Goal: Task Accomplishment & Management: Use online tool/utility

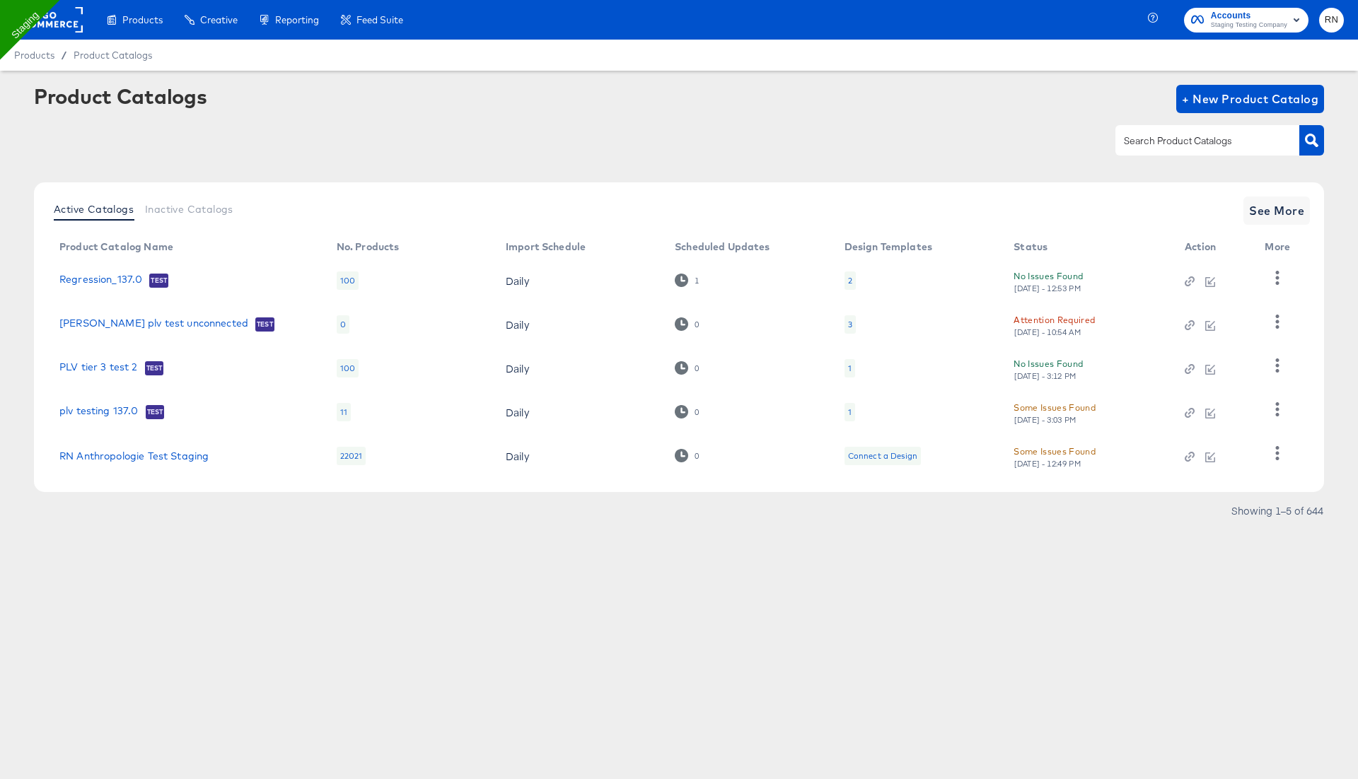
click at [62, 25] on rect at bounding box center [50, 19] width 65 height 25
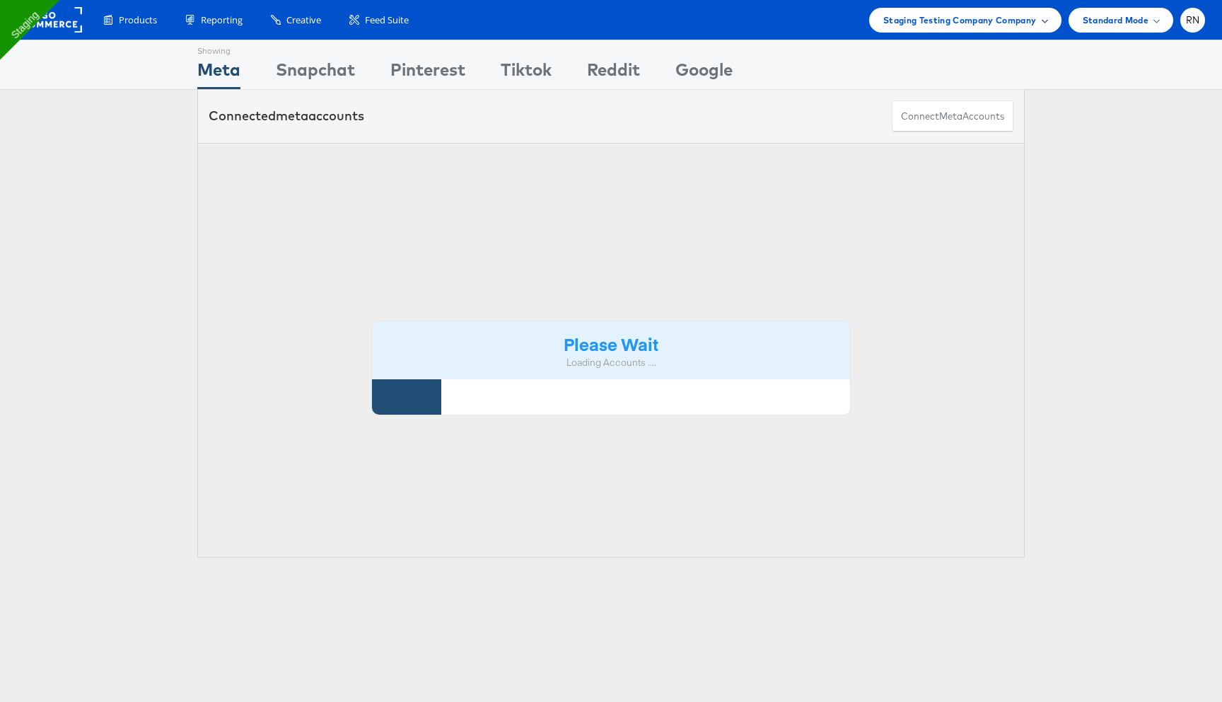
click at [1019, 30] on div "Staging Testing Company Company" at bounding box center [965, 20] width 192 height 25
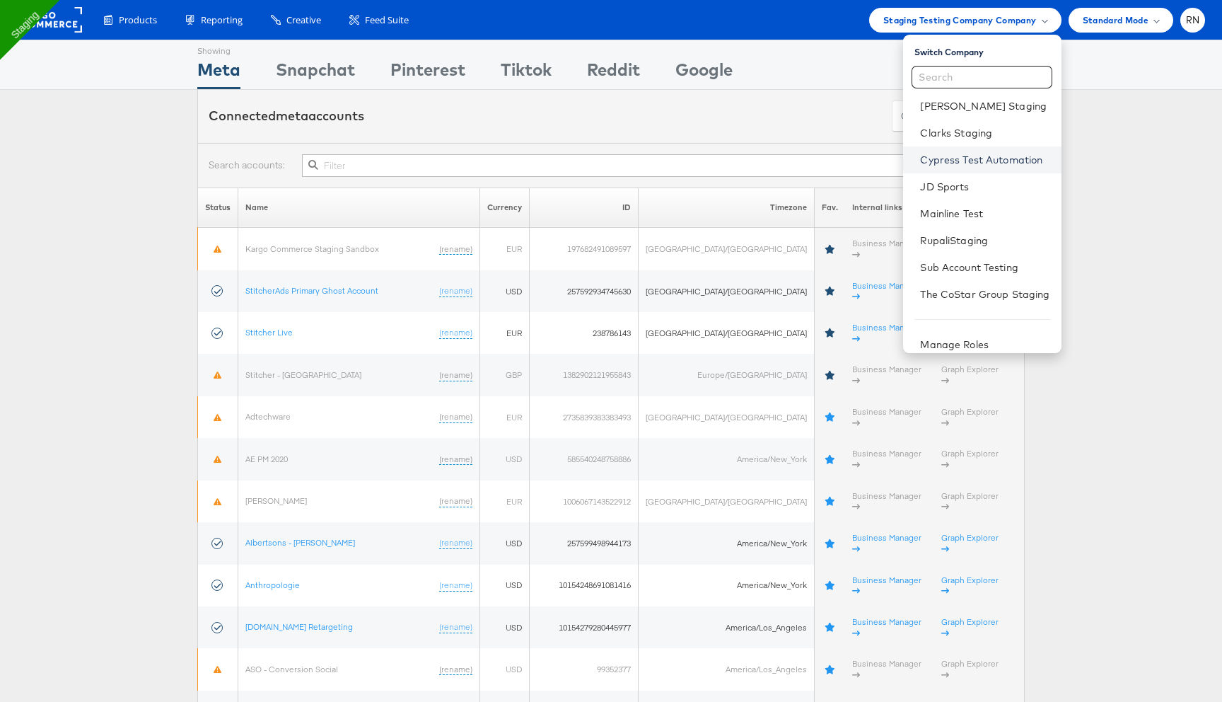
click at [971, 156] on link "Cypress Test Automation" at bounding box center [984, 160] width 129 height 14
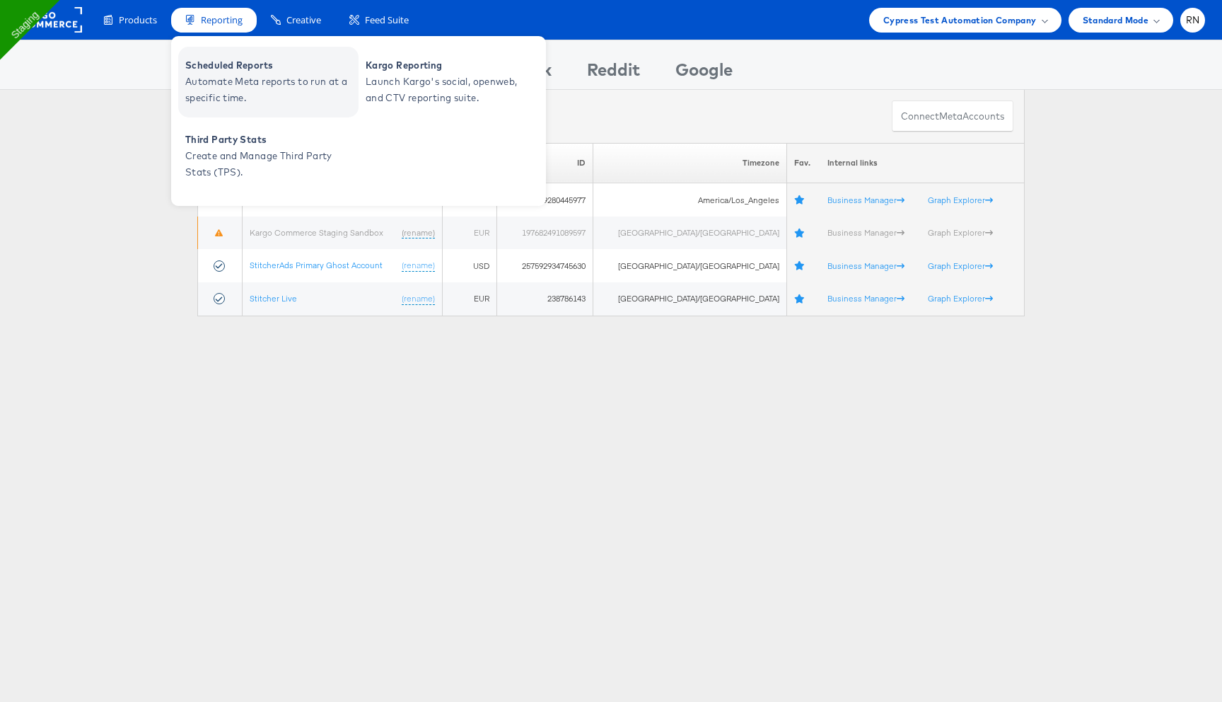
click at [253, 89] on span "Automate Meta reports to run at a specific time." at bounding box center [270, 90] width 170 height 33
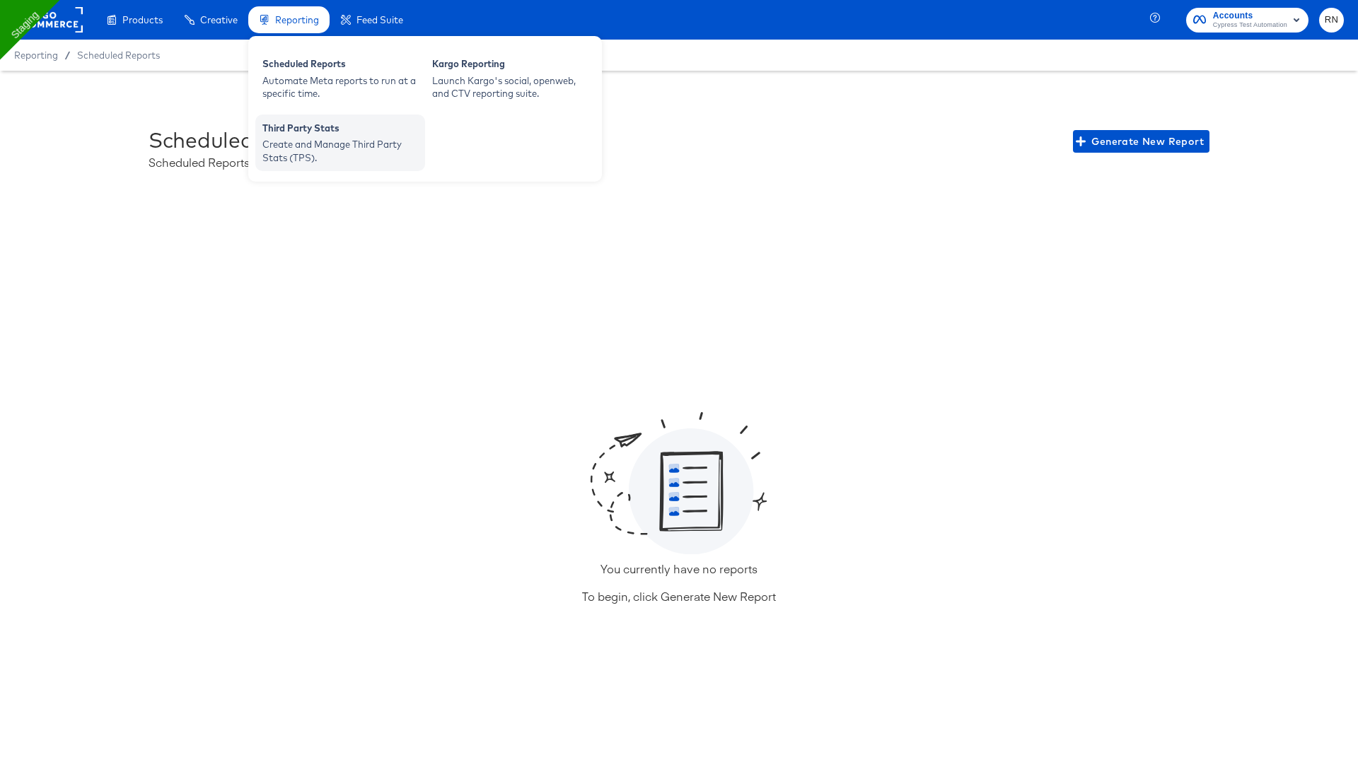
click at [333, 143] on div "Create and Manage Third Party Stats (TPS)." at bounding box center [340, 151] width 156 height 26
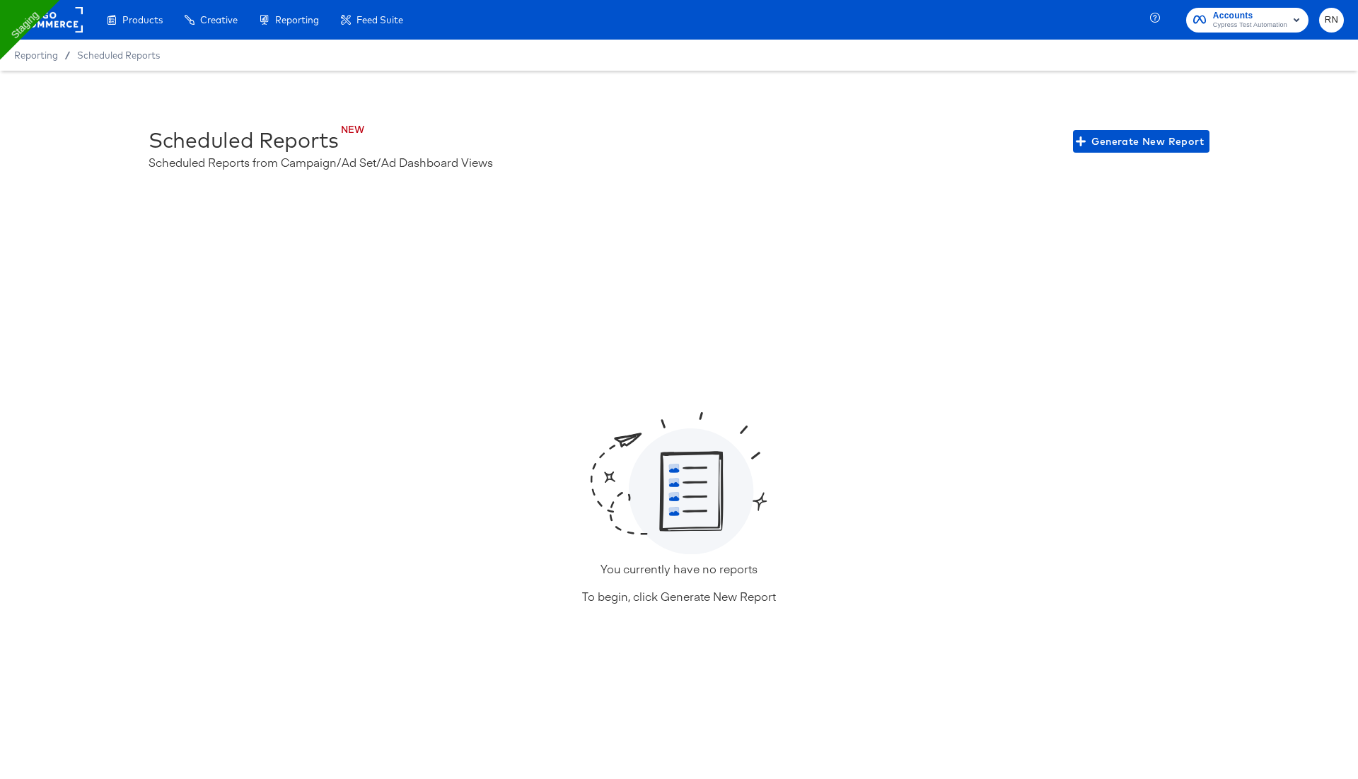
click at [38, 30] on rect at bounding box center [50, 19] width 65 height 25
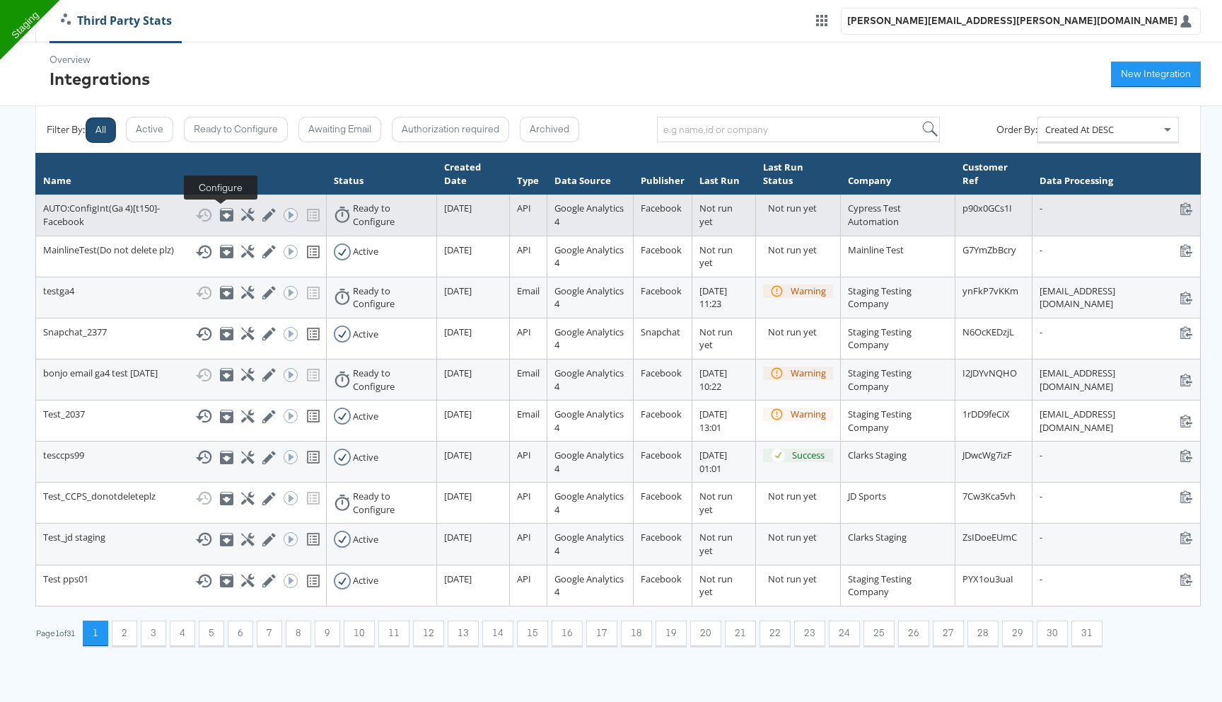
click at [241, 216] on icon at bounding box center [247, 214] width 13 height 13
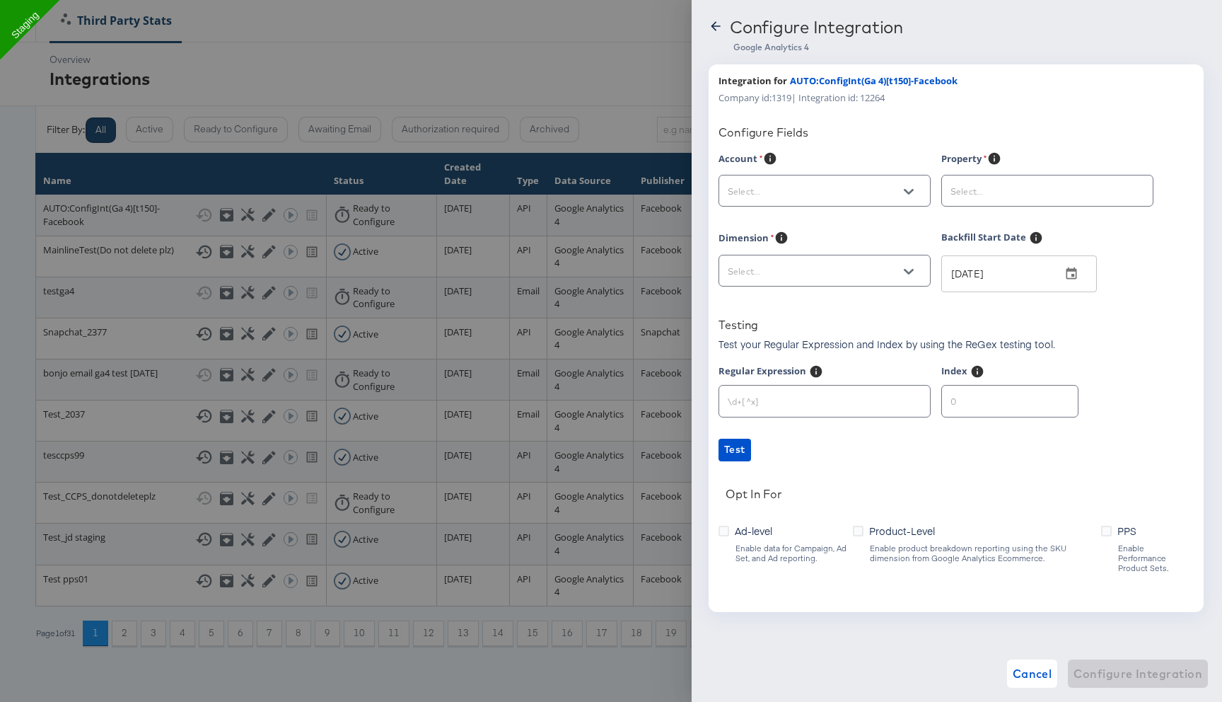
click at [718, 23] on icon at bounding box center [716, 26] width 14 height 14
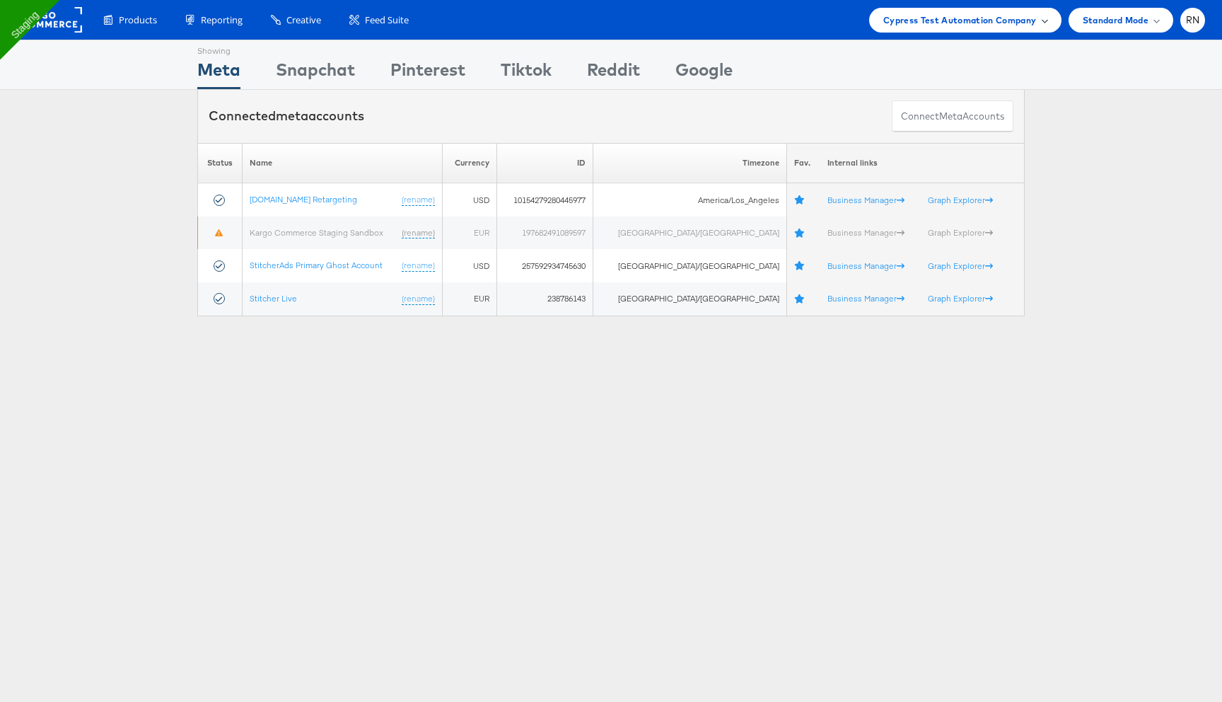
click at [1009, 24] on span "Cypress Test Automation Company" at bounding box center [959, 20] width 153 height 15
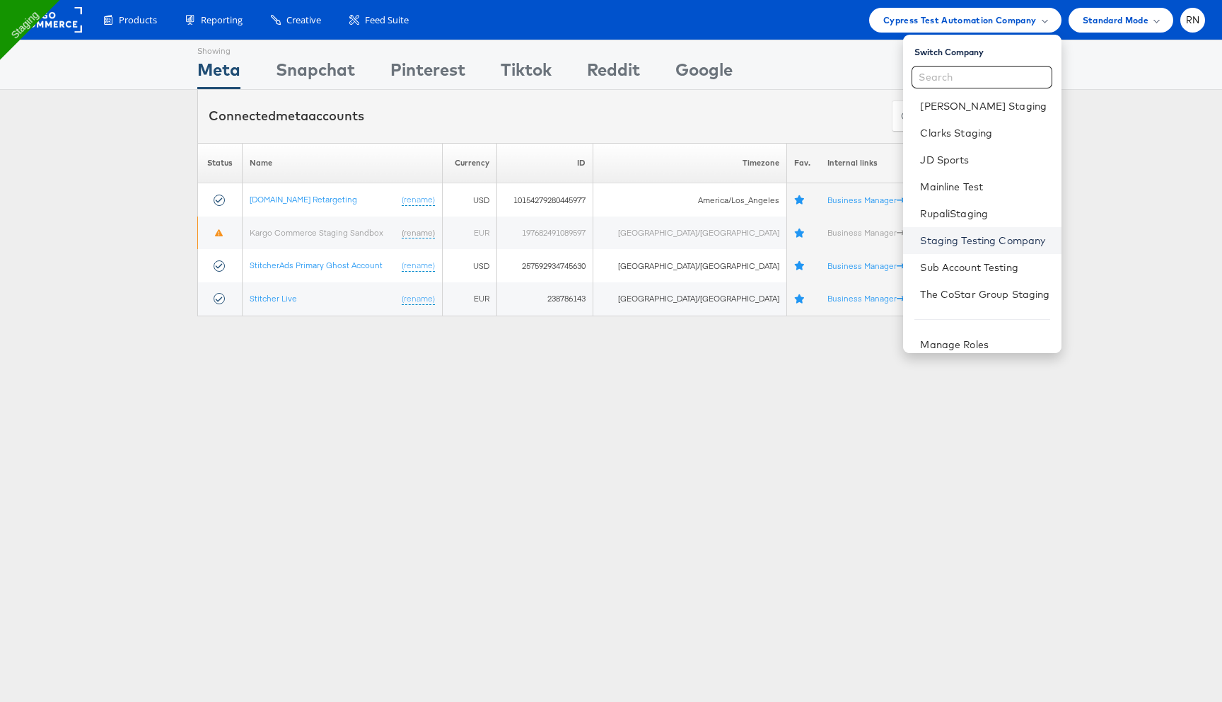
click at [954, 243] on link "Staging Testing Company" at bounding box center [984, 240] width 129 height 14
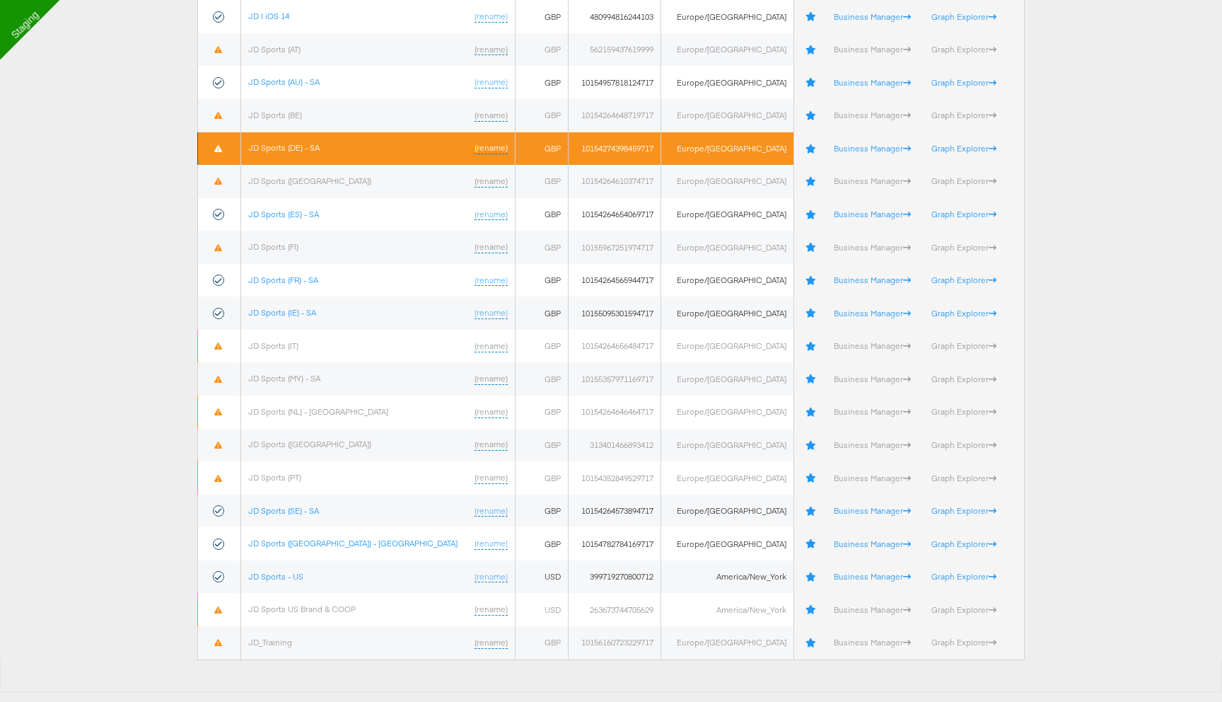
scroll to position [231, 0]
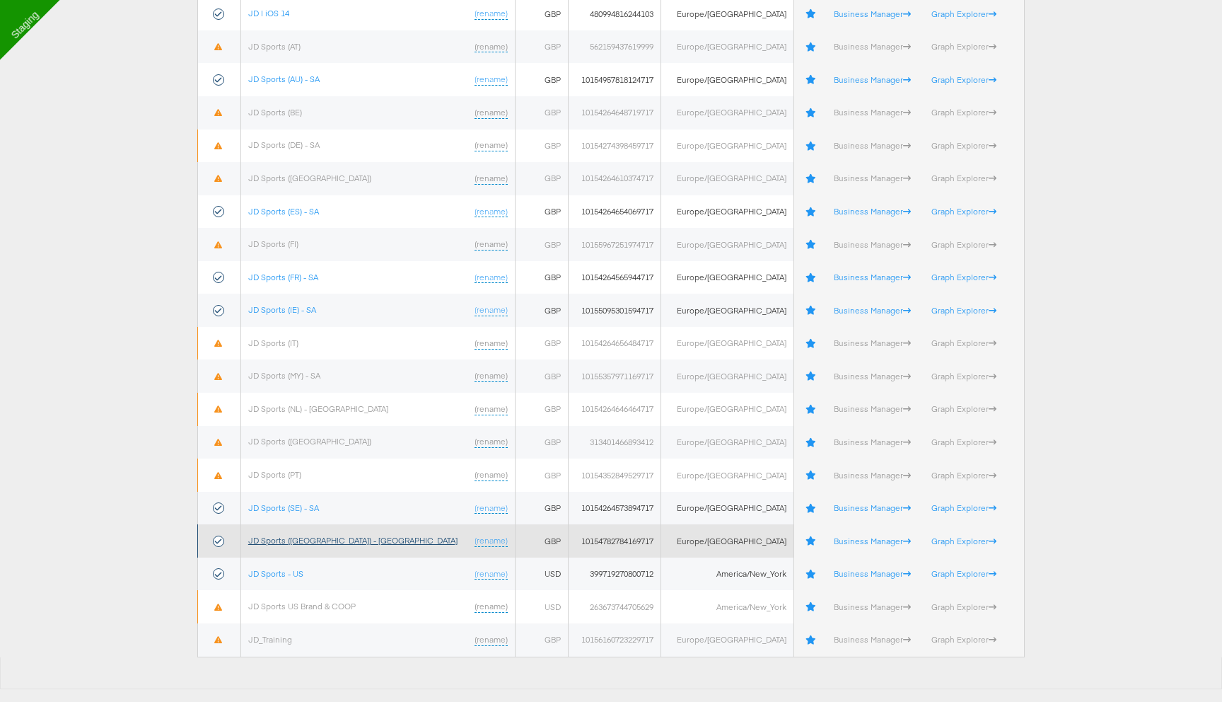
type input "jd s"
click at [301, 540] on link "JD Sports ([GEOGRAPHIC_DATA]) - [GEOGRAPHIC_DATA]" at bounding box center [352, 540] width 209 height 11
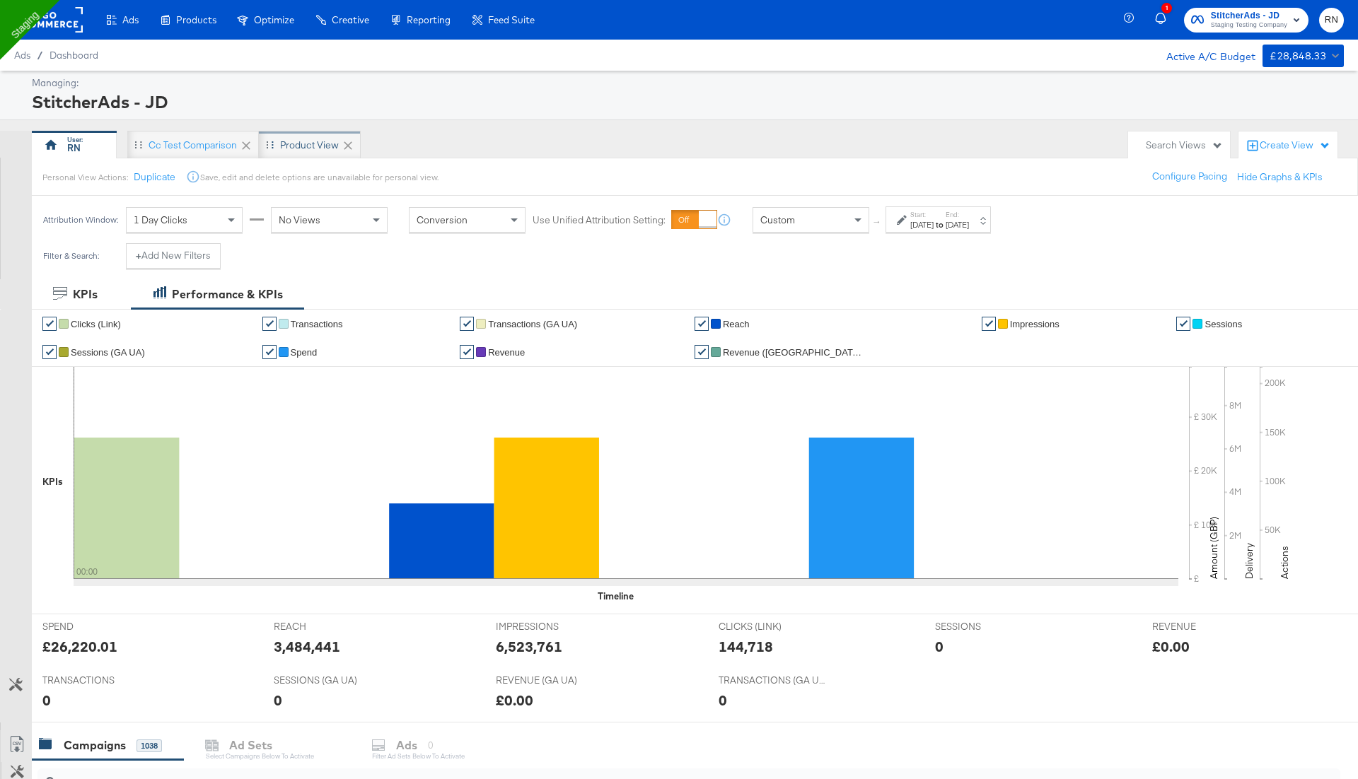
click at [313, 158] on div "Product View" at bounding box center [310, 145] width 102 height 28
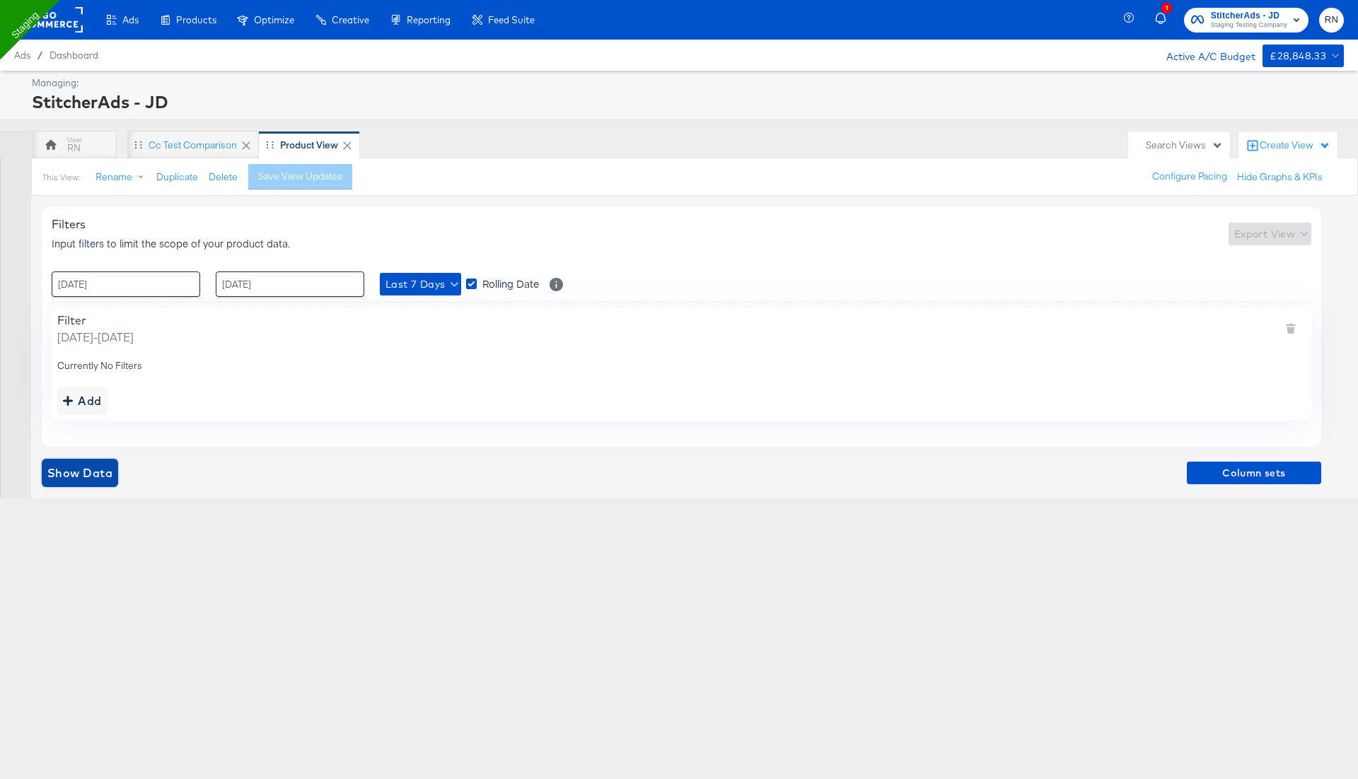
click at [75, 472] on span "Show Data" at bounding box center [79, 473] width 65 height 20
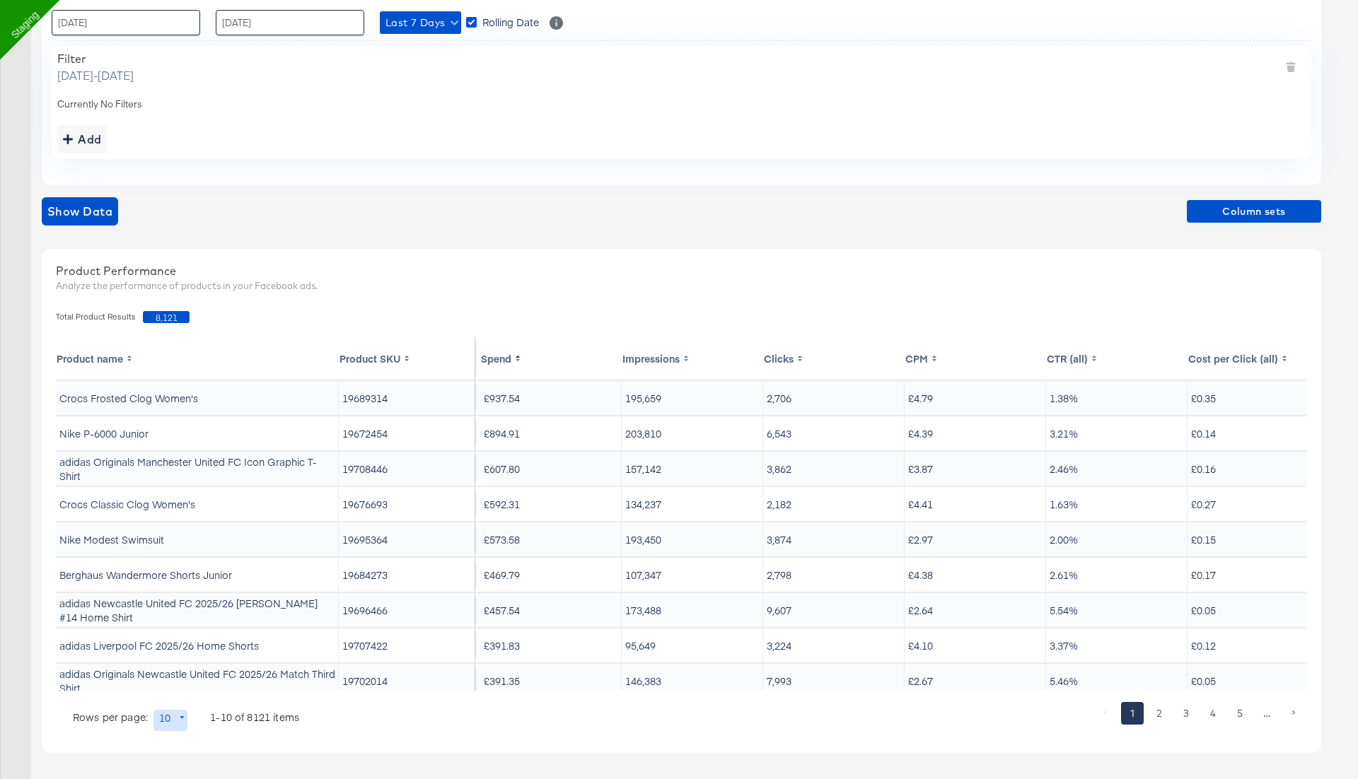
scroll to position [43, 0]
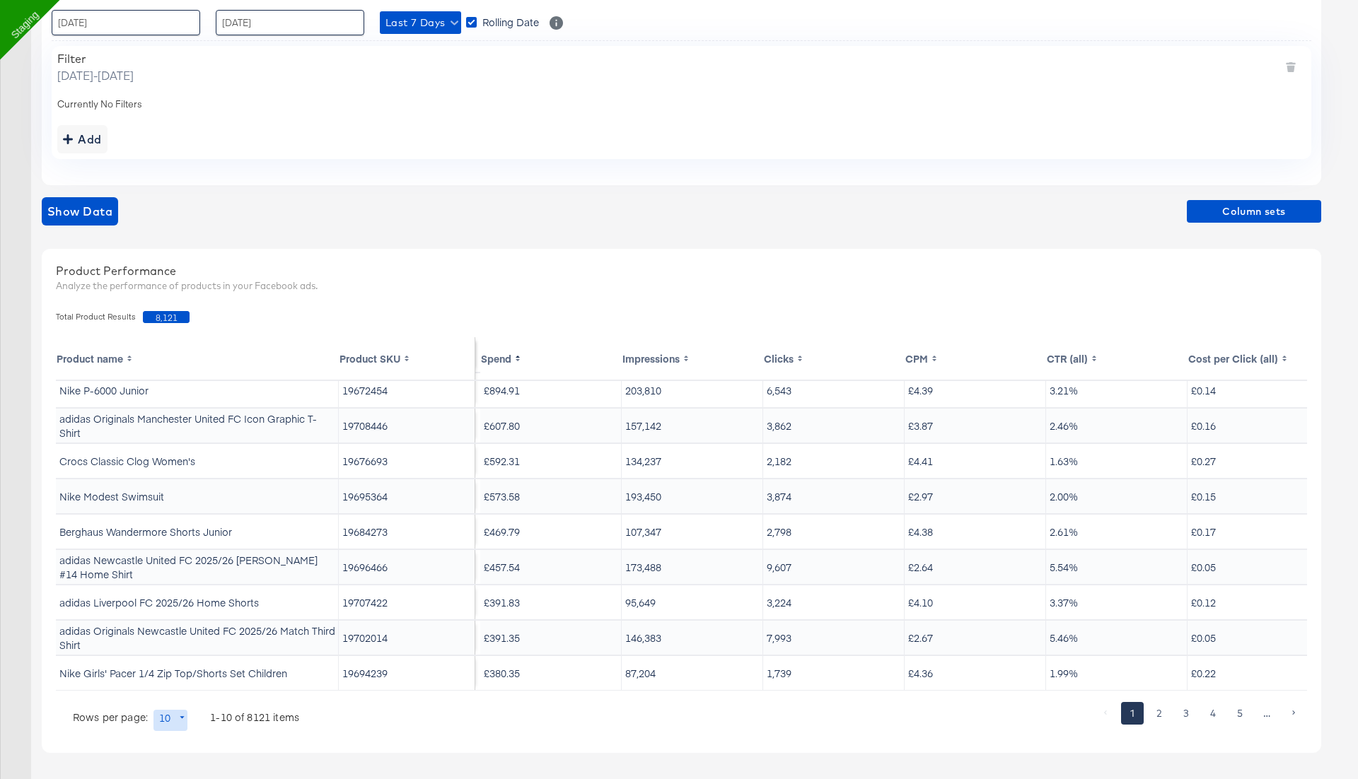
click at [173, 715] on body "Ads Ads Dashboard Main dashboard for Media Buying. New Campaign Create a new ca…" at bounding box center [679, 259] width 1358 height 1043
click at [182, 702] on li "250" at bounding box center [176, 703] width 46 height 23
type input "250"
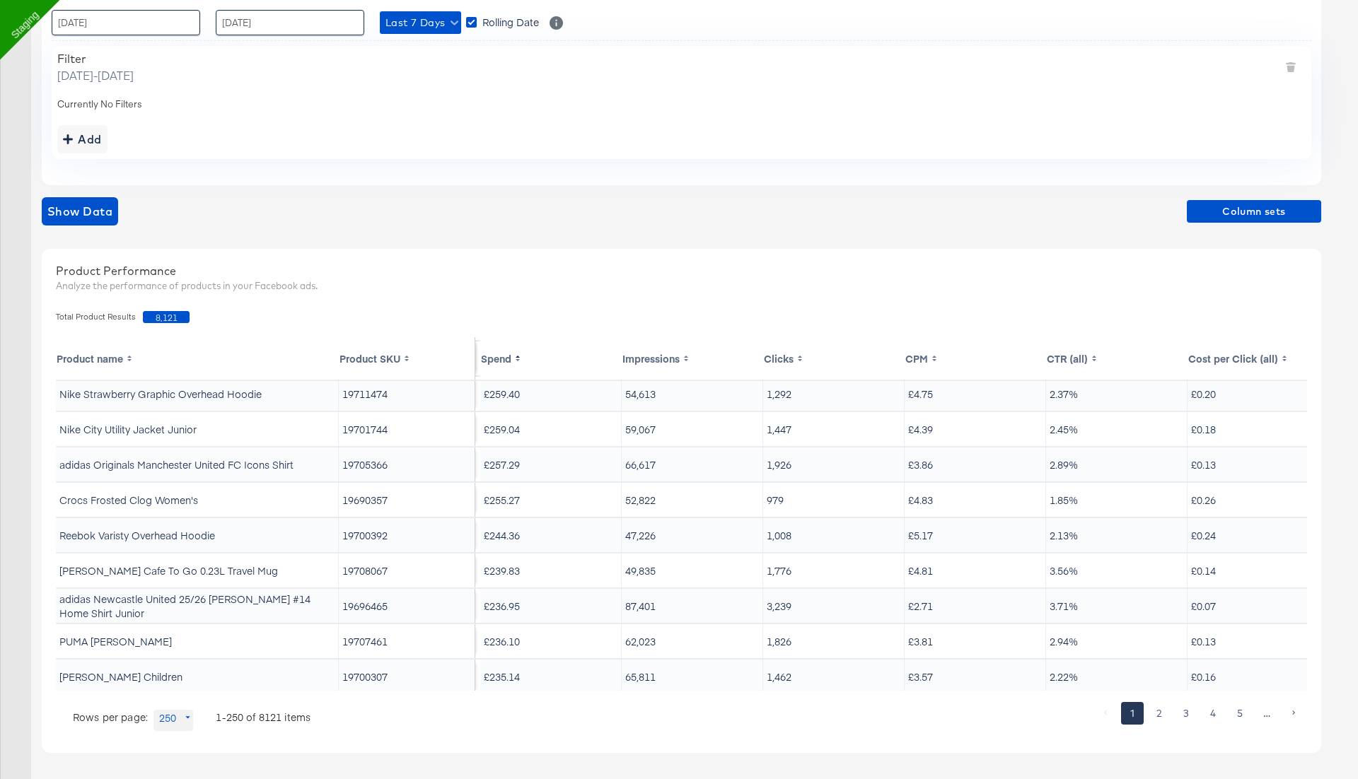
scroll to position [1001, 0]
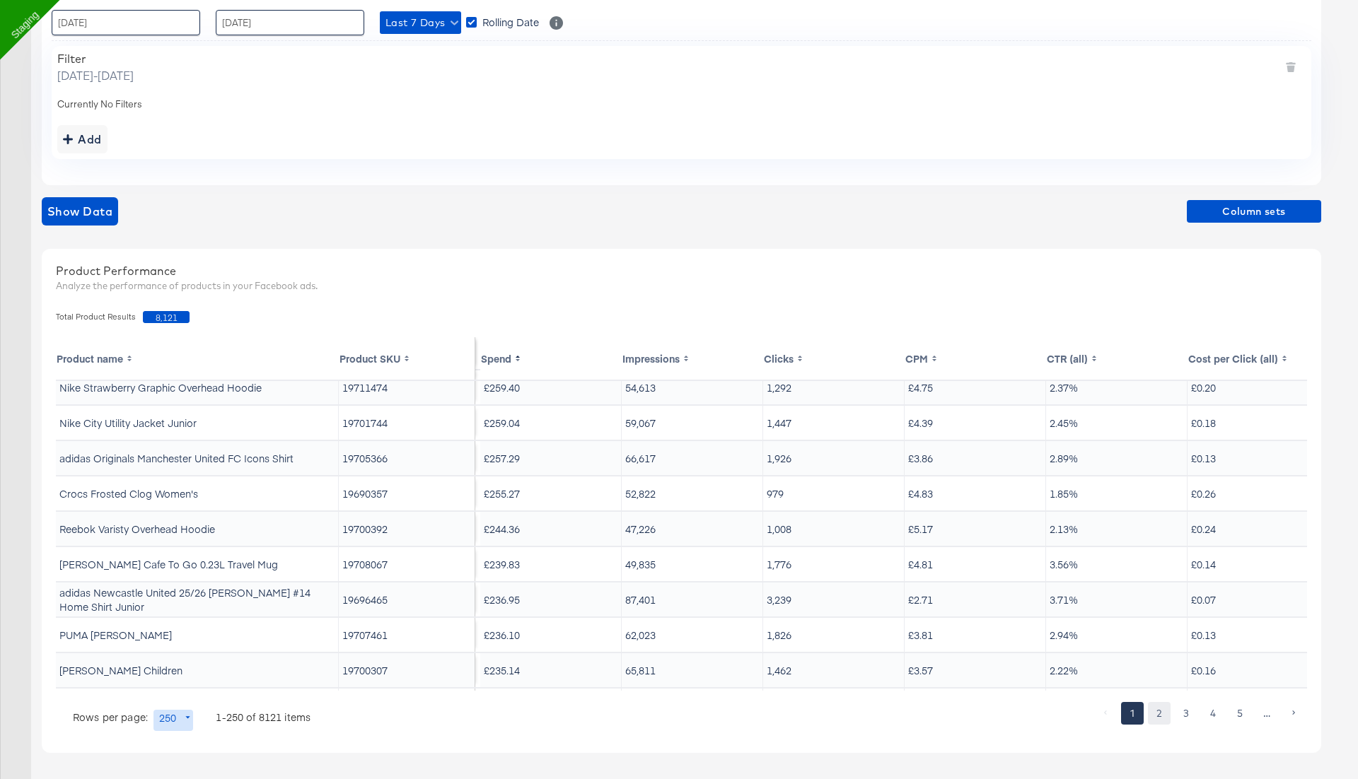
click at [1158, 709] on button "2" at bounding box center [1159, 713] width 23 height 23
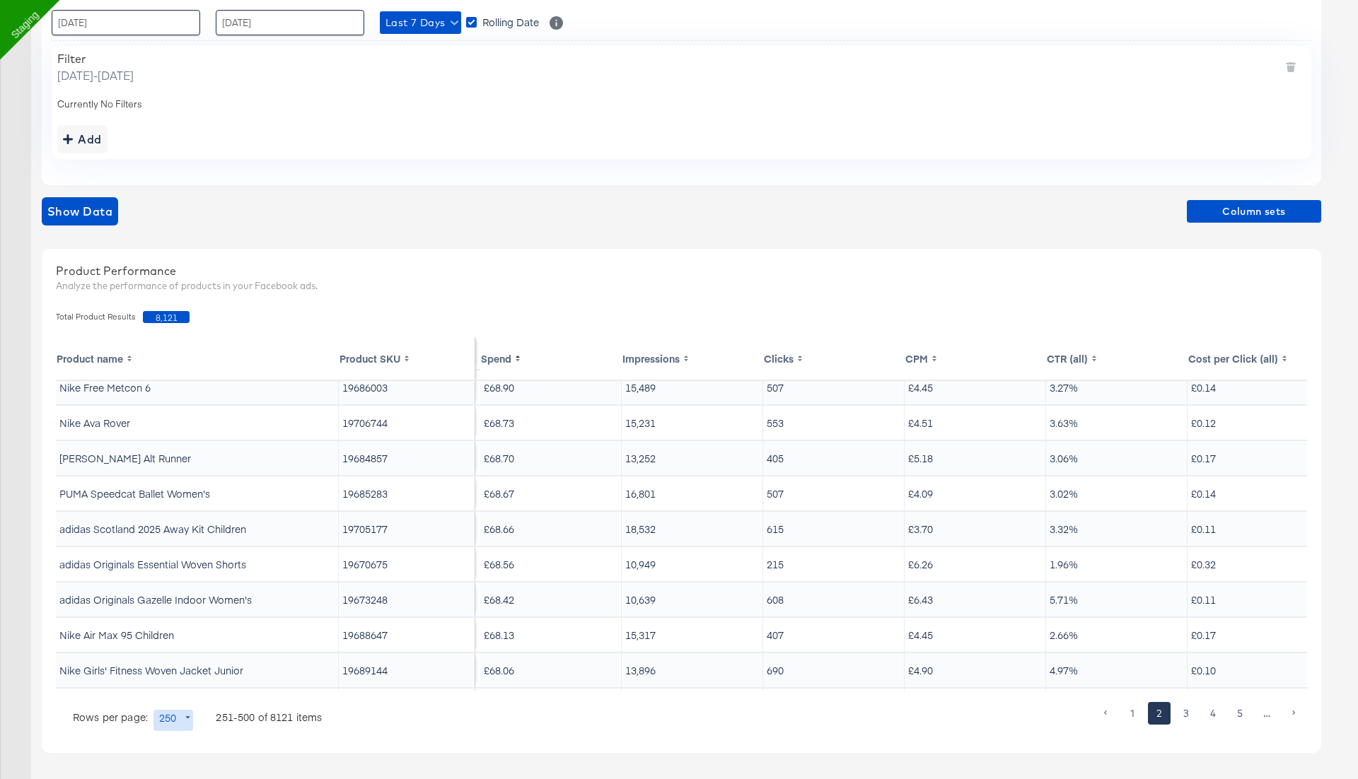
scroll to position [0, 0]
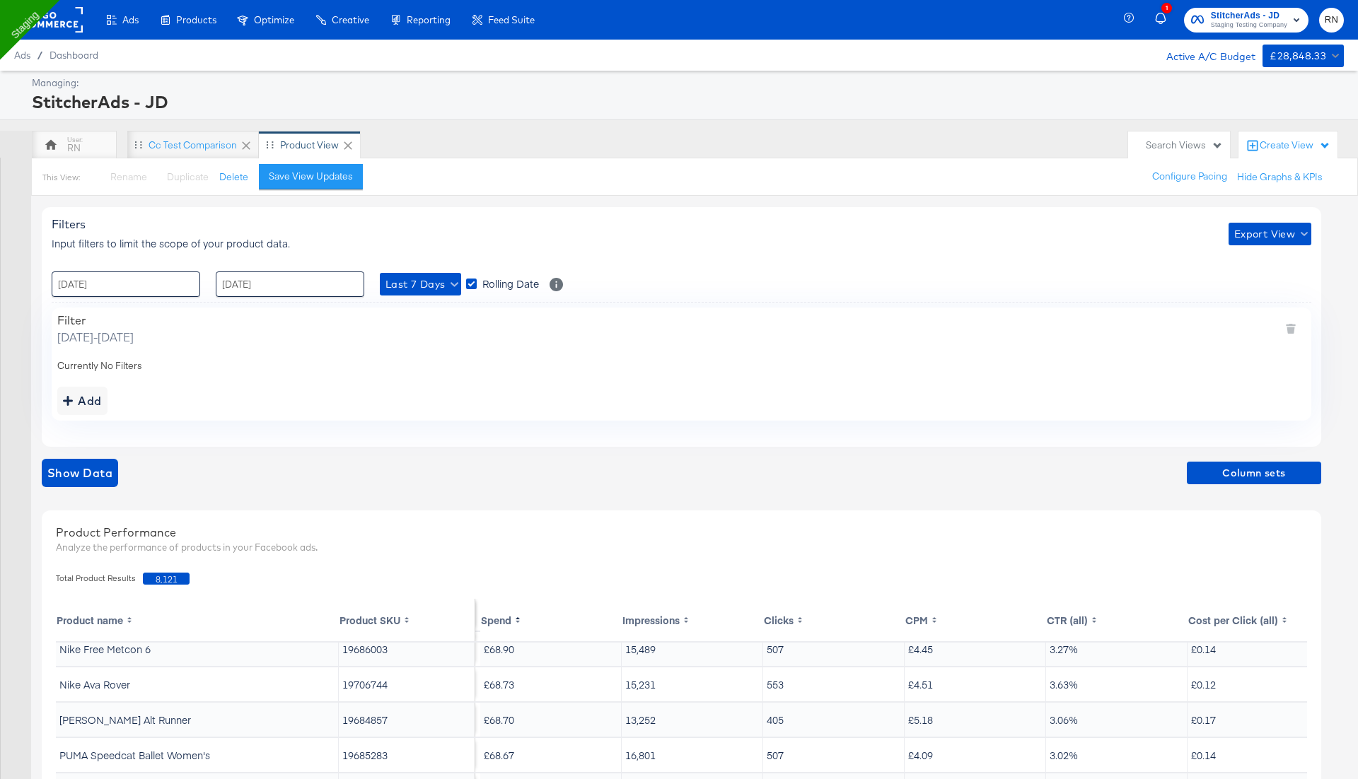
click at [74, 25] on rect at bounding box center [50, 19] width 65 height 25
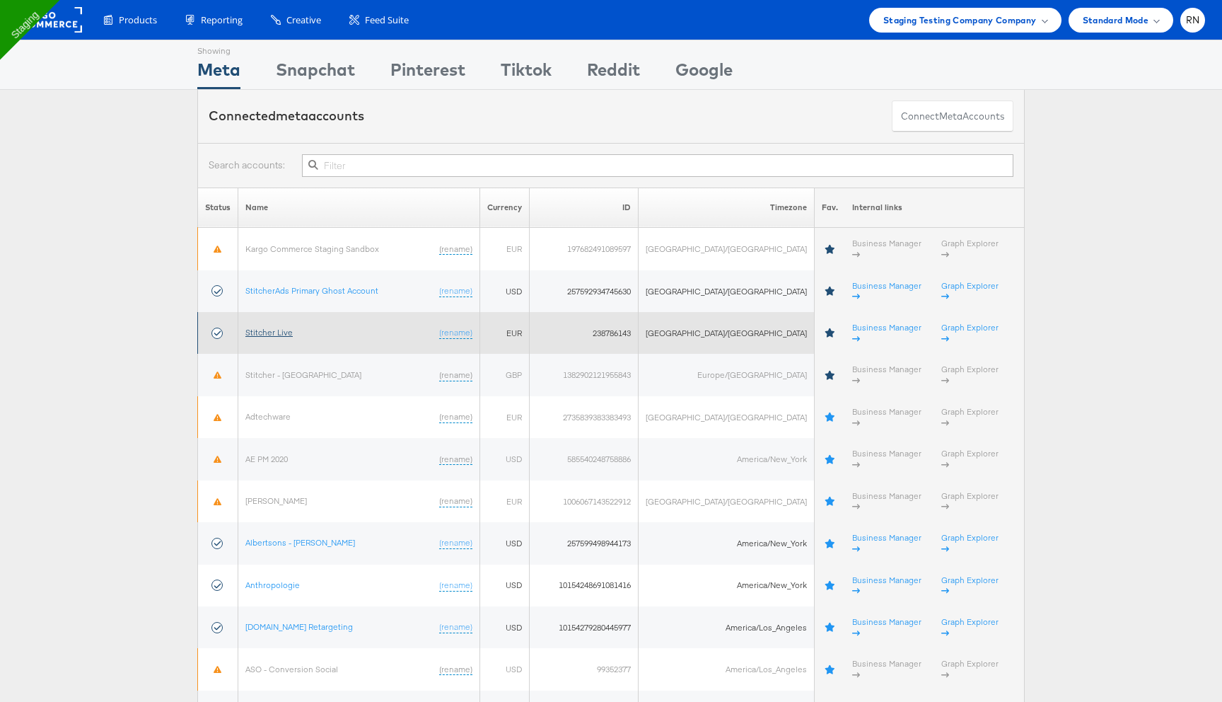
click at [279, 327] on link "Stitcher Live" at bounding box center [268, 332] width 47 height 11
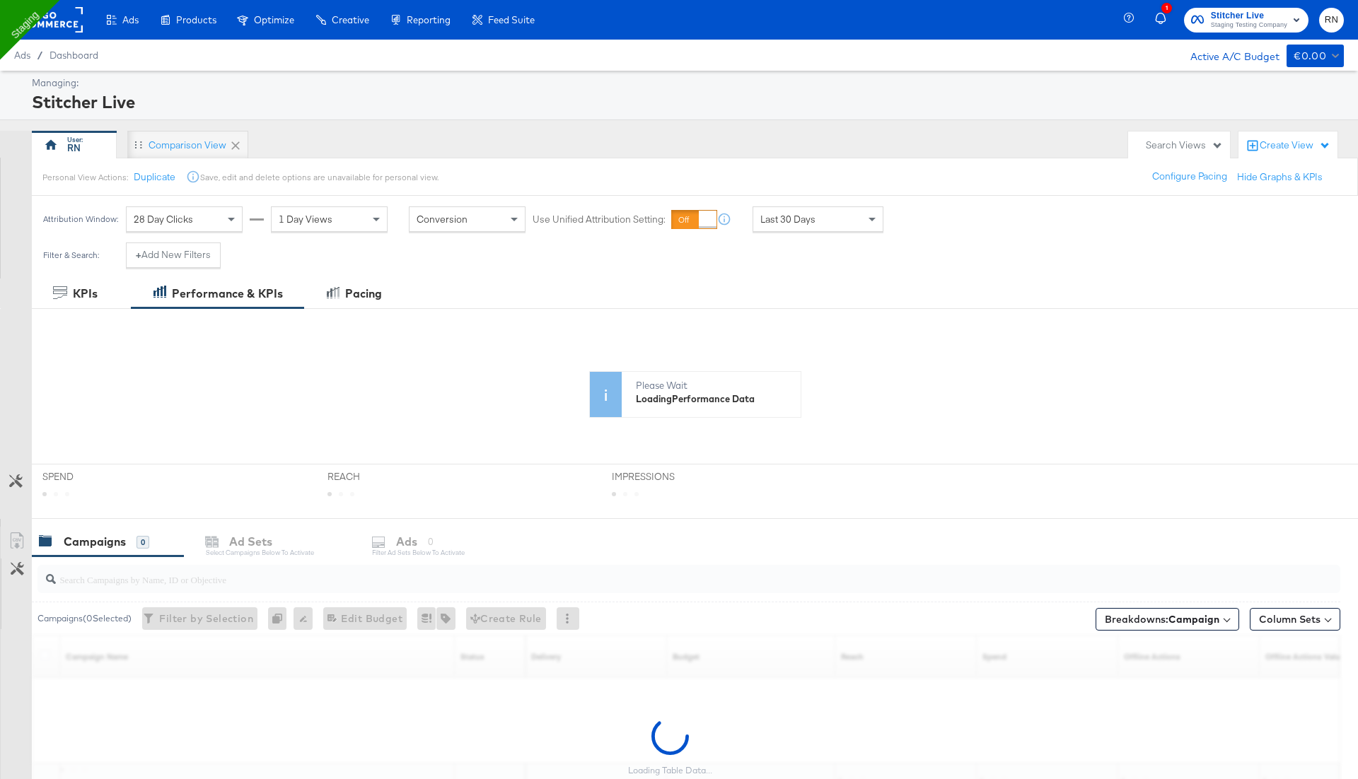
click at [55, 21] on rect at bounding box center [50, 19] width 65 height 25
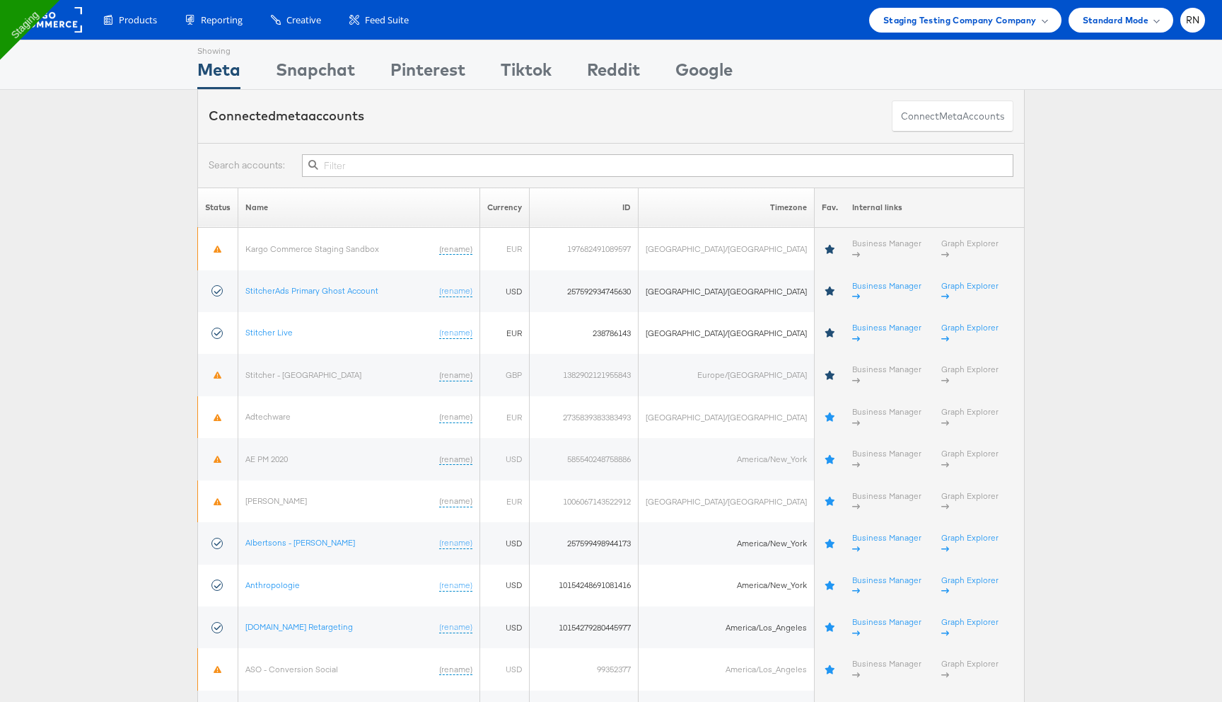
click at [373, 170] on input "text" at bounding box center [658, 165] width 712 height 23
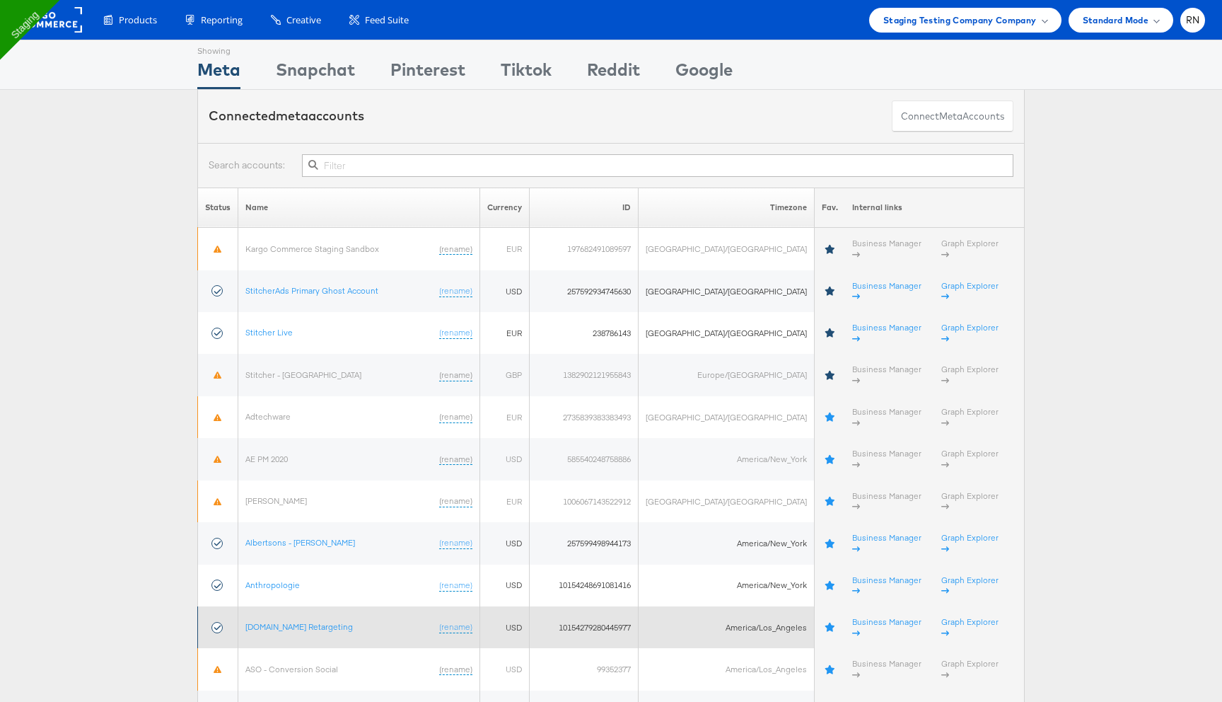
click at [339, 606] on td "[DOMAIN_NAME] Retargeting (rename)" at bounding box center [359, 627] width 242 height 42
click at [294, 621] on link "[DOMAIN_NAME] Retargeting" at bounding box center [299, 626] width 108 height 11
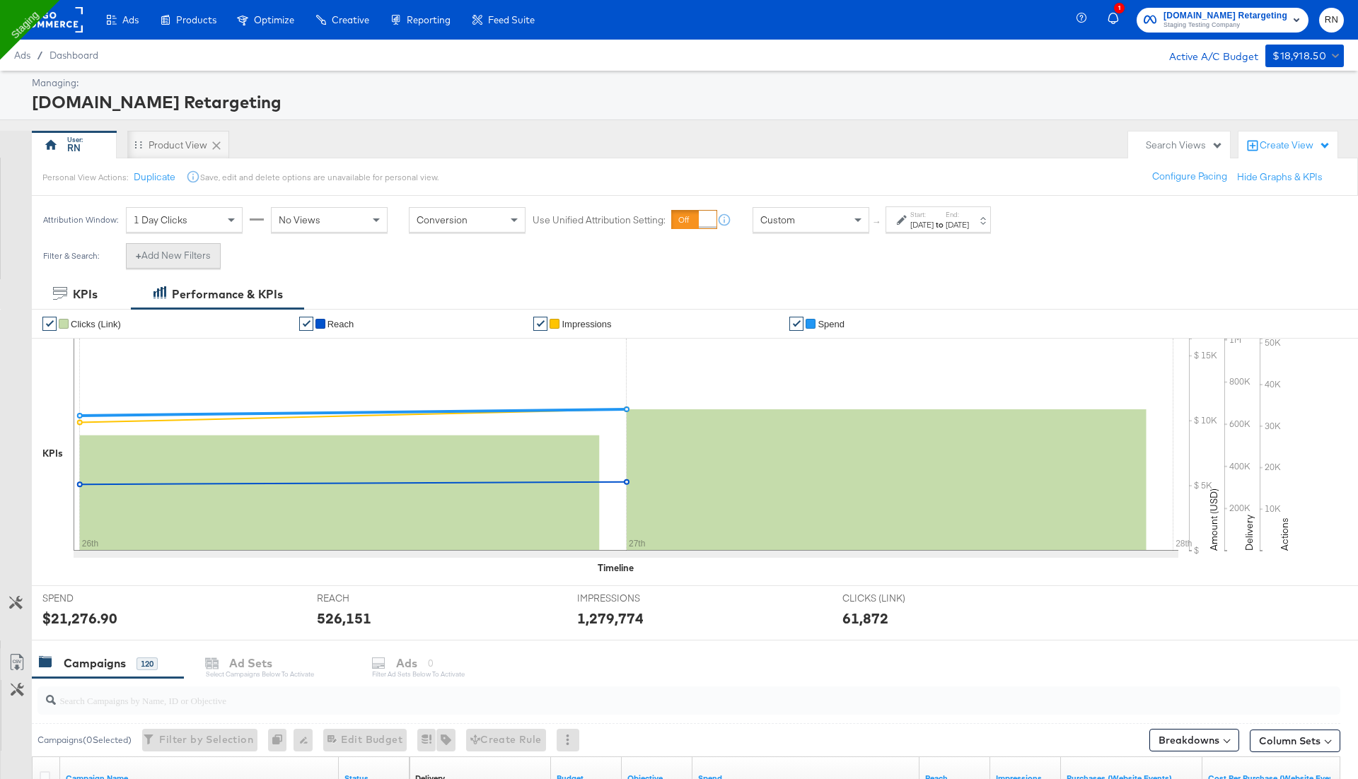
click at [200, 250] on button "+ Add New Filters" at bounding box center [173, 255] width 95 height 25
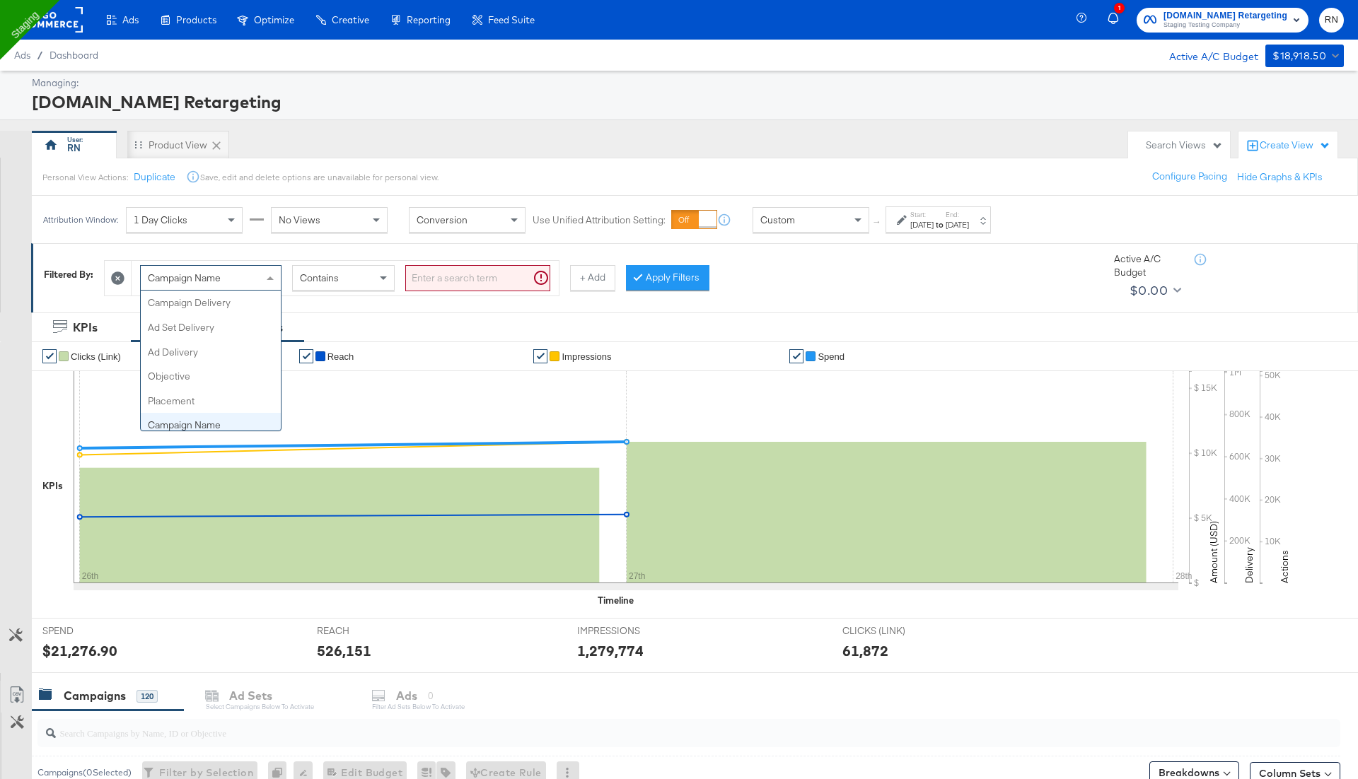
click at [236, 274] on div "Campaign Name" at bounding box center [211, 278] width 140 height 24
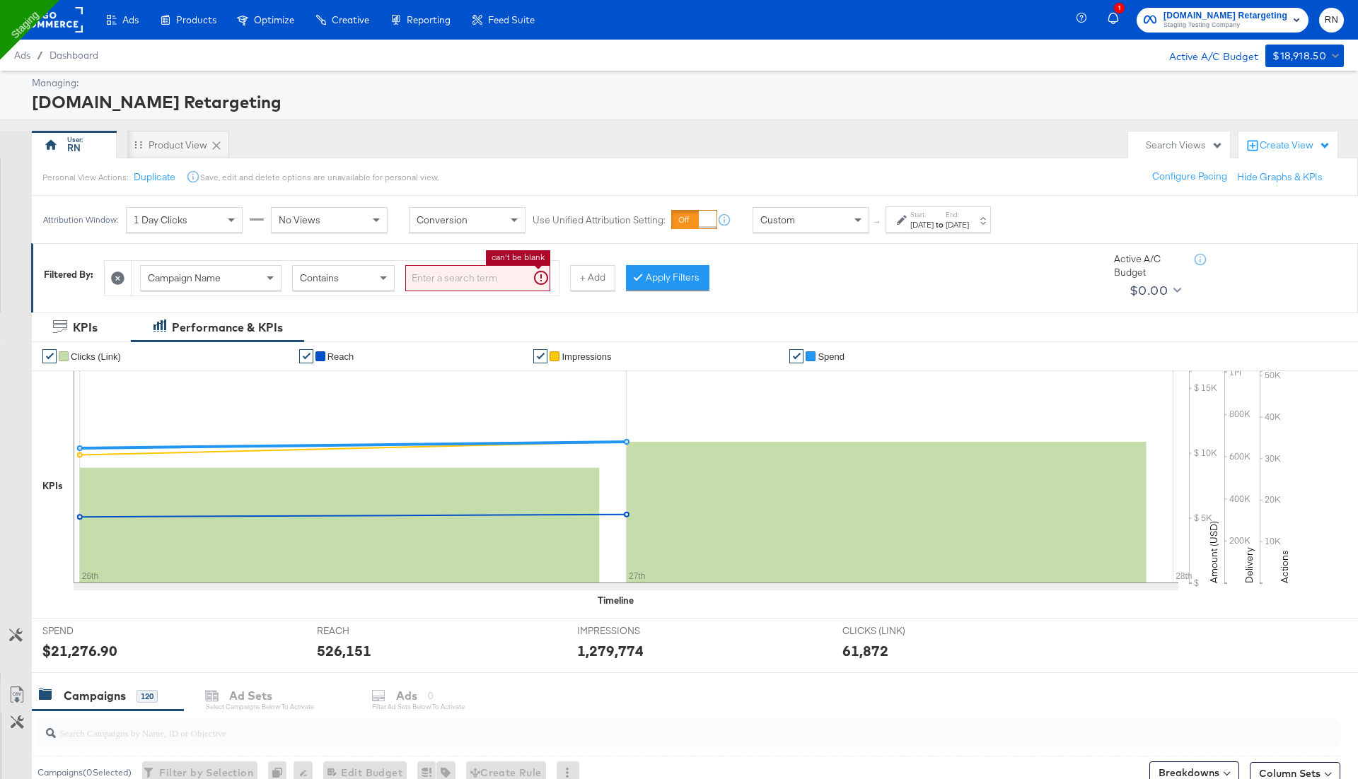
click at [453, 278] on input "search" at bounding box center [477, 278] width 145 height 26
type input "sales"
click at [652, 271] on button "Apply Filters" at bounding box center [644, 277] width 83 height 25
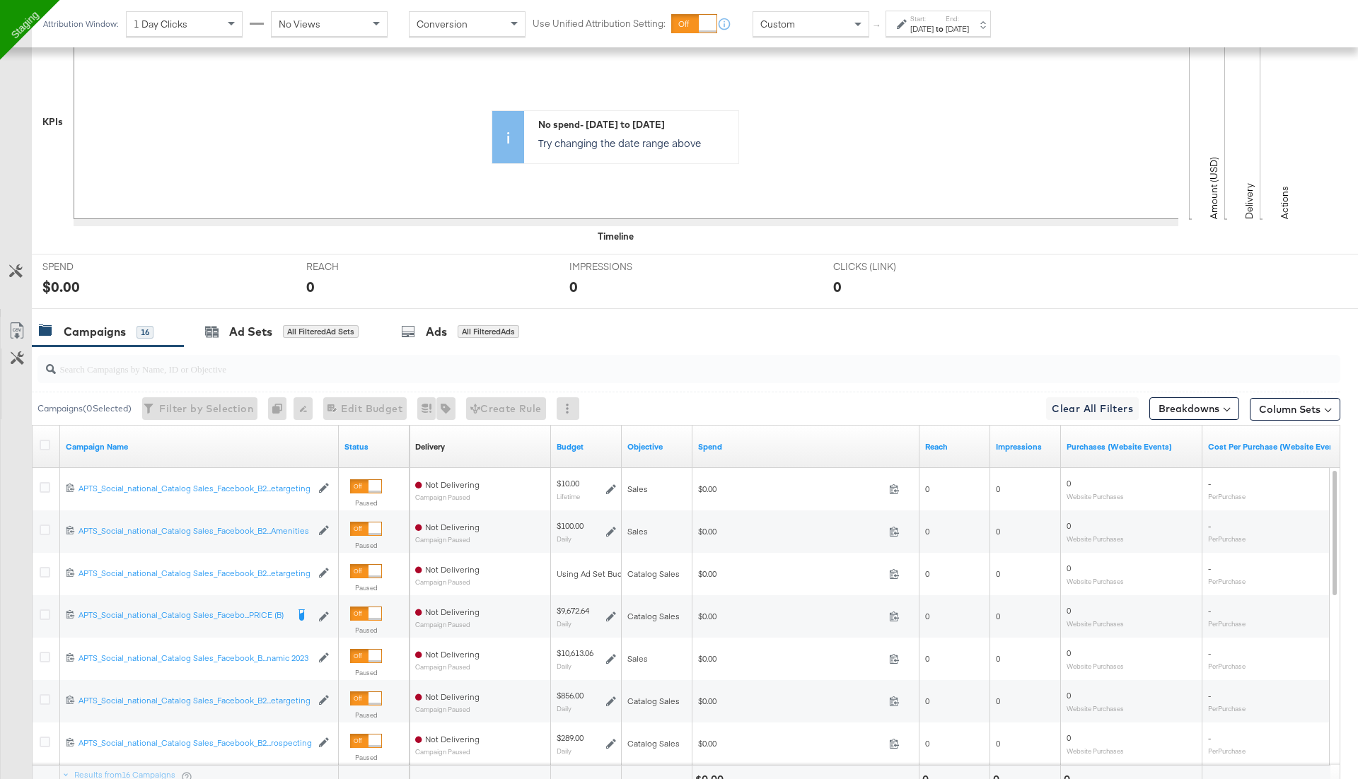
scroll to position [492, 0]
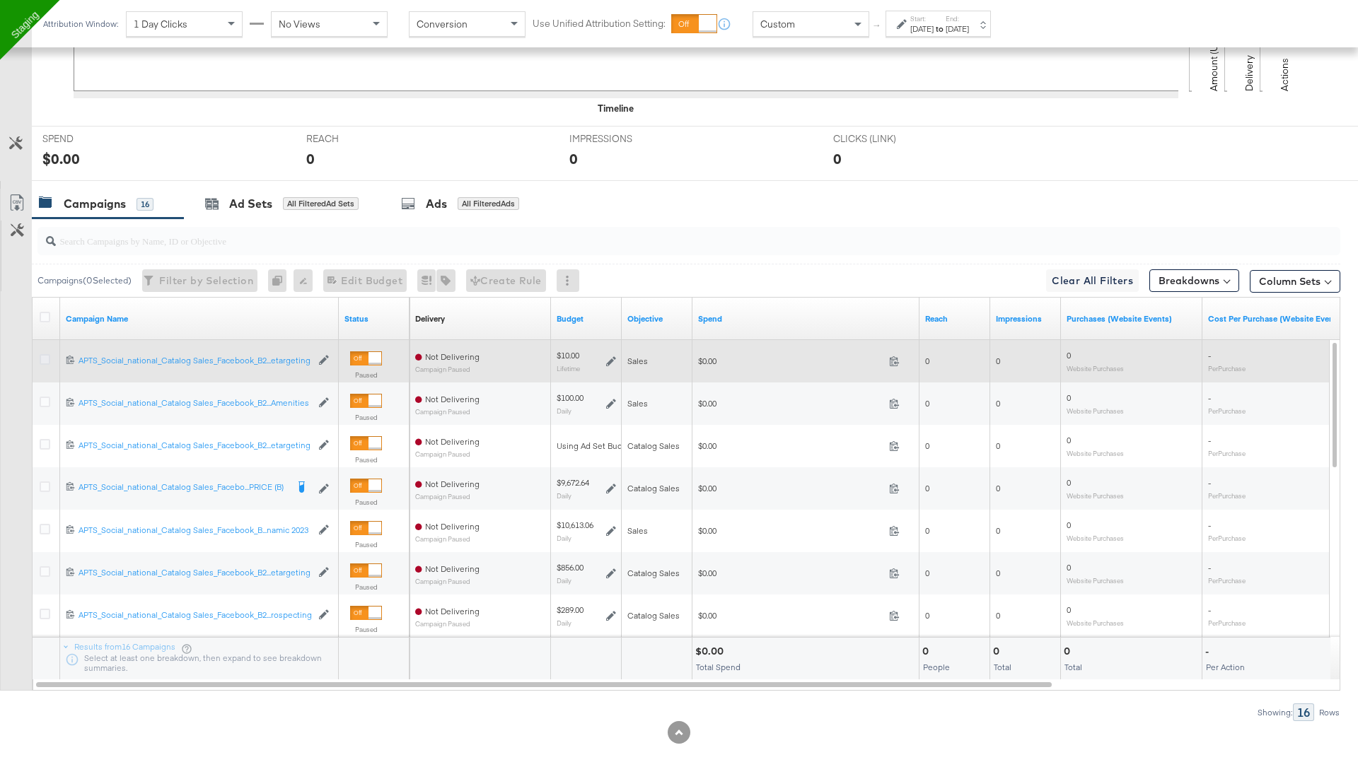
click at [43, 357] on icon at bounding box center [45, 359] width 11 height 11
click at [0, 0] on input "checkbox" at bounding box center [0, 0] width 0 height 0
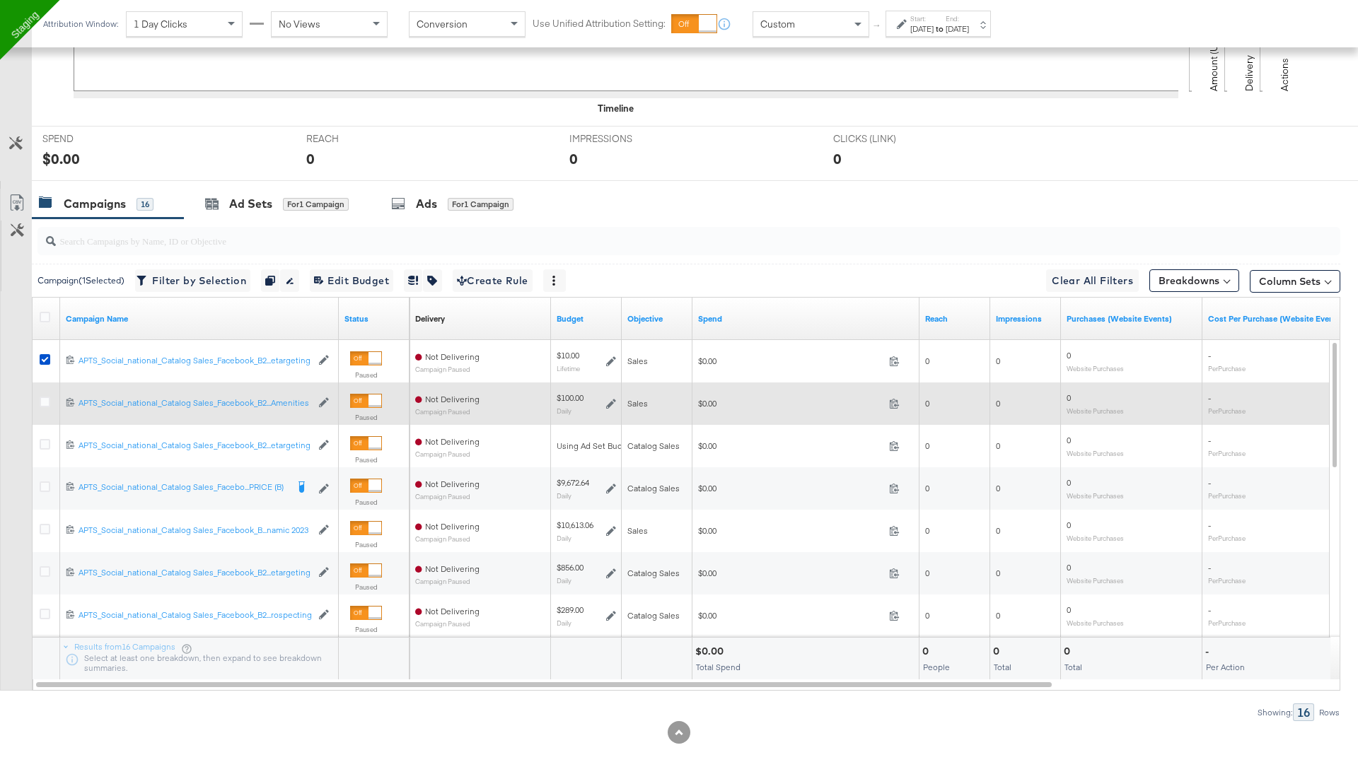
click at [43, 404] on div at bounding box center [47, 404] width 15 height 14
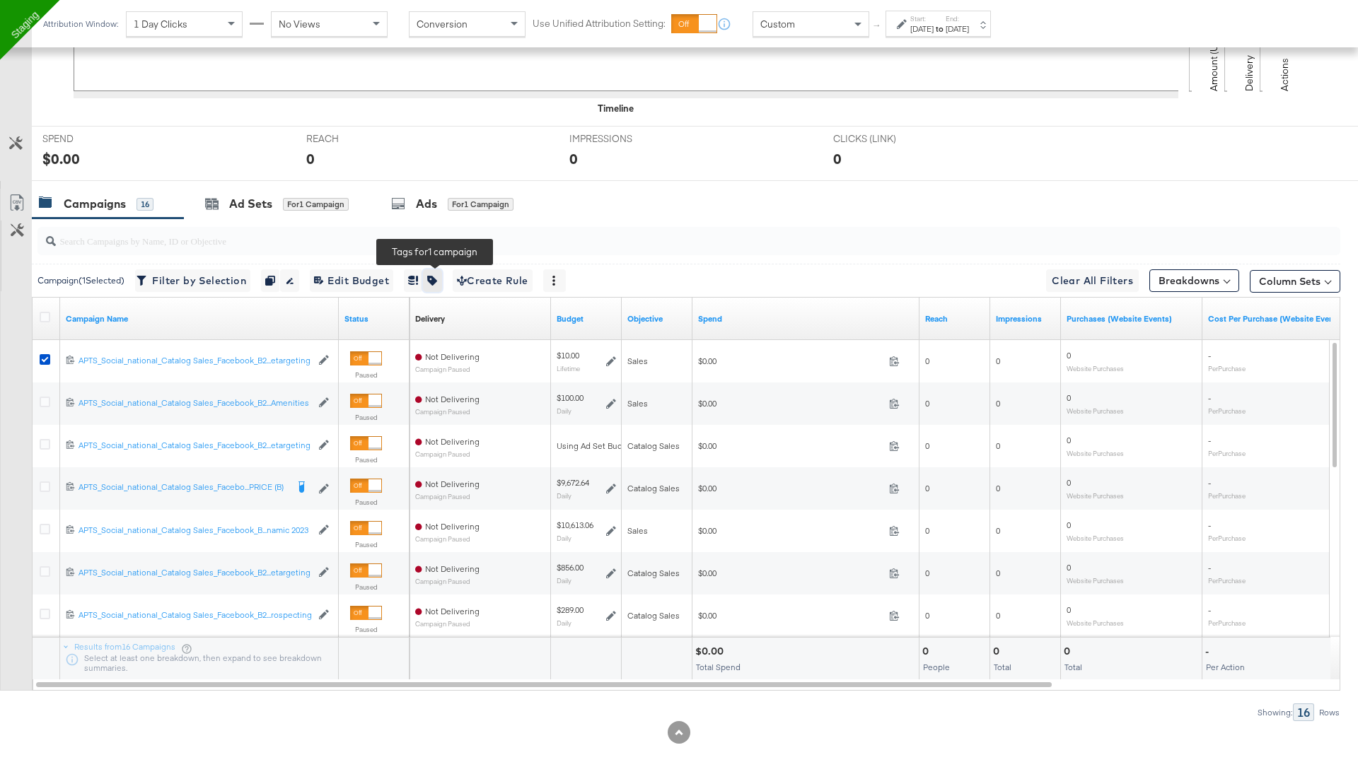
click at [434, 276] on icon "button" at bounding box center [432, 281] width 10 height 10
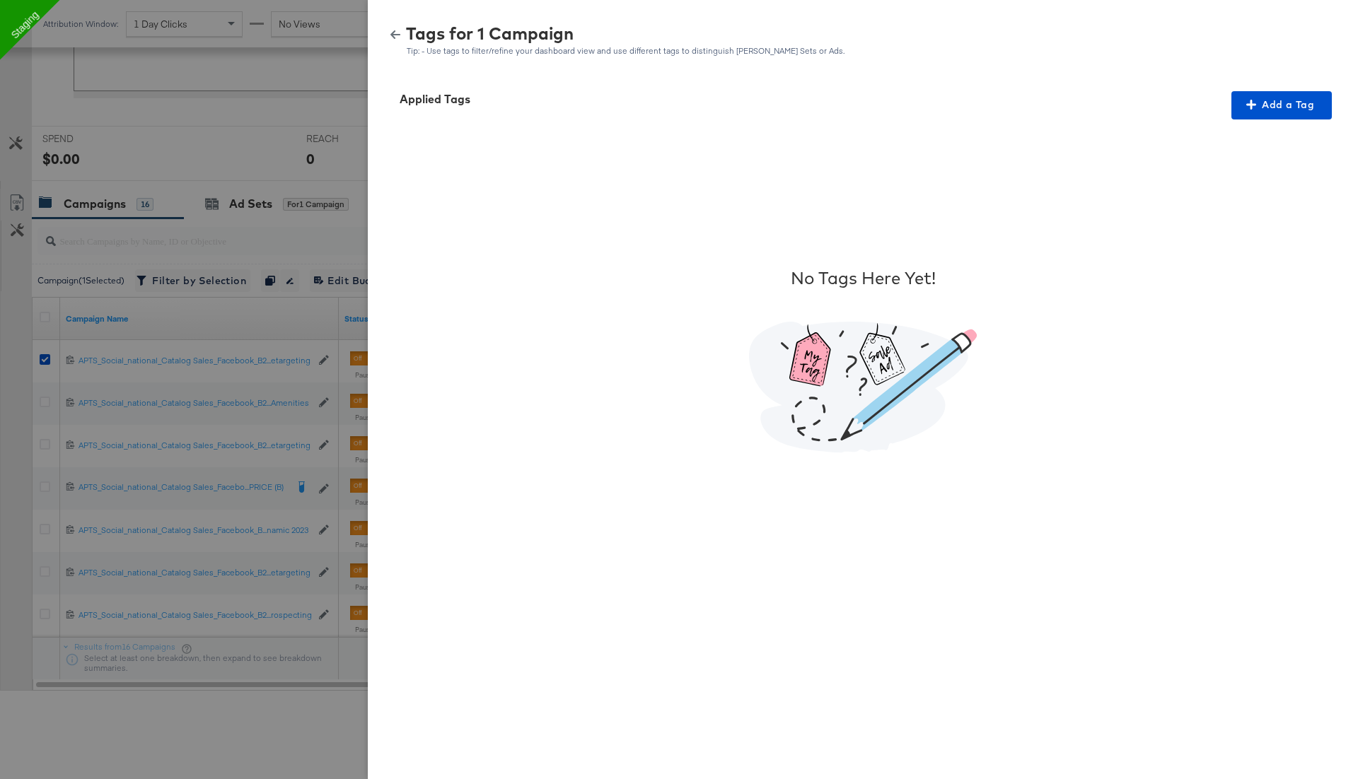
click at [397, 35] on icon "button" at bounding box center [395, 35] width 10 height 10
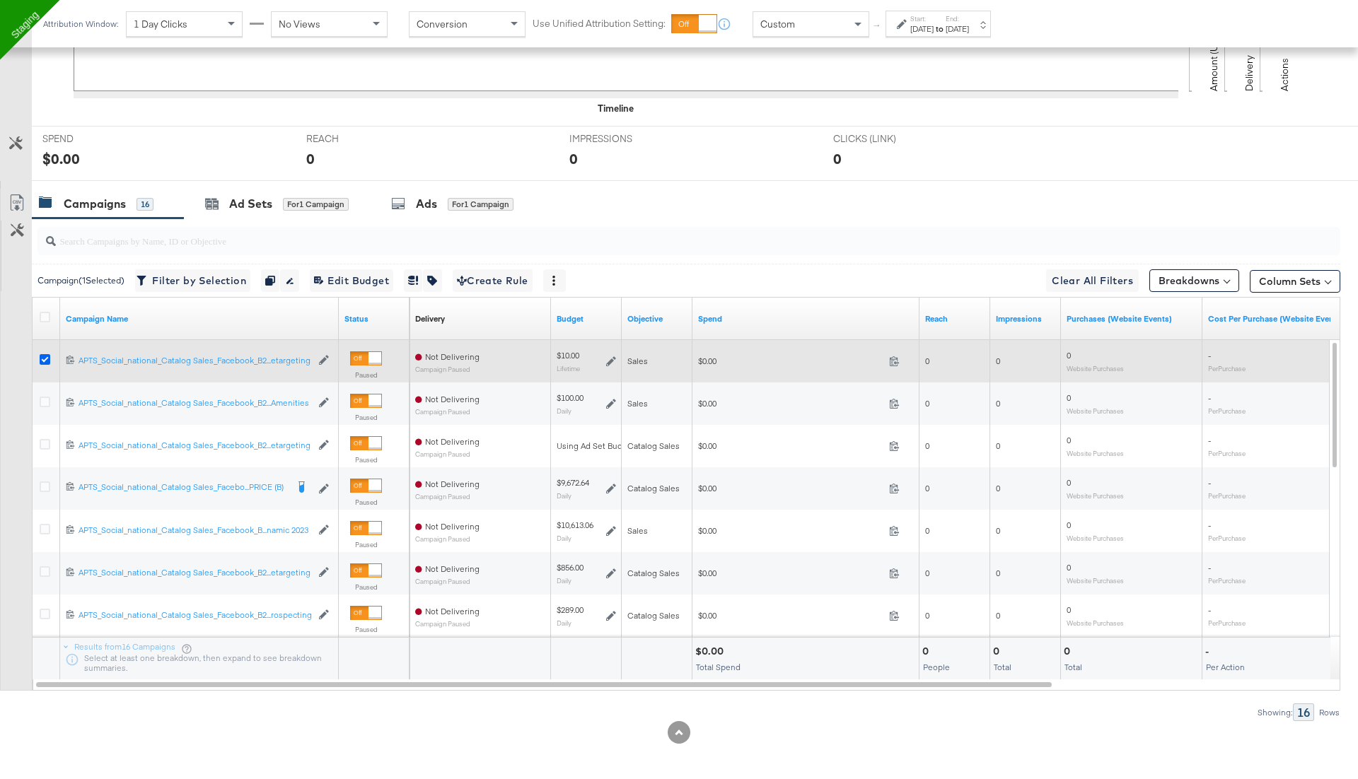
click at [42, 359] on icon at bounding box center [45, 359] width 11 height 11
click at [0, 0] on input "checkbox" at bounding box center [0, 0] width 0 height 0
click at [42, 359] on icon at bounding box center [45, 359] width 11 height 11
click at [0, 0] on input "checkbox" at bounding box center [0, 0] width 0 height 0
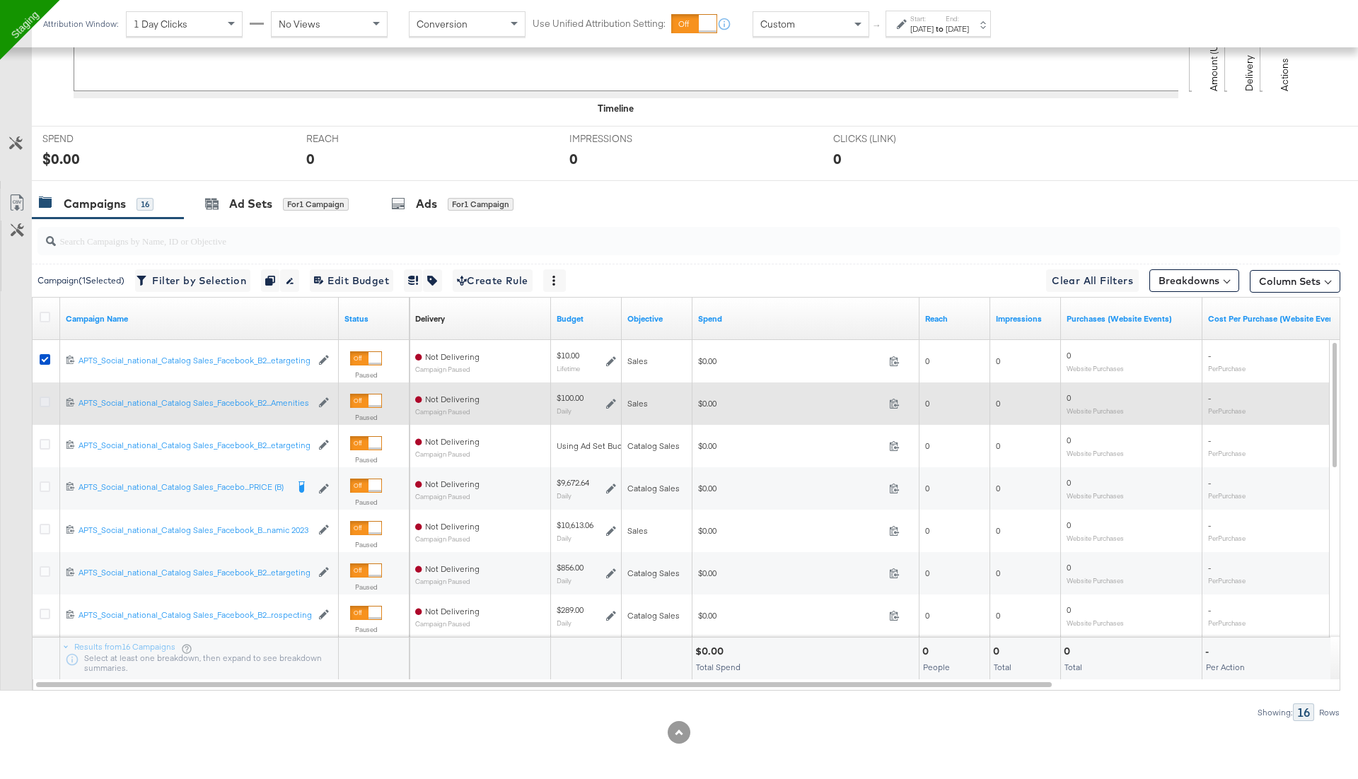
click at [41, 400] on icon at bounding box center [45, 402] width 11 height 11
click at [0, 0] on input "checkbox" at bounding box center [0, 0] width 0 height 0
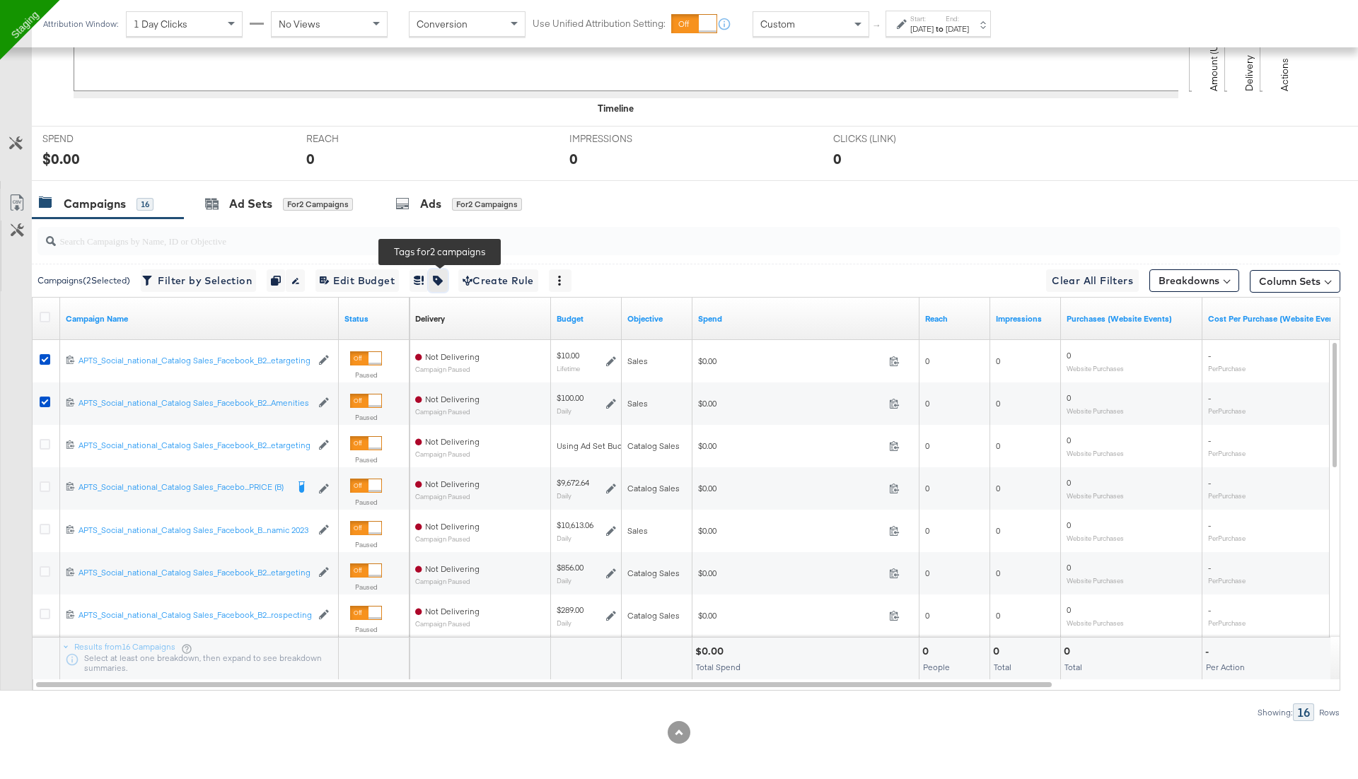
click at [447, 269] on button "button" at bounding box center [438, 280] width 18 height 23
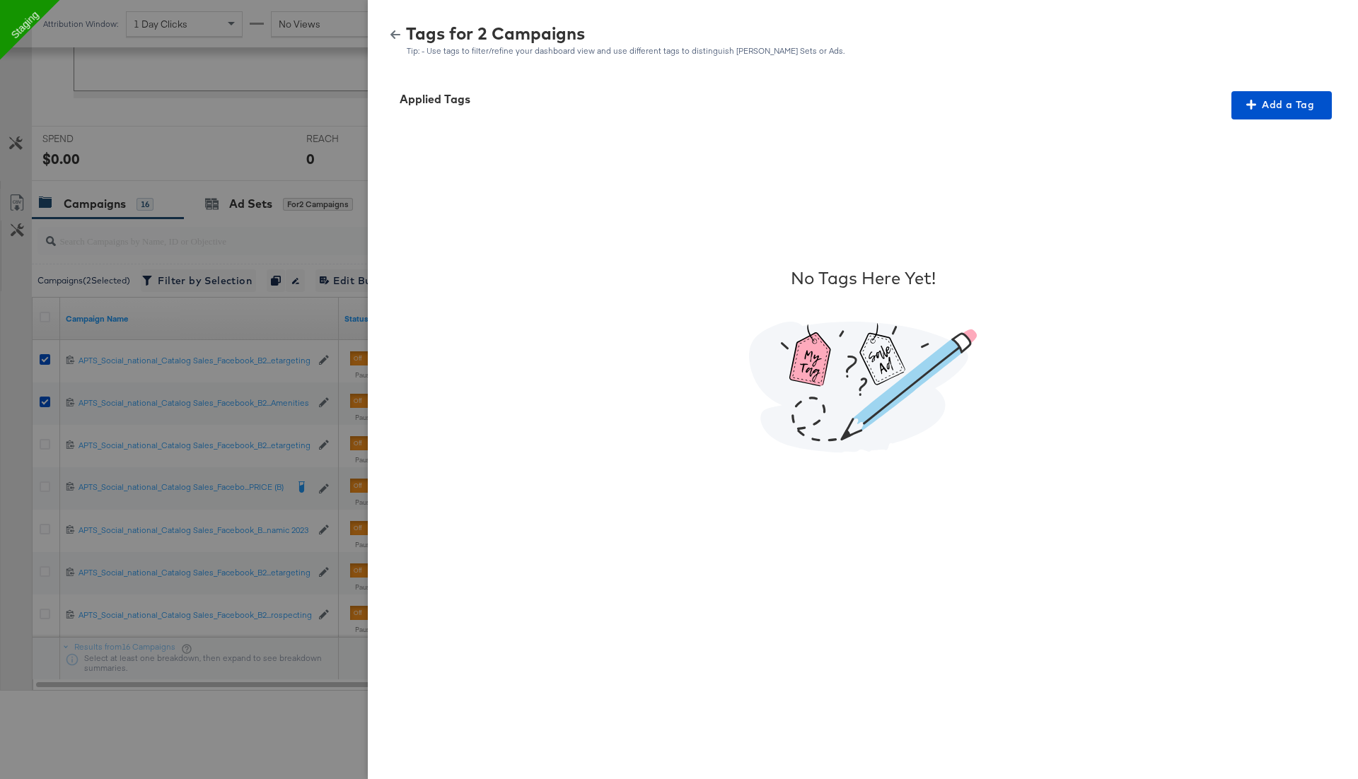
click at [392, 37] on icon "button" at bounding box center [395, 35] width 10 height 10
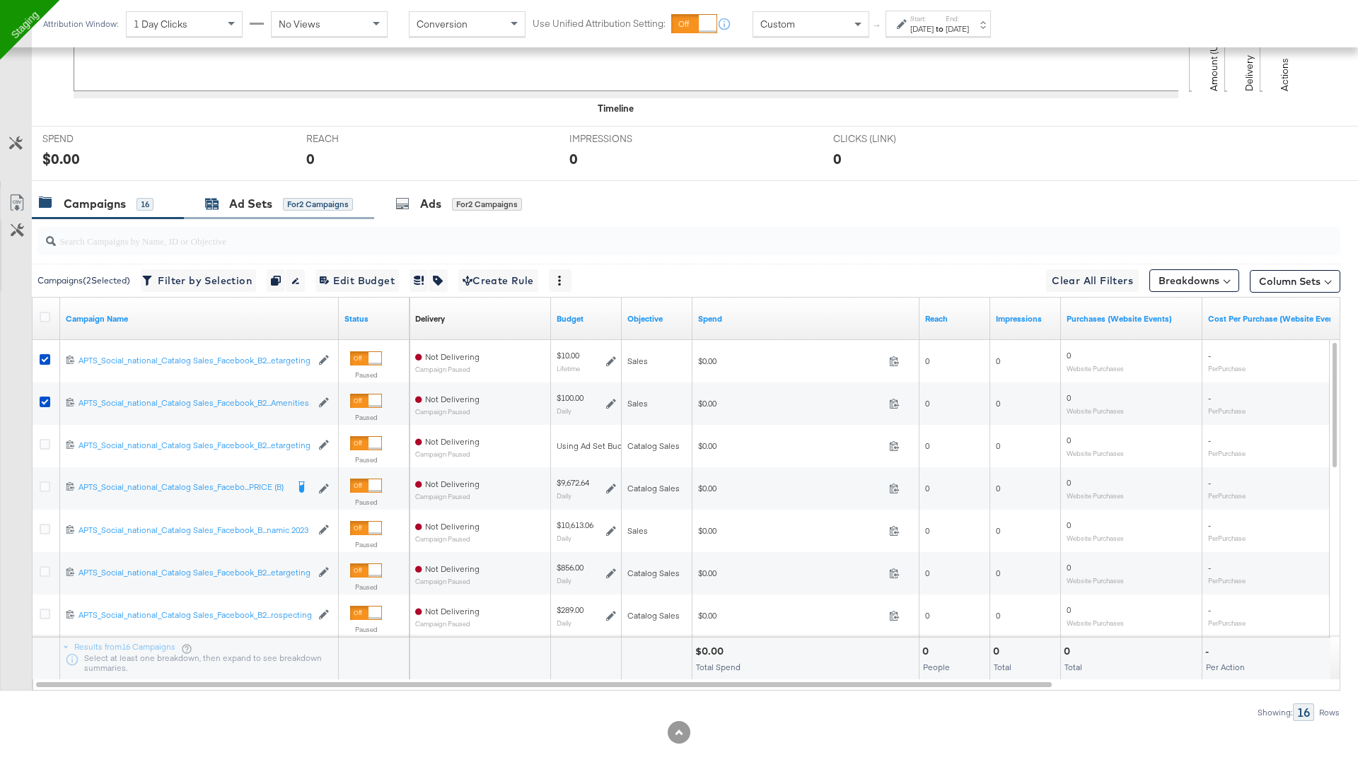
click at [219, 200] on div "Ad Sets for 2 Campaigns" at bounding box center [279, 204] width 148 height 16
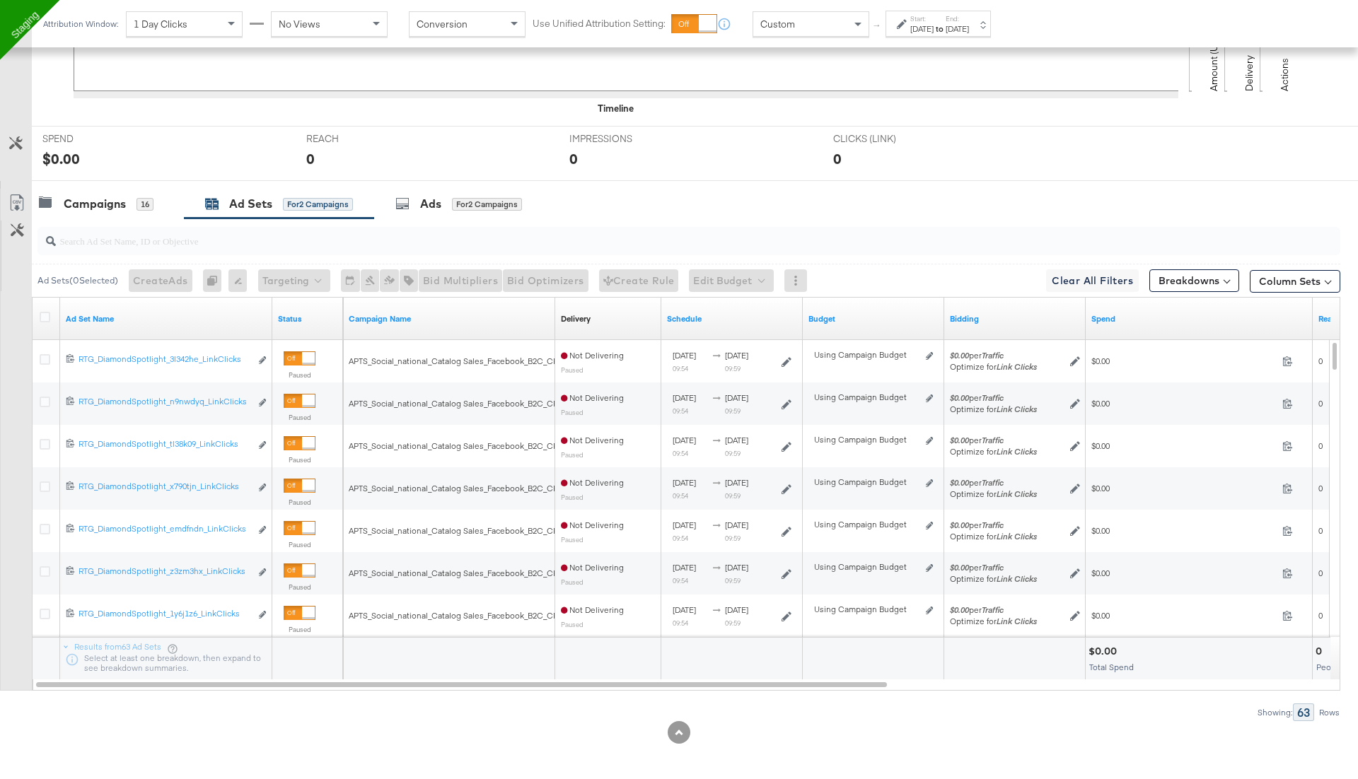
click at [44, 314] on icon at bounding box center [45, 317] width 11 height 11
click at [0, 0] on input "checkbox" at bounding box center [0, 0] width 0 height 0
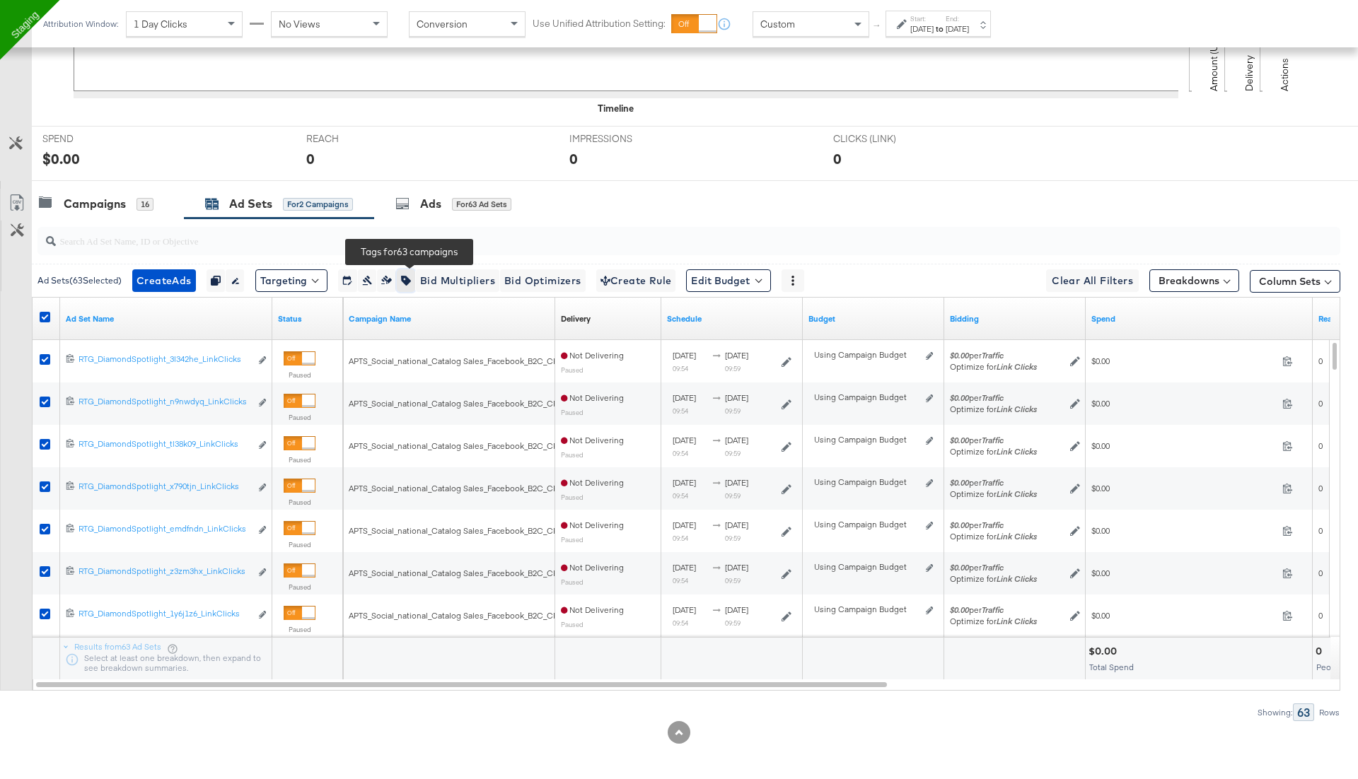
click at [411, 276] on icon "button" at bounding box center [406, 281] width 10 height 10
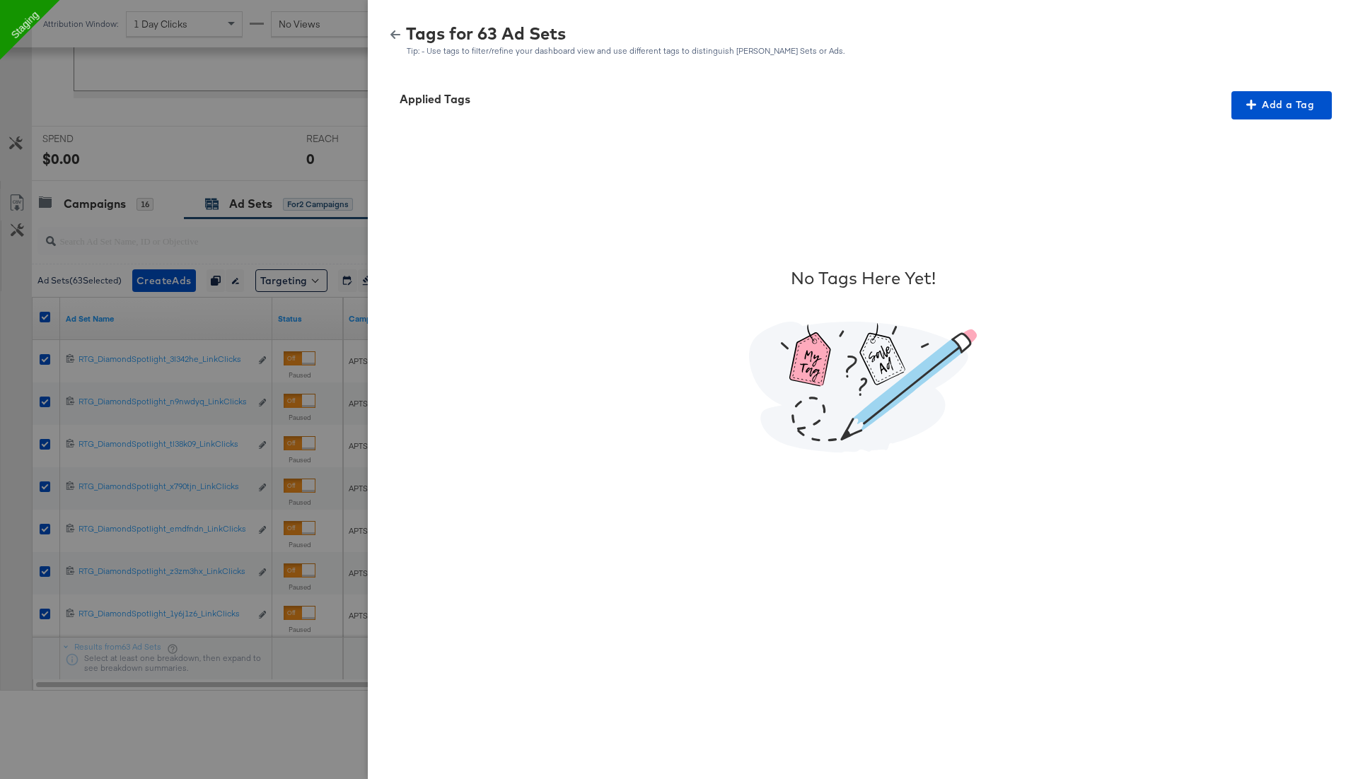
click at [398, 37] on icon "button" at bounding box center [395, 35] width 10 height 10
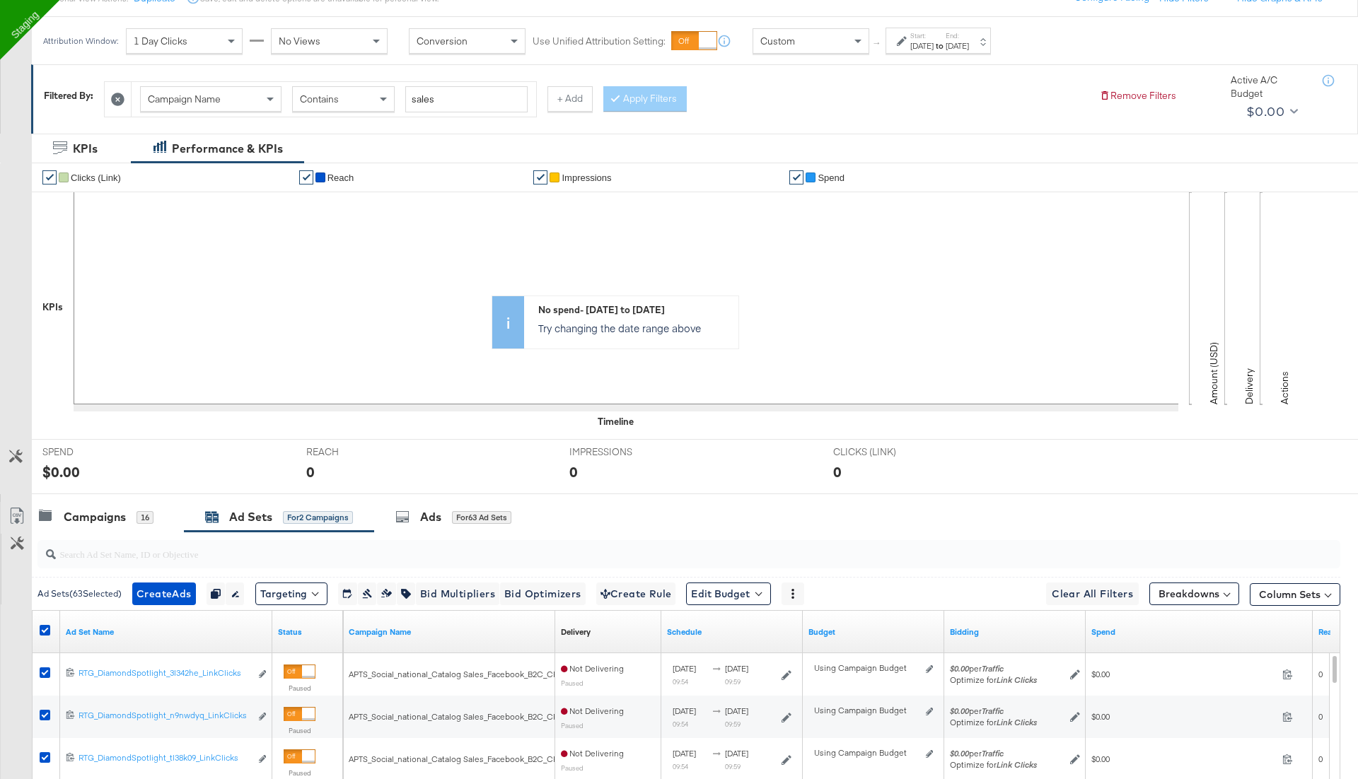
scroll to position [262, 0]
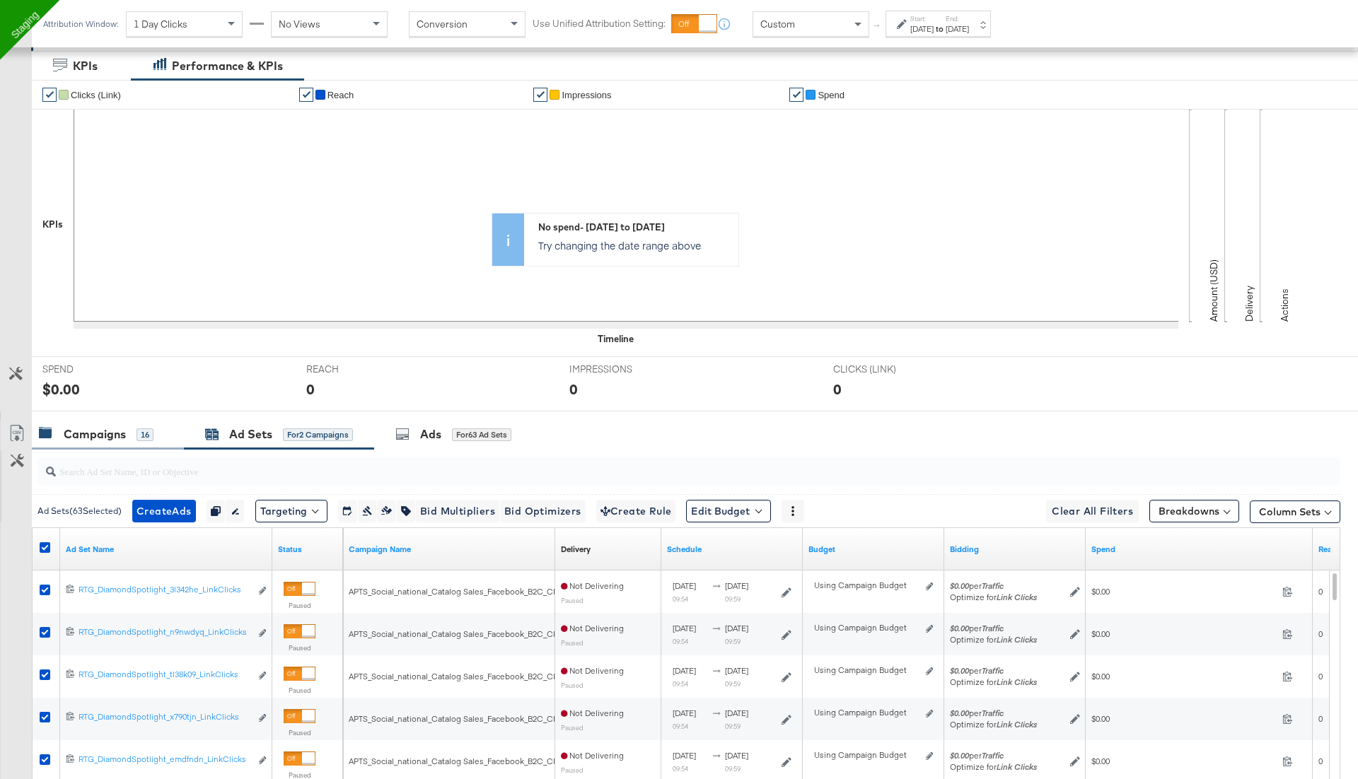
click at [98, 439] on div "Campaigns" at bounding box center [95, 435] width 62 height 16
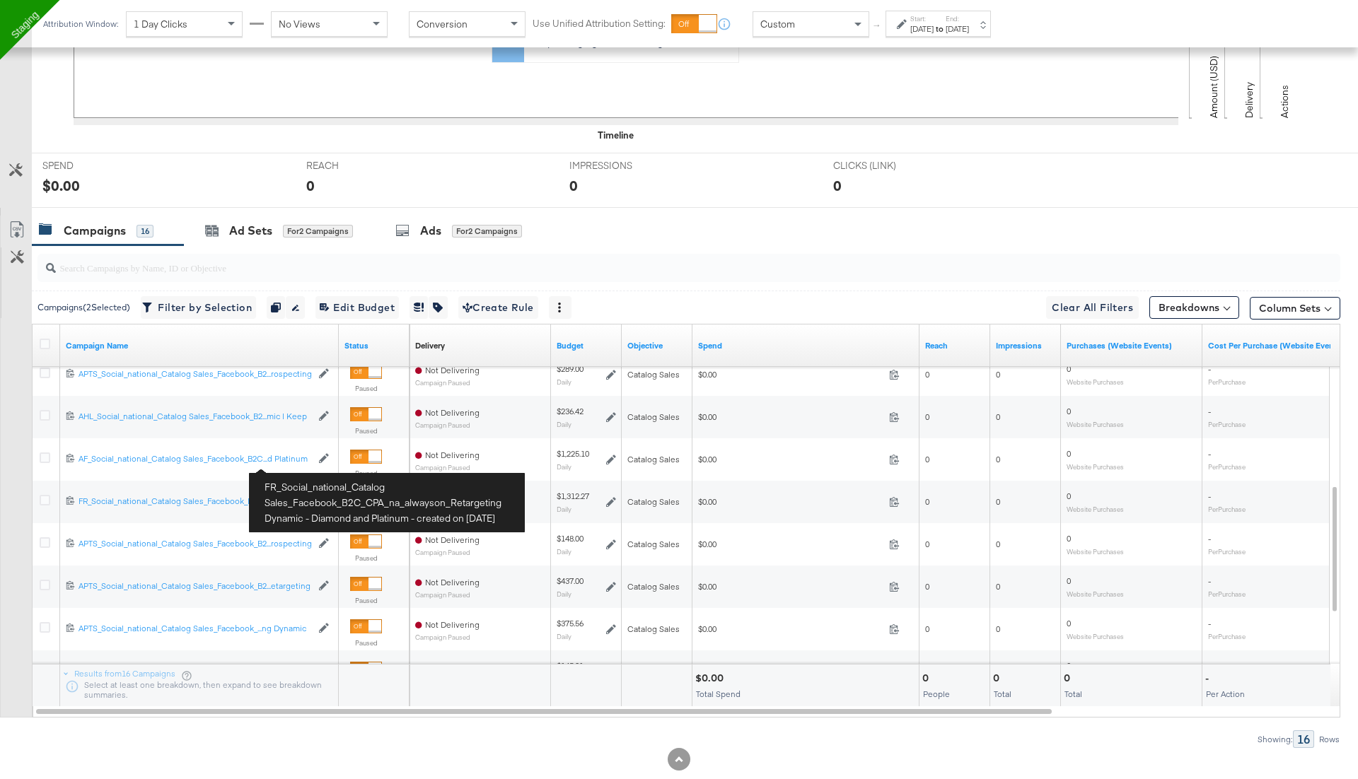
scroll to position [492, 0]
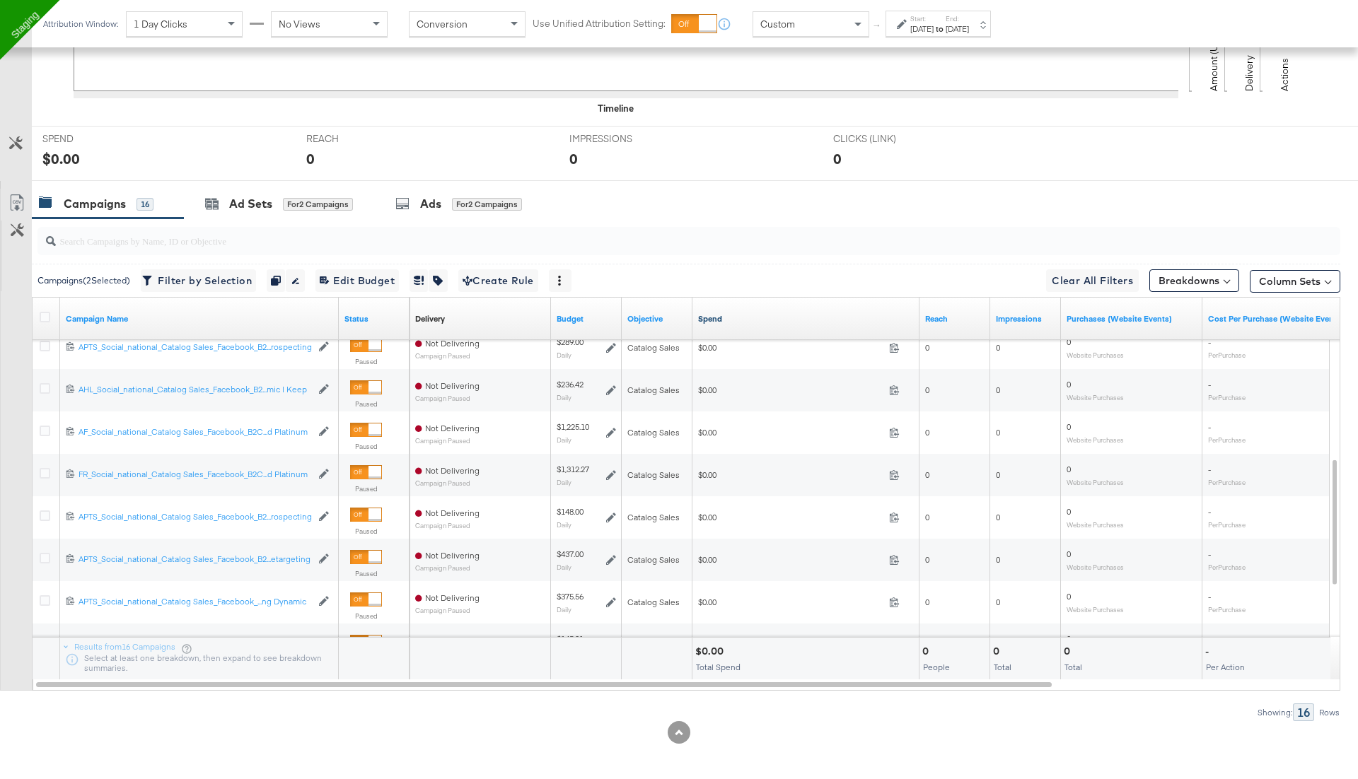
click at [709, 318] on link "Spend" at bounding box center [806, 318] width 216 height 11
click at [709, 318] on link "Spend ↓" at bounding box center [806, 318] width 216 height 11
click at [709, 318] on link "Spend ↑" at bounding box center [806, 318] width 216 height 11
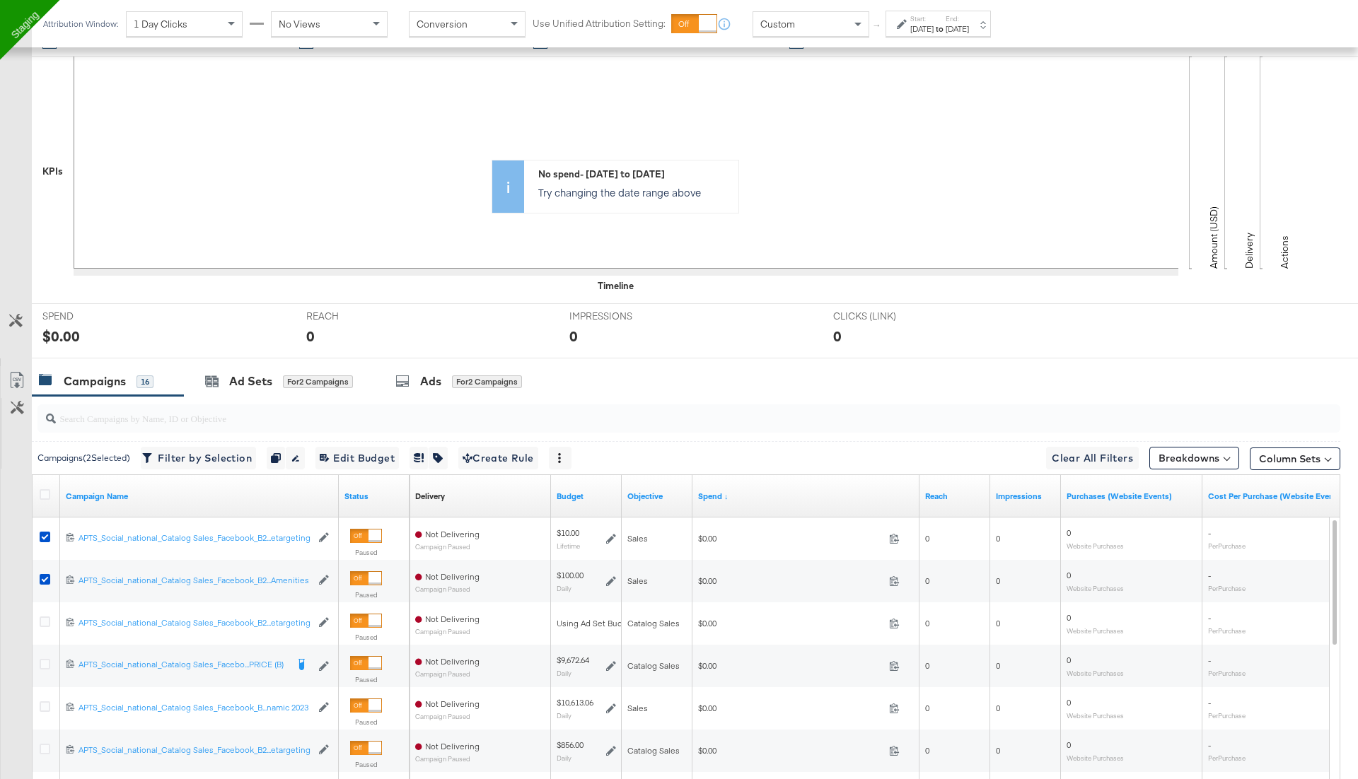
scroll to position [0, 0]
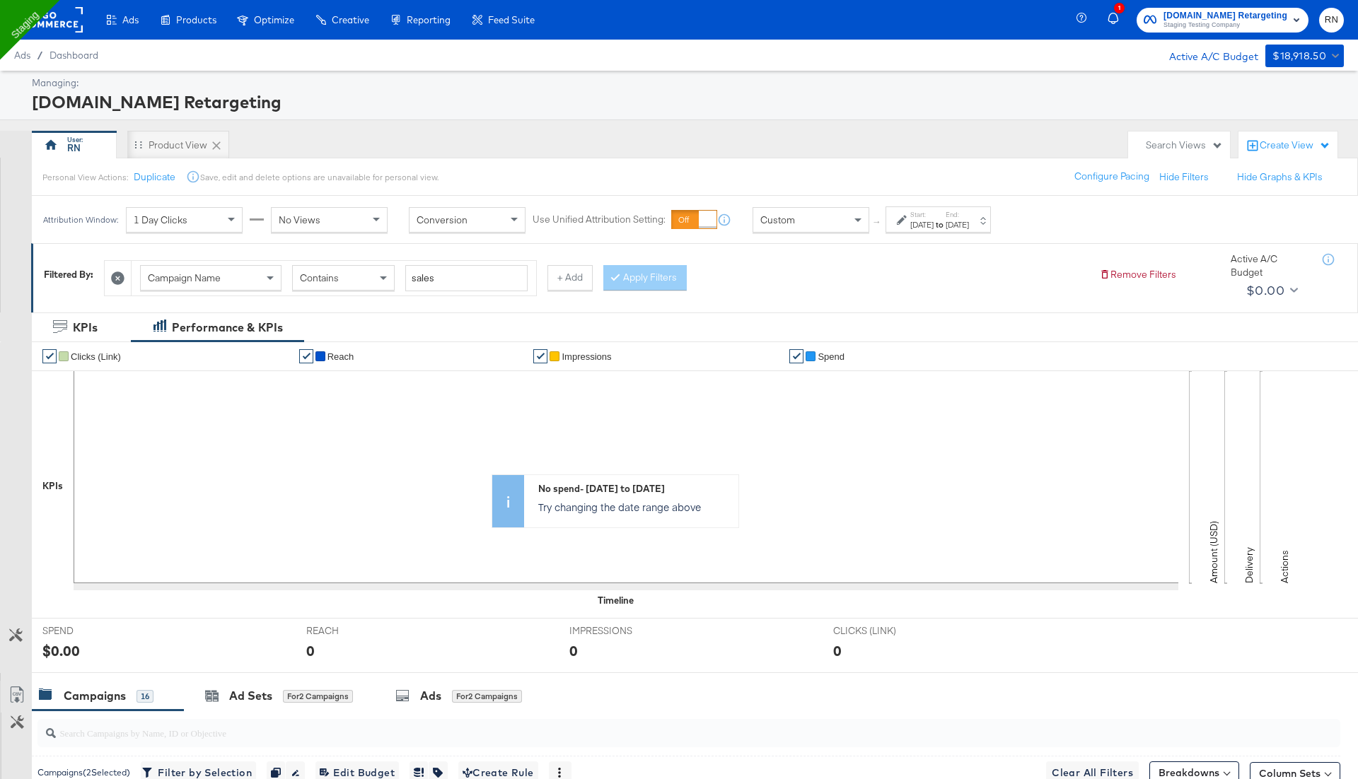
click at [61, 23] on rect at bounding box center [50, 19] width 65 height 25
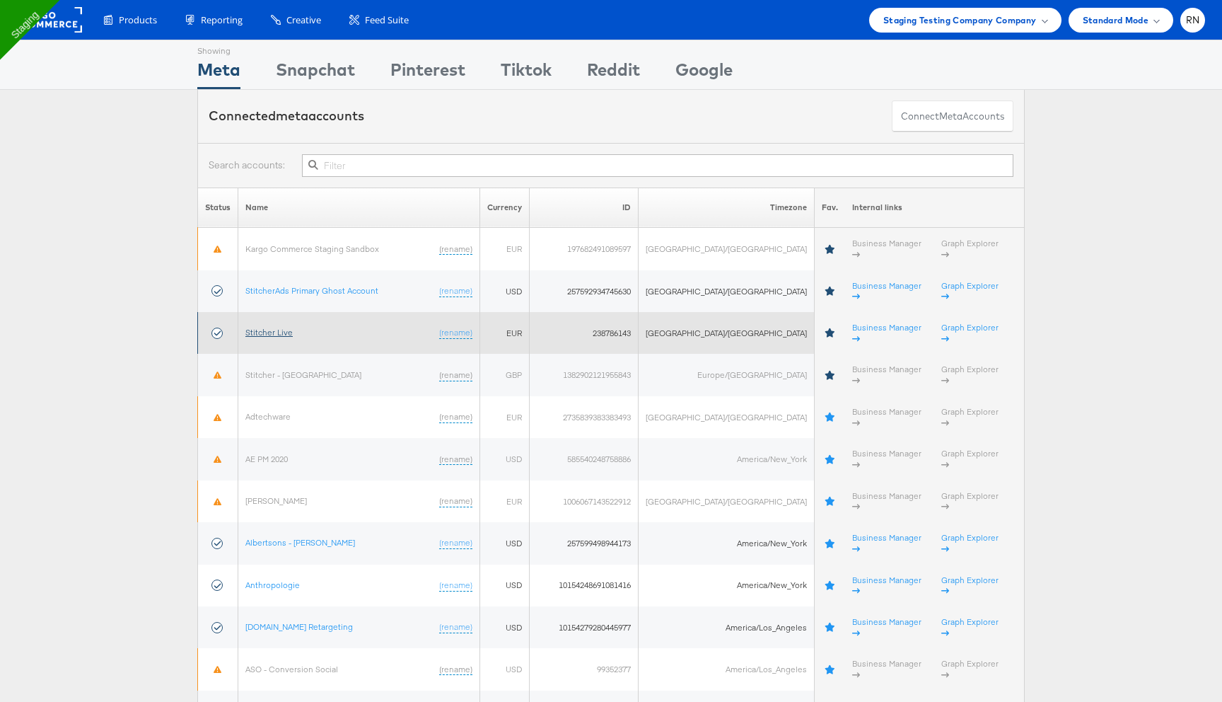
click at [283, 327] on link "Stitcher Live" at bounding box center [268, 332] width 47 height 11
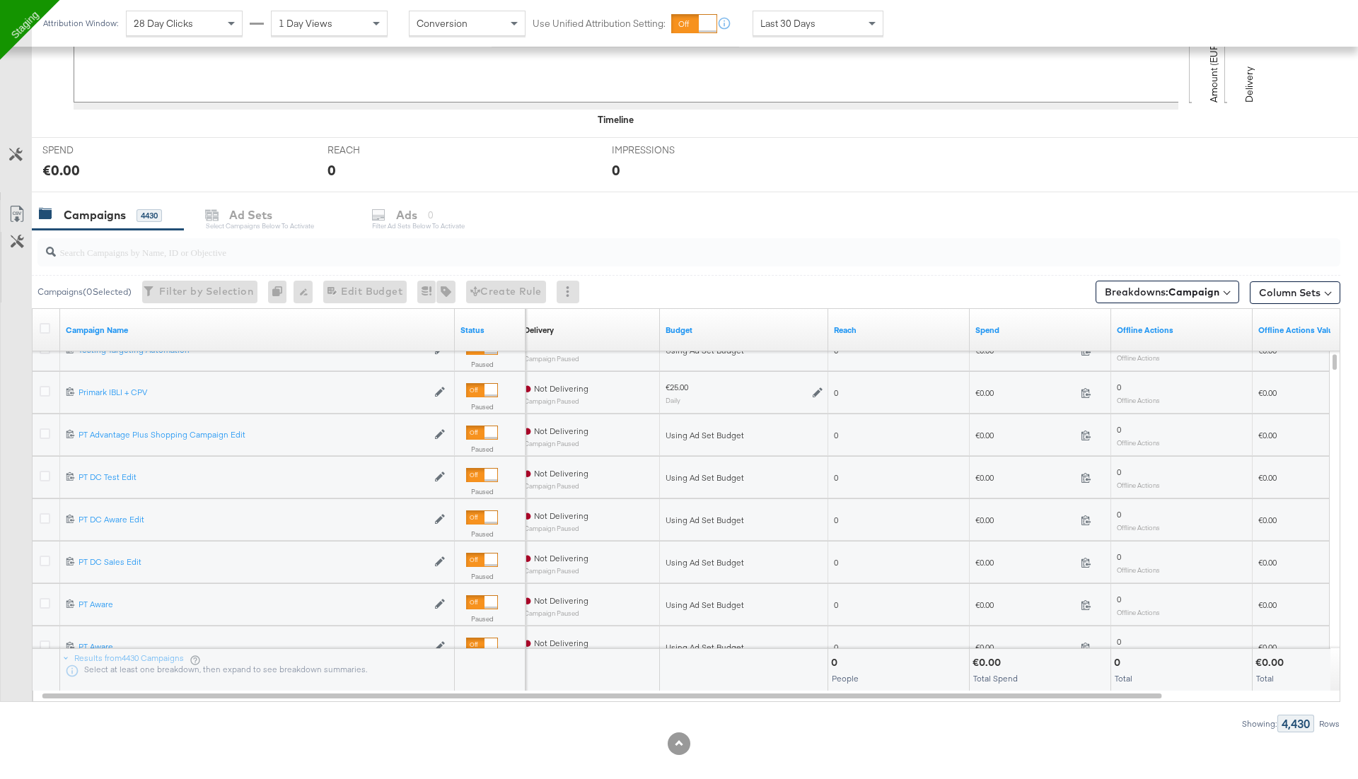
scroll to position [454, 0]
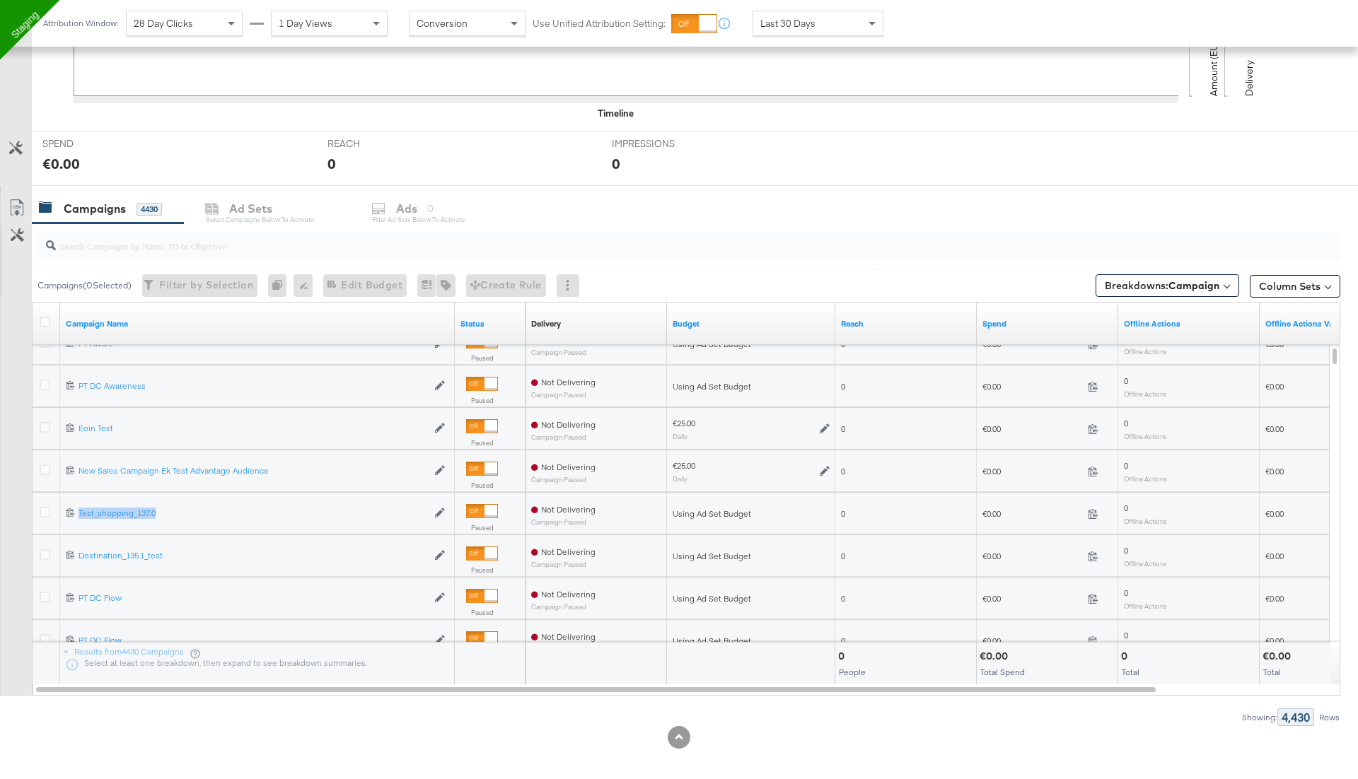
drag, startPoint x: 83, startPoint y: 492, endPoint x: 124, endPoint y: 517, distance: 47.9
click at [124, 517] on div "6845809084165 Test_shopping_137.0 Test_shopping_137.0 Edit Campaign" at bounding box center [257, 514] width 395 height 42
click at [70, 510] on icon at bounding box center [70, 512] width 9 height 9
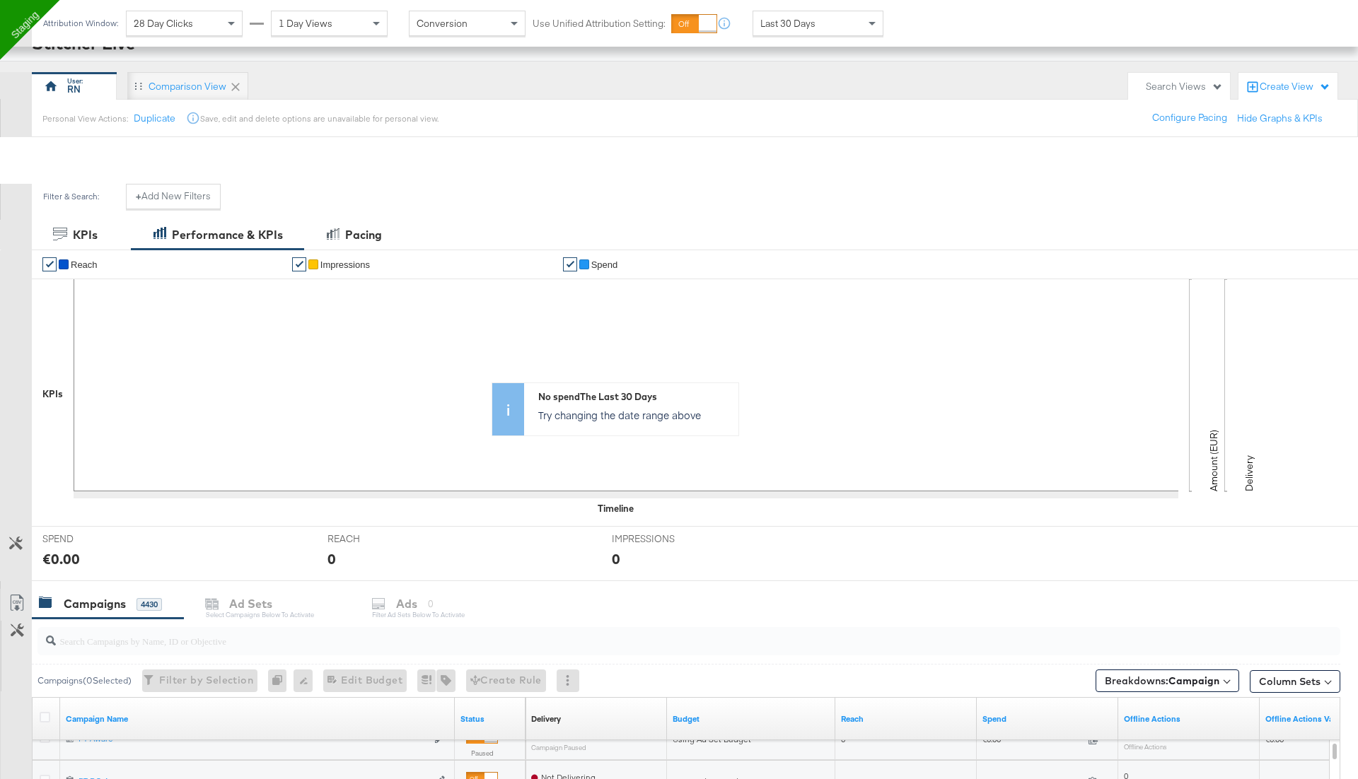
scroll to position [0, 0]
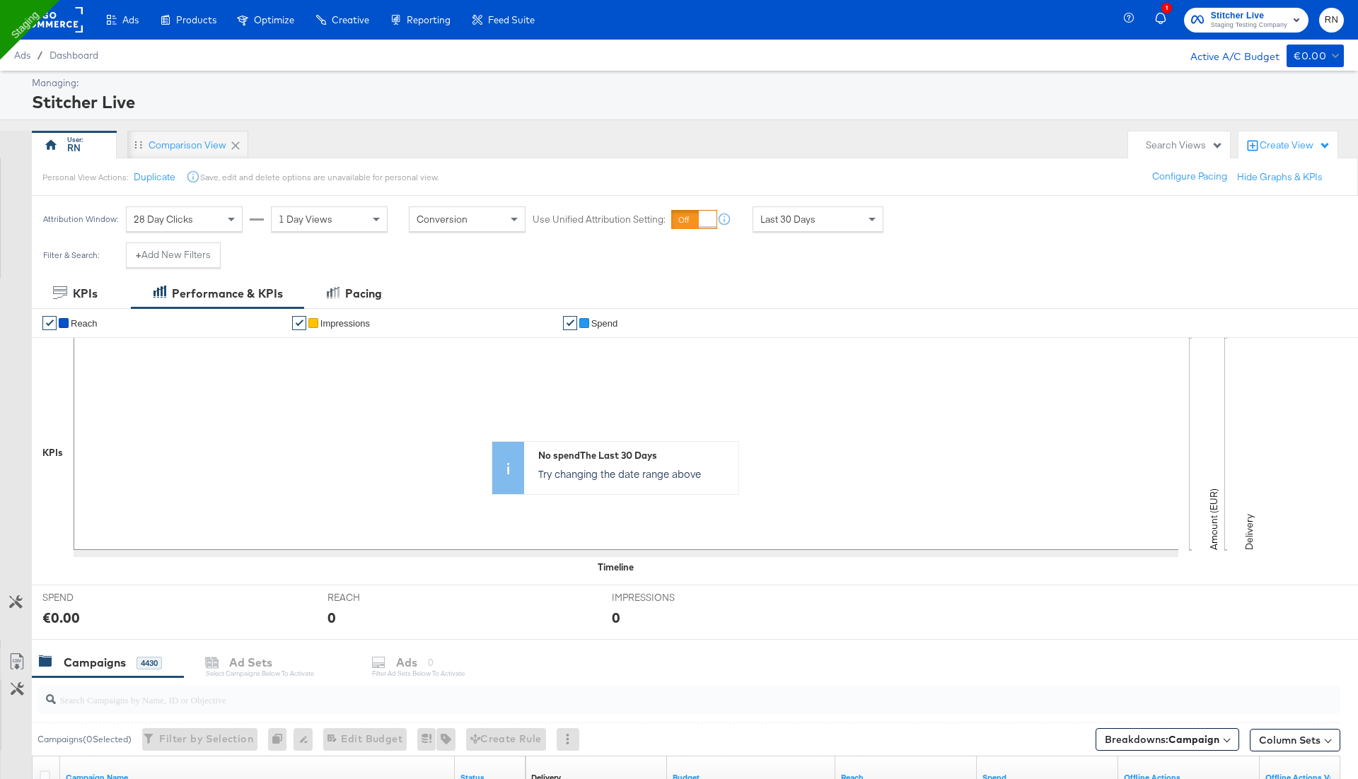
click at [64, 25] on rect at bounding box center [50, 19] width 65 height 25
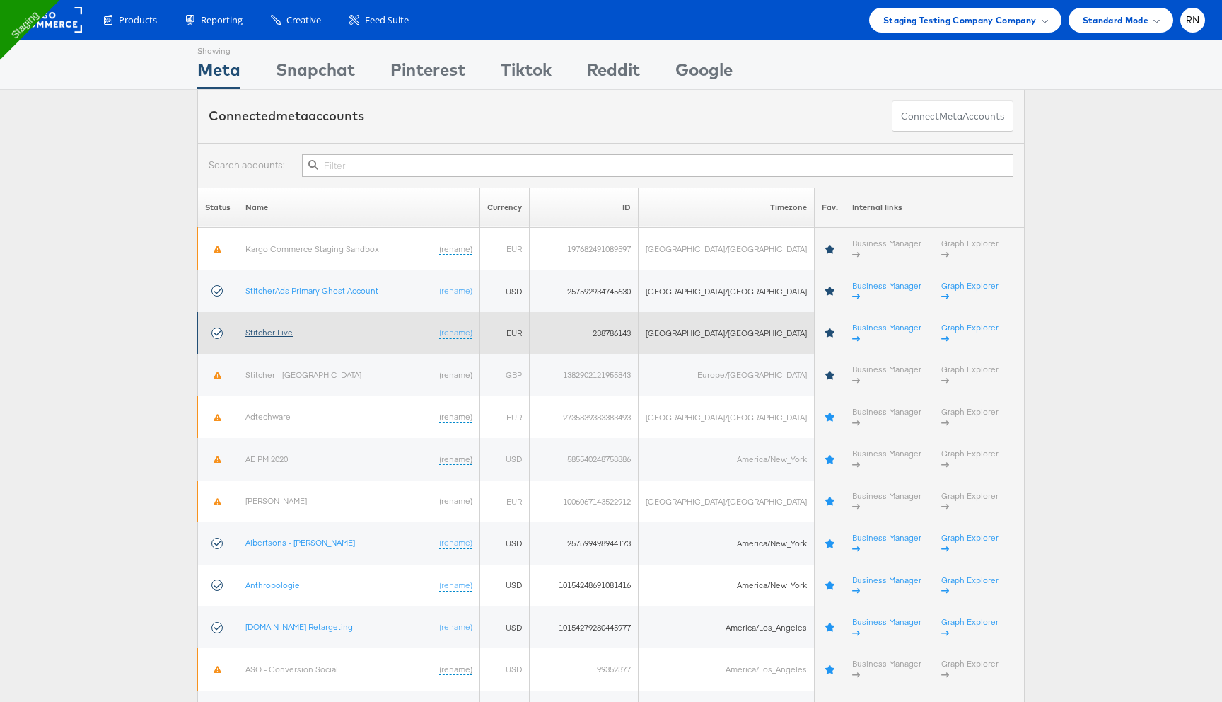
click at [281, 327] on link "Stitcher Live" at bounding box center [268, 332] width 47 height 11
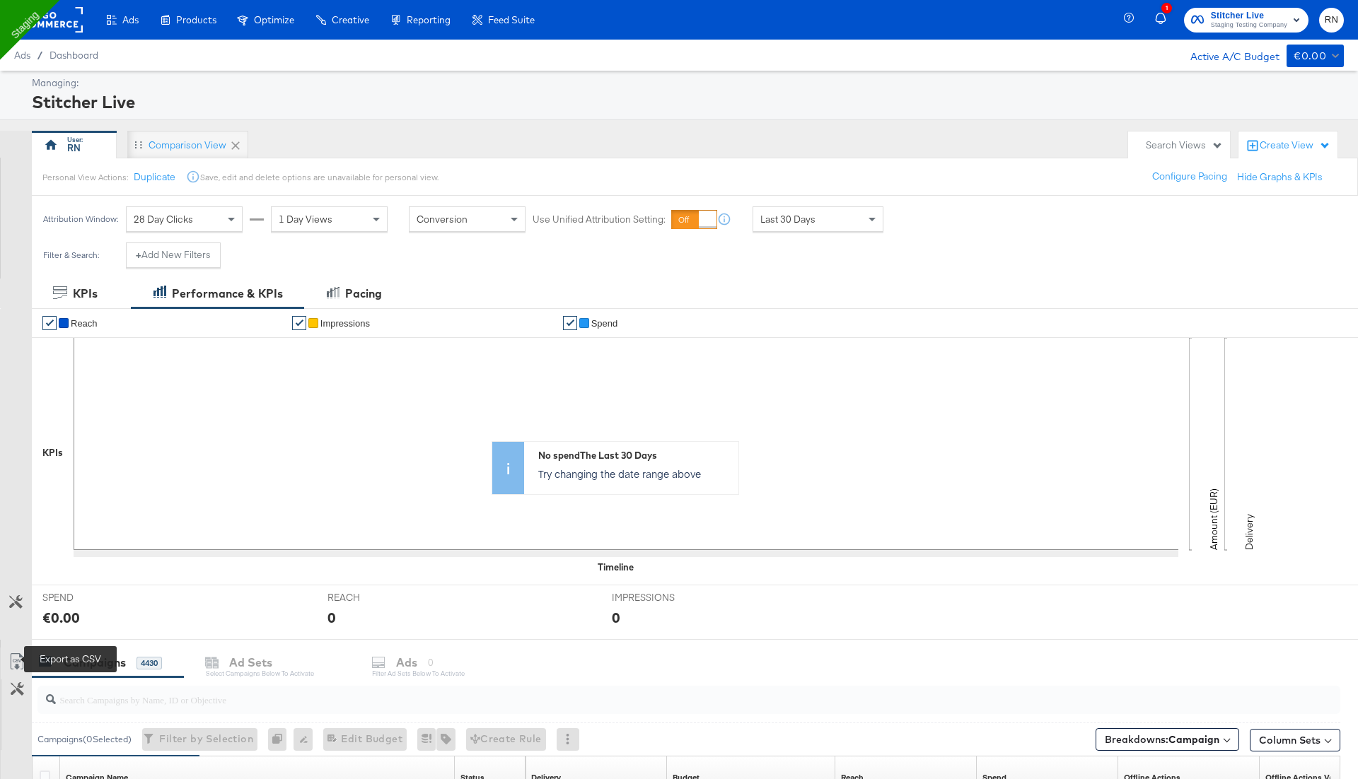
click at [18, 659] on icon at bounding box center [16, 662] width 17 height 17
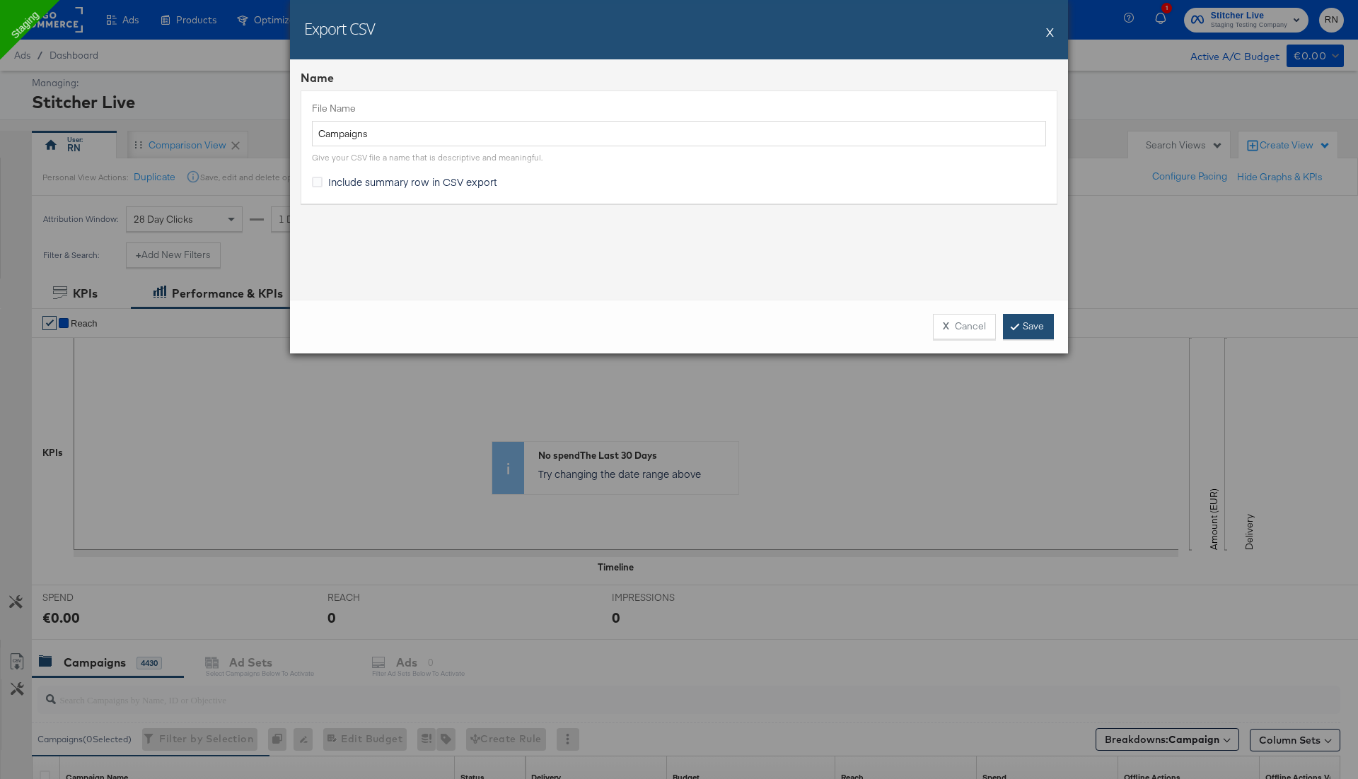
click at [1019, 323] on link "Save" at bounding box center [1028, 326] width 51 height 25
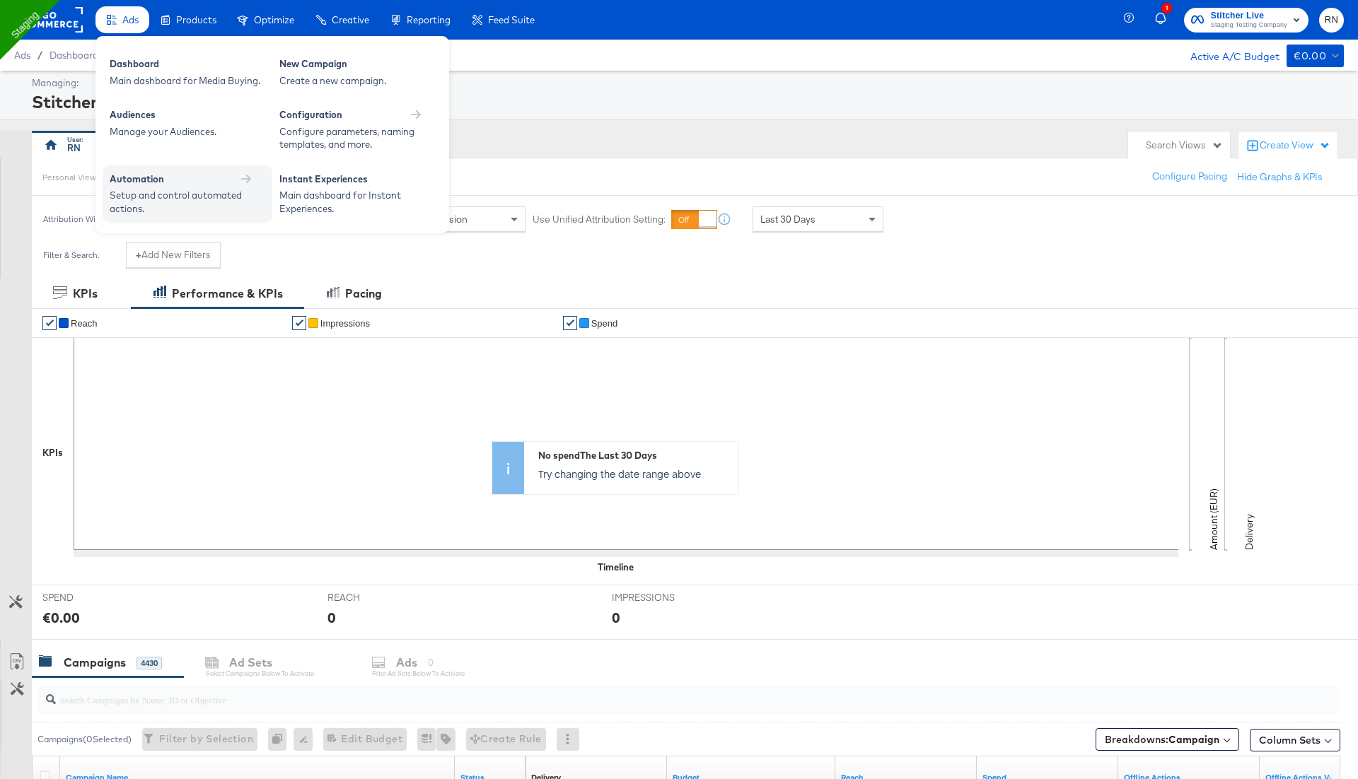
click at [148, 190] on div "Setup and control automated actions." at bounding box center [180, 202] width 141 height 26
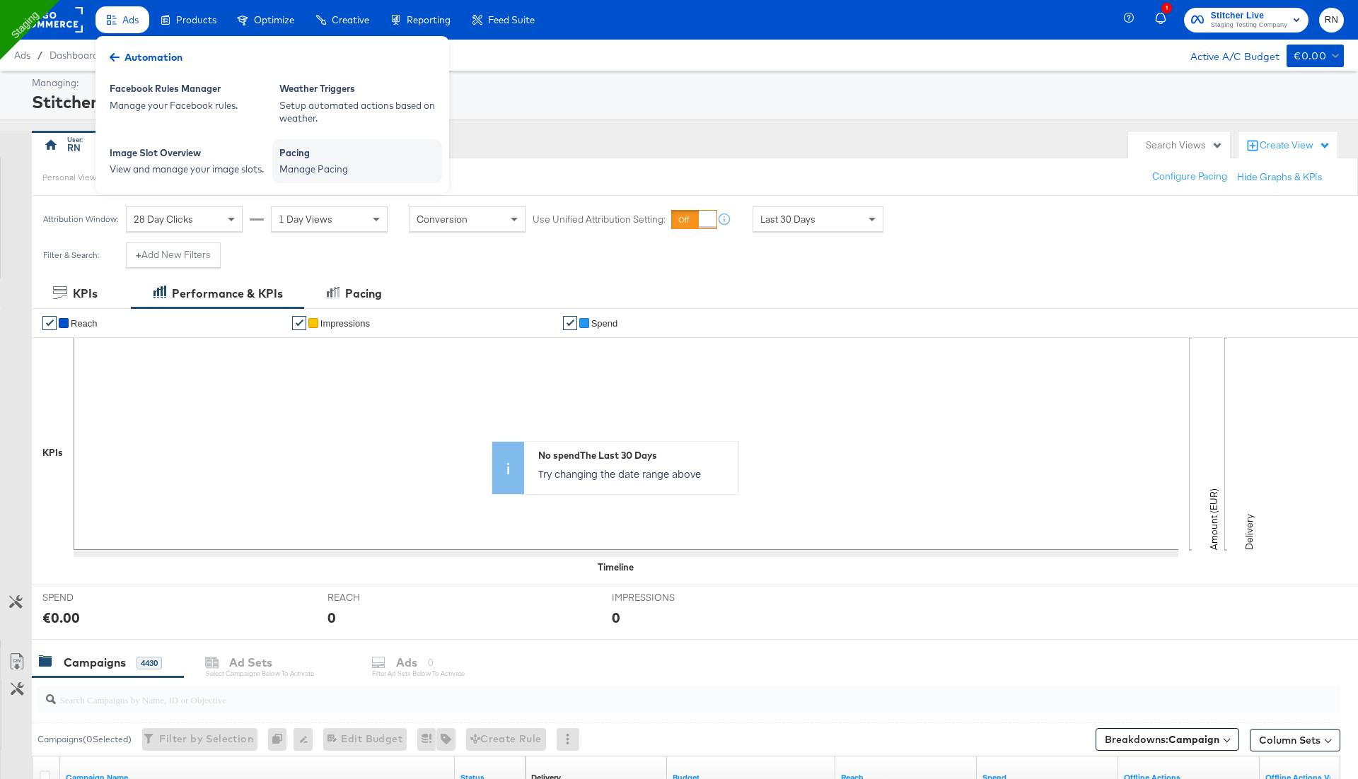
click at [327, 176] on div "Pacing Manage Pacing" at bounding box center [357, 161] width 170 height 44
click at [320, 172] on div "Manage Pacing" at bounding box center [357, 169] width 156 height 13
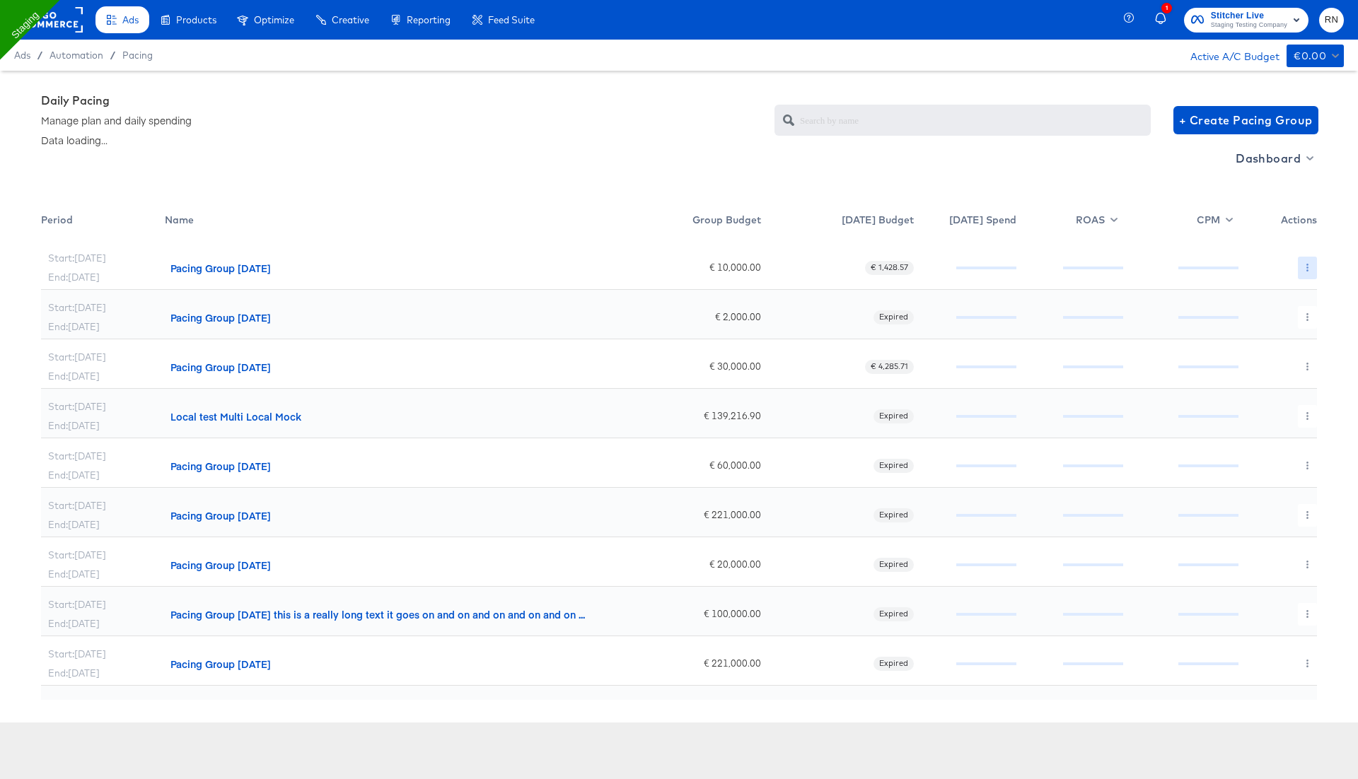
click at [1304, 263] on button "button" at bounding box center [1307, 268] width 19 height 23
click at [1285, 0] on div at bounding box center [679, 0] width 1358 height 0
click at [1268, 164] on span "Dashboard" at bounding box center [1274, 159] width 76 height 20
click at [1261, 210] on div "Budget Manager" at bounding box center [1275, 210] width 98 height 15
radio input "false"
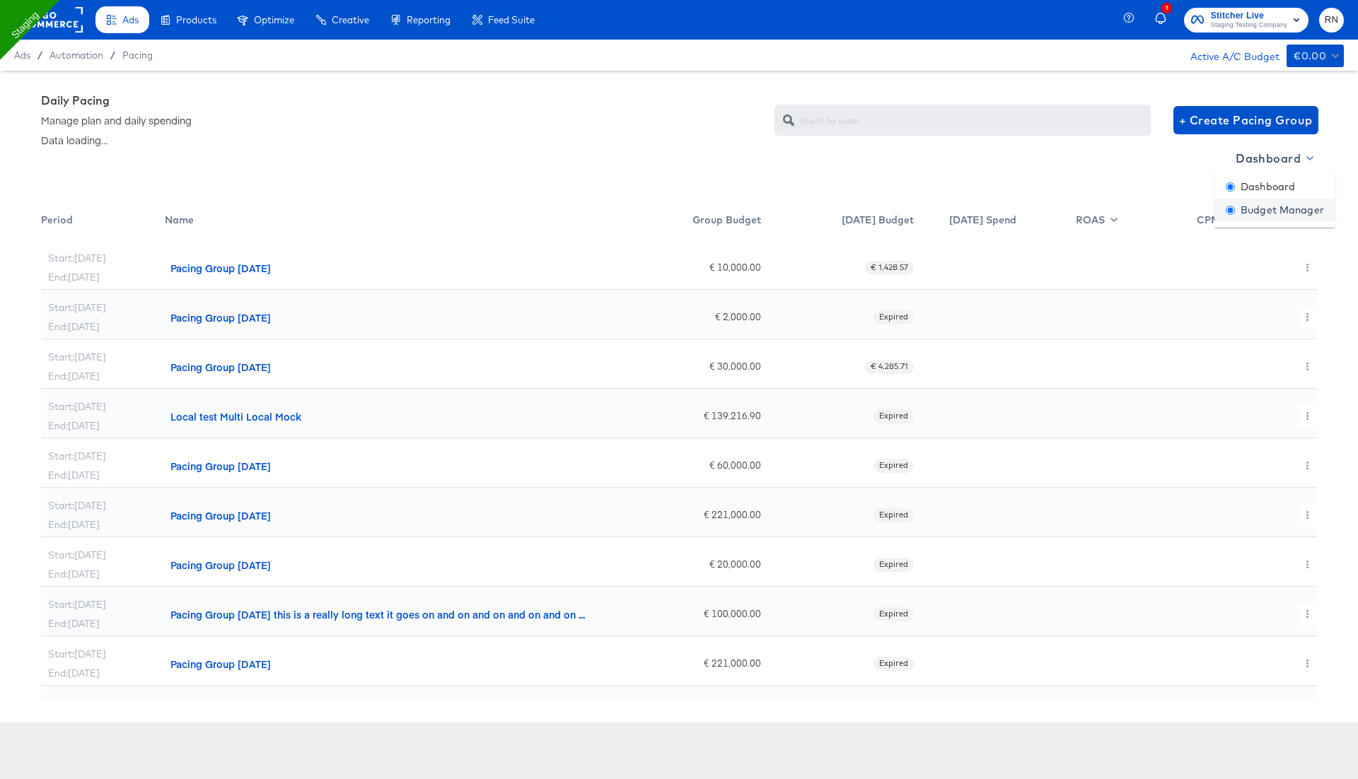
radio input "true"
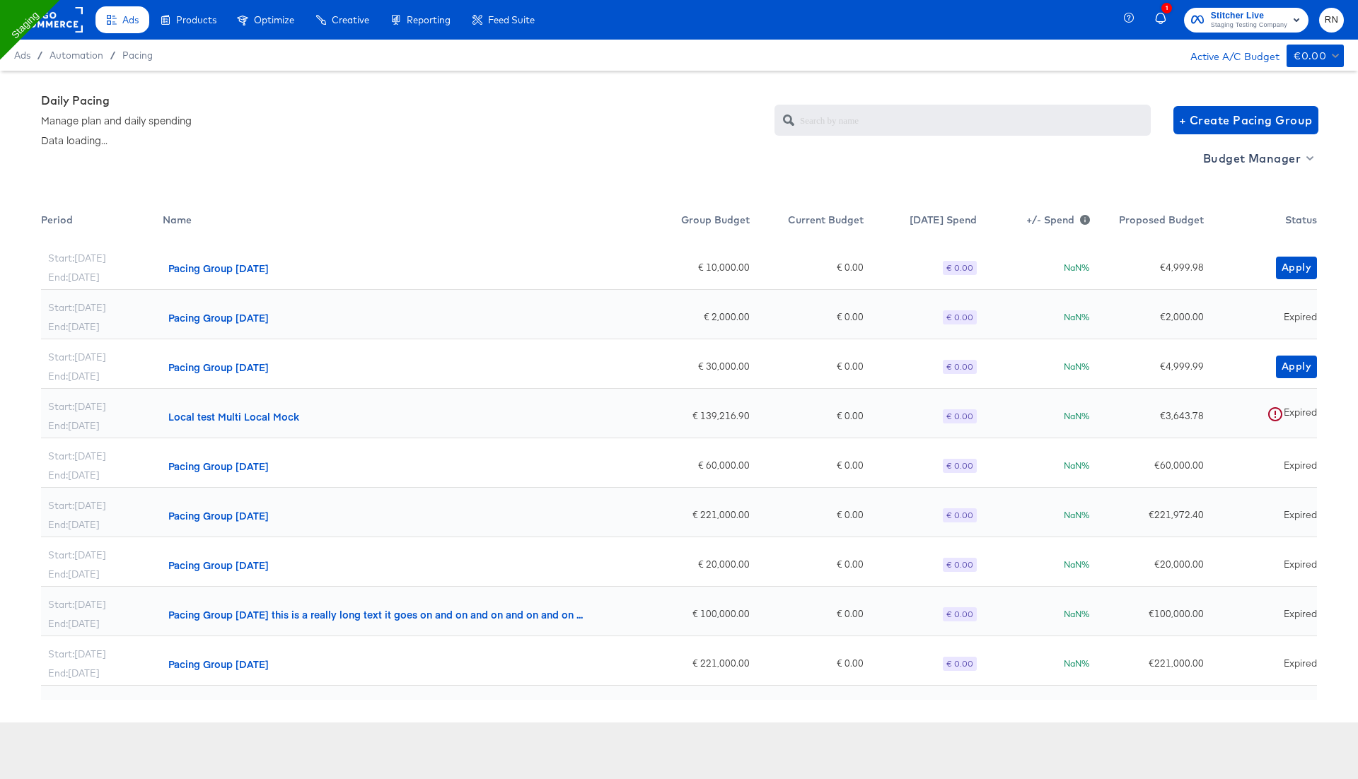
click at [1209, 145] on div "+ Create Pacing Group" at bounding box center [1046, 120] width 543 height 54
click at [1225, 161] on span "Budget Manager" at bounding box center [1257, 159] width 108 height 20
click at [1229, 183] on div "Dashboard" at bounding box center [1243, 187] width 69 height 15
radio input "true"
radio input "false"
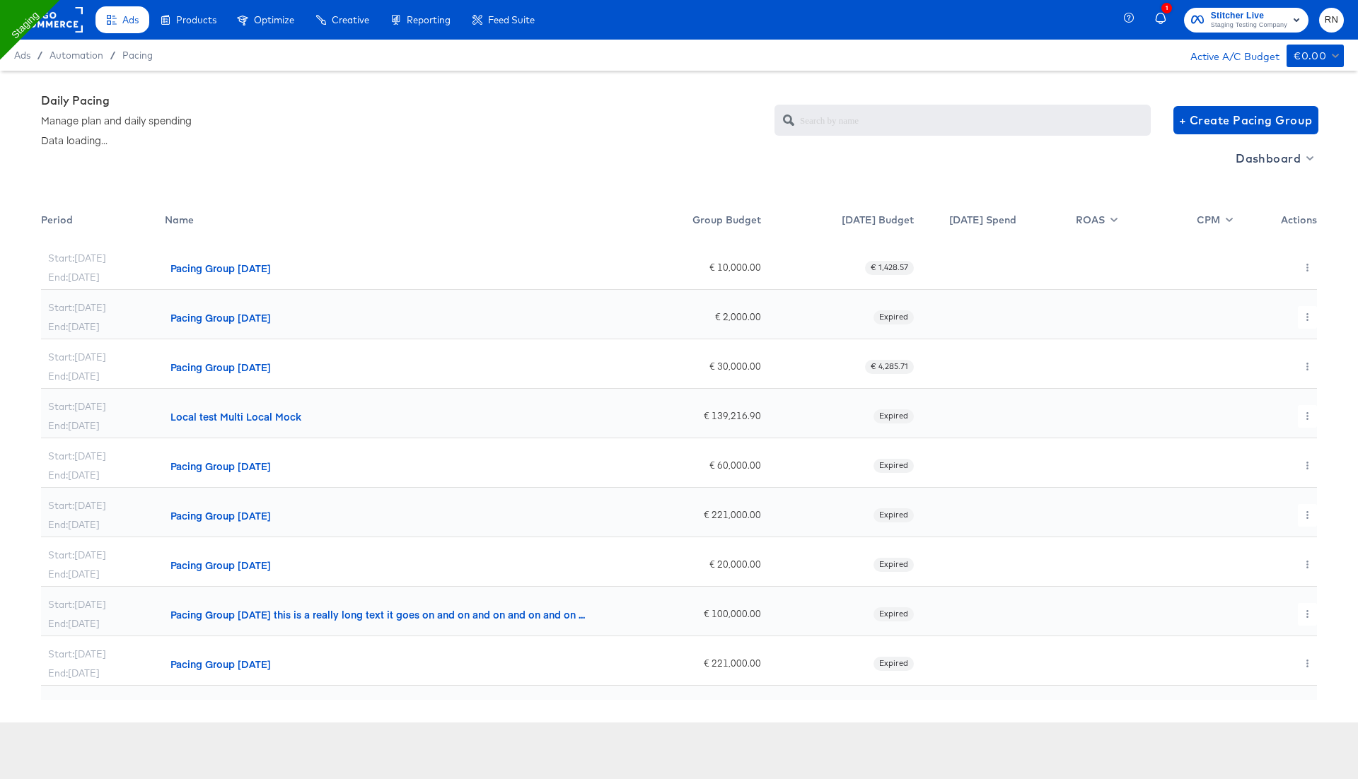
click at [239, 270] on div "Pacing Group 2025-08-14" at bounding box center [220, 268] width 100 height 14
click at [1303, 271] on button "button" at bounding box center [1307, 268] width 19 height 23
click at [1305, 292] on link "Edit" at bounding box center [1295, 296] width 103 height 23
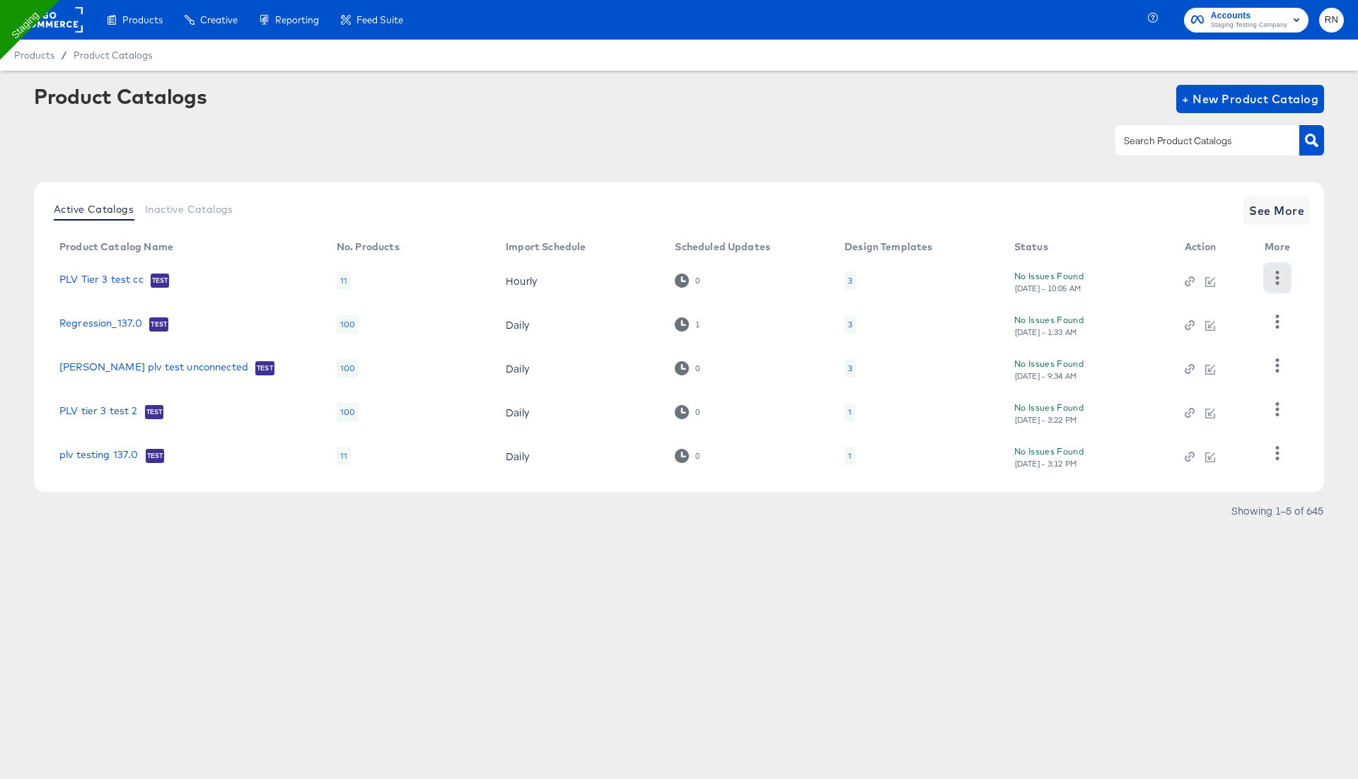
click at [1272, 274] on icon "button" at bounding box center [1276, 277] width 13 height 13
click at [1253, 308] on div "Changelog" at bounding box center [1219, 307] width 141 height 23
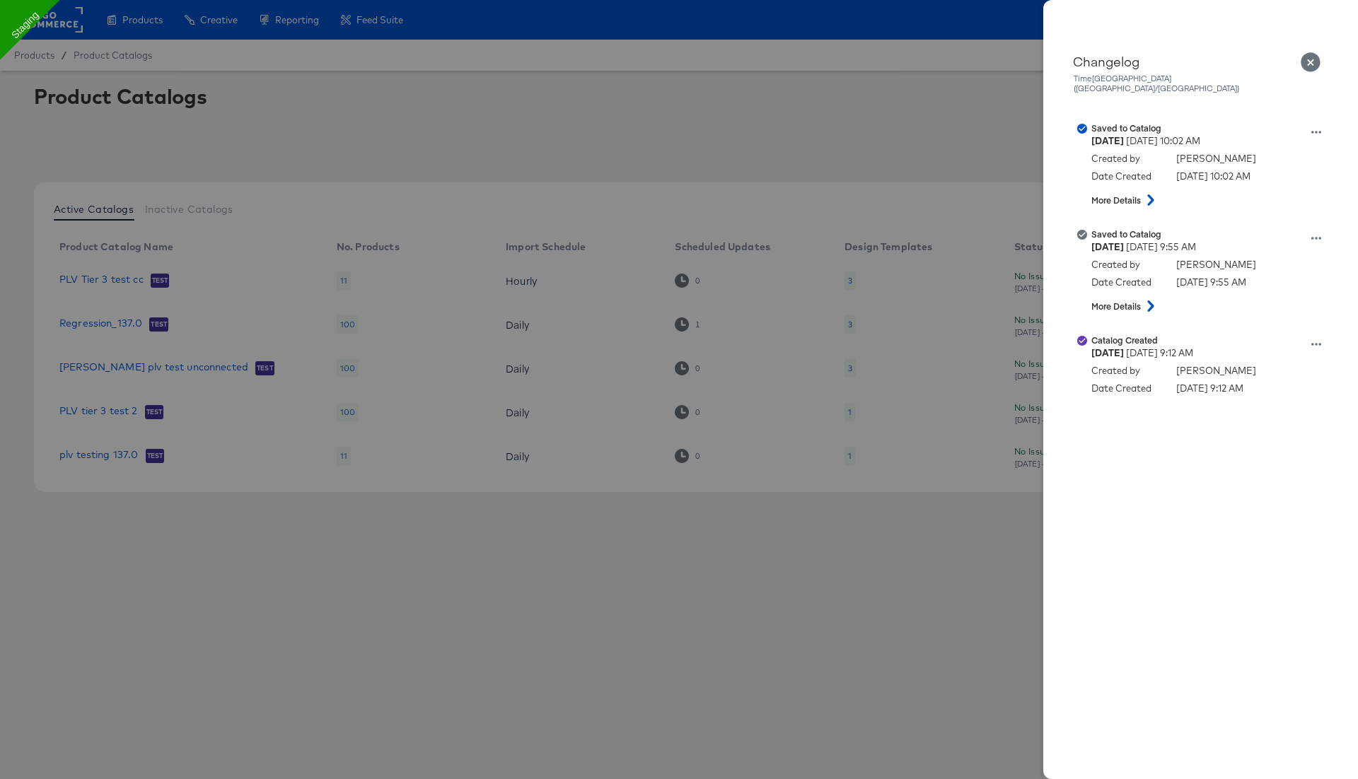
click at [1304, 59] on icon "Close" at bounding box center [1311, 62] width 20 height 20
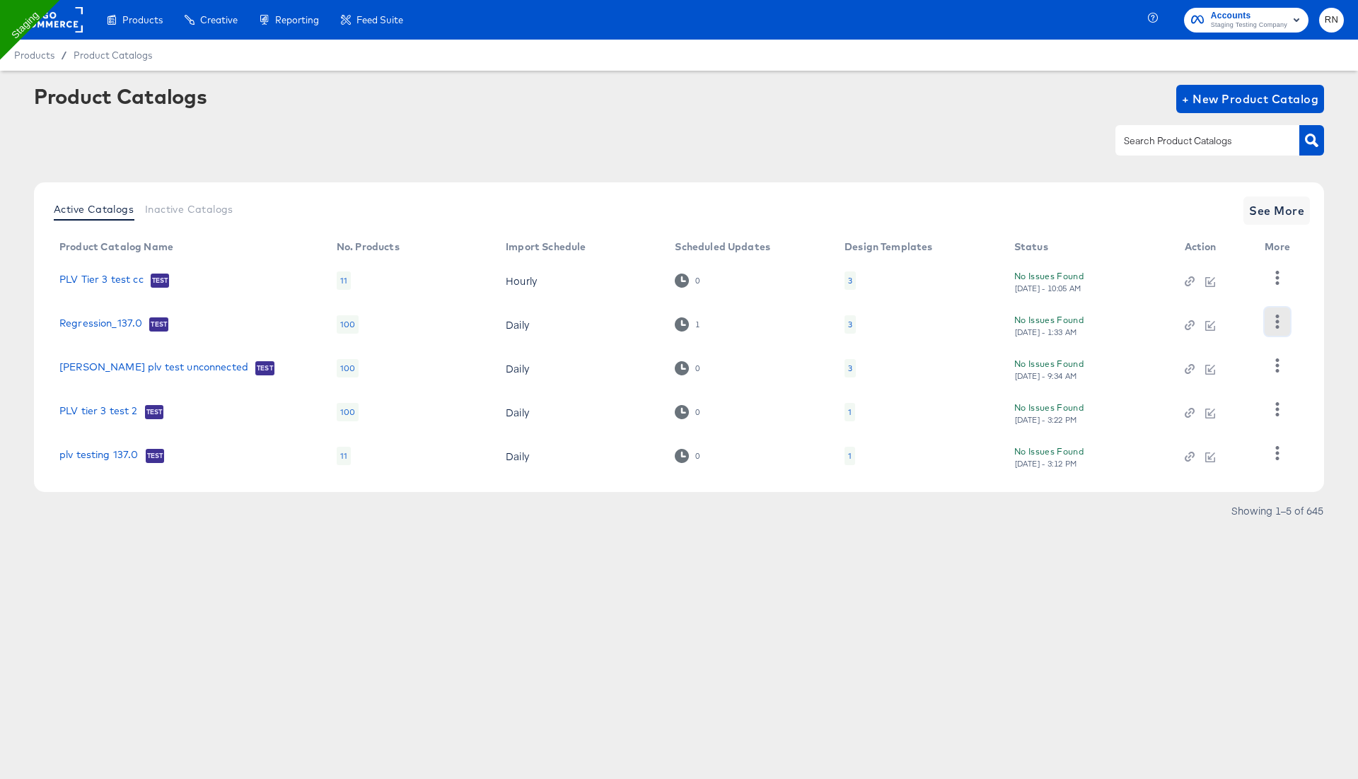
click at [1275, 313] on button "button" at bounding box center [1277, 322] width 25 height 28
click at [1243, 356] on div "Changelog" at bounding box center [1219, 351] width 141 height 23
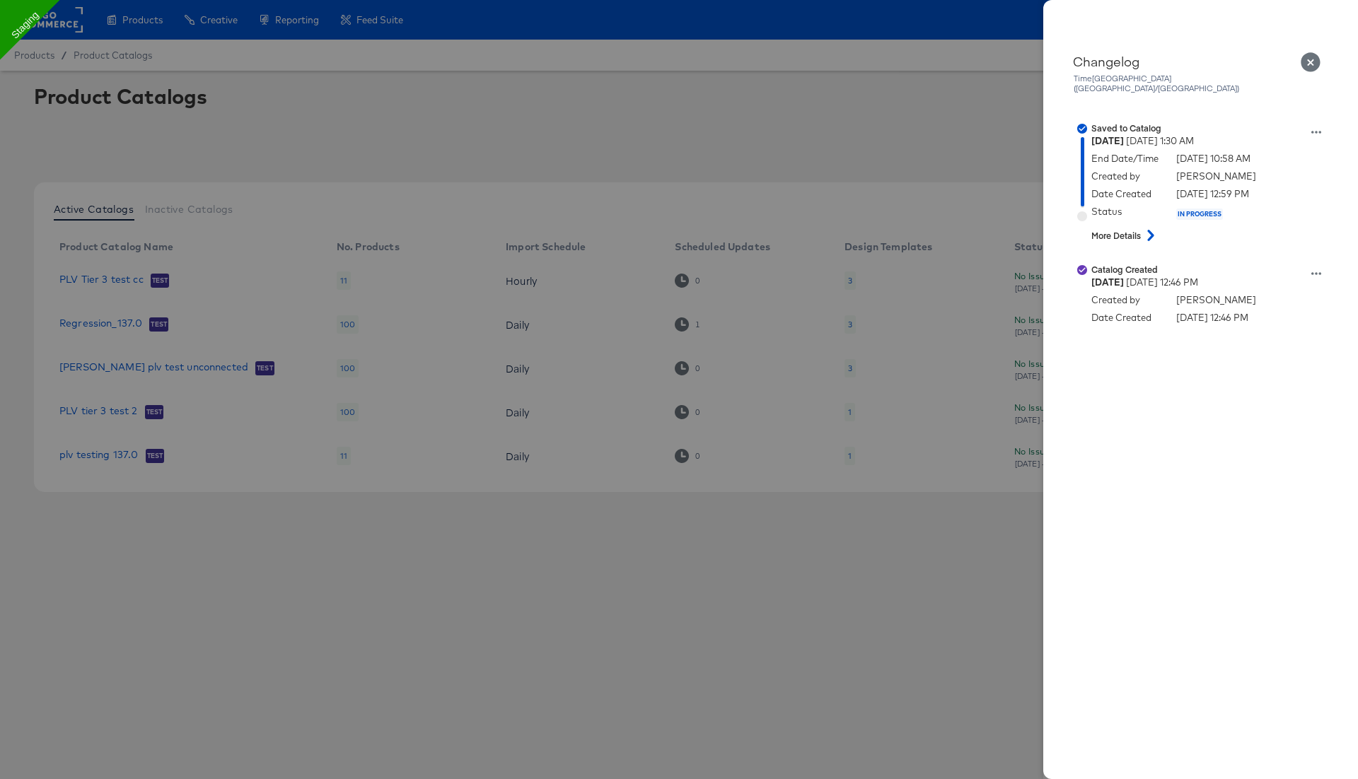
click at [1316, 61] on icon "Close" at bounding box center [1311, 62] width 20 height 20
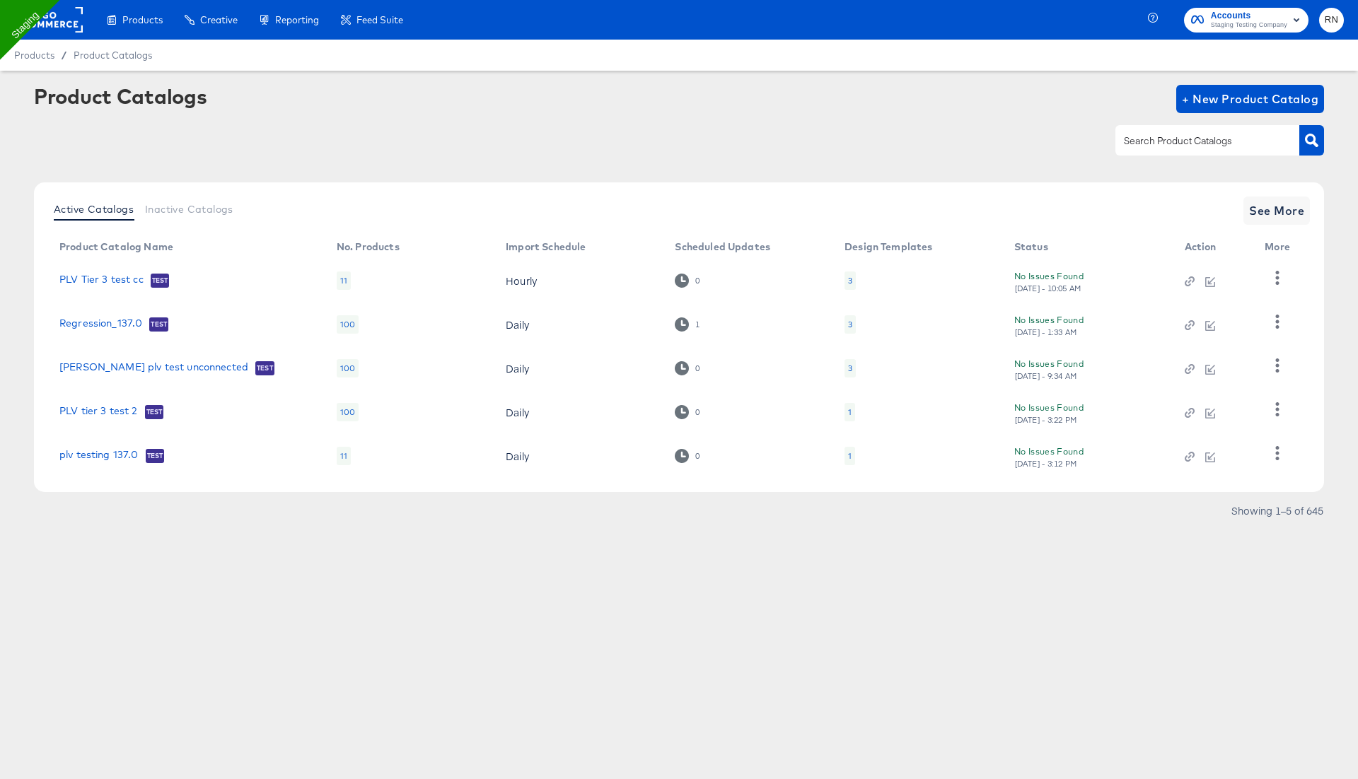
click at [60, 21] on rect at bounding box center [50, 19] width 65 height 25
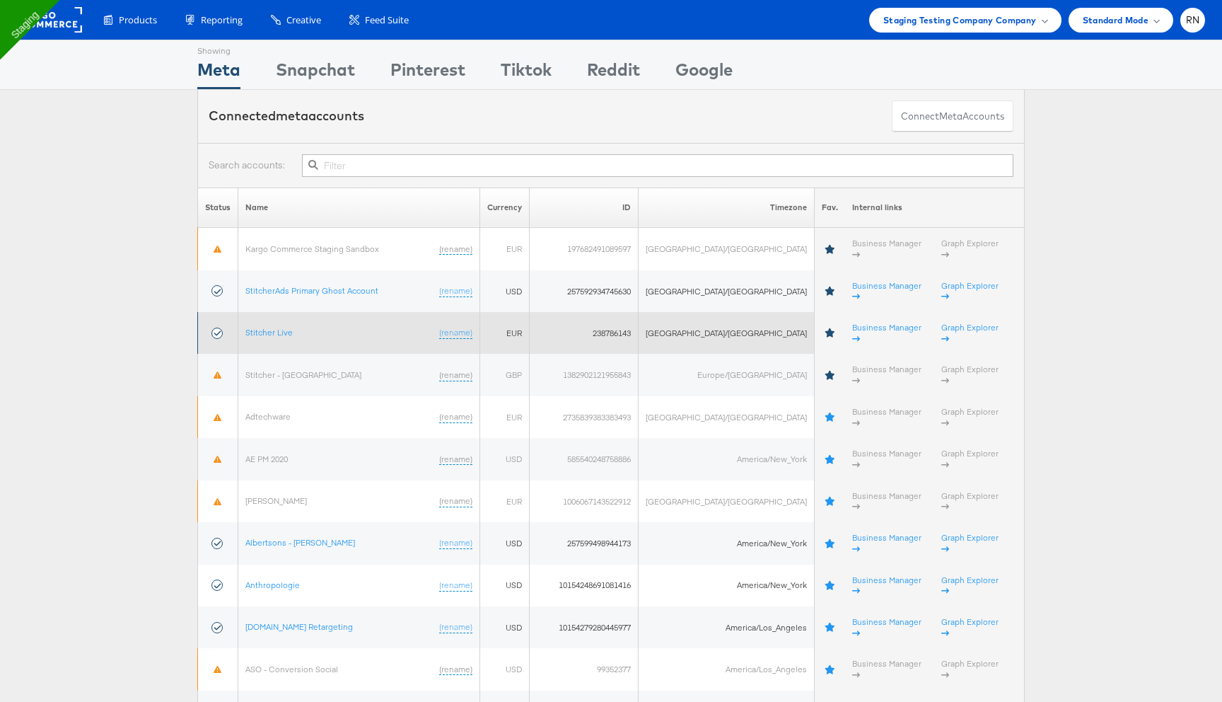
click at [286, 312] on td "Stitcher Live (rename)" at bounding box center [359, 333] width 242 height 42
click at [286, 327] on link "Stitcher Live" at bounding box center [268, 332] width 47 height 11
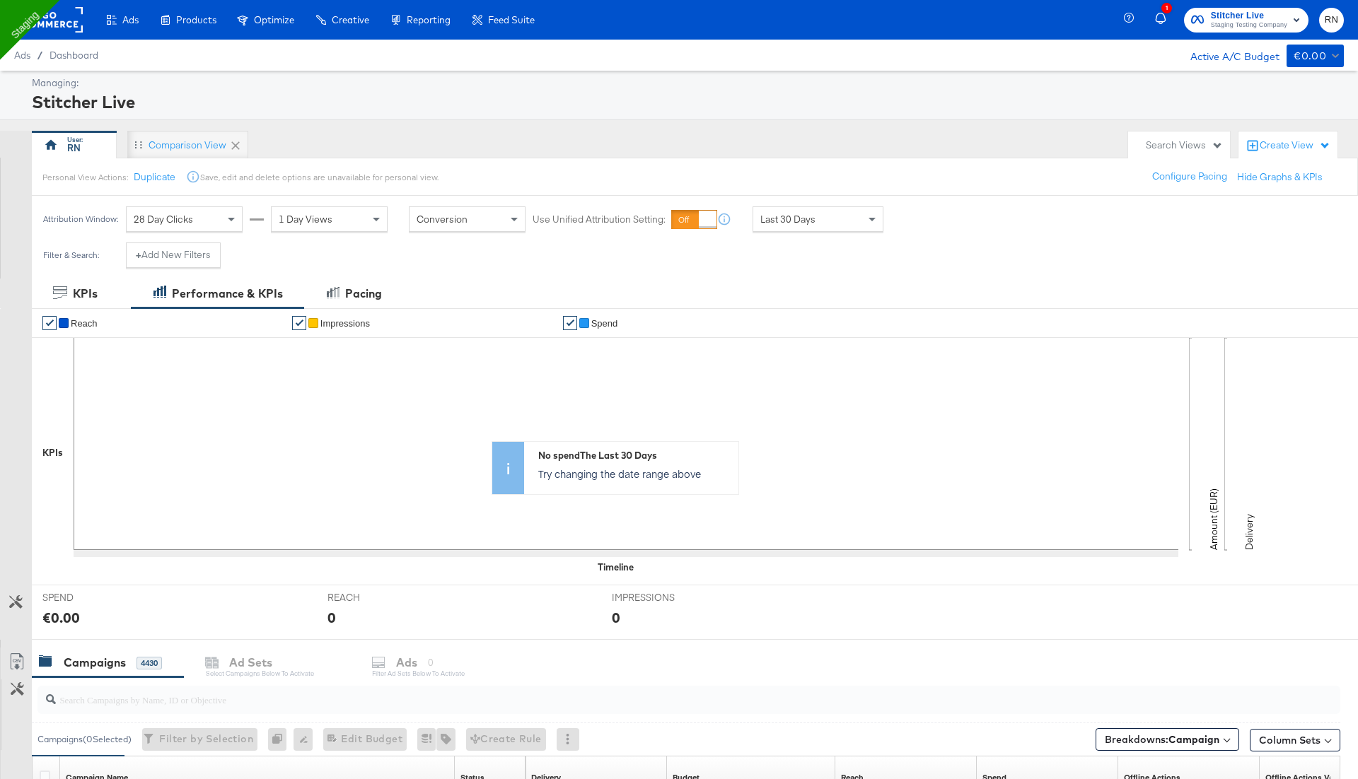
scroll to position [460, 0]
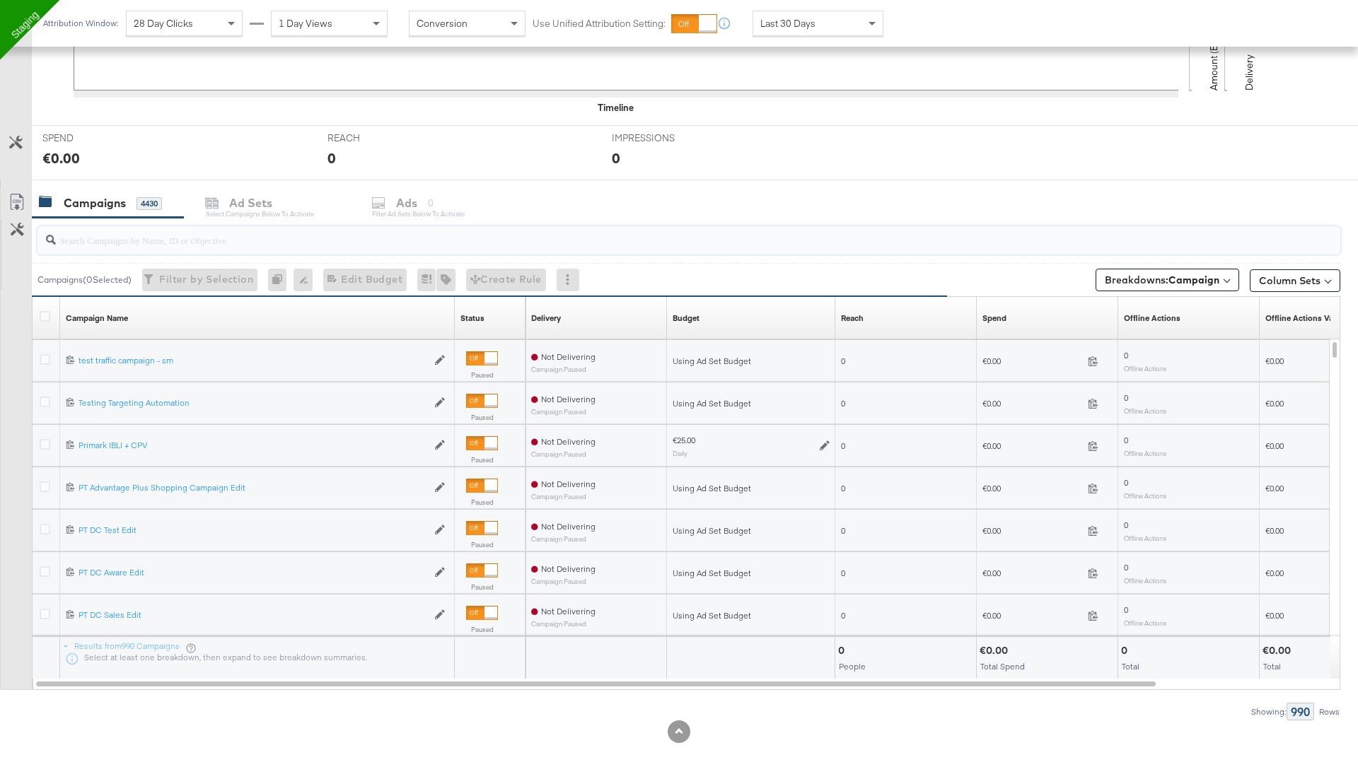
click at [151, 237] on input "search" at bounding box center [638, 235] width 1165 height 28
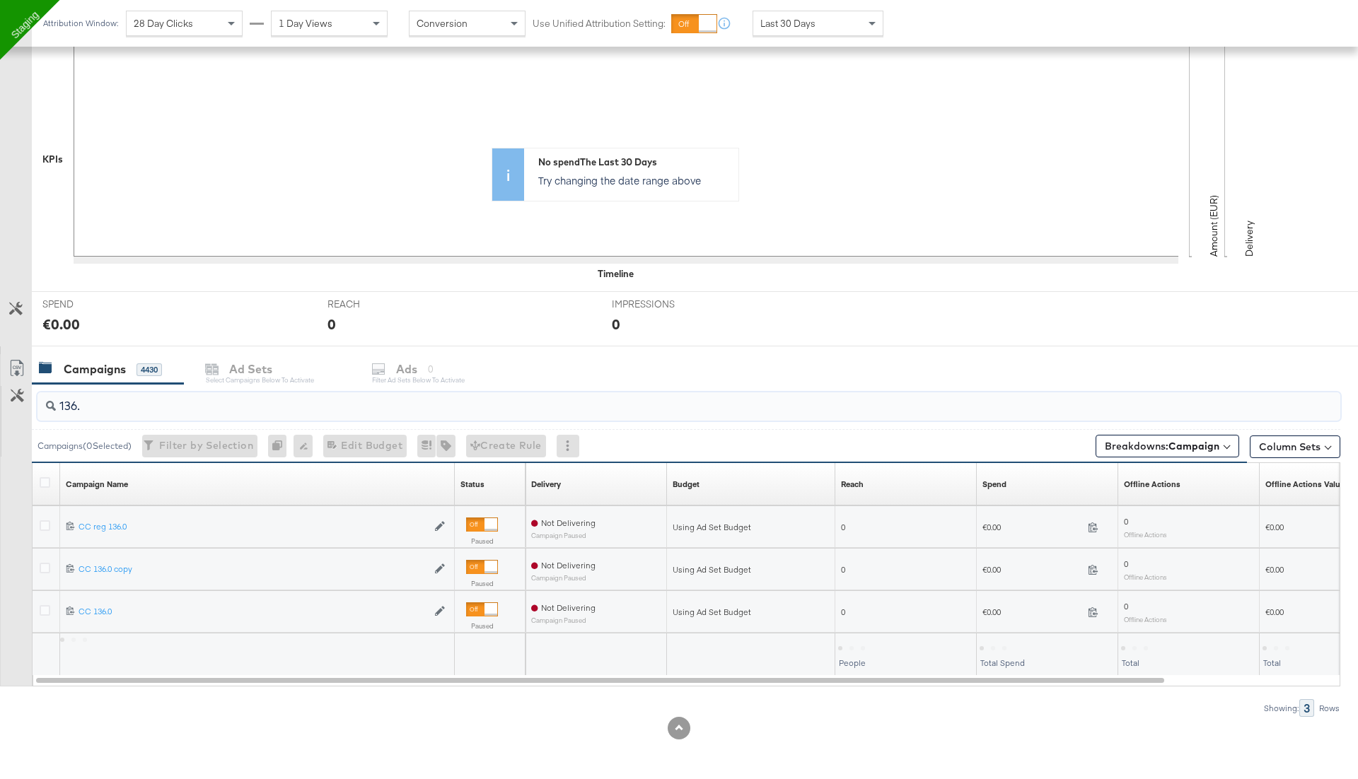
scroll to position [290, 0]
type input "136.0"
click at [45, 531] on div at bounding box center [47, 531] width 15 height 14
click at [45, 518] on div at bounding box center [47, 530] width 26 height 25
click at [43, 525] on icon at bounding box center [45, 529] width 11 height 11
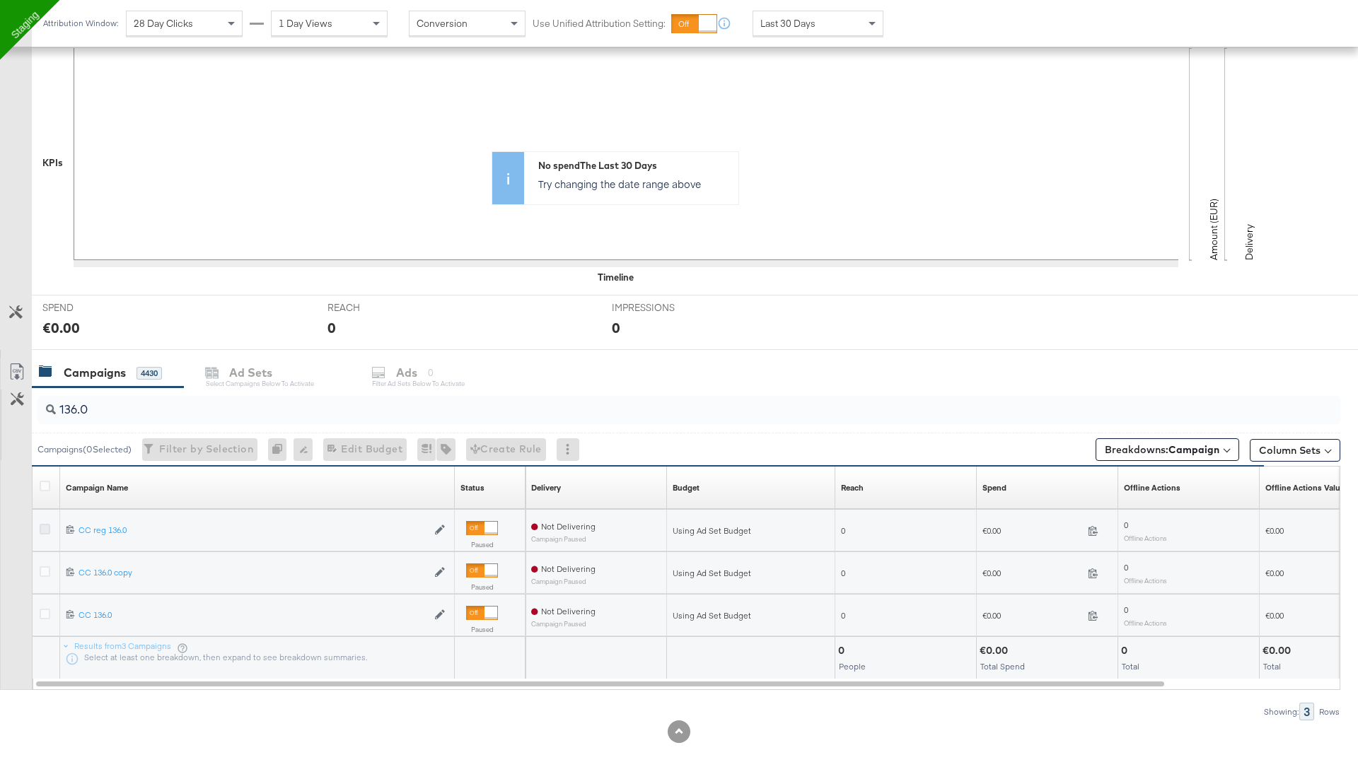
click at [0, 0] on input "checkbox" at bounding box center [0, 0] width 0 height 0
click at [497, 452] on span "Create Rule" at bounding box center [492, 450] width 71 height 18
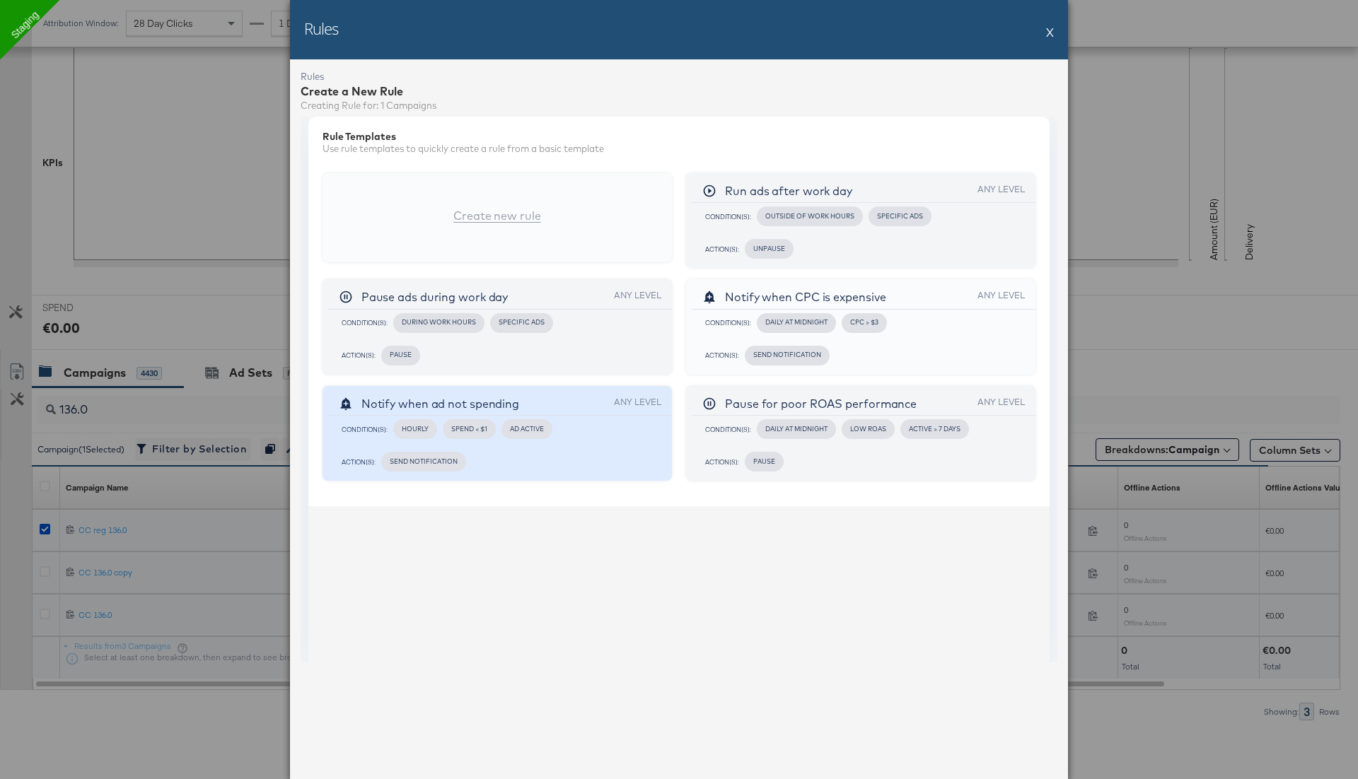
click at [489, 414] on div "Notify when ad not spending" at bounding box center [433, 406] width 189 height 19
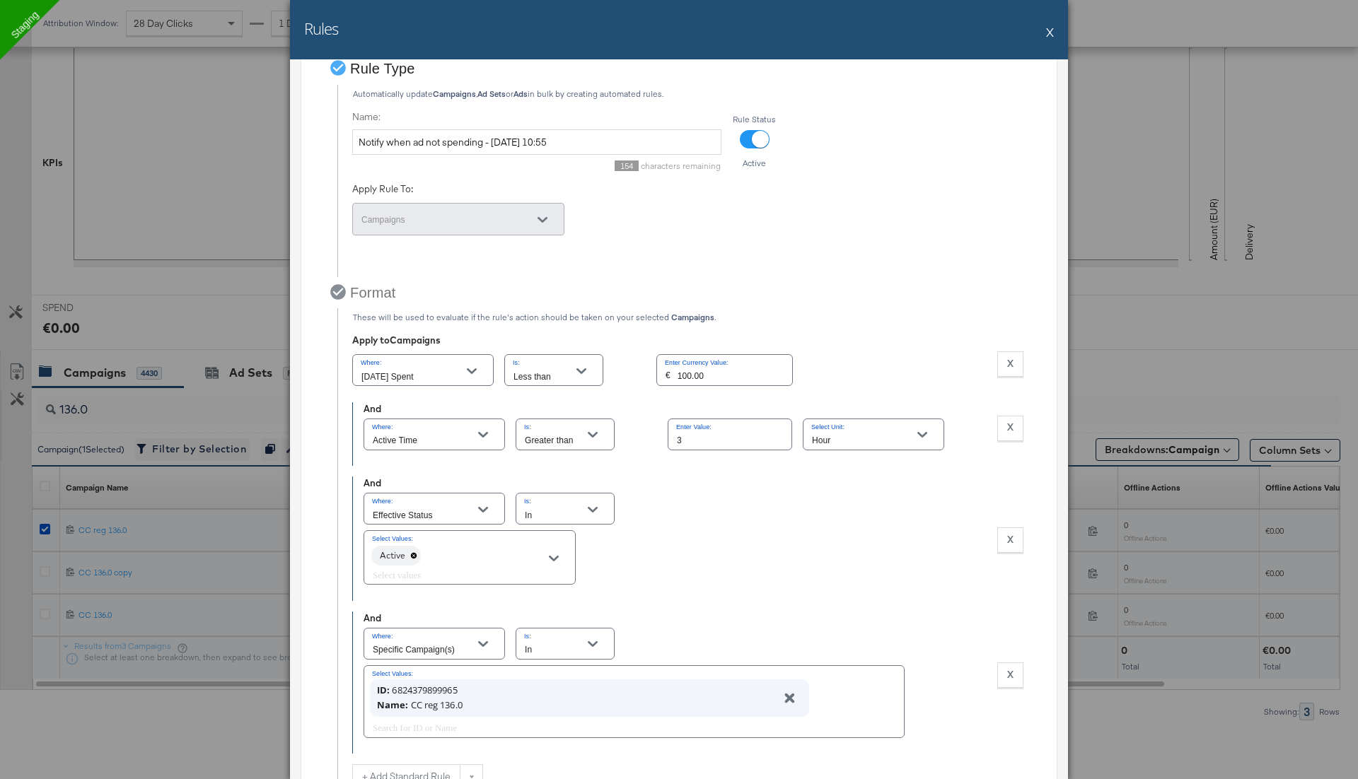
scroll to position [154, 0]
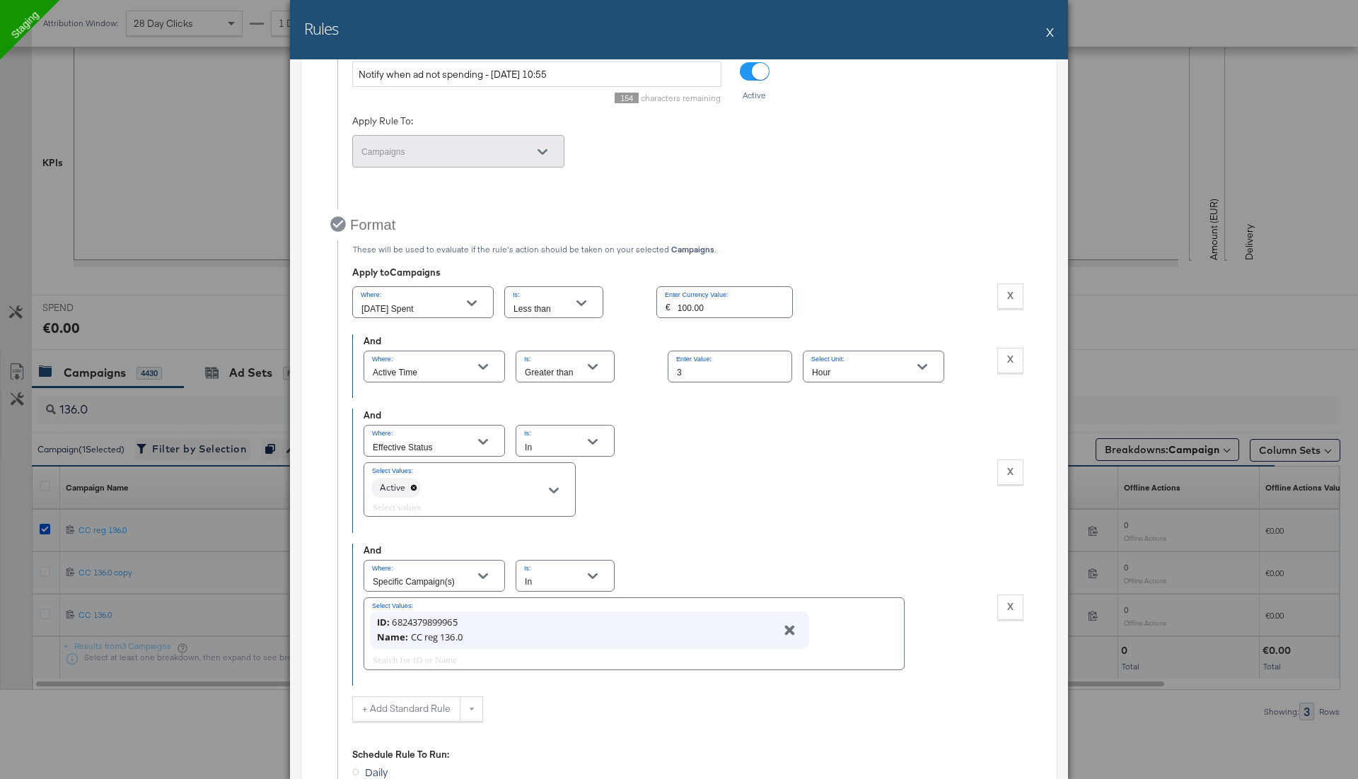
drag, startPoint x: 606, startPoint y: 302, endPoint x: 533, endPoint y: 301, distance: 73.6
click at [533, 301] on div "Where: Today Spent Is: Less than Enter Currency Value: € 100.00 X Remove Condit…" at bounding box center [687, 302] width 671 height 37
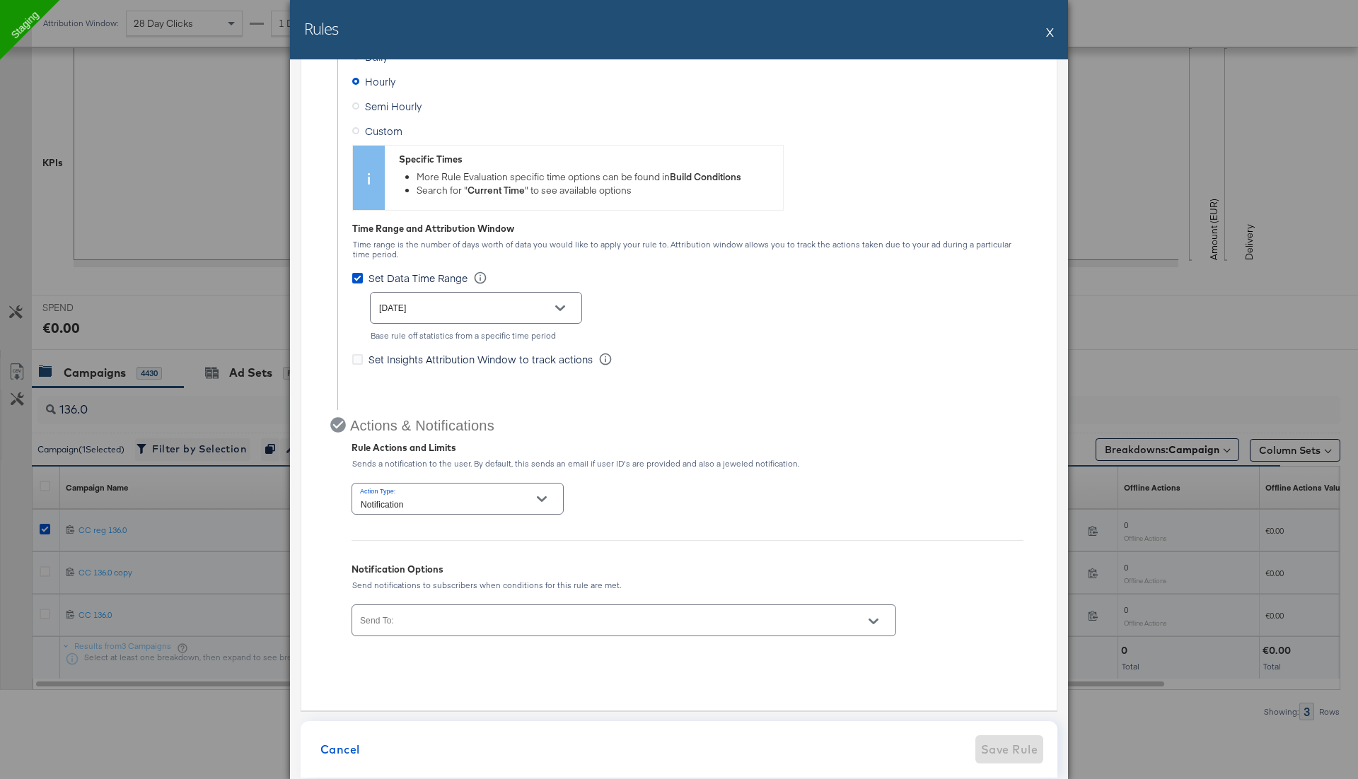
scroll to position [0, 0]
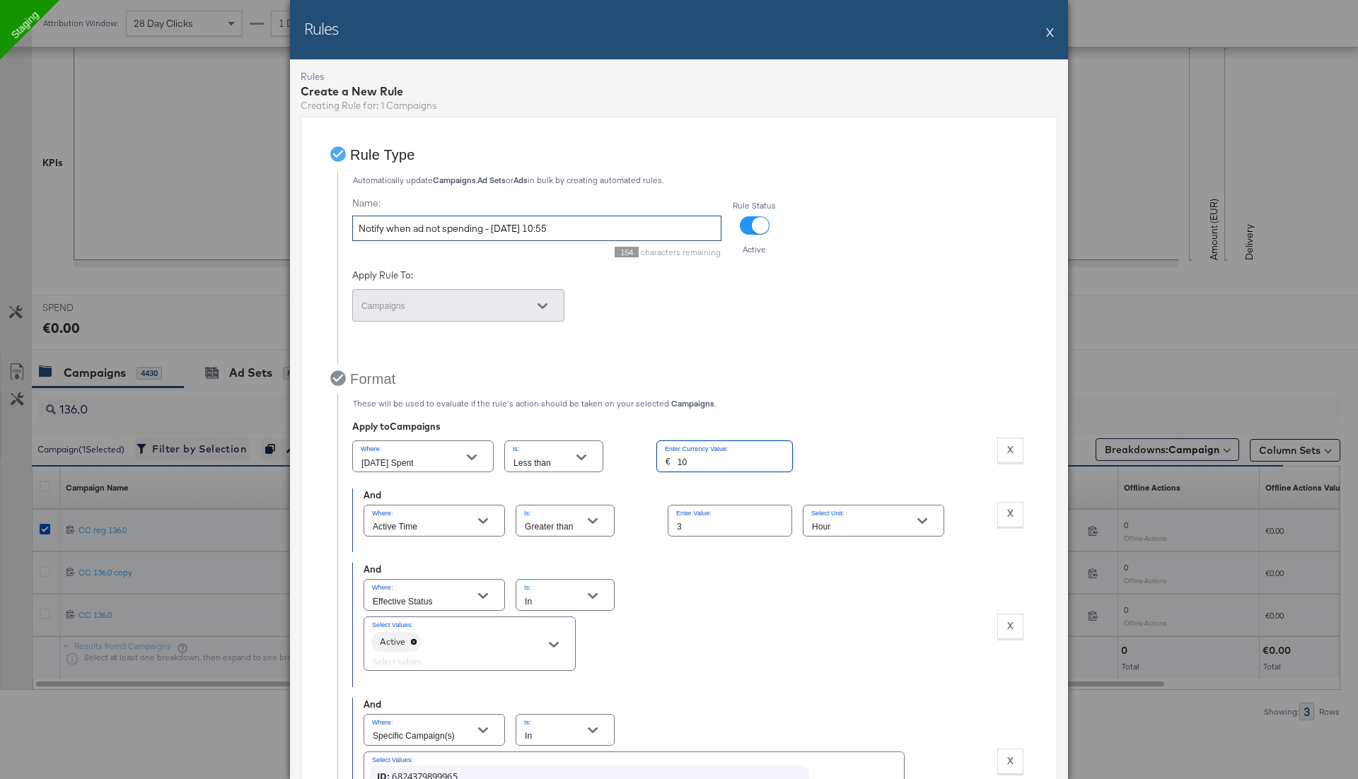
type input "10.00"
drag, startPoint x: 353, startPoint y: 230, endPoint x: 709, endPoint y: 224, distance: 356.5
click at [709, 224] on input "Notify when ad not spending - 20/08/2025 10:55" at bounding box center [536, 229] width 369 height 26
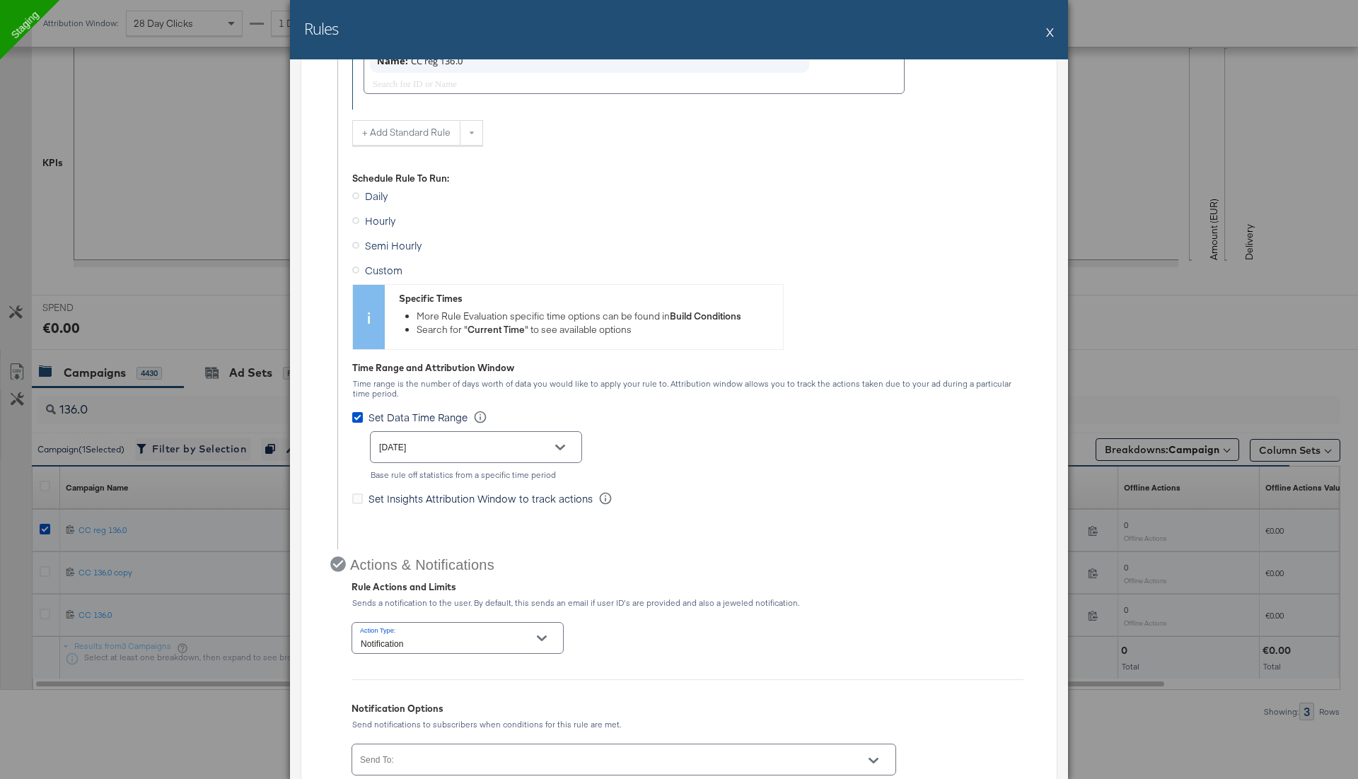
scroll to position [870, 0]
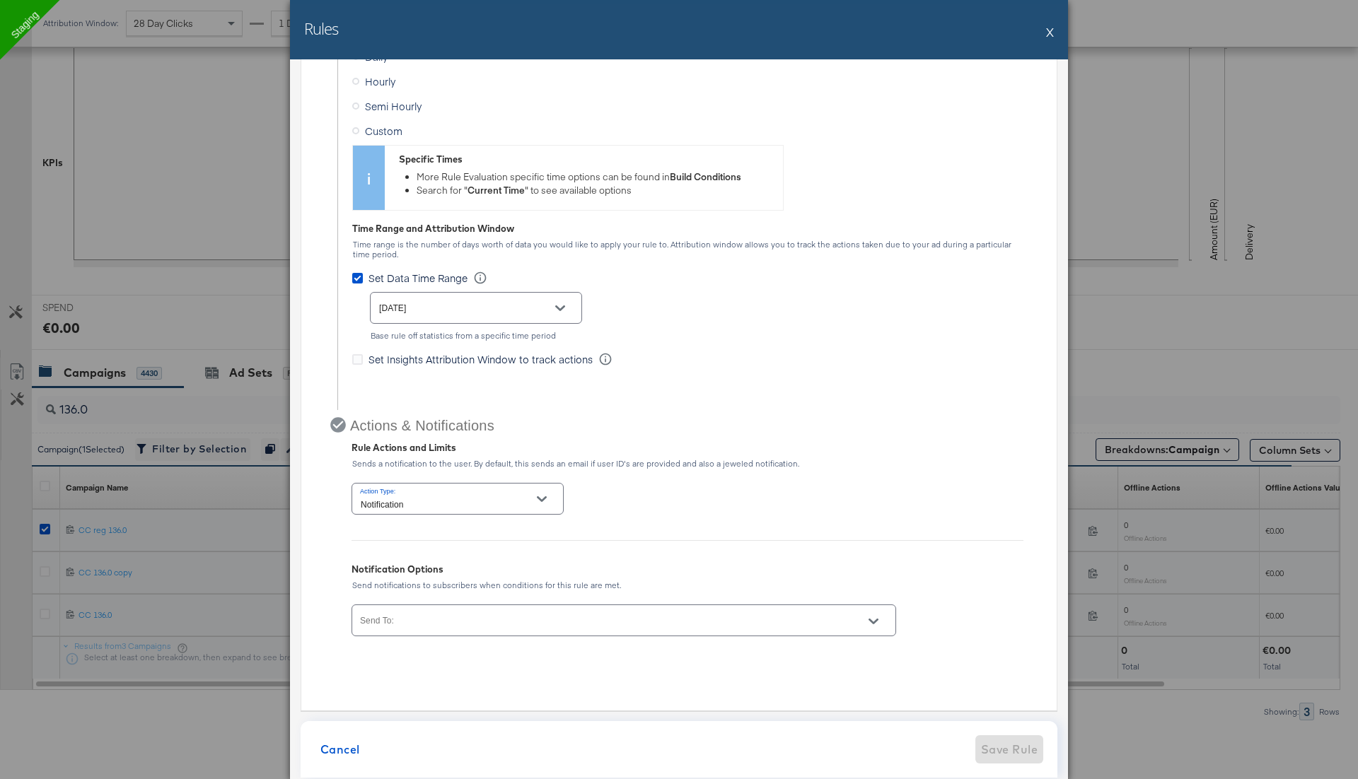
type input "137.0"
click at [452, 619] on input "Send To:" at bounding box center [604, 627] width 492 height 16
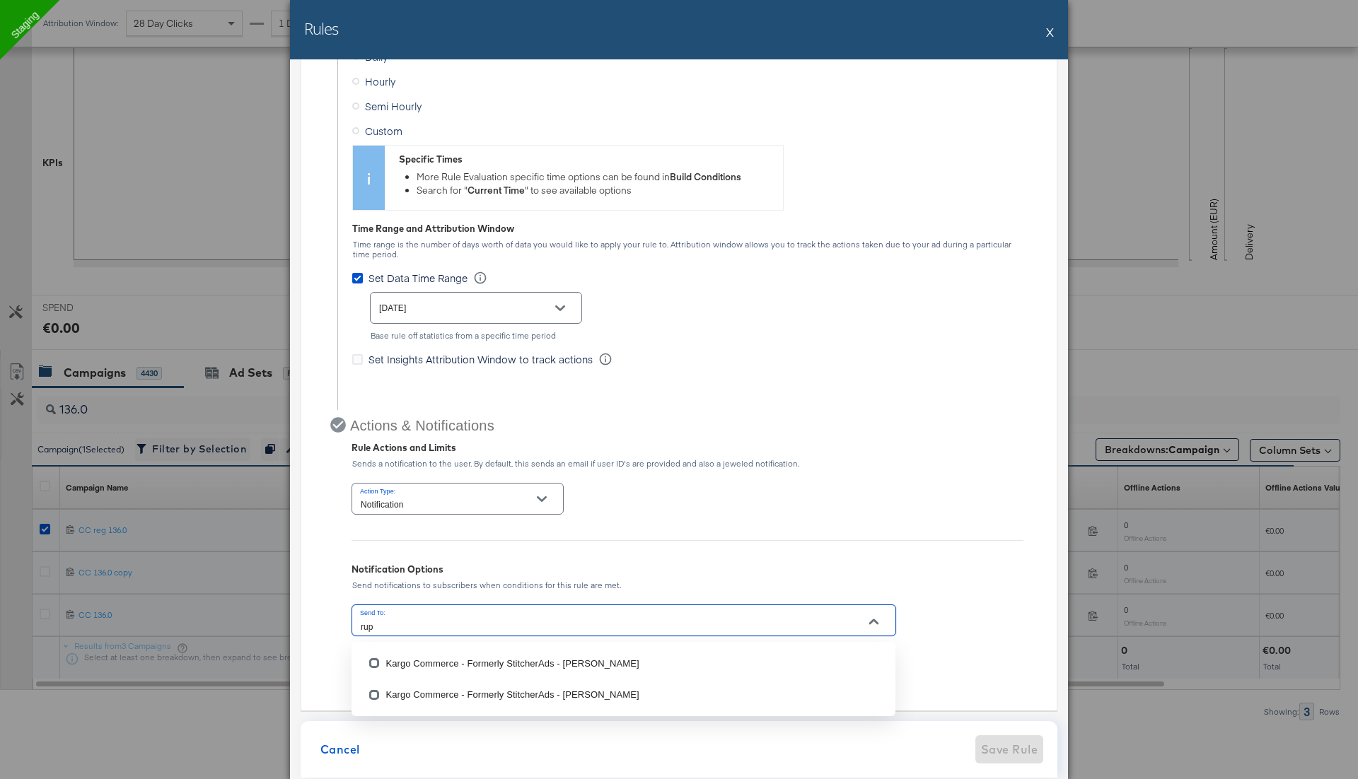
type input "rupa"
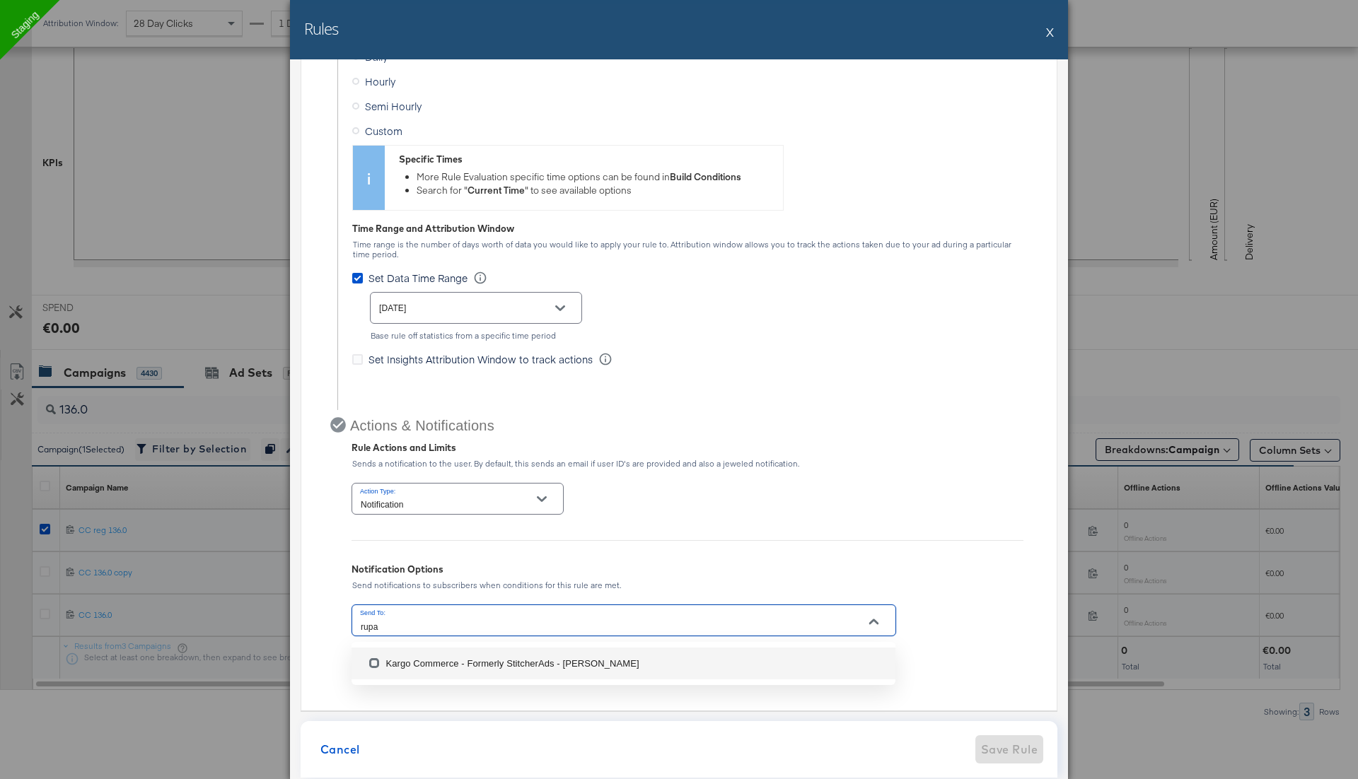
click at [483, 656] on li "Kargo Commerce - Formerly StitcherAds - Rupali Narkhede" at bounding box center [624, 663] width 544 height 31
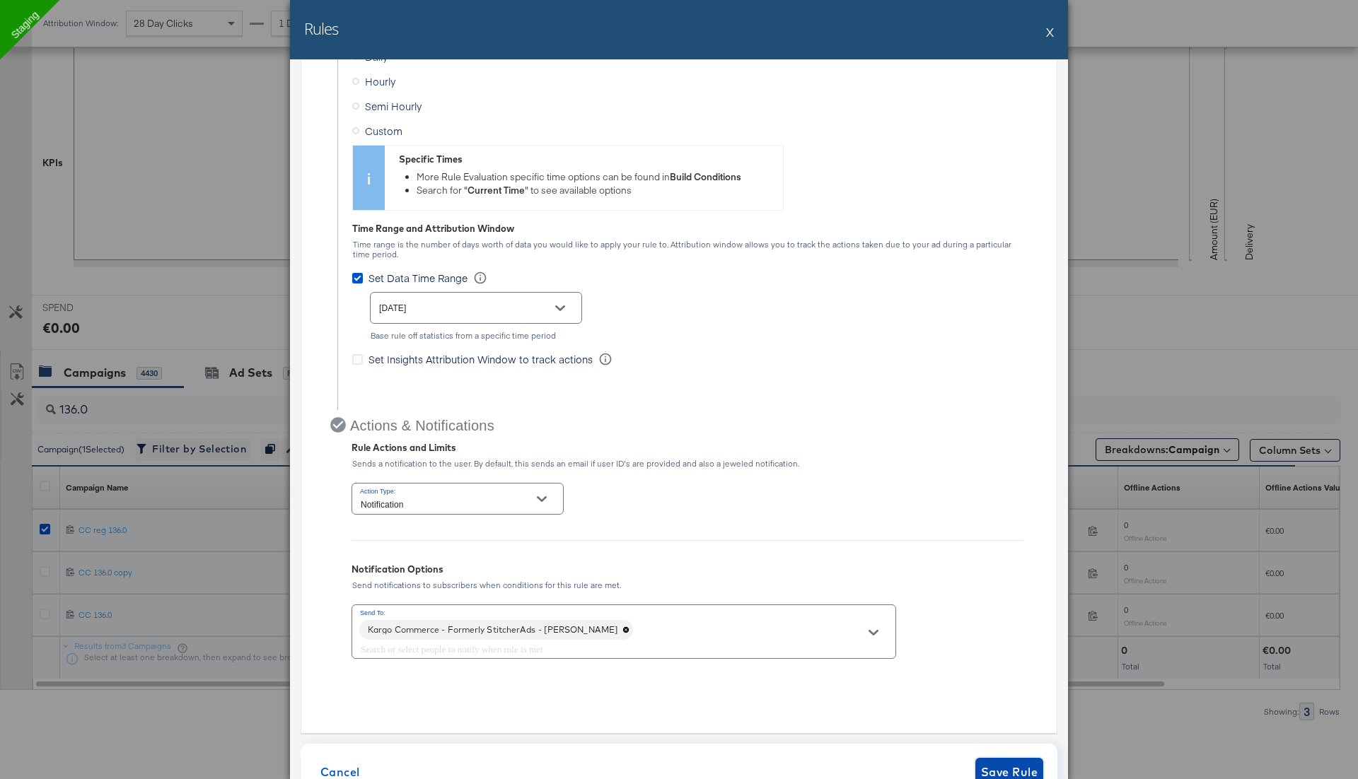
click at [1006, 764] on span "Save Rule" at bounding box center [1009, 772] width 57 height 20
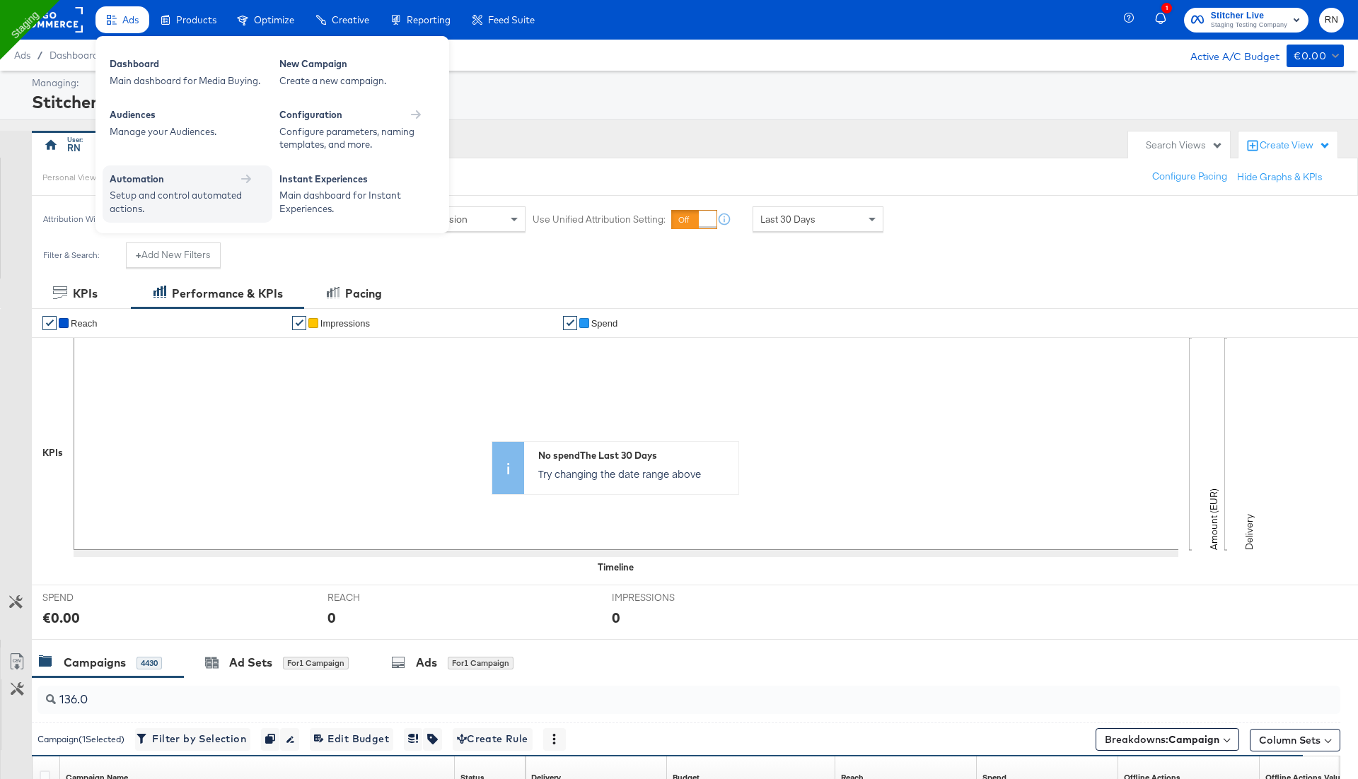
click at [174, 200] on div "Setup and control automated actions." at bounding box center [180, 202] width 141 height 26
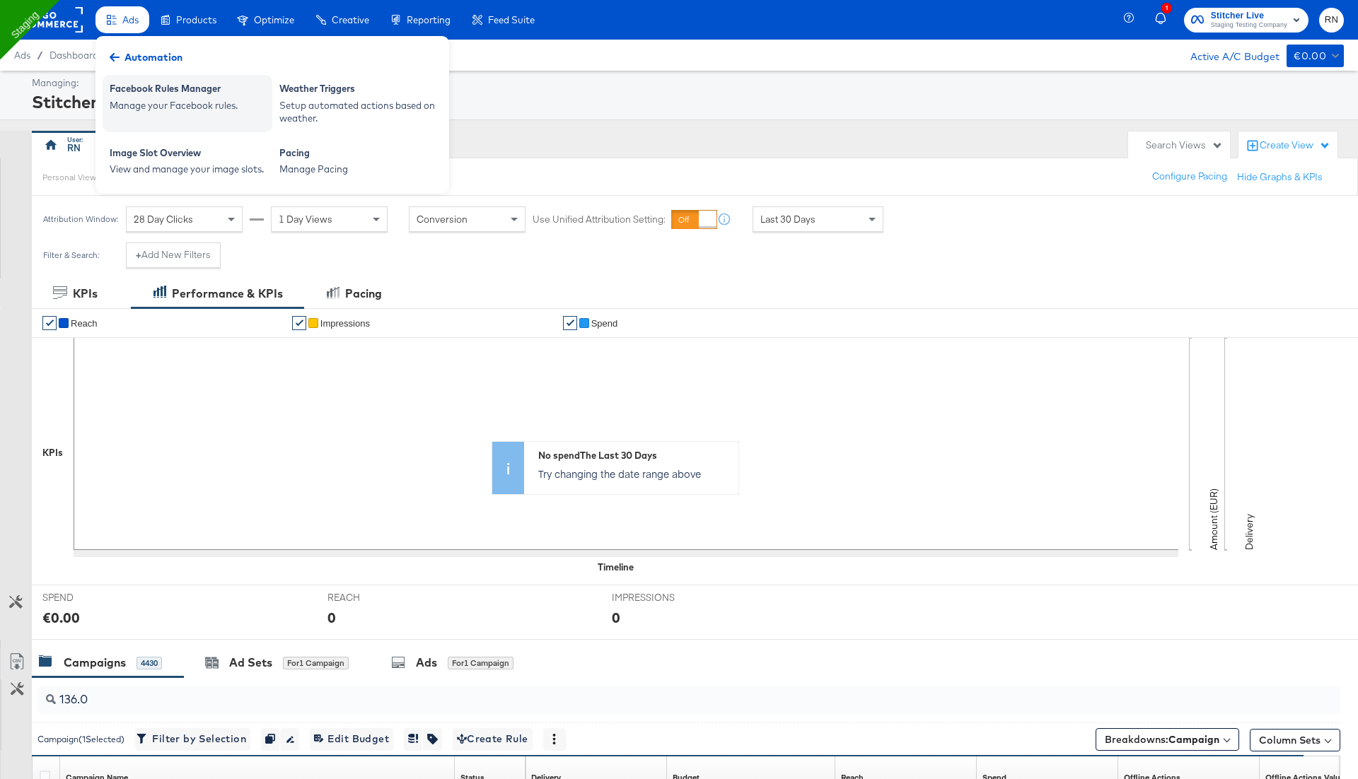
click at [146, 90] on div "Facebook Rules Manager" at bounding box center [188, 90] width 156 height 17
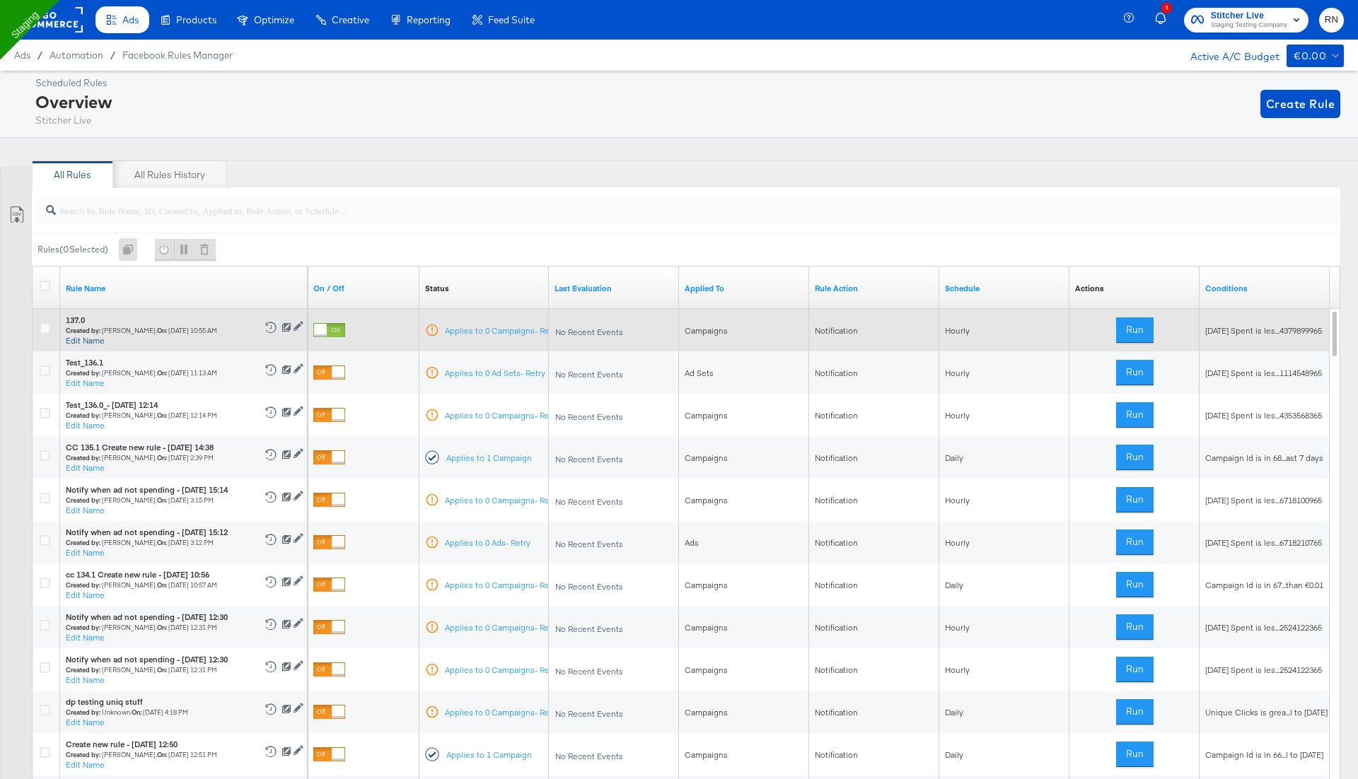
click at [78, 337] on button "Edit Name" at bounding box center [85, 340] width 39 height 11
click at [104, 328] on input "137.0" at bounding box center [129, 324] width 127 height 26
type input "137.00"
click at [228, 325] on button "Save" at bounding box center [230, 323] width 41 height 25
click at [87, 342] on button "Edit Name" at bounding box center [85, 340] width 39 height 11
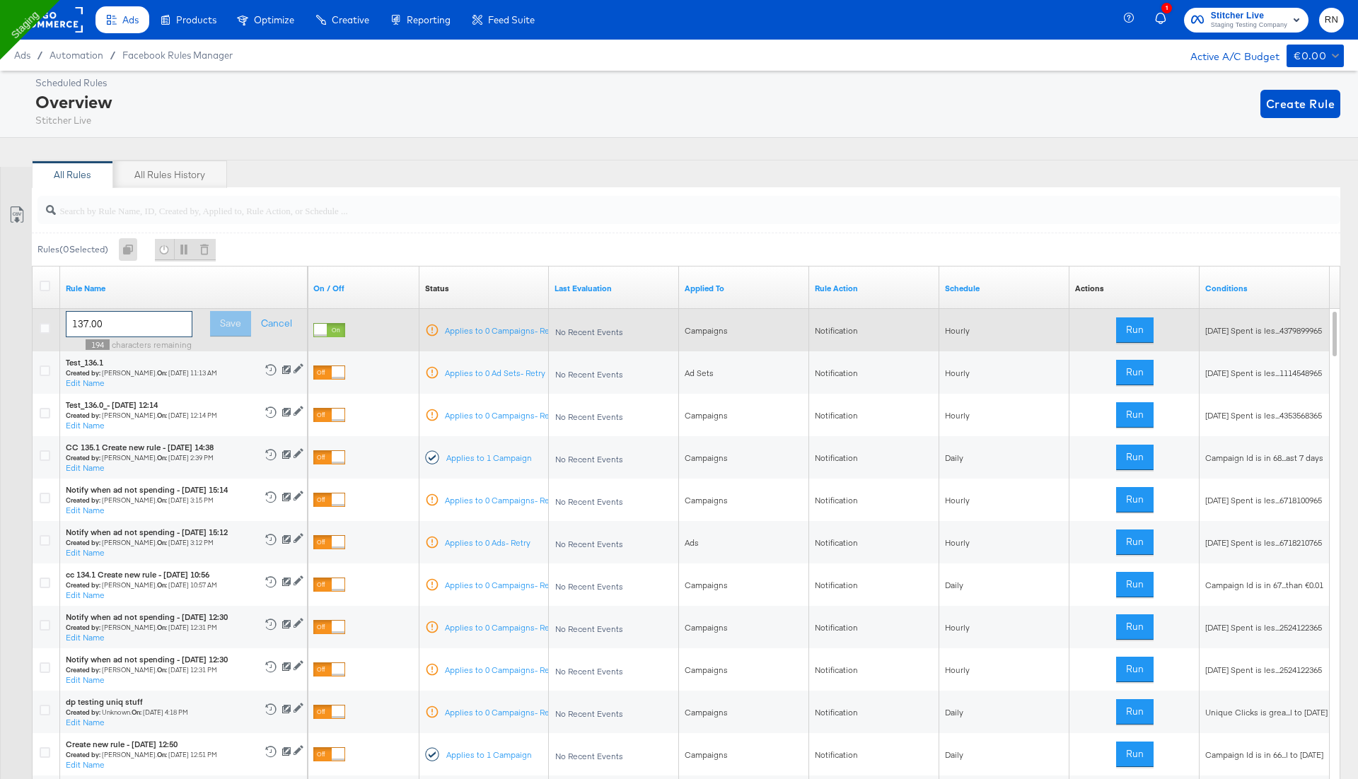
click at [165, 322] on input "137.00" at bounding box center [129, 324] width 127 height 26
type input "137.0"
click at [240, 323] on button "Save" at bounding box center [230, 323] width 41 height 25
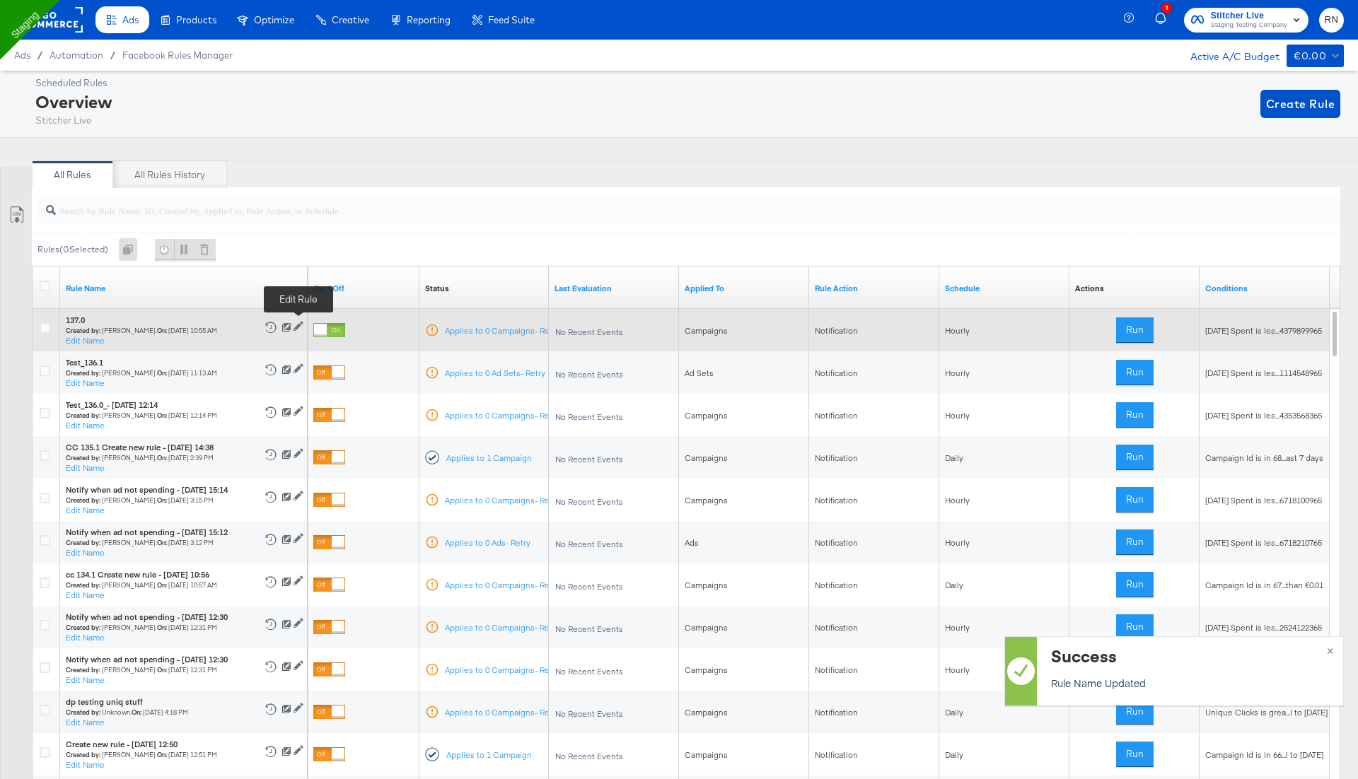
click at [297, 325] on icon at bounding box center [299, 327] width 10 height 10
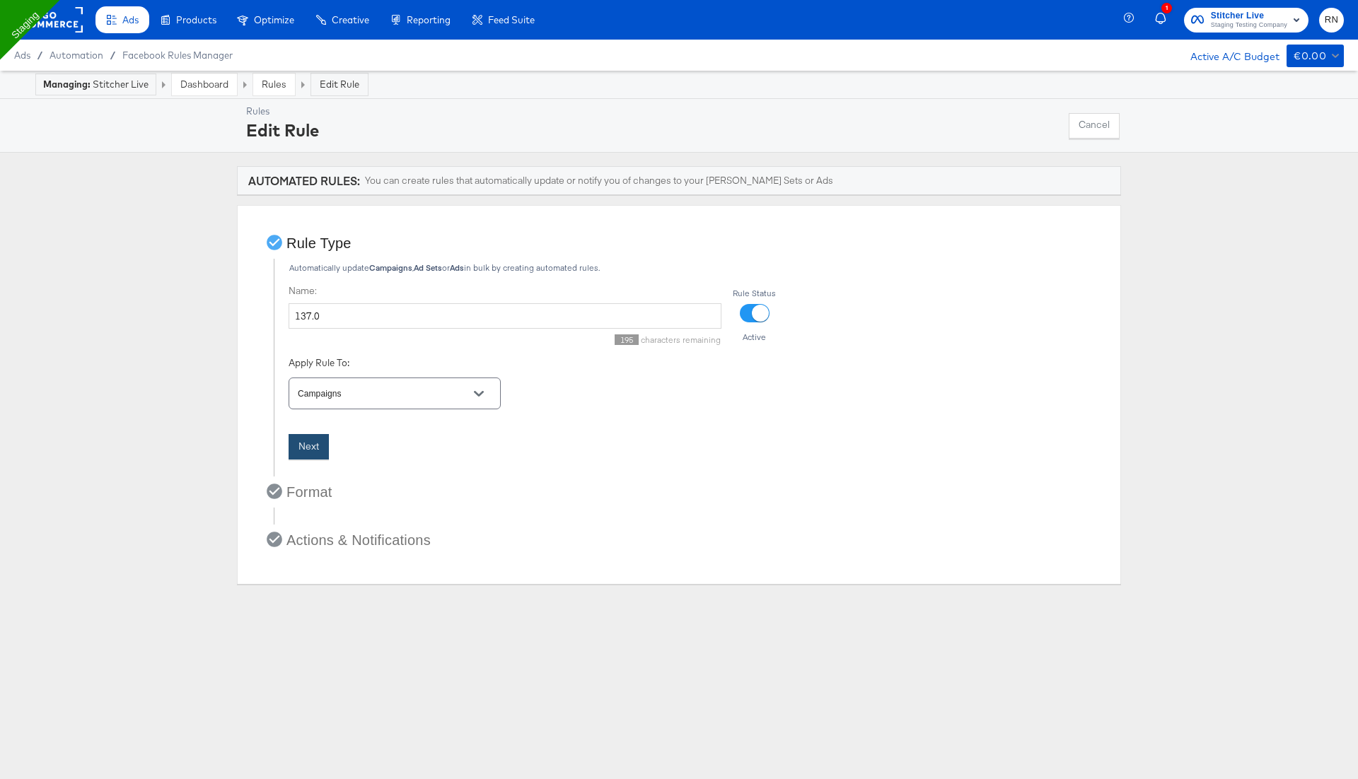
click at [309, 452] on button "Next" at bounding box center [309, 446] width 40 height 25
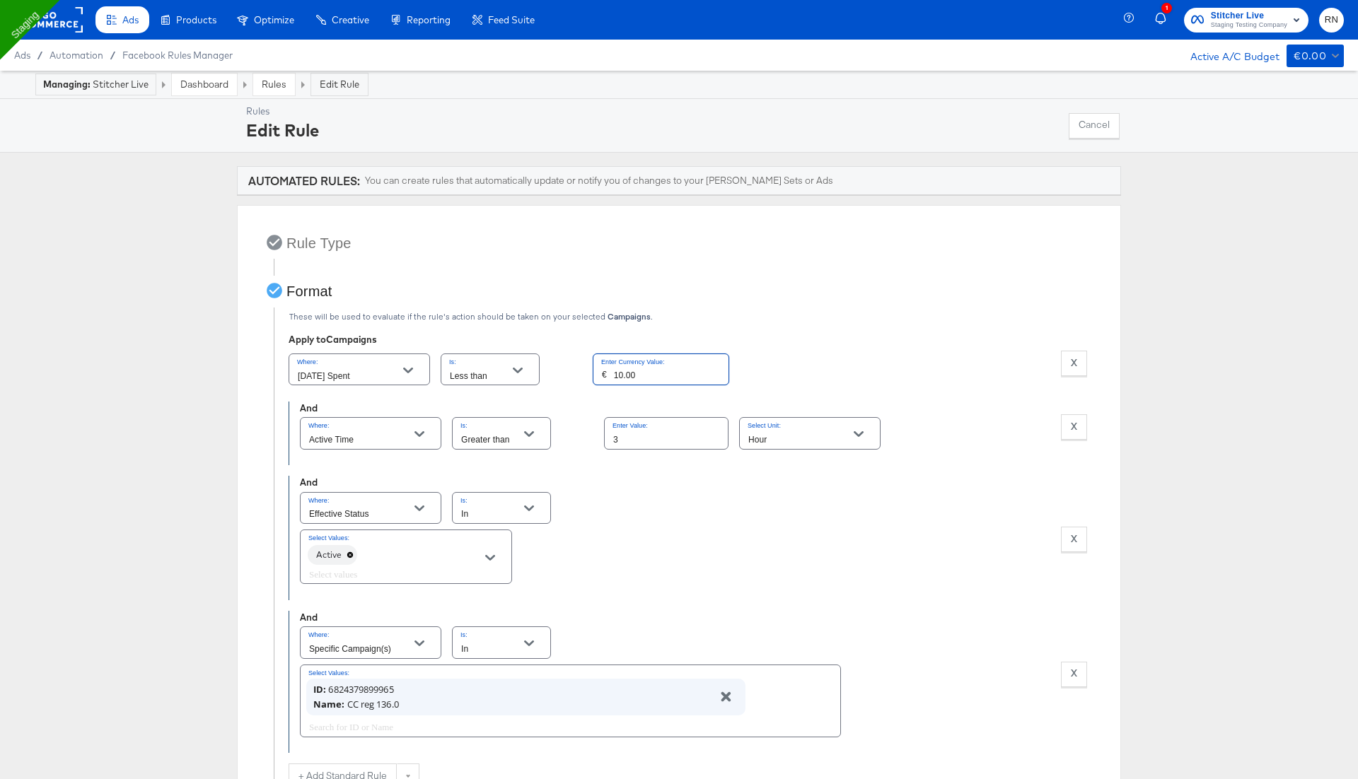
drag, startPoint x: 638, startPoint y: 367, endPoint x: 475, endPoint y: 361, distance: 162.8
click at [475, 361] on div "Where: Today Spent Is: Less than Enter Currency Value: € 10.00 X Remove Conditi…" at bounding box center [688, 369] width 799 height 37
type input "60.00"
click at [502, 515] on input "In" at bounding box center [490, 514] width 64 height 16
click at [687, 522] on div "Where: Effective Status Is: In Select Values: Active X Remove Condition" at bounding box center [693, 538] width 787 height 98
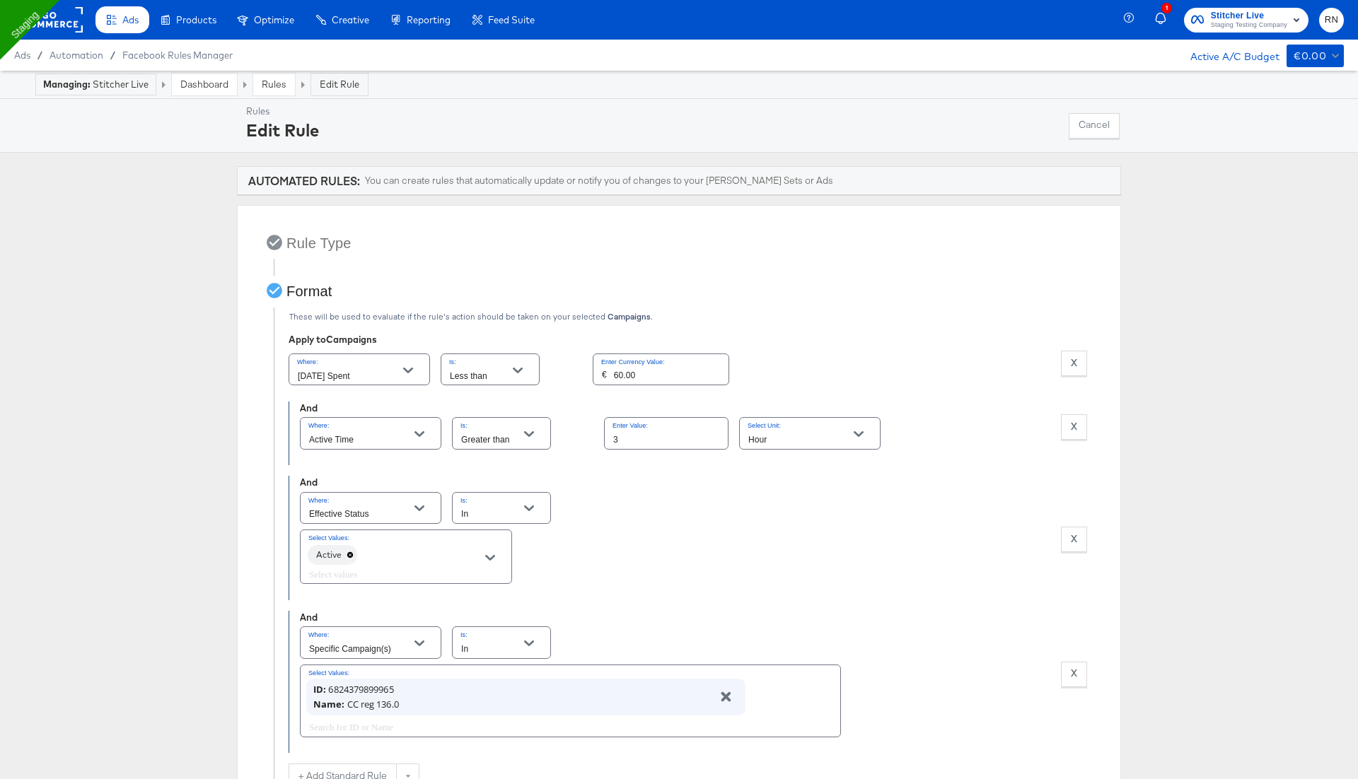
scroll to position [492, 0]
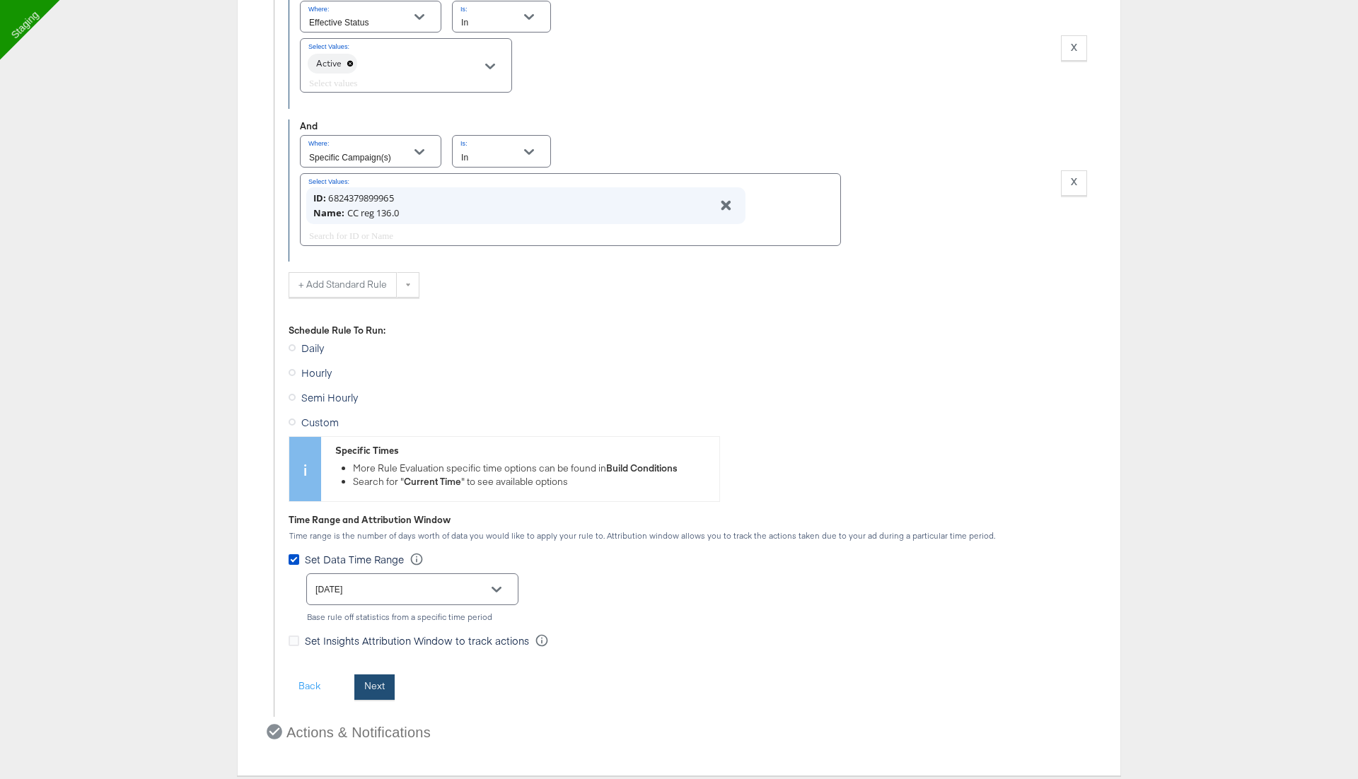
click at [385, 678] on button "Next" at bounding box center [374, 687] width 40 height 25
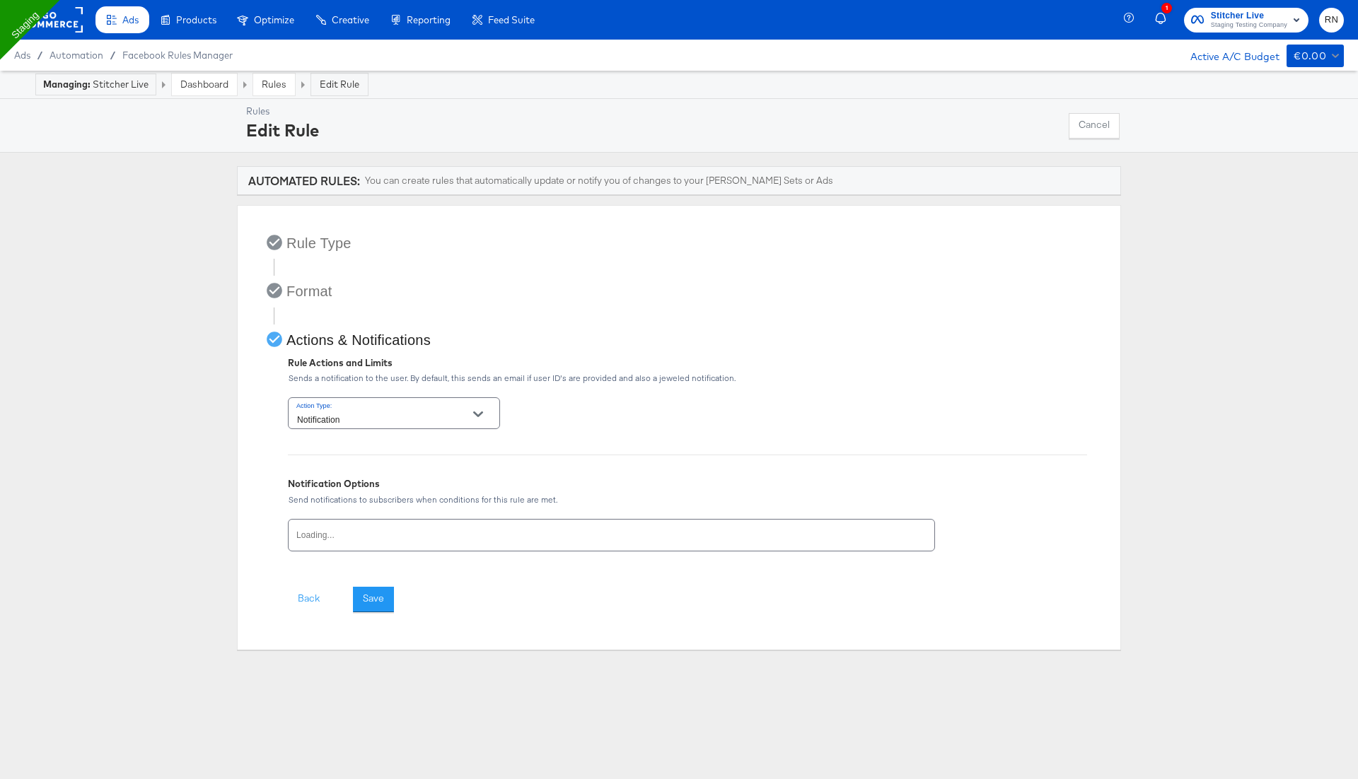
scroll to position [0, 0]
click at [371, 605] on button "Save" at bounding box center [373, 599] width 41 height 25
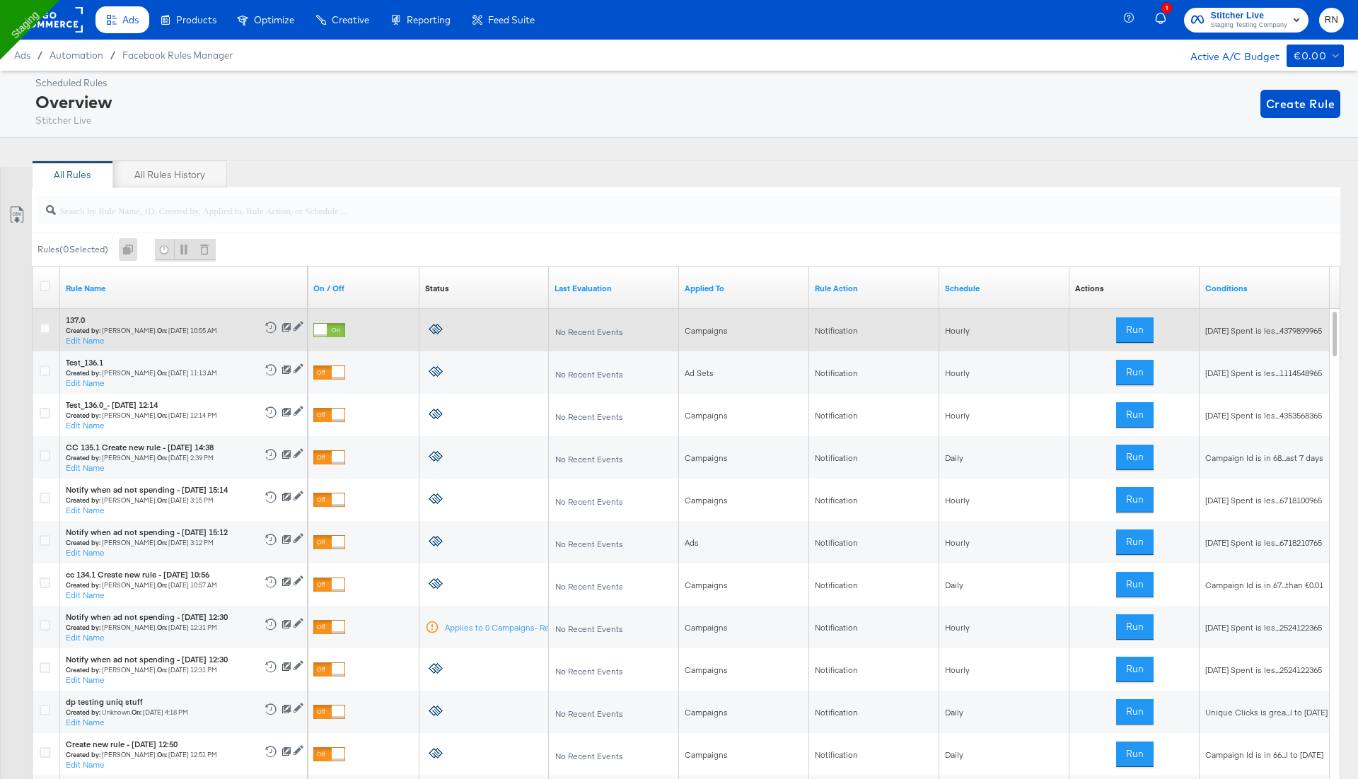
click at [327, 330] on div at bounding box center [320, 330] width 13 height 13
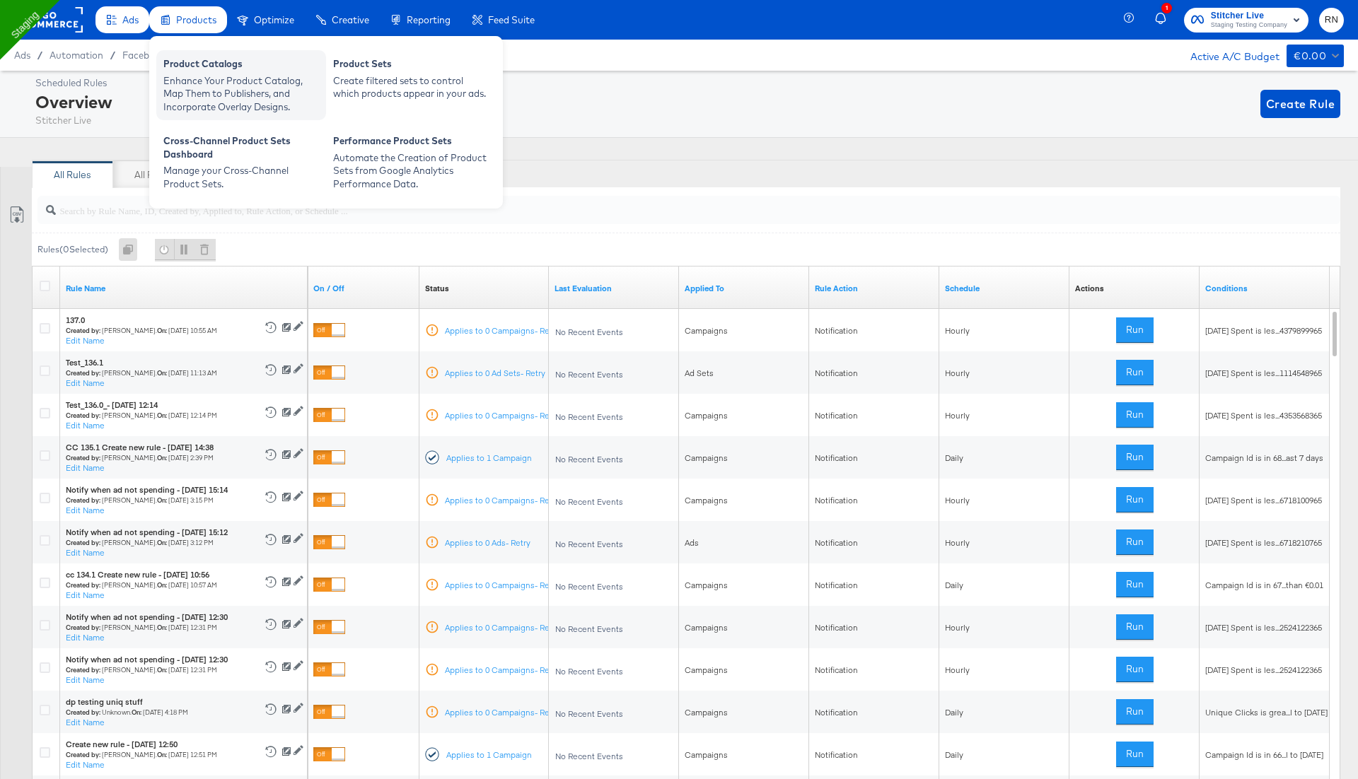
click at [204, 119] on div "Product Catalogs Enhance Your Product Catalog, Map Them to Publishers, and Inco…" at bounding box center [241, 85] width 170 height 70
click at [238, 85] on div "Enhance Your Product Catalog, Map Them to Publishers, and Incorporate Overlay D…" at bounding box center [241, 94] width 156 height 40
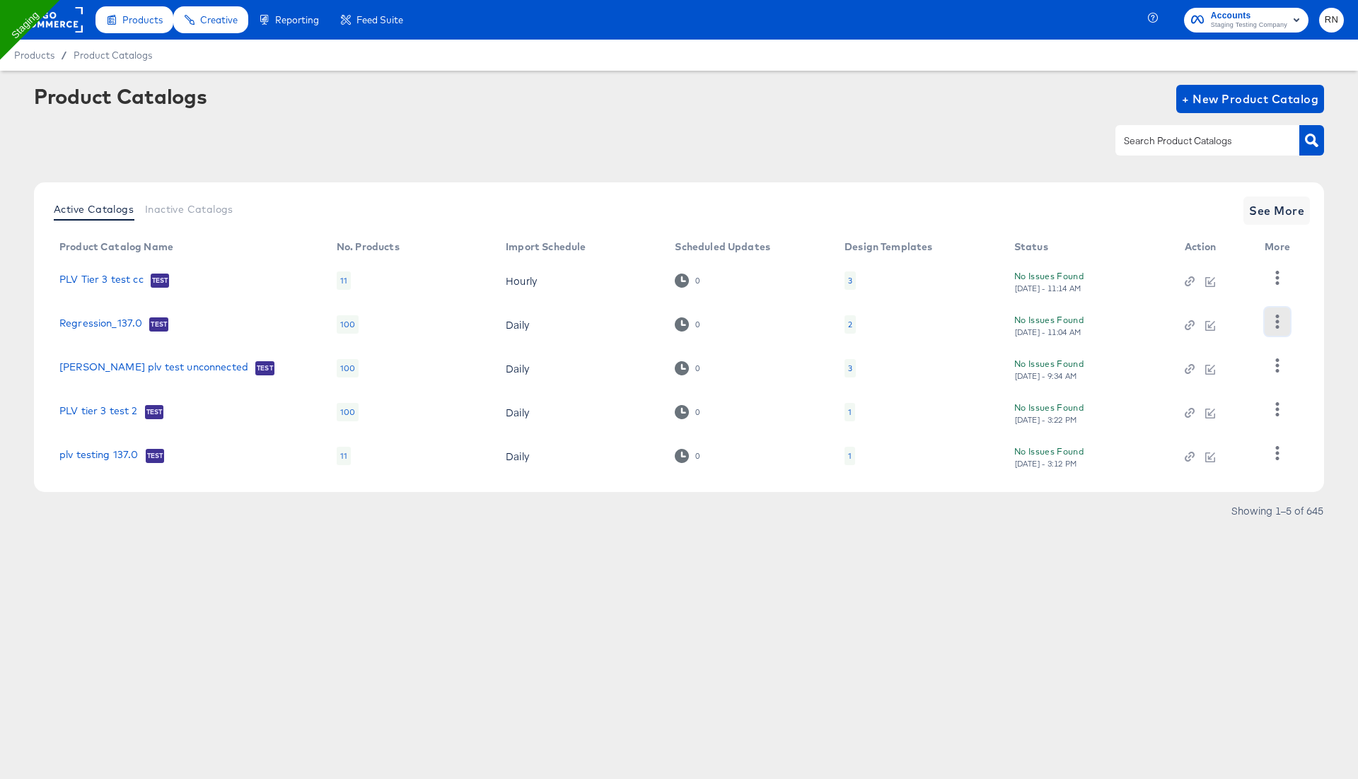
click at [1275, 316] on icon "button" at bounding box center [1276, 321] width 13 height 13
click at [1263, 344] on div "Changelog" at bounding box center [1219, 351] width 141 height 23
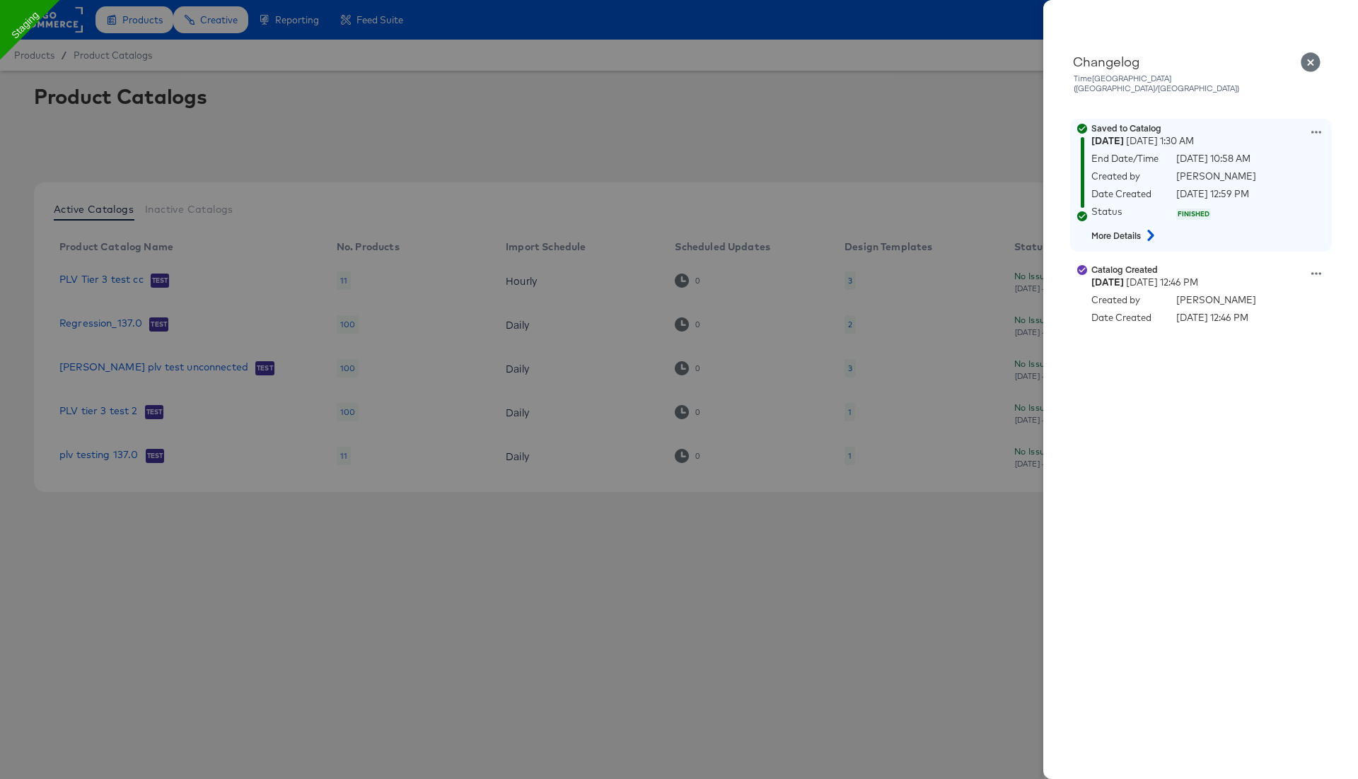
click at [1144, 230] on icon at bounding box center [1150, 235] width 17 height 11
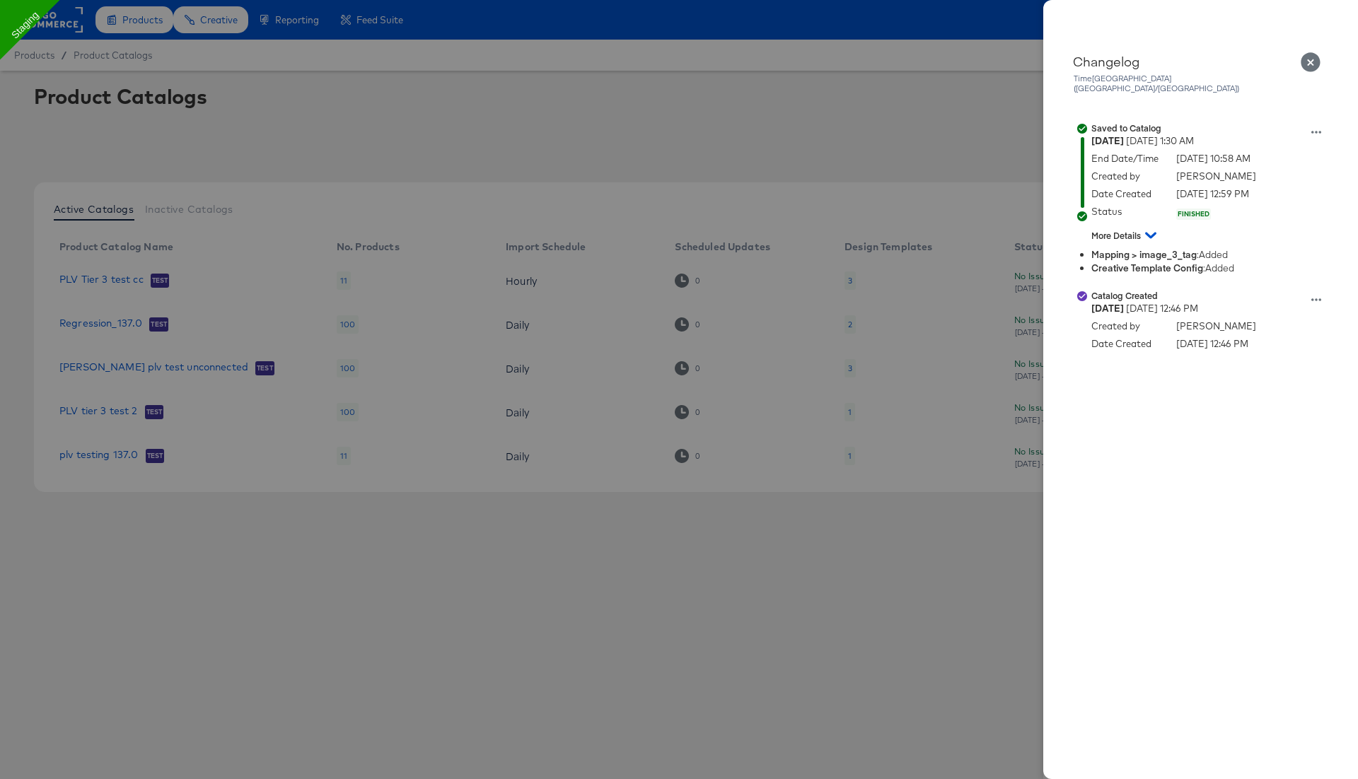
click at [1314, 59] on icon "Close" at bounding box center [1311, 62] width 20 height 20
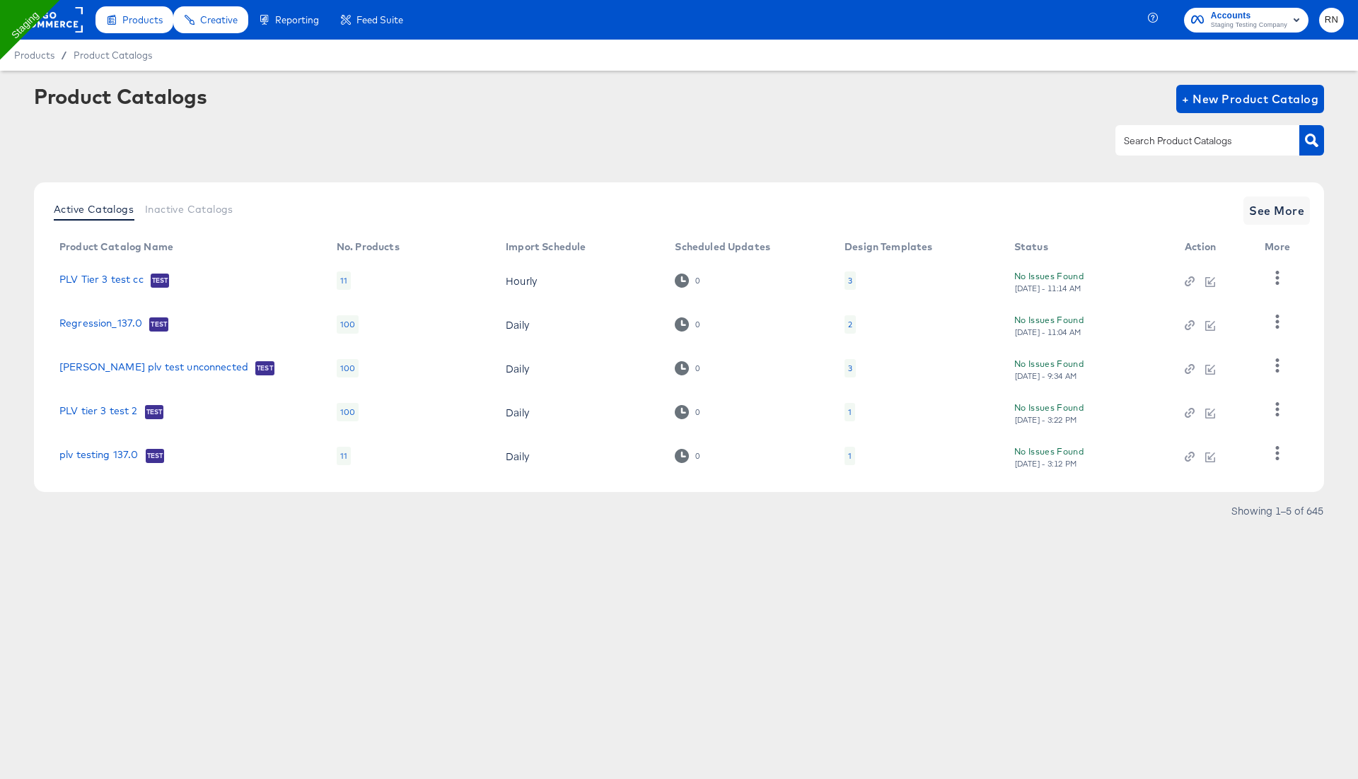
click at [853, 321] on div "2" at bounding box center [850, 324] width 11 height 18
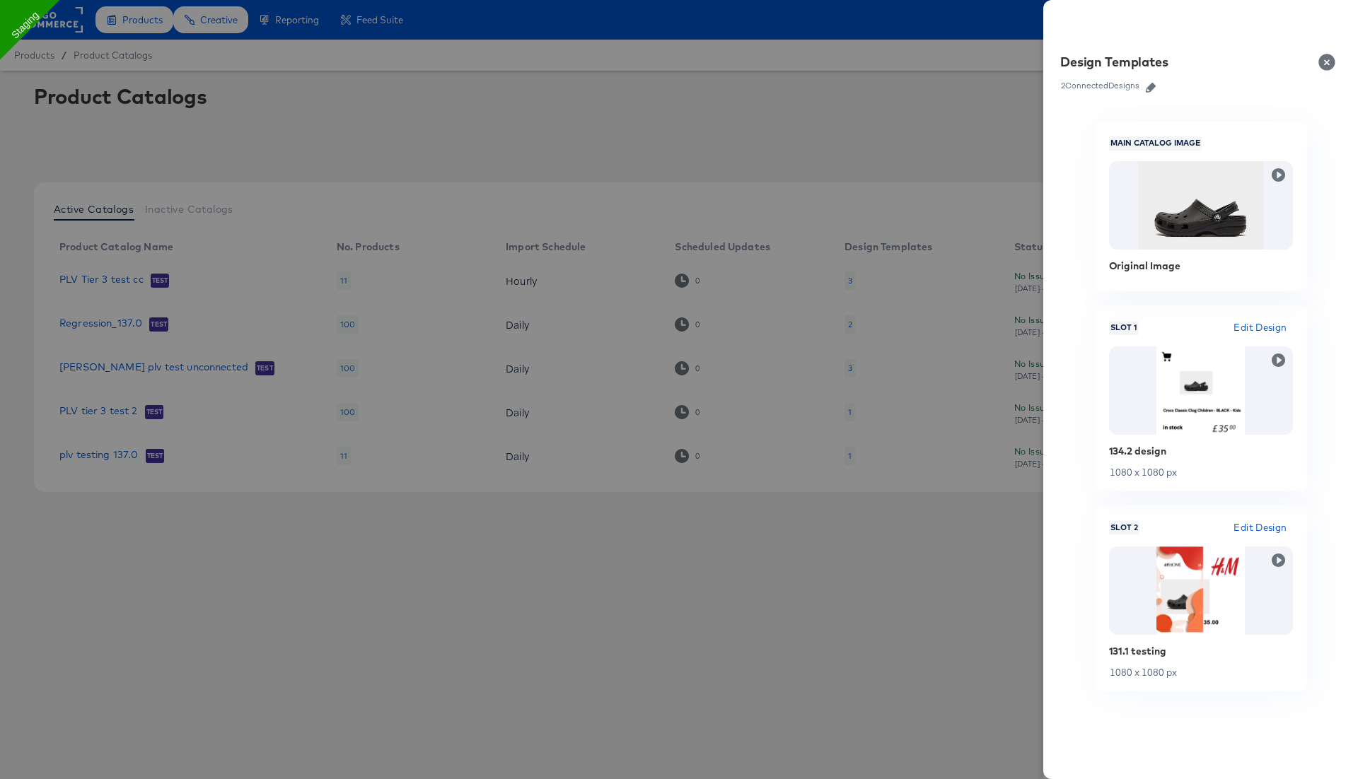
click at [1151, 83] on icon "button" at bounding box center [1151, 88] width 10 height 10
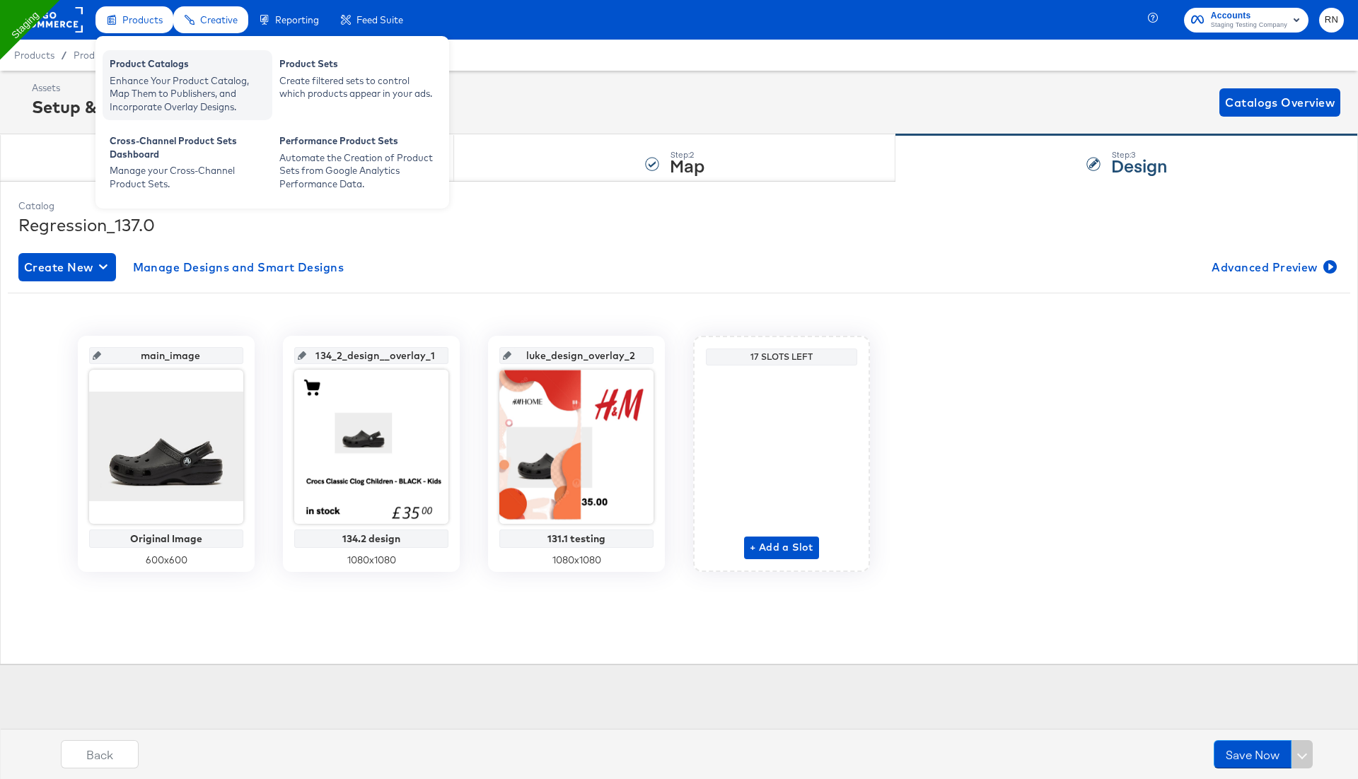
click at [176, 85] on div "Enhance Your Product Catalog, Map Them to Publishers, and Incorporate Overlay D…" at bounding box center [188, 94] width 156 height 40
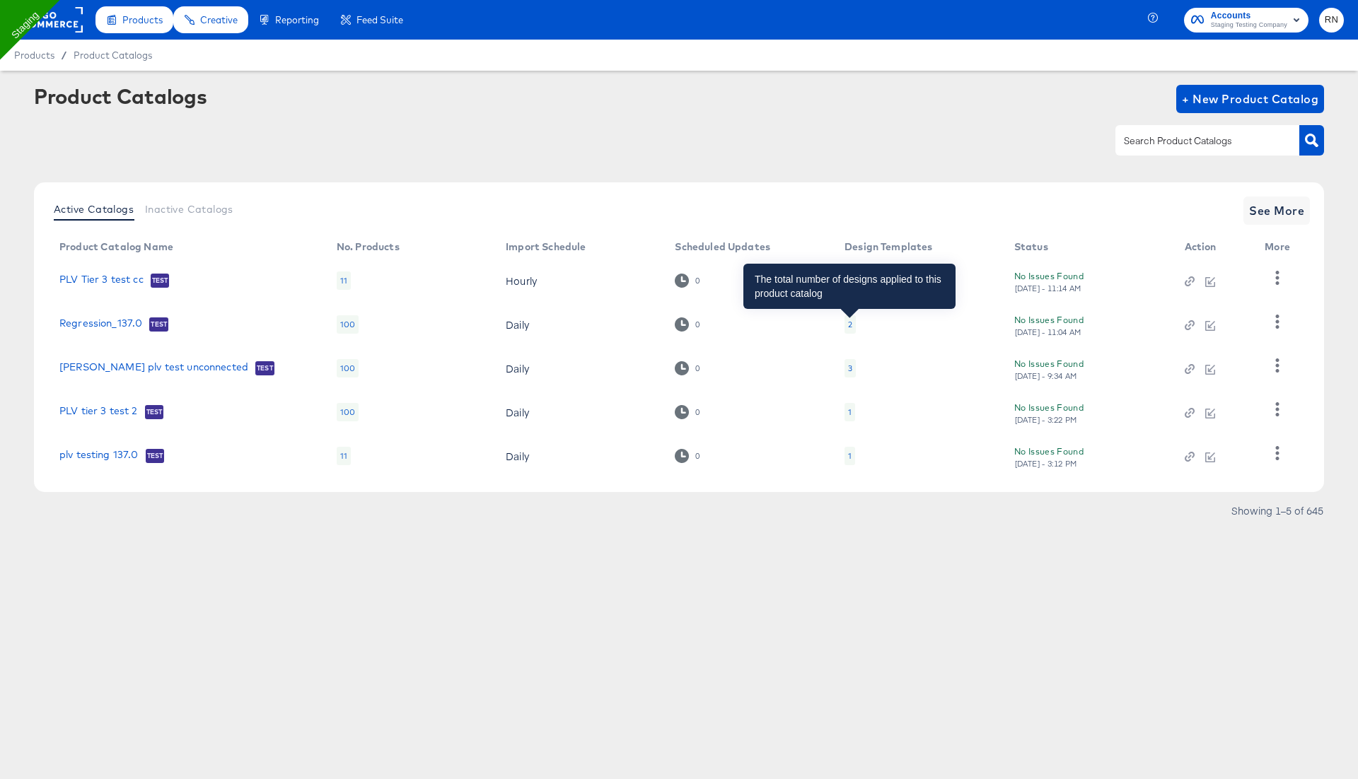
click at [849, 326] on div "2" at bounding box center [850, 324] width 4 height 11
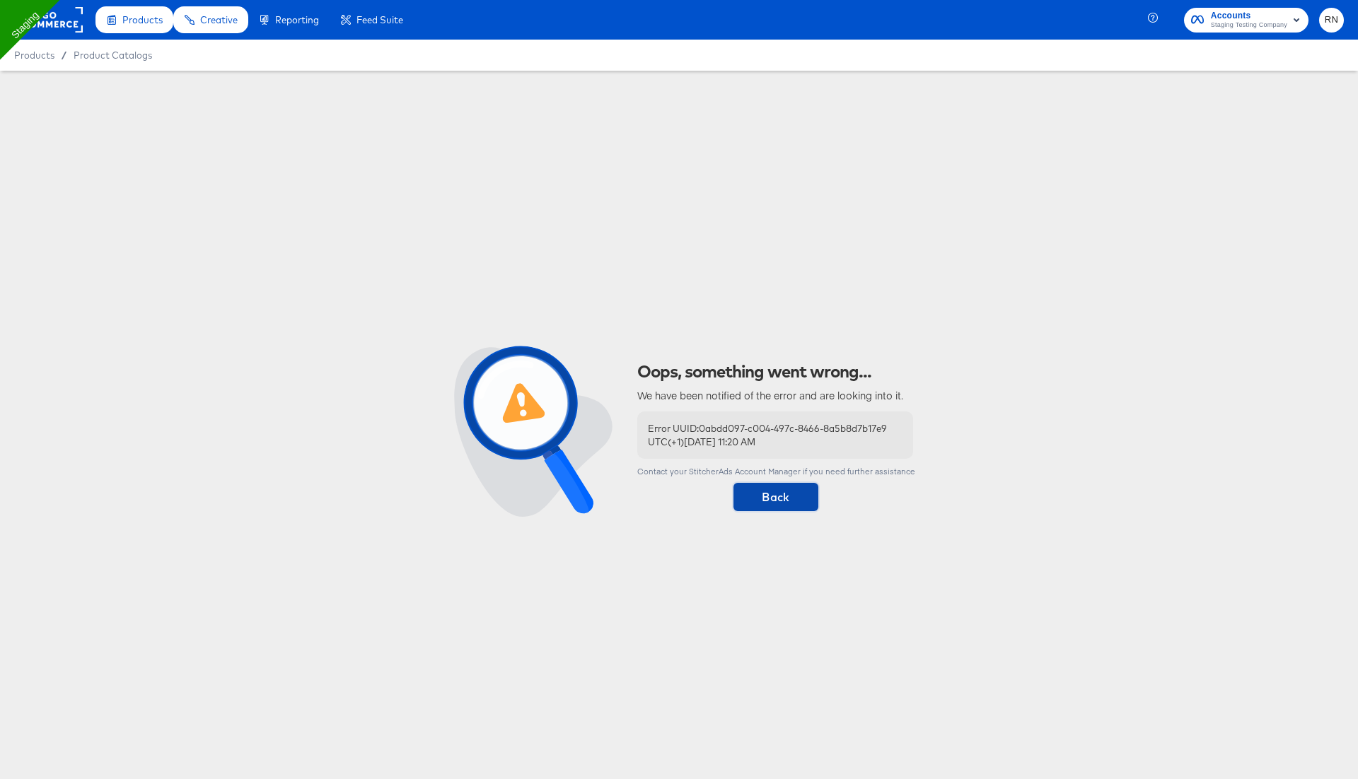
click at [793, 500] on span "Back" at bounding box center [776, 497] width 74 height 20
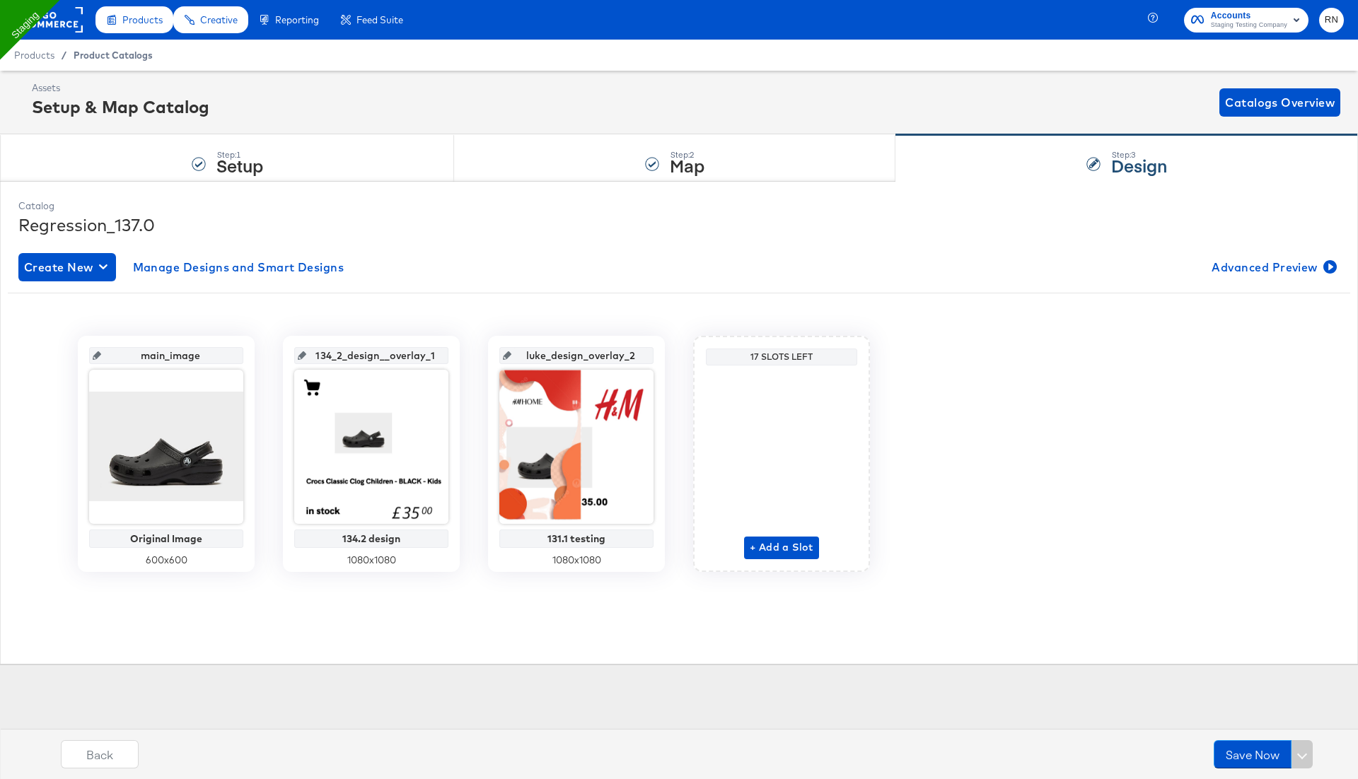
click at [129, 55] on span "Product Catalogs" at bounding box center [113, 55] width 79 height 11
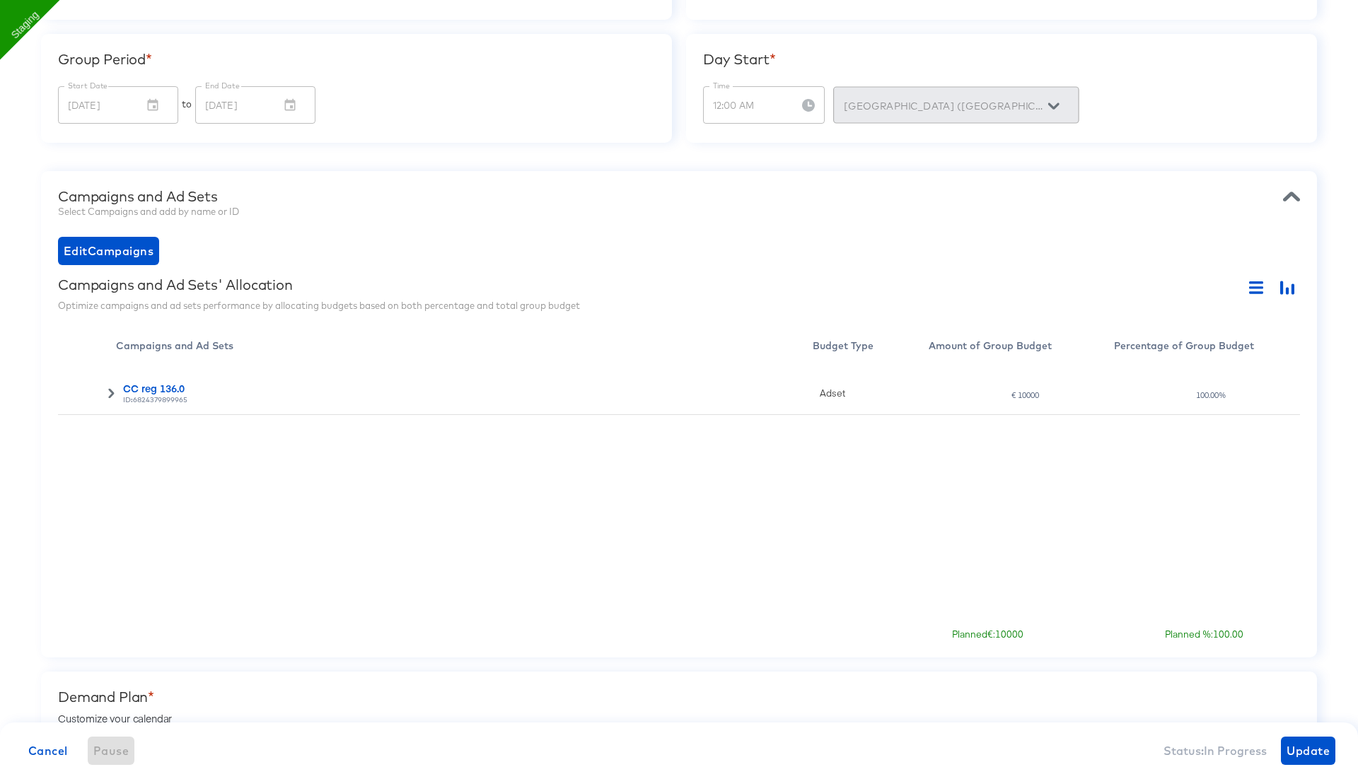
scroll to position [279, 0]
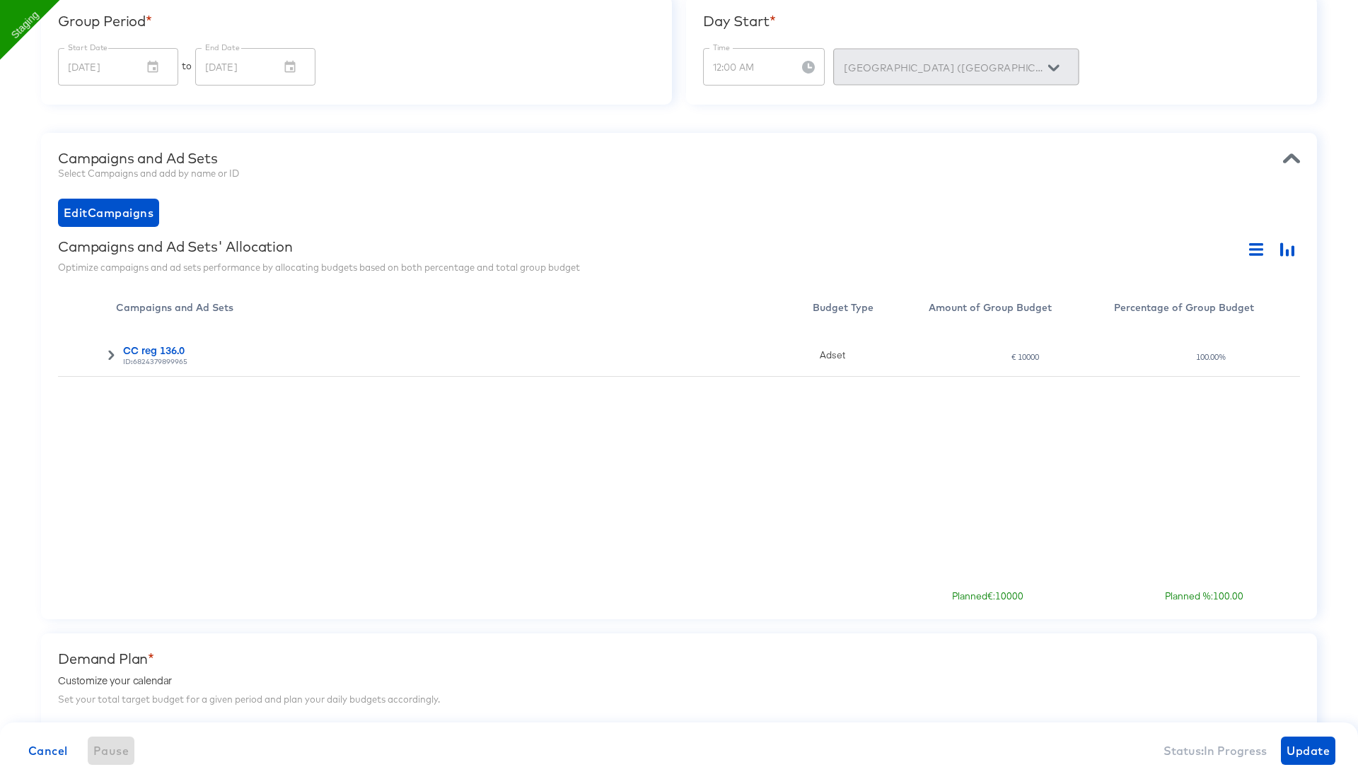
click at [95, 352] on div at bounding box center [90, 355] width 51 height 10
click at [98, 352] on div at bounding box center [90, 355] width 51 height 10
click at [115, 356] on icon at bounding box center [111, 355] width 10 height 10
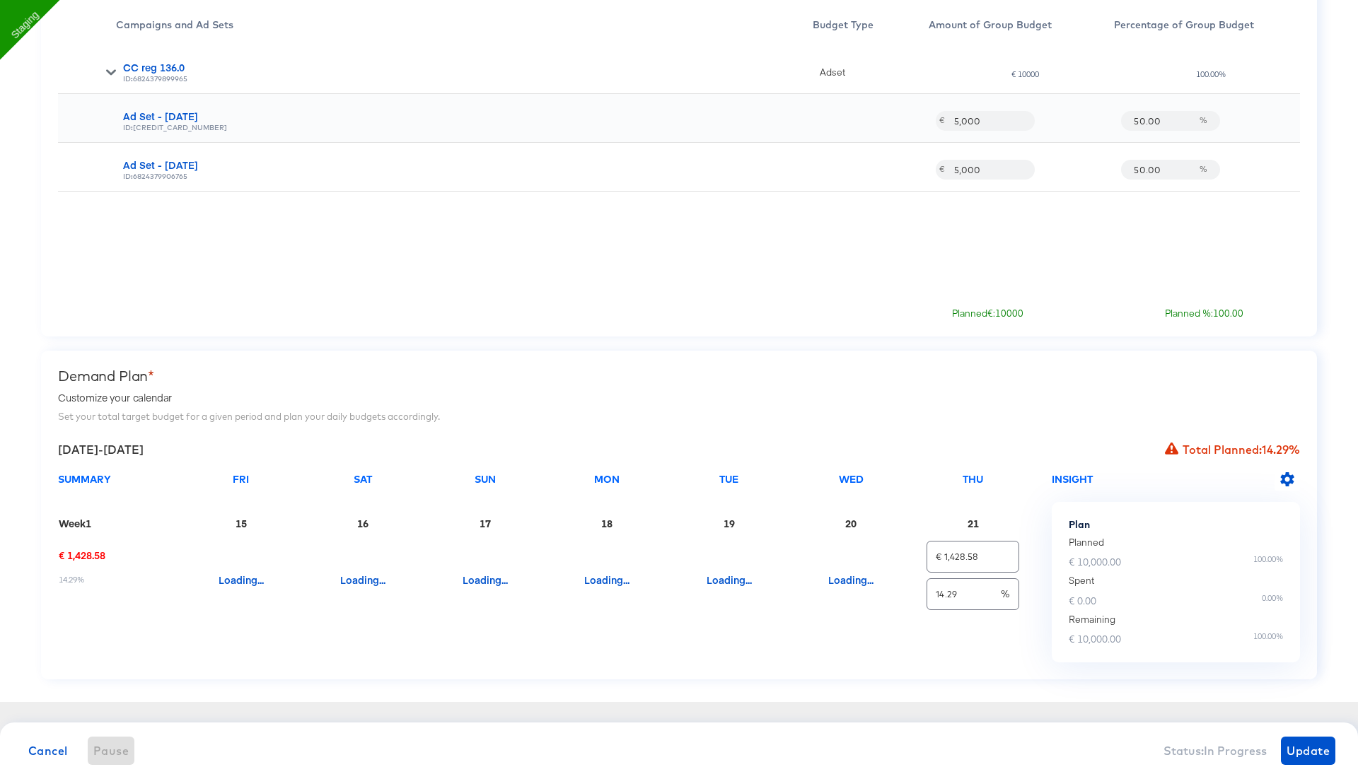
scroll to position [0, 0]
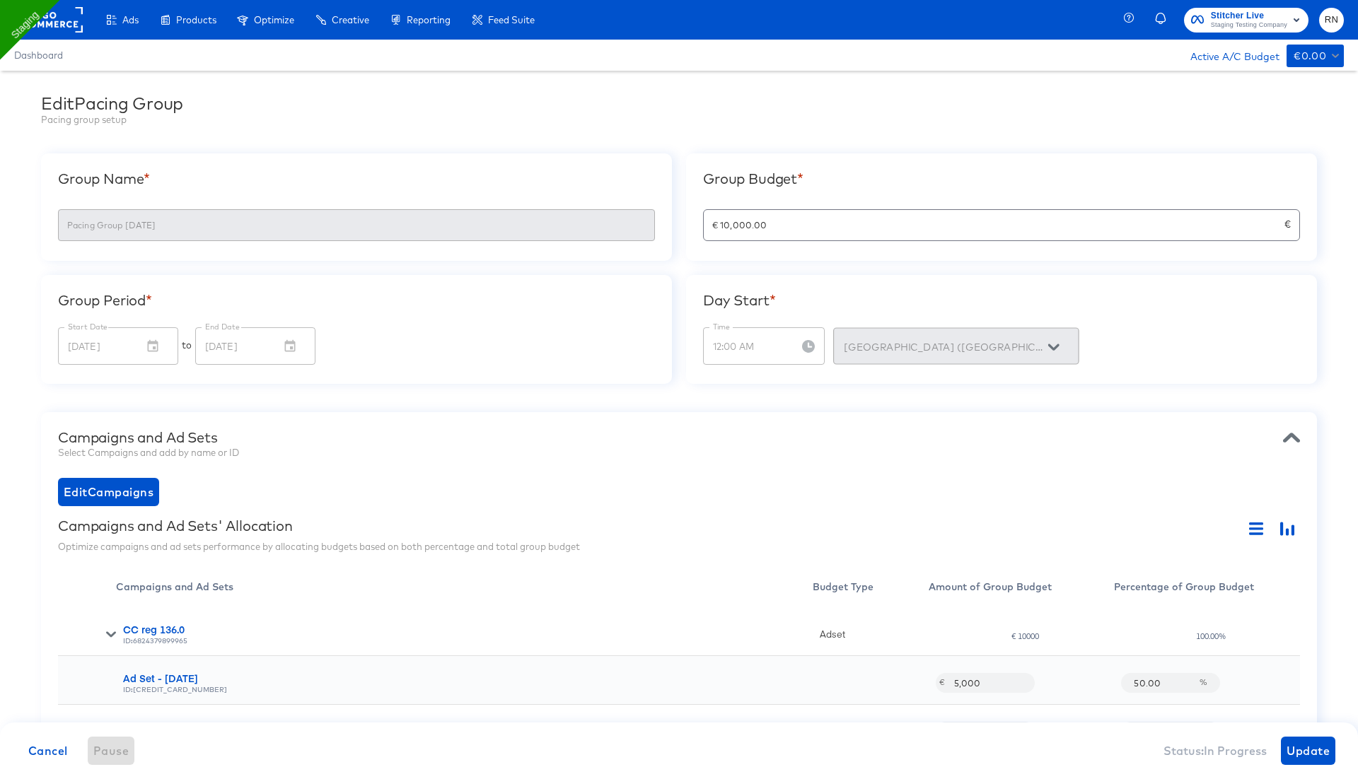
click at [61, 20] on rect at bounding box center [50, 19] width 65 height 25
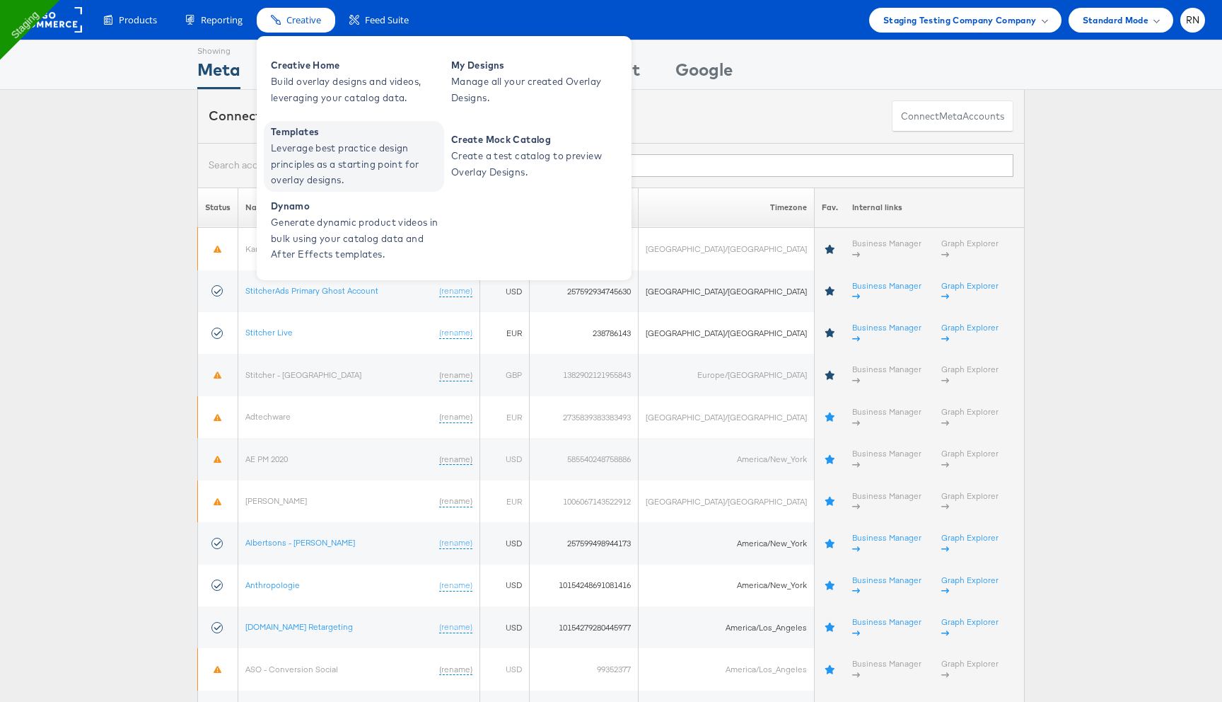
click at [306, 126] on span "Templates" at bounding box center [356, 132] width 170 height 16
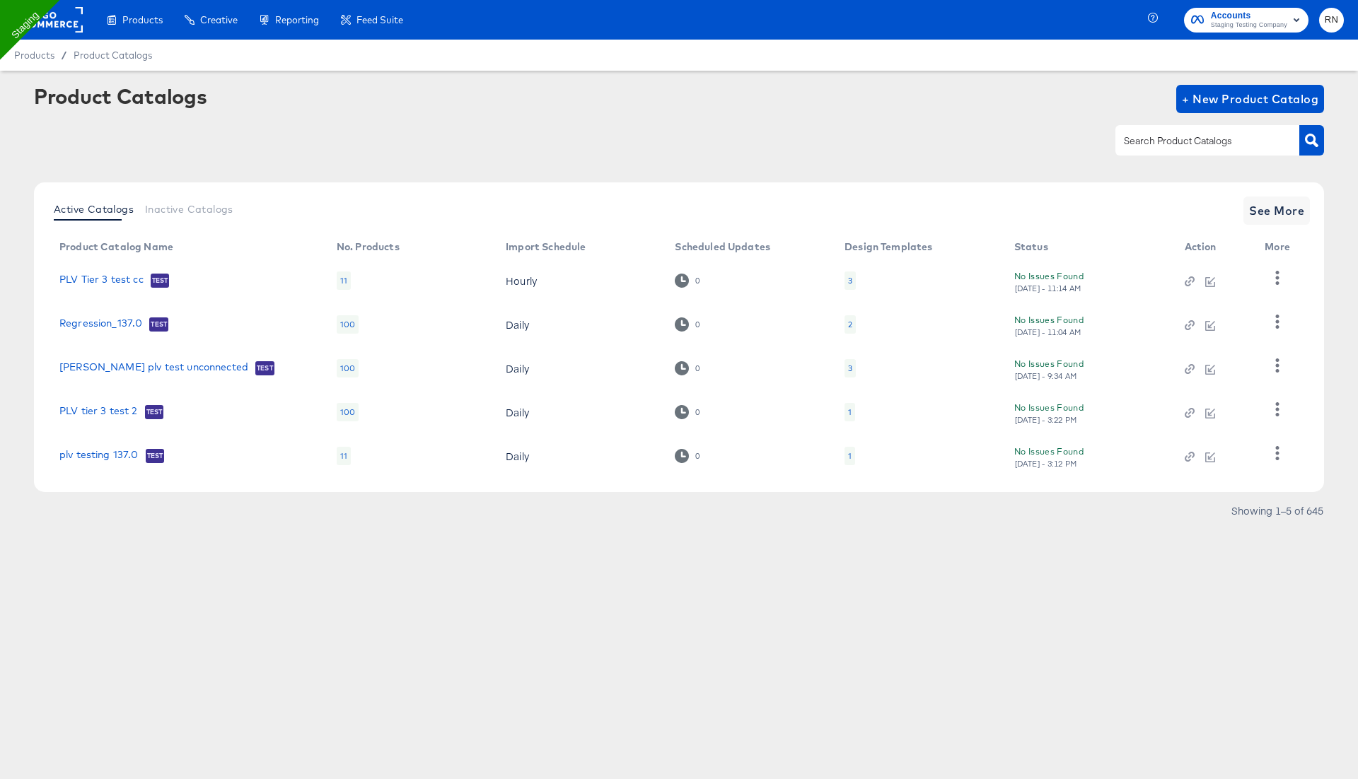
click at [847, 324] on div "2" at bounding box center [850, 324] width 11 height 18
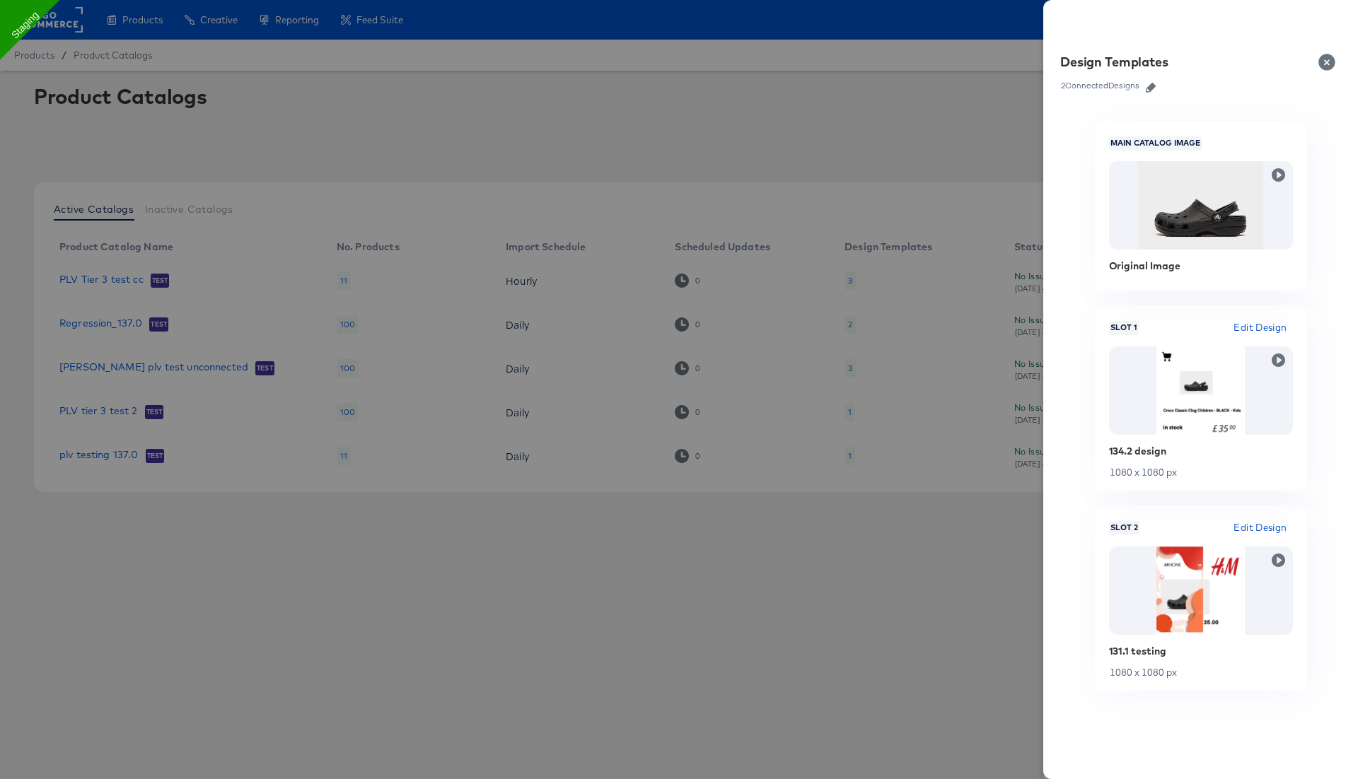
click at [1323, 58] on button "Close" at bounding box center [1330, 62] width 40 height 40
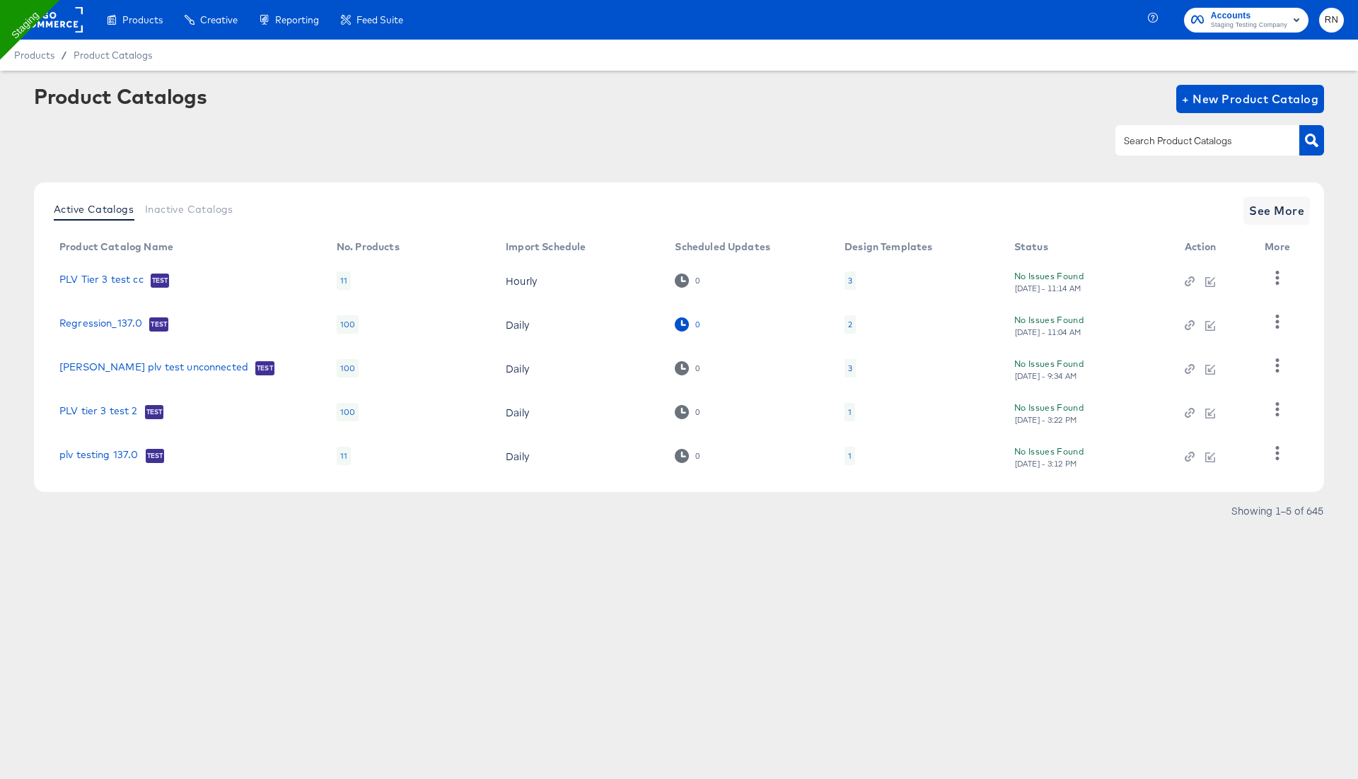
click at [678, 327] on icon at bounding box center [681, 324] width 13 height 13
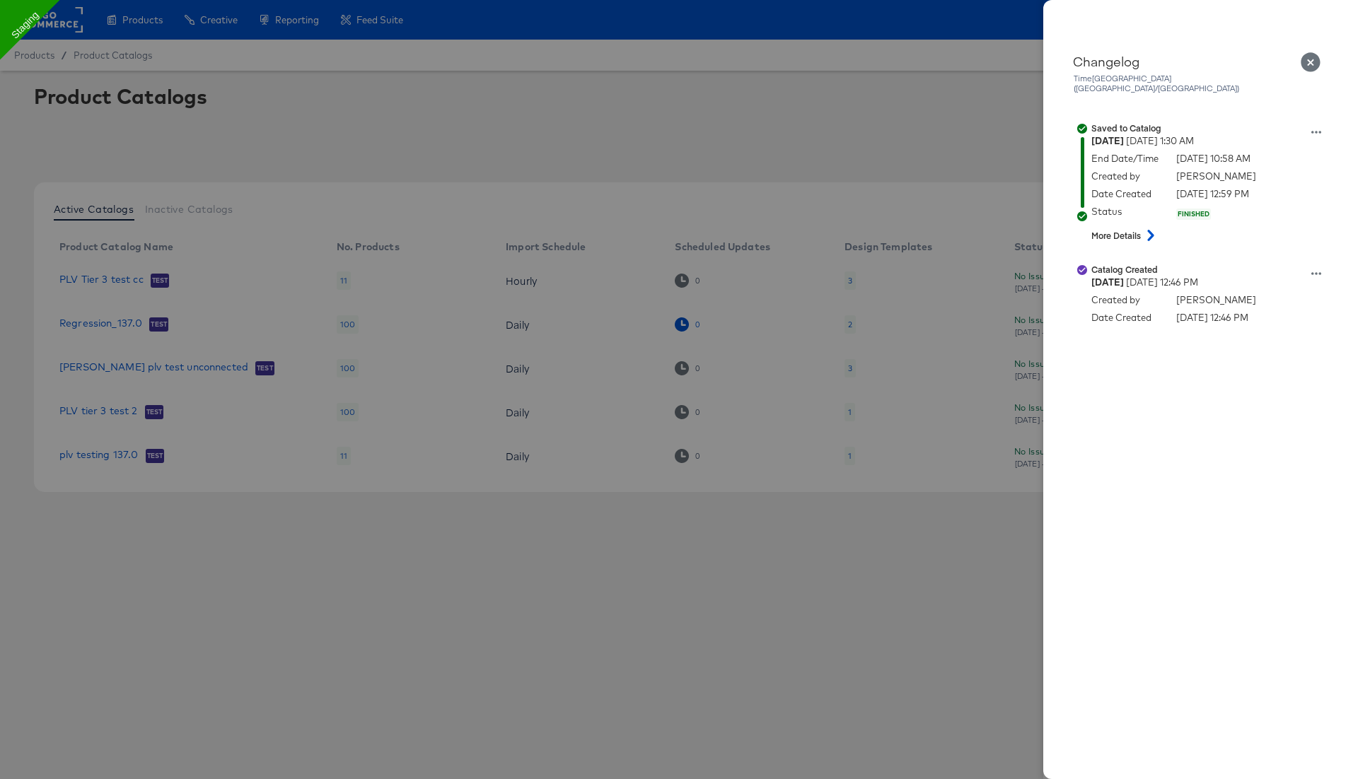
click at [678, 327] on div at bounding box center [679, 389] width 1358 height 779
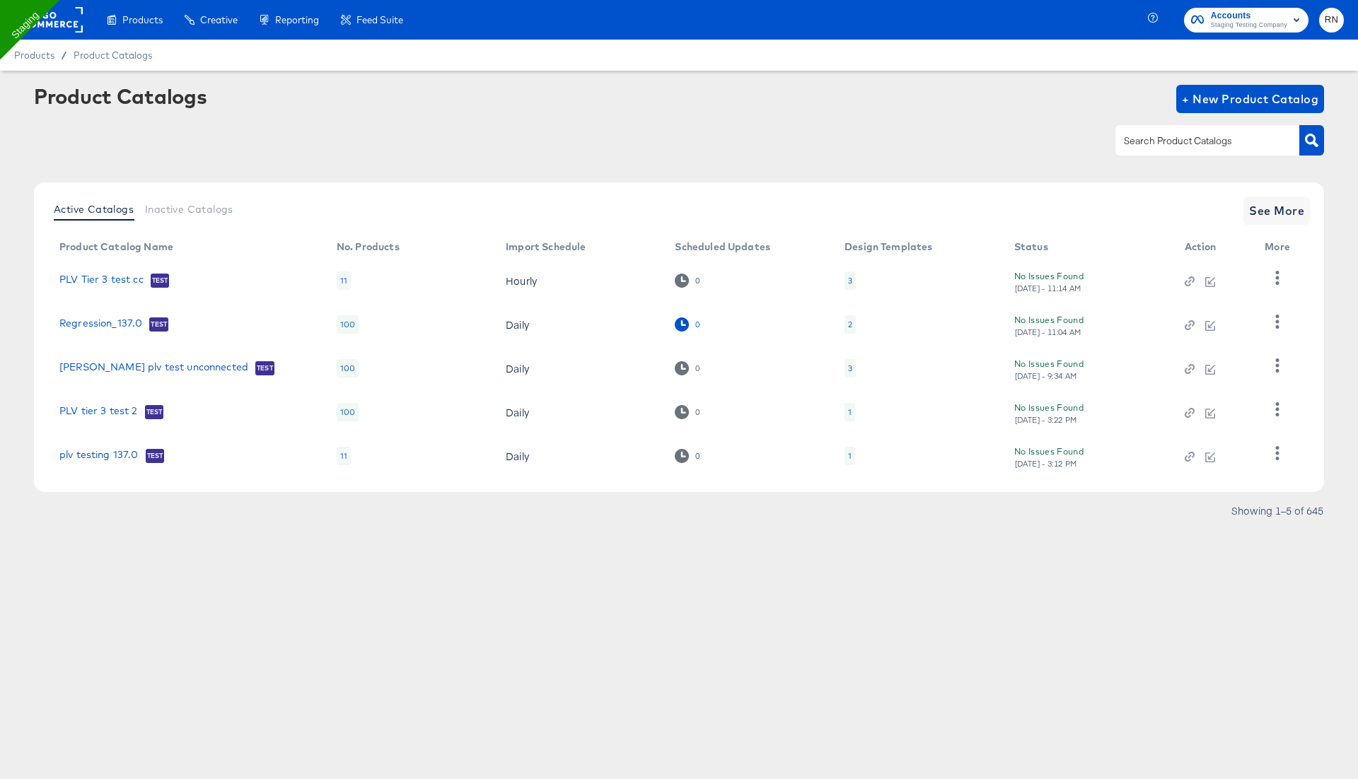
click at [678, 327] on icon at bounding box center [681, 324] width 13 height 13
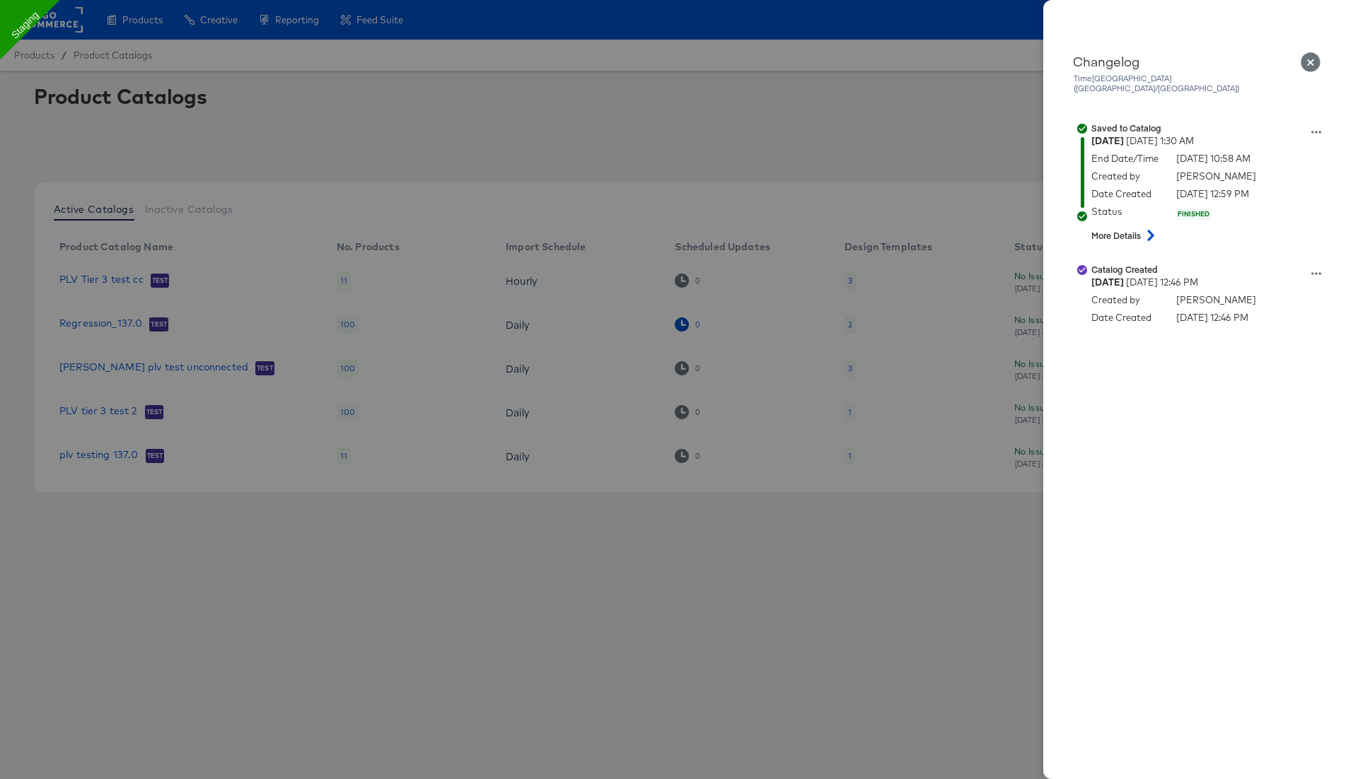
click at [678, 327] on div at bounding box center [679, 389] width 1358 height 779
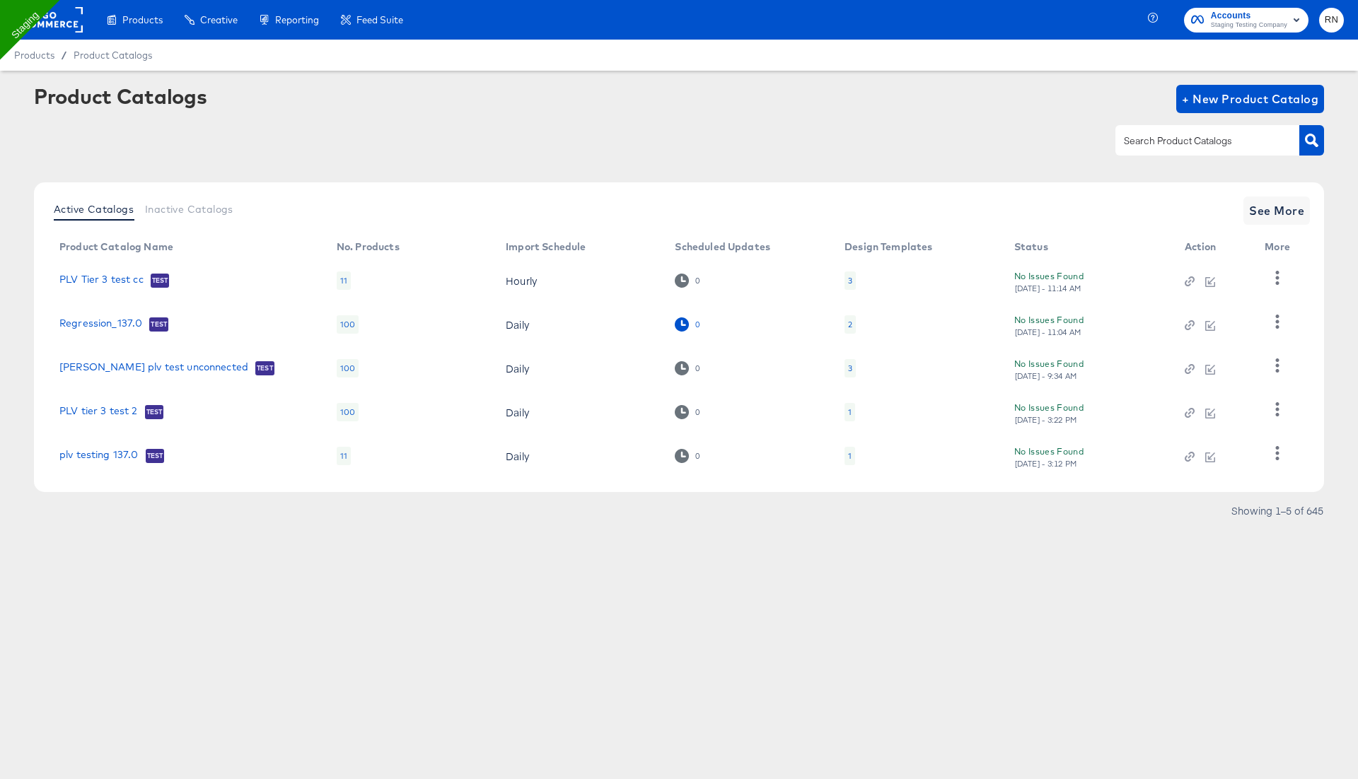
click at [678, 327] on icon at bounding box center [681, 324] width 13 height 13
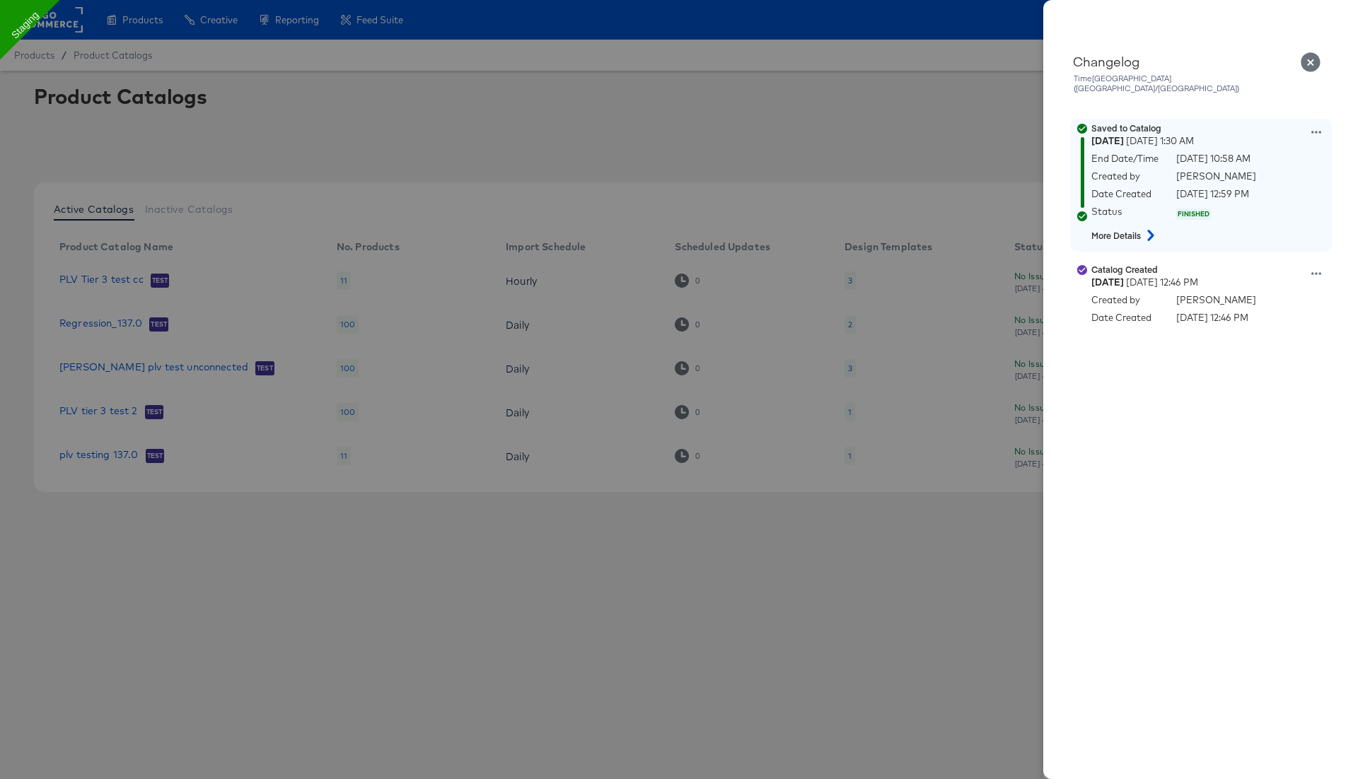
click at [1313, 127] on icon at bounding box center [1316, 132] width 10 height 10
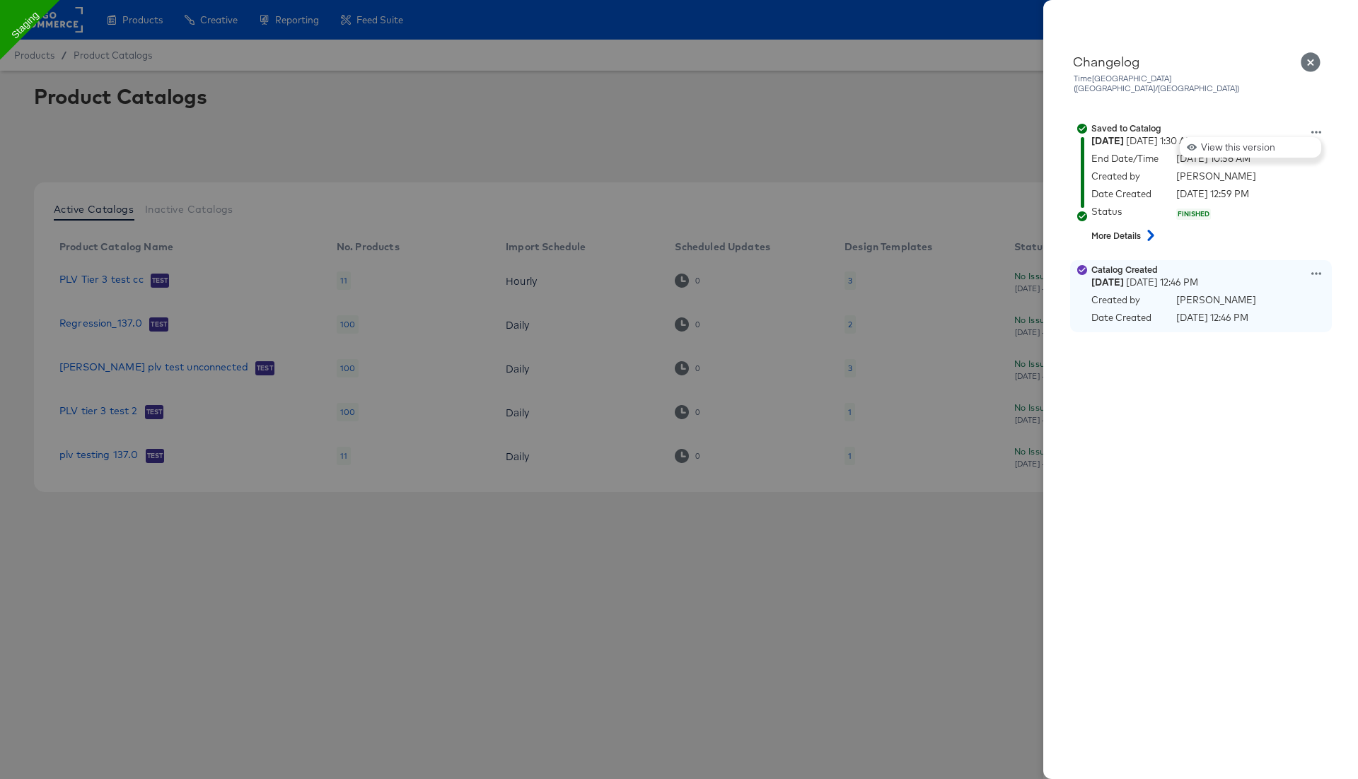
click at [1320, 269] on icon at bounding box center [1316, 274] width 10 height 10
click at [1290, 248] on button "View this version" at bounding box center [1250, 258] width 141 height 21
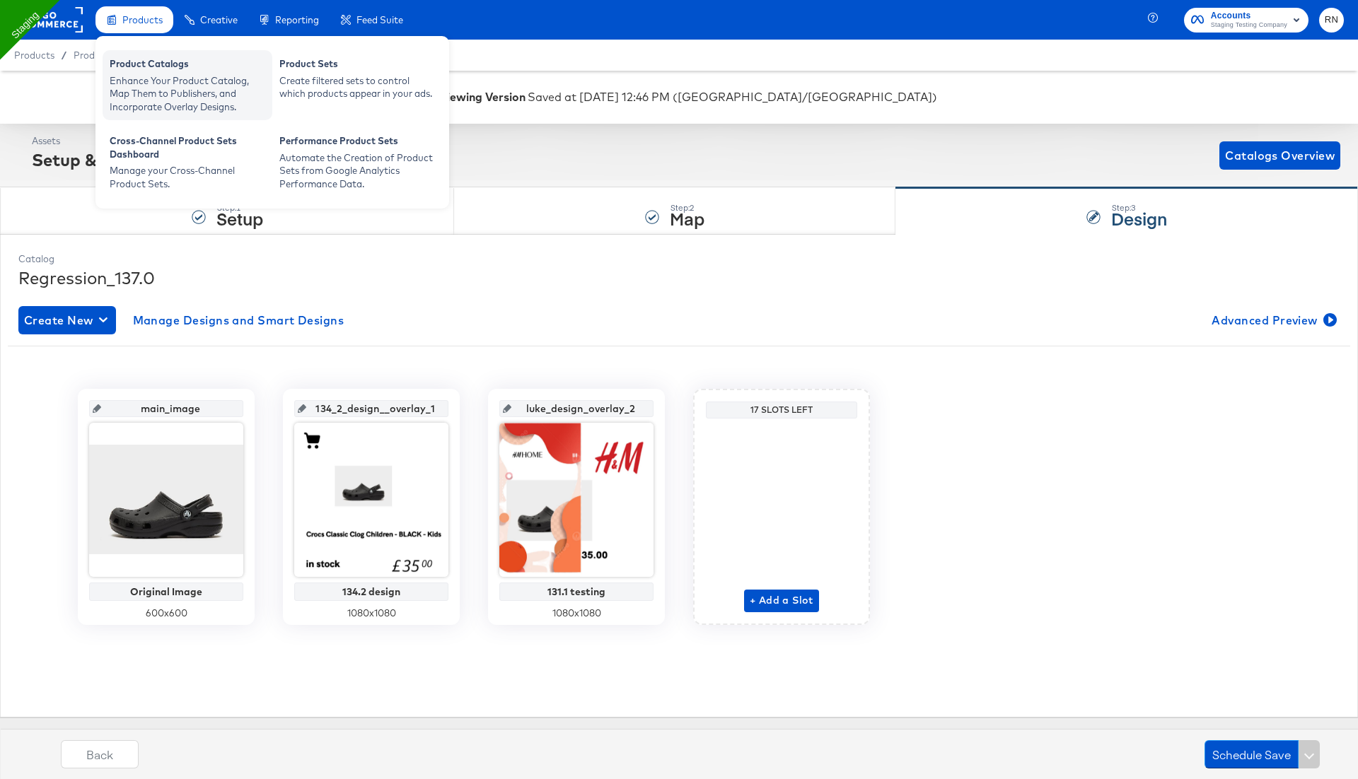
click at [149, 73] on div "Product Catalogs" at bounding box center [188, 65] width 156 height 17
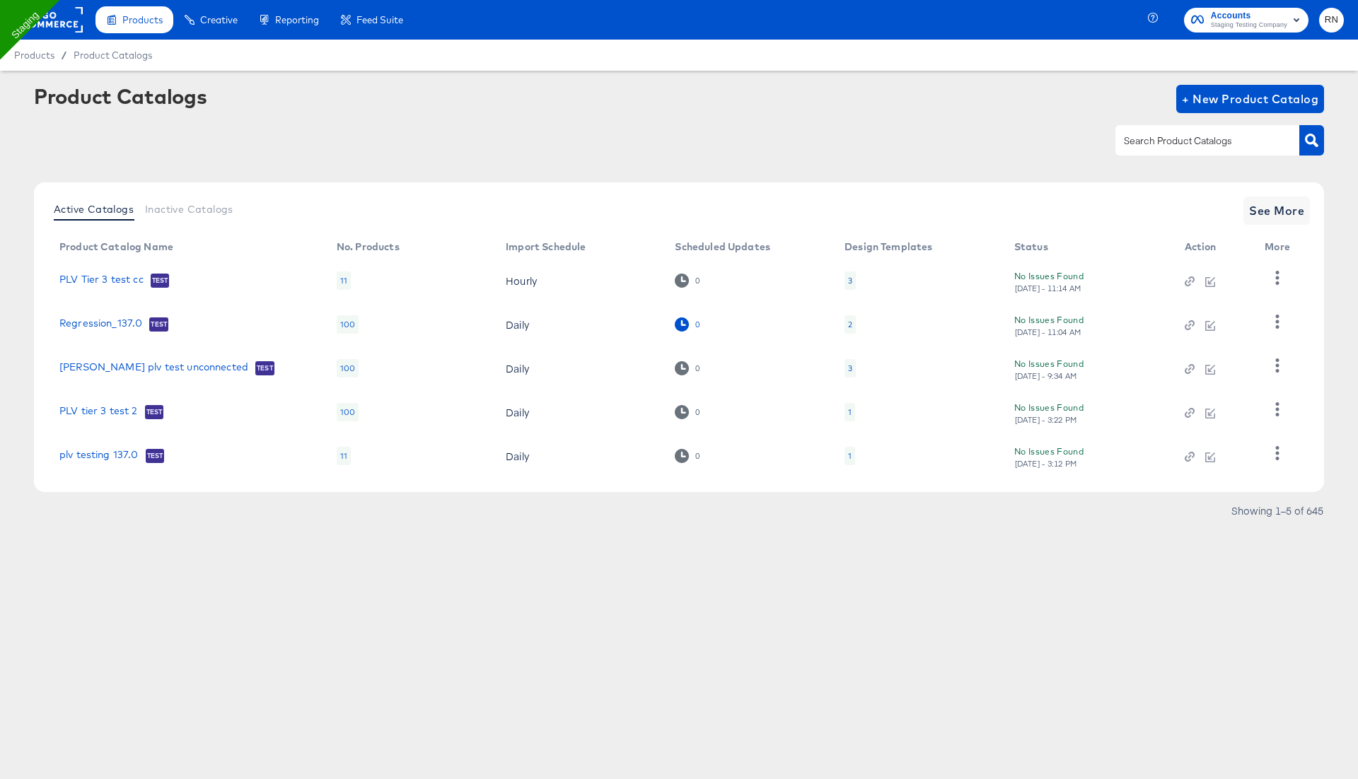
click at [685, 330] on icon at bounding box center [681, 324] width 13 height 13
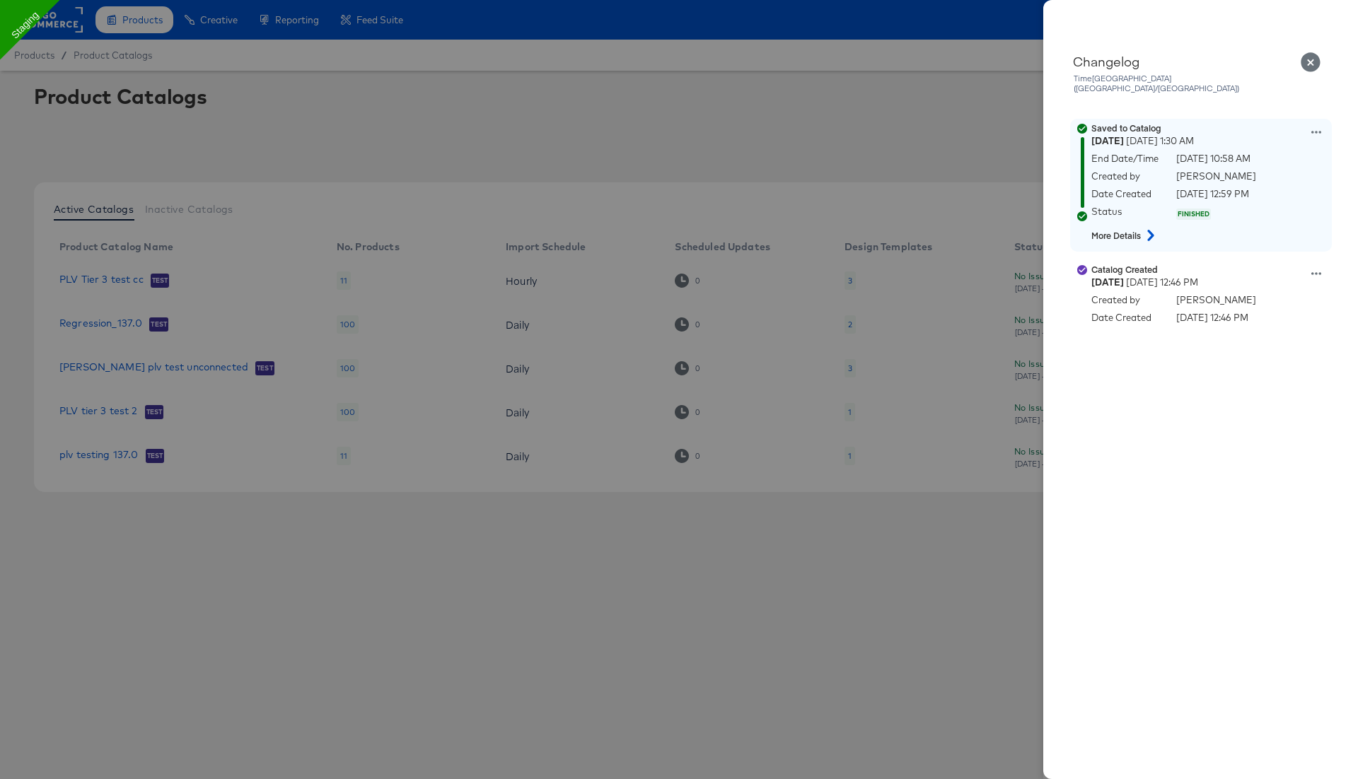
click at [1320, 127] on icon at bounding box center [1316, 132] width 10 height 10
click at [1283, 137] on button "View this version" at bounding box center [1250, 147] width 141 height 21
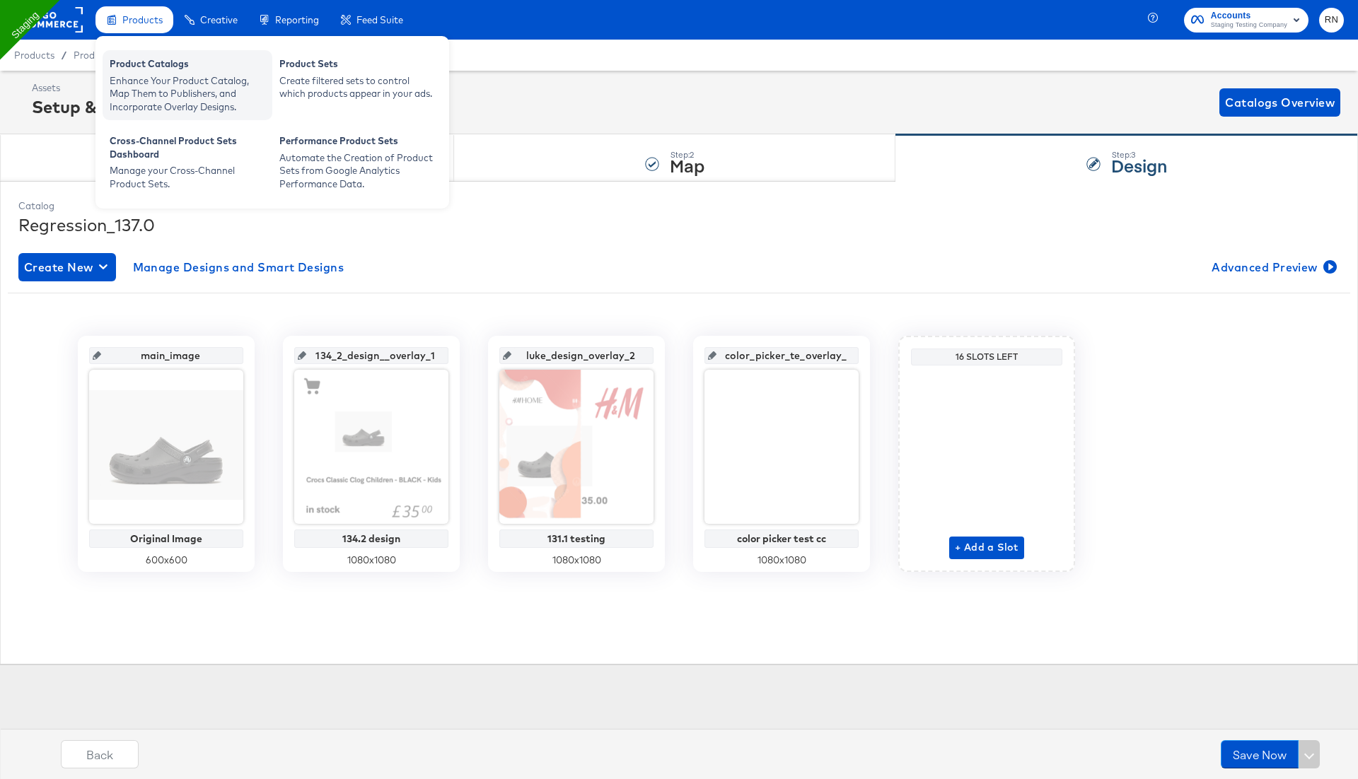
click at [152, 81] on div "Enhance Your Product Catalog, Map Them to Publishers, and Incorporate Overlay D…" at bounding box center [188, 94] width 156 height 40
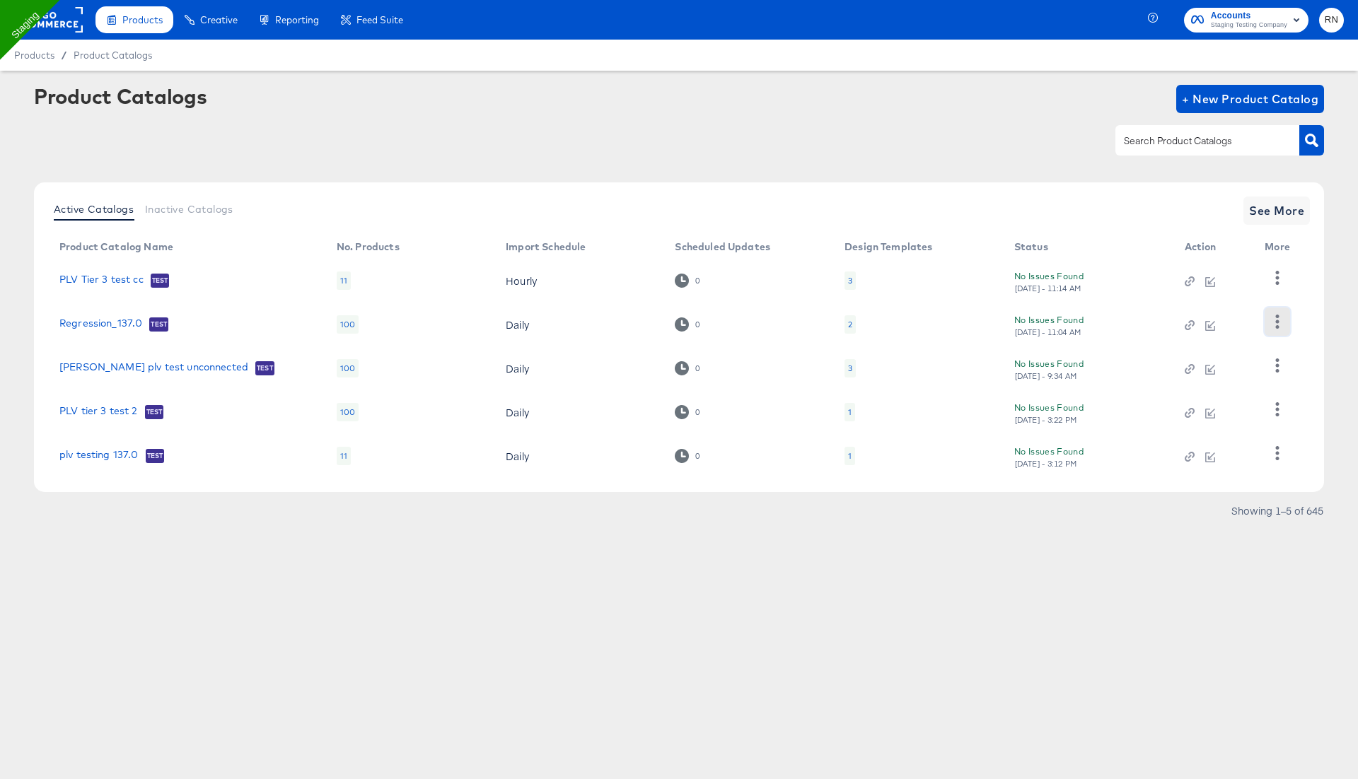
click at [1275, 326] on icon "button" at bounding box center [1276, 321] width 13 height 13
click at [1214, 354] on div "Changelog" at bounding box center [1219, 351] width 141 height 23
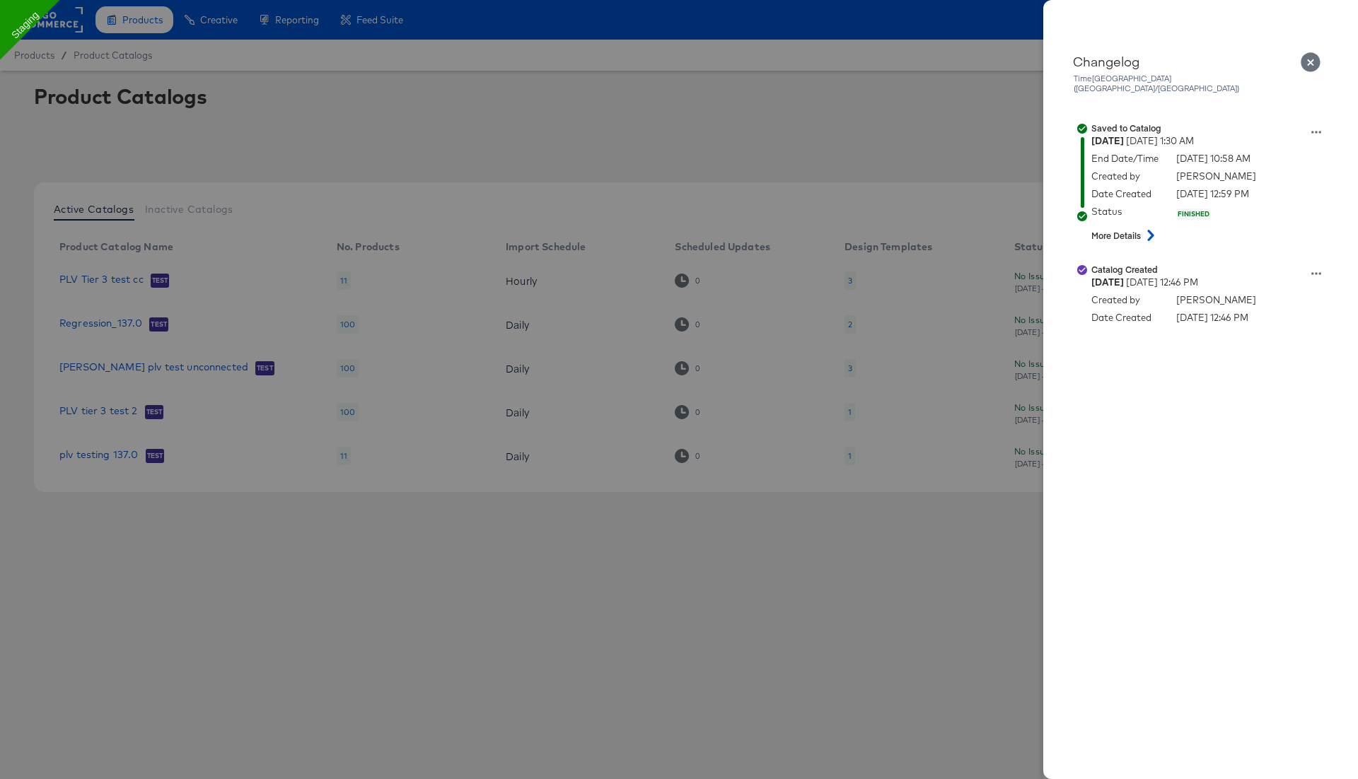
click at [1310, 57] on icon "Close" at bounding box center [1311, 62] width 20 height 20
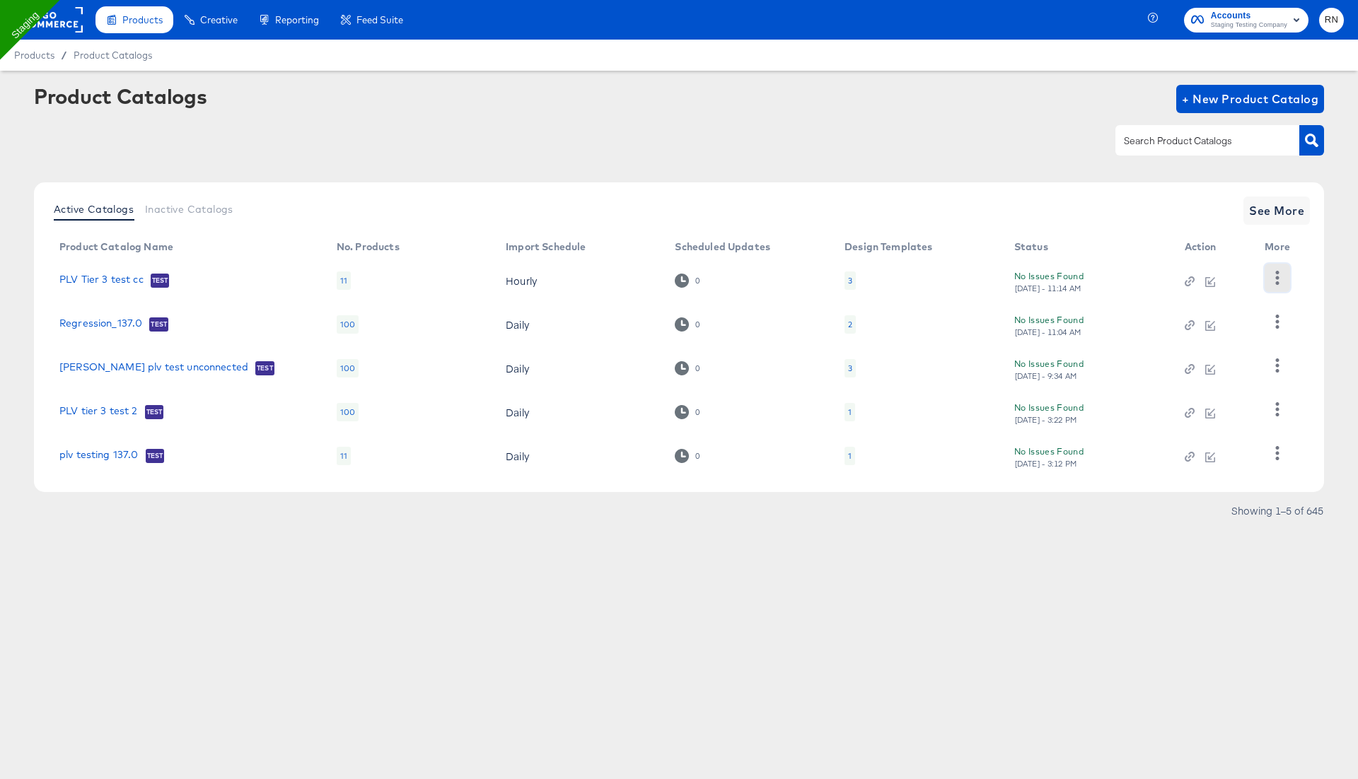
click at [1274, 273] on icon "button" at bounding box center [1276, 277] width 13 height 13
click at [1256, 303] on div "Changelog" at bounding box center [1219, 307] width 141 height 23
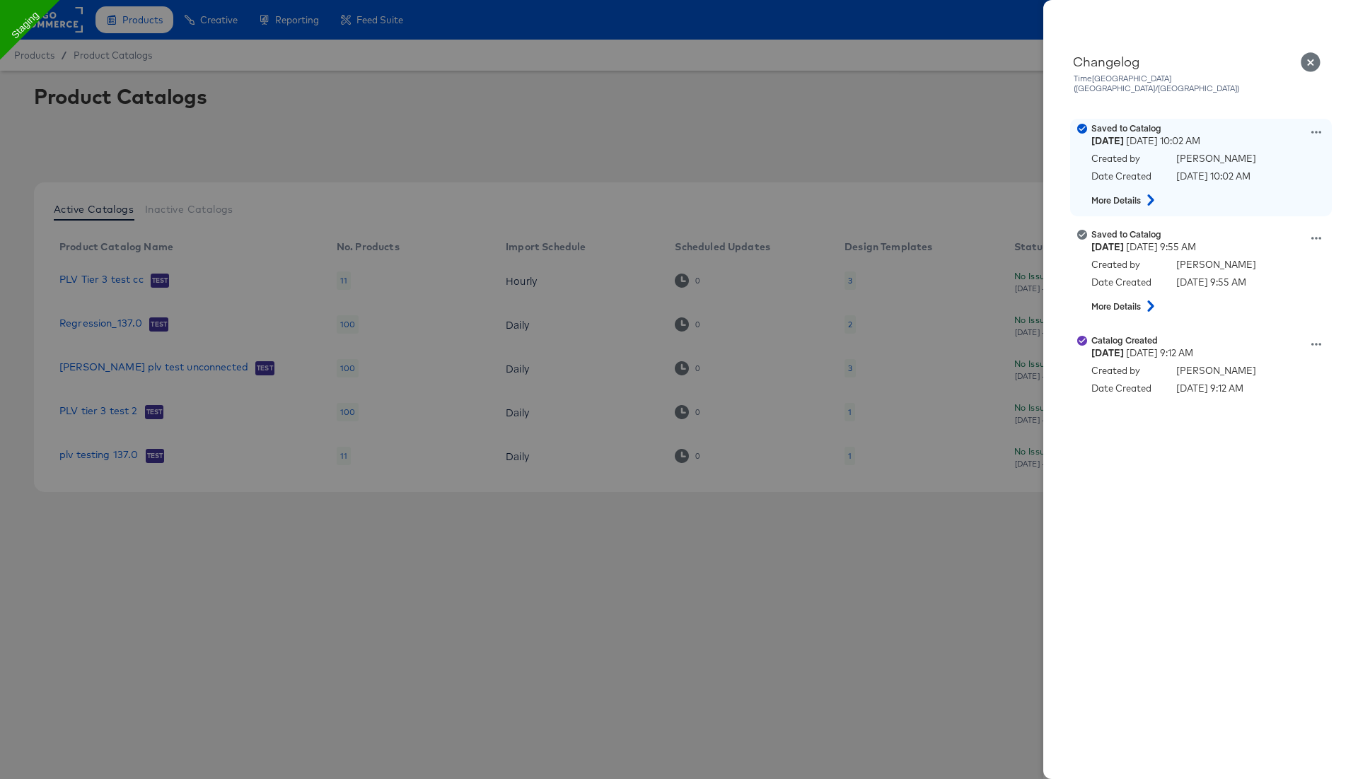
click at [1314, 127] on icon at bounding box center [1316, 132] width 10 height 10
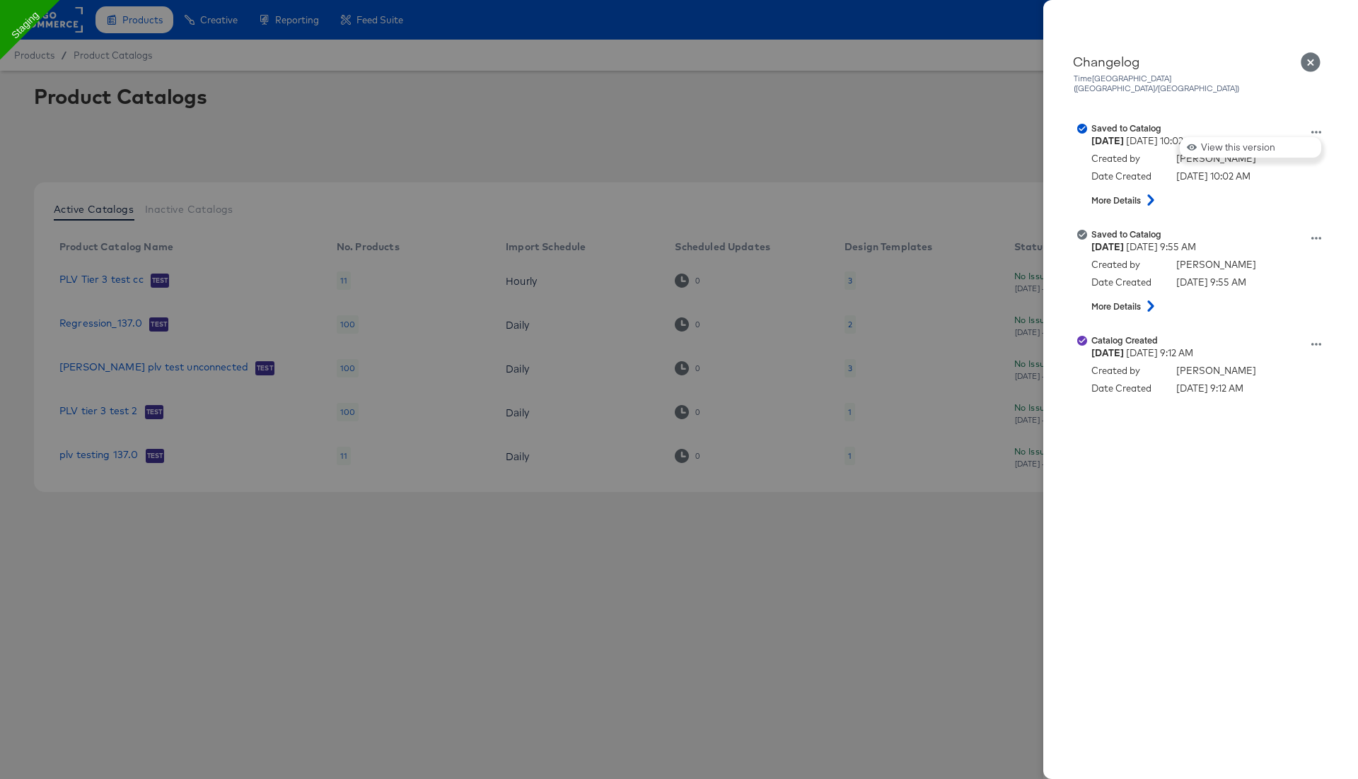
click at [1305, 64] on icon "Close" at bounding box center [1311, 62] width 20 height 20
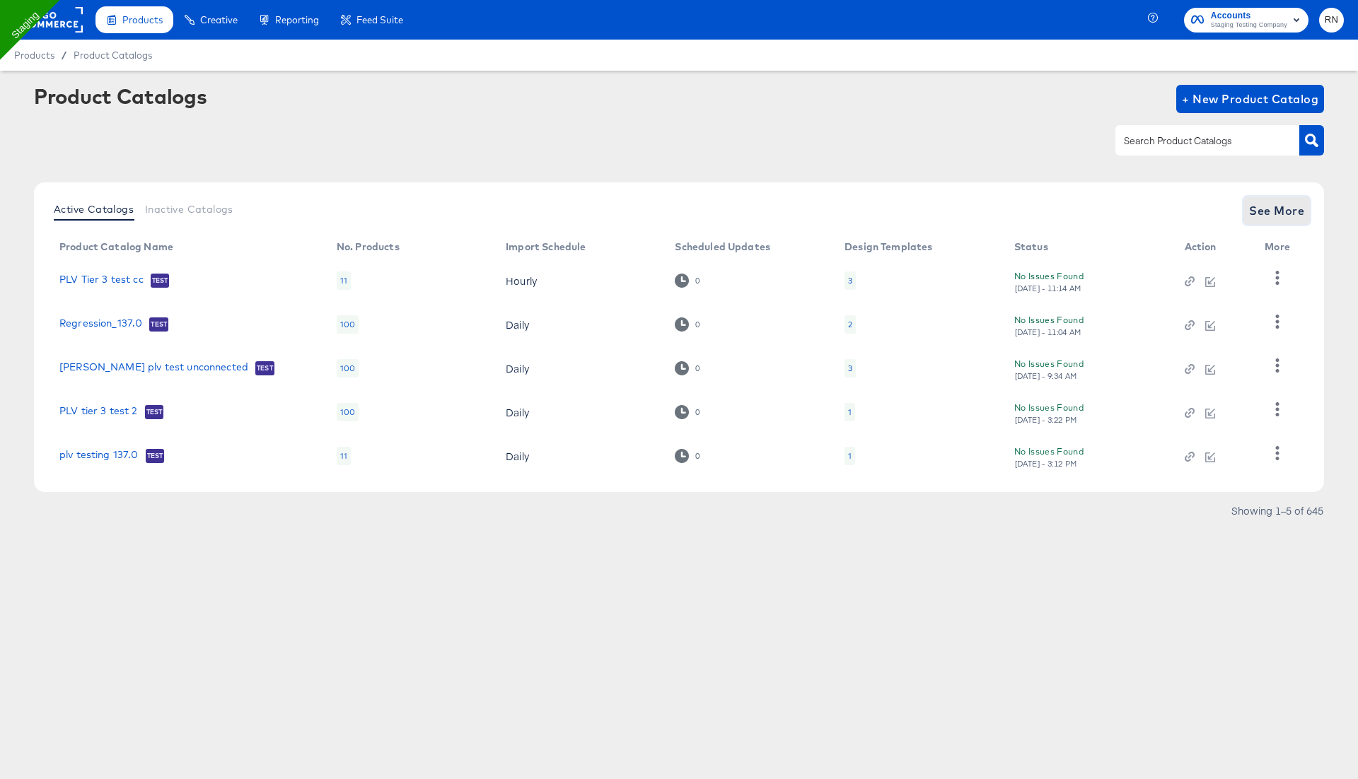
click at [1270, 212] on span "See More" at bounding box center [1276, 211] width 55 height 20
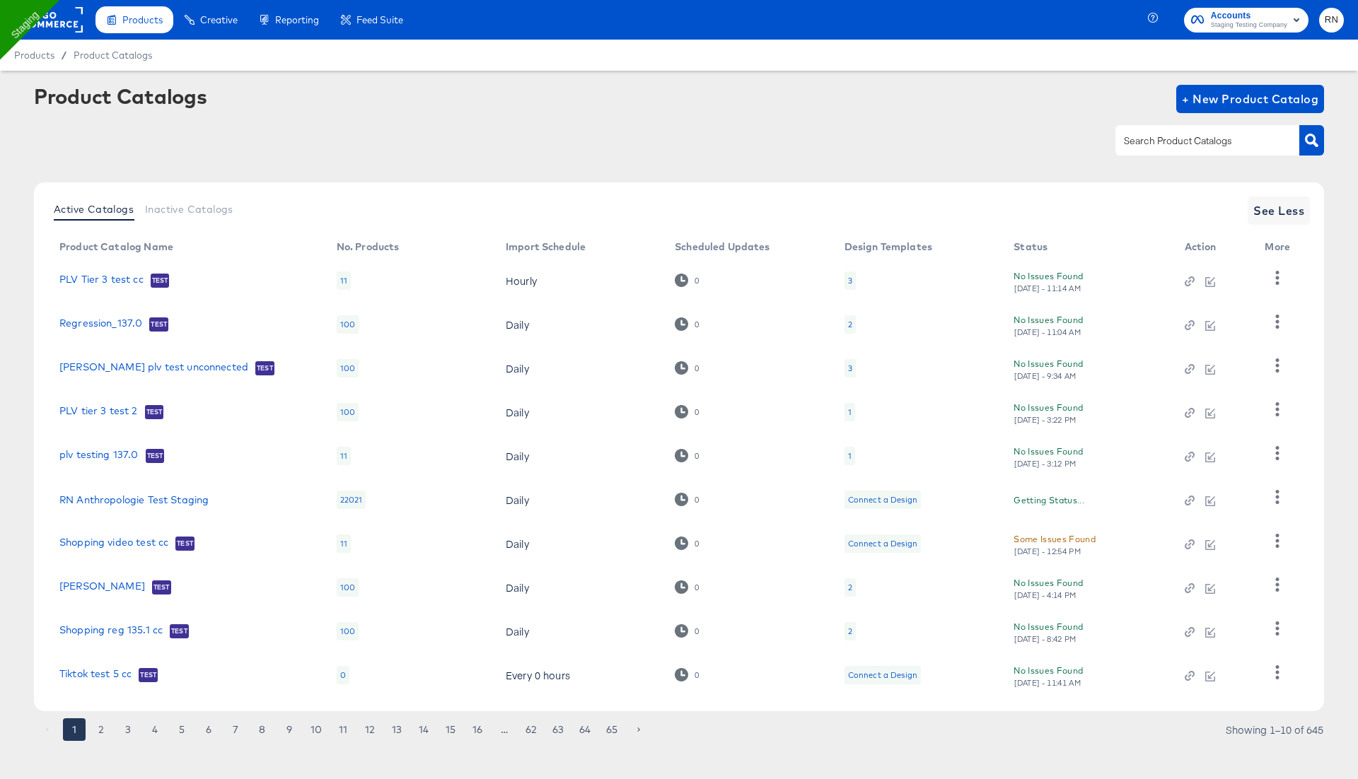
scroll to position [11, 0]
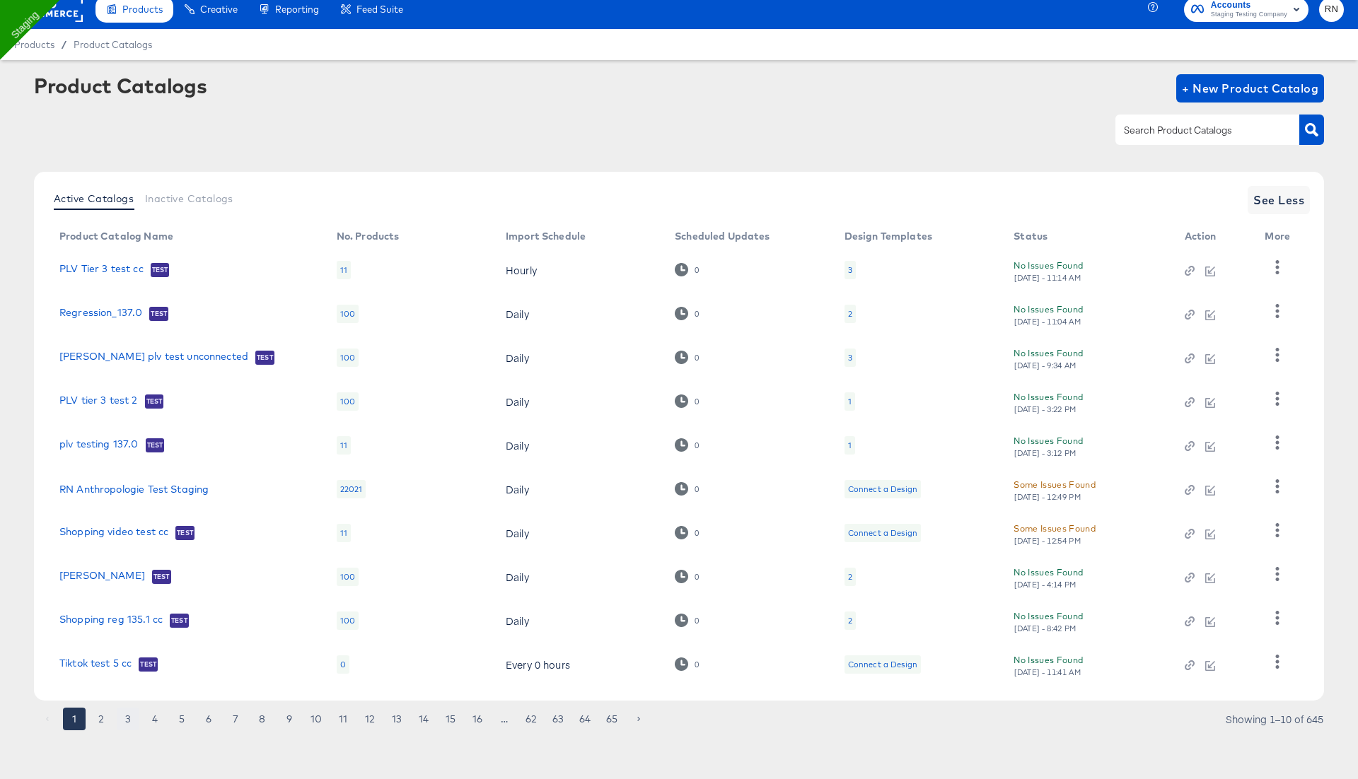
click at [126, 719] on button "3" at bounding box center [128, 719] width 23 height 23
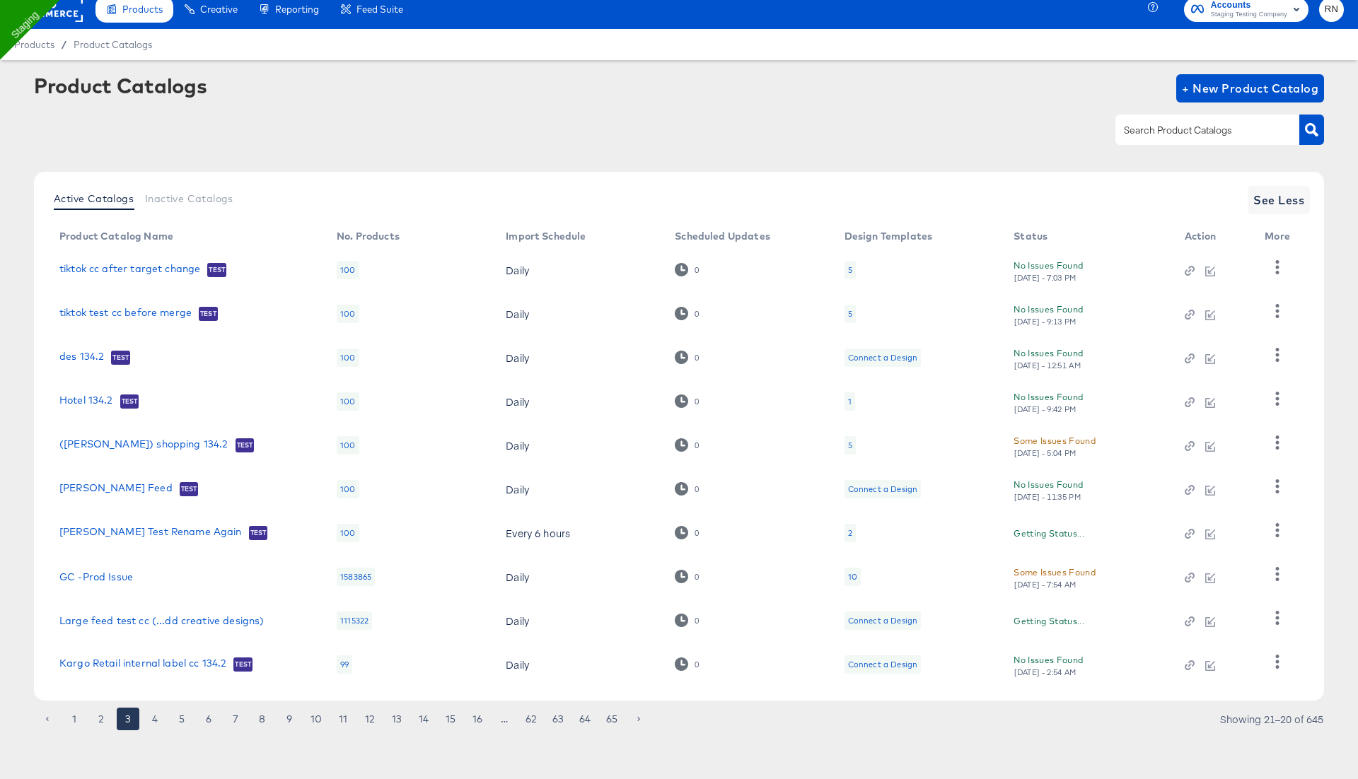
click at [170, 711] on li "5" at bounding box center [181, 719] width 27 height 23
click at [185, 719] on button "5" at bounding box center [181, 719] width 23 height 23
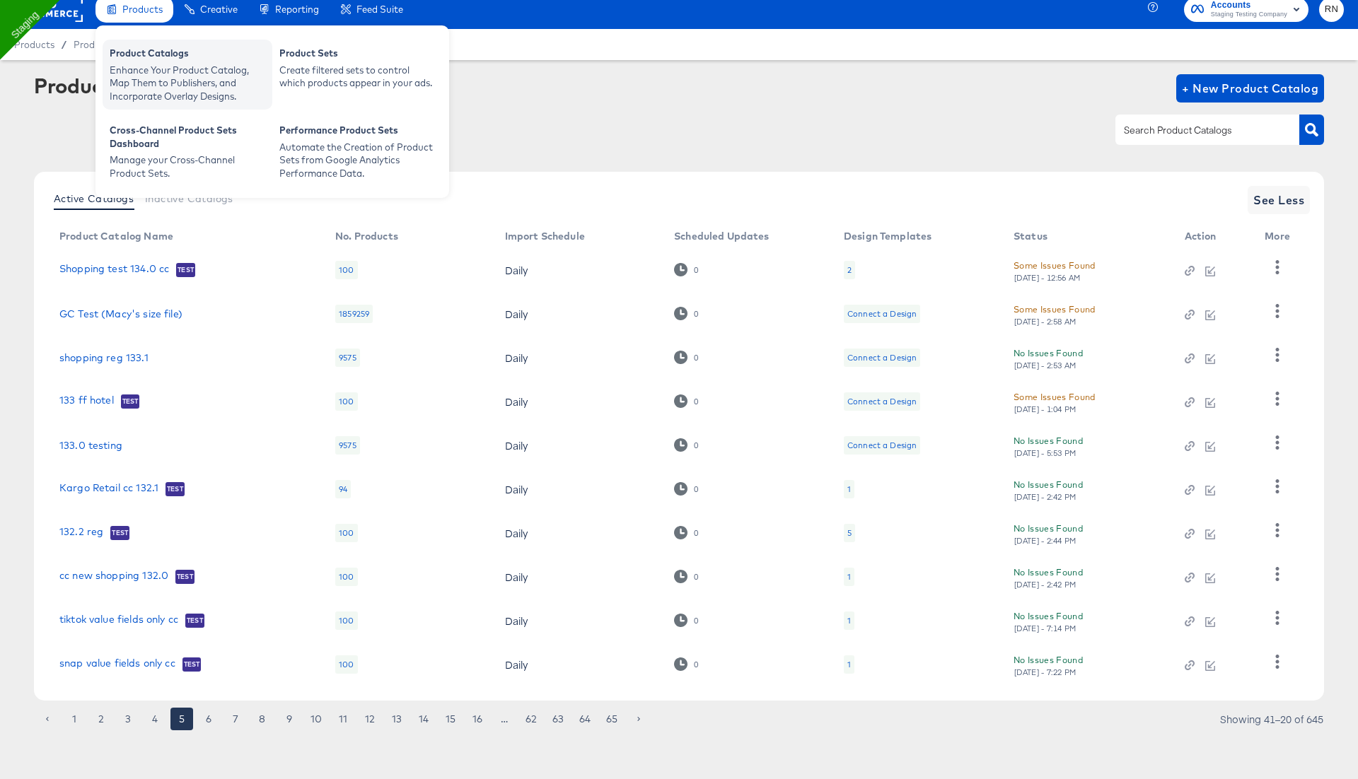
click at [137, 68] on div "Enhance Your Product Catalog, Map Them to Publishers, and Incorporate Overlay D…" at bounding box center [188, 84] width 156 height 40
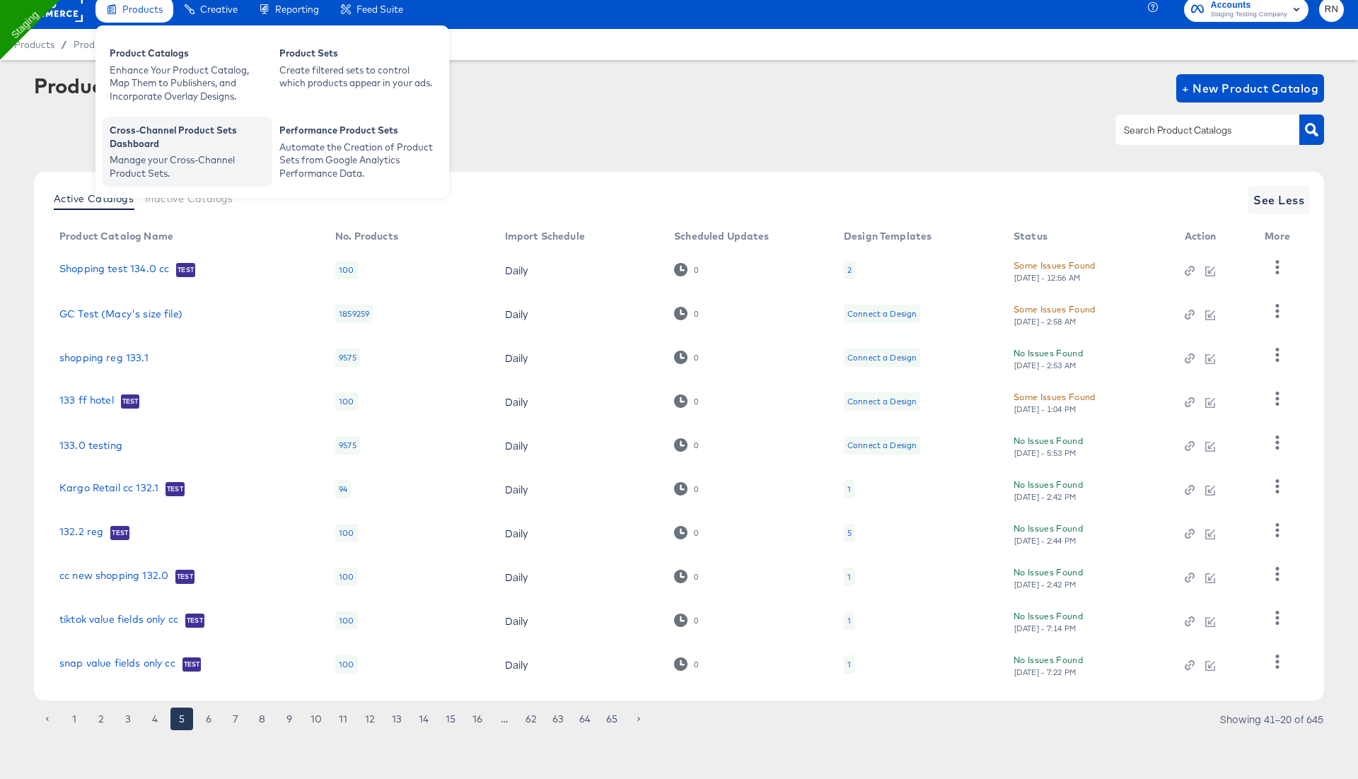
scroll to position [0, 0]
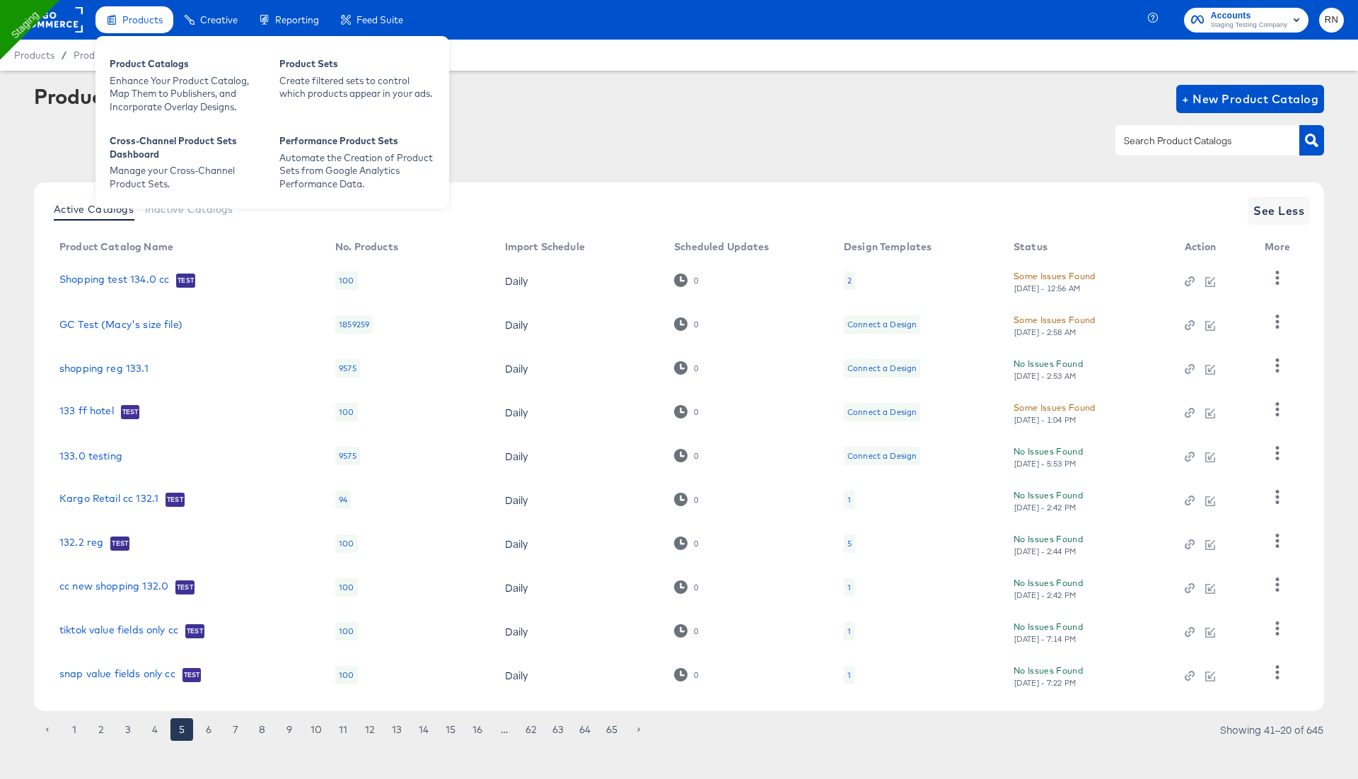
click at [150, 14] on span "Products" at bounding box center [142, 19] width 40 height 11
click at [150, 79] on div "Enhance Your Product Catalog, Map Them to Publishers, and Incorporate Overlay D…" at bounding box center [188, 94] width 156 height 40
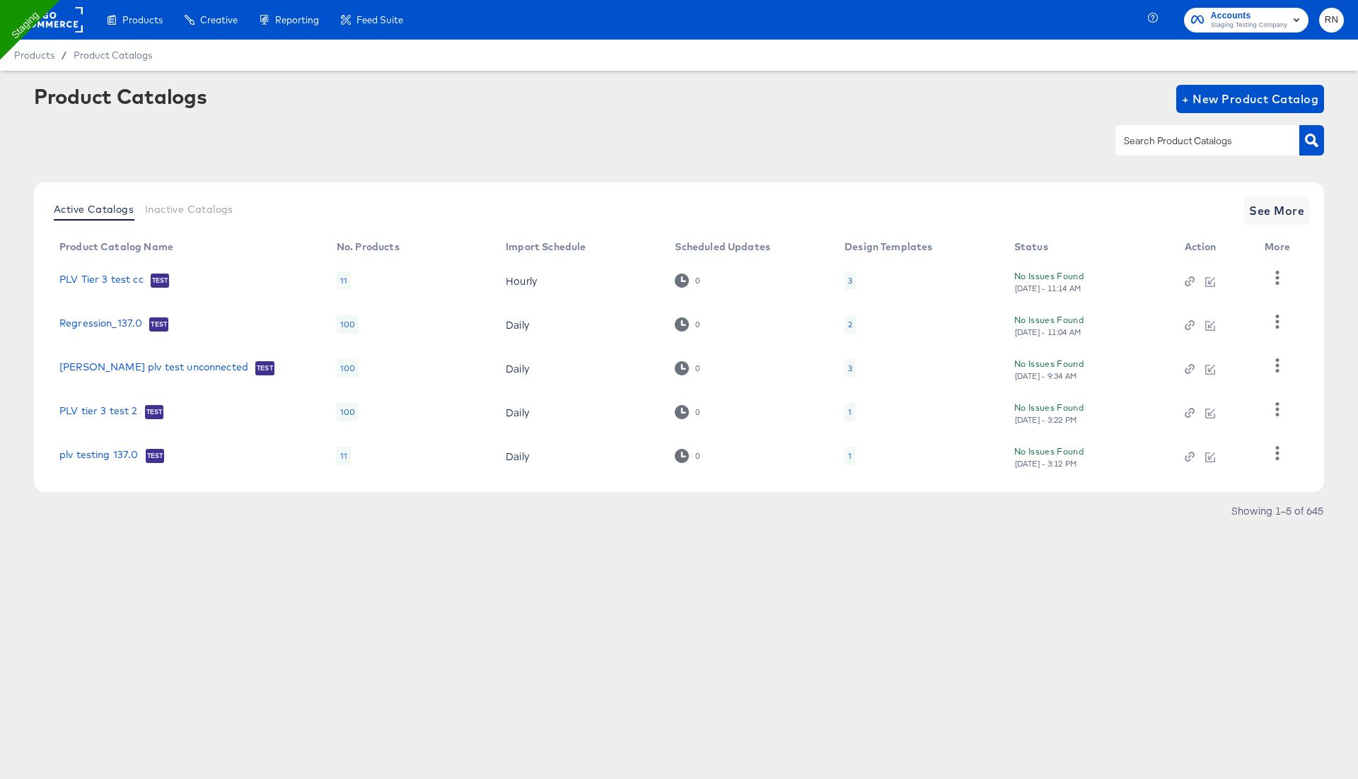
click at [845, 325] on div "2" at bounding box center [850, 324] width 11 height 18
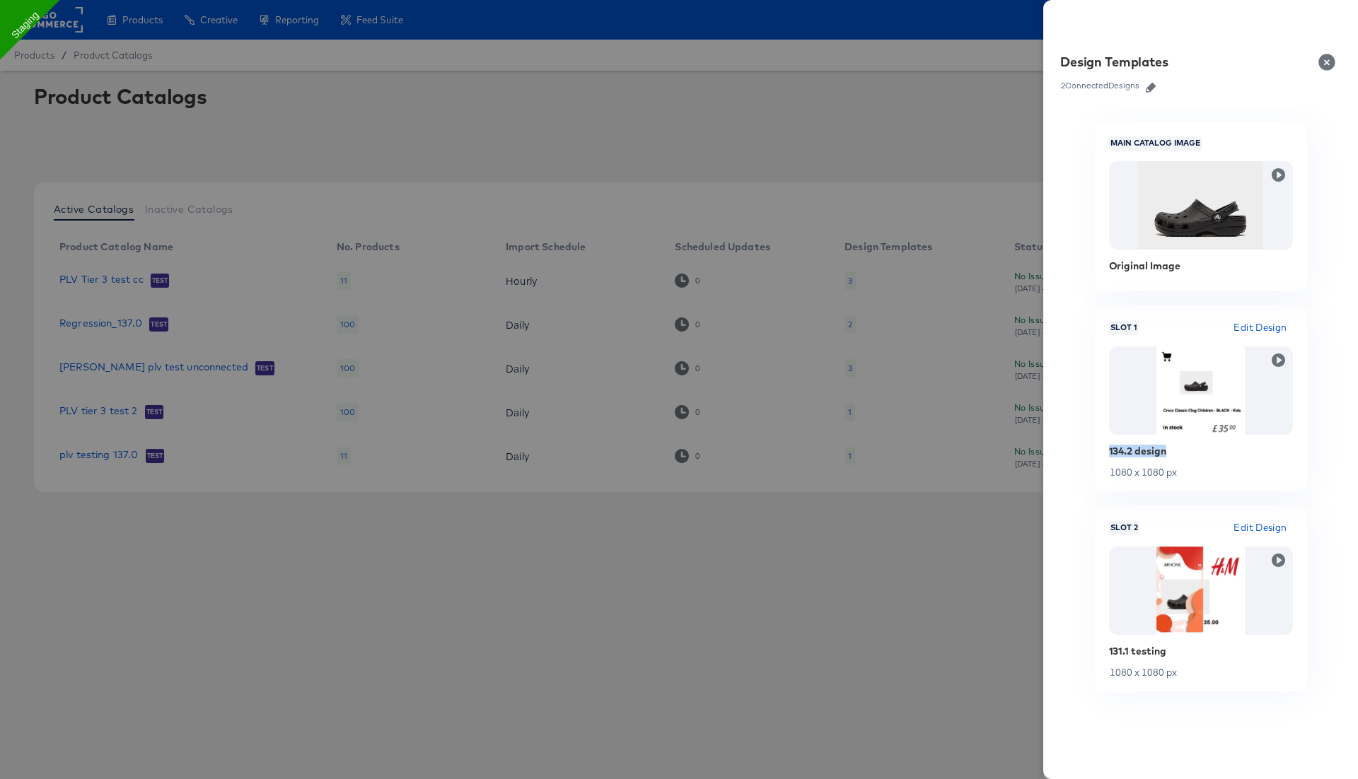
drag, startPoint x: 1174, startPoint y: 451, endPoint x: 1103, endPoint y: 451, distance: 71.4
click at [1103, 451] on div "Slot 1 Edit Design 134.2 design 1080 x 1080 px" at bounding box center [1201, 399] width 212 height 186
drag, startPoint x: 1169, startPoint y: 653, endPoint x: 1105, endPoint y: 652, distance: 64.4
click at [1105, 652] on div "Slot 2 Edit Design 131.1 testing 1080 x 1080 px" at bounding box center [1201, 599] width 212 height 186
copy div "131.1 testing"
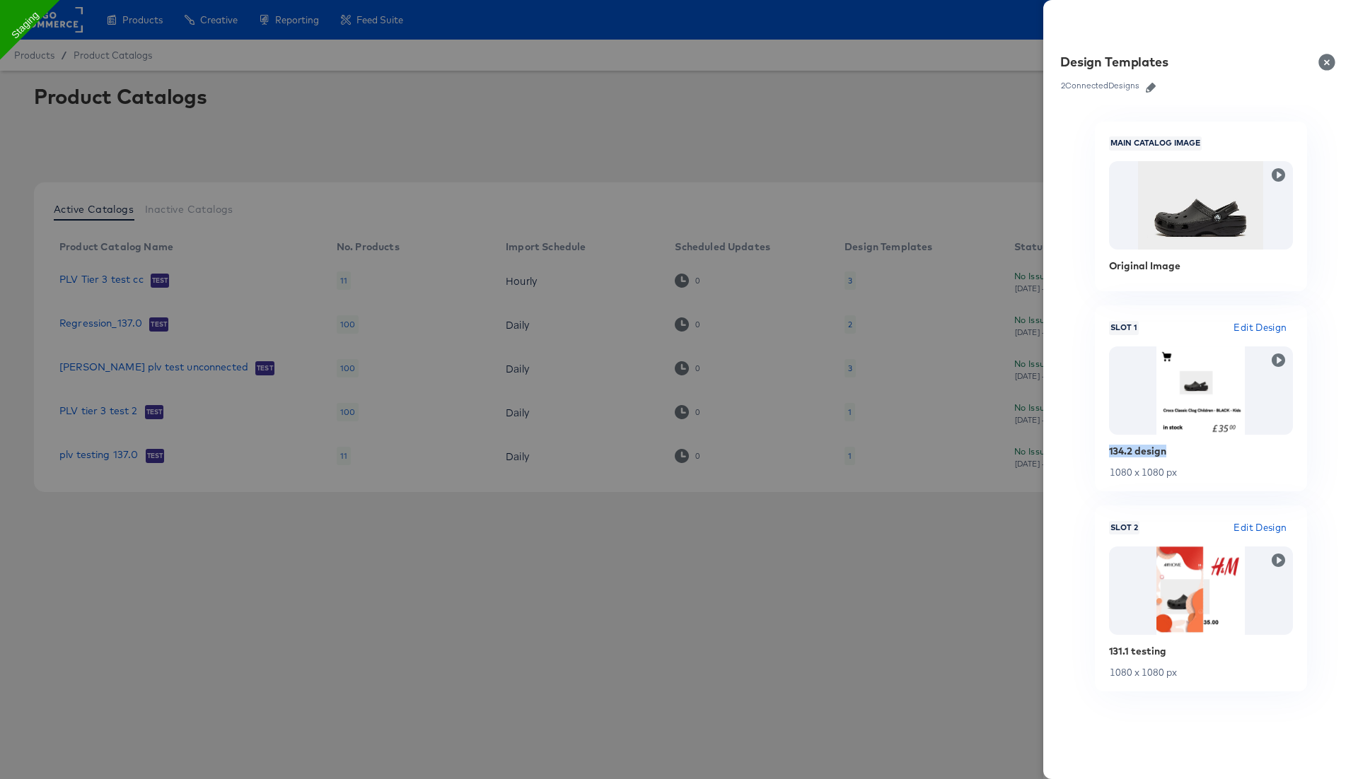
drag, startPoint x: 1169, startPoint y: 456, endPoint x: 1098, endPoint y: 456, distance: 71.4
click at [1098, 456] on div "Slot 1 Edit Design 134.2 design 1080 x 1080 px" at bounding box center [1201, 399] width 212 height 186
copy div "134.2 design"
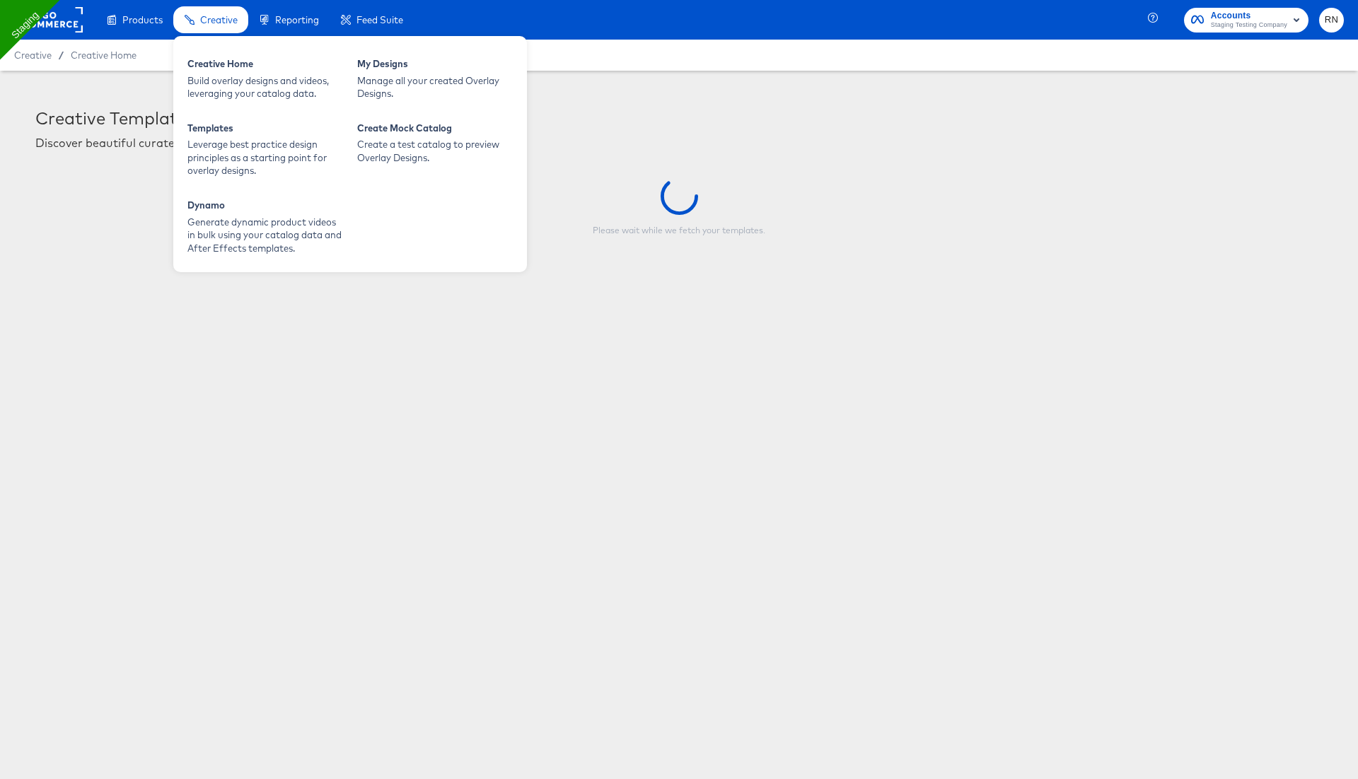
click at [199, 31] on div "Creative" at bounding box center [210, 20] width 75 height 28
click at [221, 82] on div "Build overlay designs and videos, leveraging your catalog data." at bounding box center [265, 87] width 156 height 26
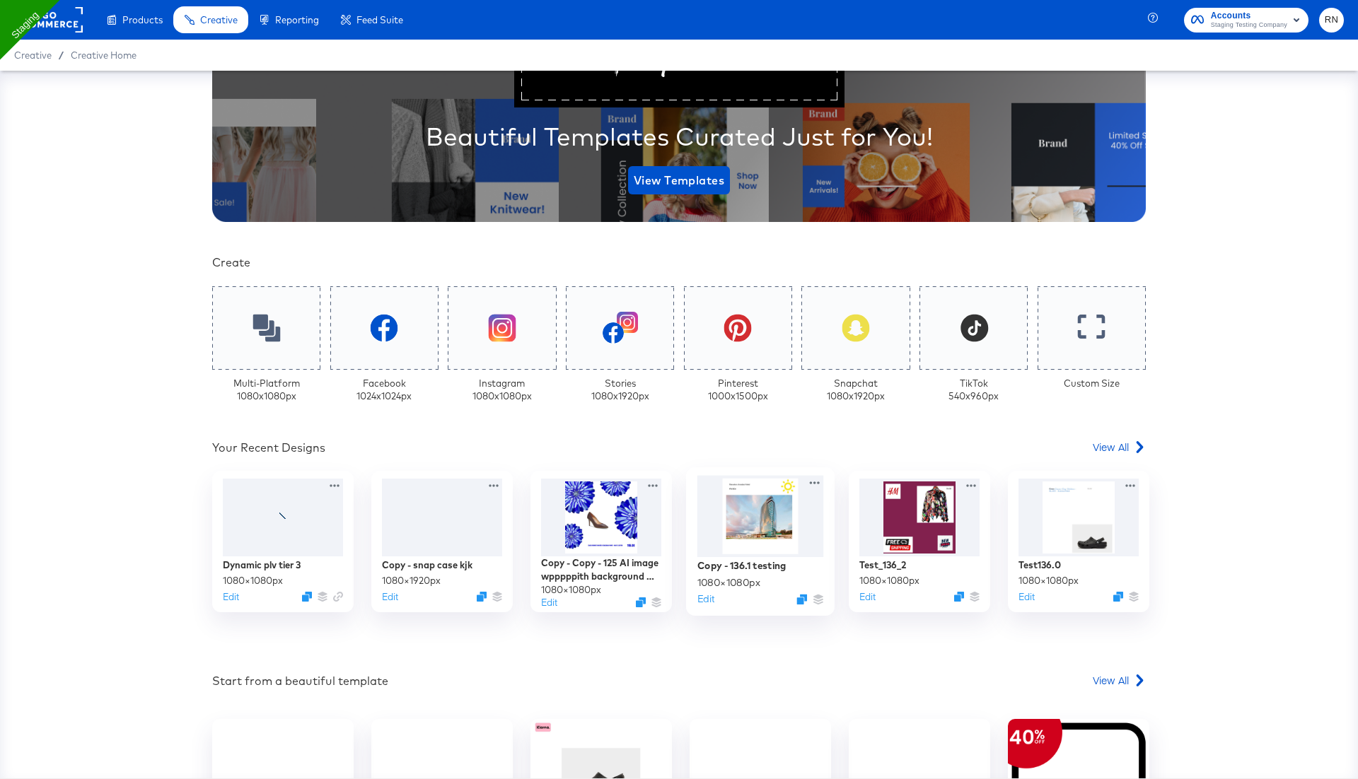
scroll to position [189, 0]
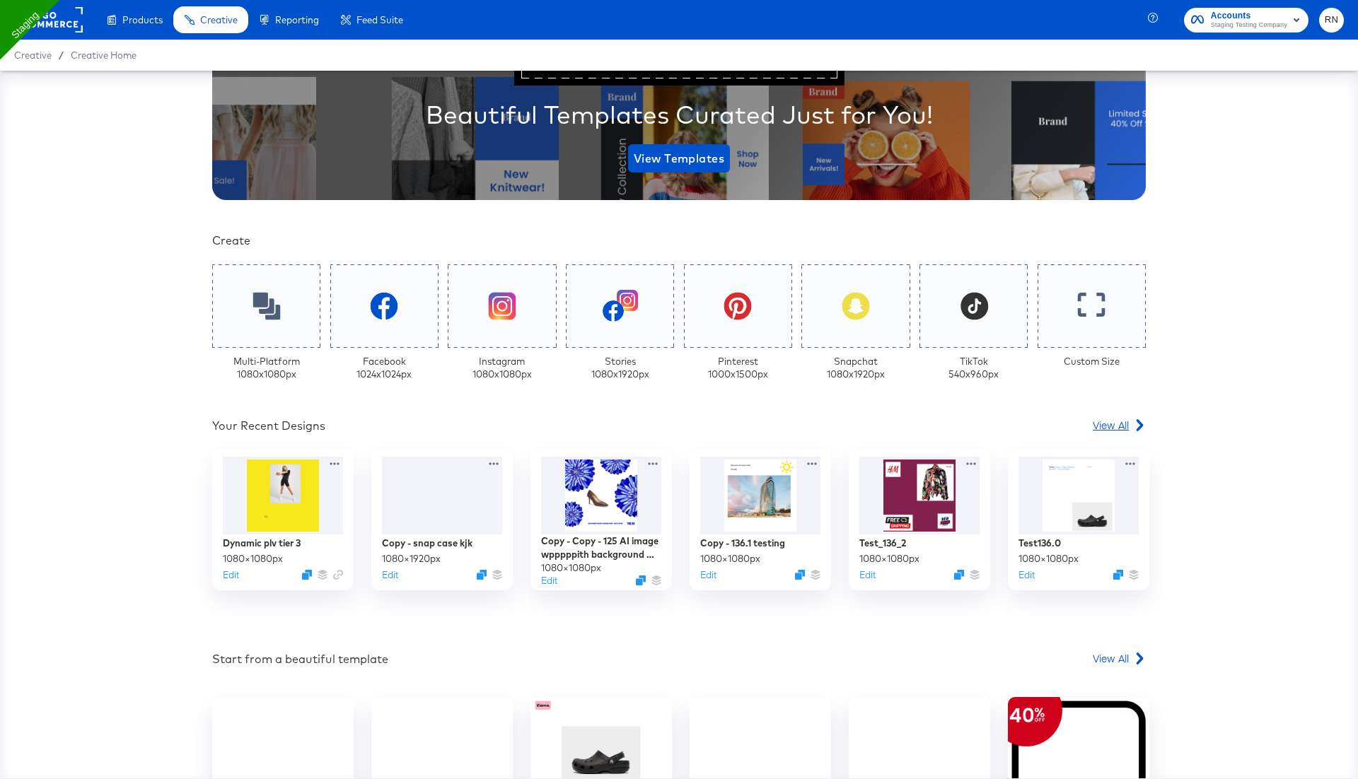
click at [1097, 422] on span "View All" at bounding box center [1111, 425] width 36 height 14
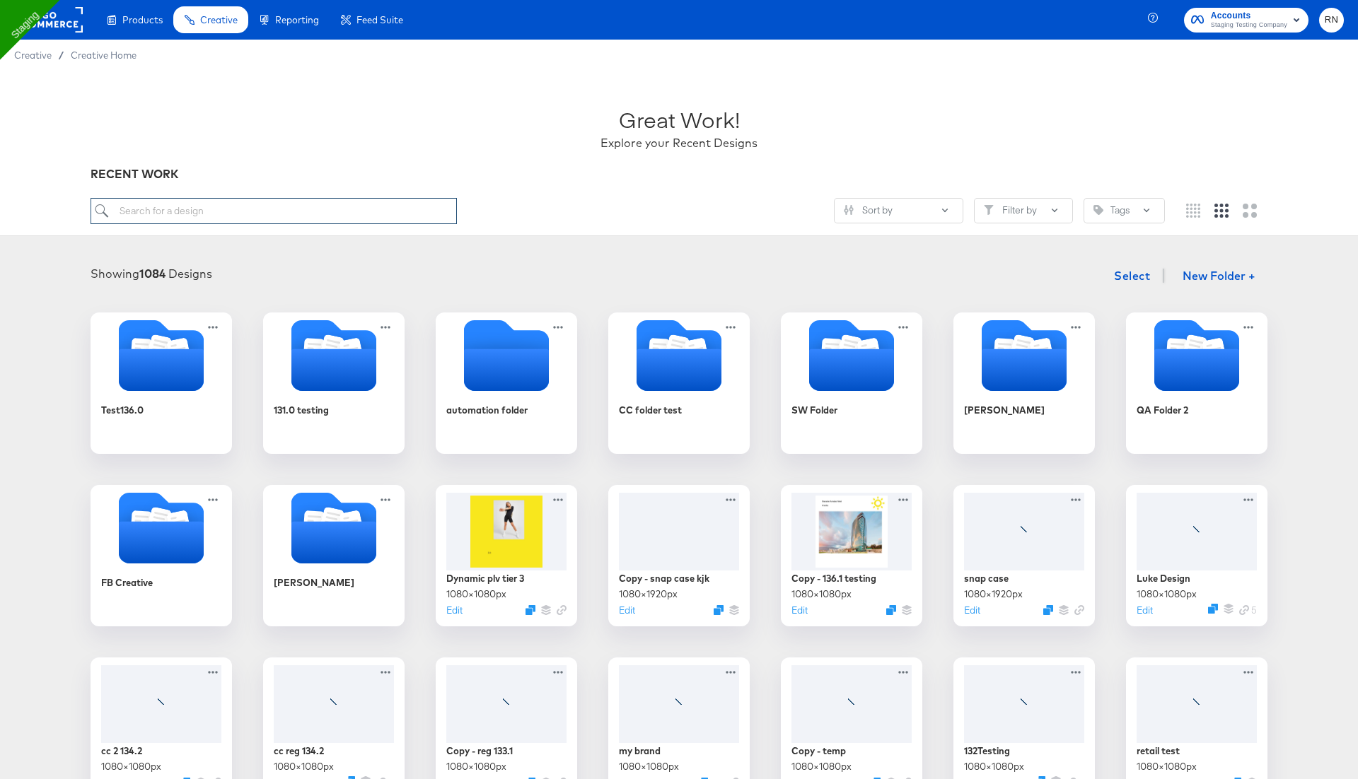
click at [301, 209] on input "search" at bounding box center [274, 211] width 366 height 26
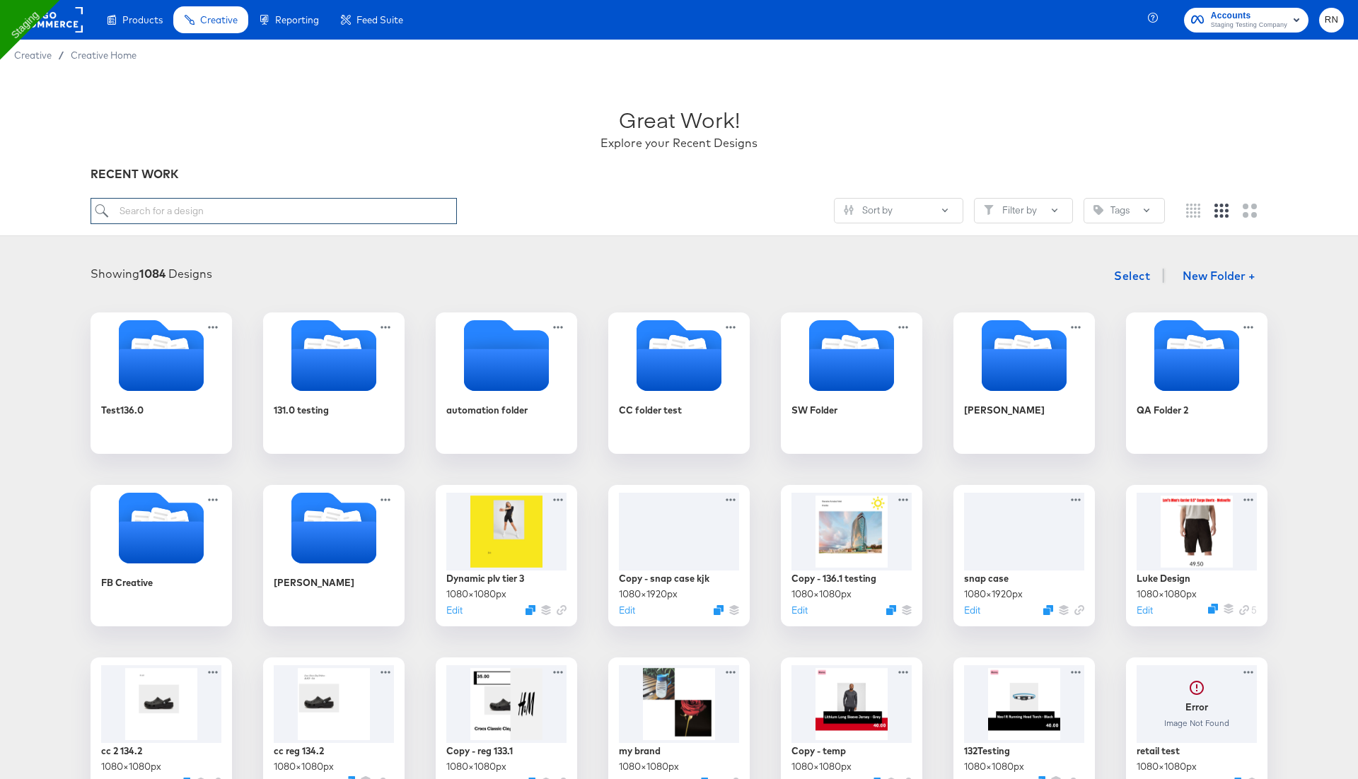
paste input "131.1 testing"
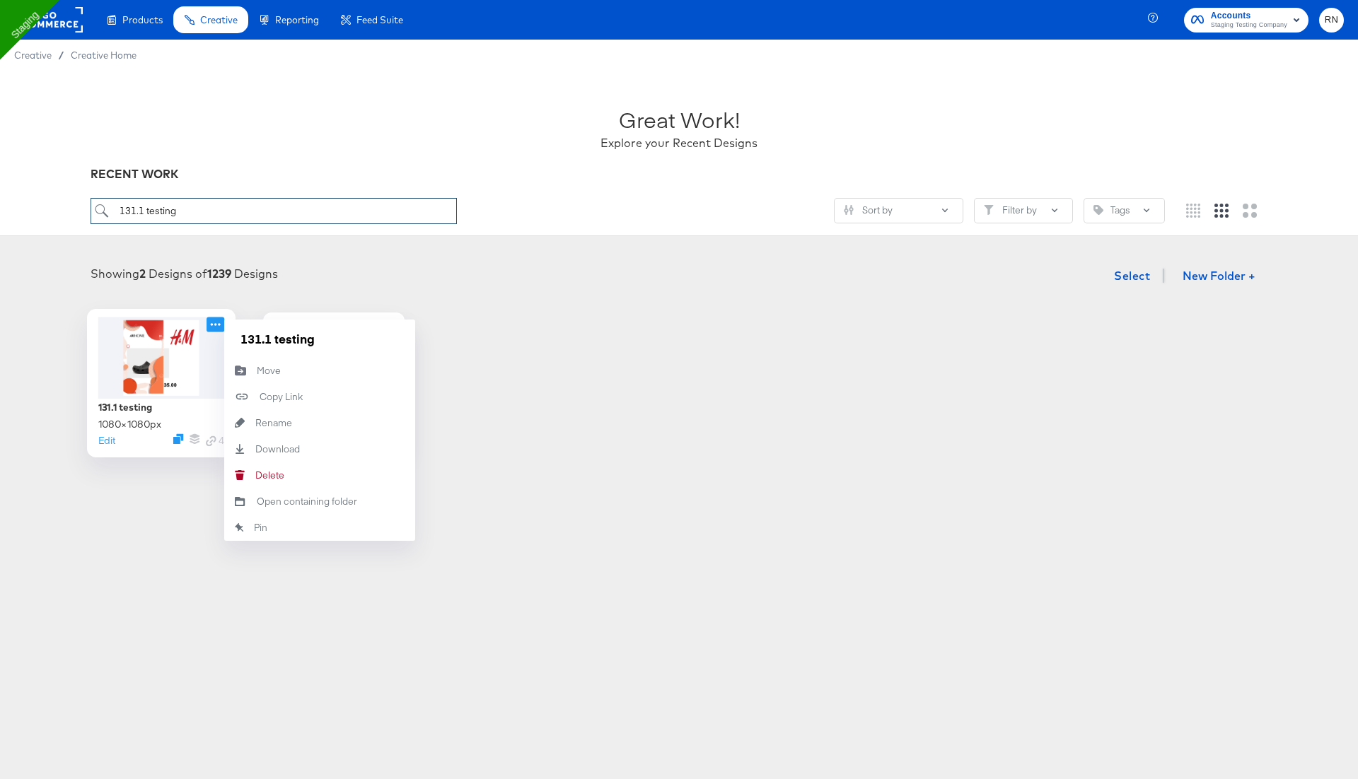
click at [219, 322] on icon at bounding box center [216, 324] width 18 height 15
click at [255, 475] on div "Delete Delete" at bounding box center [255, 475] width 0 height 0
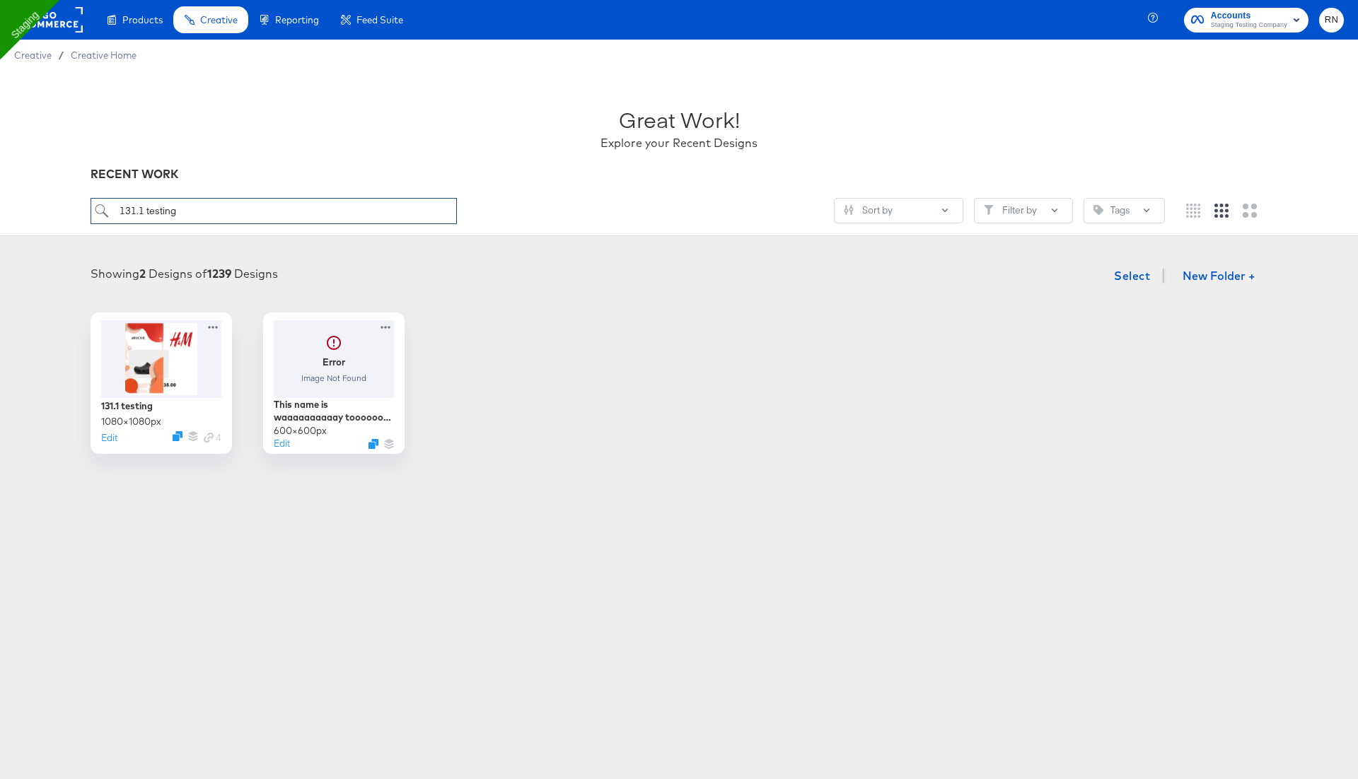
click at [392, 216] on input "131.1 testing" at bounding box center [274, 211] width 366 height 26
paste input "4.2 design"
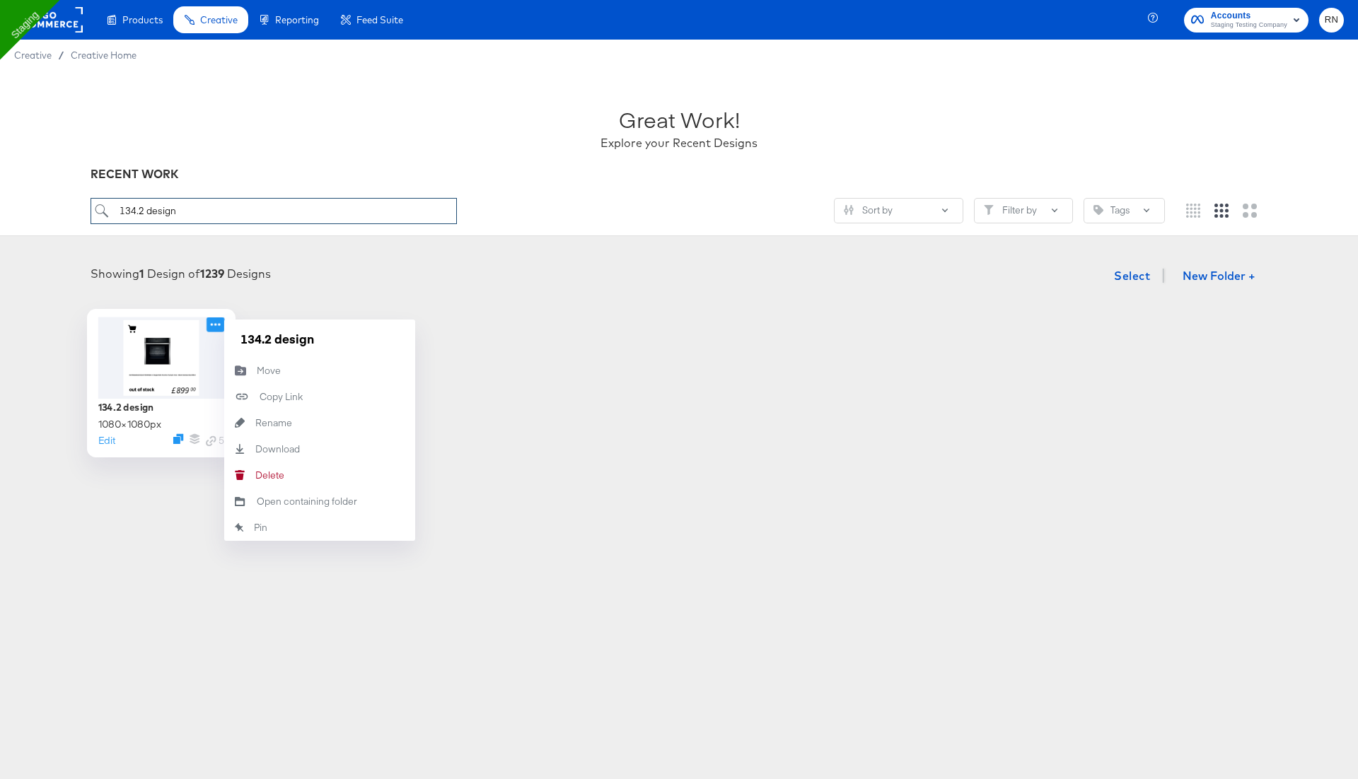
click at [210, 323] on icon at bounding box center [216, 324] width 18 height 15
type input "134.2 design"
click at [265, 466] on button "Delete Delete" at bounding box center [319, 476] width 191 height 26
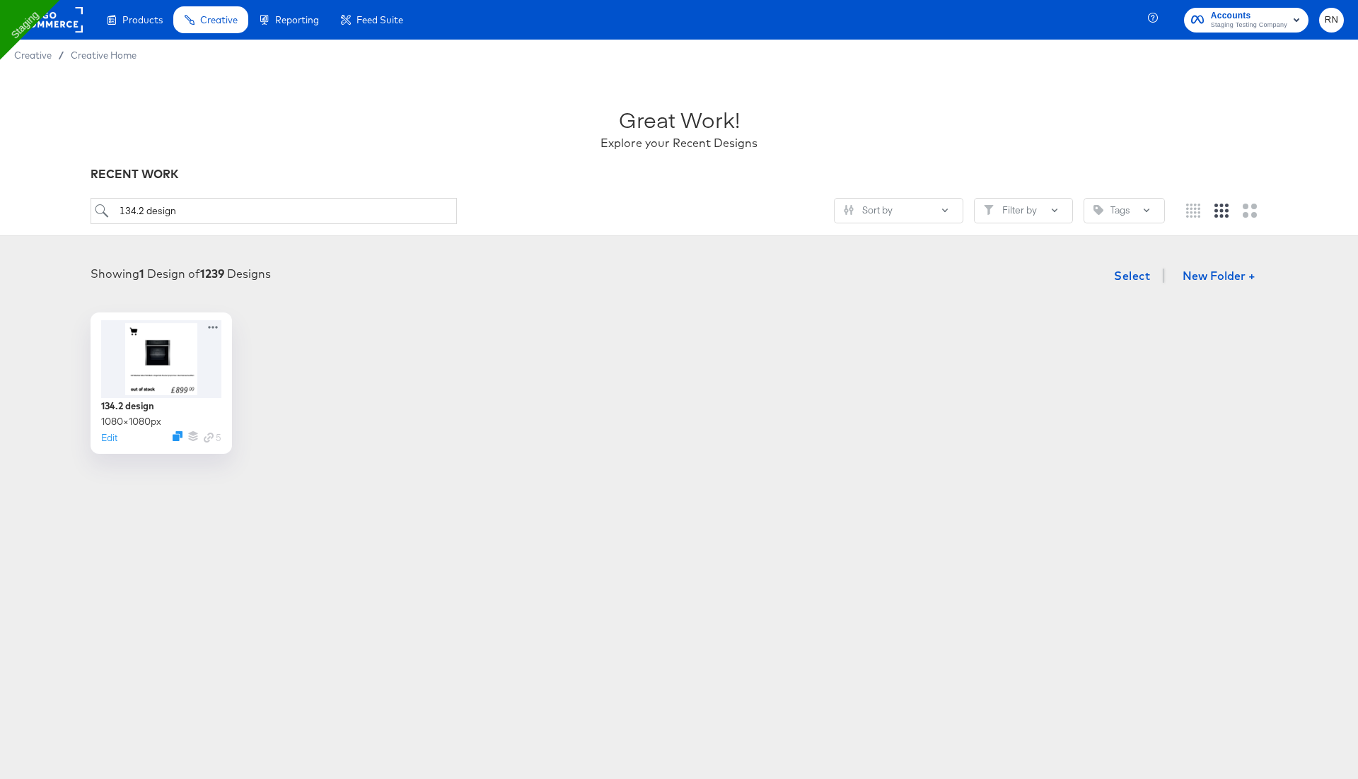
click at [50, 25] on rect at bounding box center [50, 19] width 65 height 25
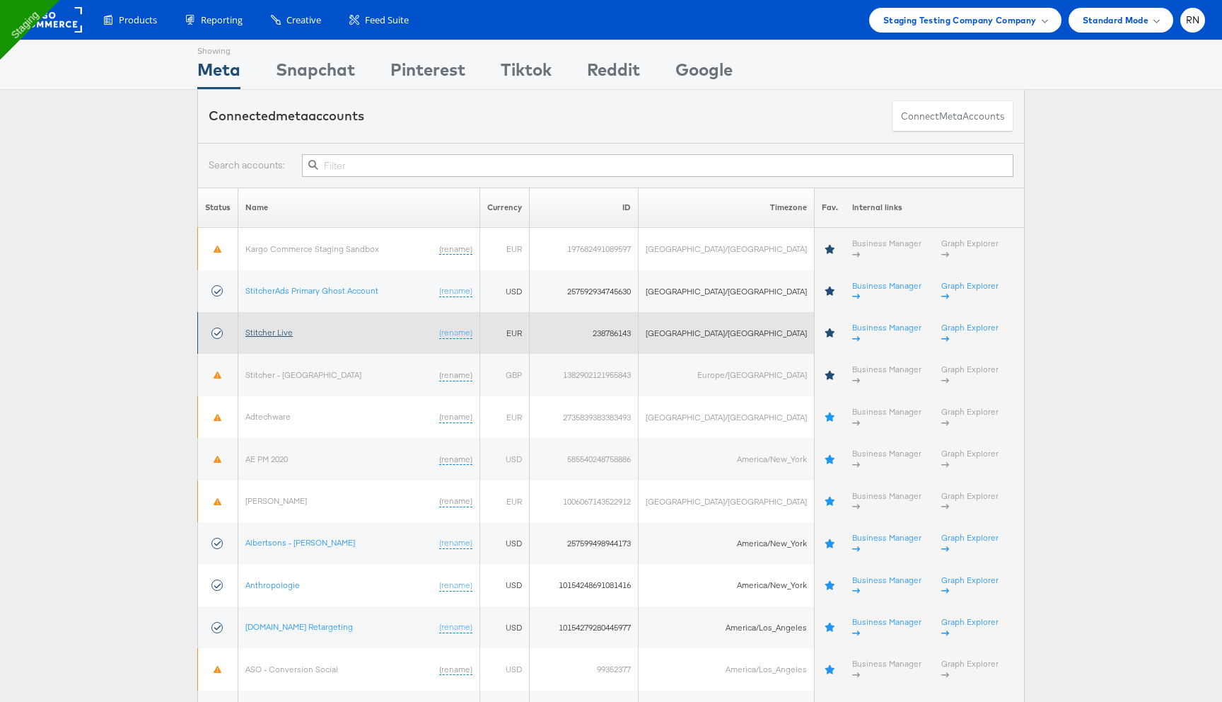
click at [277, 327] on link "Stitcher Live" at bounding box center [268, 332] width 47 height 11
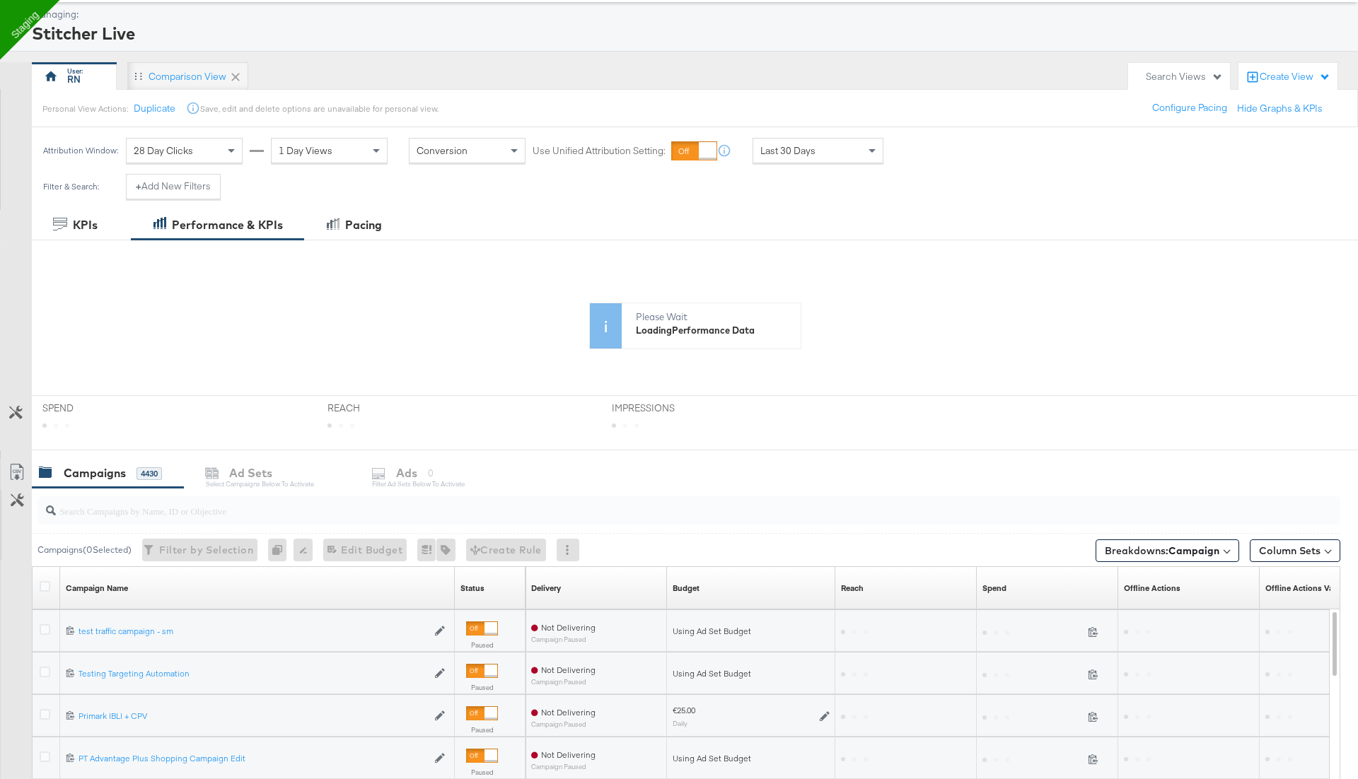
scroll to position [102, 0]
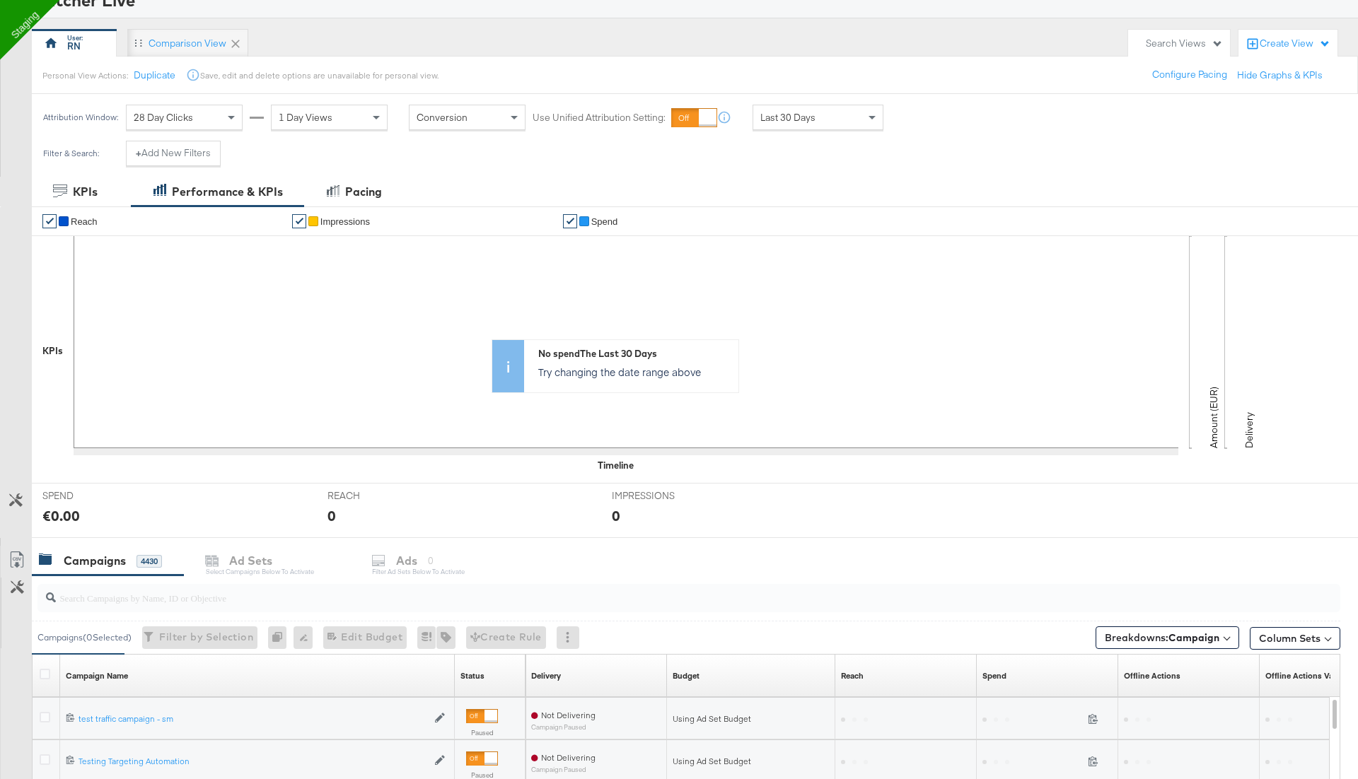
click at [139, 480] on div "✔ Reach ✔ Impressions ✔ Spend KPIs Amount (EUR) Delivery Timeline No spend The …" at bounding box center [695, 345] width 1326 height 277
click at [119, 591] on input "search" at bounding box center [638, 593] width 1165 height 28
paste input "6845809084165"
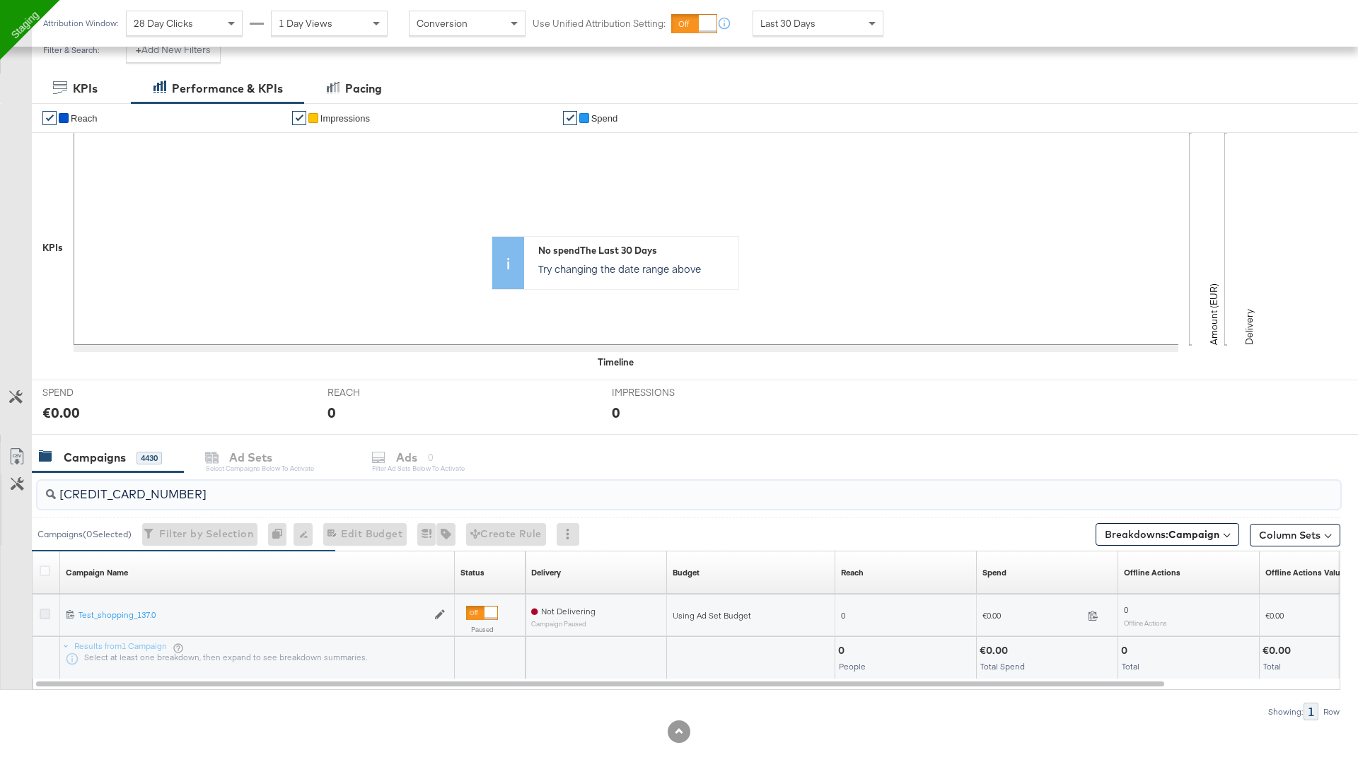
type input "6845809084165"
click at [41, 609] on icon at bounding box center [45, 614] width 11 height 11
click at [0, 0] on input "checkbox" at bounding box center [0, 0] width 0 height 0
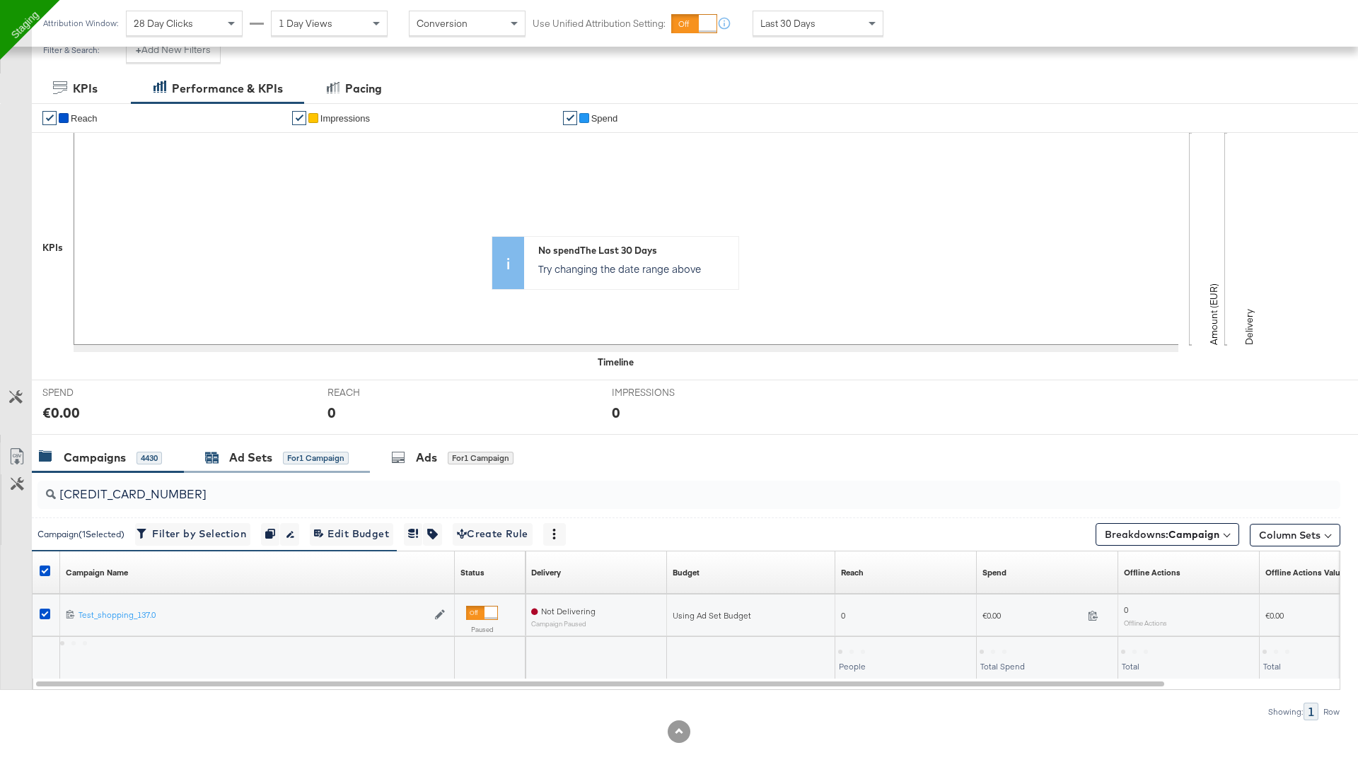
click at [282, 462] on div "Ad Sets for 1 Campaign" at bounding box center [277, 458] width 144 height 16
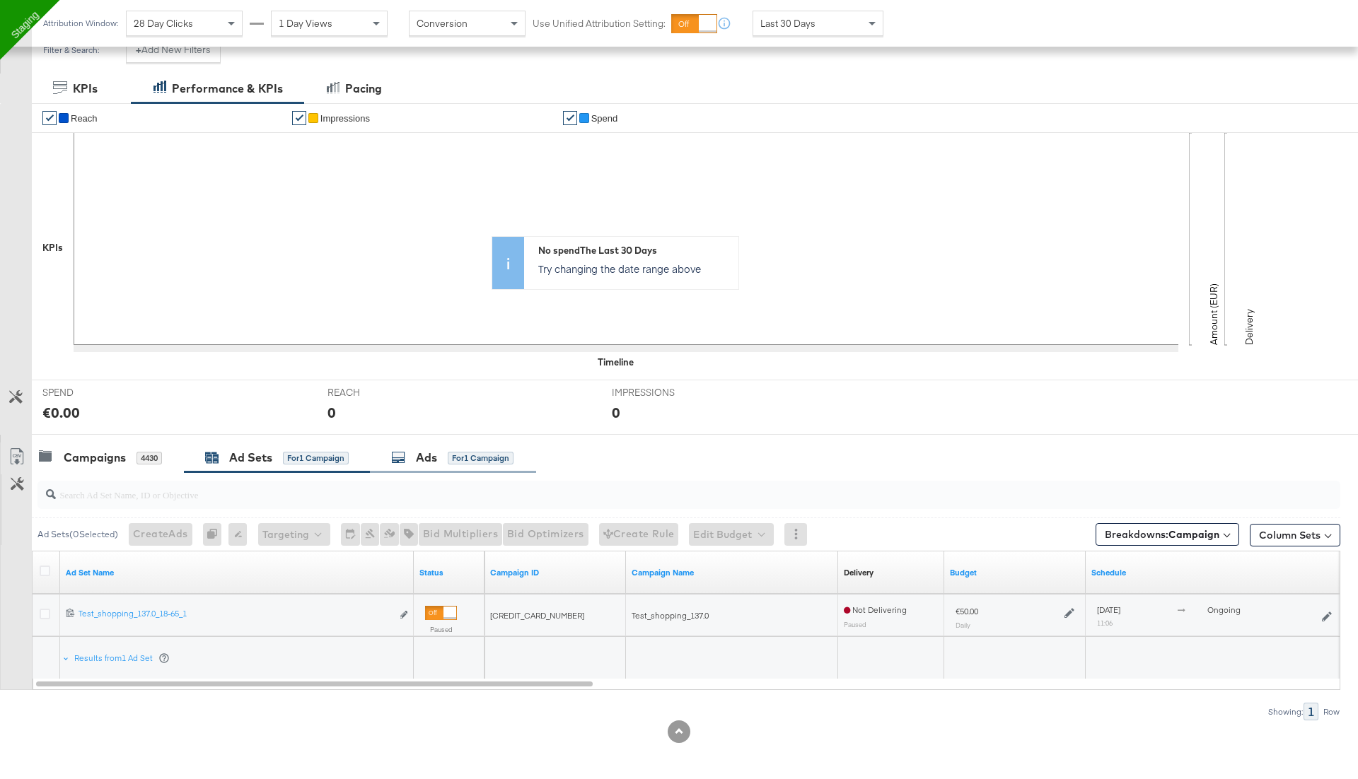
click at [450, 463] on div "Ads for 1 Campaign" at bounding box center [452, 458] width 122 height 16
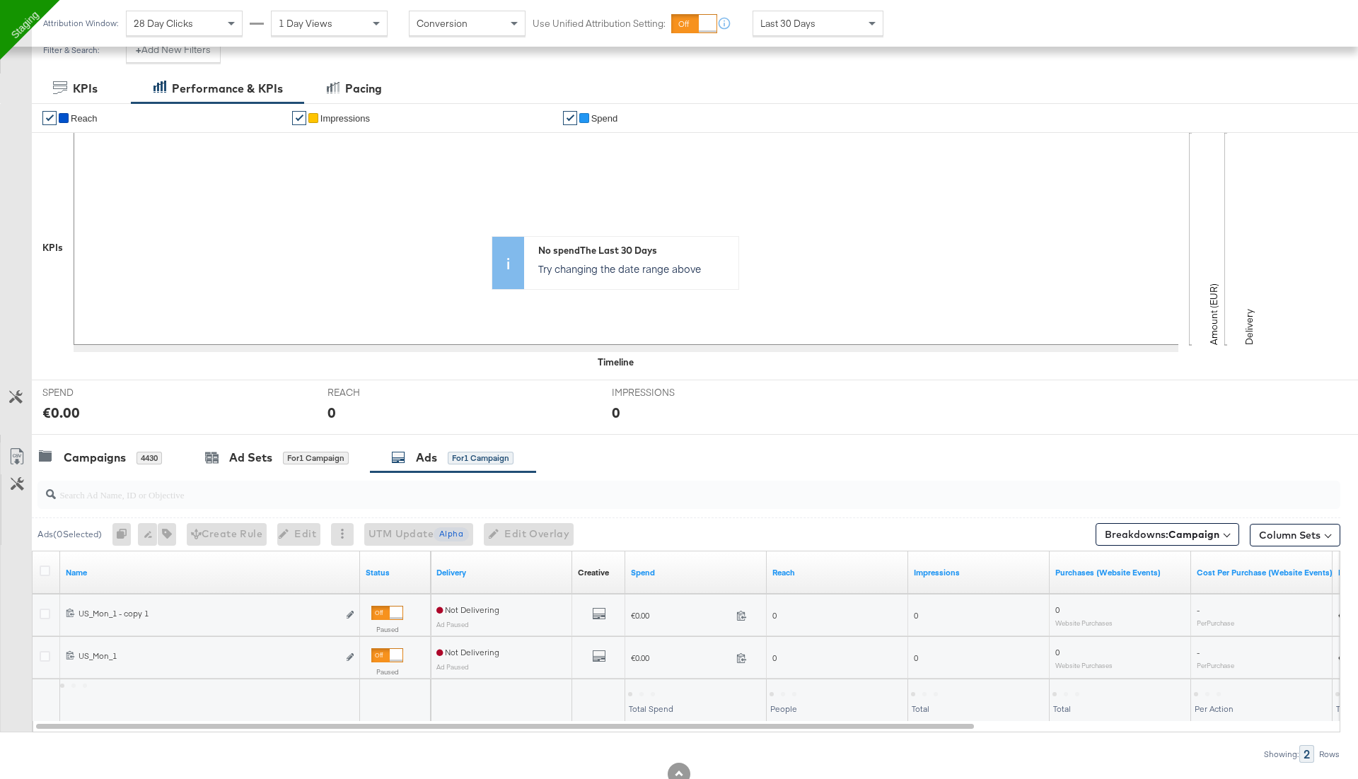
scroll to position [248, 0]
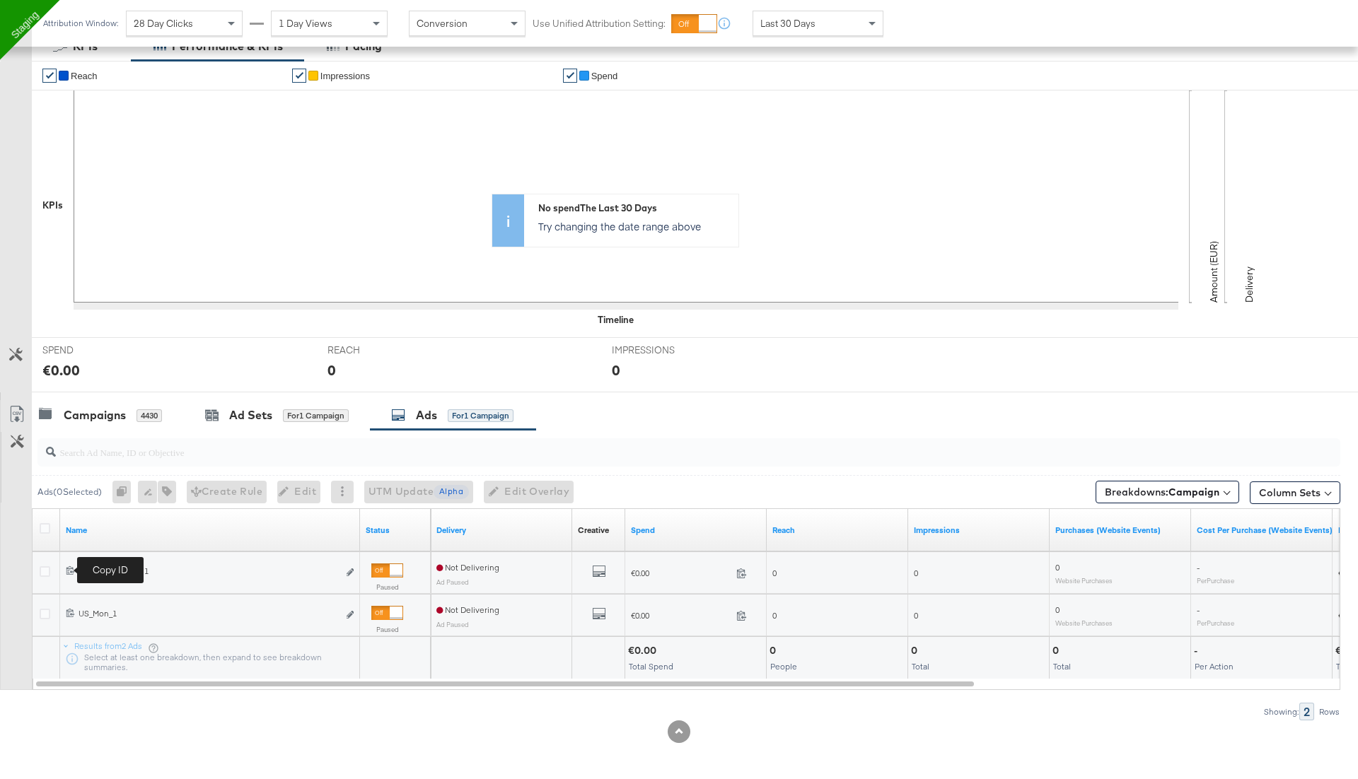
click at [70, 573] on span at bounding box center [72, 572] width 13 height 11
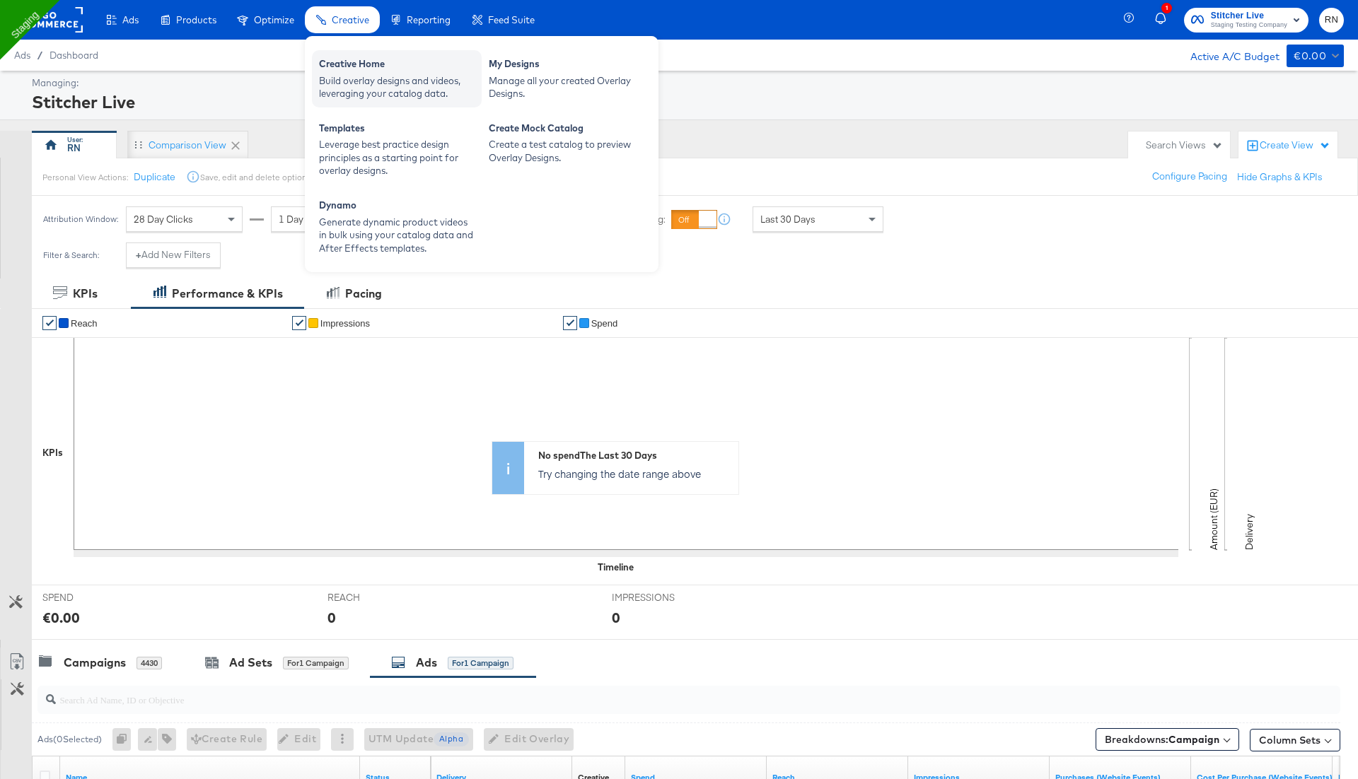
click at [347, 72] on div "Creative Home" at bounding box center [397, 65] width 156 height 17
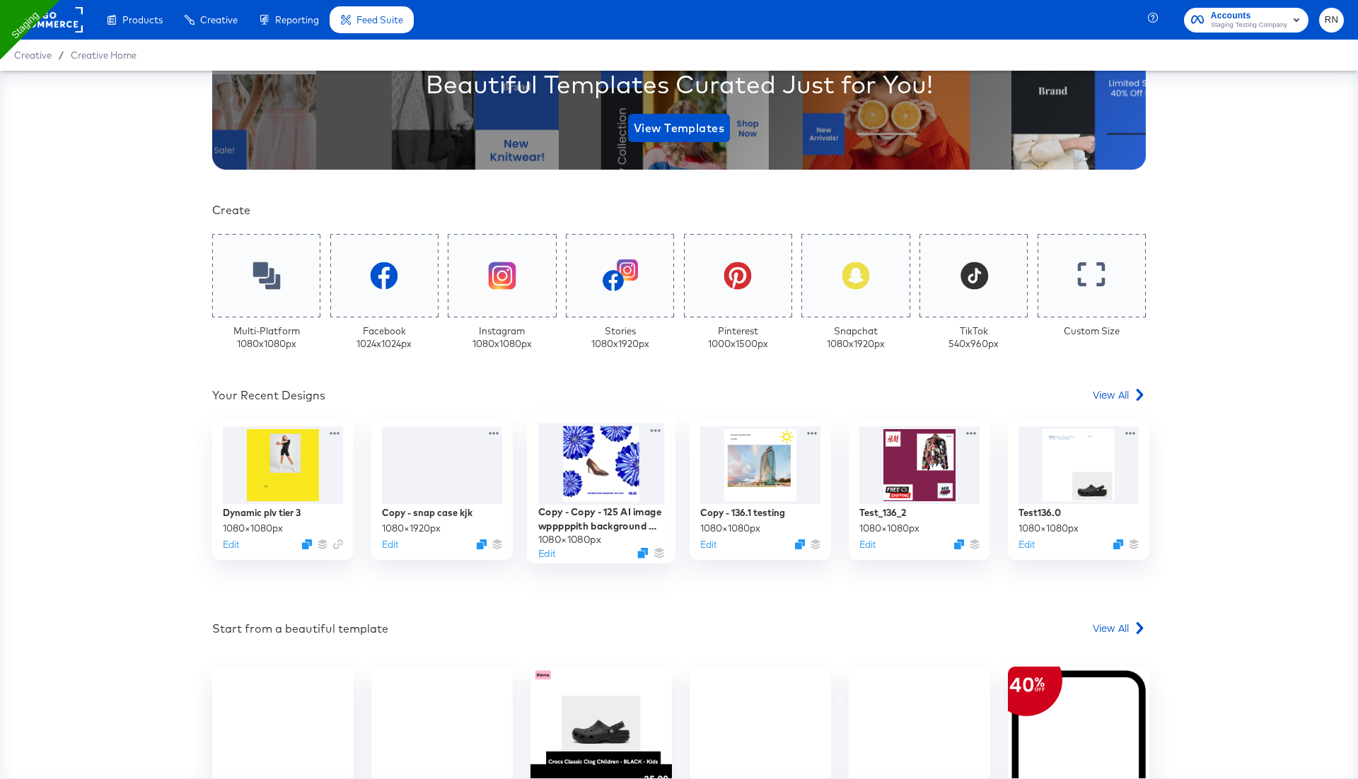
scroll to position [221, 0]
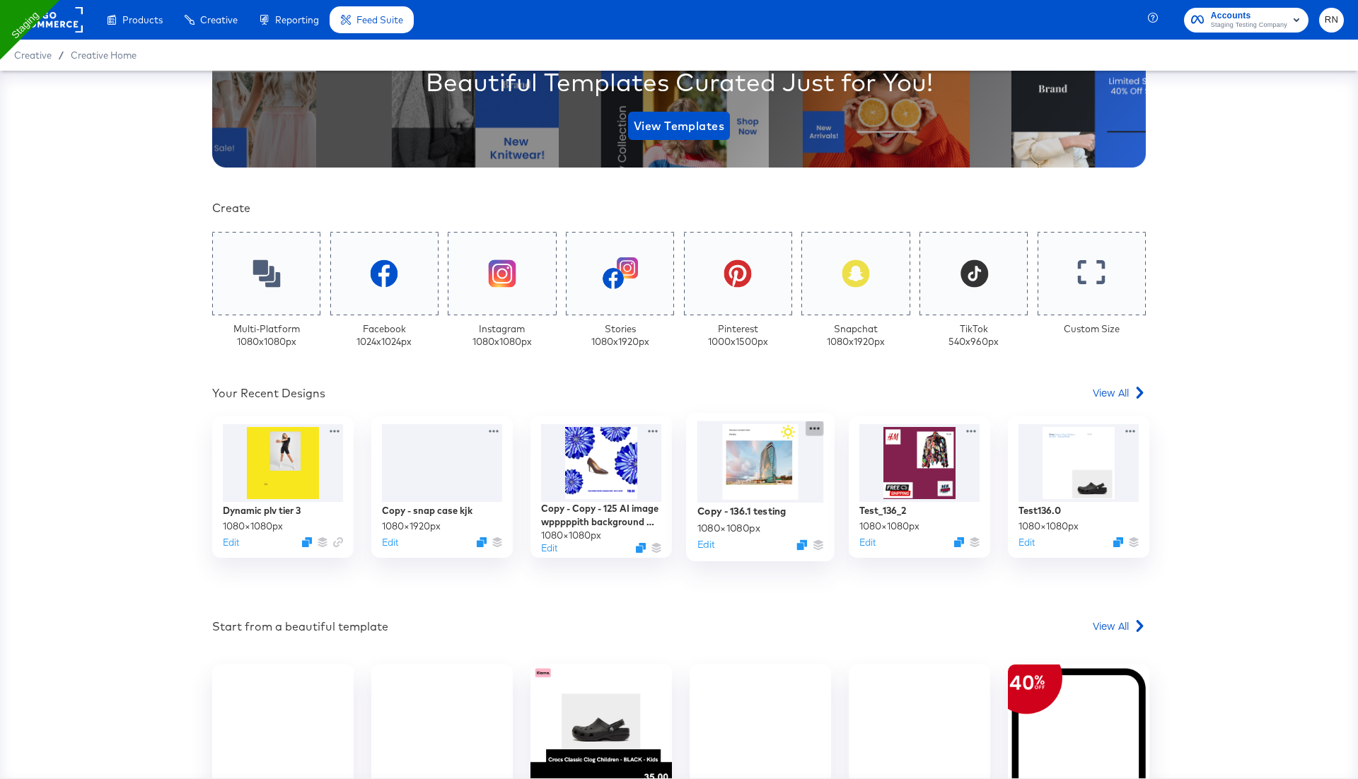
click at [815, 429] on icon at bounding box center [815, 429] width 10 height 3
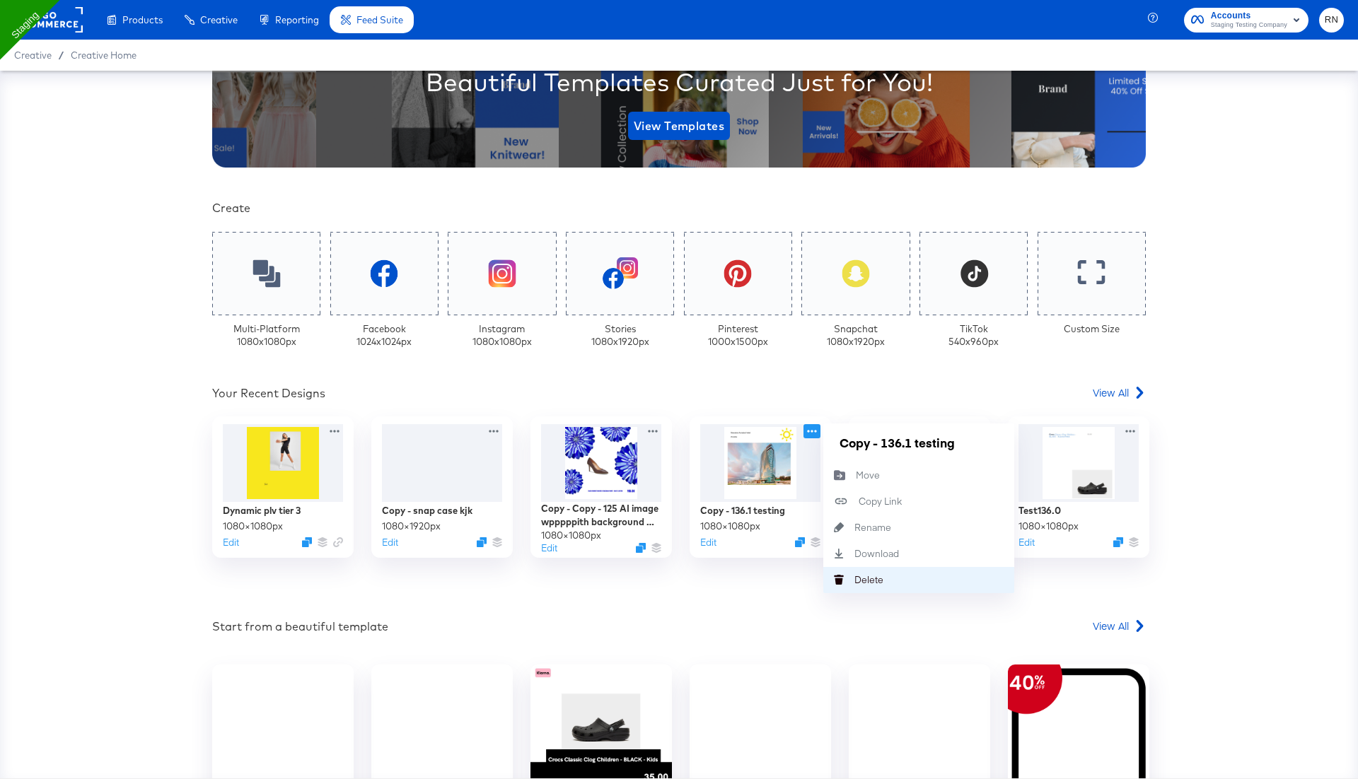
click at [849, 582] on icon "Delete" at bounding box center [838, 580] width 31 height 10
click at [854, 580] on div "[PERSON_NAME]" at bounding box center [854, 580] width 0 height 0
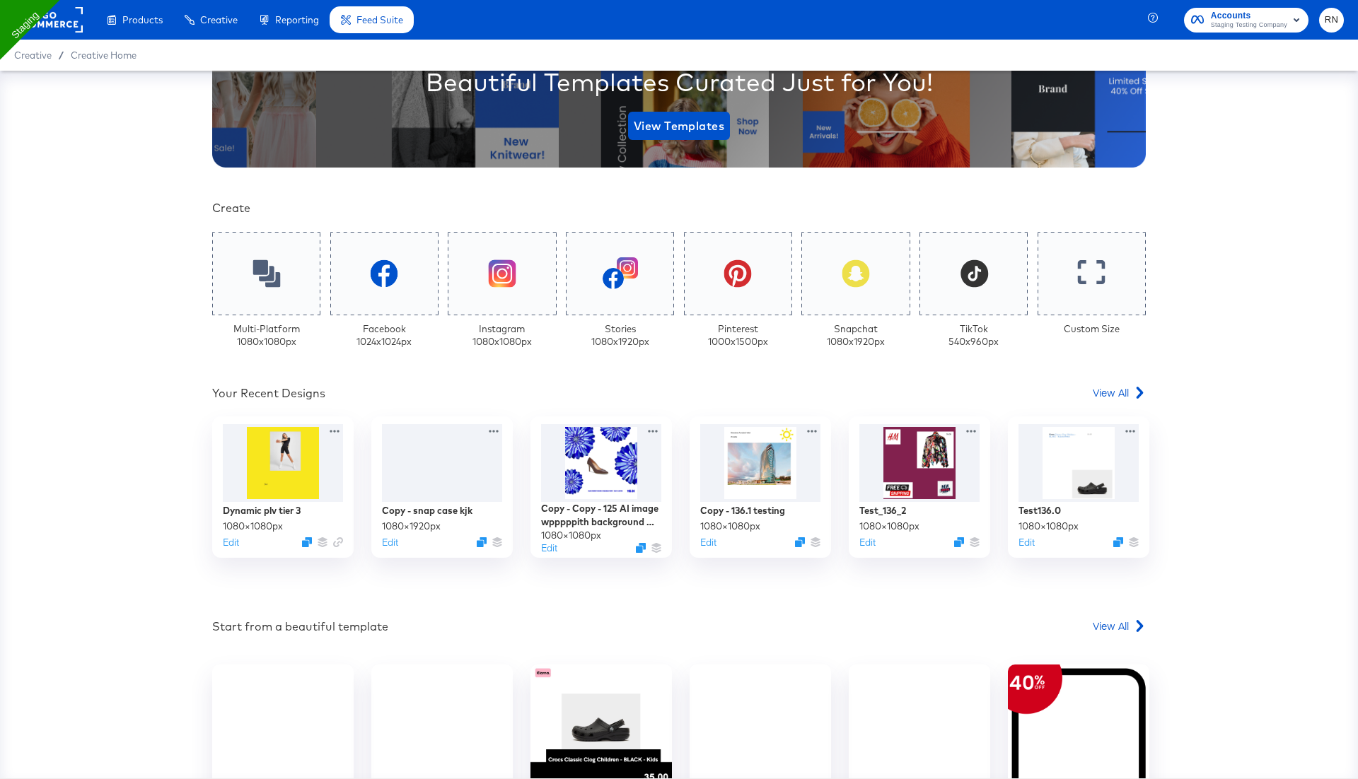
click at [1126, 384] on div "Your Custom Templates Beautiful Templates Curated Just for You! View Templates …" at bounding box center [679, 378] width 934 height 1014
click at [1121, 391] on span "View All" at bounding box center [1111, 392] width 36 height 14
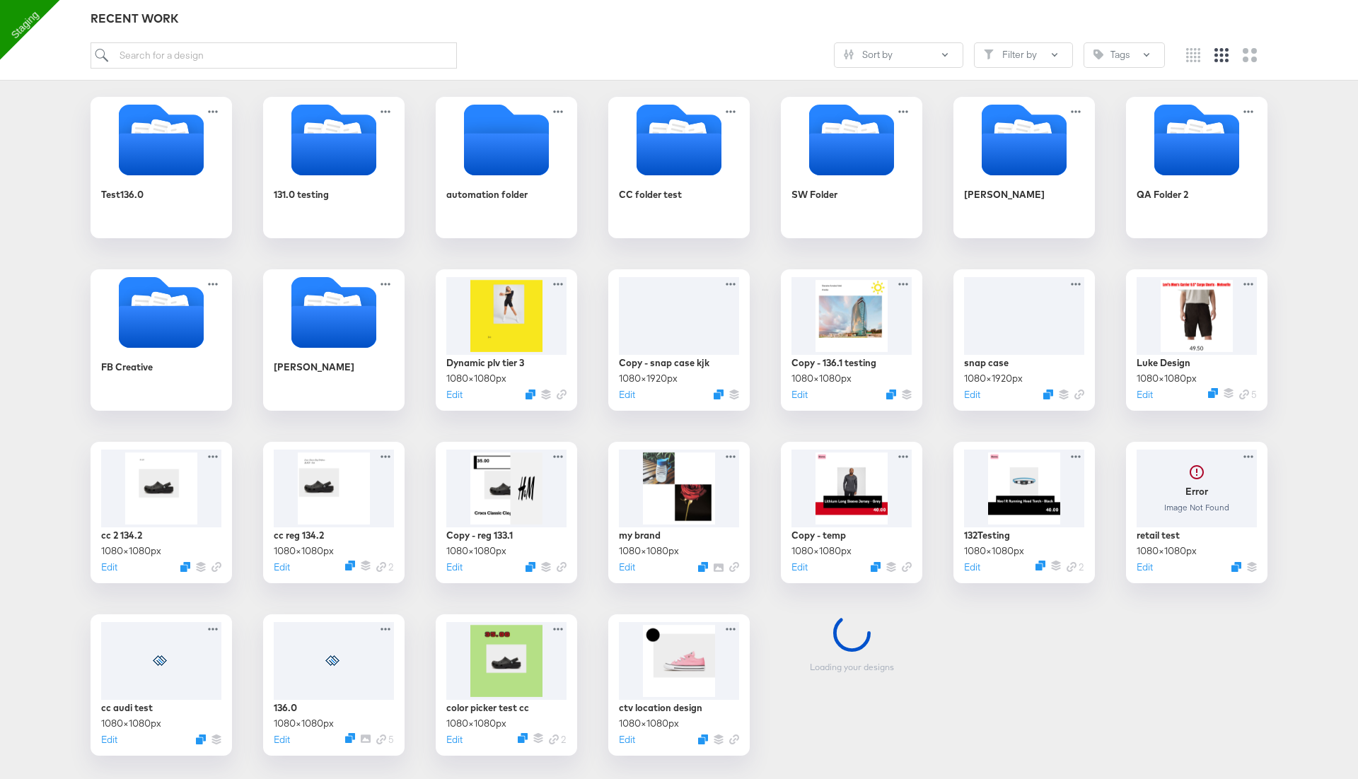
scroll to position [217, 0]
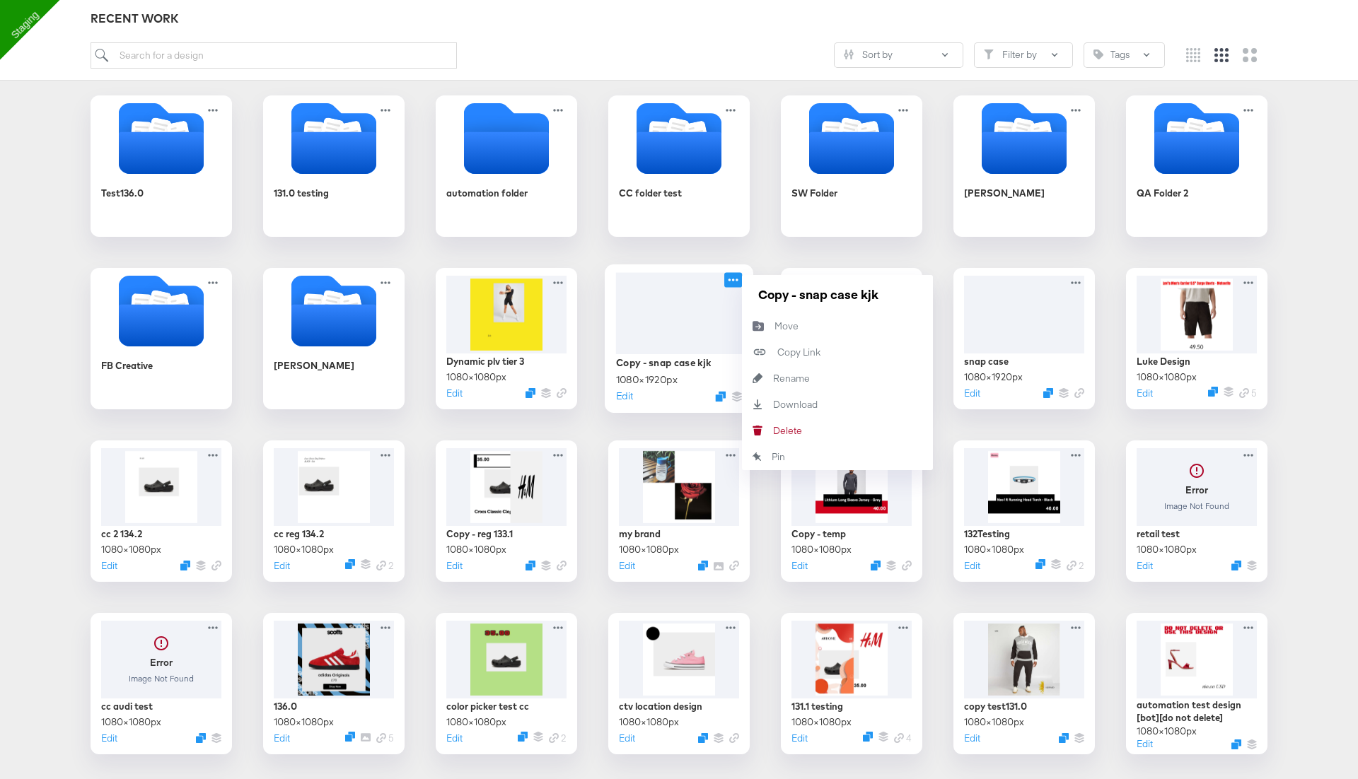
click at [733, 274] on icon at bounding box center [733, 279] width 18 height 15
click at [773, 431] on div "[PERSON_NAME]" at bounding box center [773, 431] width 0 height 0
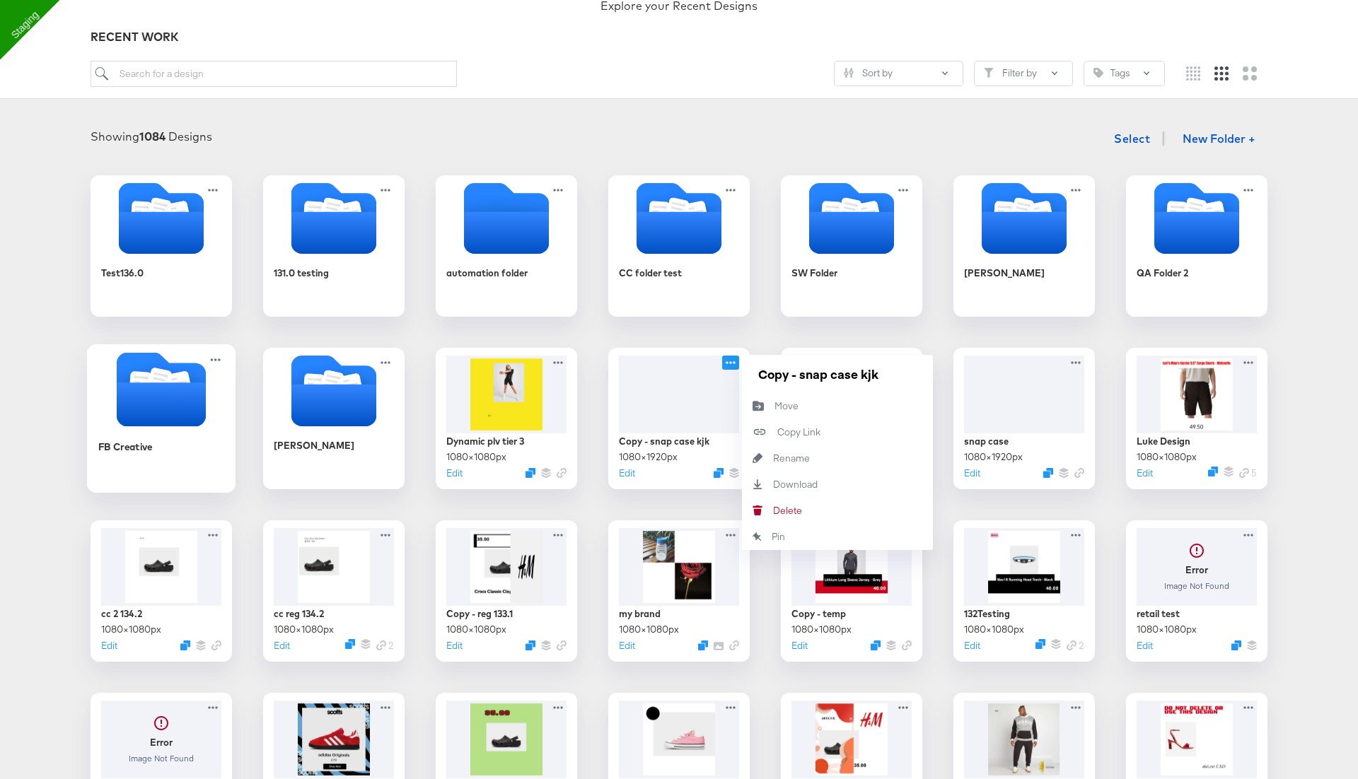
scroll to position [0, 0]
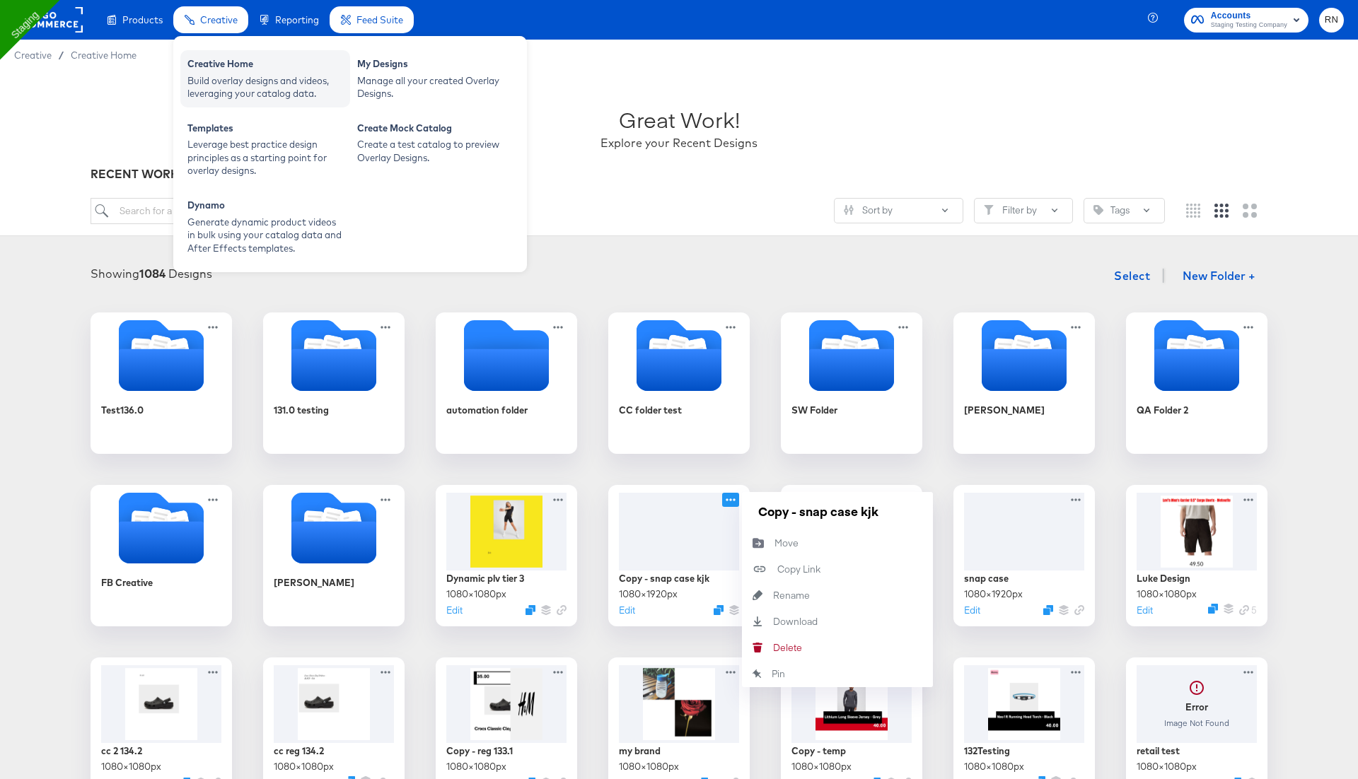
click at [233, 77] on div "Build overlay designs and videos, leveraging your catalog data." at bounding box center [265, 87] width 156 height 26
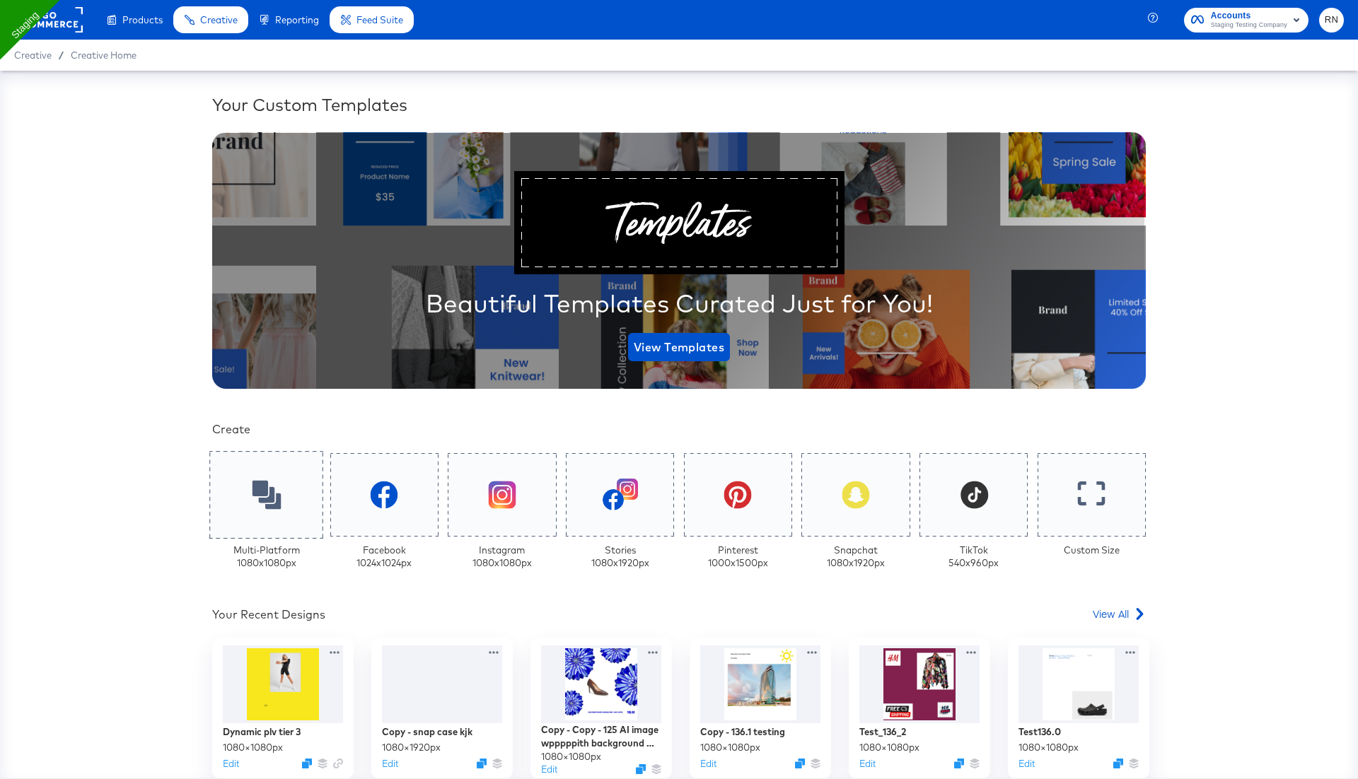
click at [226, 501] on div at bounding box center [266, 495] width 114 height 88
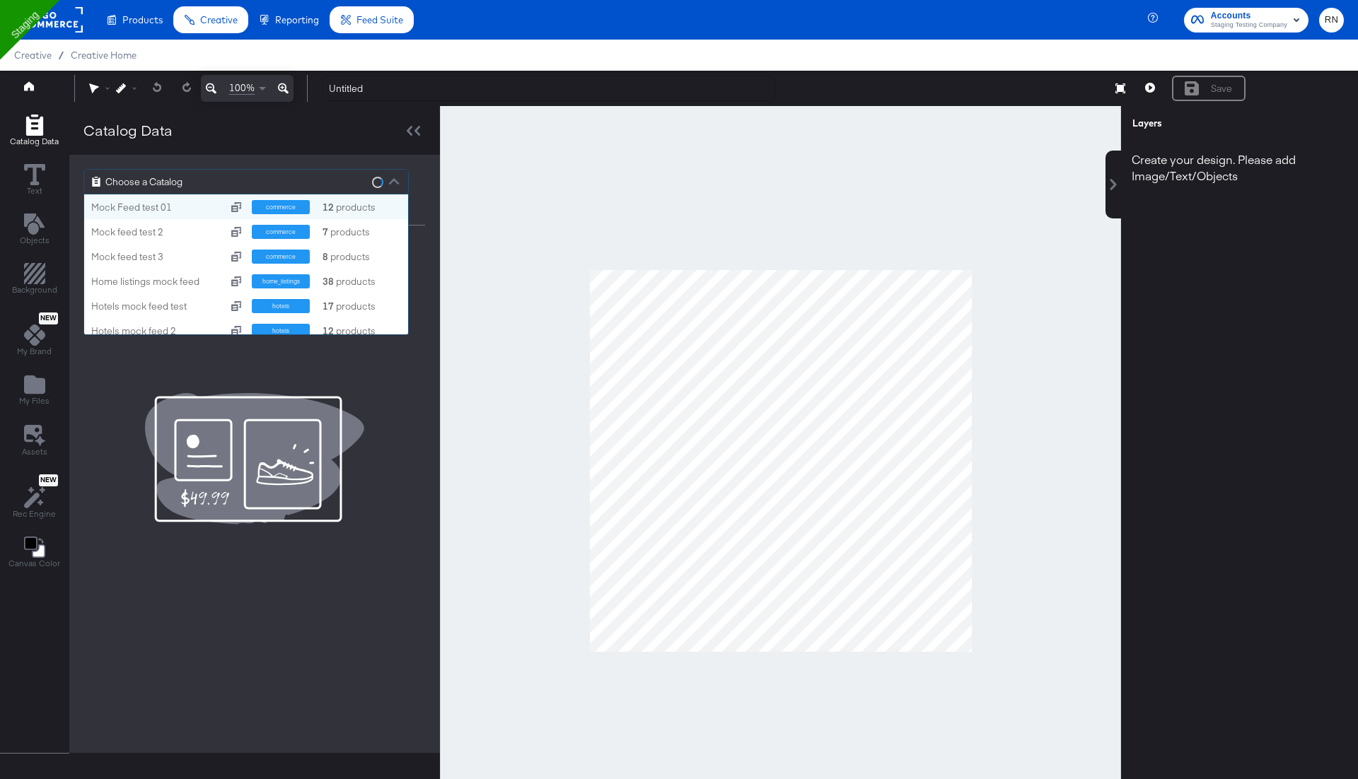
click at [253, 182] on div "Choose a Catalog" at bounding box center [246, 182] width 324 height 24
type input "cc"
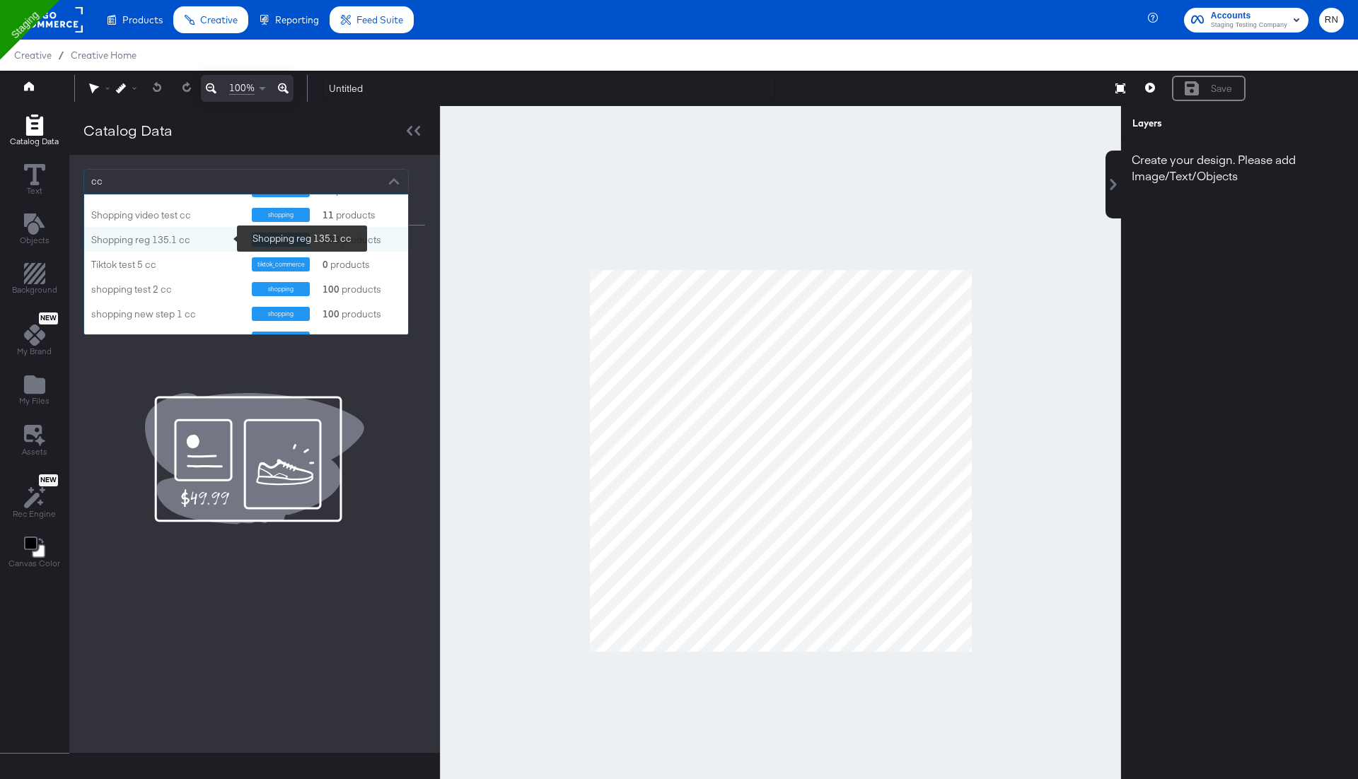
click at [157, 244] on div "Shopping reg 135.1 cc" at bounding box center [166, 239] width 150 height 13
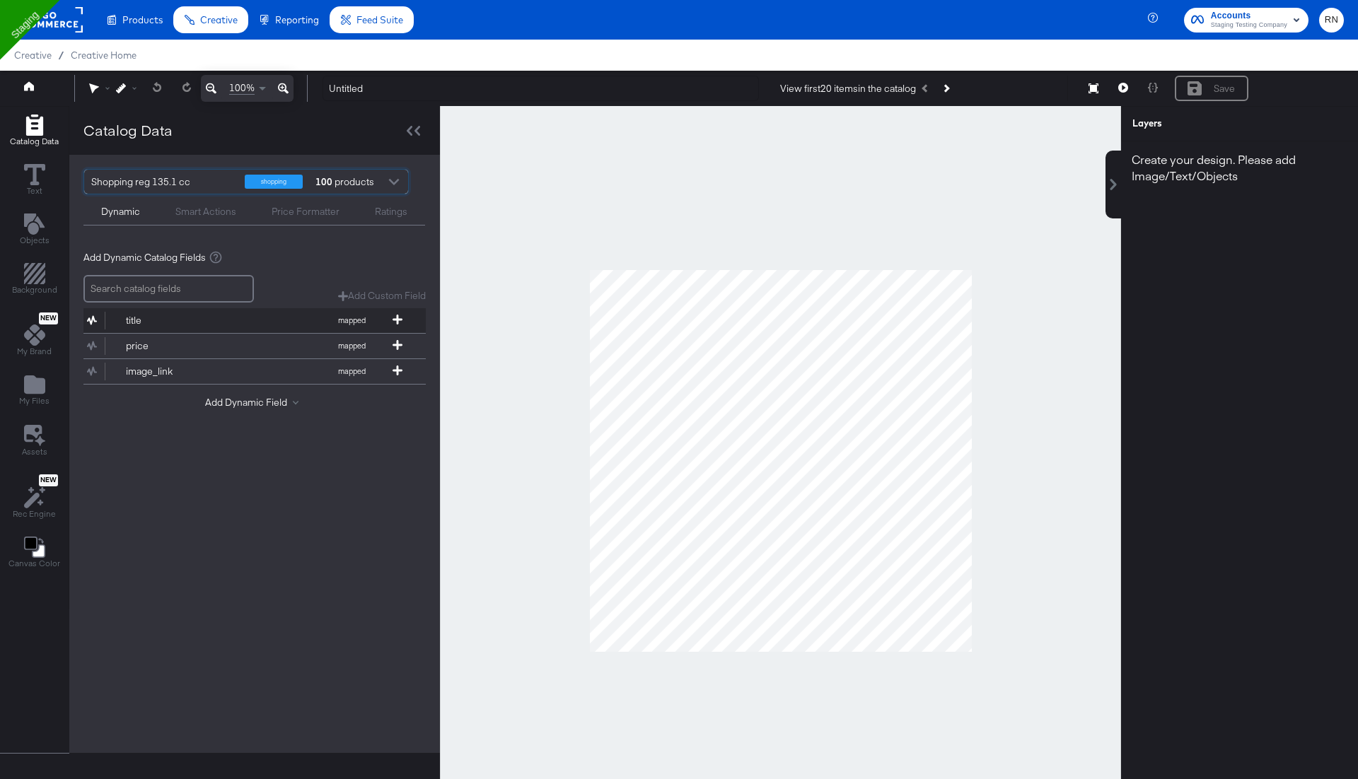
click at [130, 318] on div "title" at bounding box center [177, 320] width 103 height 13
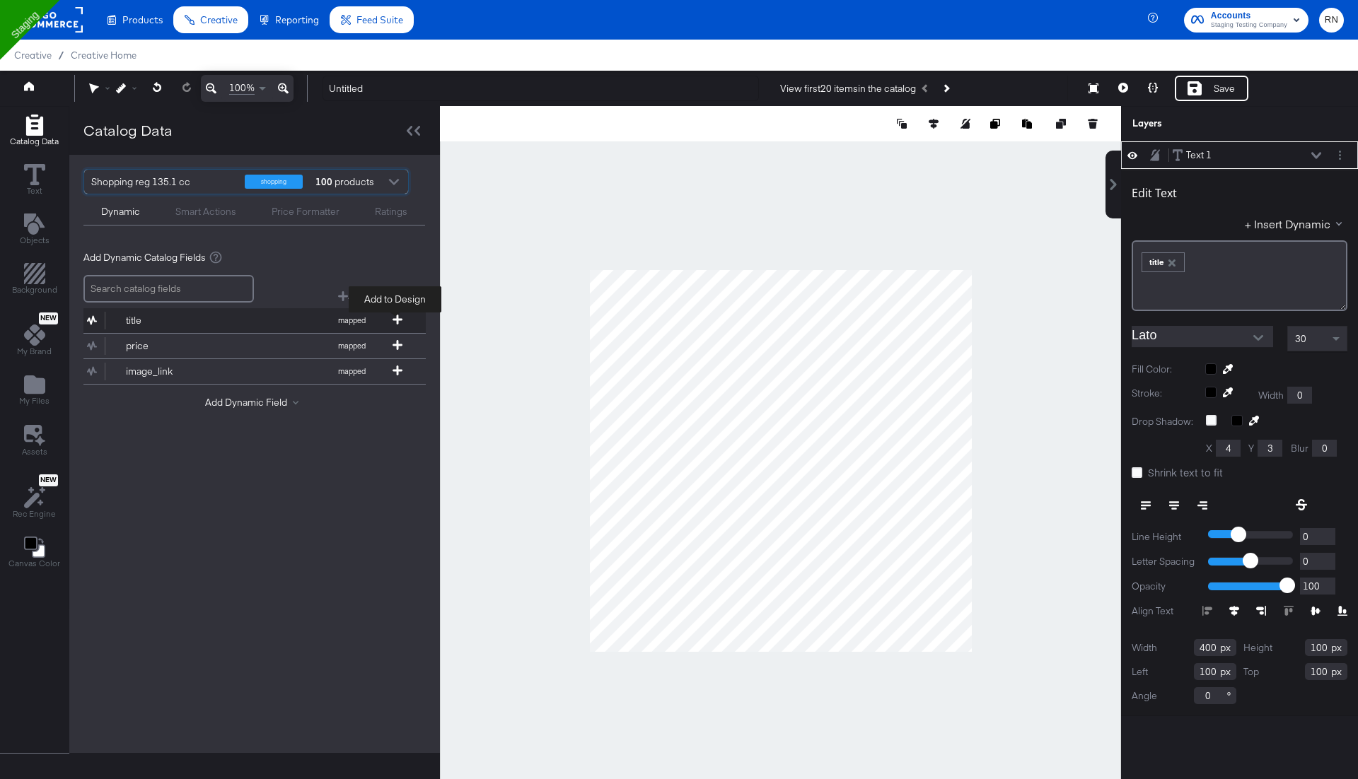
click at [393, 319] on icon at bounding box center [398, 320] width 10 height 10
click at [397, 344] on icon at bounding box center [398, 345] width 10 height 10
type input "222"
type input "338"
type input "192"
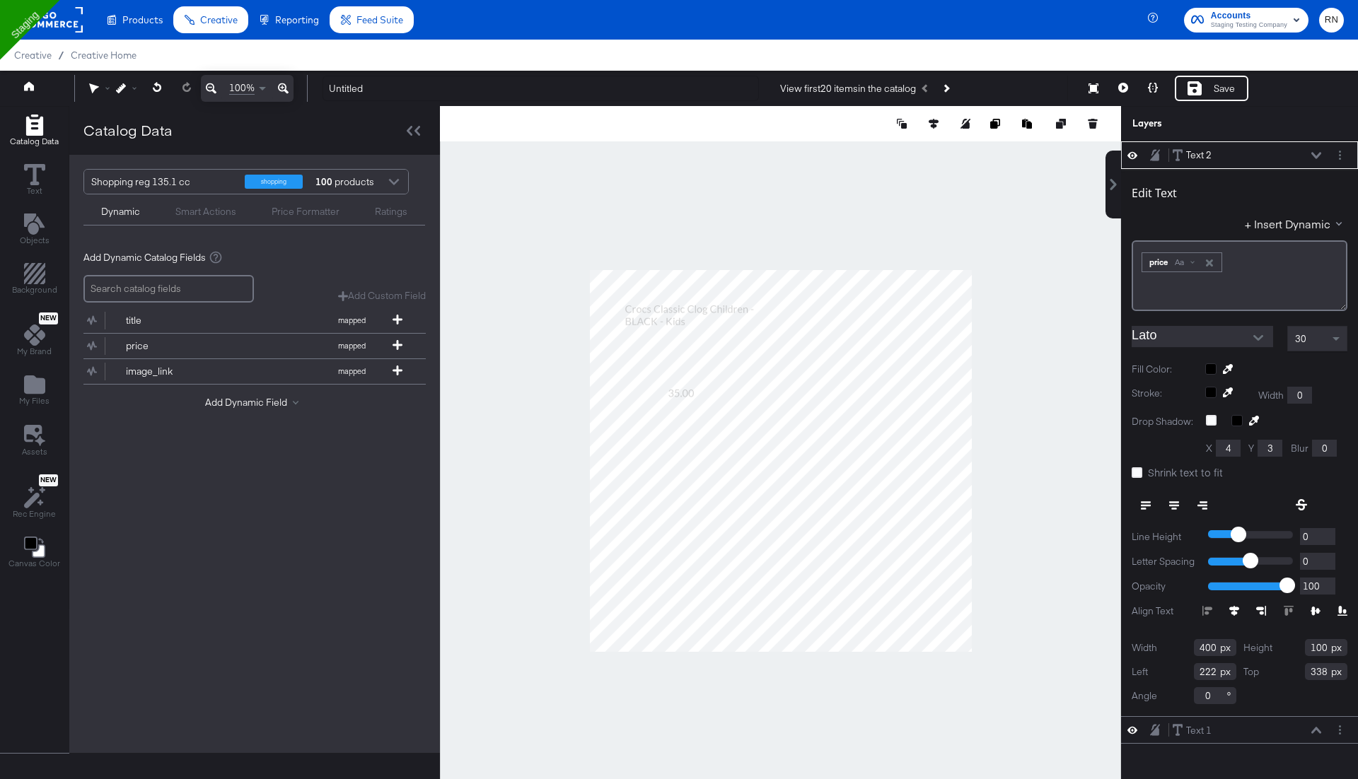
type input "828"
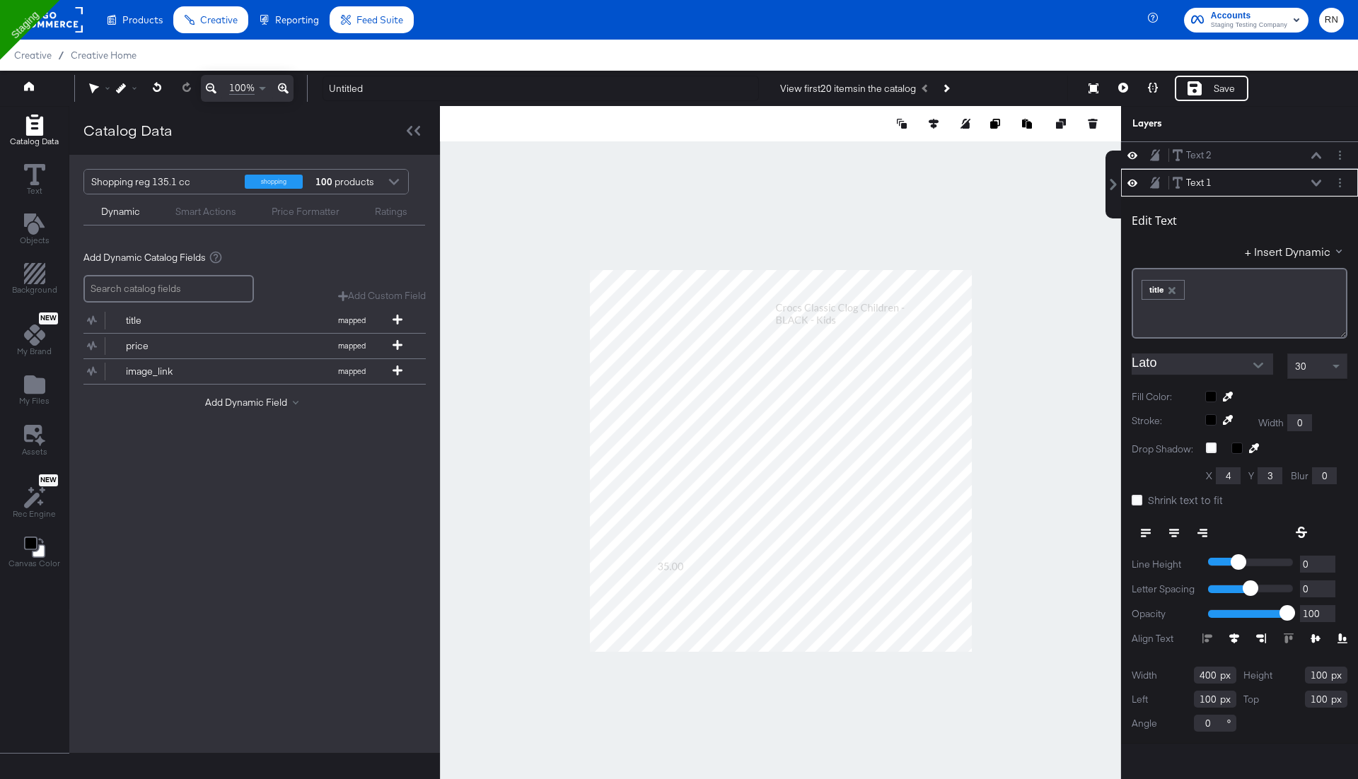
type input "530"
type input "78"
click at [393, 369] on icon at bounding box center [398, 371] width 10 height 10
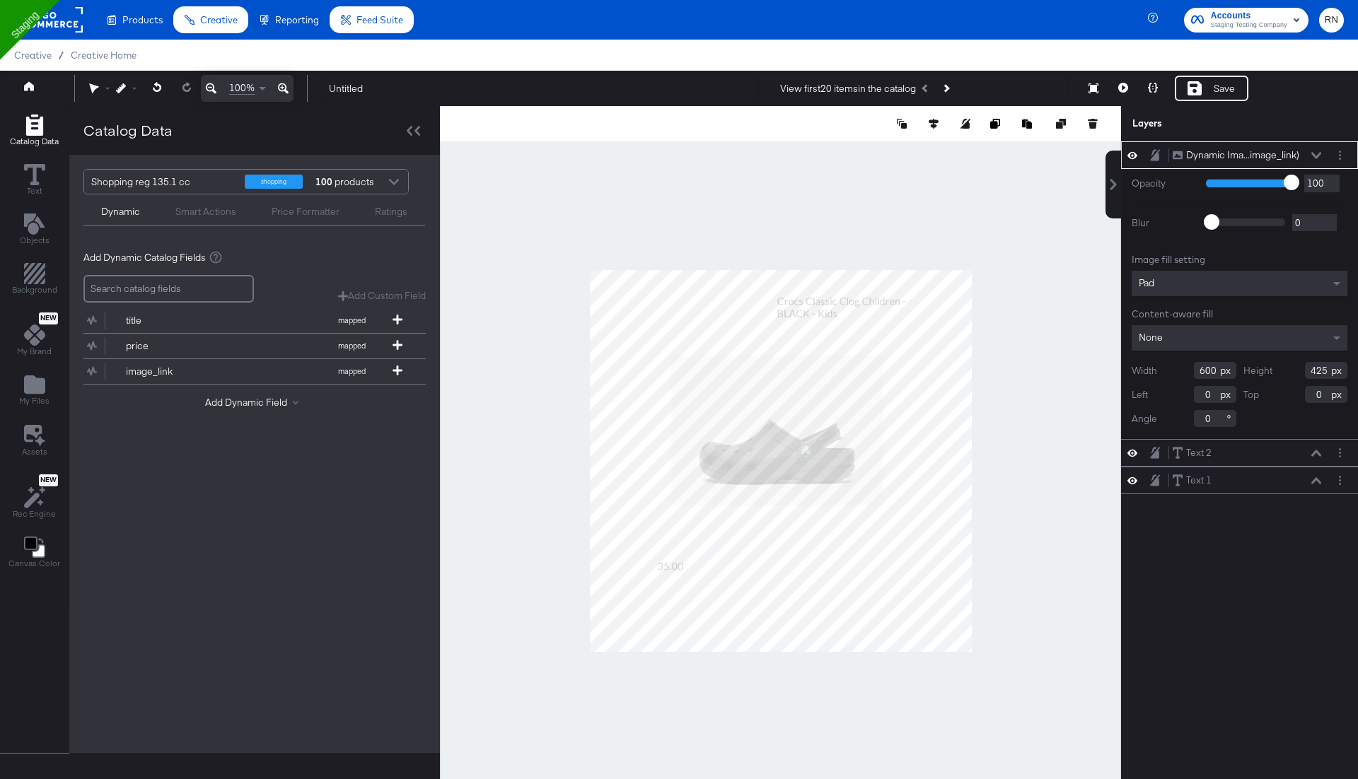
type input "230"
type input "242"
click at [353, 191] on div "100 products" at bounding box center [334, 182] width 42 height 24
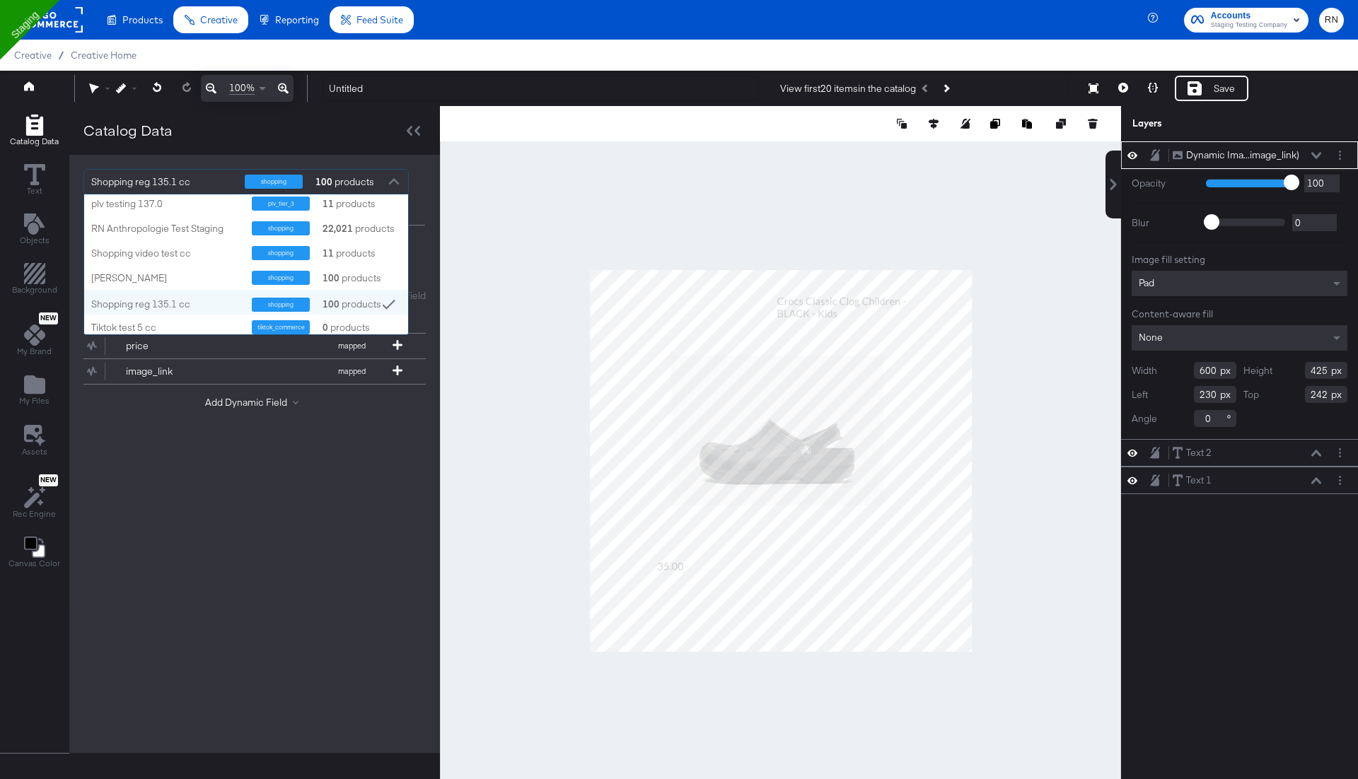
scroll to position [103, 0]
click at [181, 273] on div "fran reg" at bounding box center [166, 277] width 150 height 13
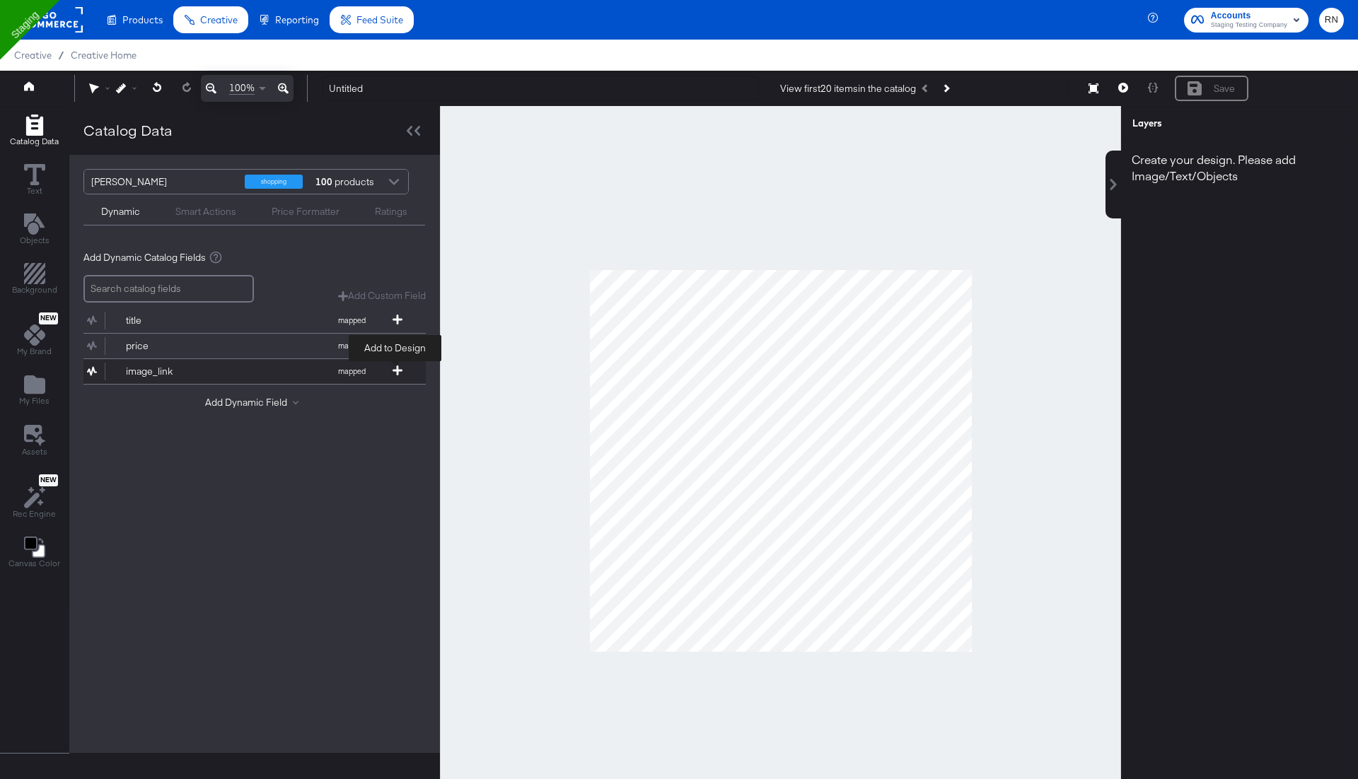
click at [395, 369] on icon at bounding box center [398, 371] width 10 height 10
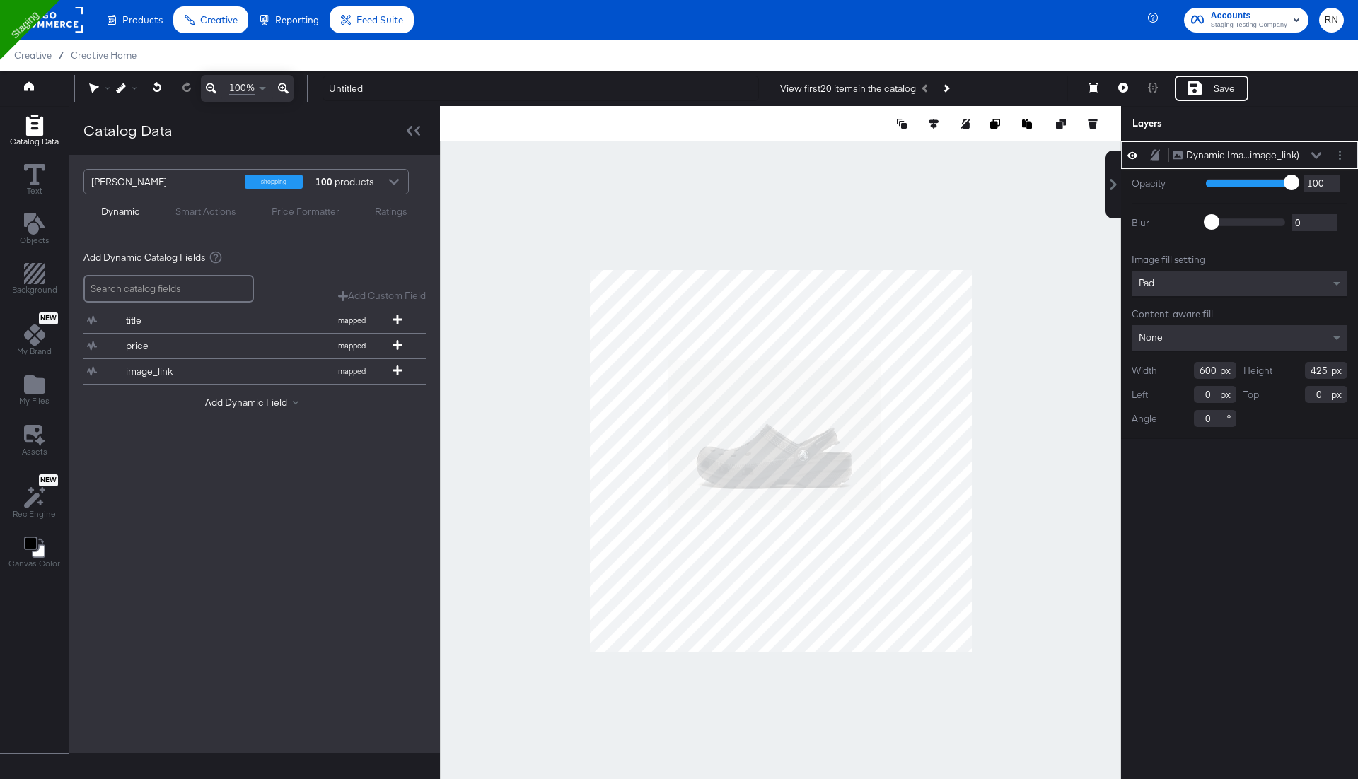
type input "214"
type input "310"
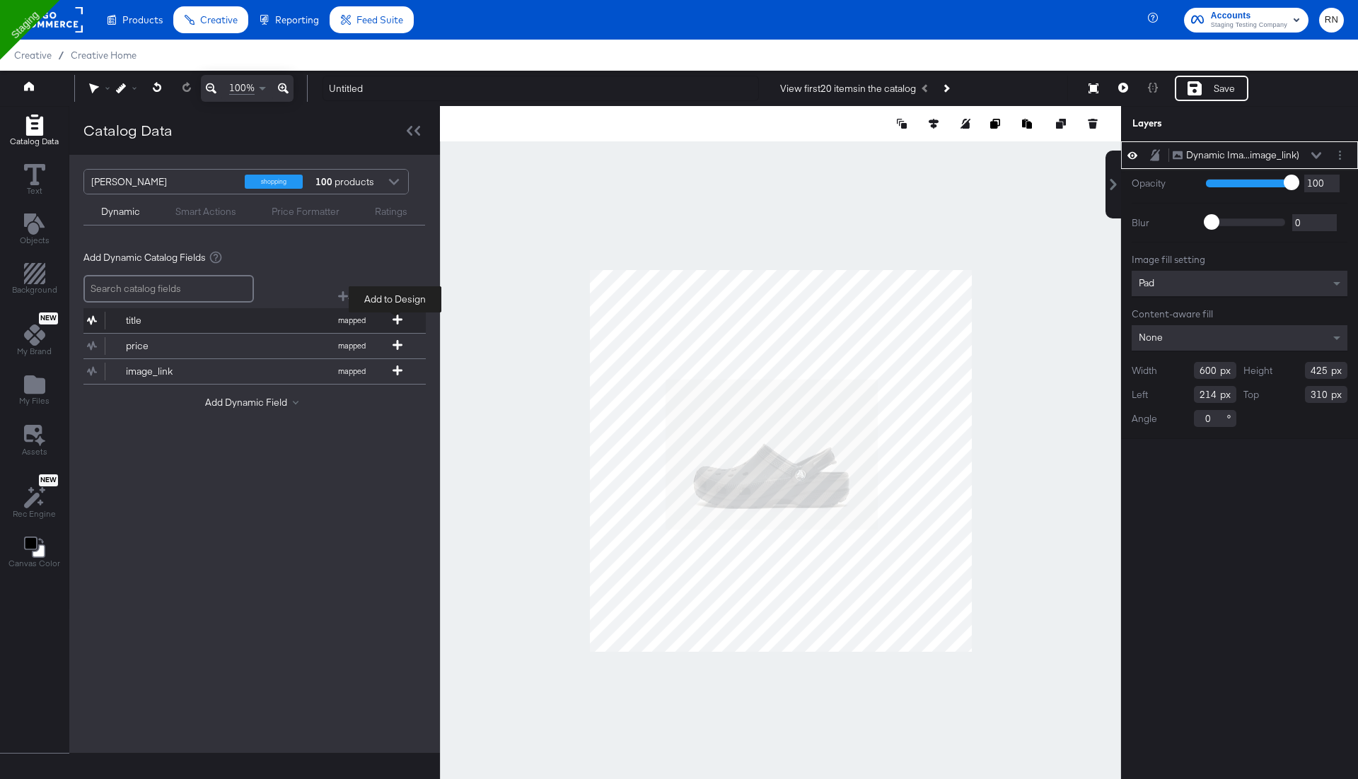
click at [398, 320] on icon at bounding box center [398, 320] width 10 height 10
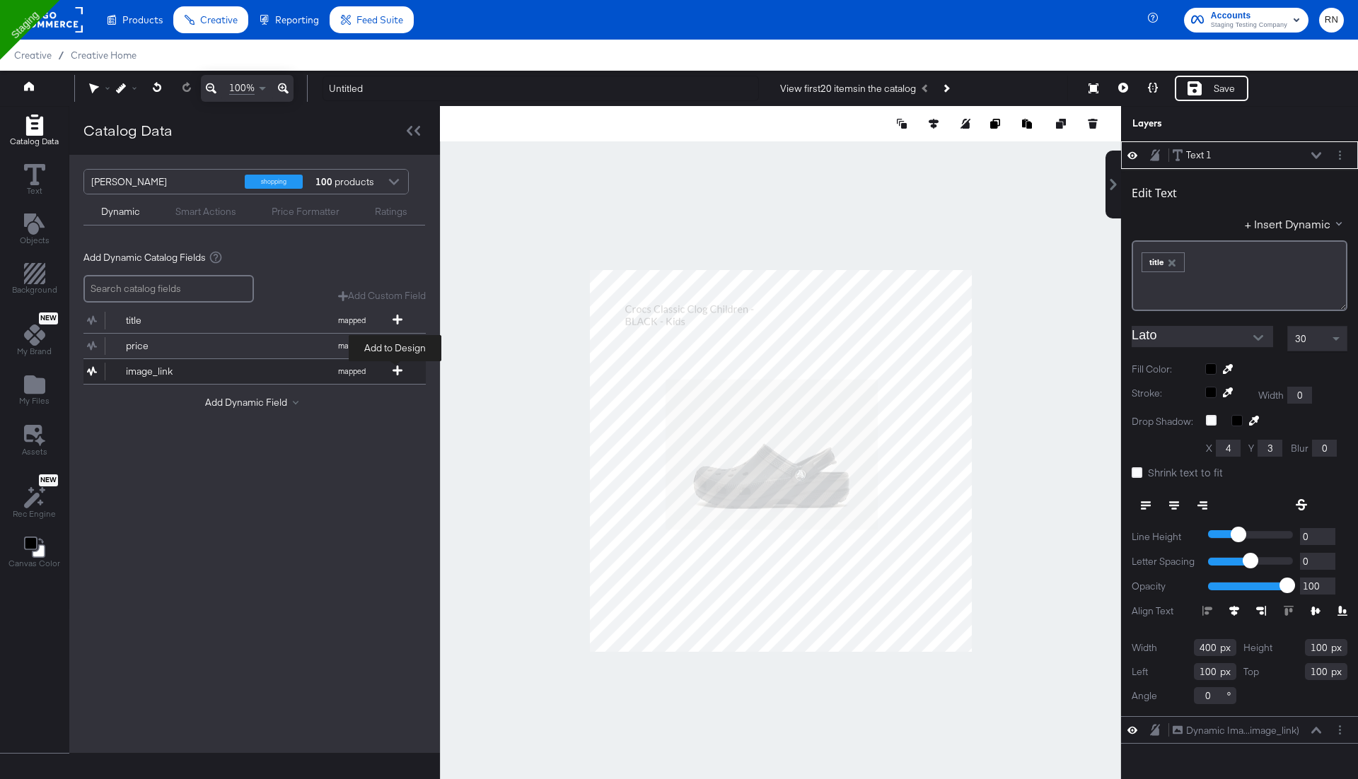
click at [397, 369] on icon at bounding box center [398, 371] width 10 height 10
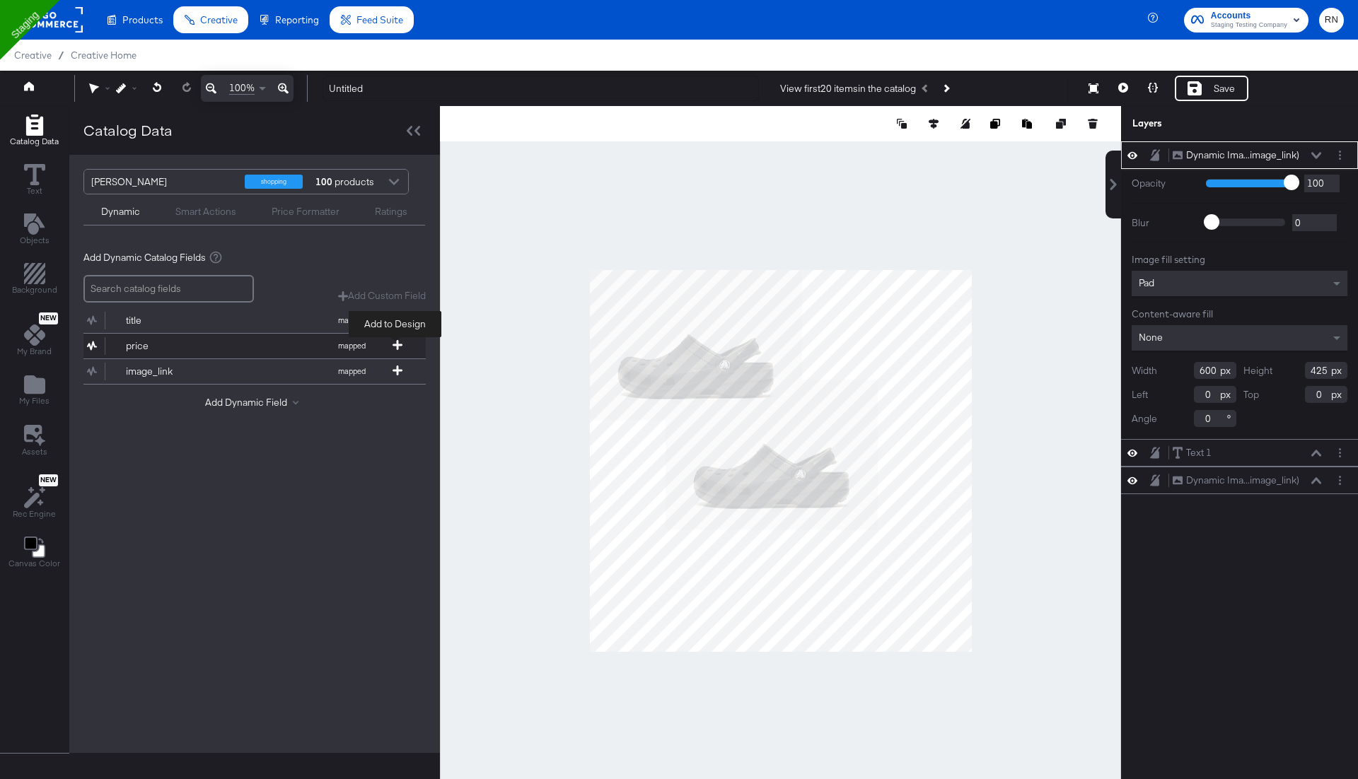
click at [394, 341] on icon at bounding box center [398, 345] width 10 height 10
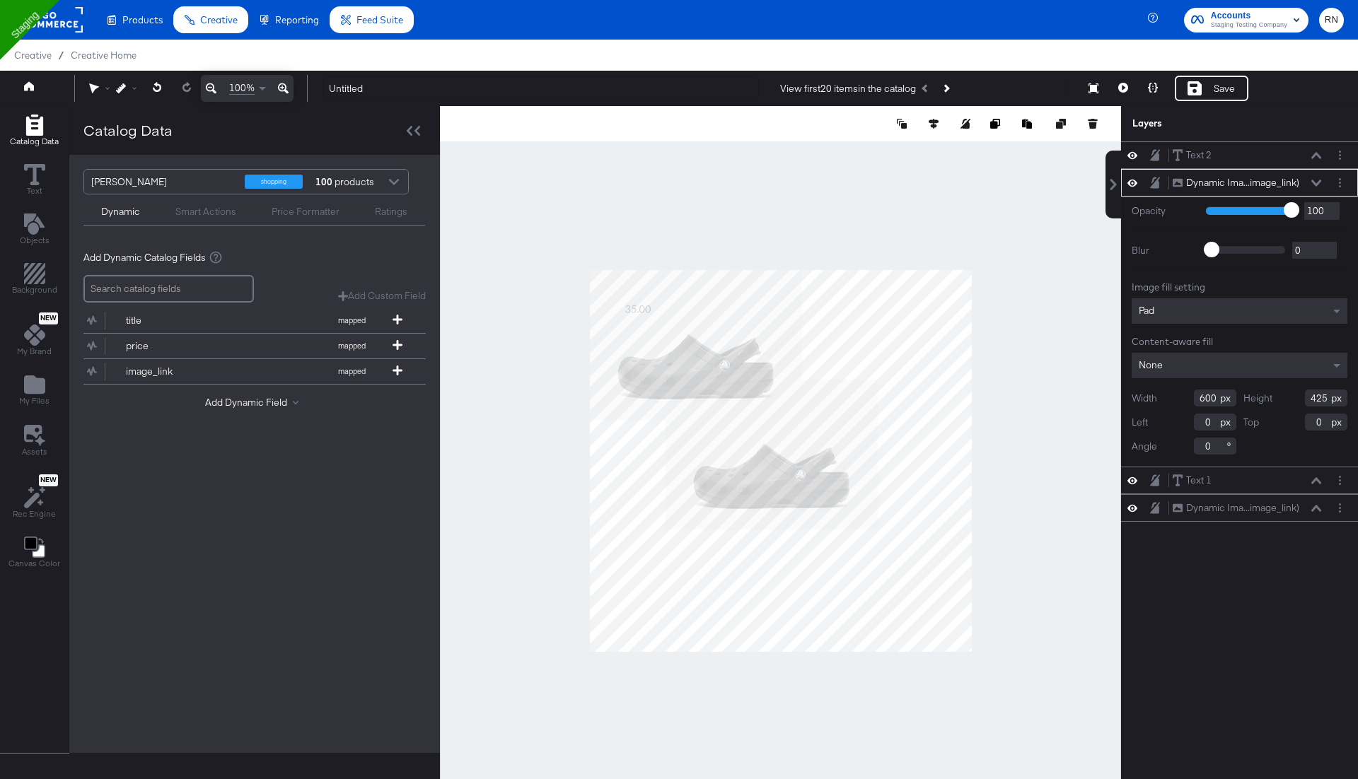
type input "18"
type input "346"
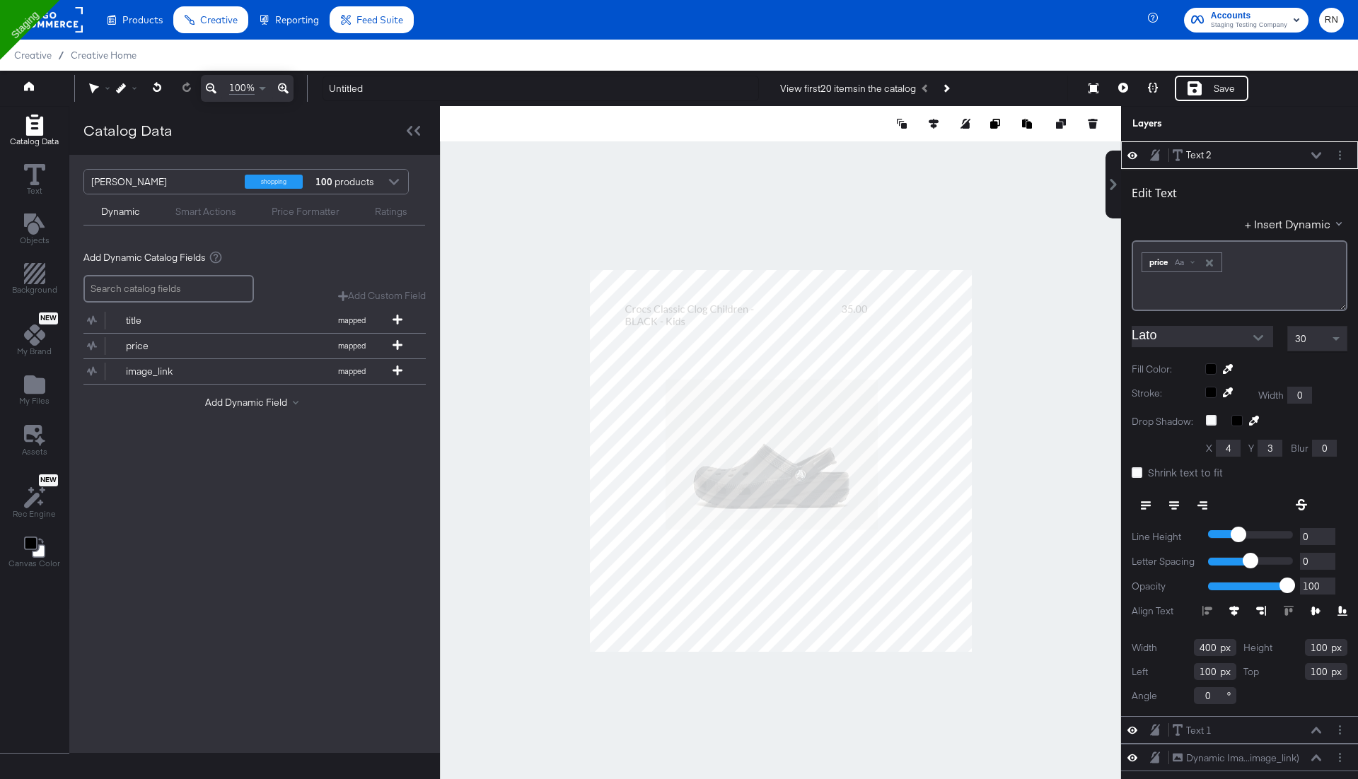
type input "692"
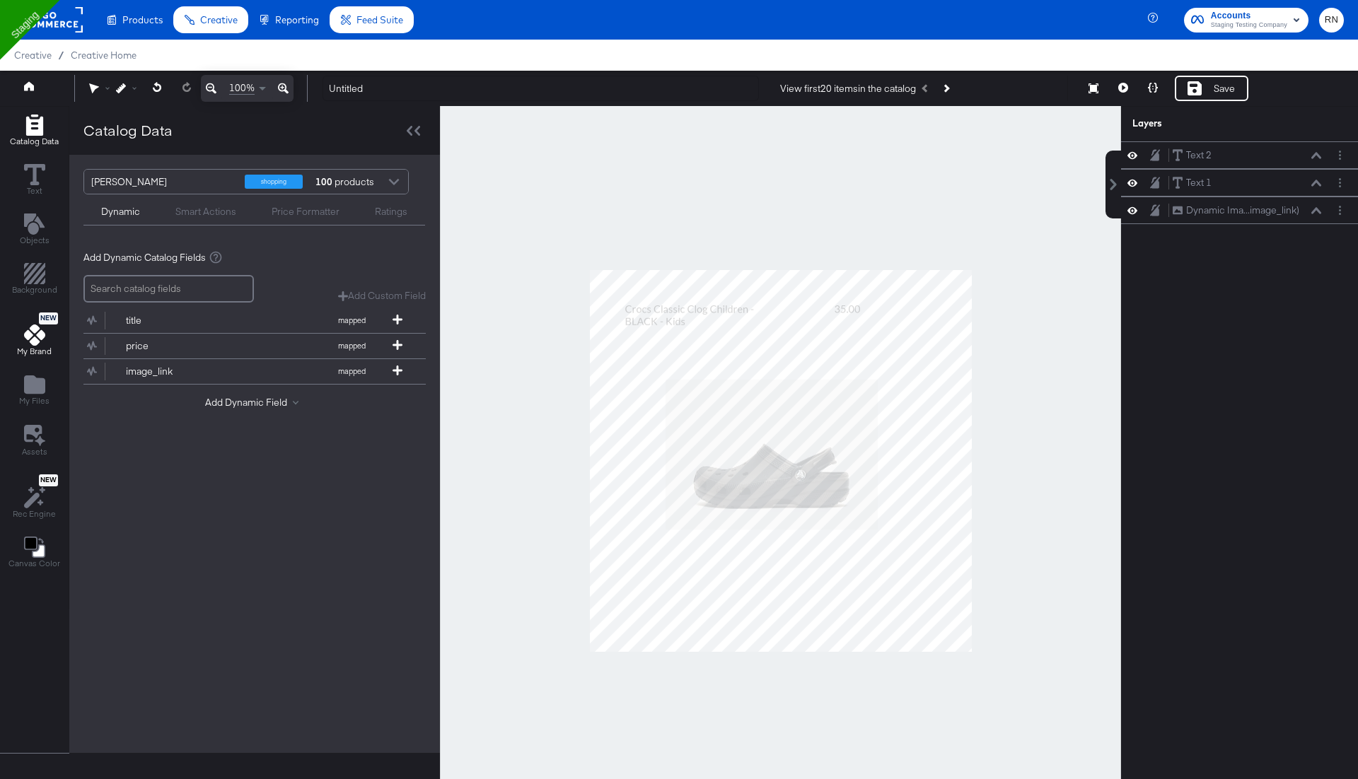
click at [31, 346] on span "My Brand" at bounding box center [34, 351] width 35 height 11
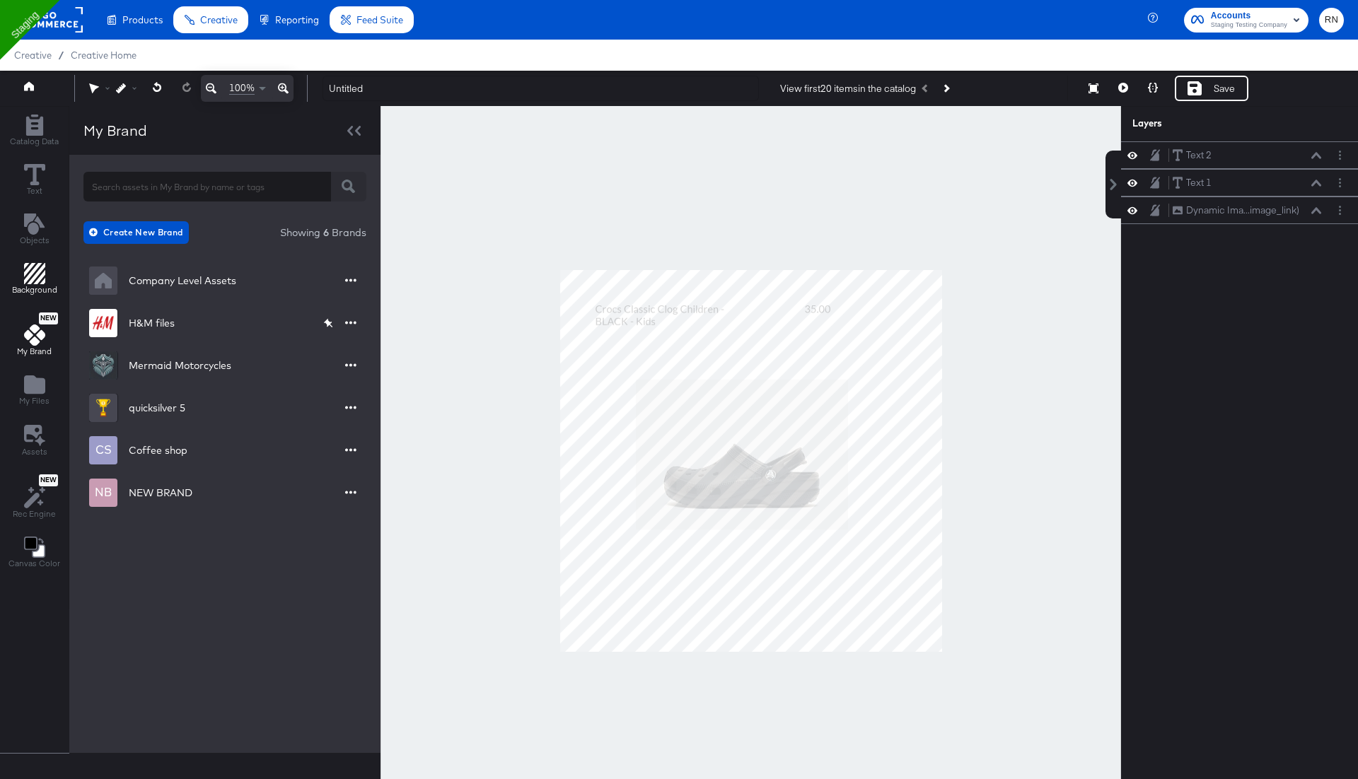
click at [30, 289] on span "Background" at bounding box center [34, 289] width 45 height 11
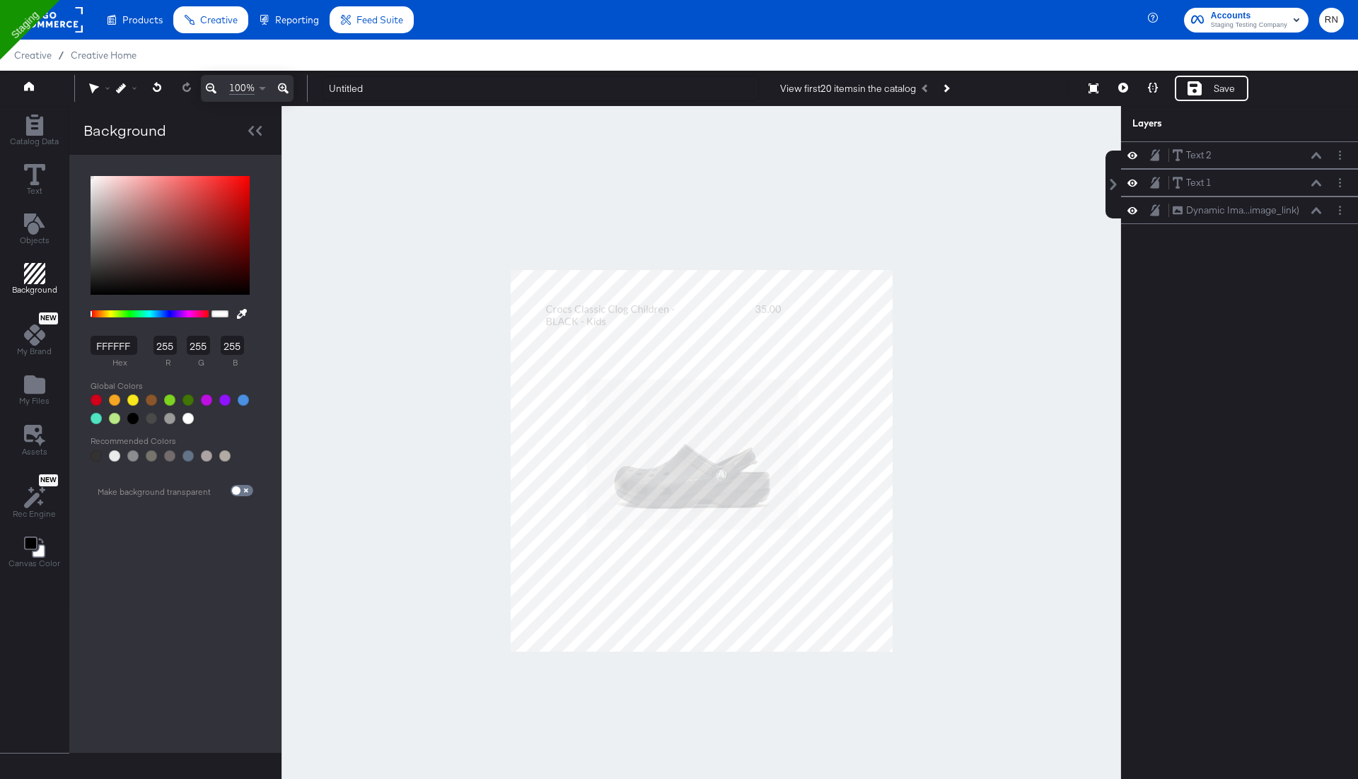
click at [150, 404] on div at bounding box center [151, 400] width 11 height 11
type input "8B572A"
type input "139"
type input "87"
type input "42"
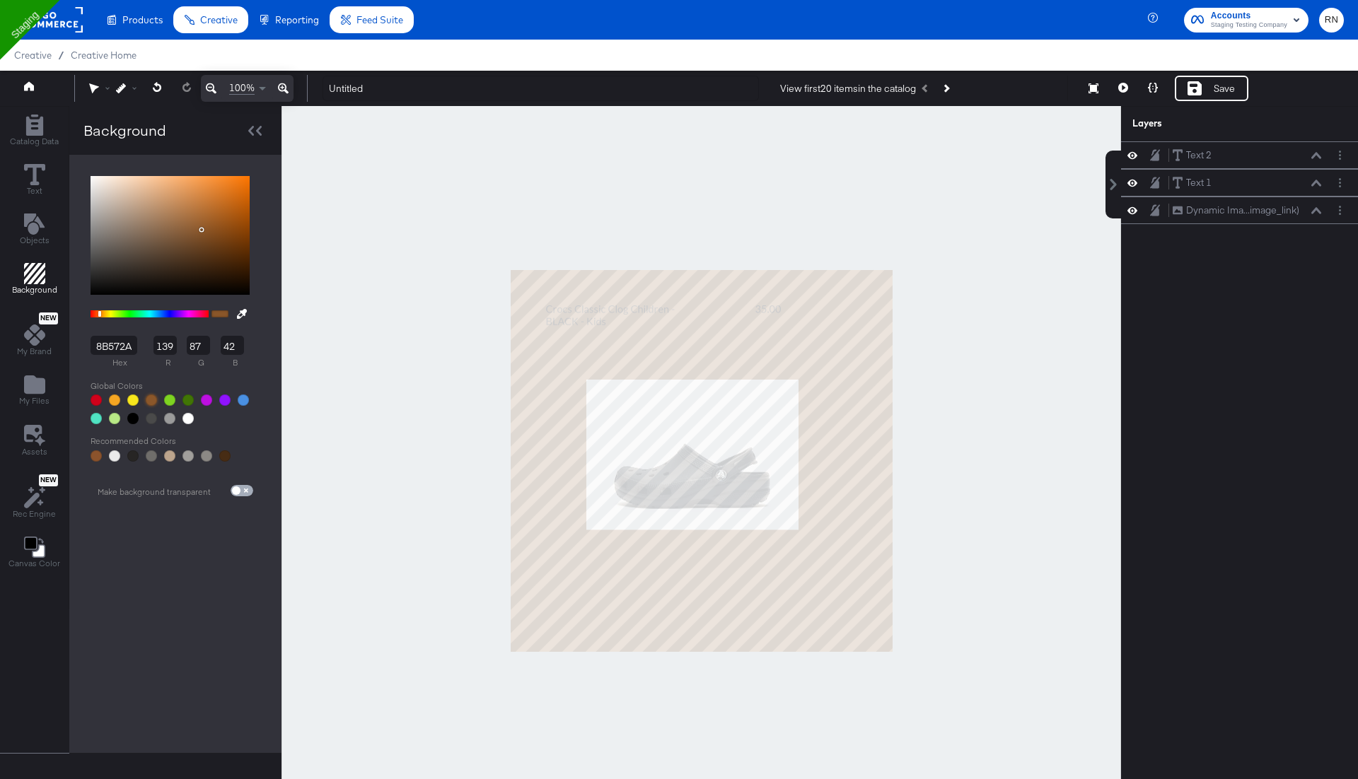
click at [243, 494] on input "checkbox" at bounding box center [236, 493] width 34 height 11
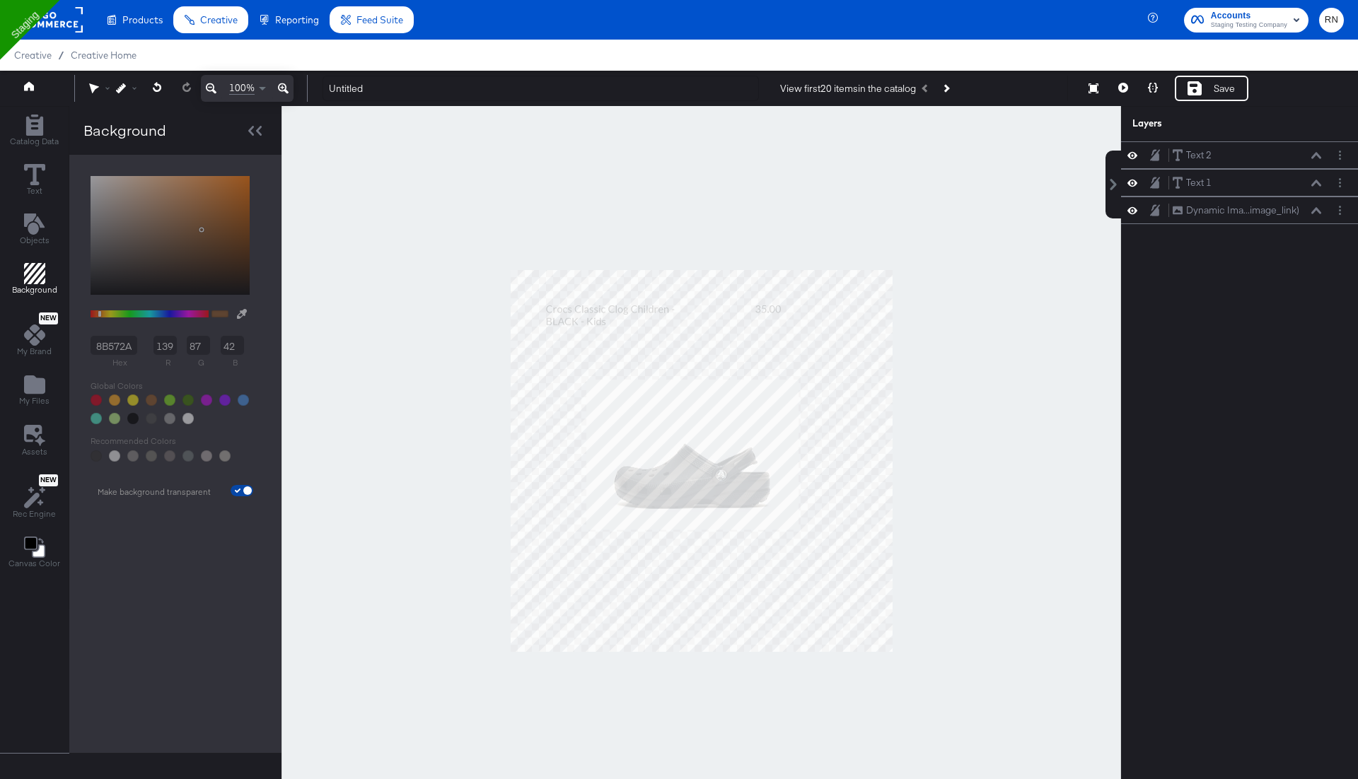
click at [243, 494] on input "checkbox" at bounding box center [248, 493] width 34 height 11
checkbox input "false"
type input "8B572A"
type input "139"
type input "87"
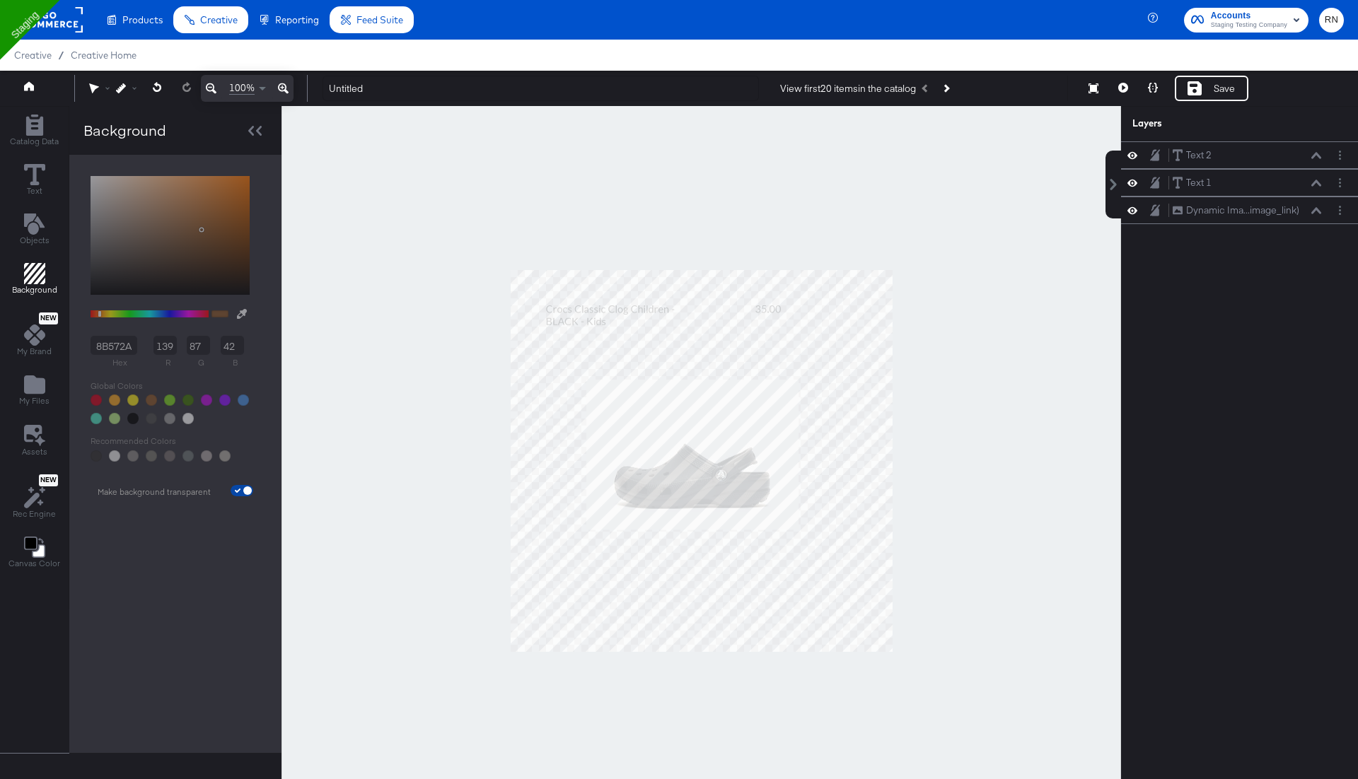
type input "42"
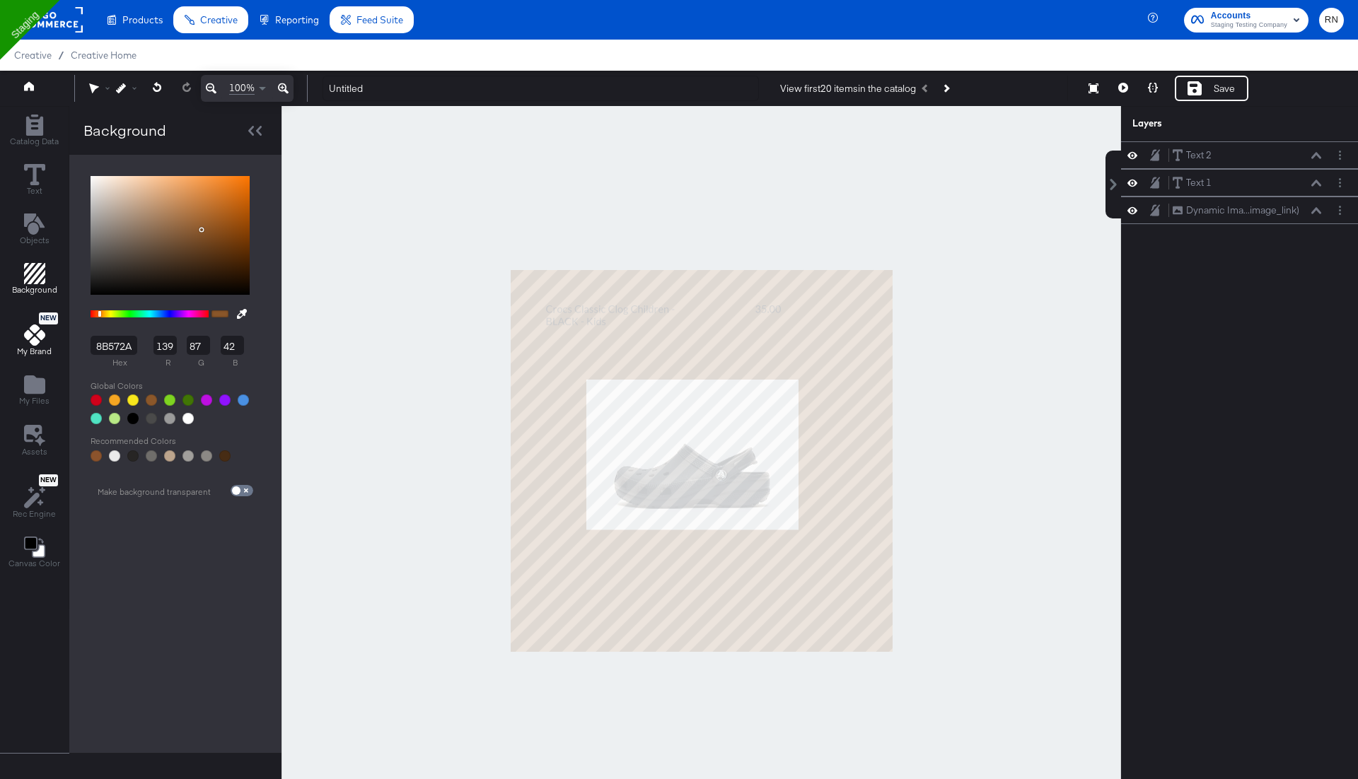
click at [36, 340] on icon at bounding box center [34, 335] width 21 height 21
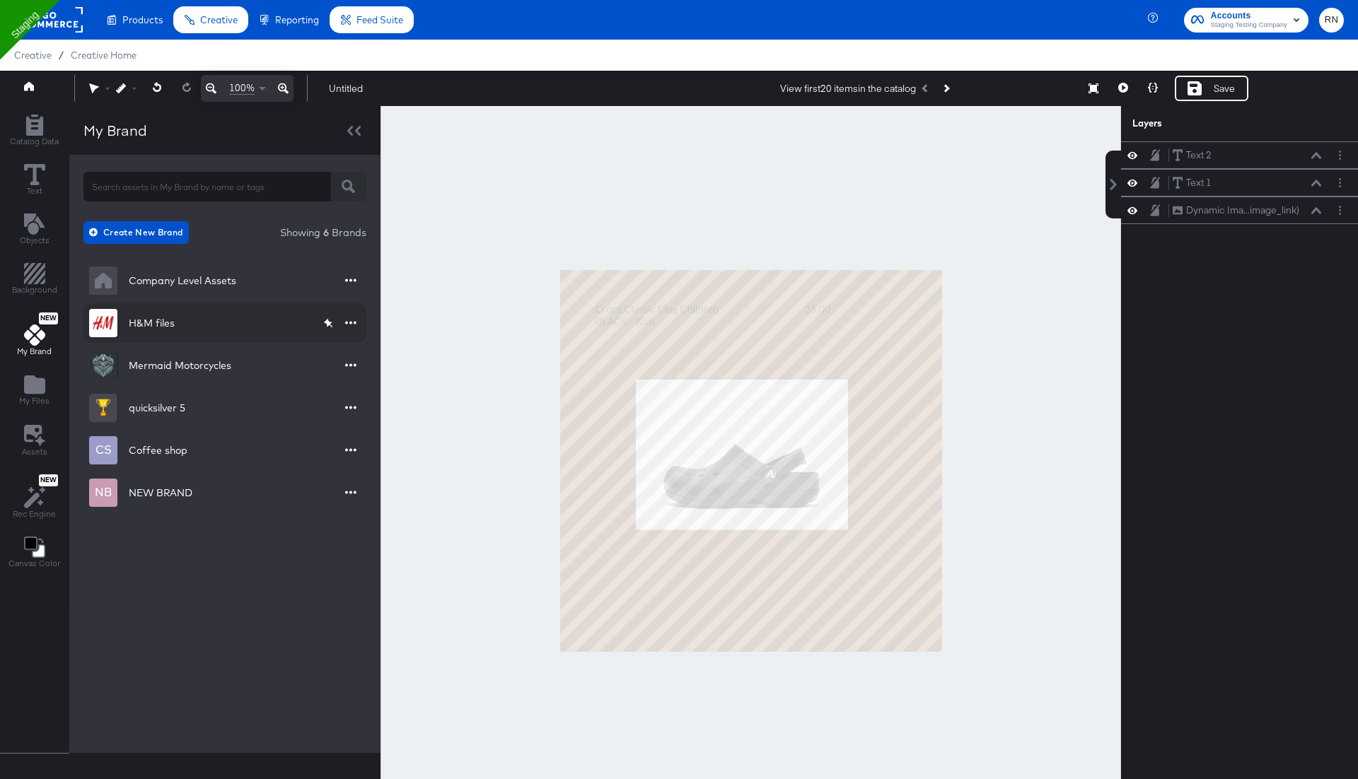
click at [159, 326] on div "H&M files" at bounding box center [152, 323] width 46 height 14
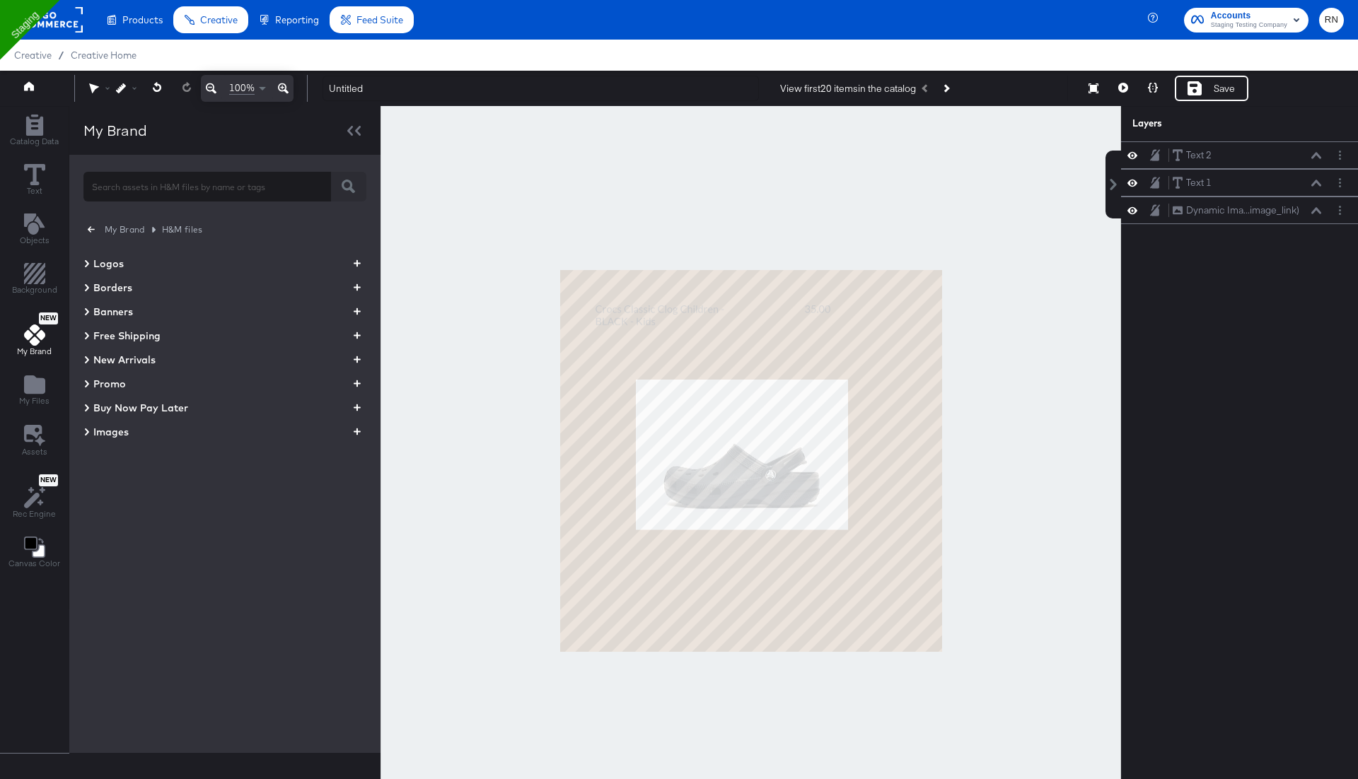
click at [83, 284] on icon at bounding box center [86, 287] width 7 height 17
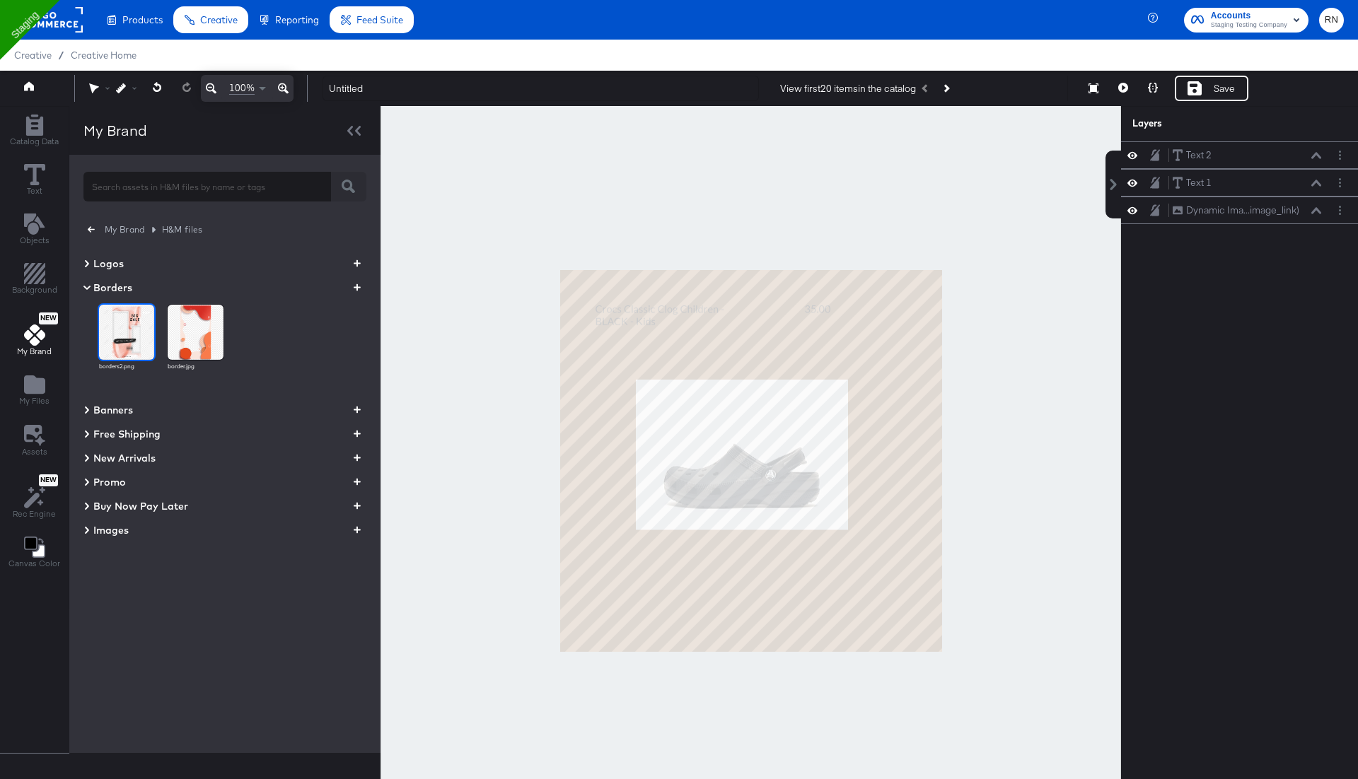
click at [112, 332] on img at bounding box center [126, 332] width 55 height 55
click at [125, 336] on img at bounding box center [126, 332] width 55 height 55
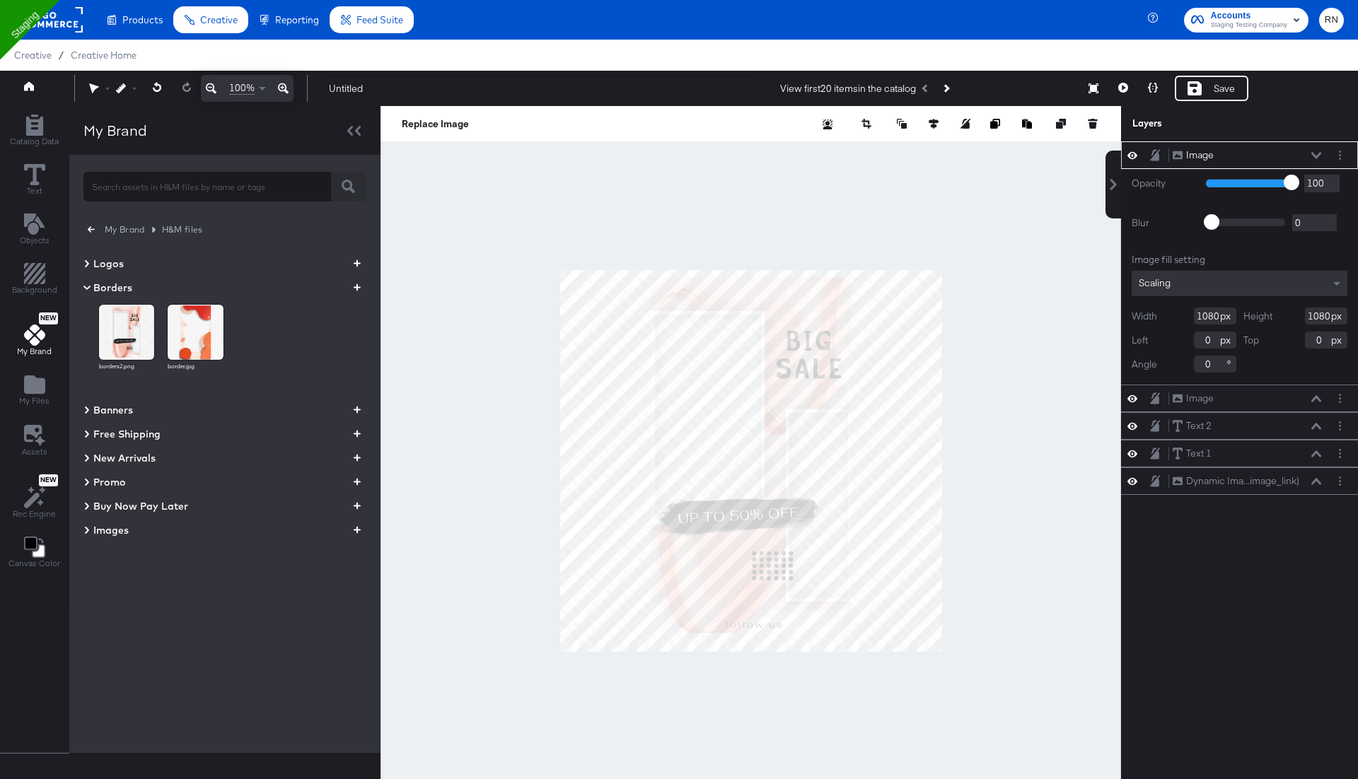
type input "-16"
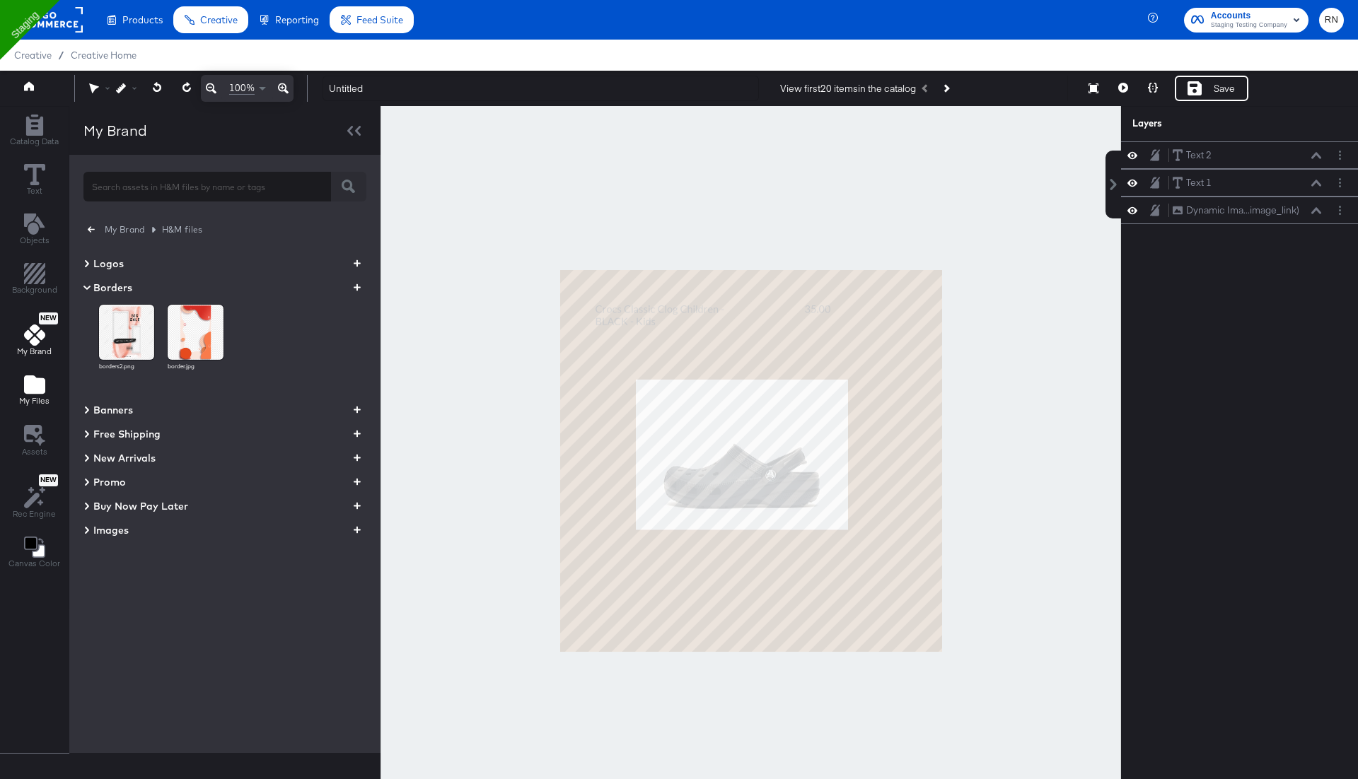
click at [44, 389] on div "My Files" at bounding box center [34, 390] width 30 height 33
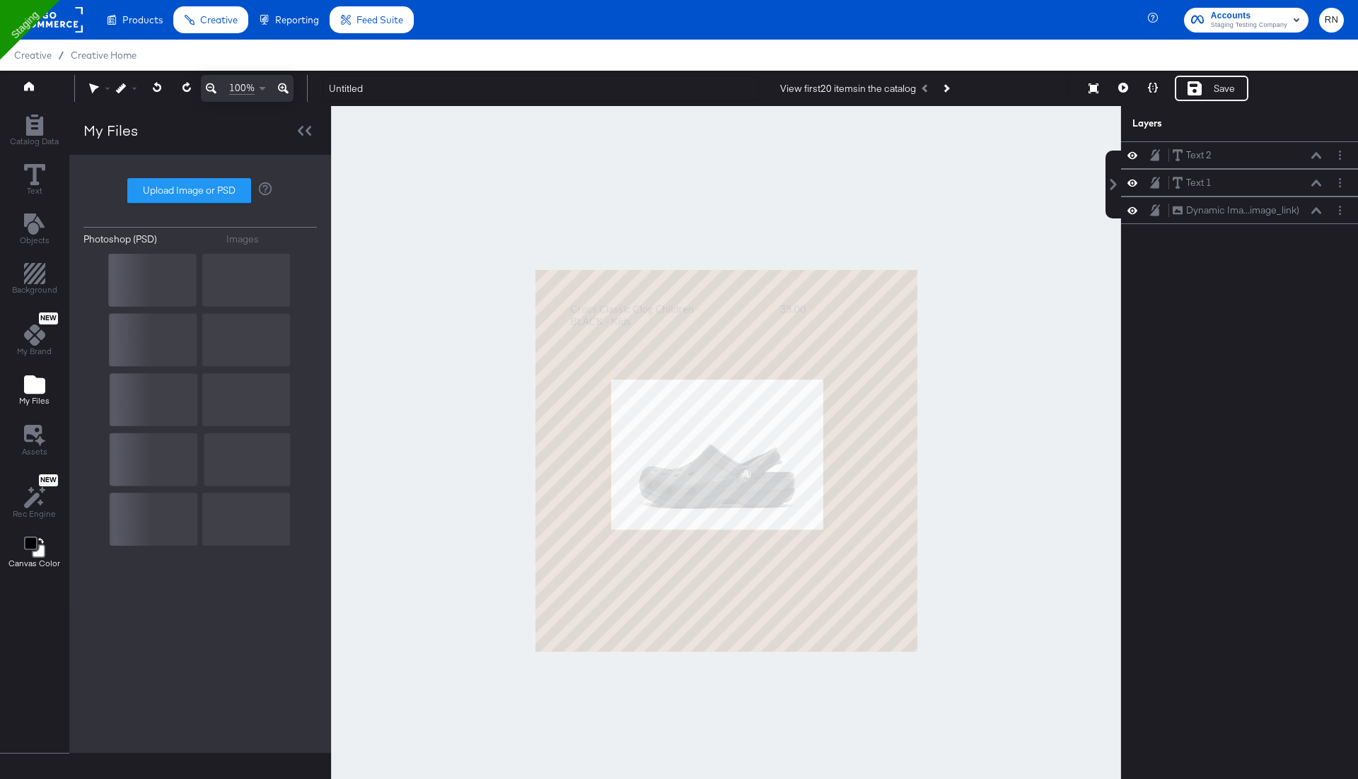
click at [34, 540] on icon "Change Background" at bounding box center [30, 544] width 12 height 12
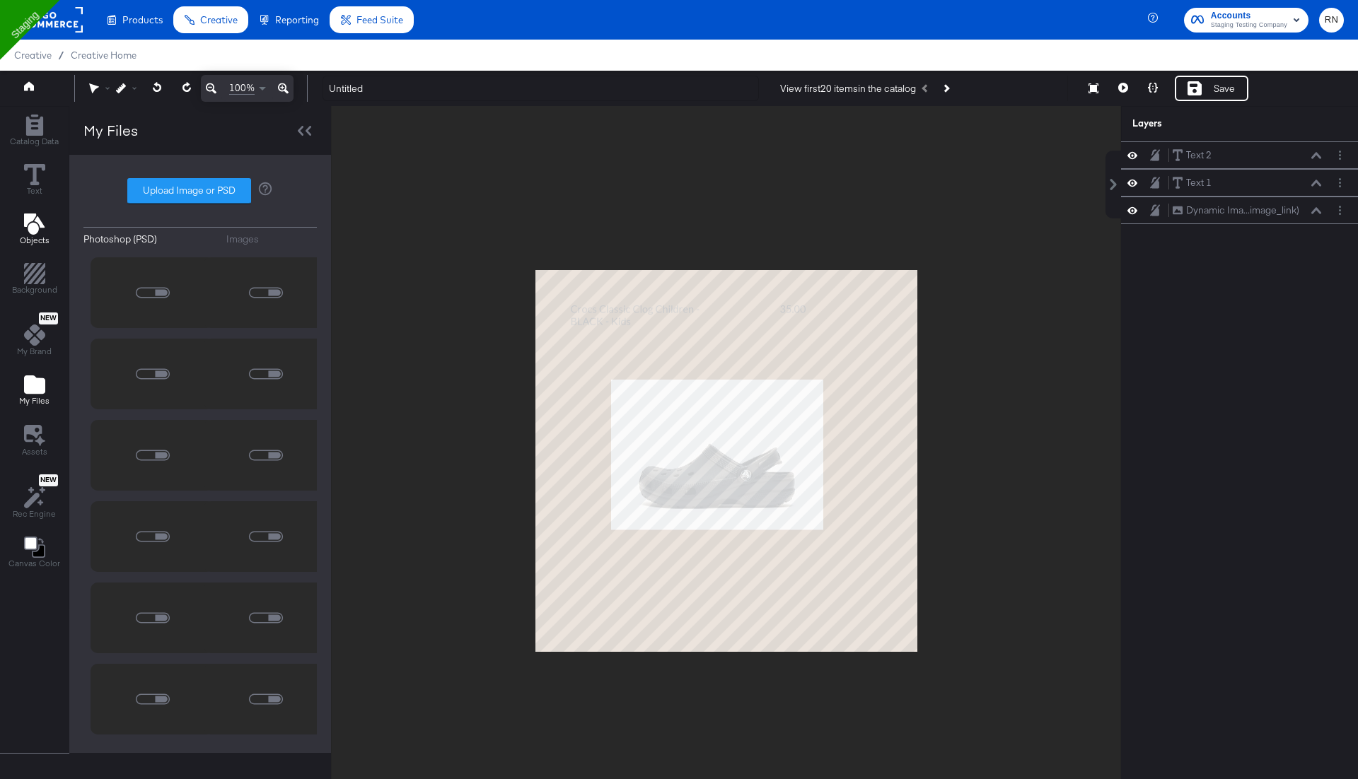
click at [25, 225] on icon "Add Text" at bounding box center [34, 224] width 21 height 21
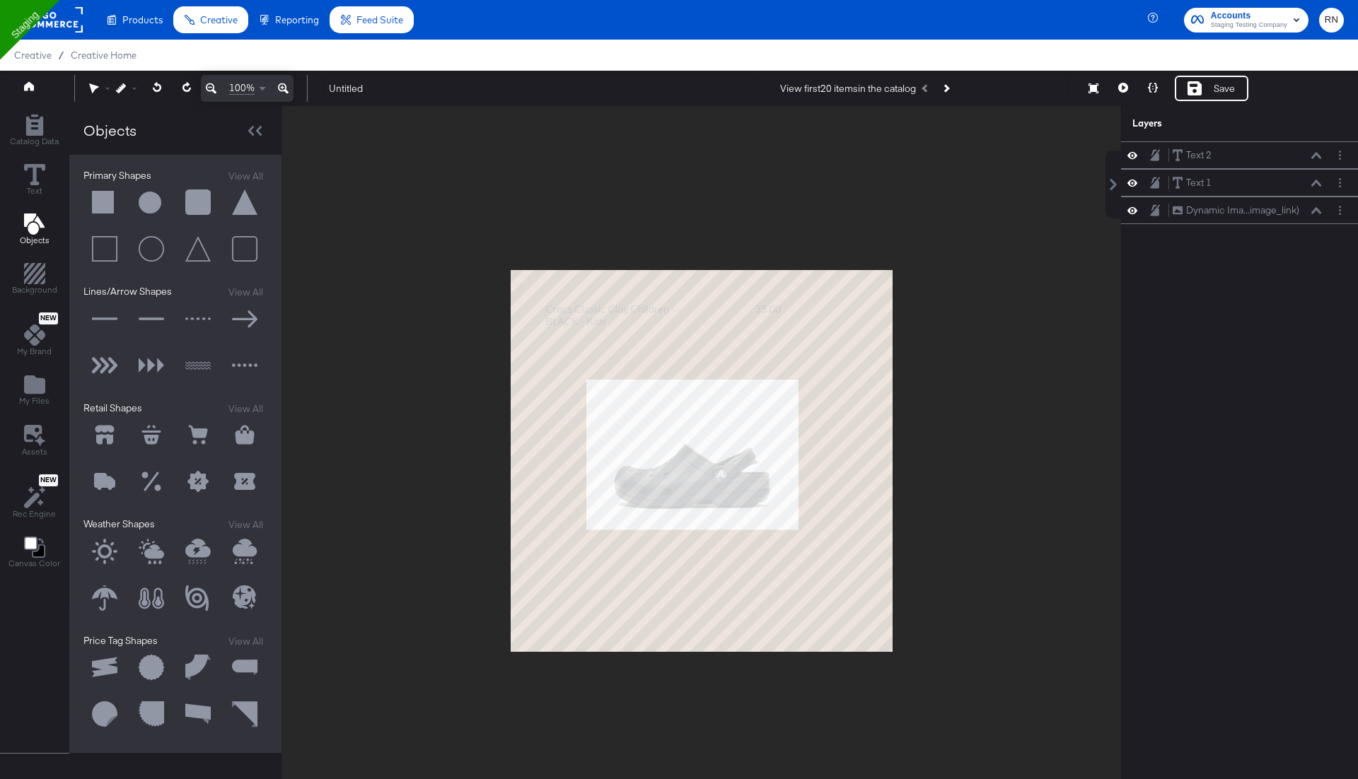
click at [107, 591] on button at bounding box center [104, 599] width 42 height 42
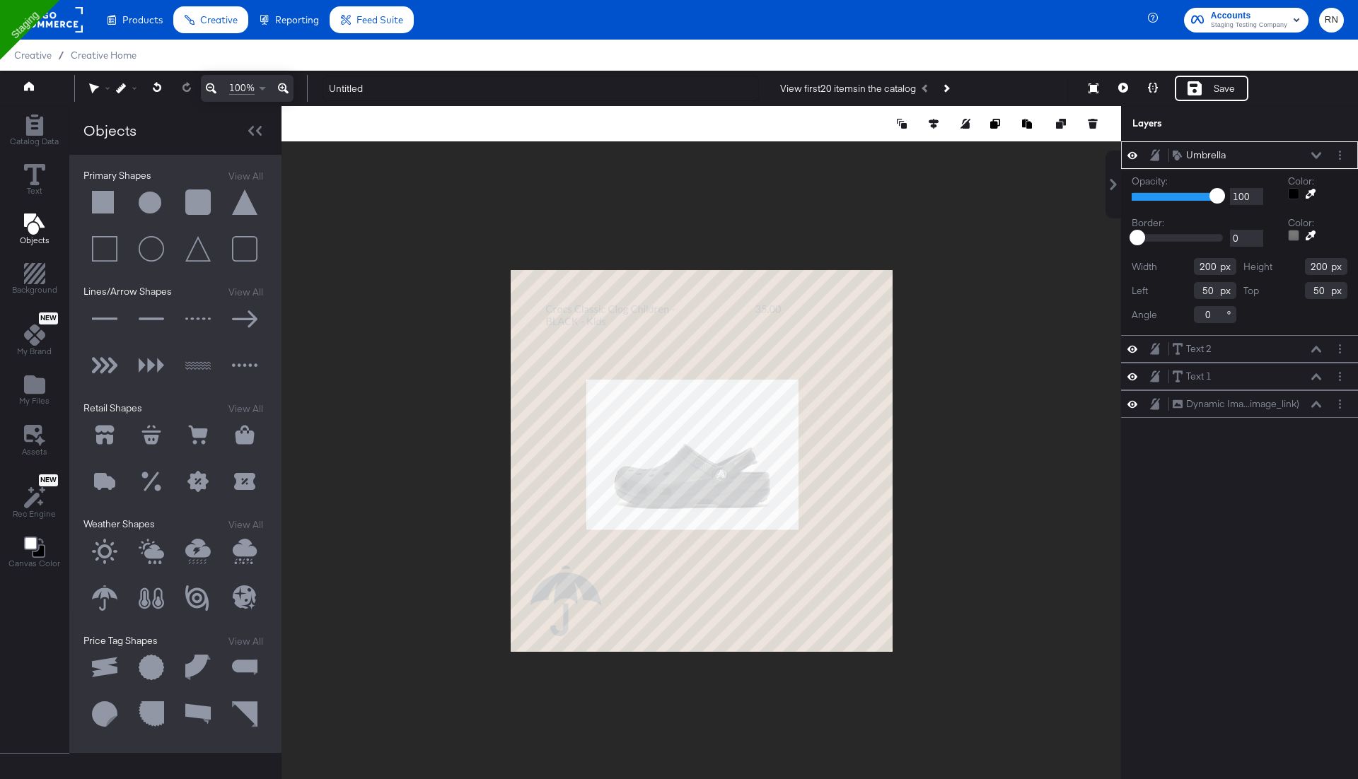
type input "46"
type input "810"
click at [984, 364] on div at bounding box center [702, 460] width 840 height 709
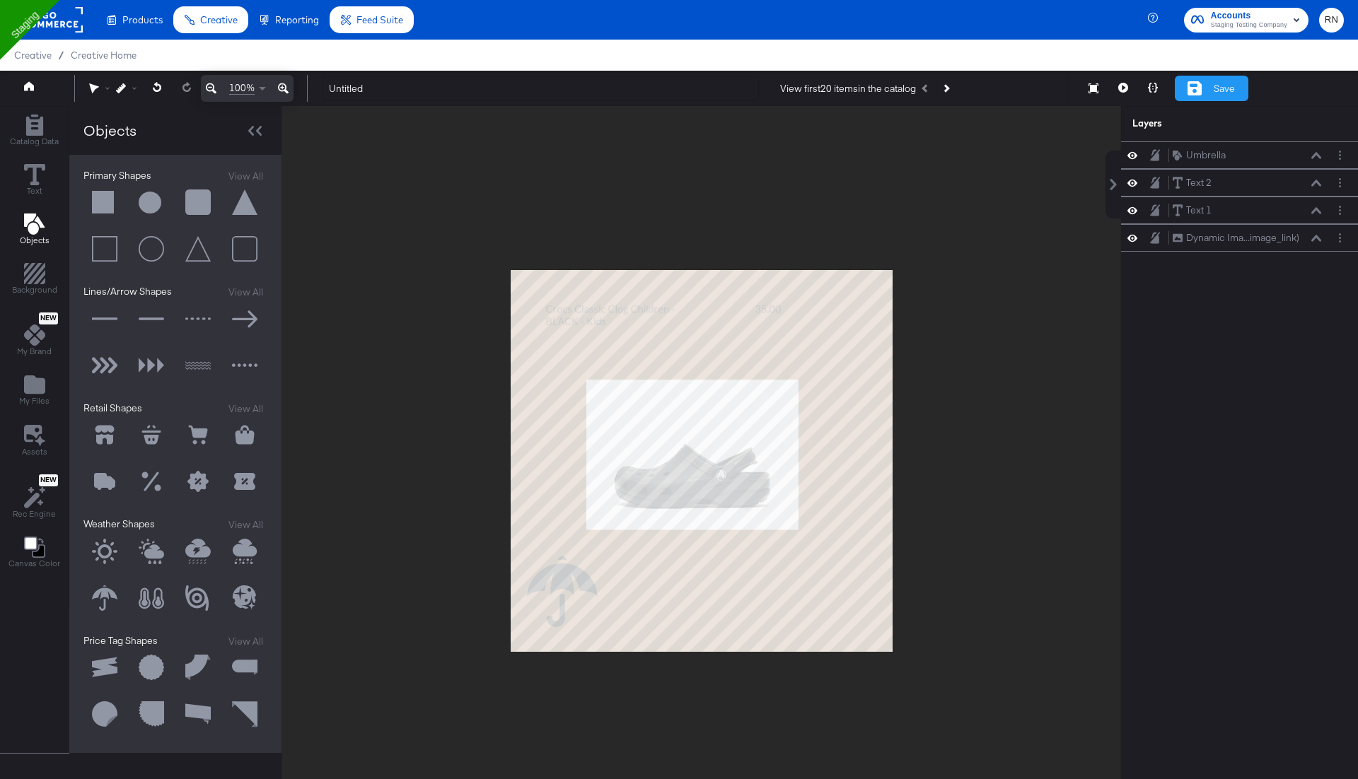
click at [1222, 86] on div "Save" at bounding box center [1224, 88] width 21 height 13
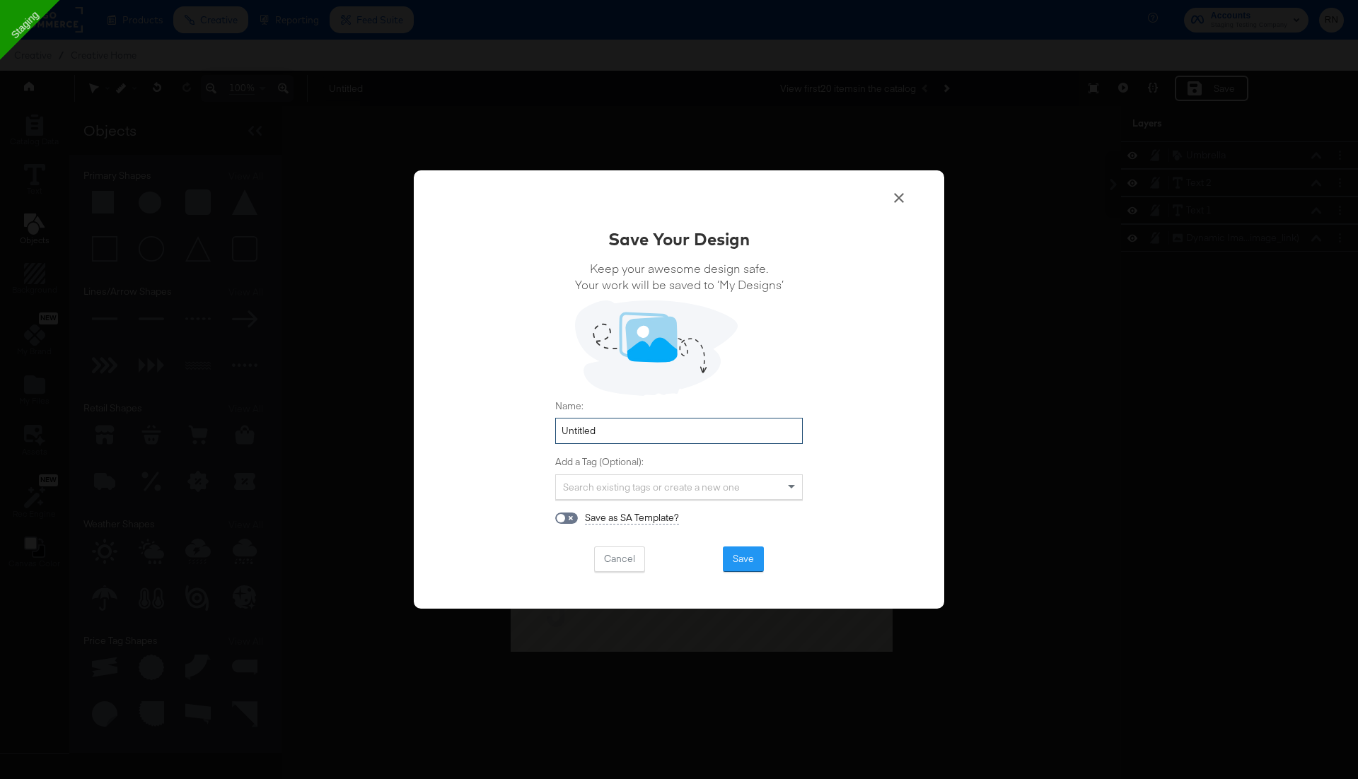
drag, startPoint x: 620, startPoint y: 434, endPoint x: 459, endPoint y: 424, distance: 160.9
click at [459, 424] on div "Save Your Design Keep your awesome design safe. Your work will be saved to ‘My …" at bounding box center [679, 389] width 530 height 439
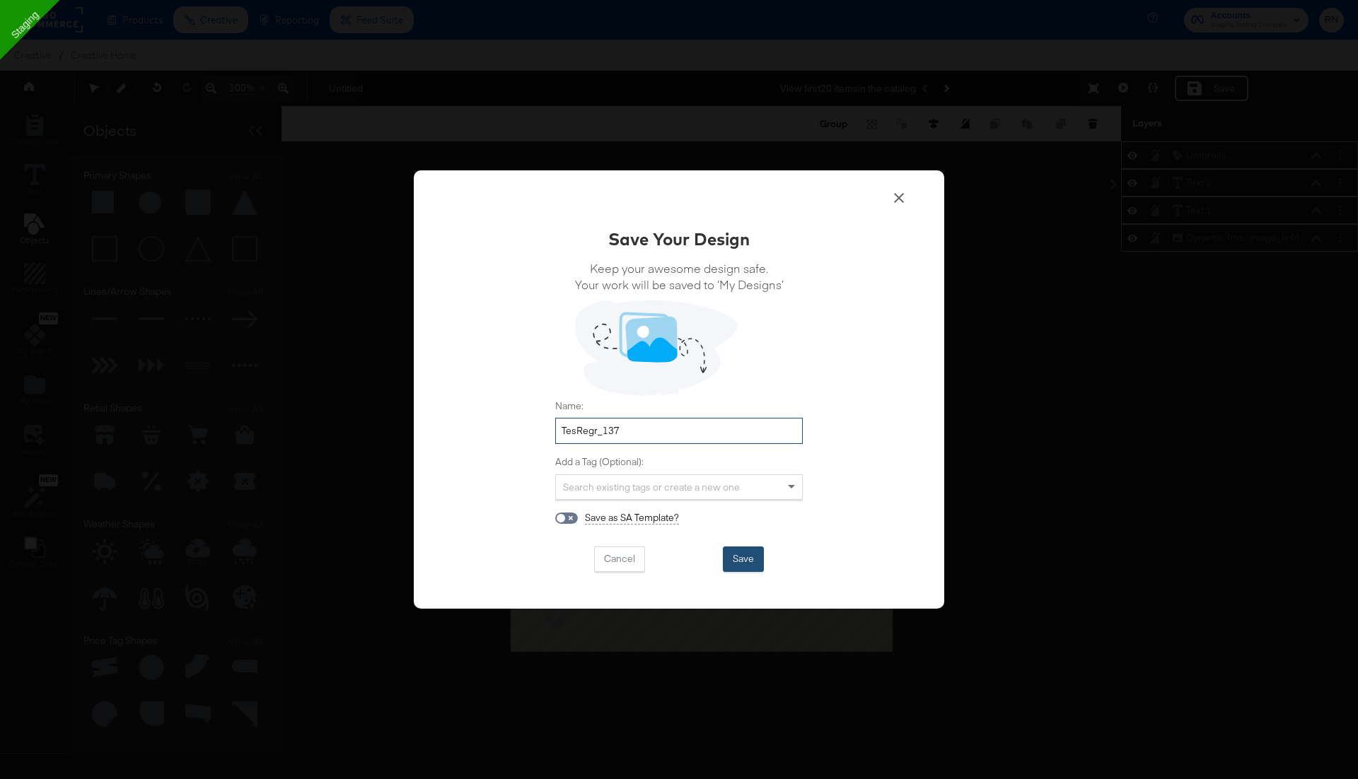
type input "TesRegr_137"
click at [753, 563] on button "Save" at bounding box center [743, 559] width 41 height 25
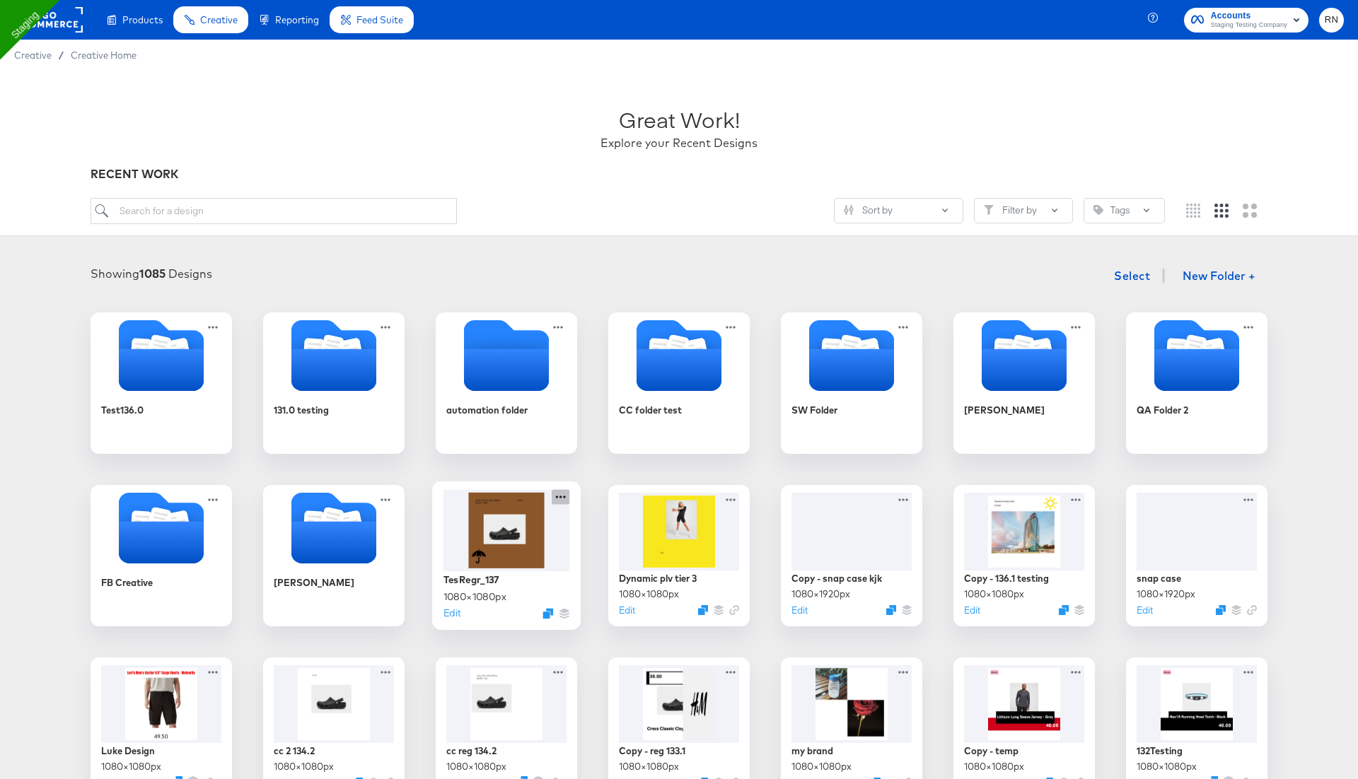
click at [559, 497] on icon at bounding box center [561, 496] width 18 height 15
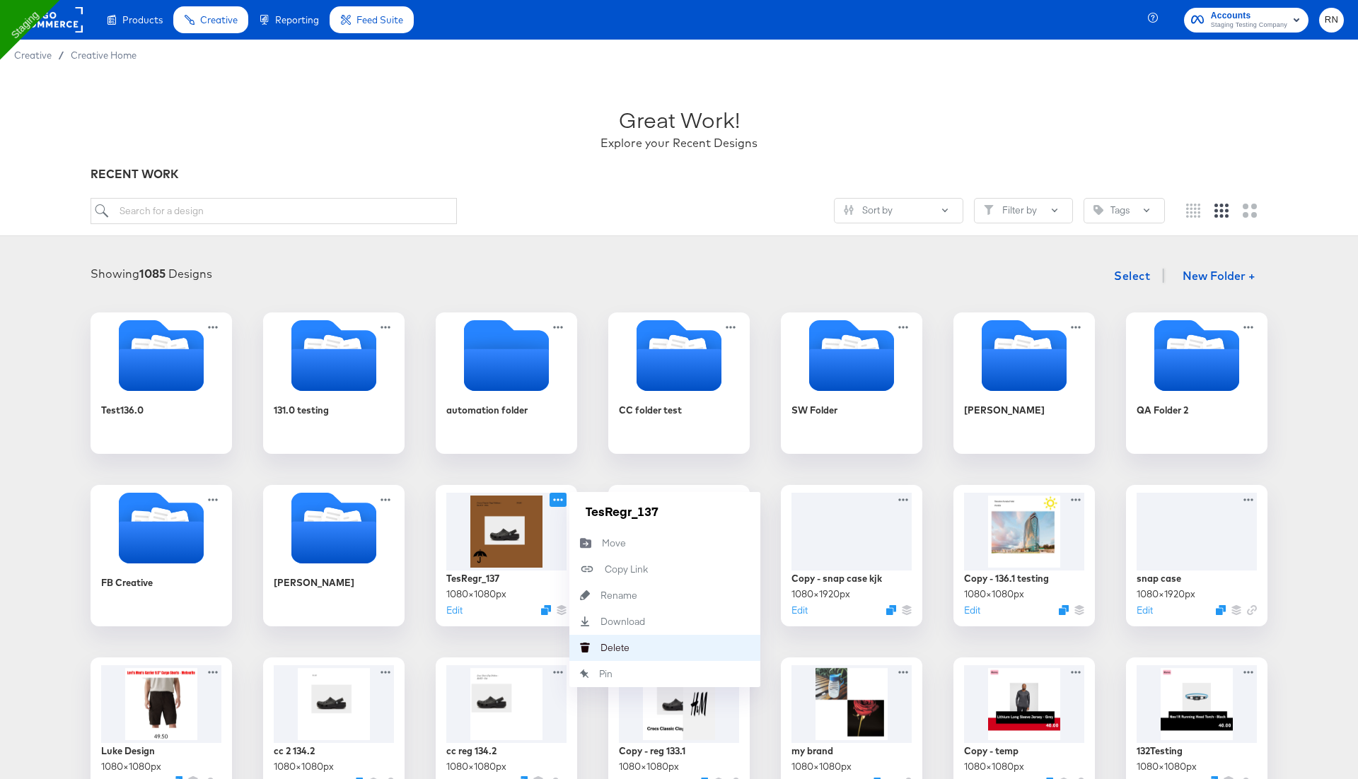
click at [601, 648] on div "[PERSON_NAME]" at bounding box center [601, 648] width 0 height 0
click at [872, 451] on div "SW Folder" at bounding box center [851, 383] width 149 height 149
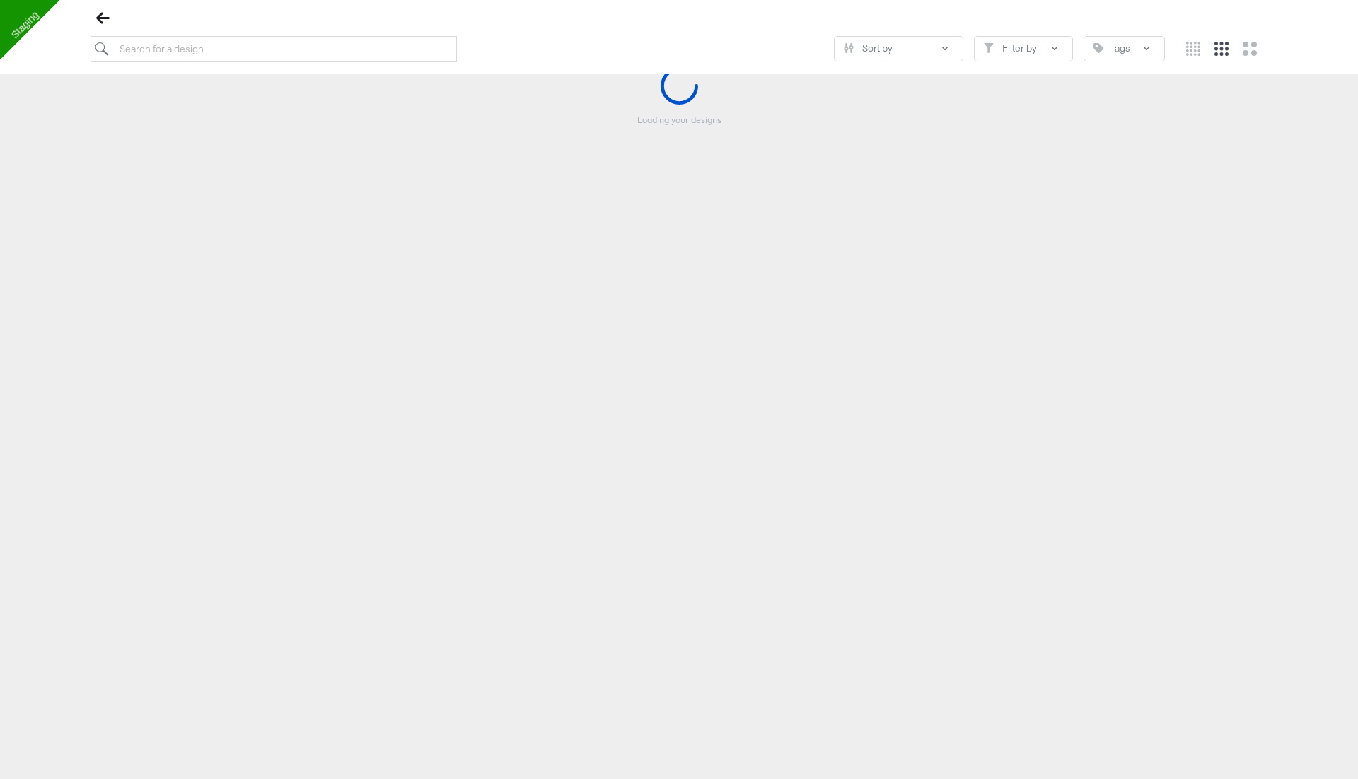
scroll to position [390, 0]
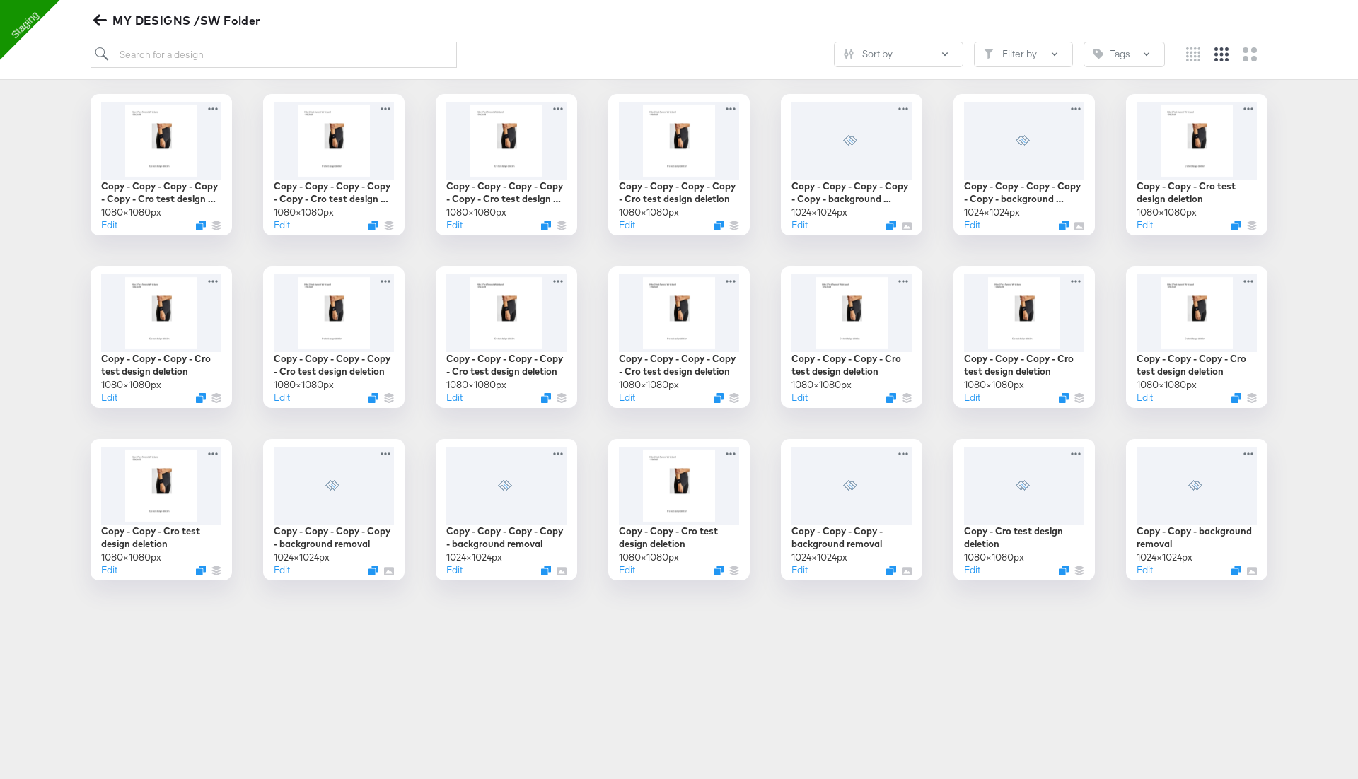
click at [95, 18] on icon "button" at bounding box center [99, 20] width 13 height 11
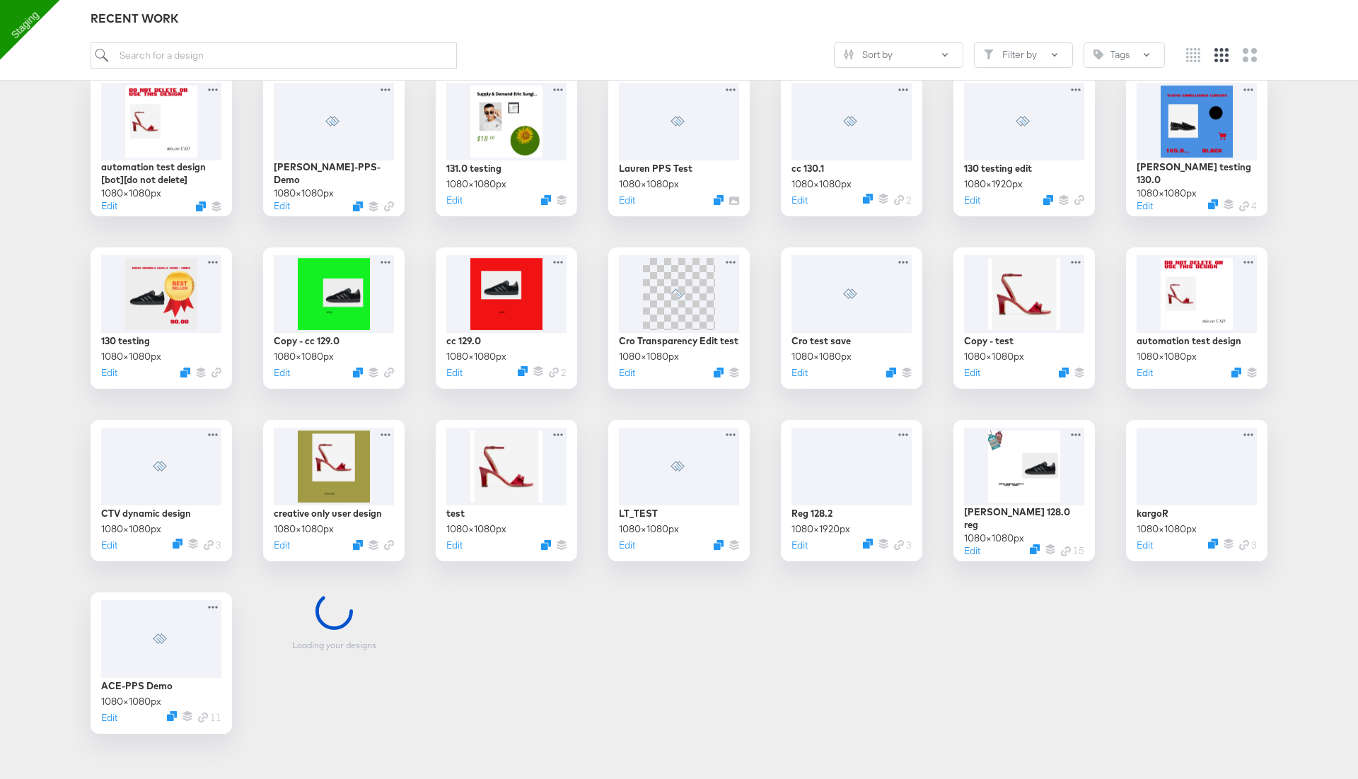
scroll to position [948, 0]
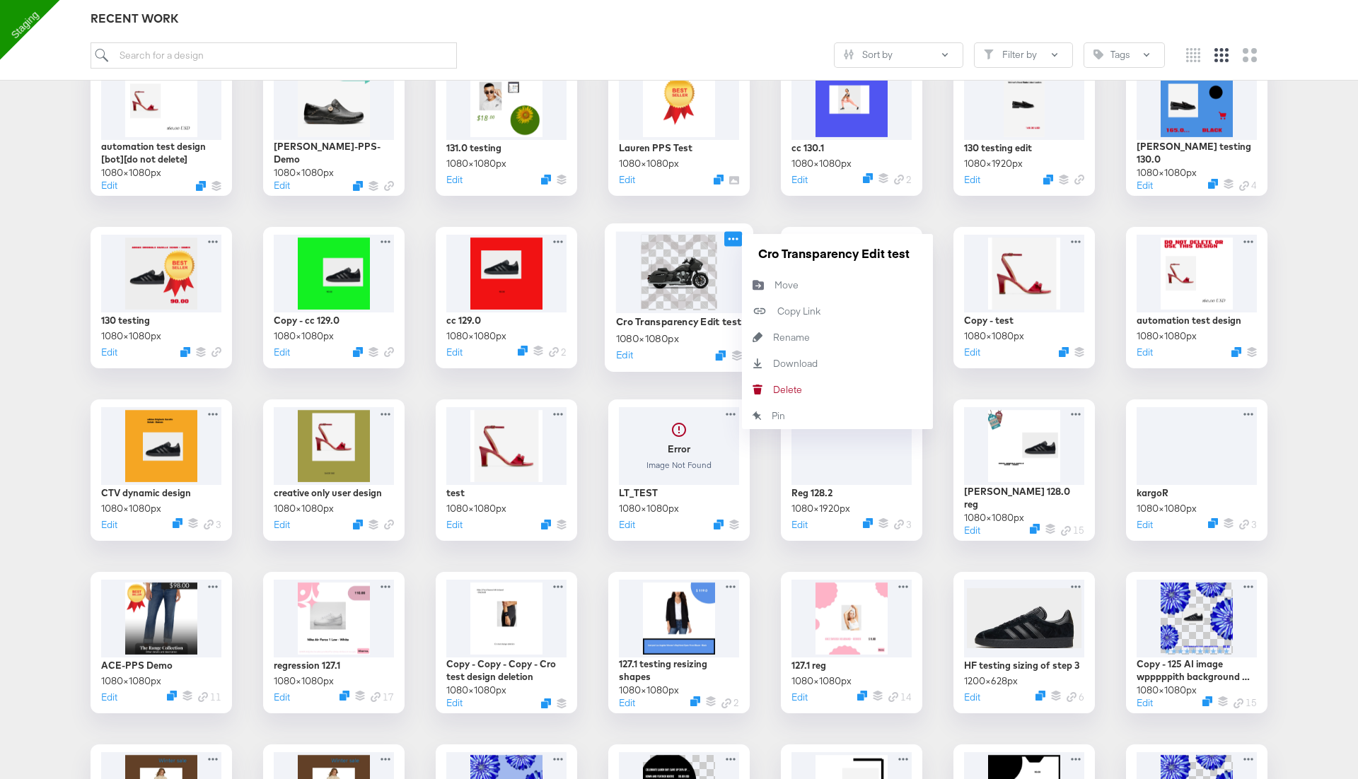
click at [733, 240] on icon at bounding box center [733, 238] width 18 height 15
click at [773, 390] on div "[PERSON_NAME]" at bounding box center [773, 390] width 0 height 0
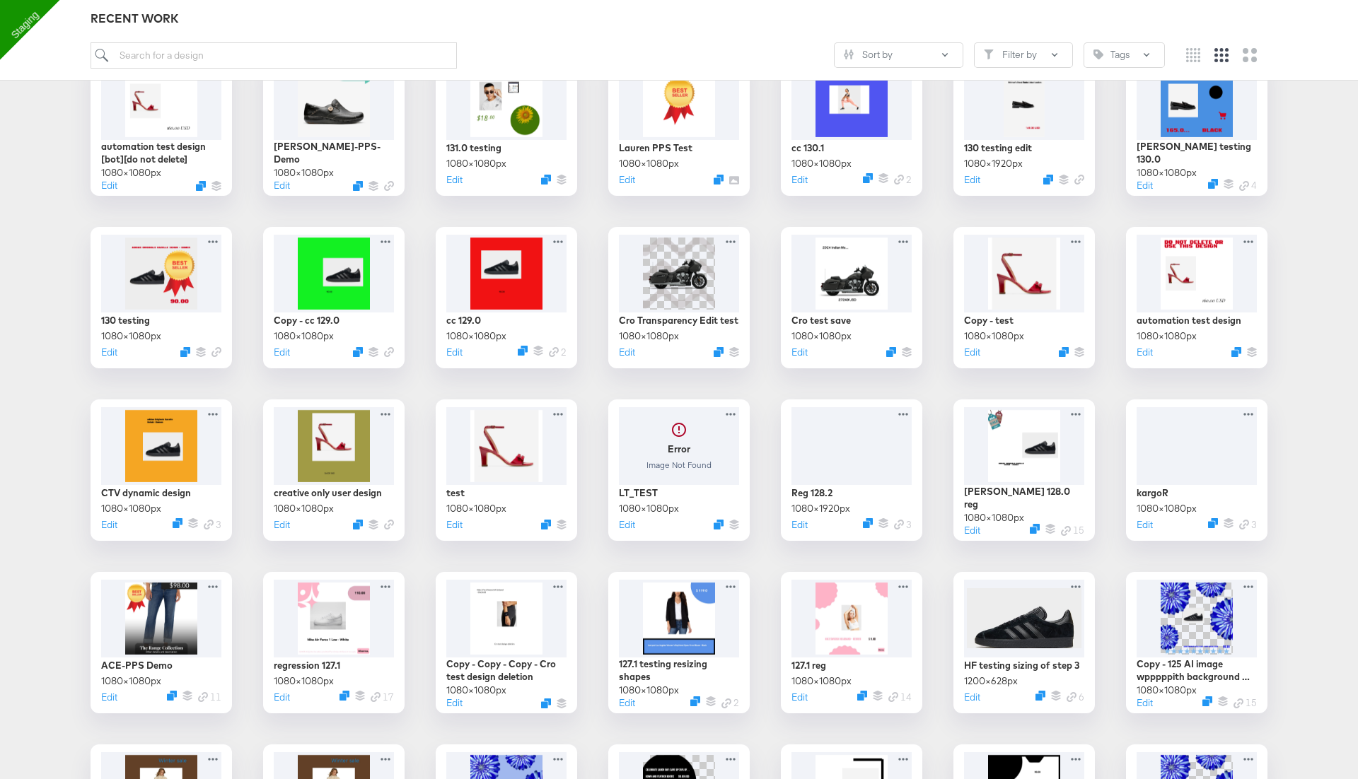
click at [594, 378] on div "Test136.0 131.0 testing automation folder CC folder test SW Folder Fran QA Fold…" at bounding box center [679, 297] width 1330 height 1867
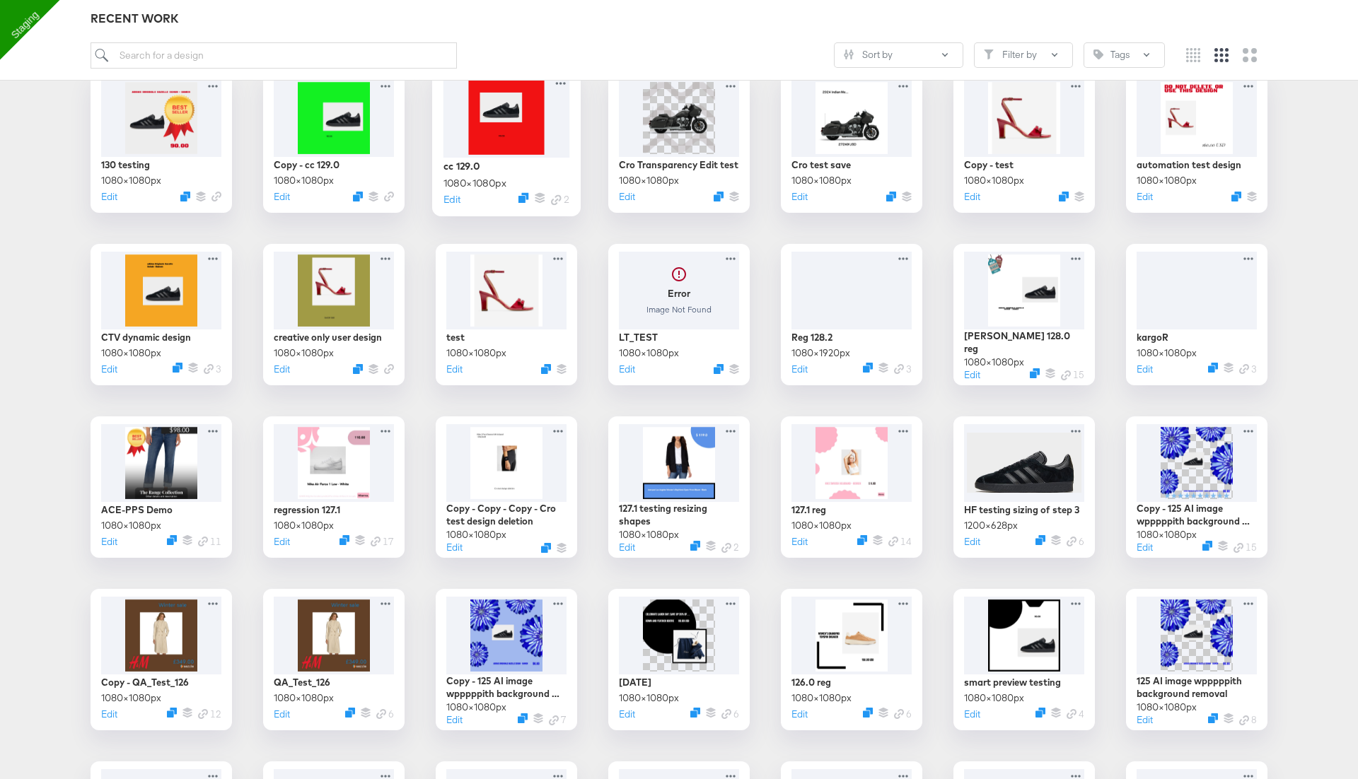
scroll to position [1466, 0]
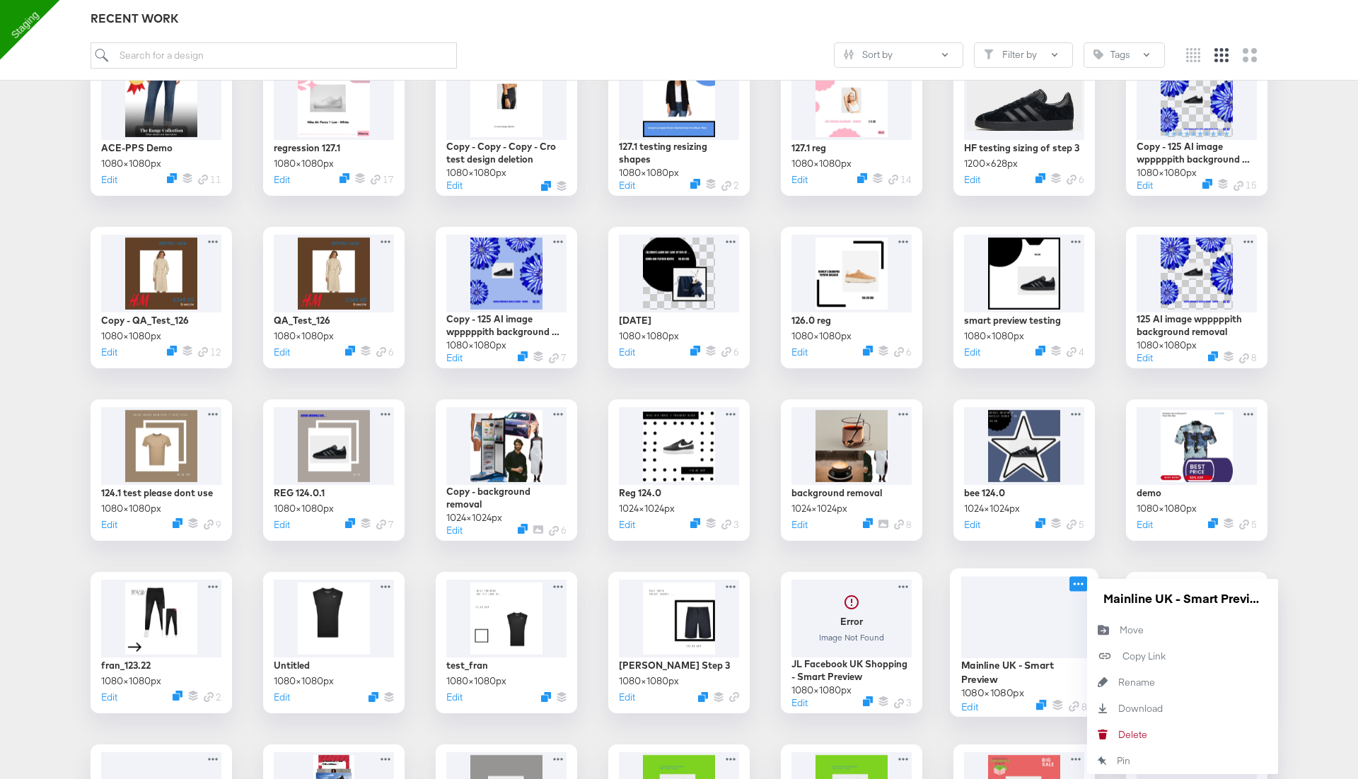
click at [1079, 576] on div at bounding box center [1078, 583] width 18 height 15
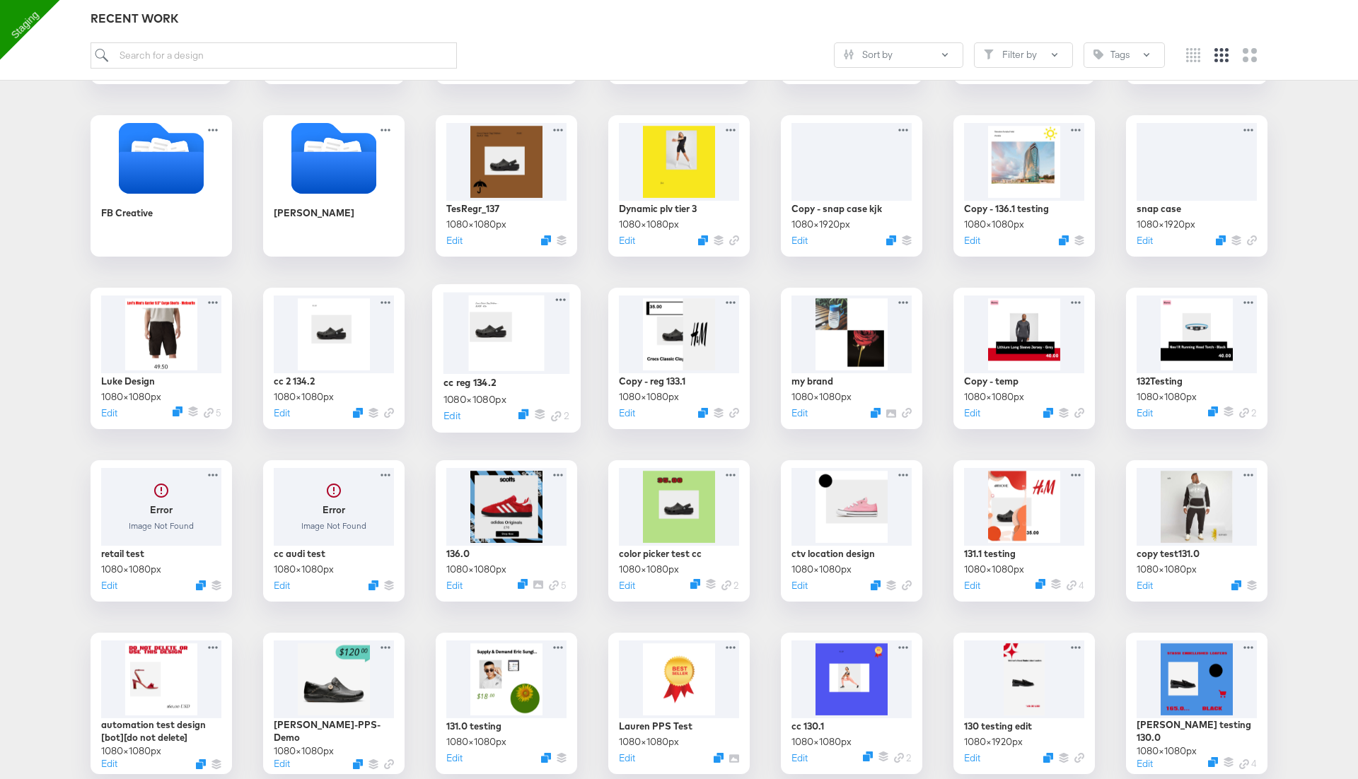
scroll to position [375, 0]
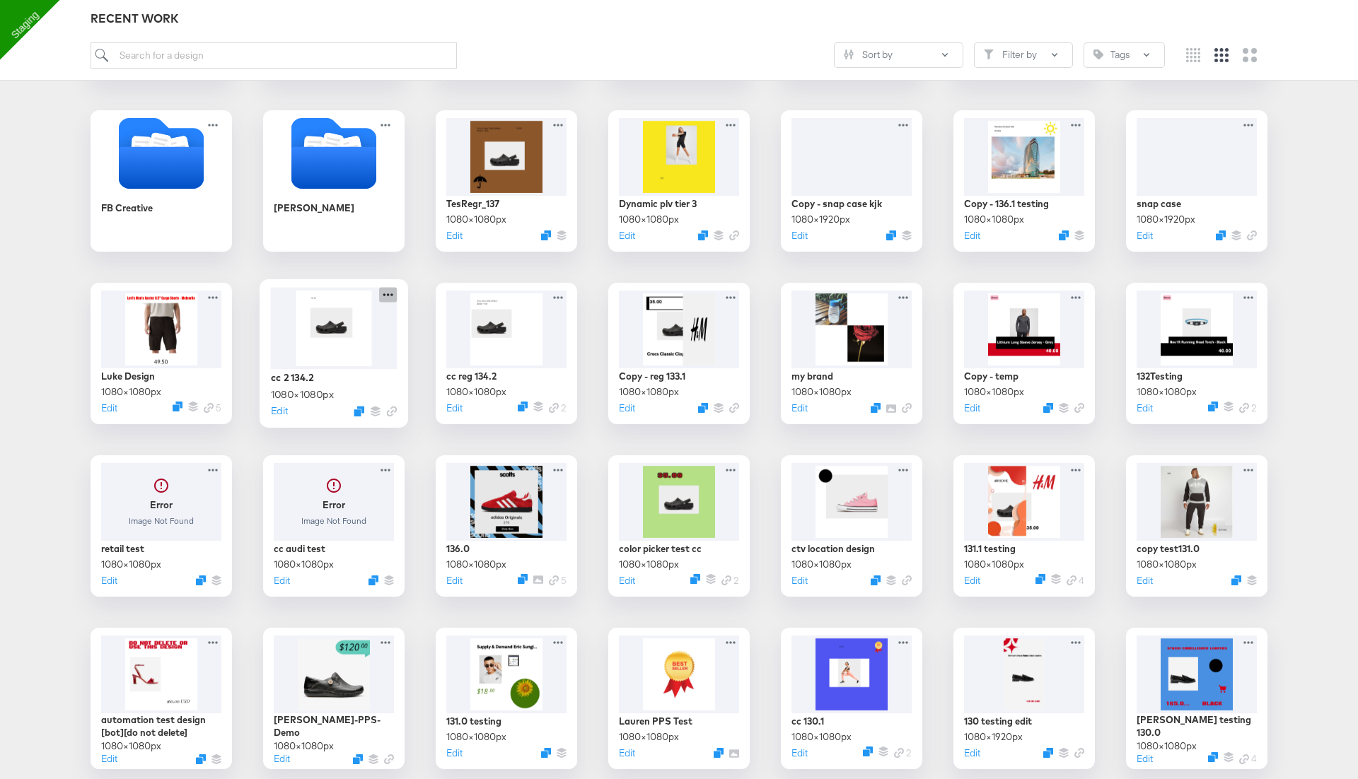
click at [389, 295] on icon at bounding box center [388, 294] width 18 height 15
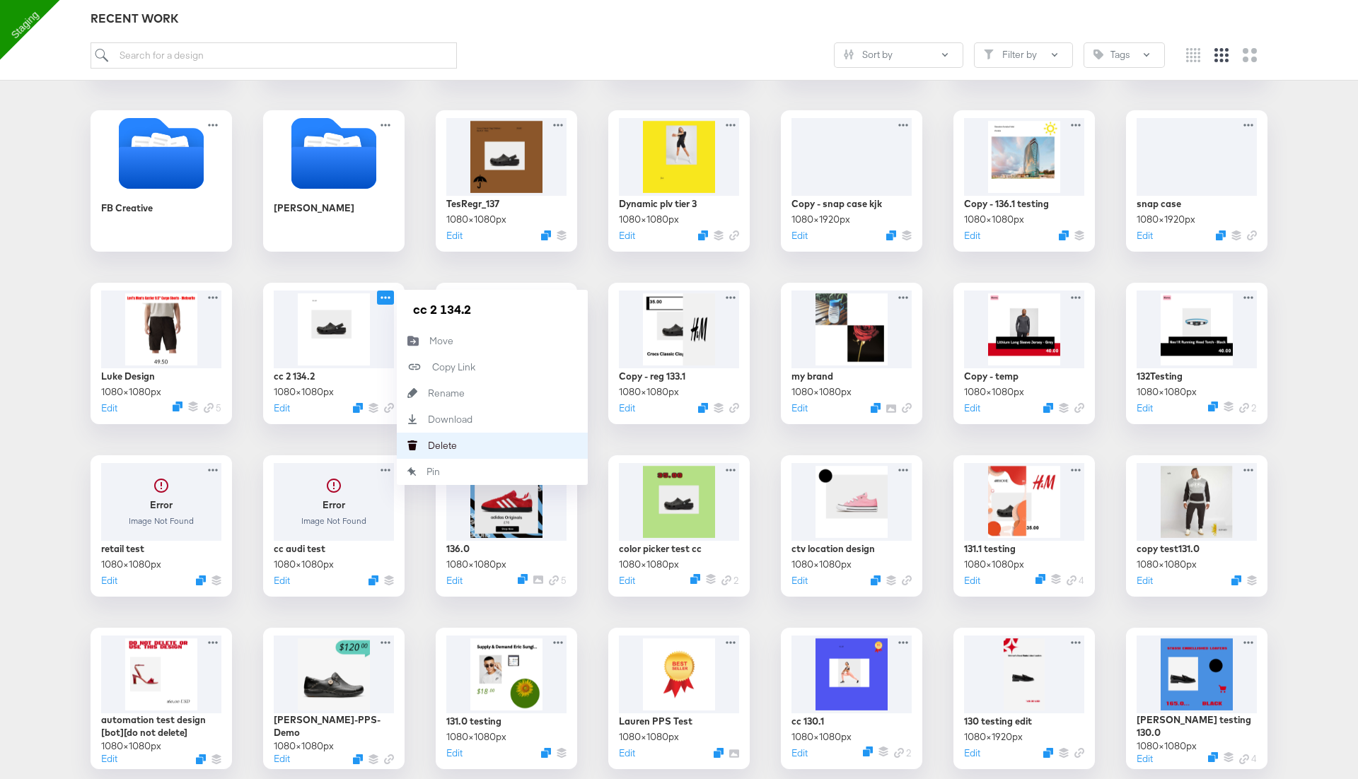
click at [468, 443] on button "[PERSON_NAME]" at bounding box center [492, 446] width 191 height 26
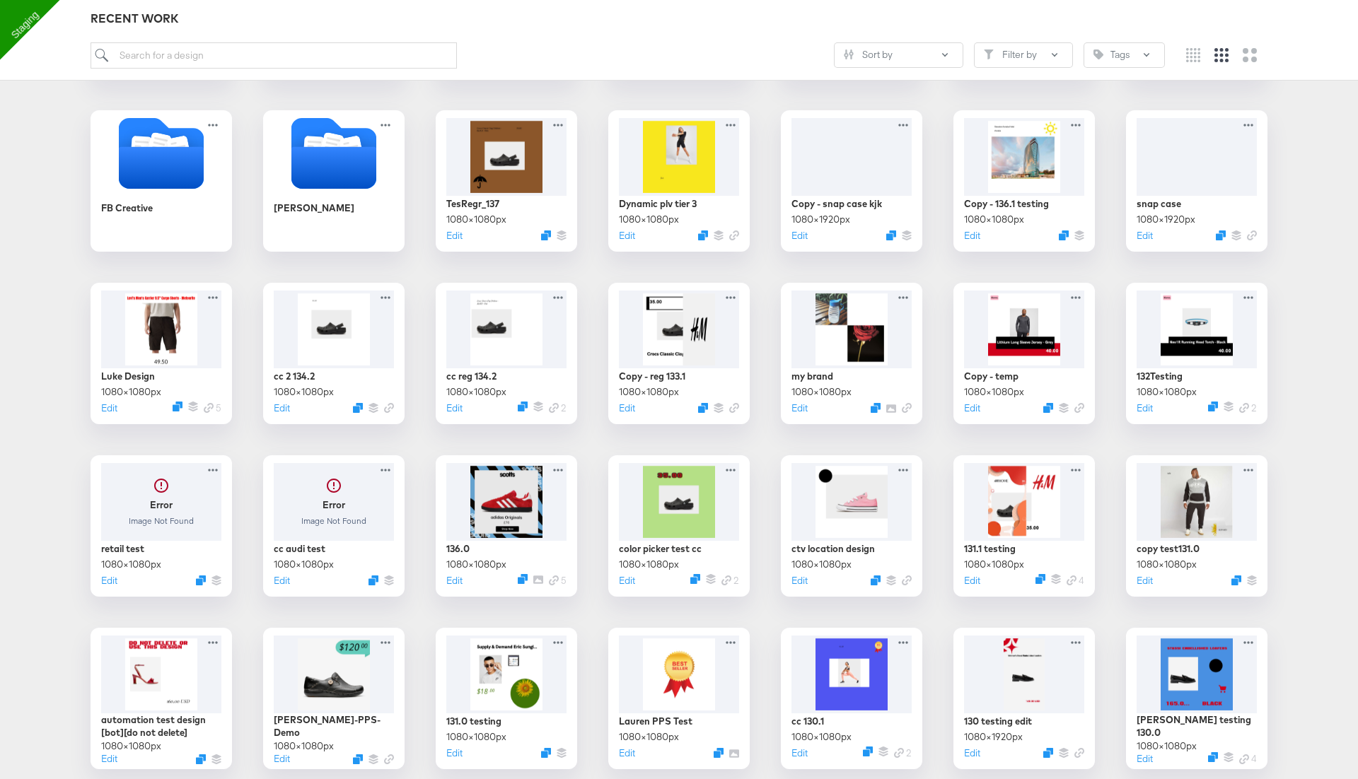
drag, startPoint x: 452, startPoint y: 402, endPoint x: 601, endPoint y: 460, distance: 160.1
click at [216, 293] on icon at bounding box center [216, 294] width 18 height 15
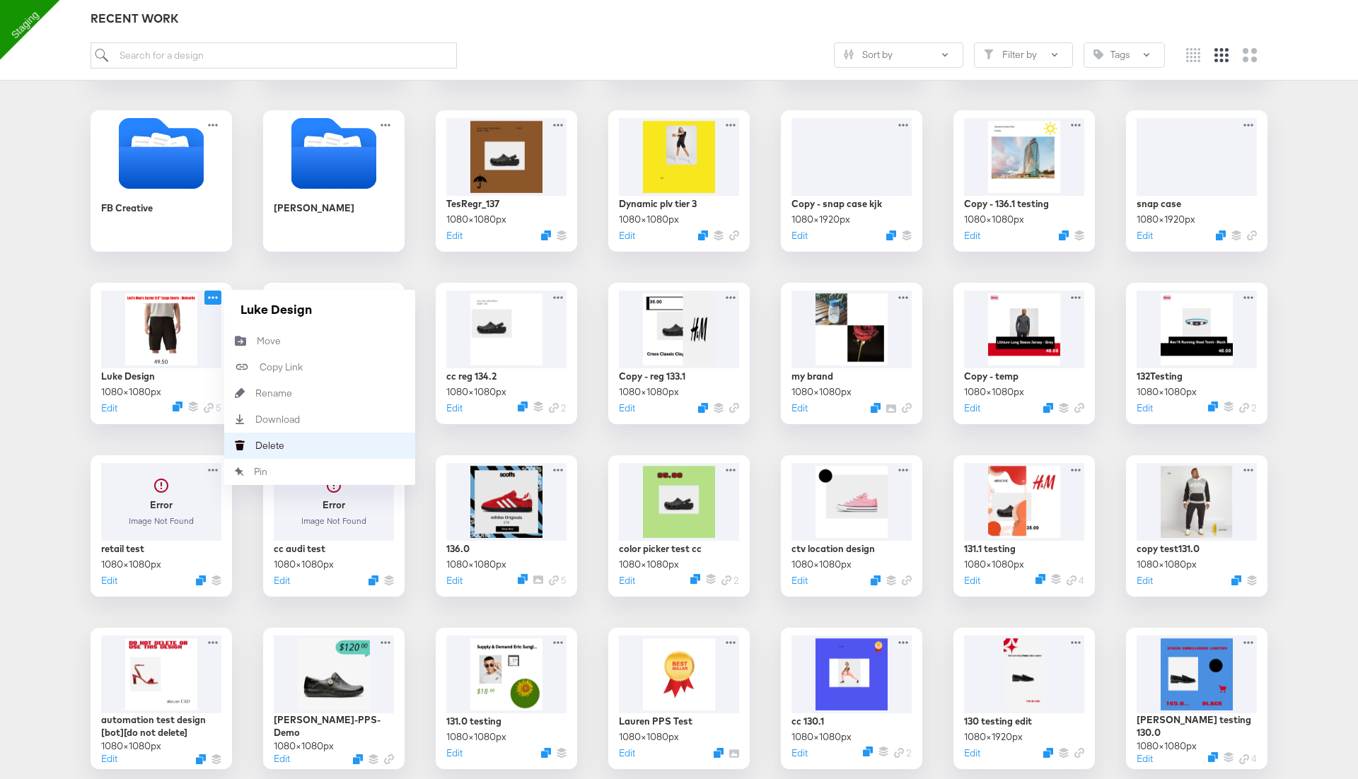
click at [255, 446] on div "[PERSON_NAME]" at bounding box center [255, 446] width 0 height 0
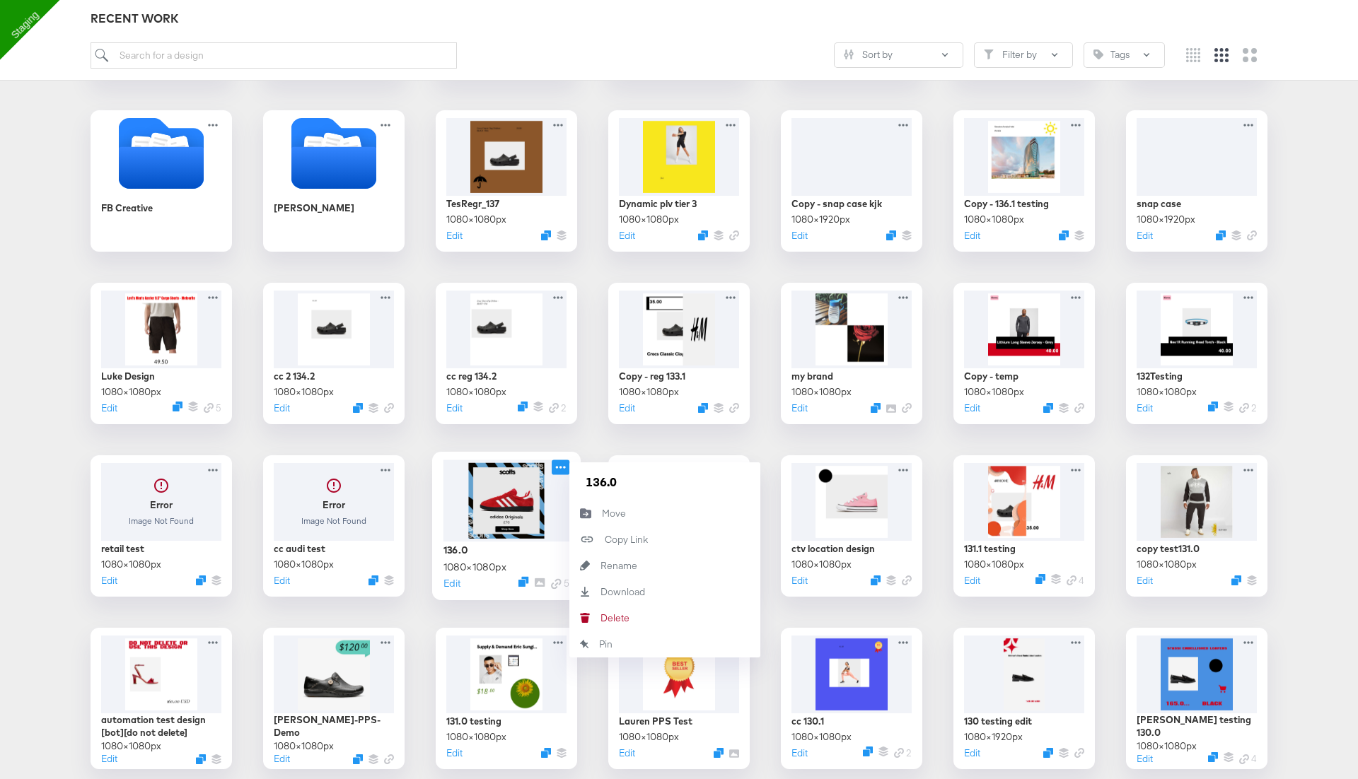
click at [566, 460] on icon at bounding box center [561, 467] width 18 height 15
click at [601, 618] on div "[PERSON_NAME]" at bounding box center [601, 618] width 0 height 0
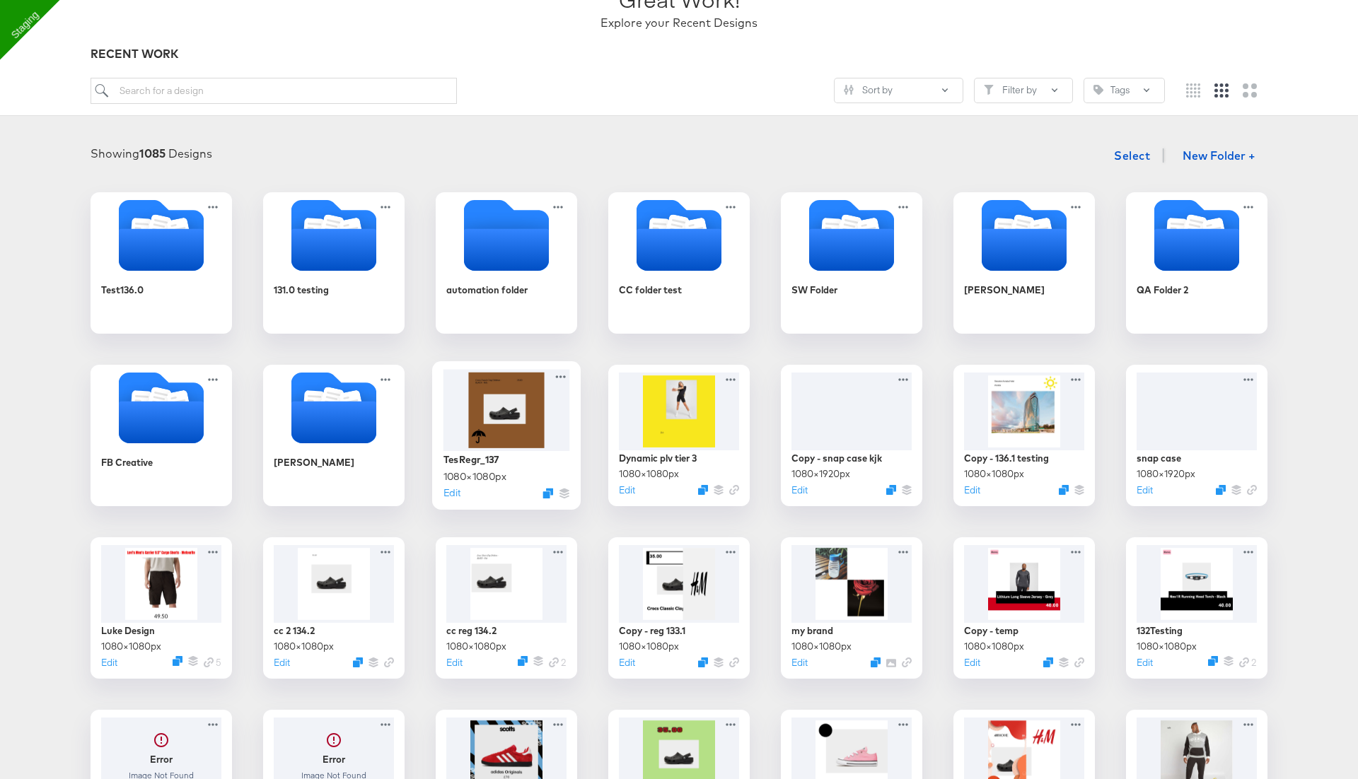
scroll to position [0, 0]
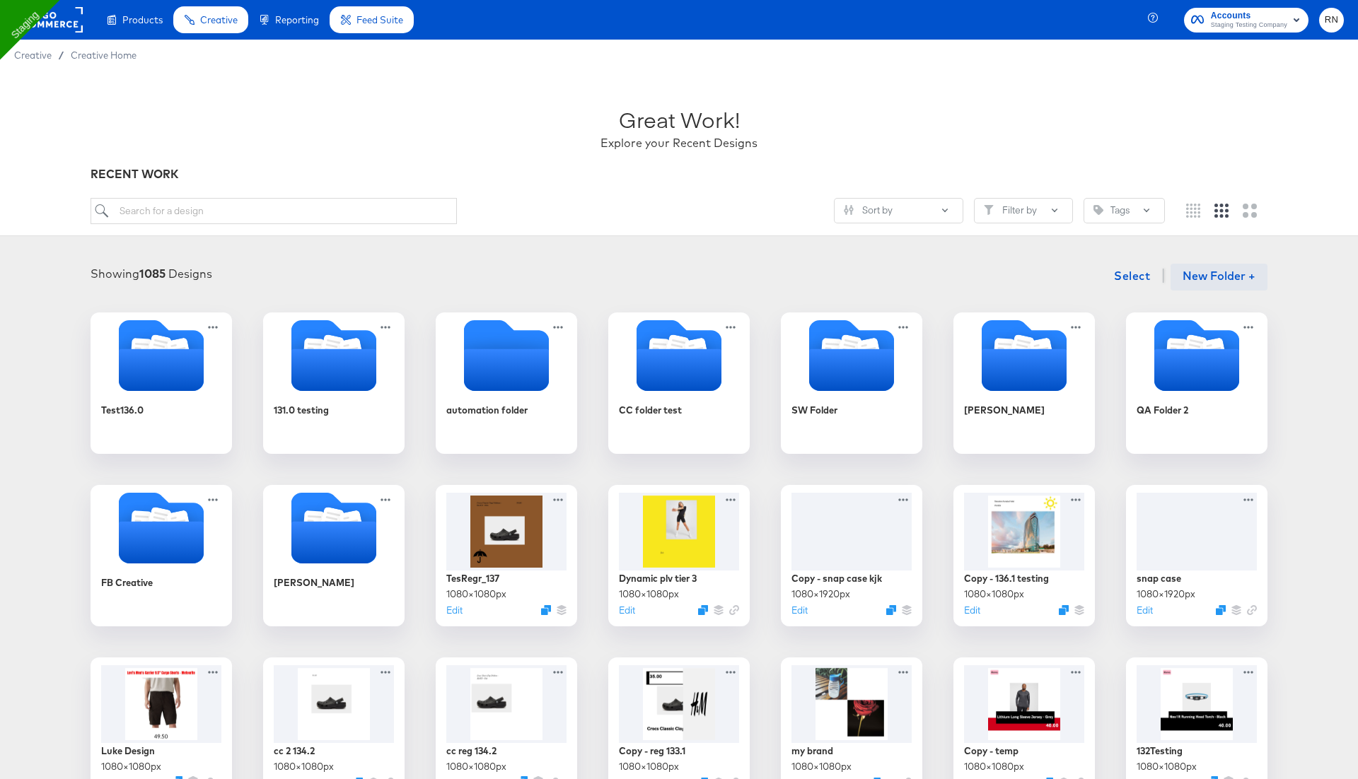
click at [1223, 268] on button "New Folder +" at bounding box center [1219, 277] width 97 height 27
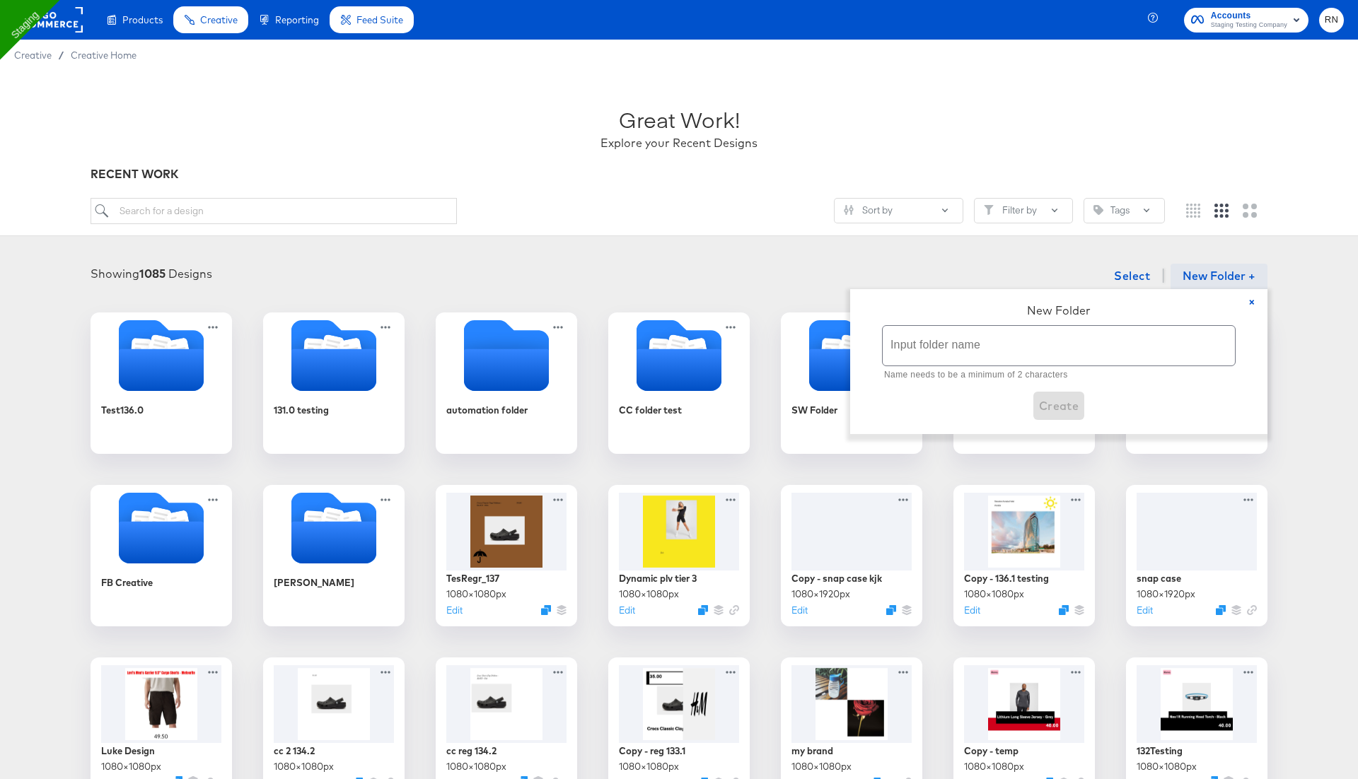
click at [973, 344] on input "text" at bounding box center [1059, 346] width 352 height 40
type input "137.0"
click at [1073, 381] on span "Create" at bounding box center [1059, 391] width 40 height 20
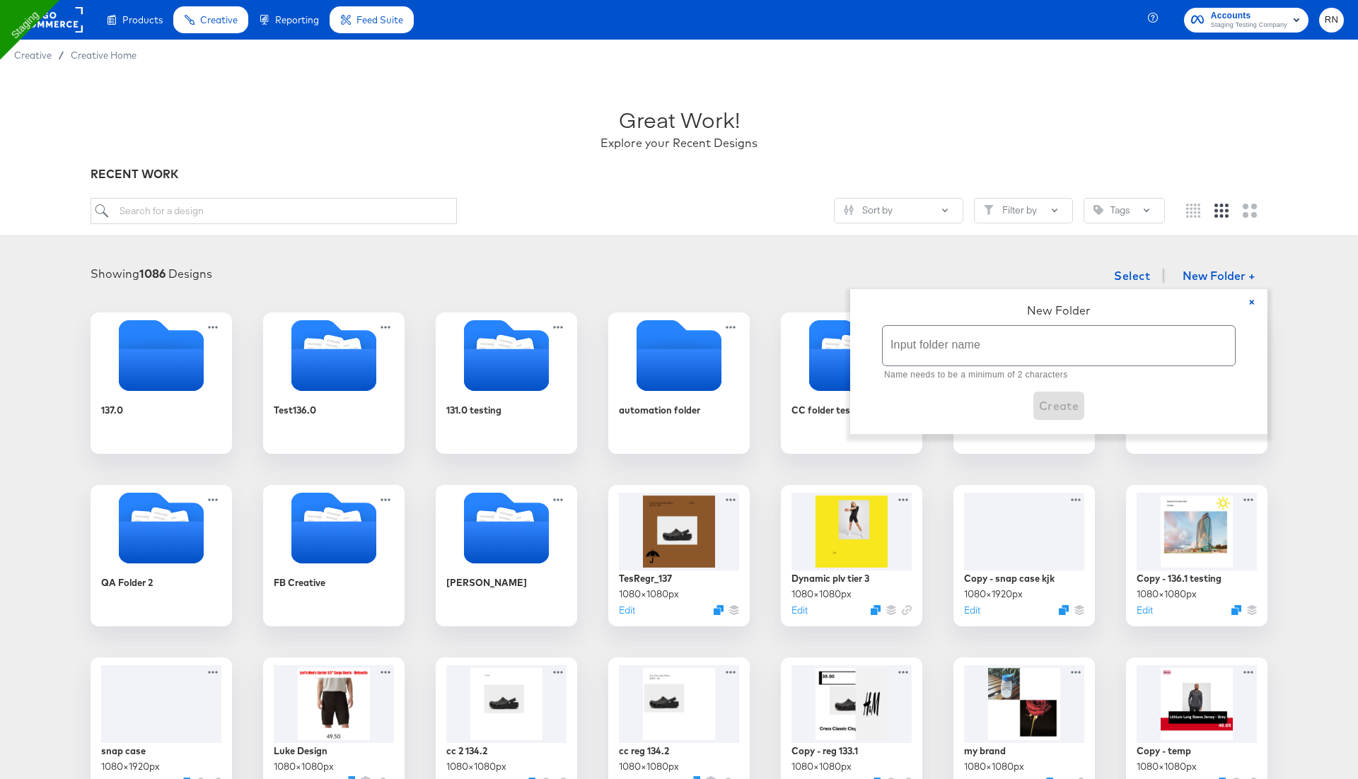
click at [701, 223] on div "Sort by Filter by Tags" at bounding box center [628, 211] width 1074 height 26
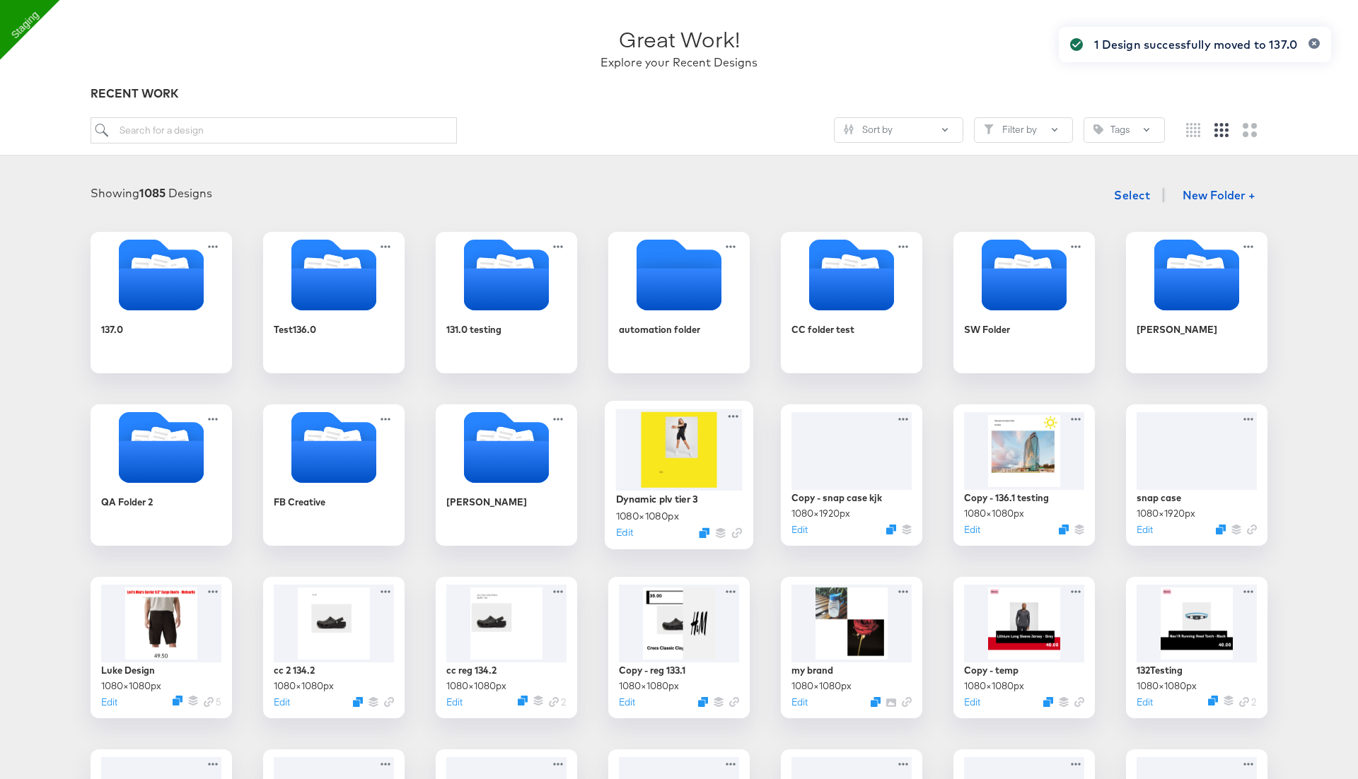
scroll to position [88, 0]
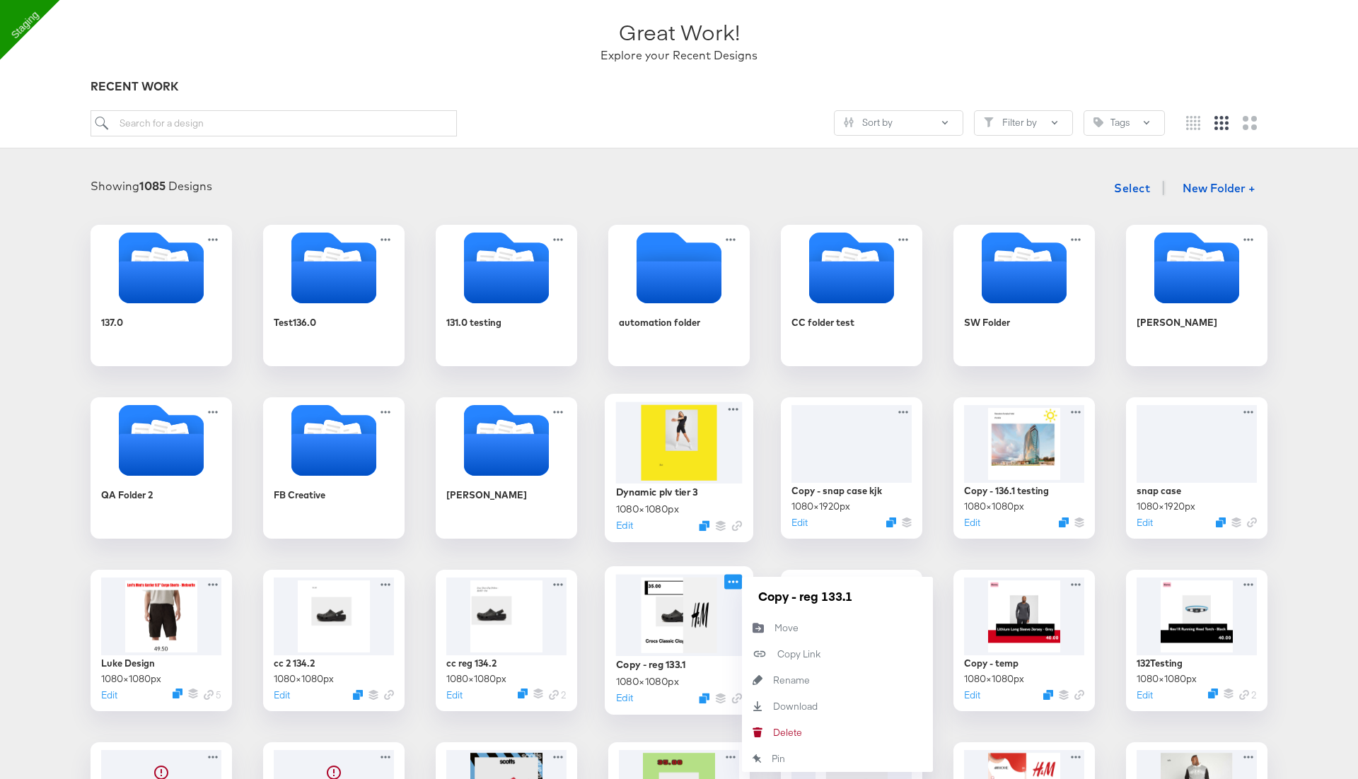
click at [735, 579] on icon at bounding box center [733, 581] width 18 height 15
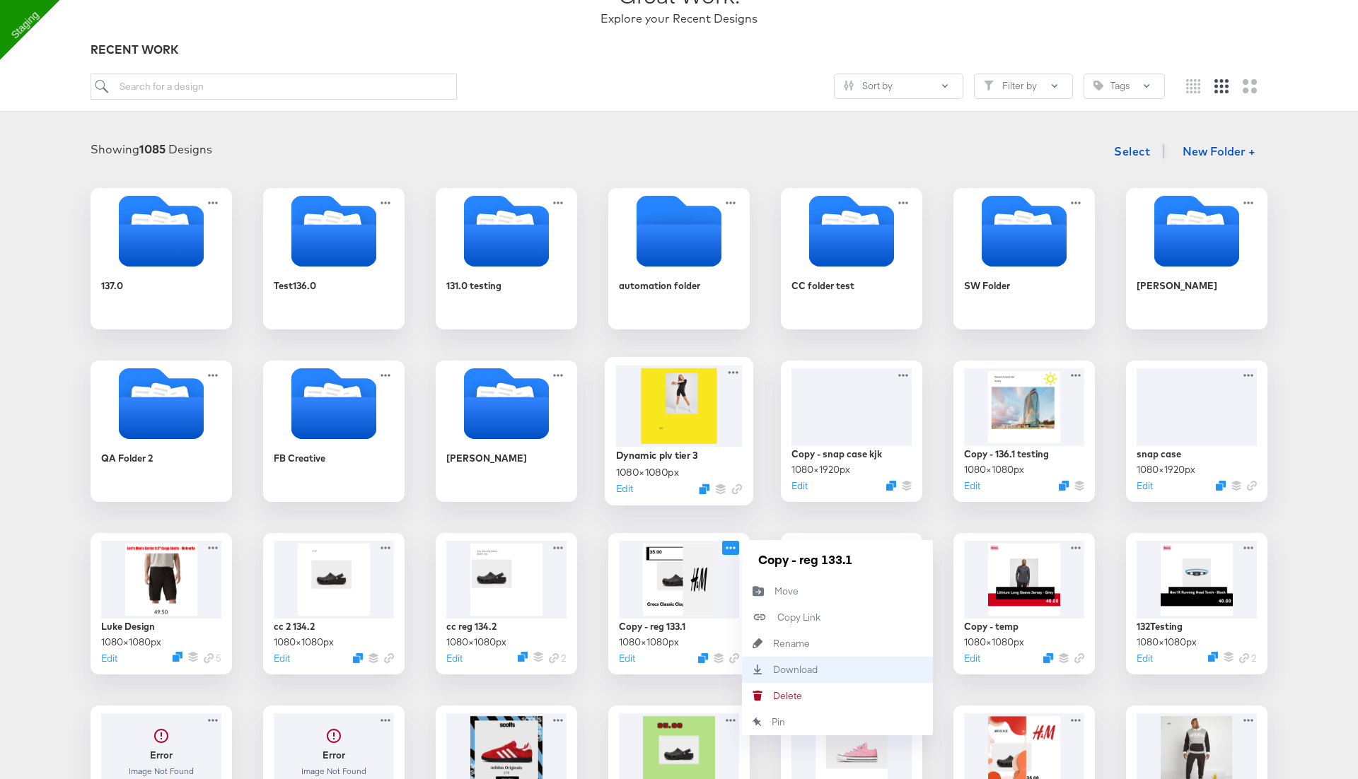
scroll to position [137, 0]
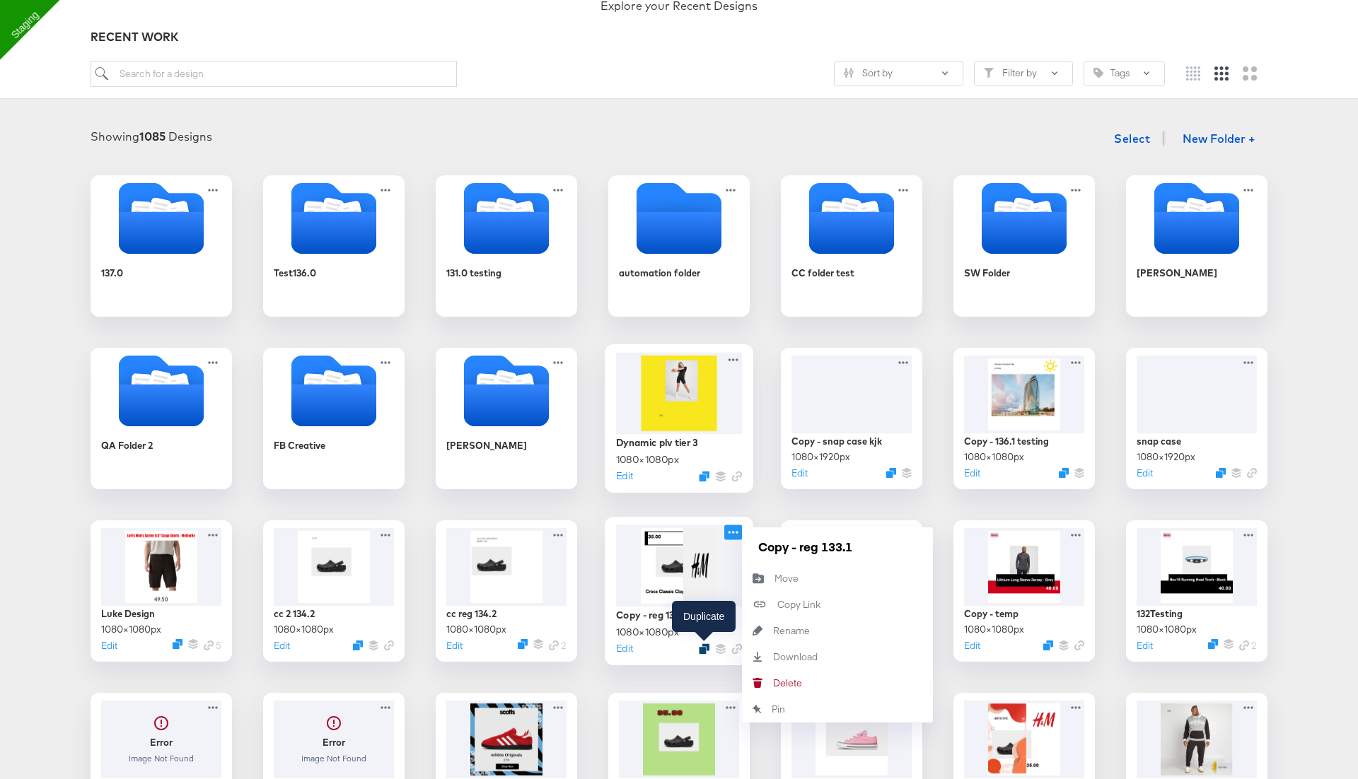
click at [704, 646] on icon "Duplicate" at bounding box center [704, 649] width 11 height 11
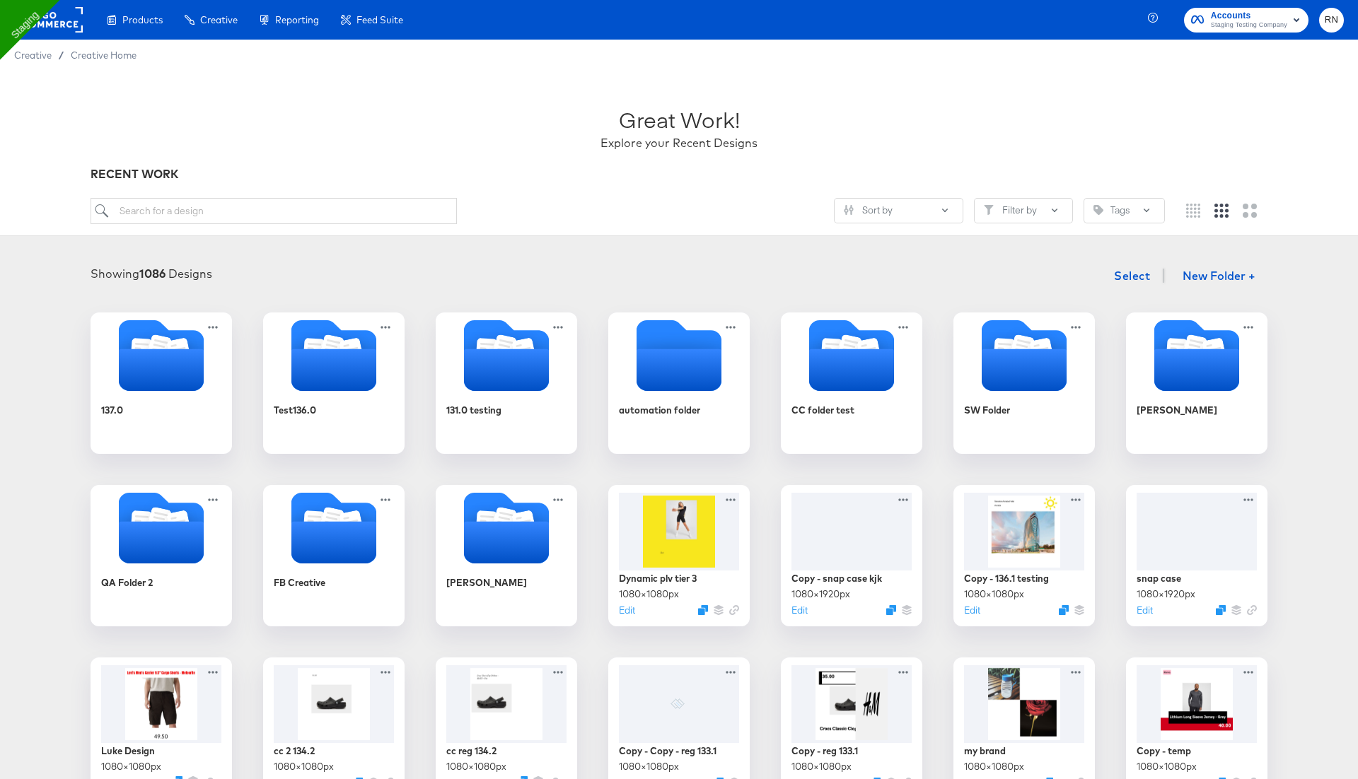
scroll to position [137, 0]
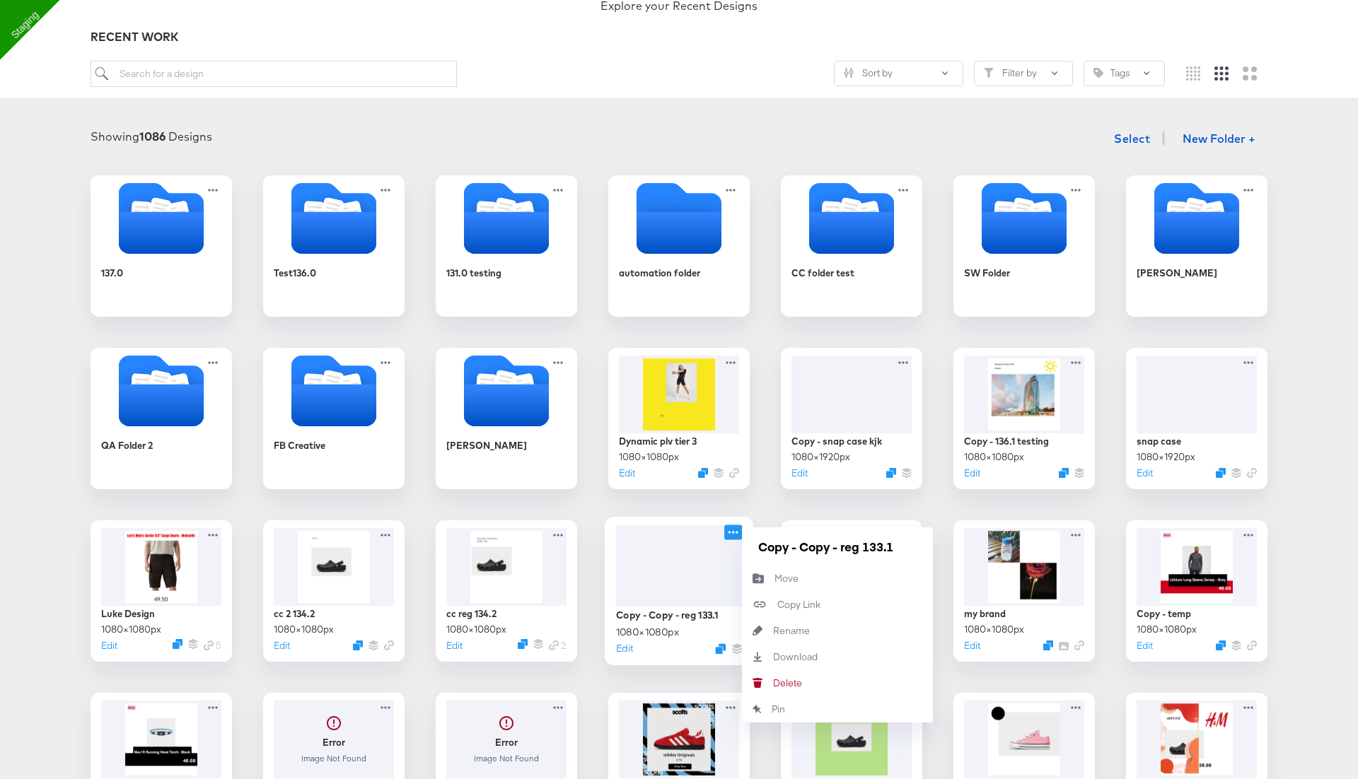
click at [733, 530] on icon at bounding box center [733, 532] width 18 height 15
click at [773, 631] on div "Rename Rename" at bounding box center [773, 631] width 0 height 0
drag, startPoint x: 799, startPoint y: 545, endPoint x: 927, endPoint y: 545, distance: 128.0
click at [927, 545] on div "Copy - Copy - reg 133.1" at bounding box center [837, 547] width 191 height 38
type input "Copy - reg137.0"
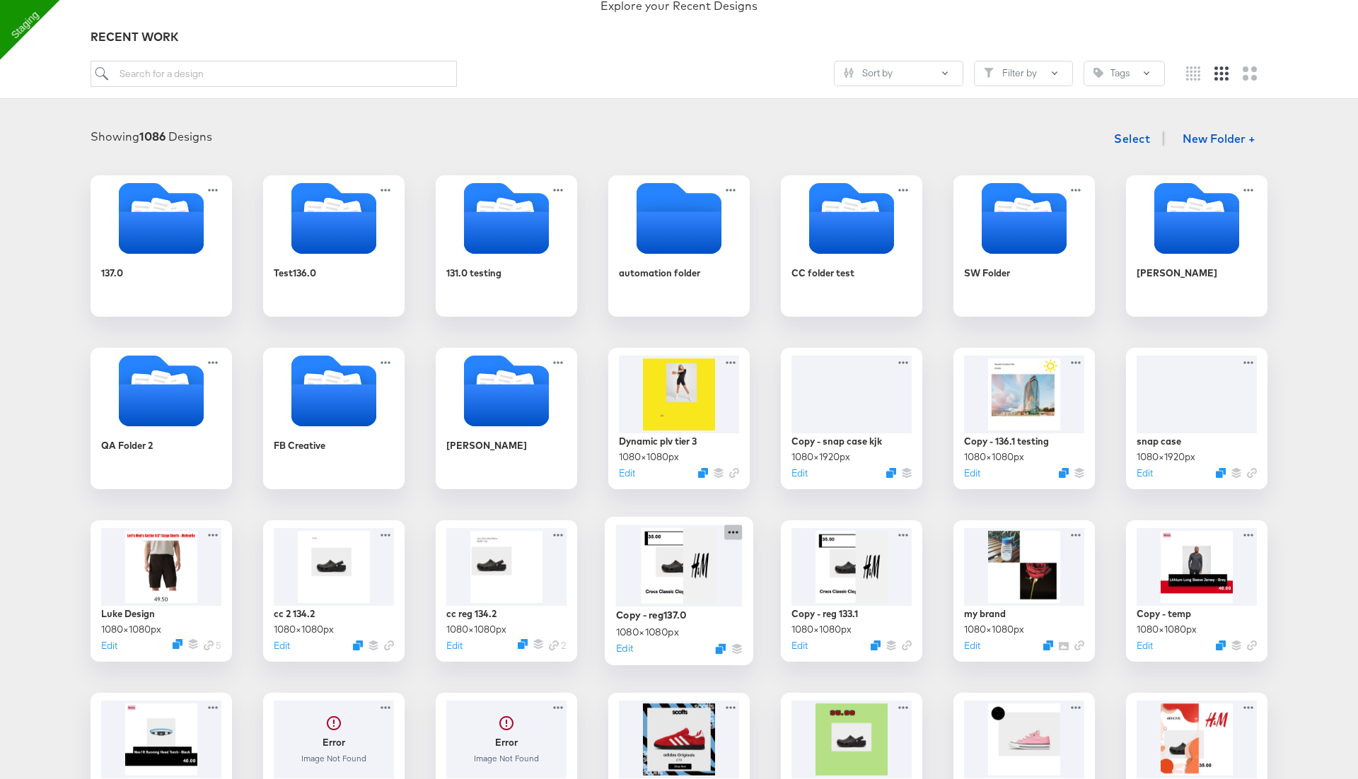
click at [731, 533] on icon at bounding box center [733, 532] width 18 height 15
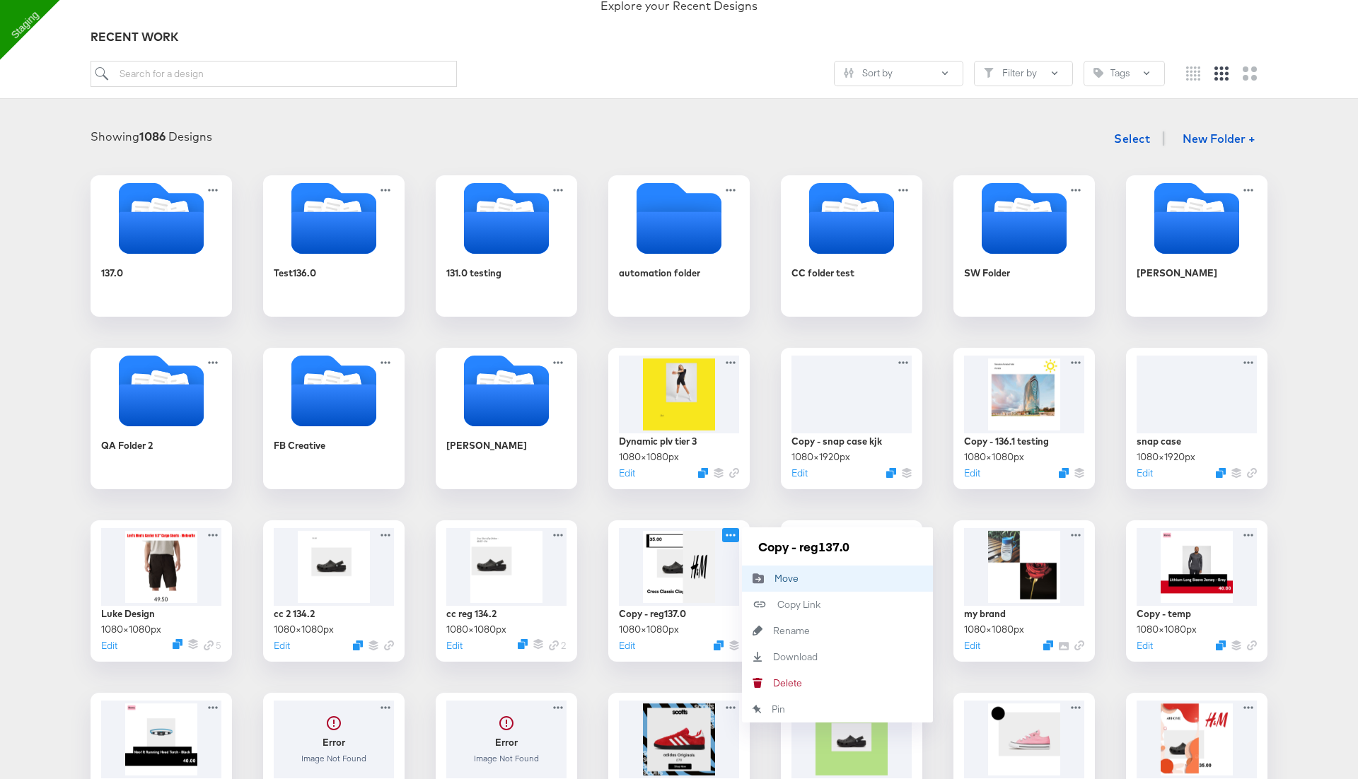
click at [775, 579] on div "Move Move" at bounding box center [775, 579] width 0 height 0
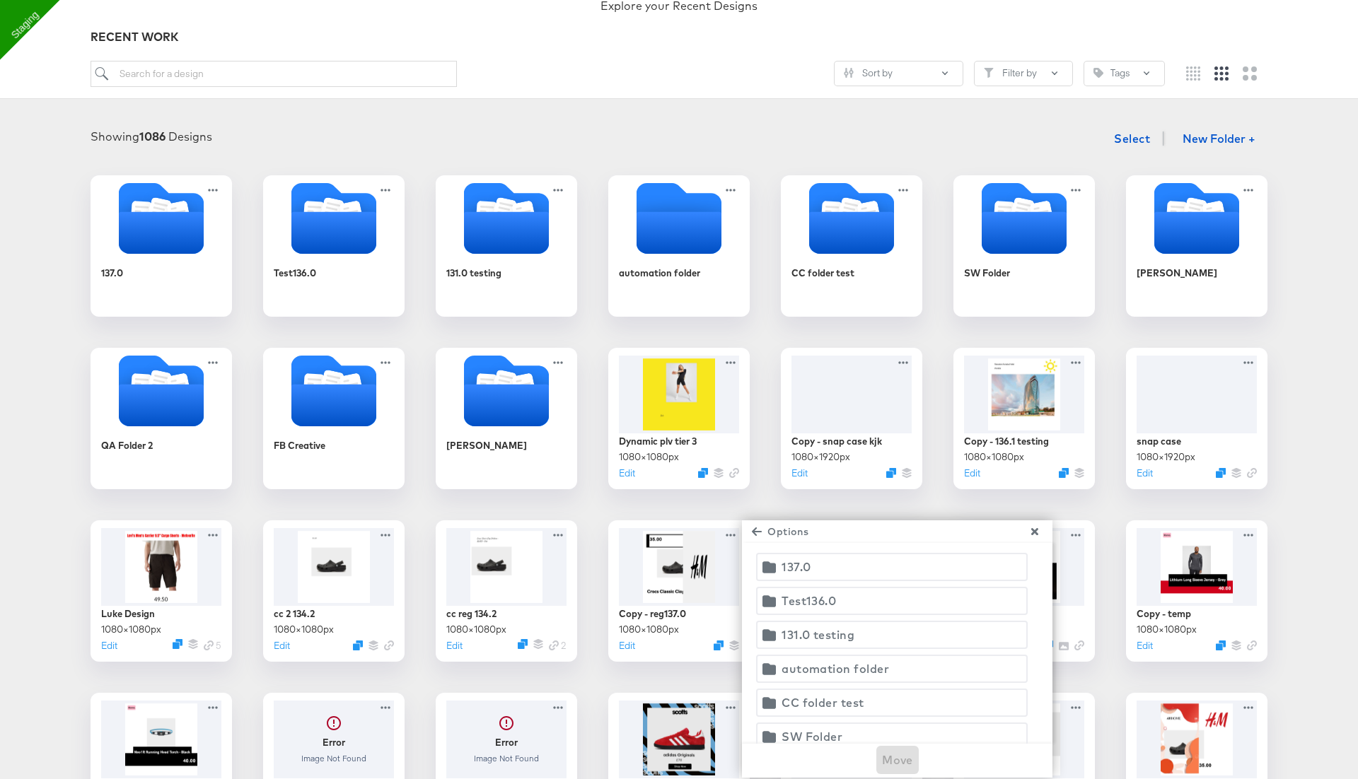
click at [793, 573] on div "137.0" at bounding box center [796, 567] width 29 height 20
click at [898, 753] on span "Move" at bounding box center [897, 760] width 31 height 20
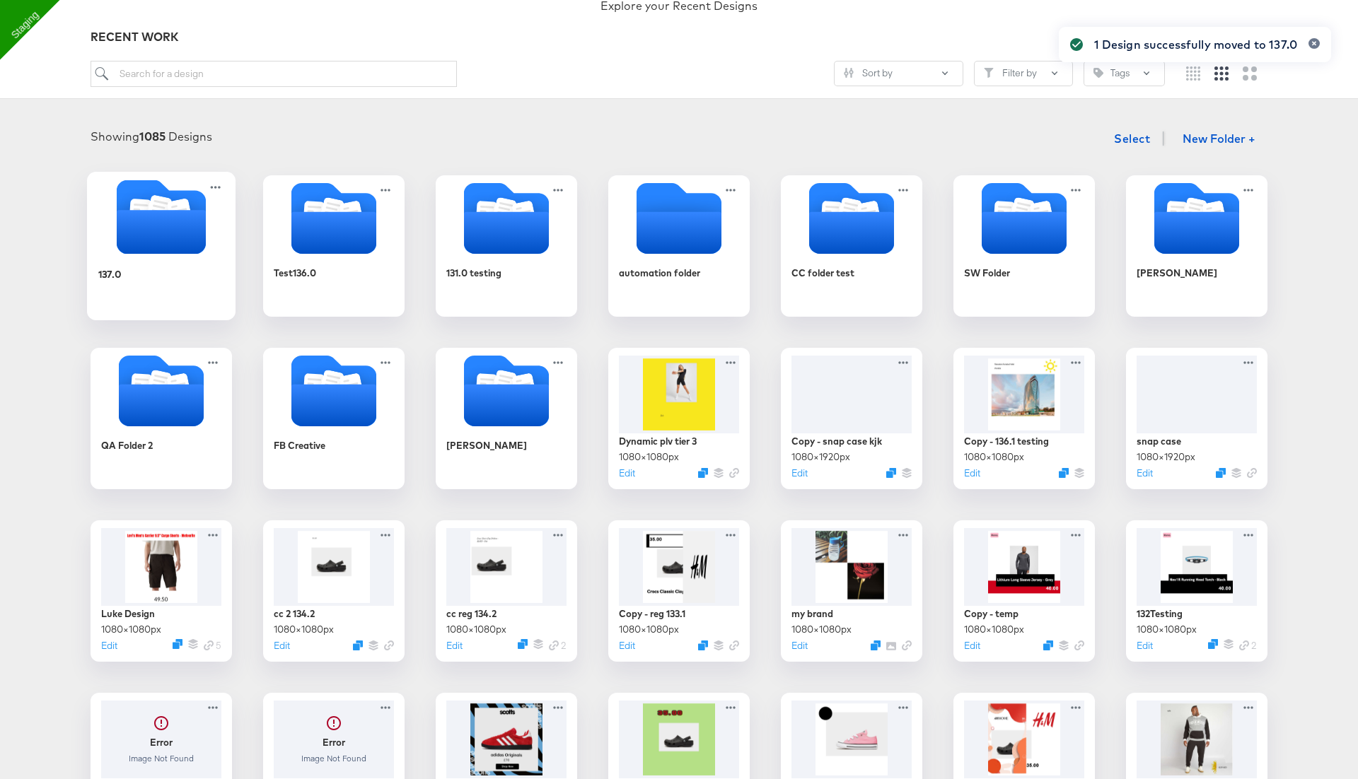
click at [146, 219] on icon "Folder" at bounding box center [161, 232] width 89 height 44
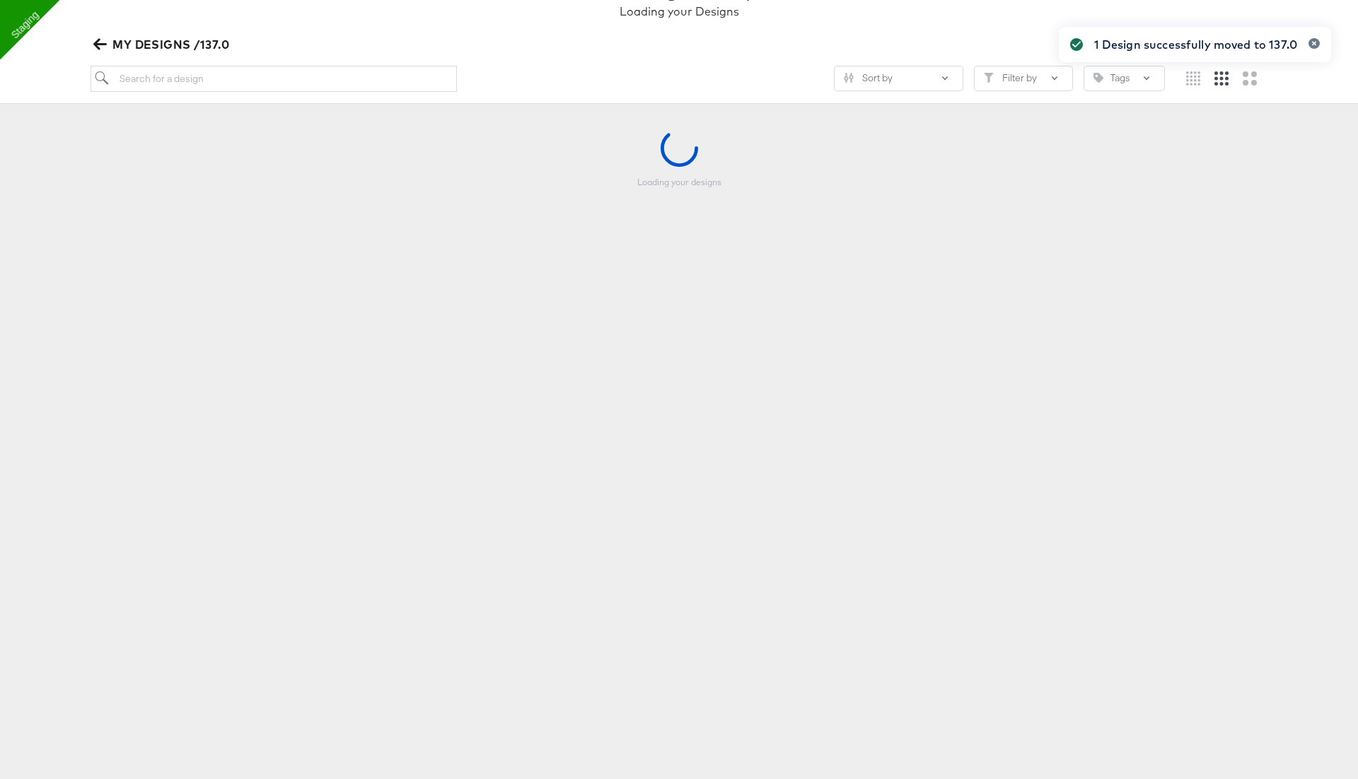
scroll to position [137, 0]
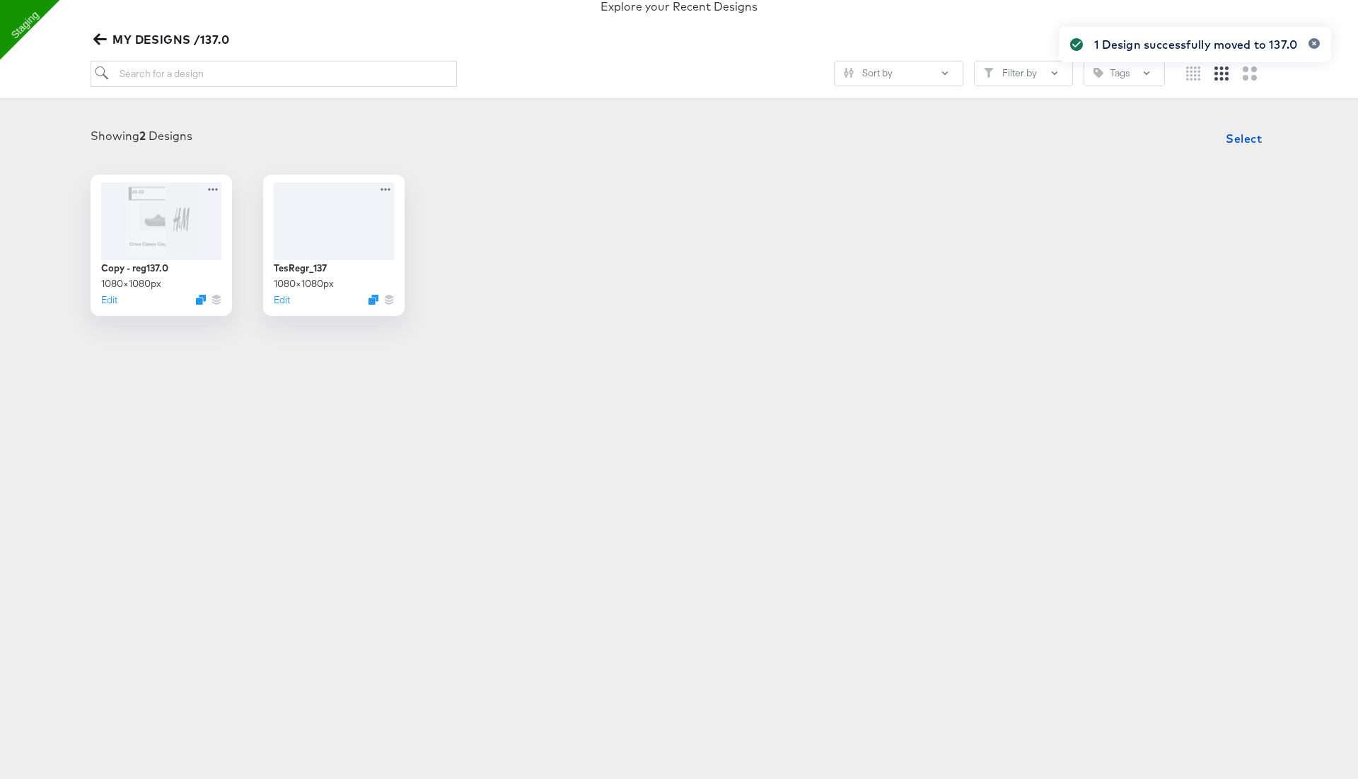
click at [97, 33] on icon "button" at bounding box center [99, 39] width 13 height 13
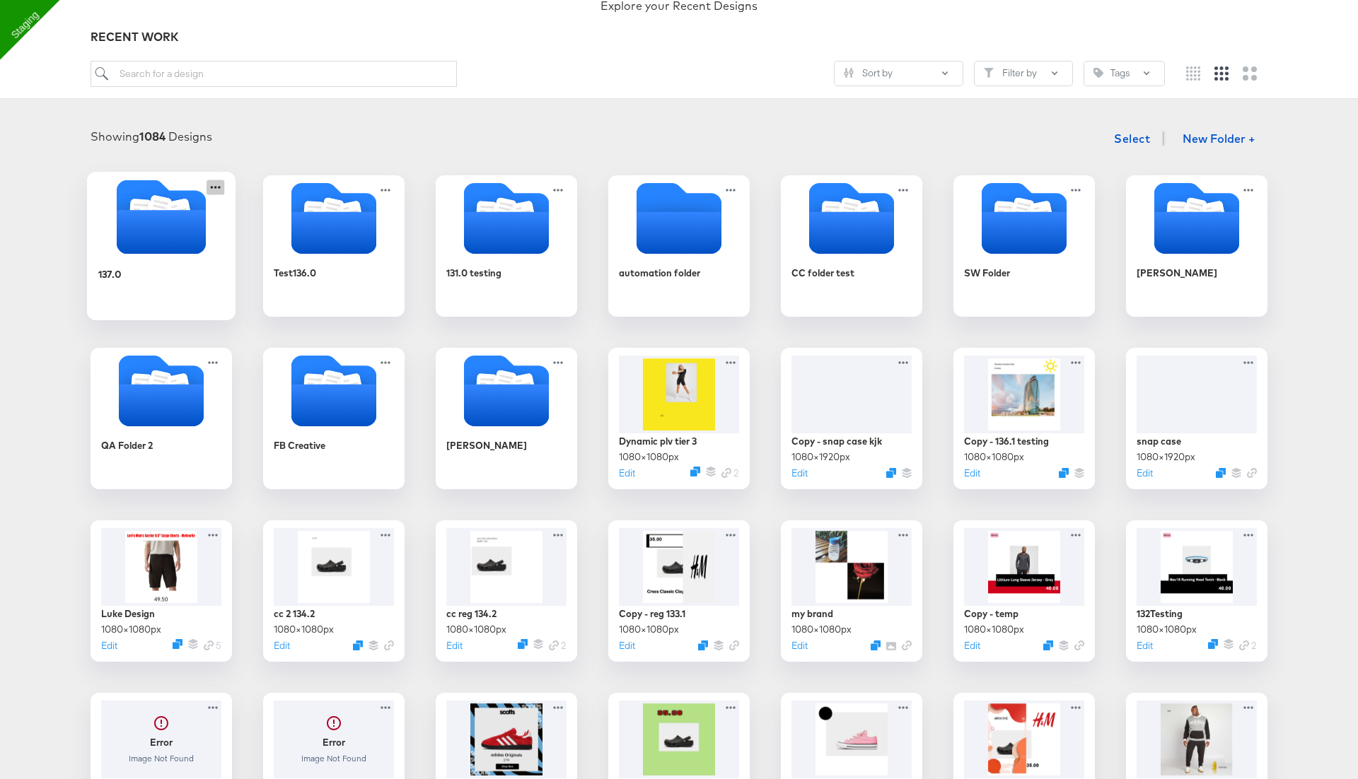
click at [219, 190] on icon at bounding box center [216, 187] width 18 height 15
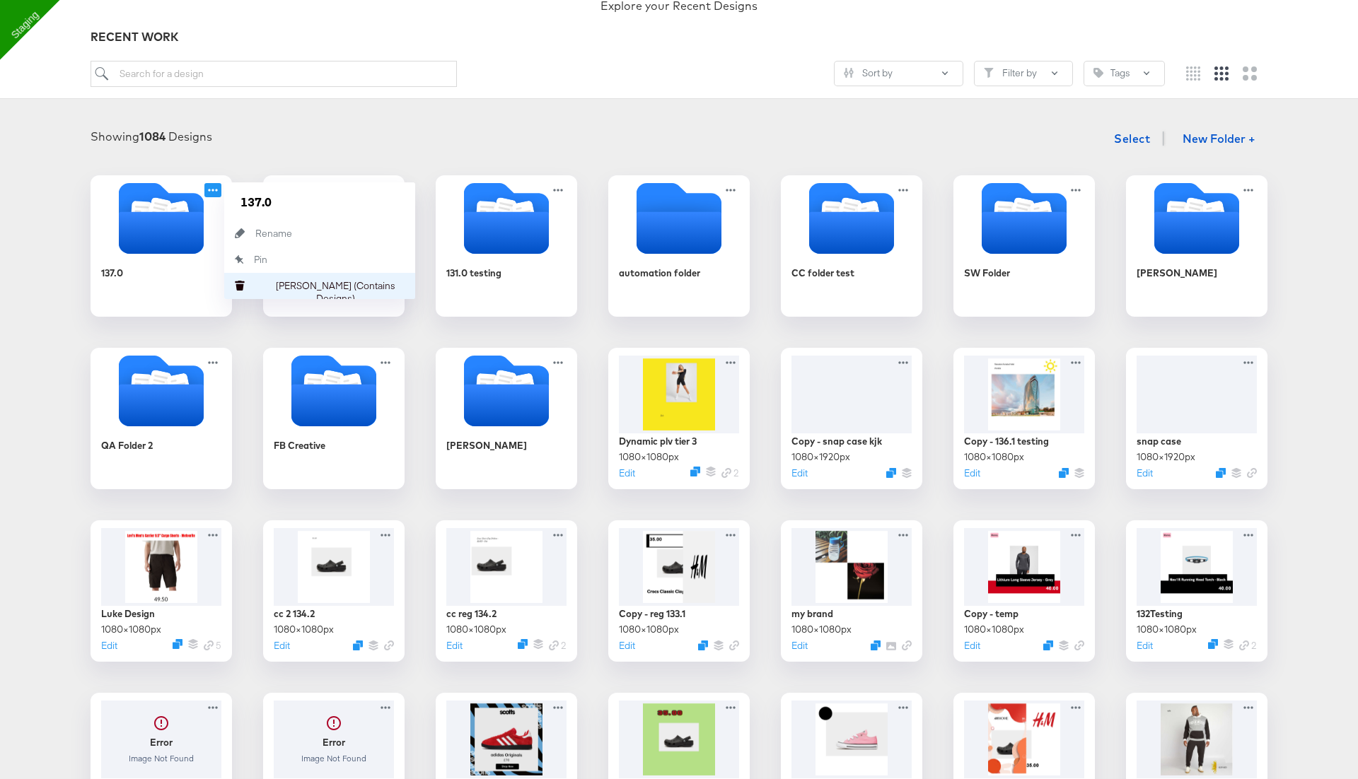
click at [255, 286] on div "Delete Folder (Contains Designs) Delete Folder (Contains Designs)" at bounding box center [255, 286] width 0 height 0
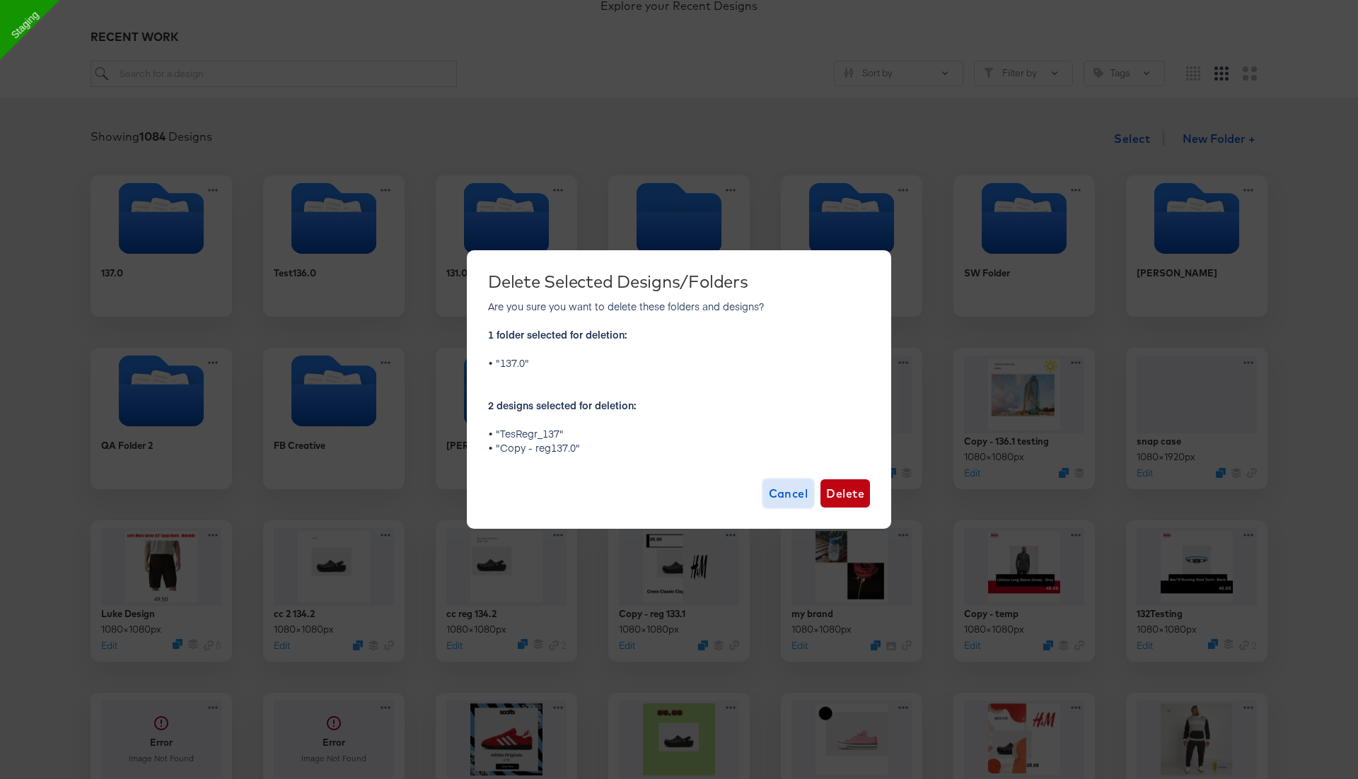
click at [790, 495] on span "Cancel" at bounding box center [789, 494] width 40 height 20
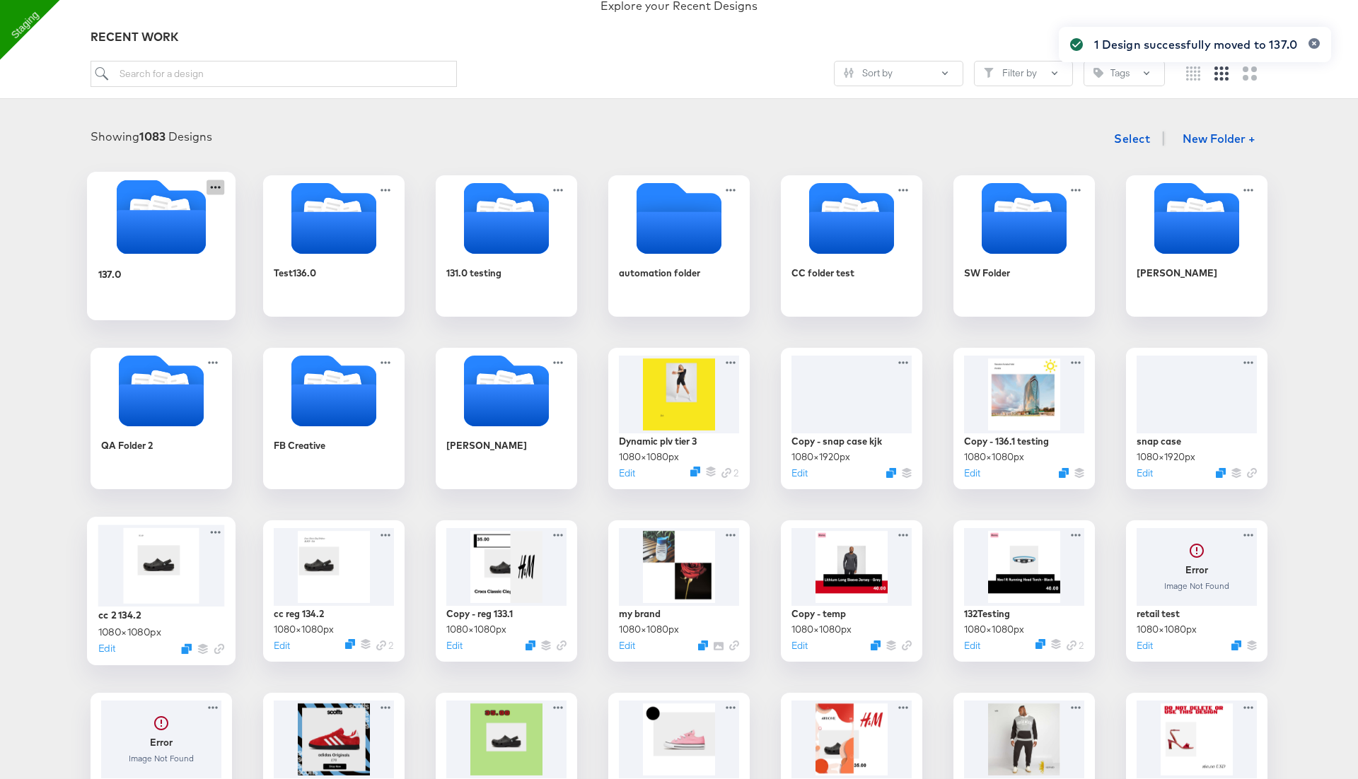
click at [216, 185] on icon at bounding box center [216, 187] width 18 height 15
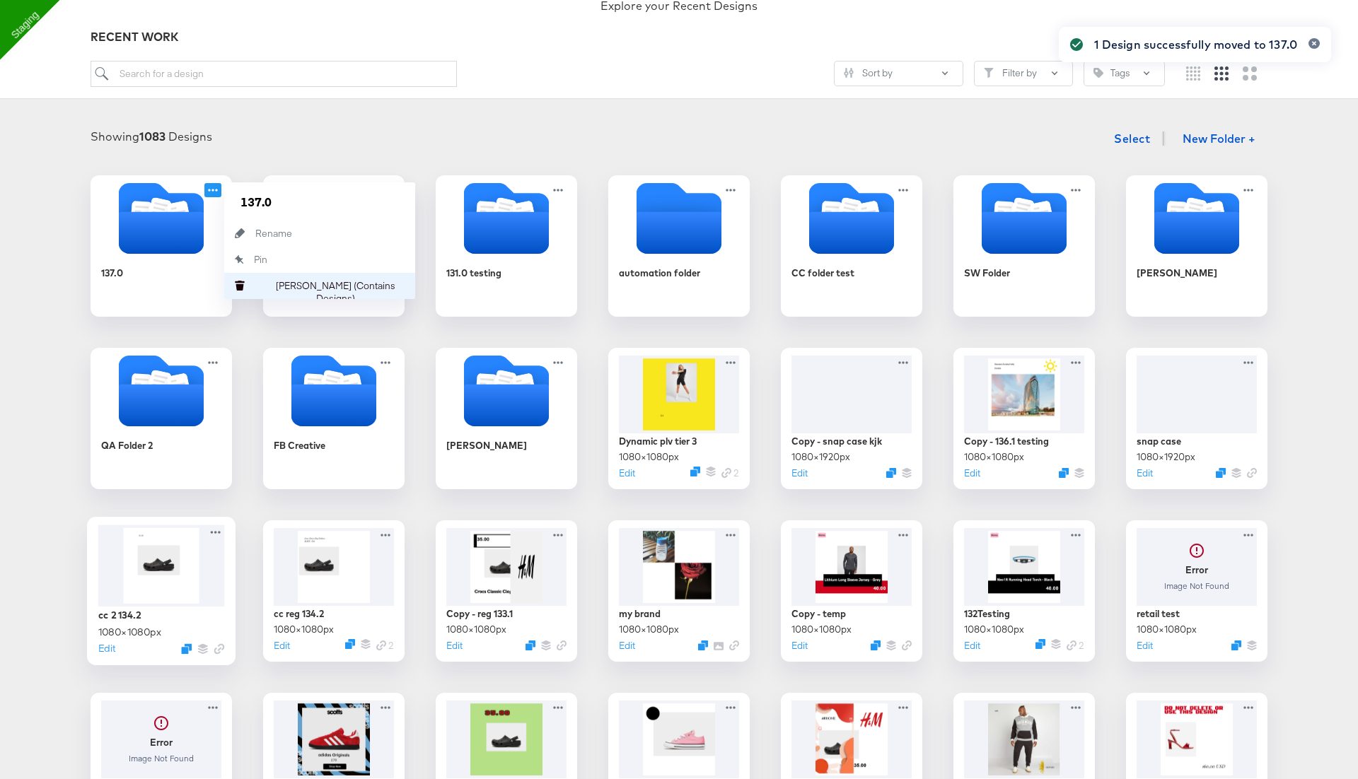
click at [255, 286] on div "Delete Folder (Contains Designs) Delete Folder (Contains Designs)" at bounding box center [255, 286] width 0 height 0
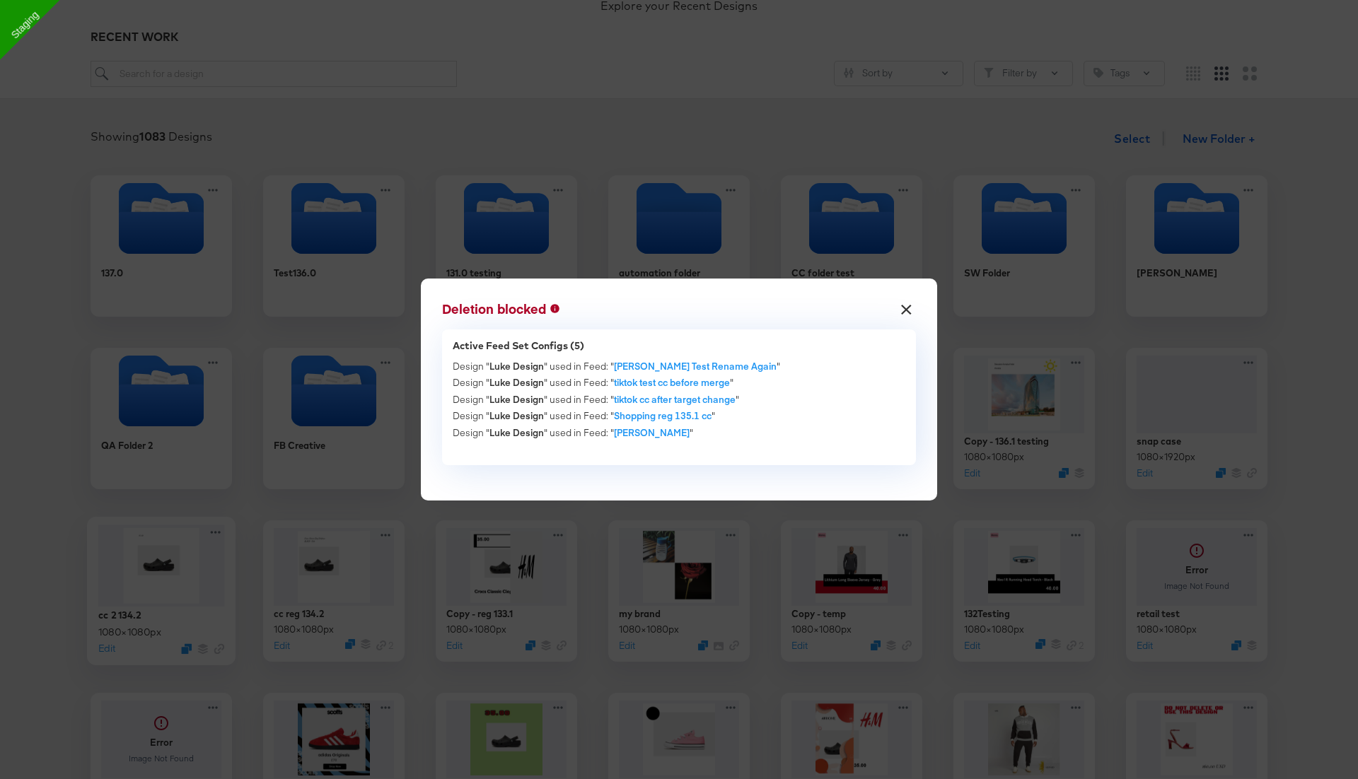
click at [905, 313] on button "×" at bounding box center [906, 305] width 25 height 25
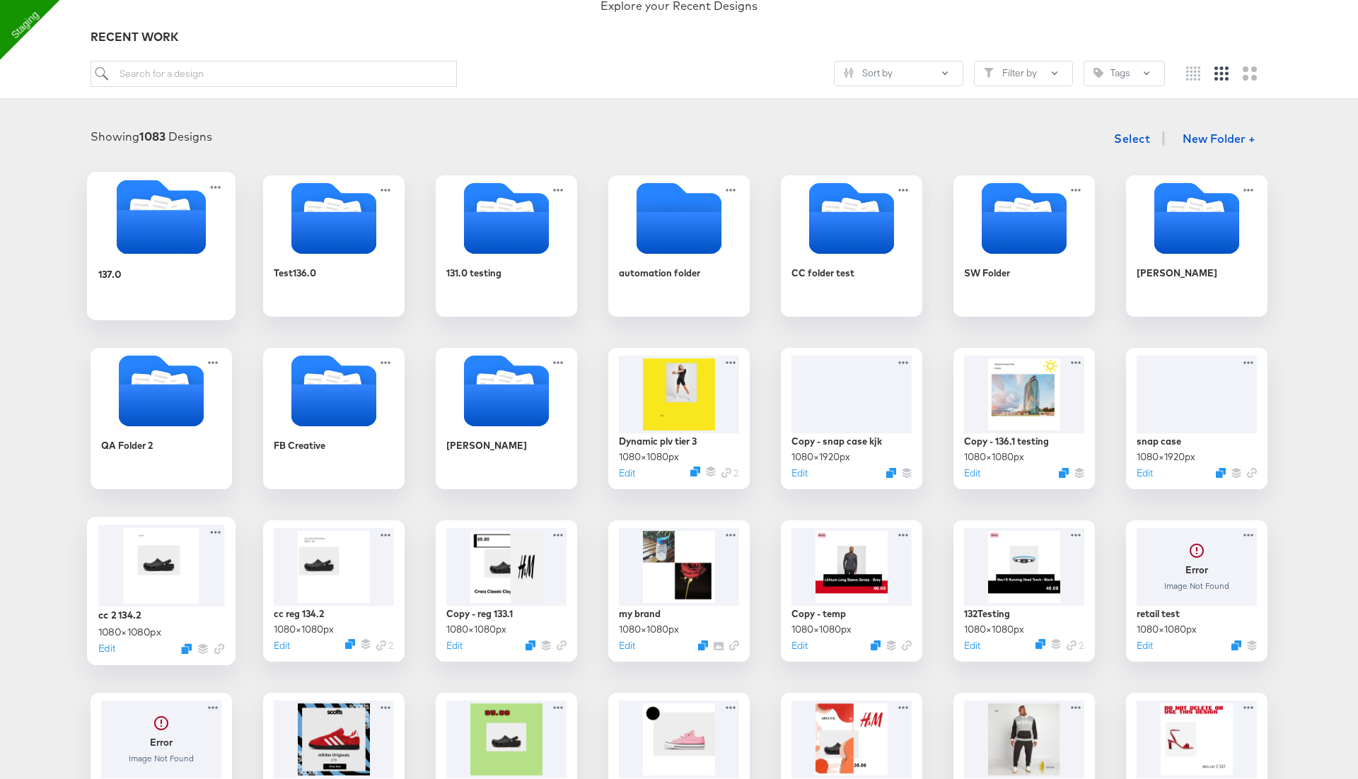
click at [180, 221] on icon "Folder" at bounding box center [161, 232] width 89 height 44
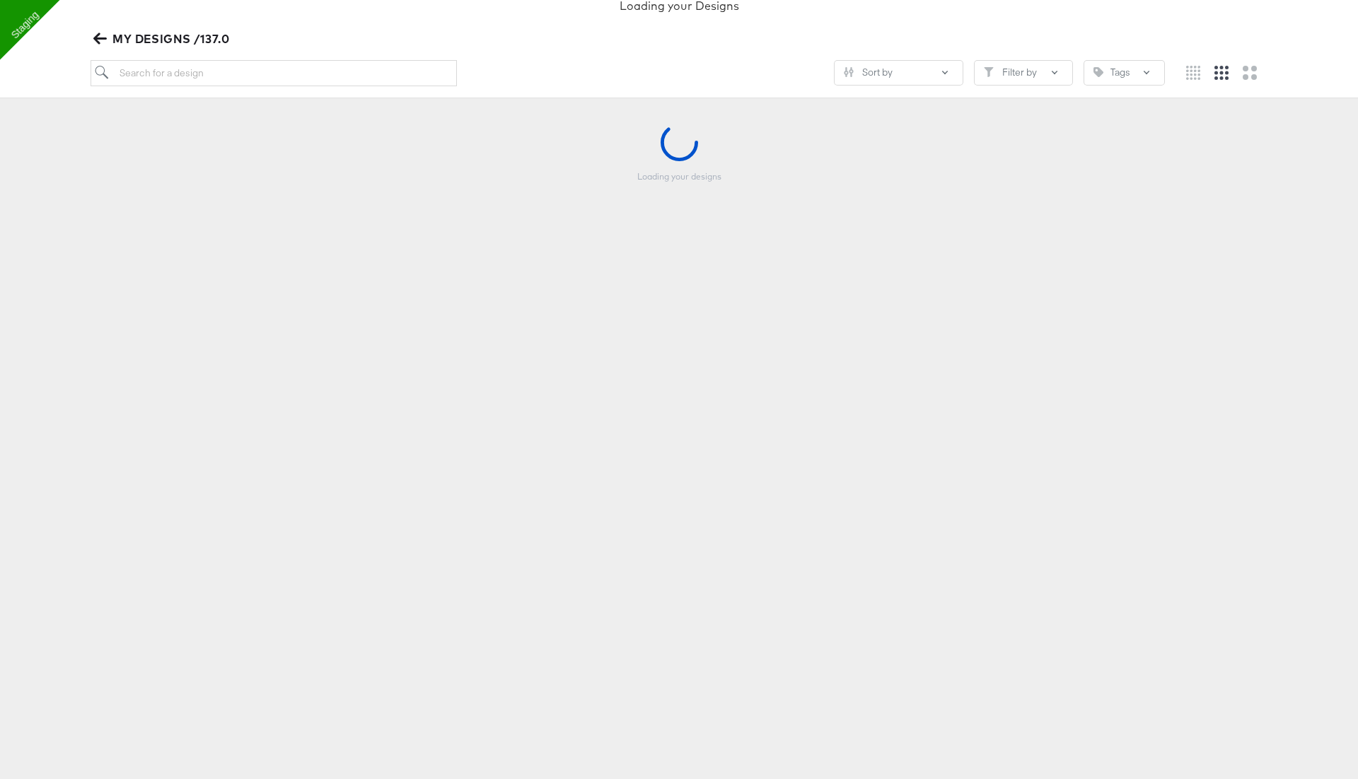
scroll to position [137, 0]
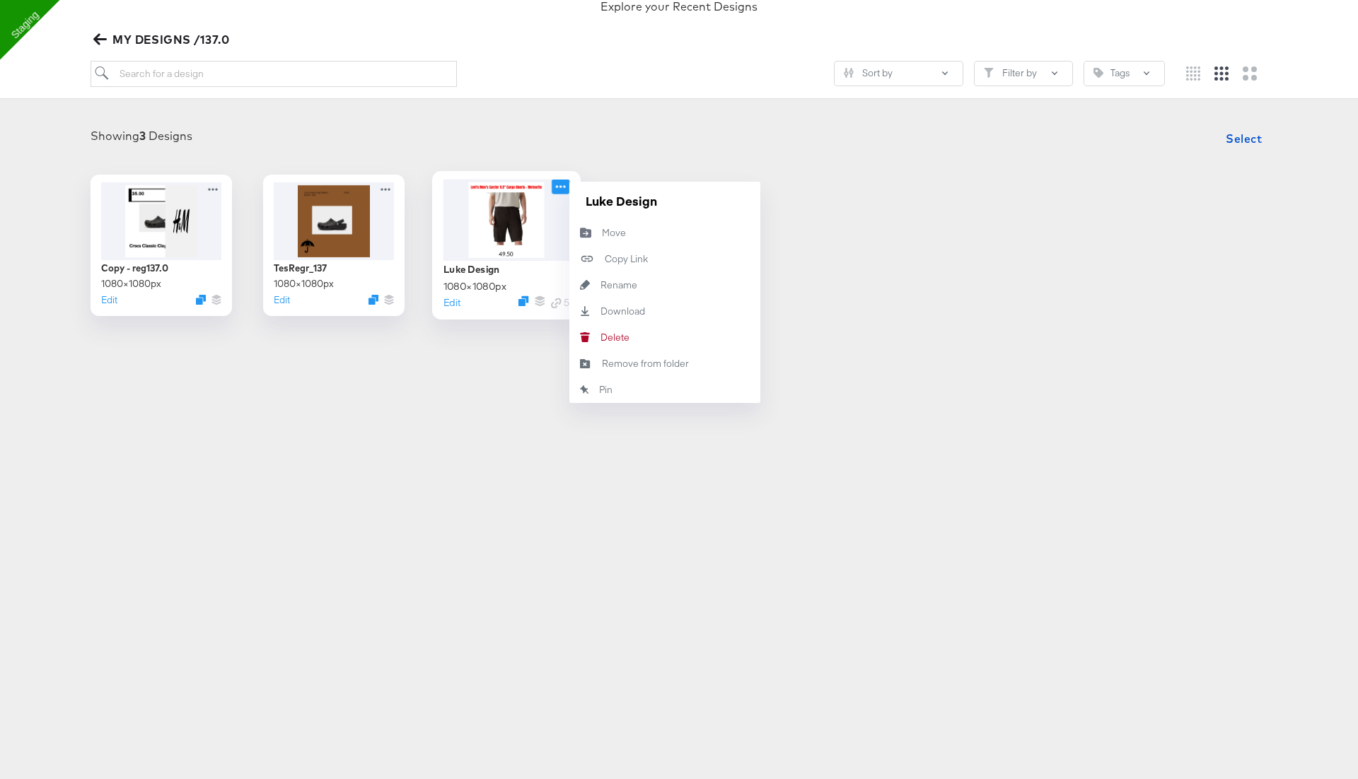
click at [563, 186] on icon at bounding box center [561, 186] width 18 height 15
click at [602, 233] on div "Move Move" at bounding box center [602, 233] width 0 height 0
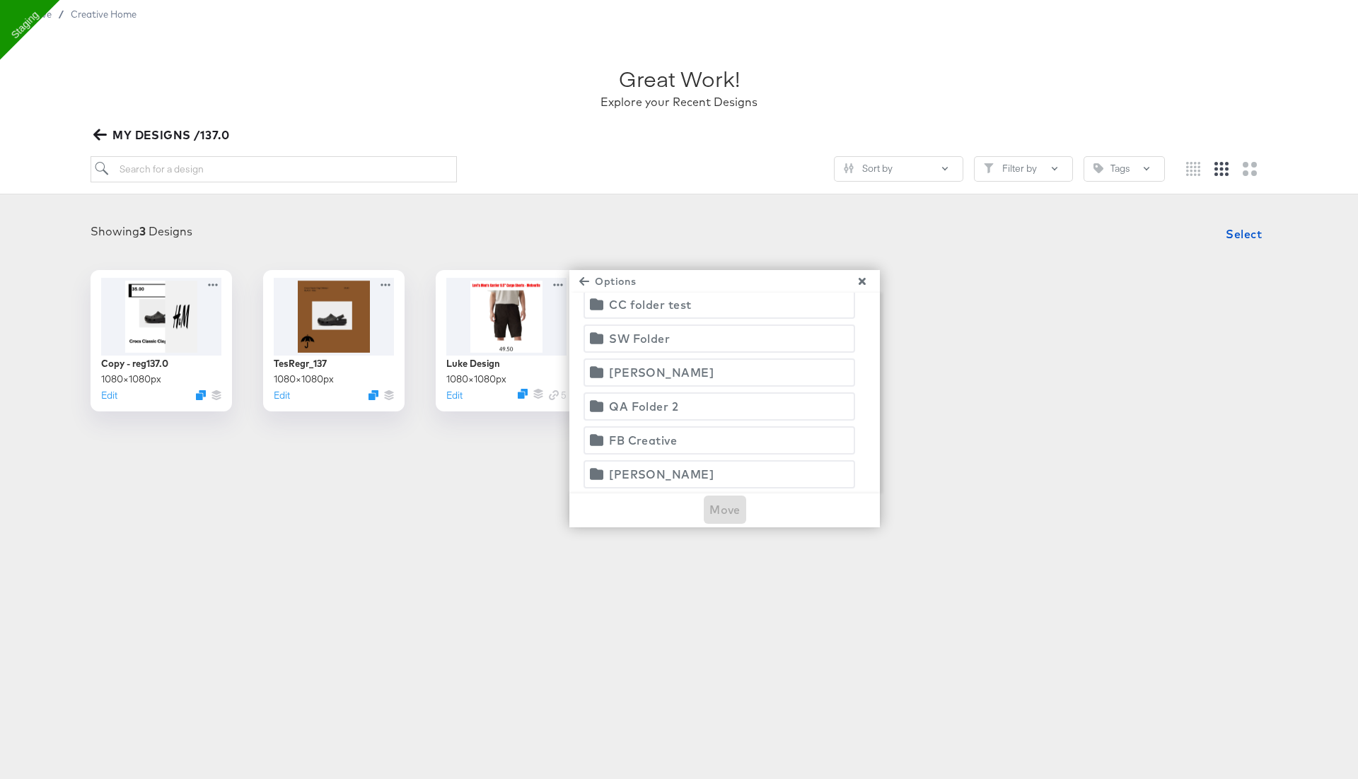
scroll to position [0, 0]
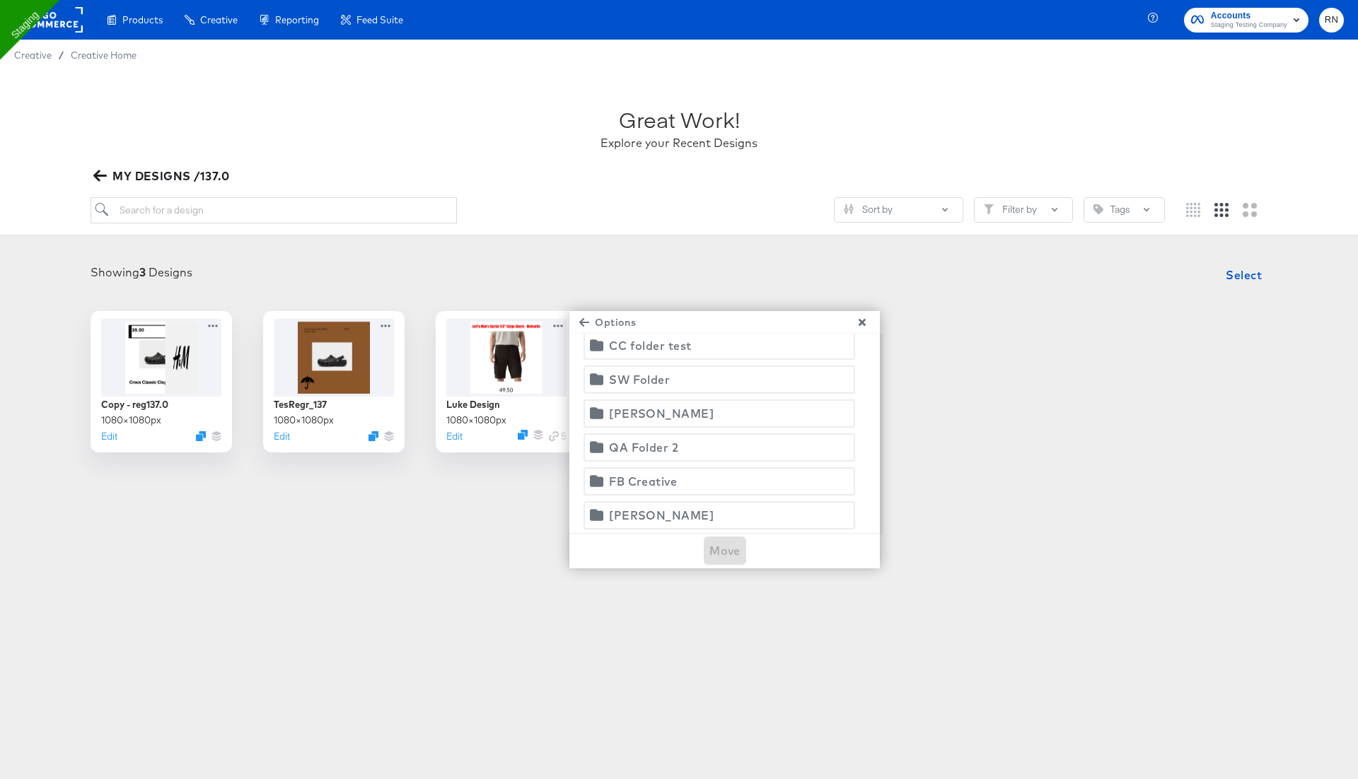
click at [587, 318] on icon "button" at bounding box center [584, 323] width 10 height 10
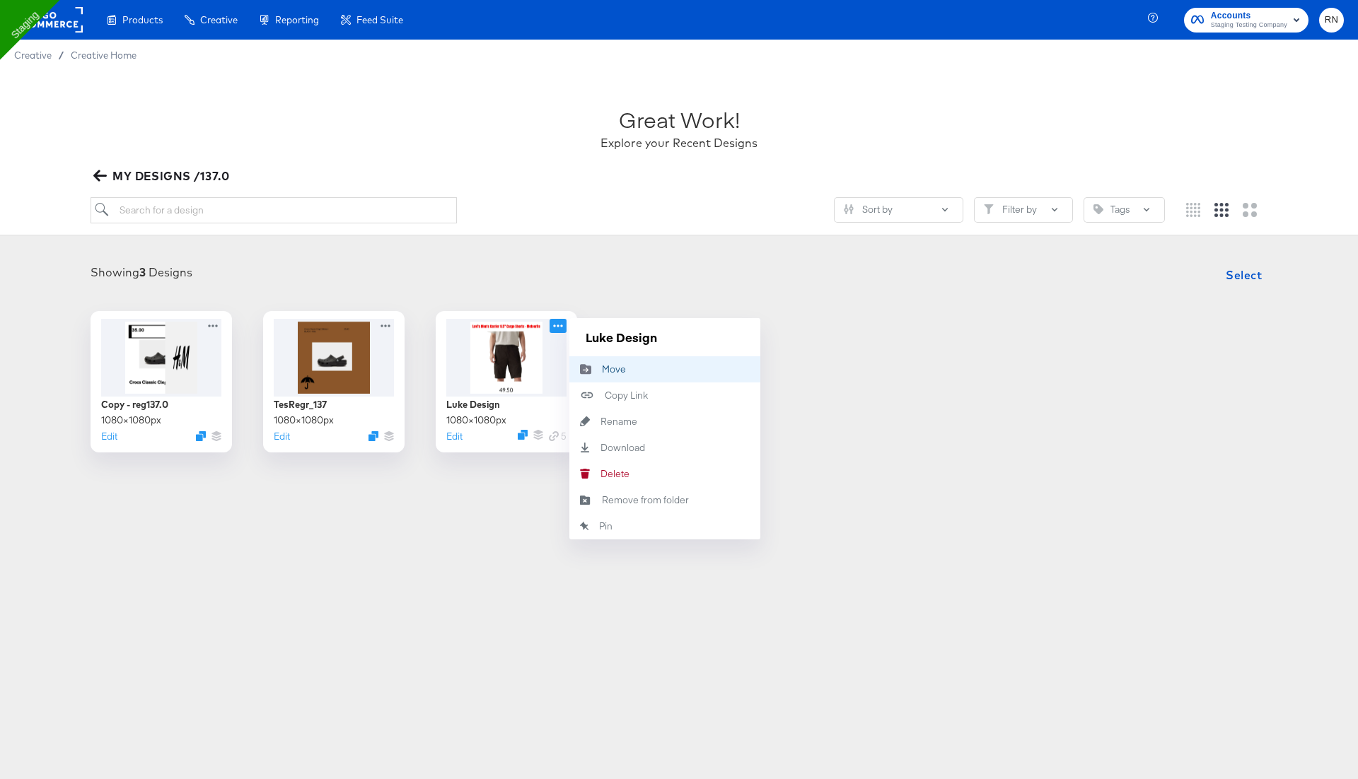
click at [602, 369] on div "Move Move" at bounding box center [602, 369] width 0 height 0
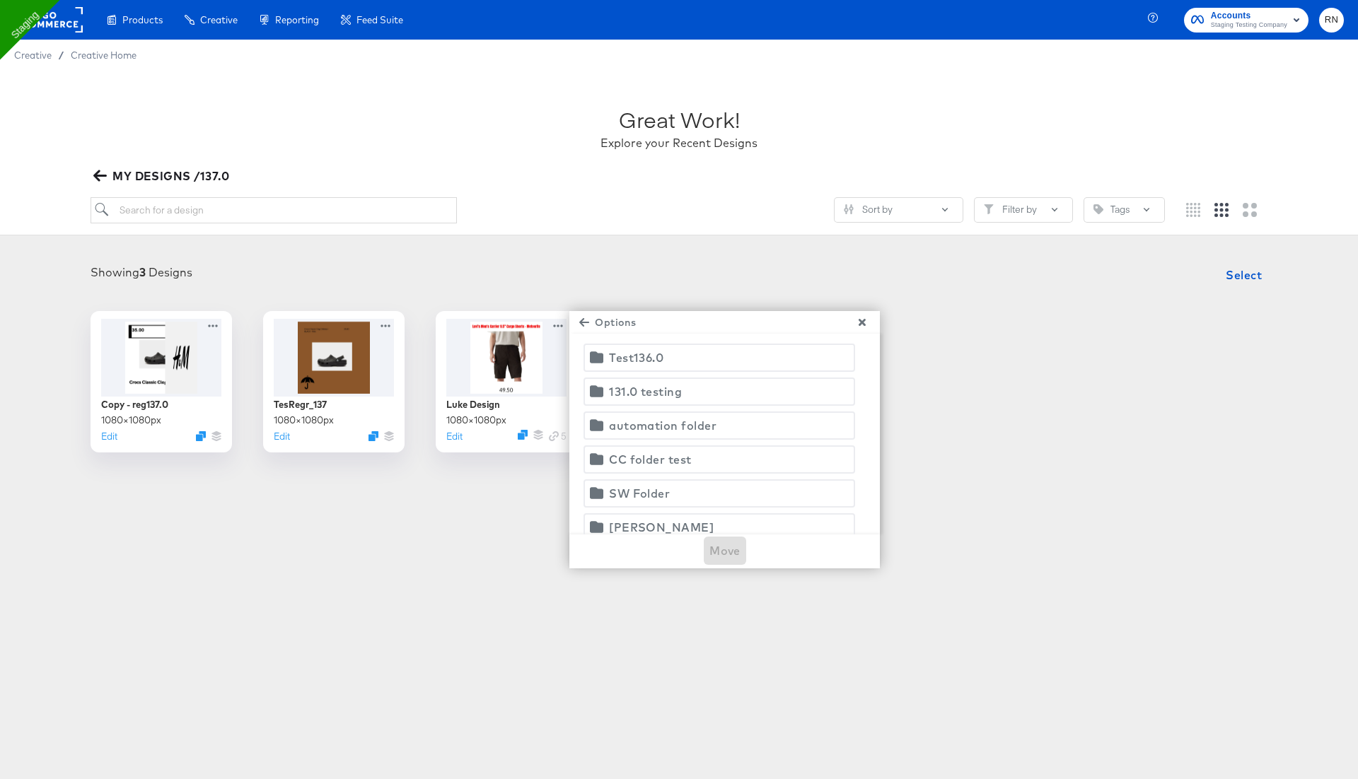
click at [644, 364] on div "Test136.0" at bounding box center [636, 358] width 54 height 20
click at [859, 320] on icon "button" at bounding box center [862, 322] width 7 height 7
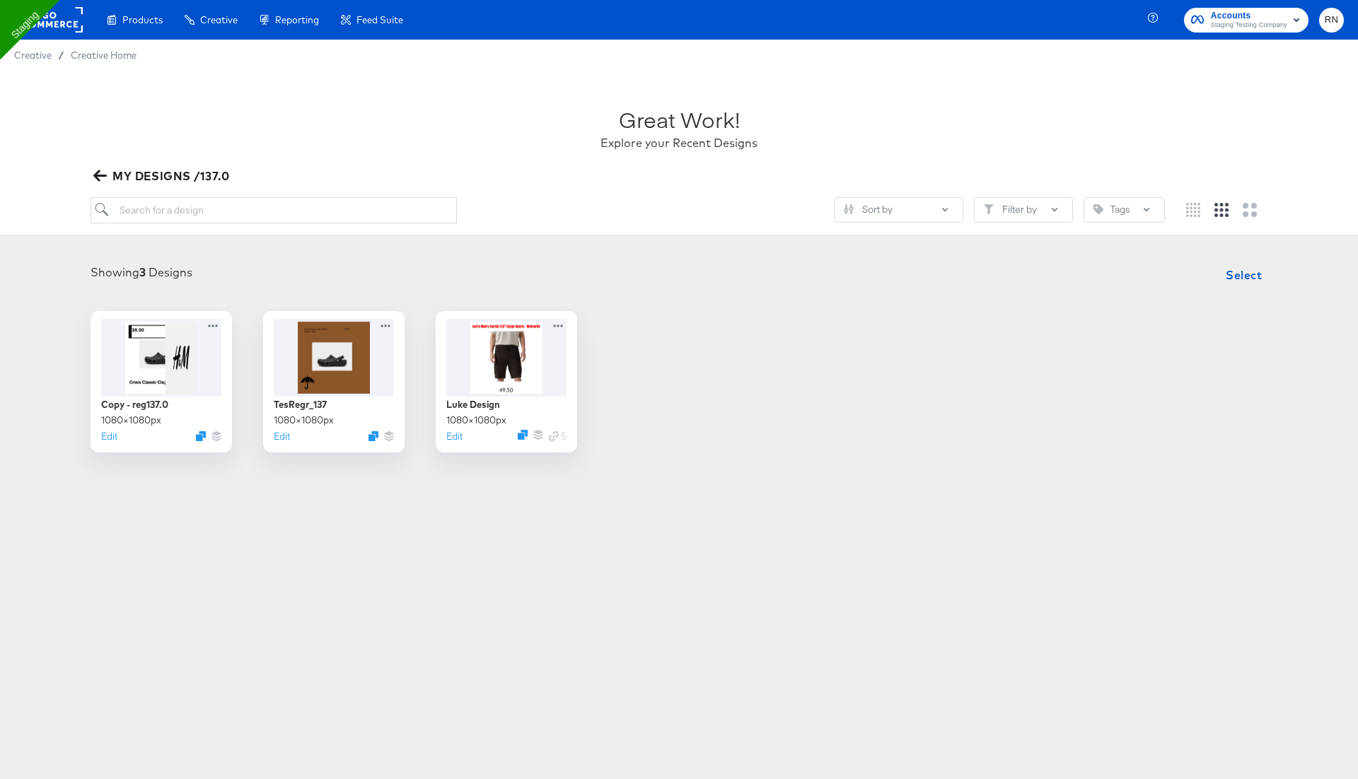
click at [630, 261] on div "Showing 3 Designs Select" at bounding box center [679, 275] width 1330 height 28
click at [1248, 277] on span "Select" at bounding box center [1244, 275] width 36 height 20
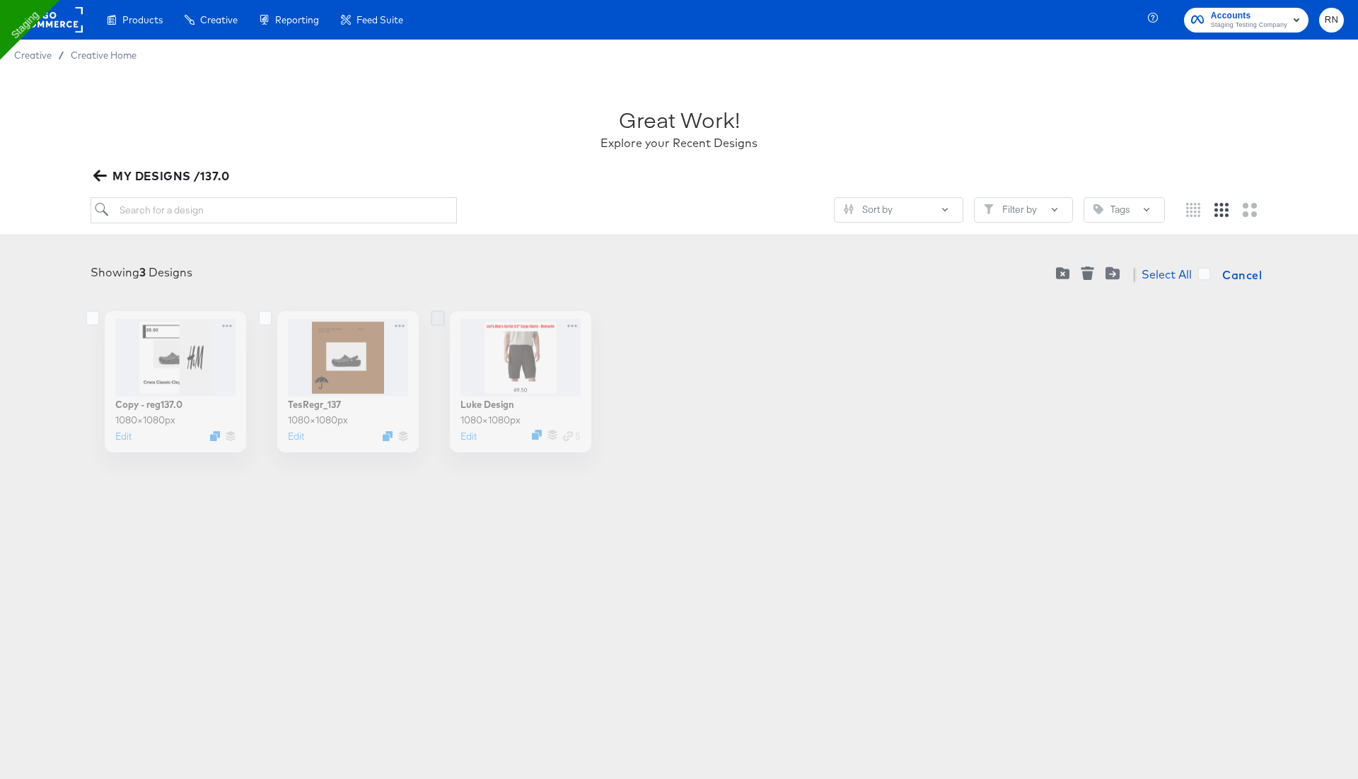
click at [433, 311] on icon at bounding box center [438, 319] width 14 height 16
click at [0, 0] on input "checkbox" at bounding box center [0, 0] width 0 height 0
click at [1116, 274] on icon "Move to folder" at bounding box center [1113, 273] width 14 height 13
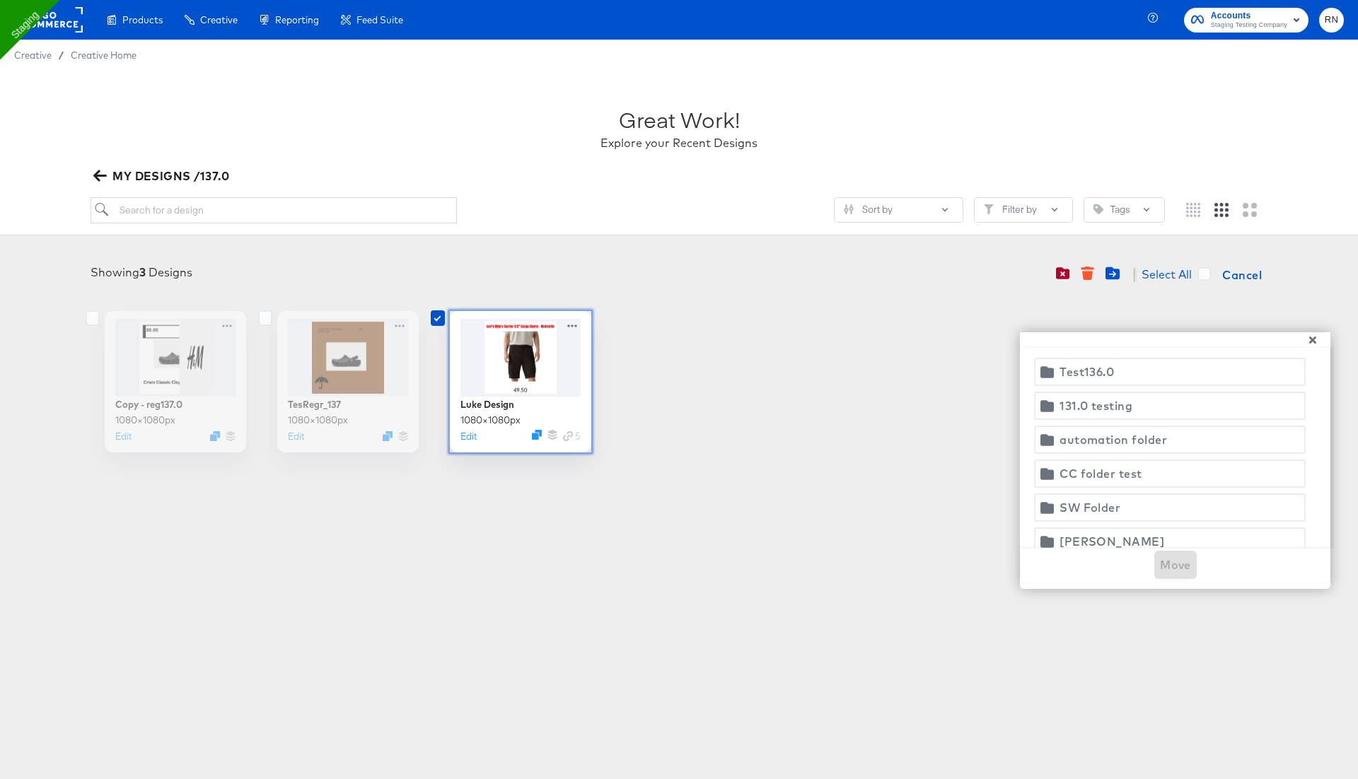
click at [1074, 408] on div "131.0 testing" at bounding box center [1096, 406] width 73 height 20
click at [1179, 565] on span "Move" at bounding box center [1175, 565] width 31 height 20
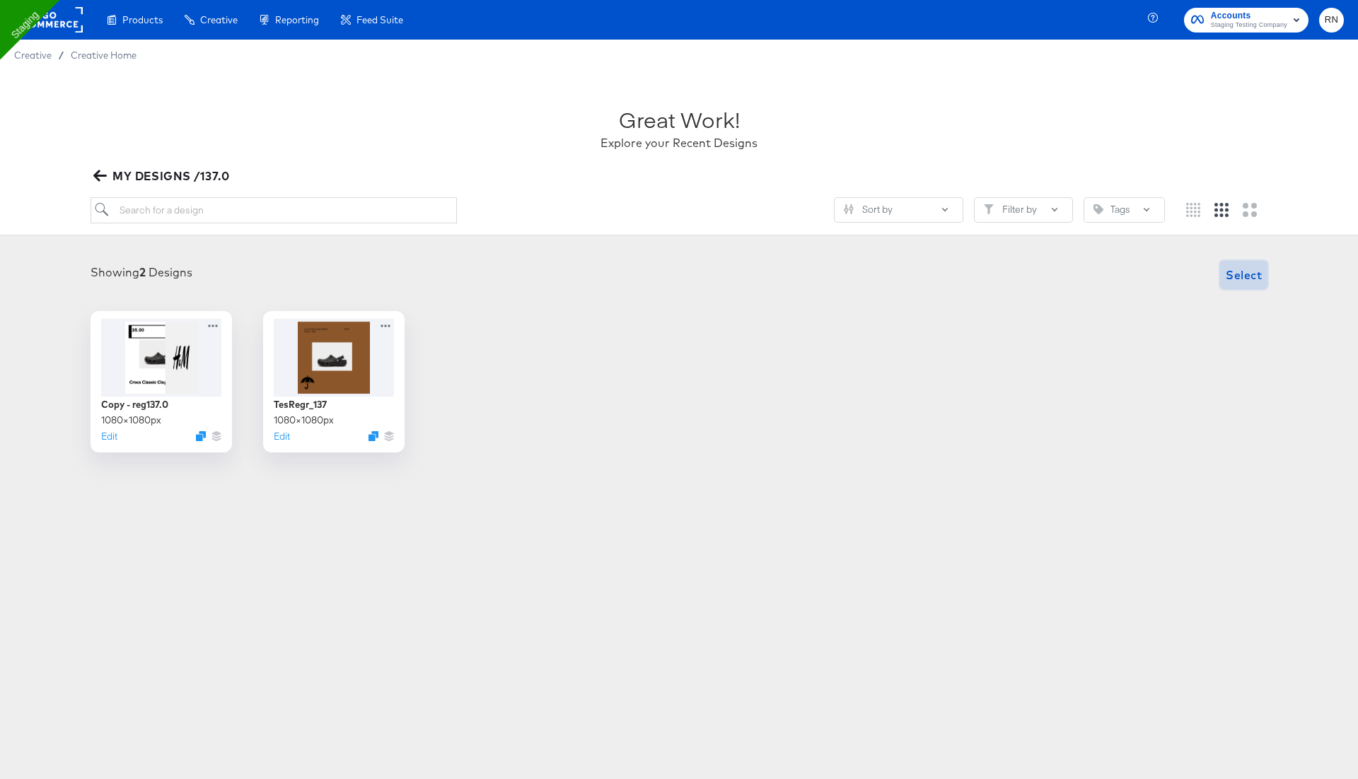
click at [1229, 277] on span "Select" at bounding box center [1244, 275] width 36 height 20
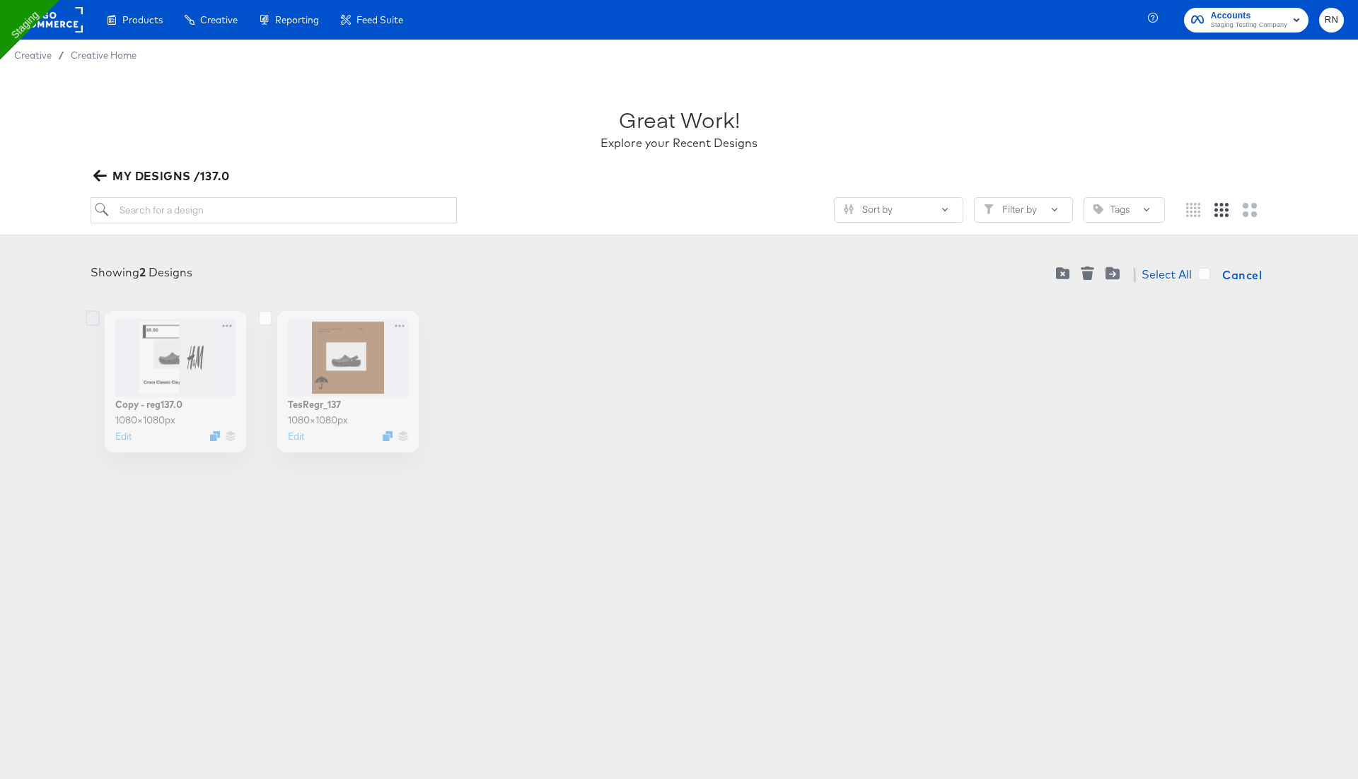
click at [95, 320] on icon at bounding box center [93, 319] width 14 height 16
click at [0, 0] on input "checkbox" at bounding box center [0, 0] width 0 height 0
click at [261, 320] on icon at bounding box center [265, 319] width 14 height 16
click at [0, 0] on input "checkbox" at bounding box center [0, 0] width 0 height 0
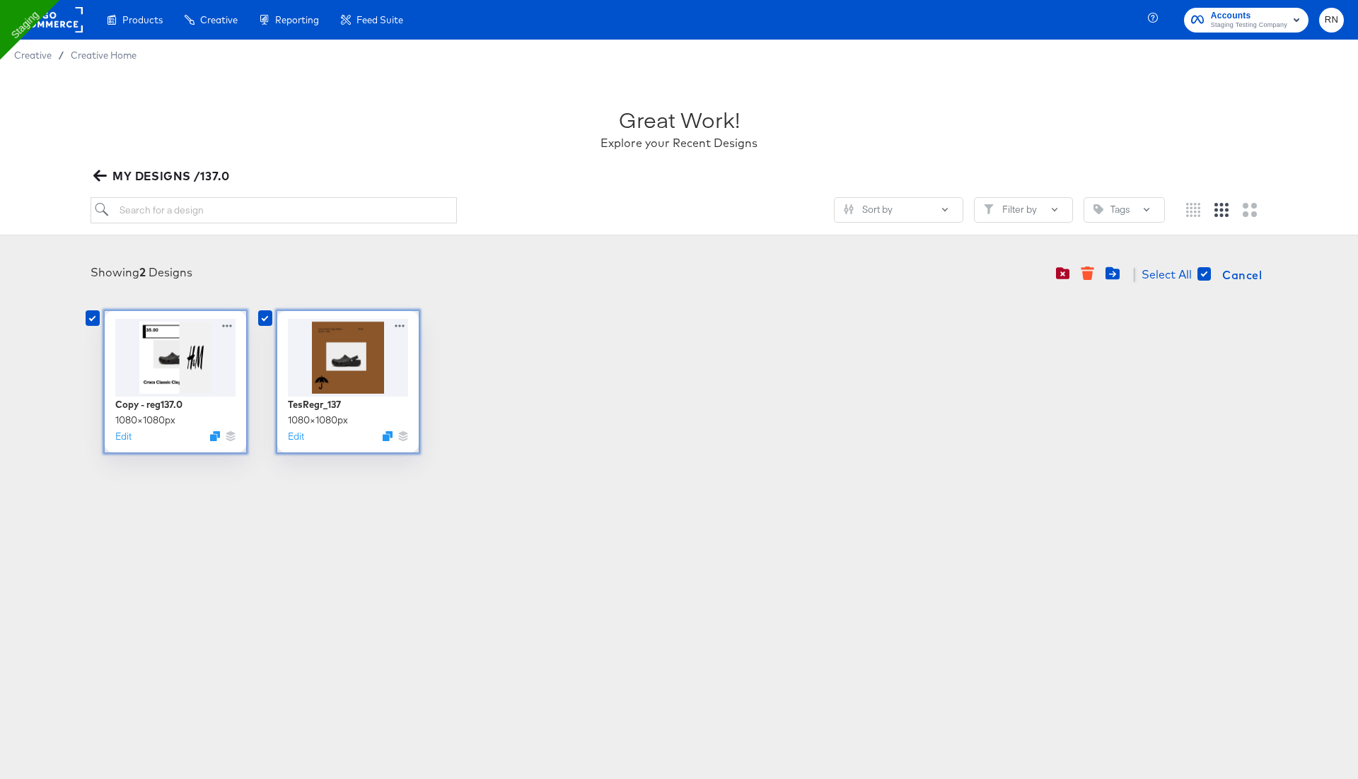
click at [94, 175] on icon "button" at bounding box center [99, 175] width 13 height 11
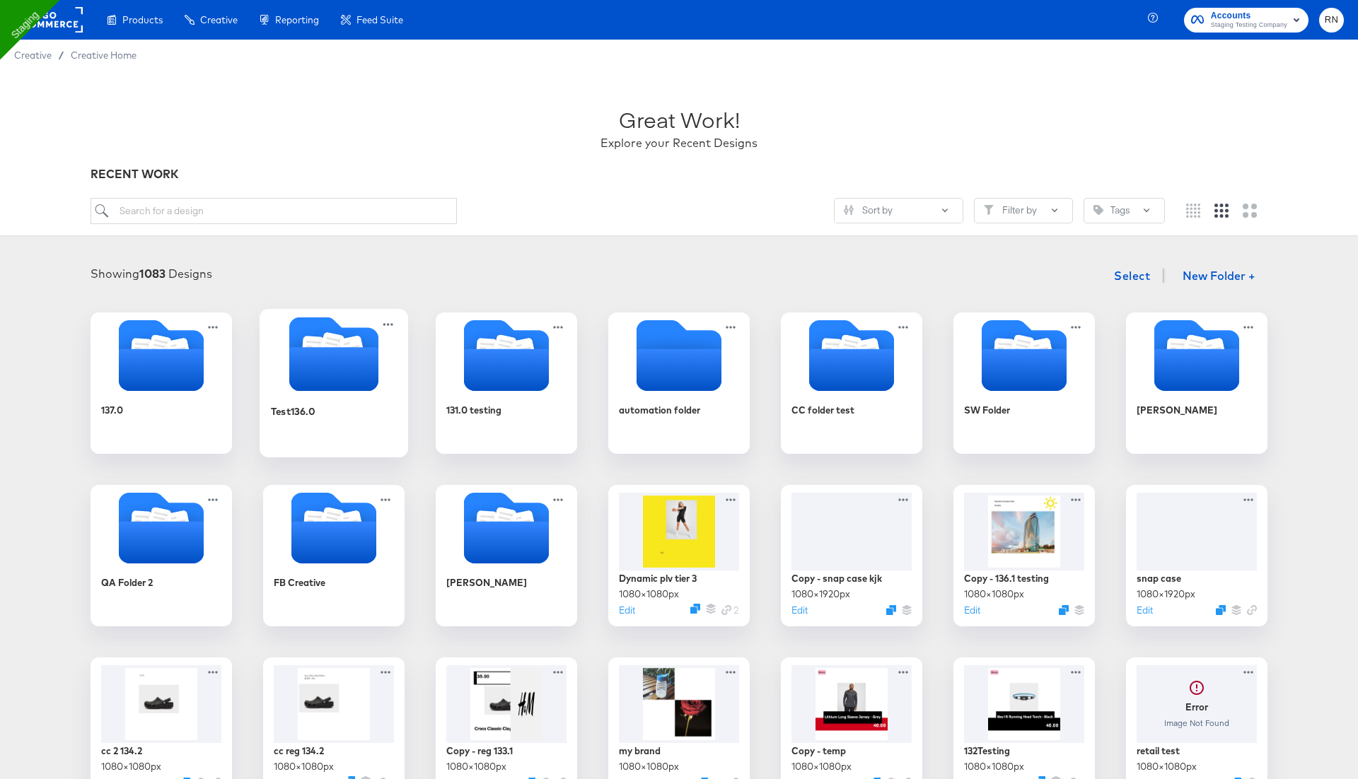
click at [359, 373] on icon "Folder" at bounding box center [333, 369] width 89 height 44
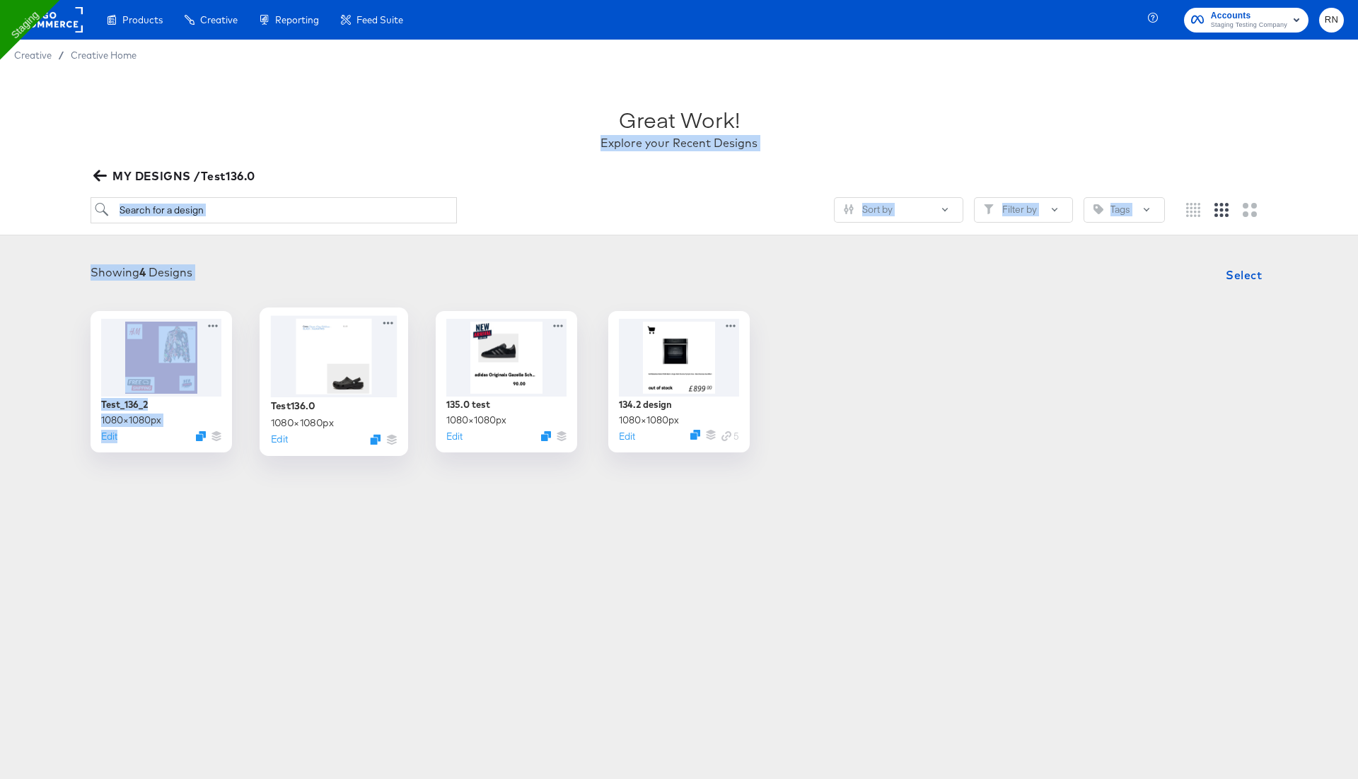
drag, startPoint x: 354, startPoint y: 384, endPoint x: 103, endPoint y: 94, distance: 383.1
click at [103, 94] on article "Great Work! Explore your Recent Designs MY DESIGNS /Test136.0 Sort by Filter by…" at bounding box center [679, 296] width 1358 height 450
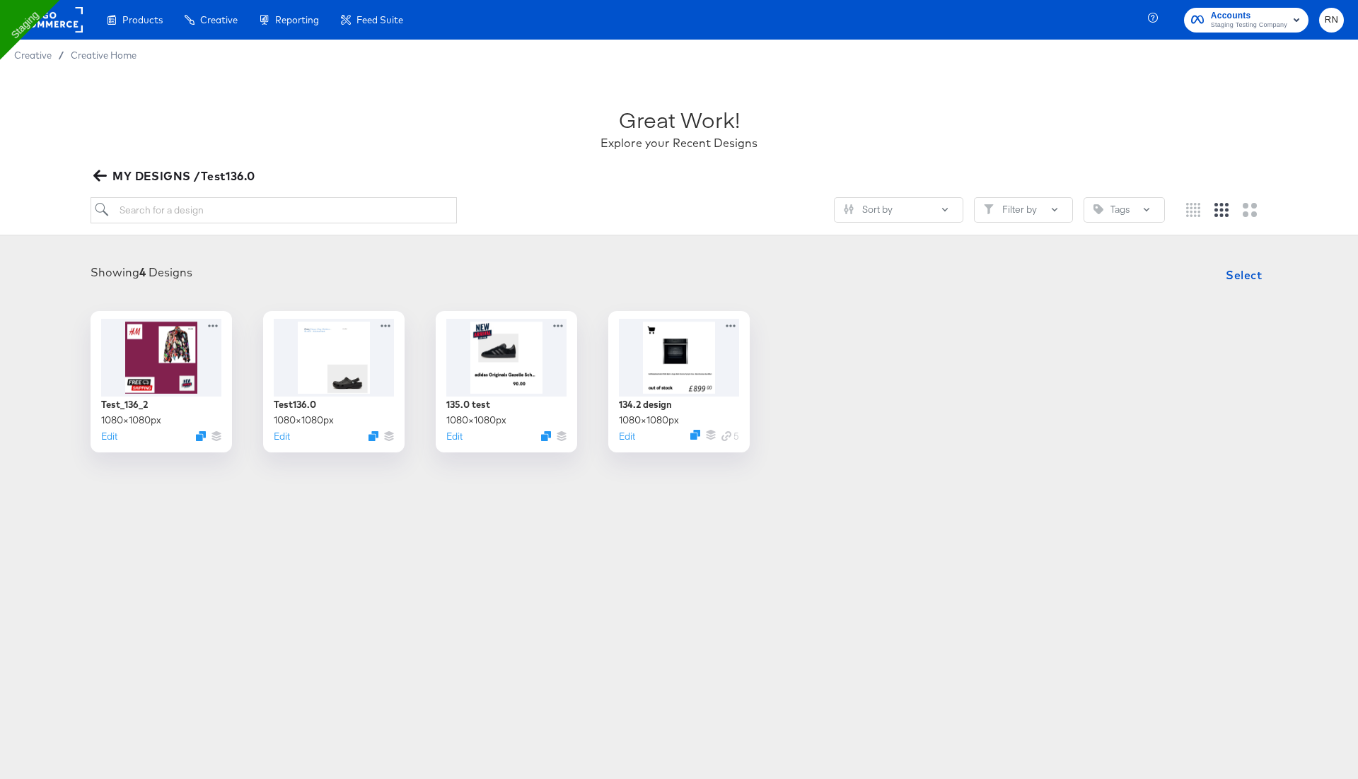
click at [282, 632] on div "Products Creative Reporting Feed Suite Accounts Staging Testing Company RN Crea…" at bounding box center [679, 389] width 1358 height 779
click at [385, 324] on icon at bounding box center [388, 322] width 18 height 15
click at [101, 185] on span "MY DESIGNS /Test136.0" at bounding box center [175, 176] width 159 height 20
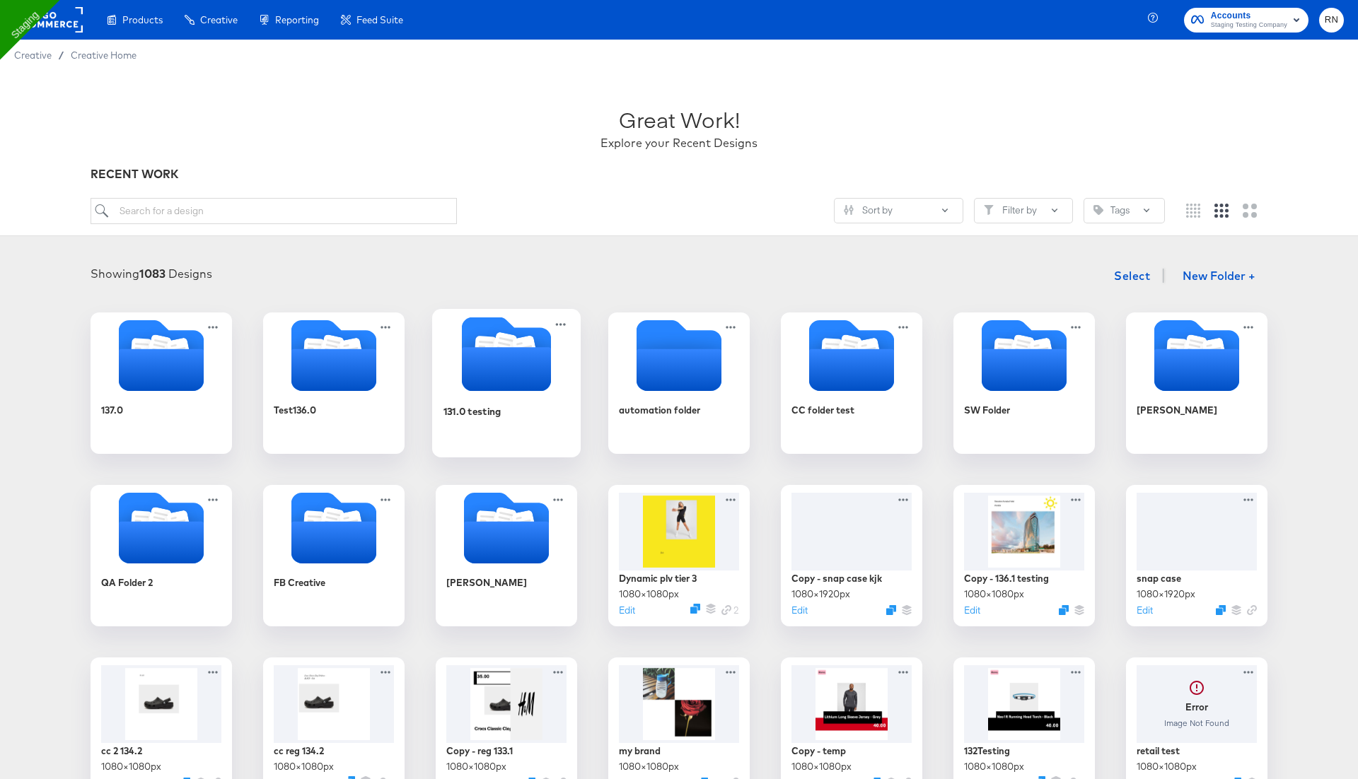
click at [519, 390] on icon "Folder" at bounding box center [506, 369] width 89 height 44
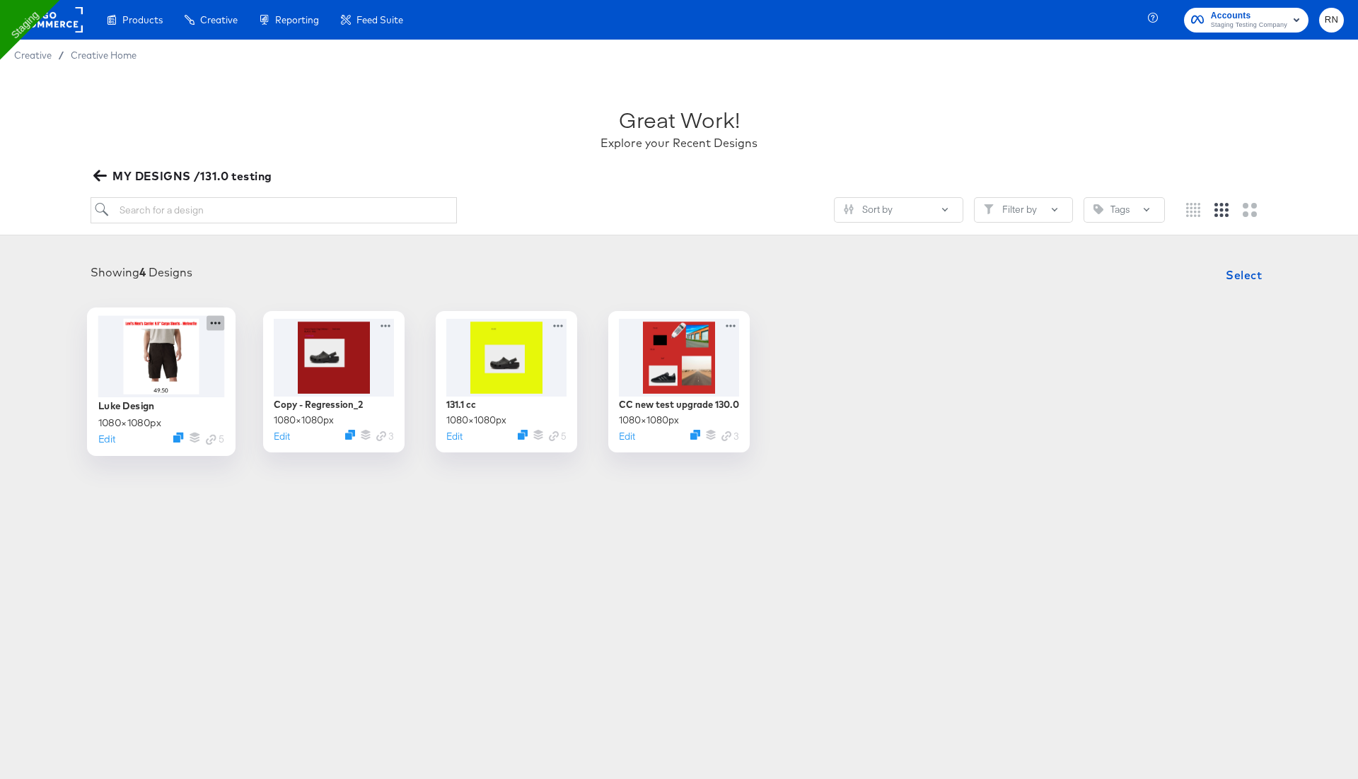
click at [218, 320] on icon at bounding box center [216, 322] width 18 height 15
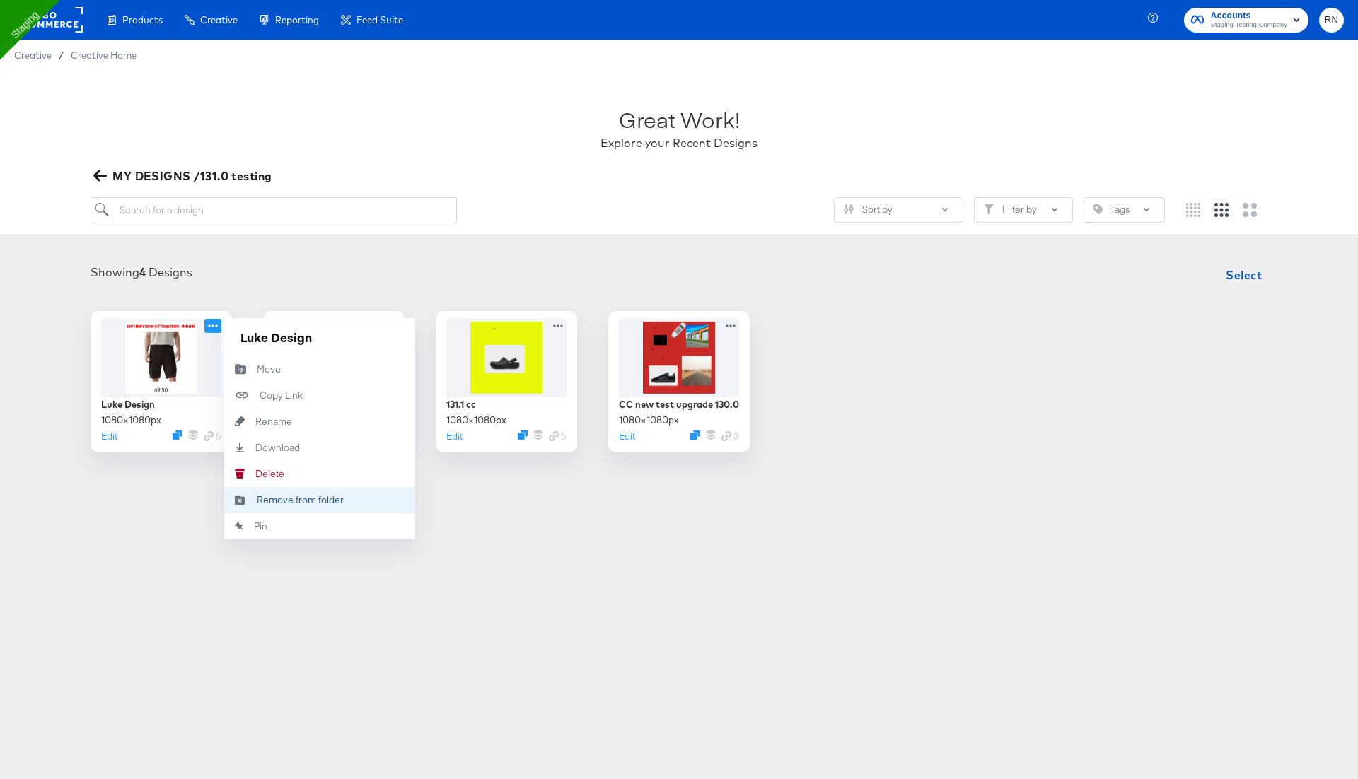
click at [257, 500] on div "Remove from folder Remove from folder" at bounding box center [257, 500] width 0 height 0
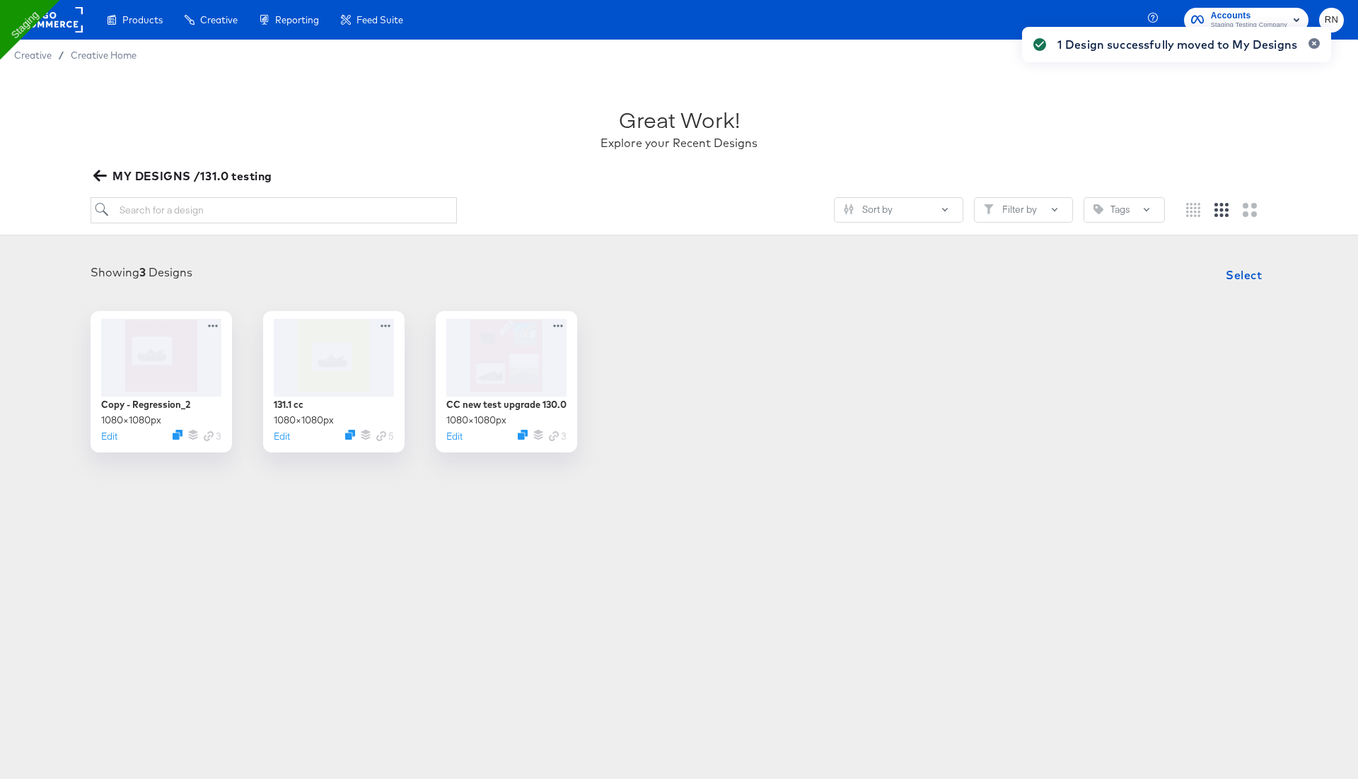
click at [97, 174] on icon "button" at bounding box center [99, 175] width 13 height 11
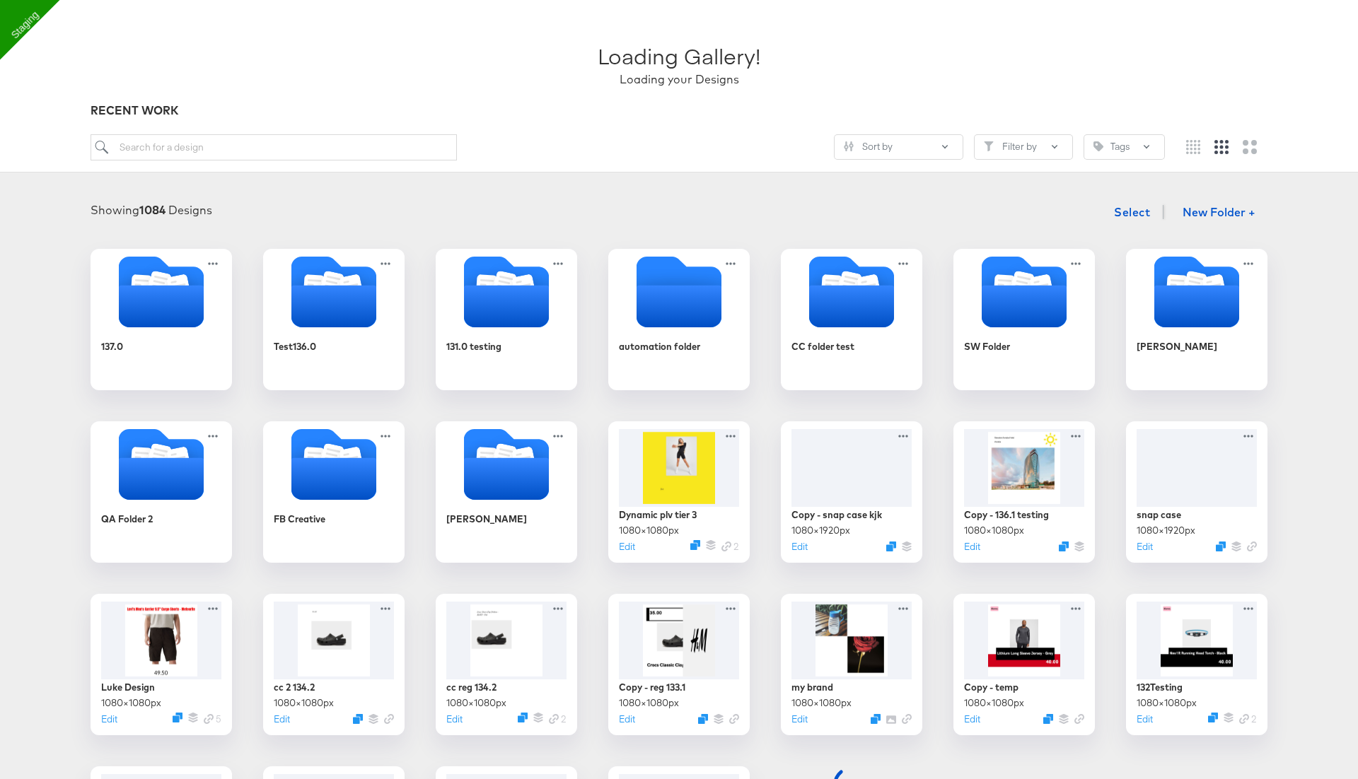
scroll to position [103, 0]
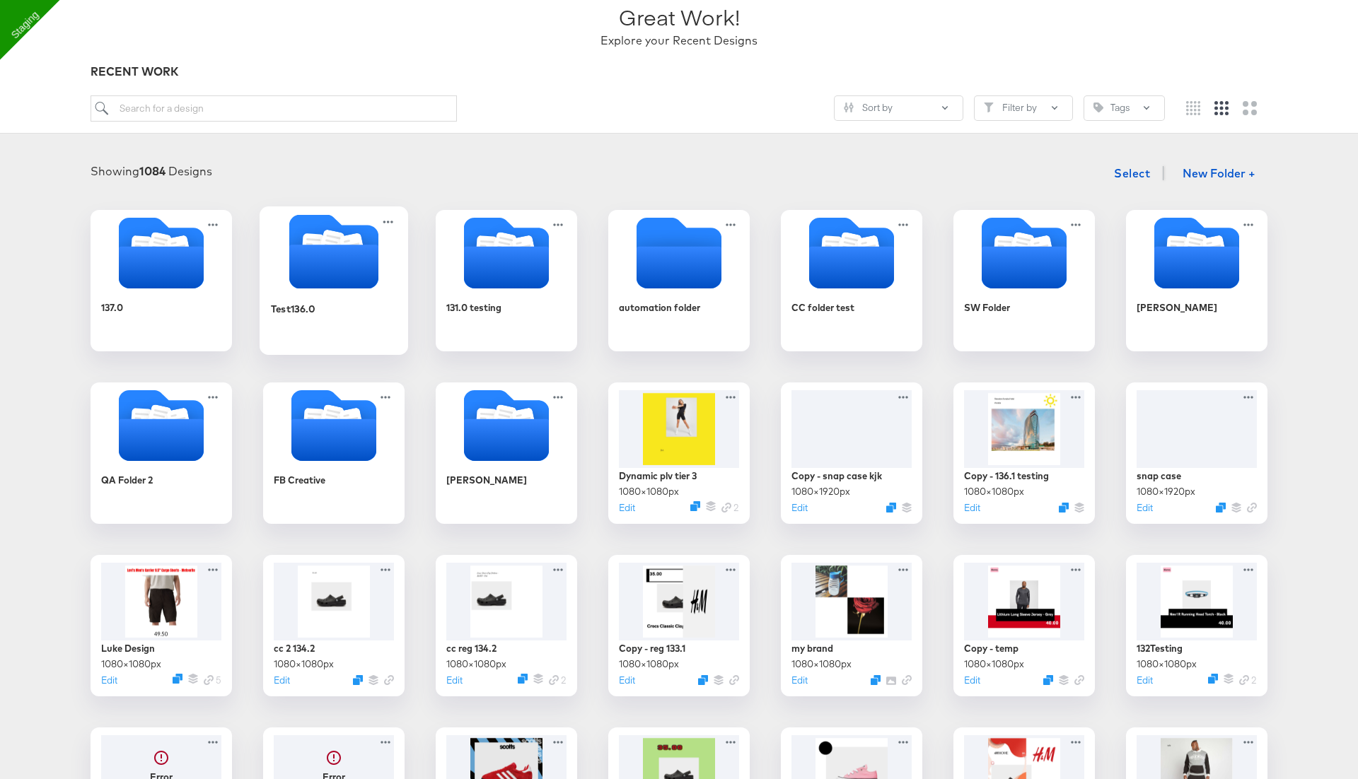
click at [339, 281] on icon "Folder" at bounding box center [333, 267] width 89 height 44
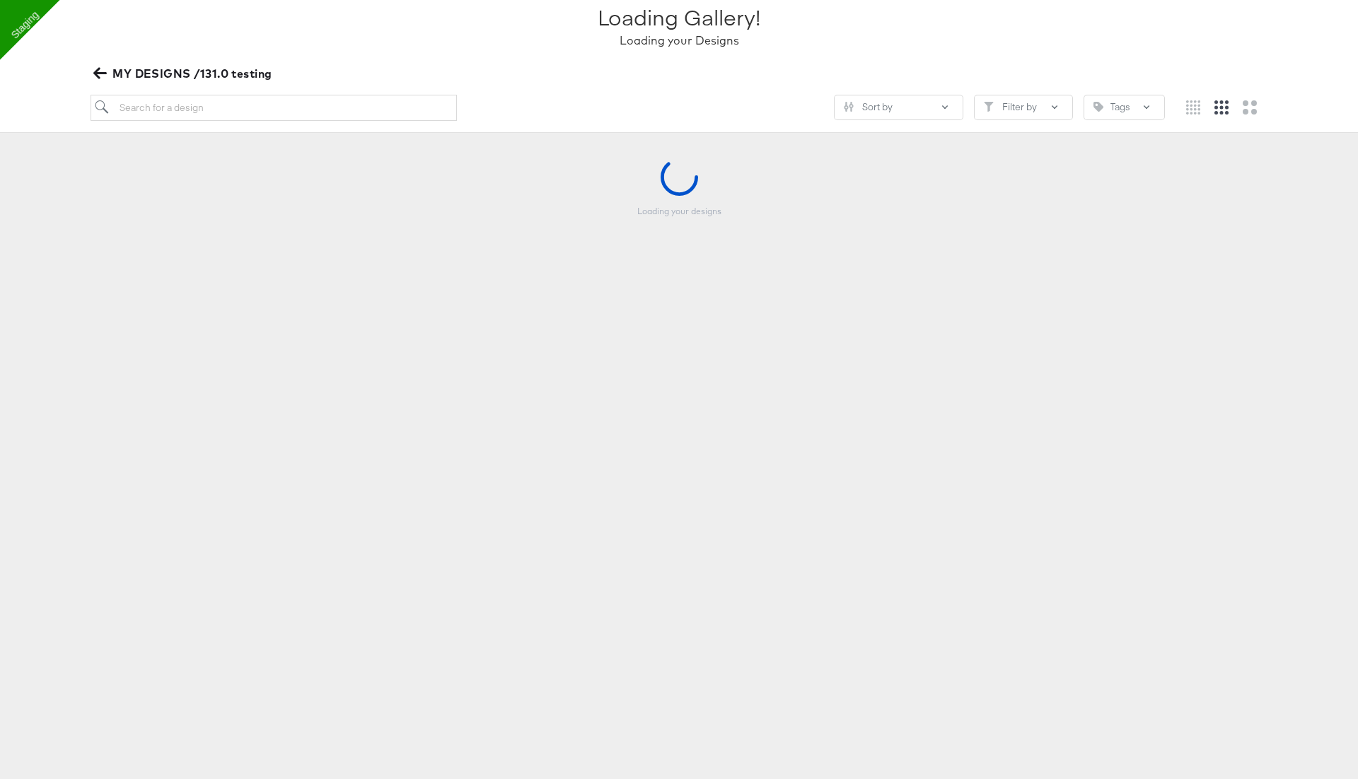
scroll to position [102, 0]
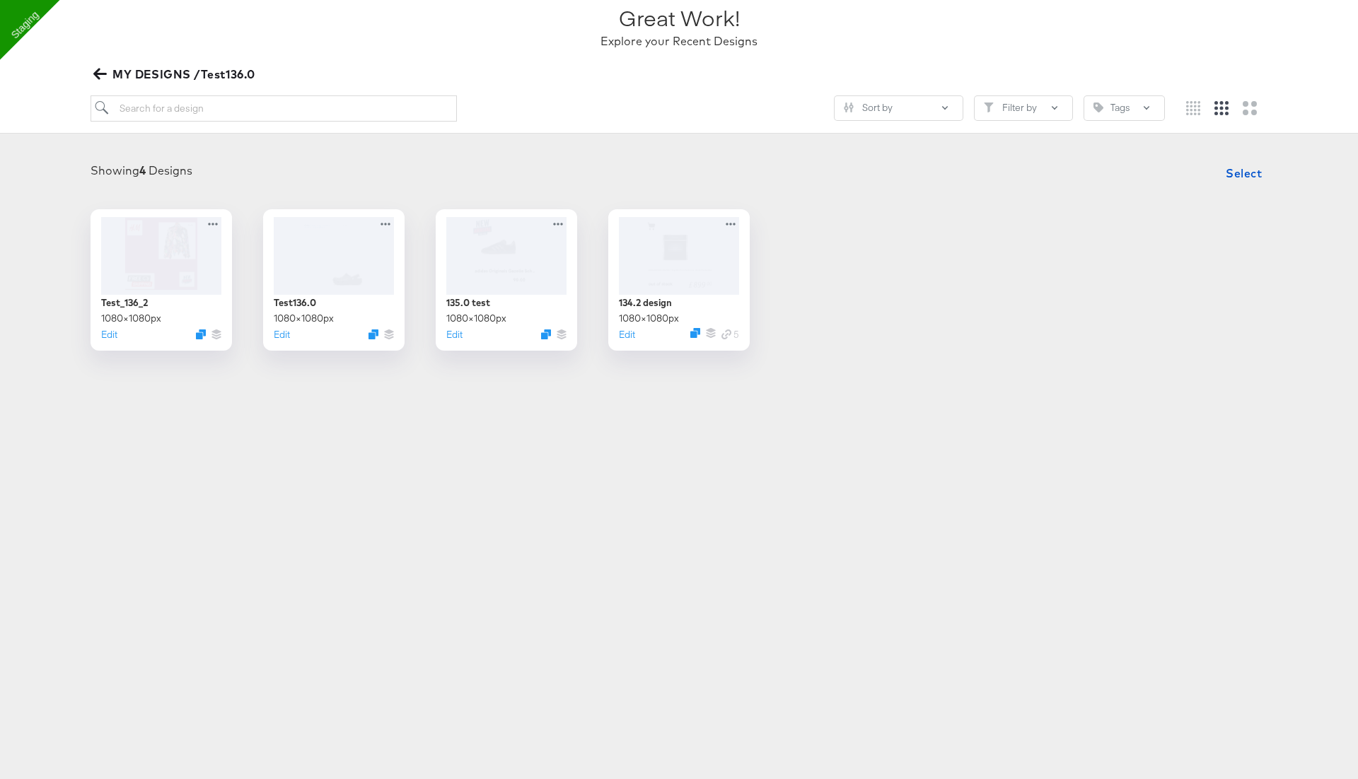
click at [1242, 157] on div "Showing 4 Designs Select Test_136_2 1080 × 1080 px Edit Test136.0 1080 × 1080 p…" at bounding box center [679, 255] width 1358 height 220
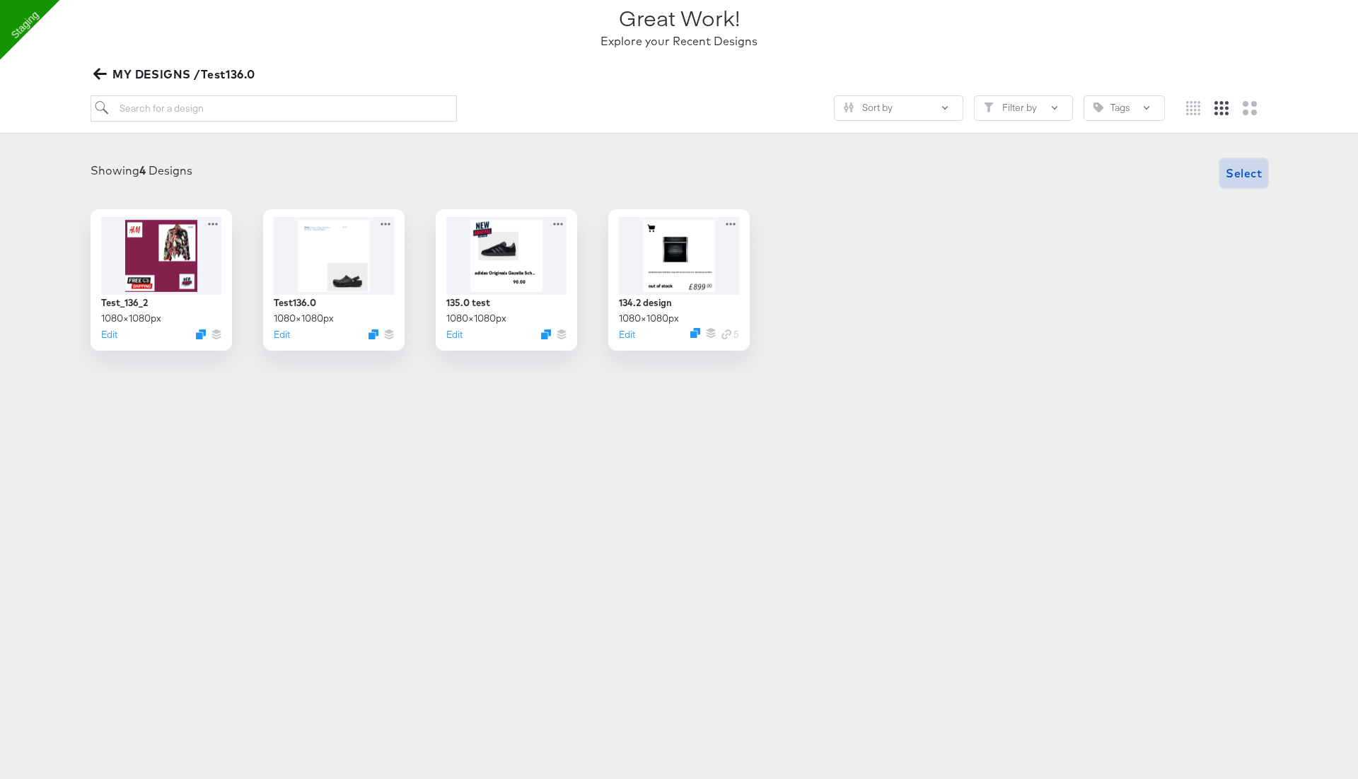
click at [1242, 173] on span "Select" at bounding box center [1244, 173] width 36 height 20
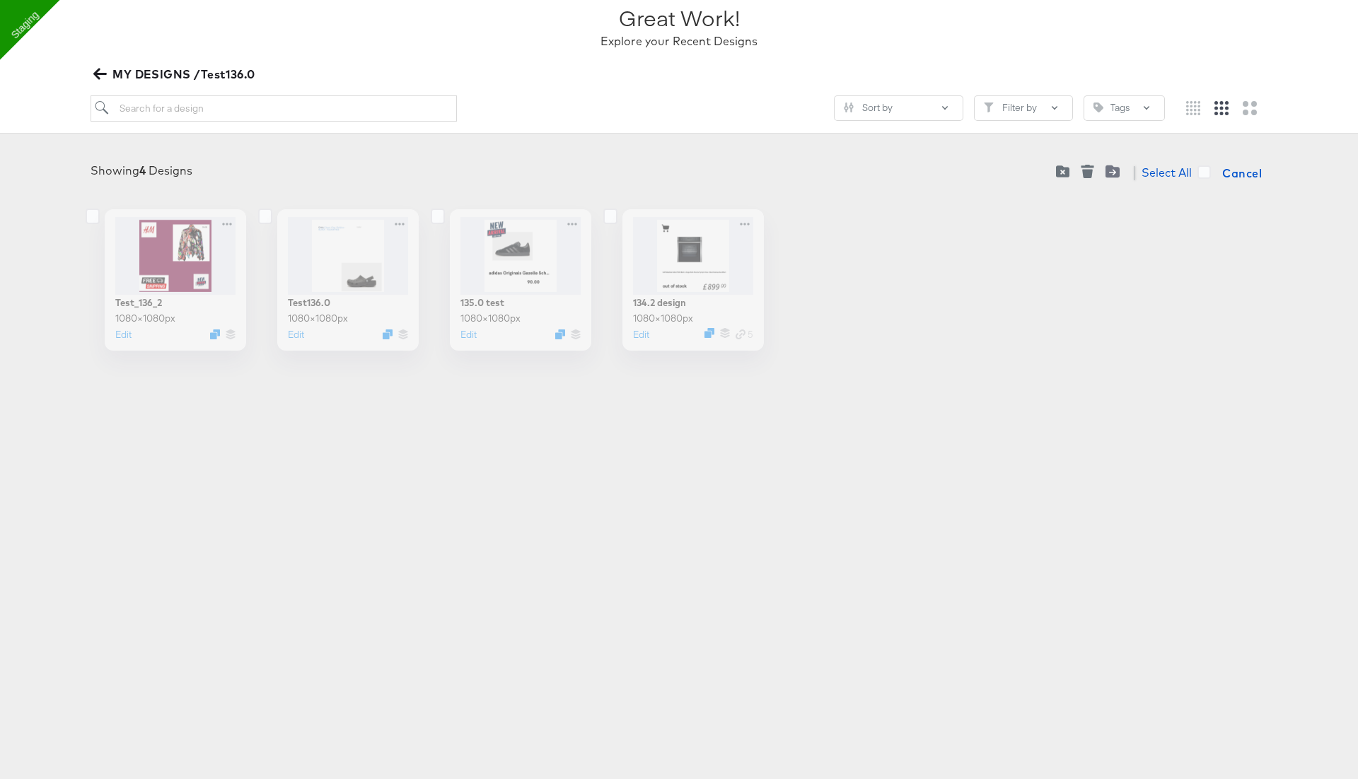
click at [1178, 181] on div "Select All Cancel" at bounding box center [1160, 173] width 216 height 28
click at [1203, 175] on icon at bounding box center [1203, 172] width 13 height 13
click at [0, 0] on input "Select All" at bounding box center [0, 0] width 0 height 0
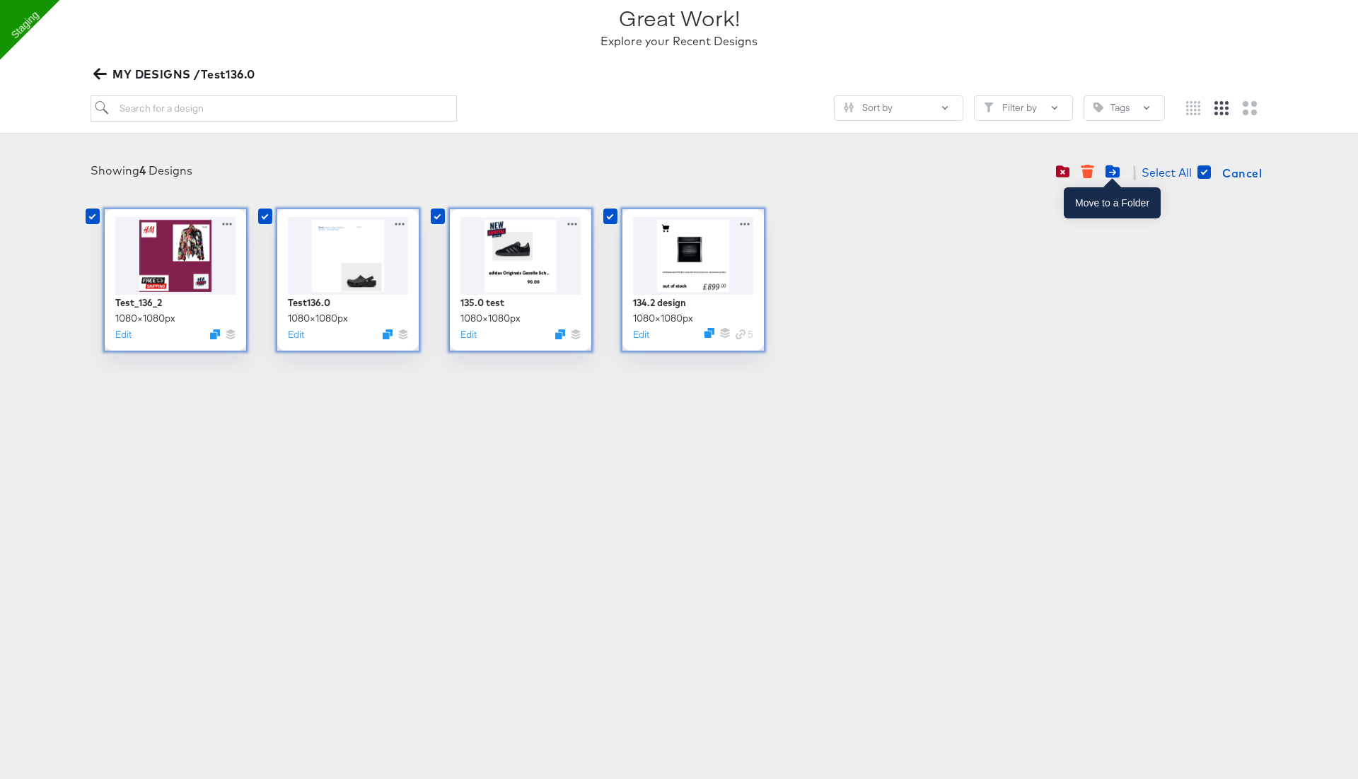
click at [1108, 169] on icon "Move to folder" at bounding box center [1113, 172] width 14 height 13
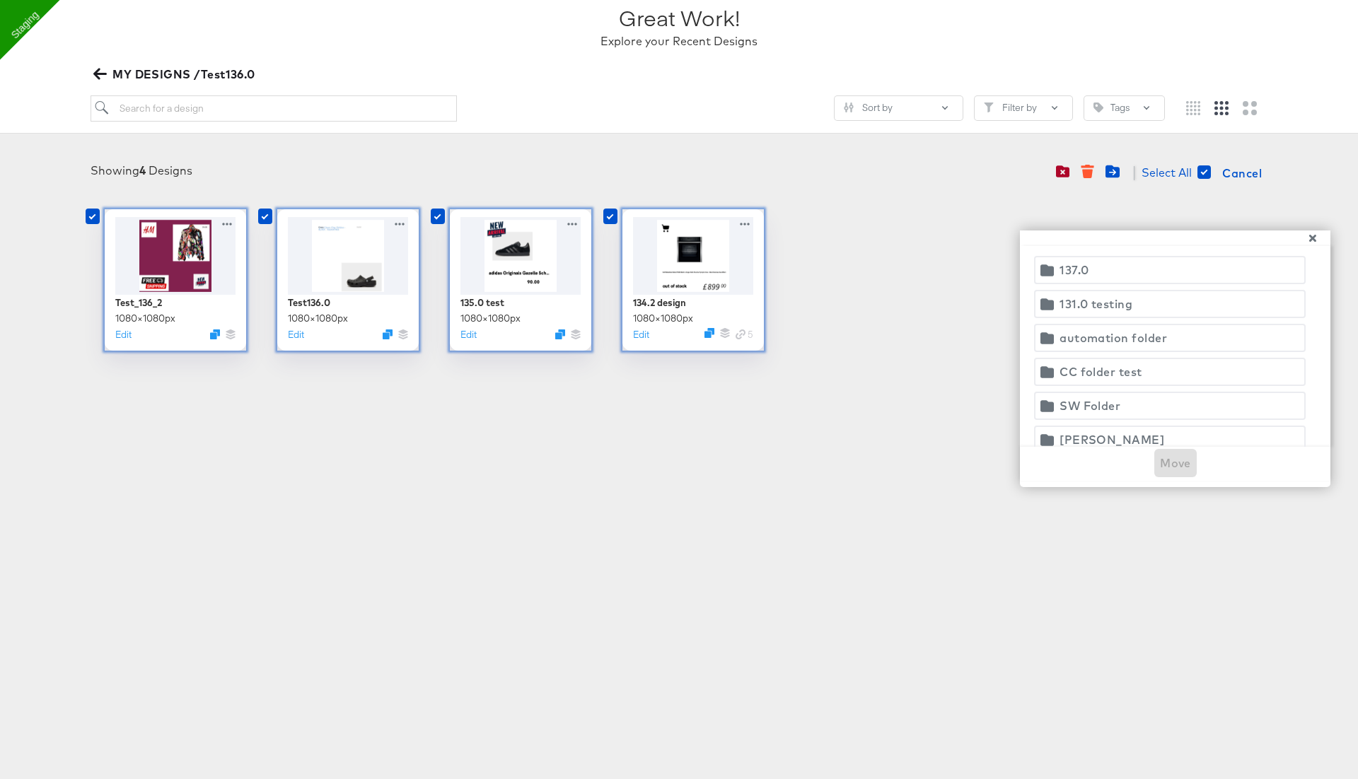
click at [779, 210] on div "Test_136_2 1080 × 1080 px Edit Test136.0 1080 × 1080 px Edit 135.0 test 1080 × …" at bounding box center [679, 279] width 1330 height 141
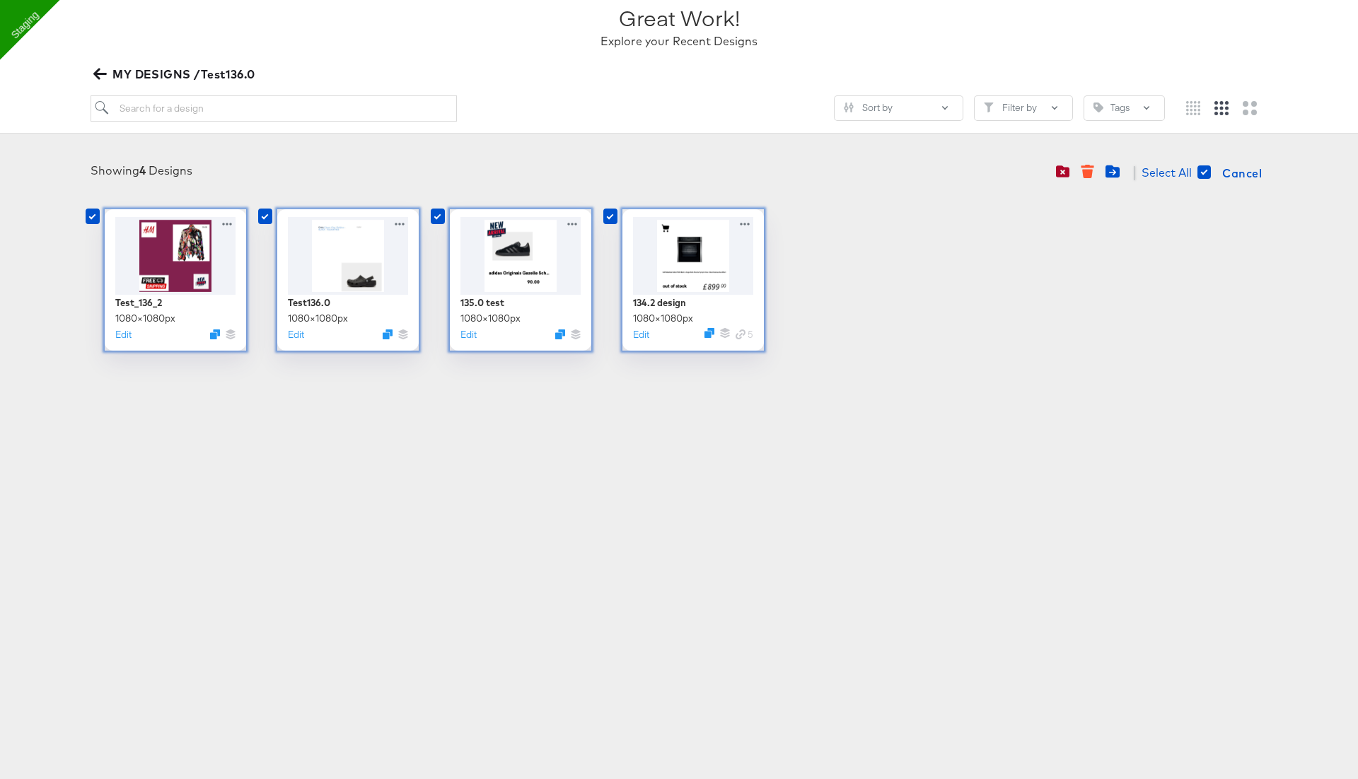
click at [743, 221] on div "134.2 design 1080 × 1080 px Edit 5" at bounding box center [678, 279] width 141 height 141
click at [1066, 168] on icon "button" at bounding box center [1062, 172] width 13 height 12
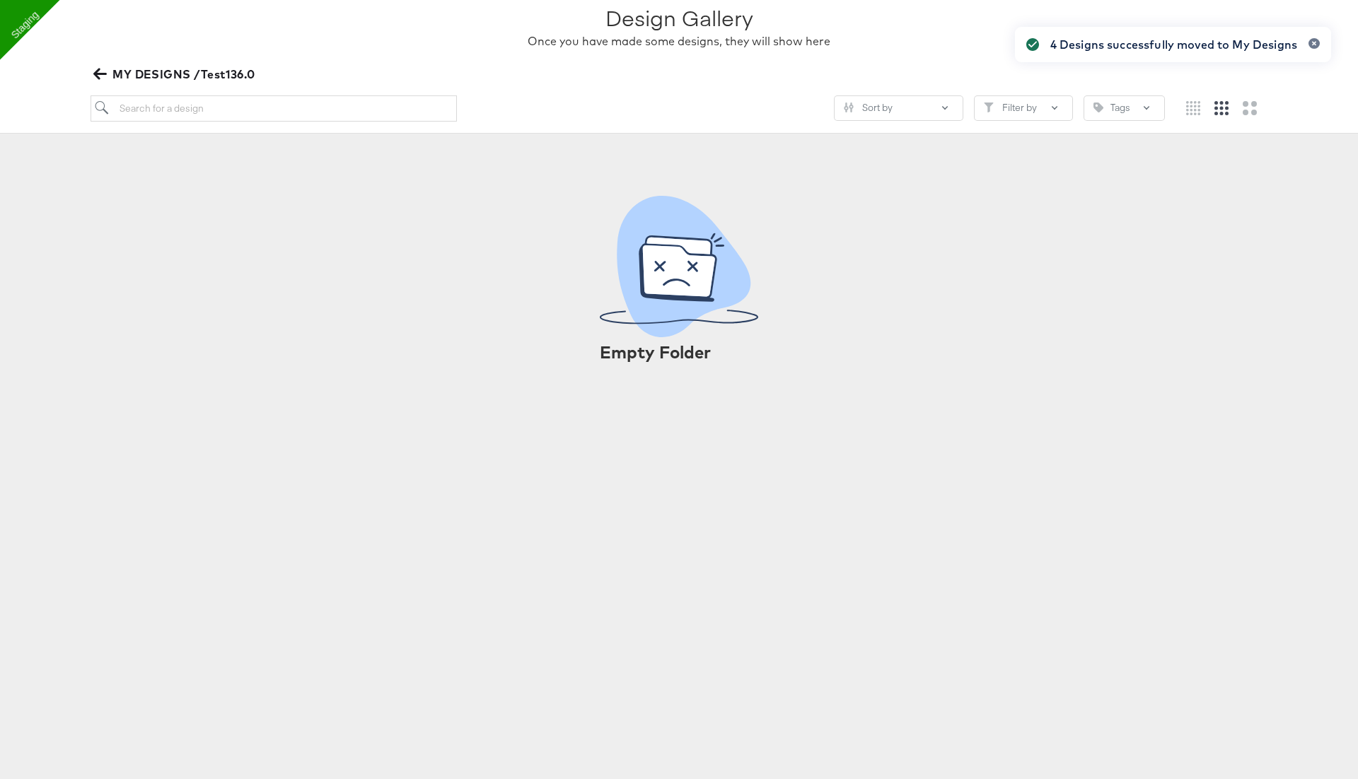
click at [104, 77] on icon "button" at bounding box center [99, 73] width 13 height 13
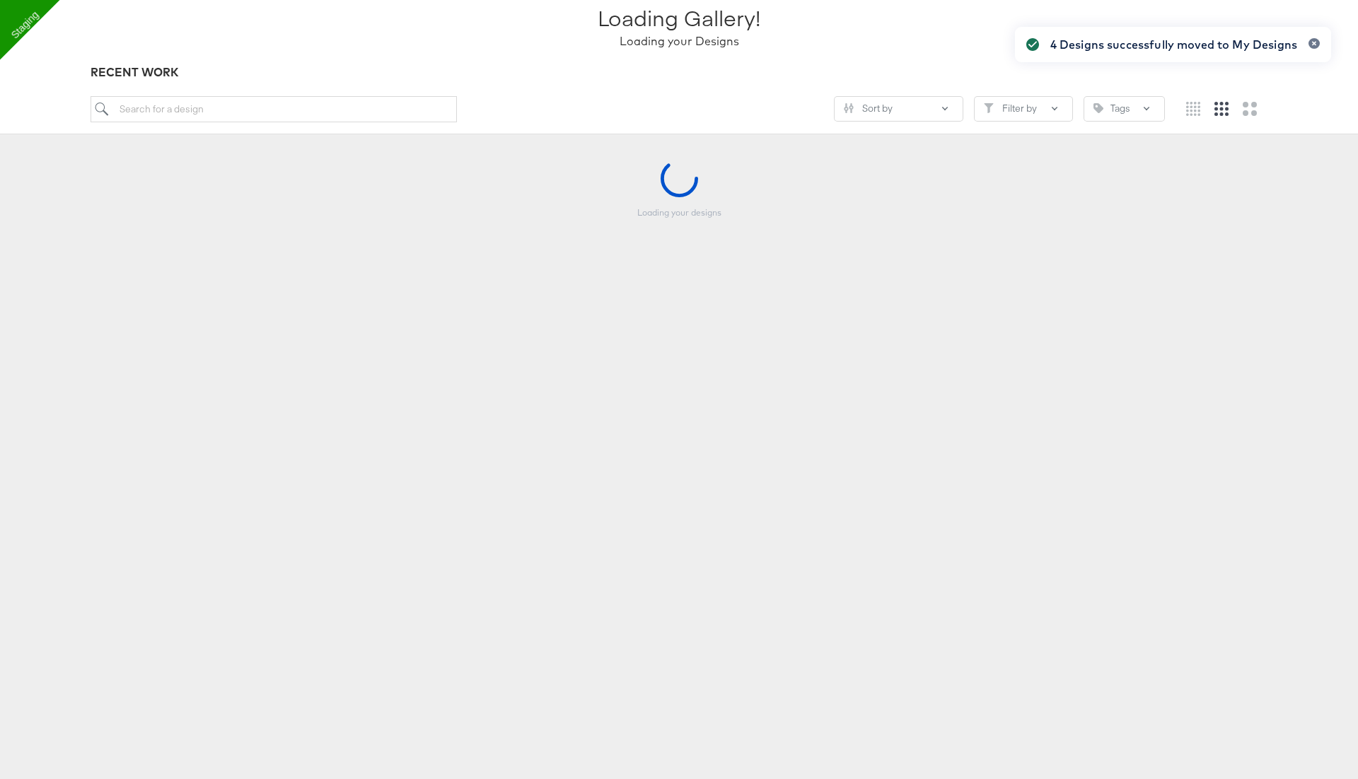
scroll to position [103, 0]
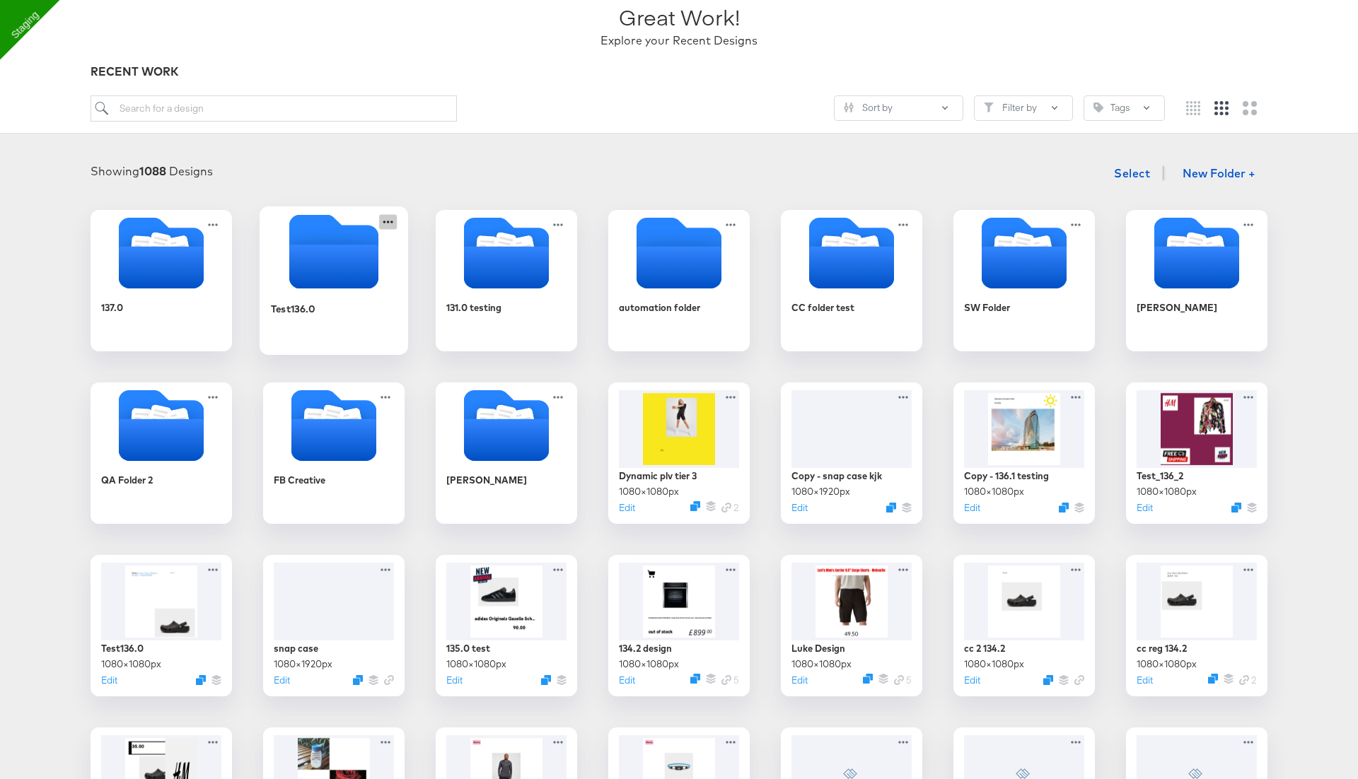
click at [393, 221] on icon at bounding box center [388, 221] width 18 height 15
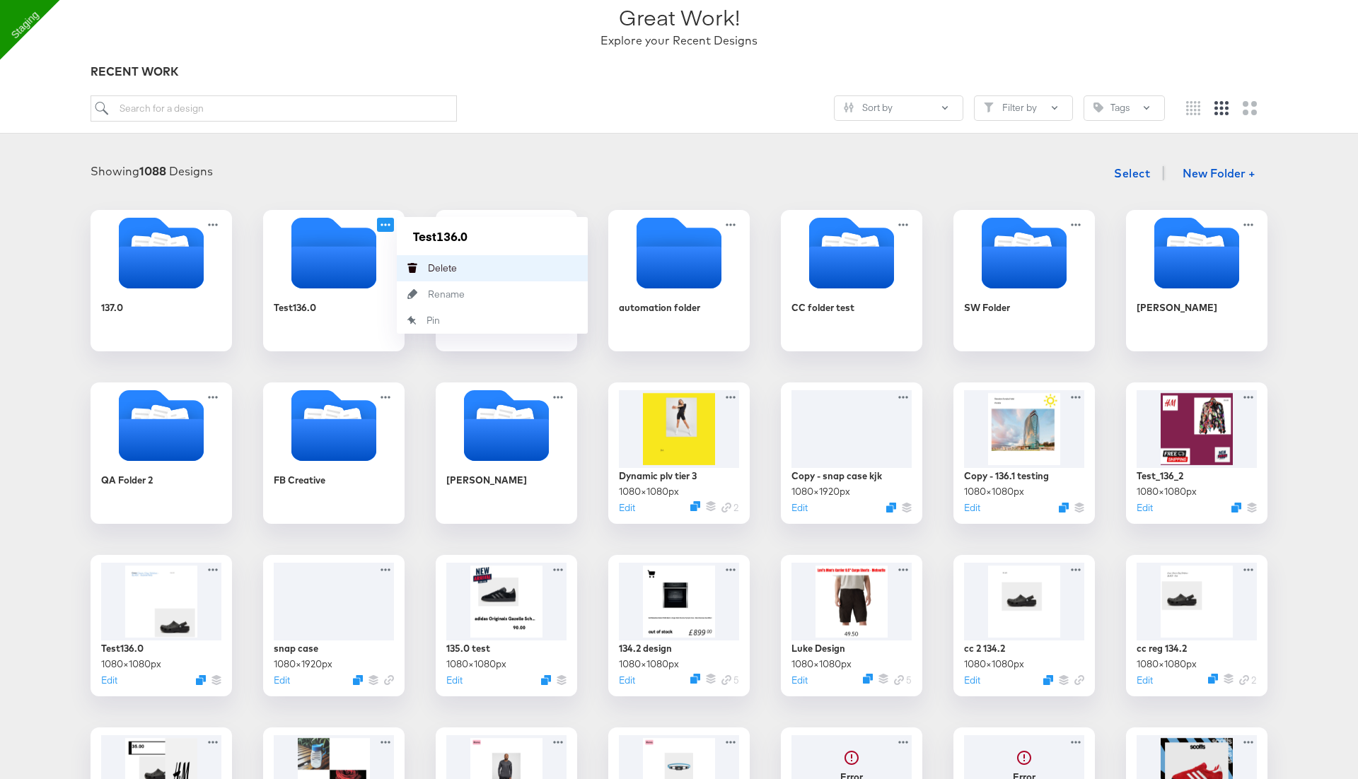
click at [428, 268] on div "[PERSON_NAME]" at bounding box center [428, 268] width 0 height 0
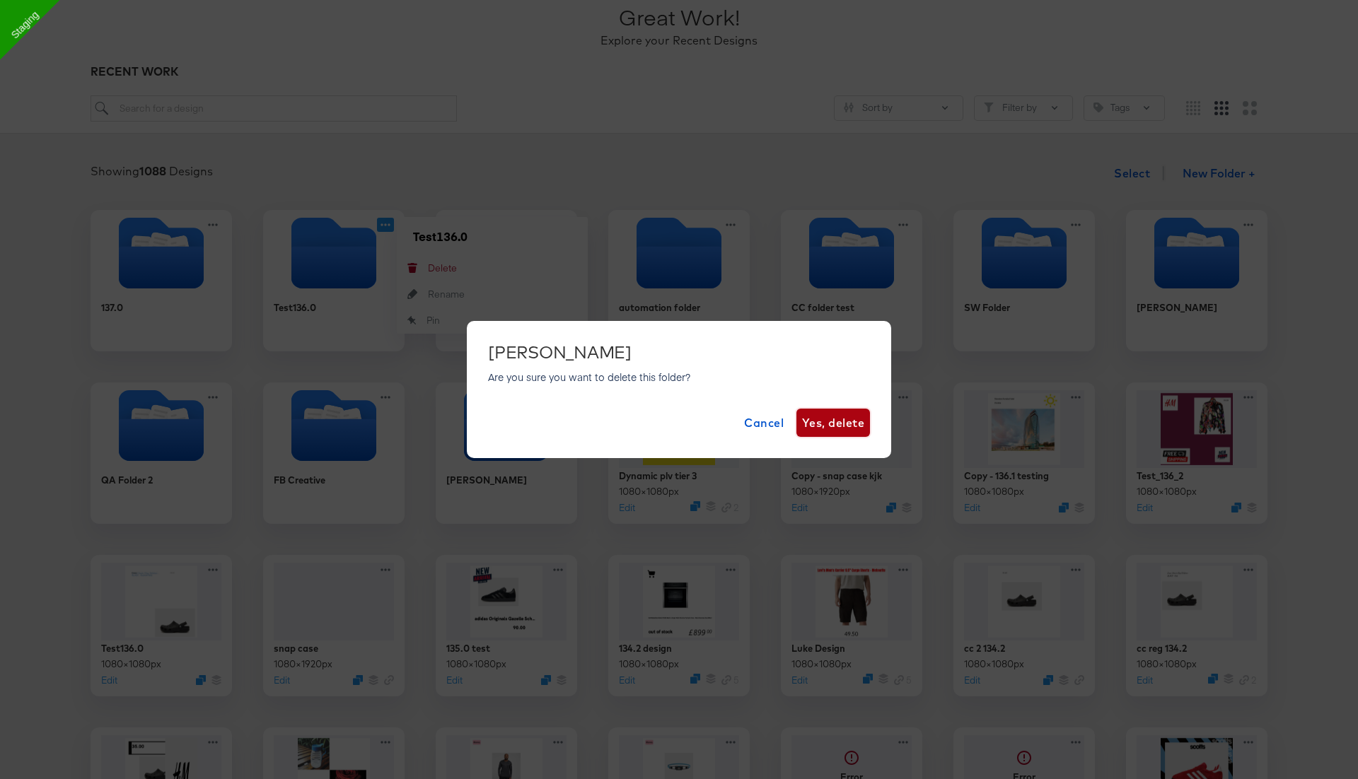
click at [851, 431] on span "Yes, delete" at bounding box center [833, 423] width 62 height 20
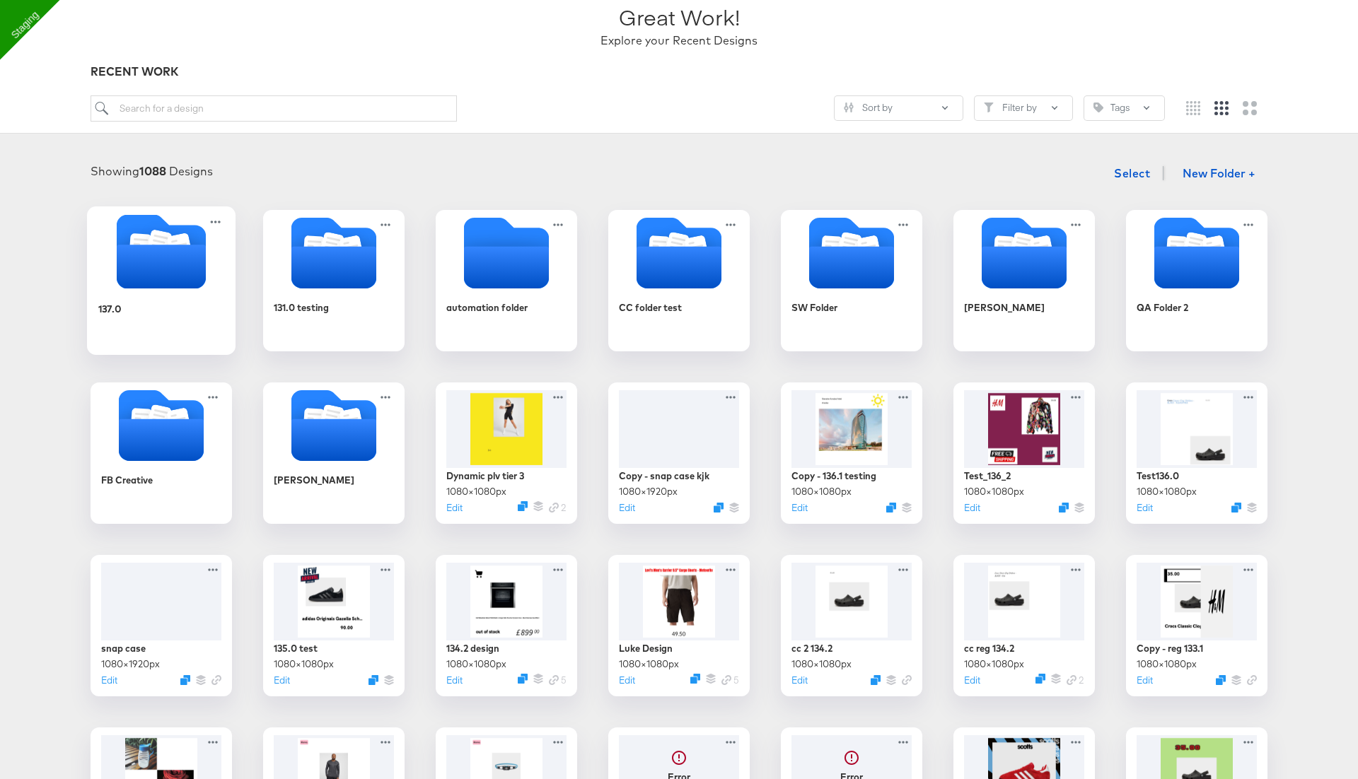
click at [188, 262] on icon "Folder" at bounding box center [161, 267] width 89 height 44
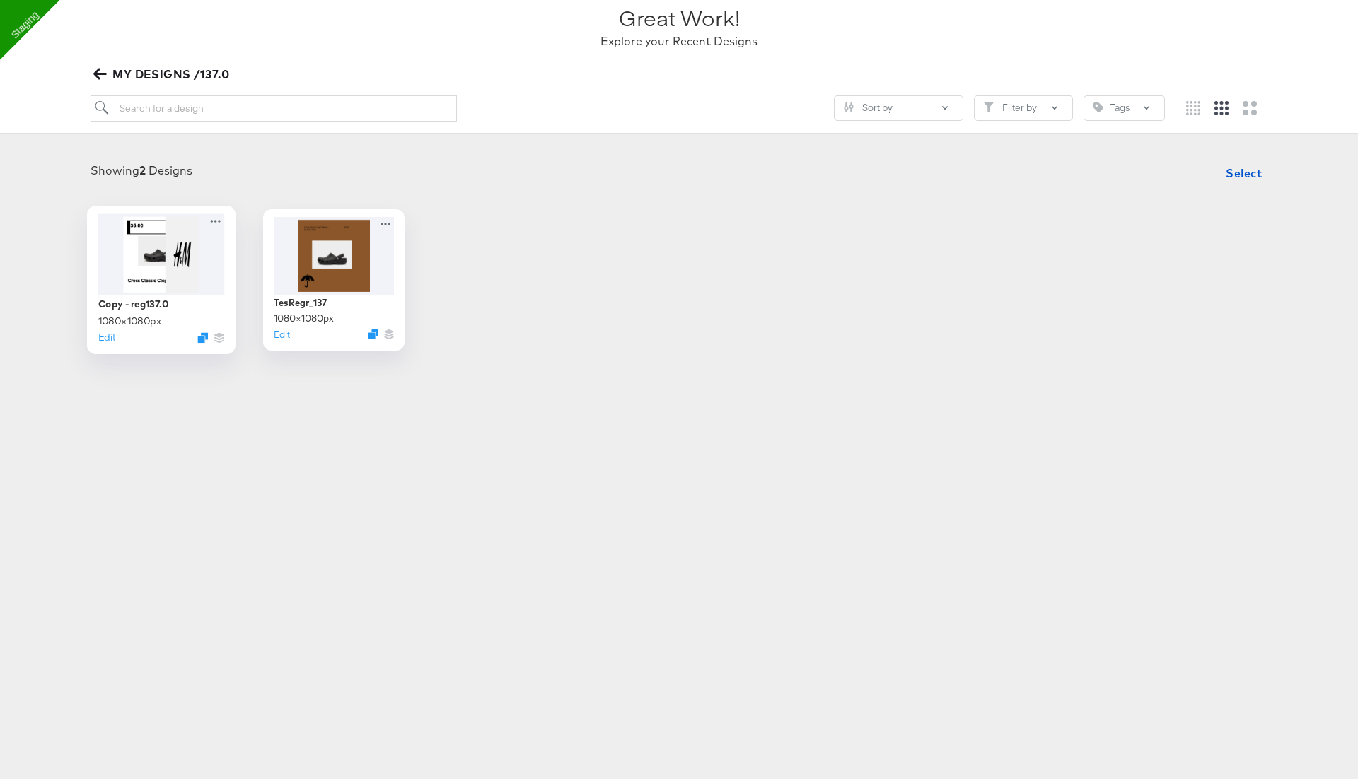
click at [226, 219] on div "Copy - reg137.0 1080 × 1080 px Edit" at bounding box center [161, 280] width 149 height 149
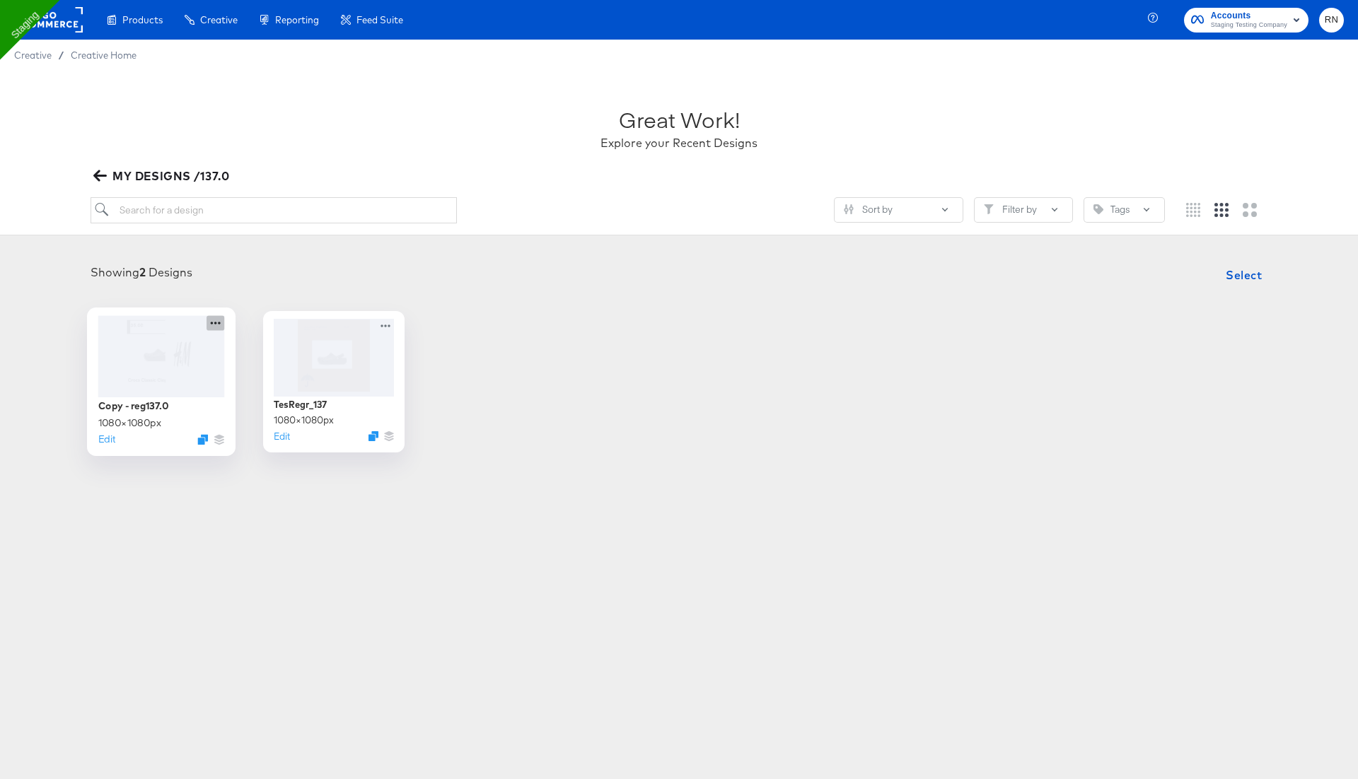
click at [211, 327] on icon at bounding box center [216, 322] width 18 height 15
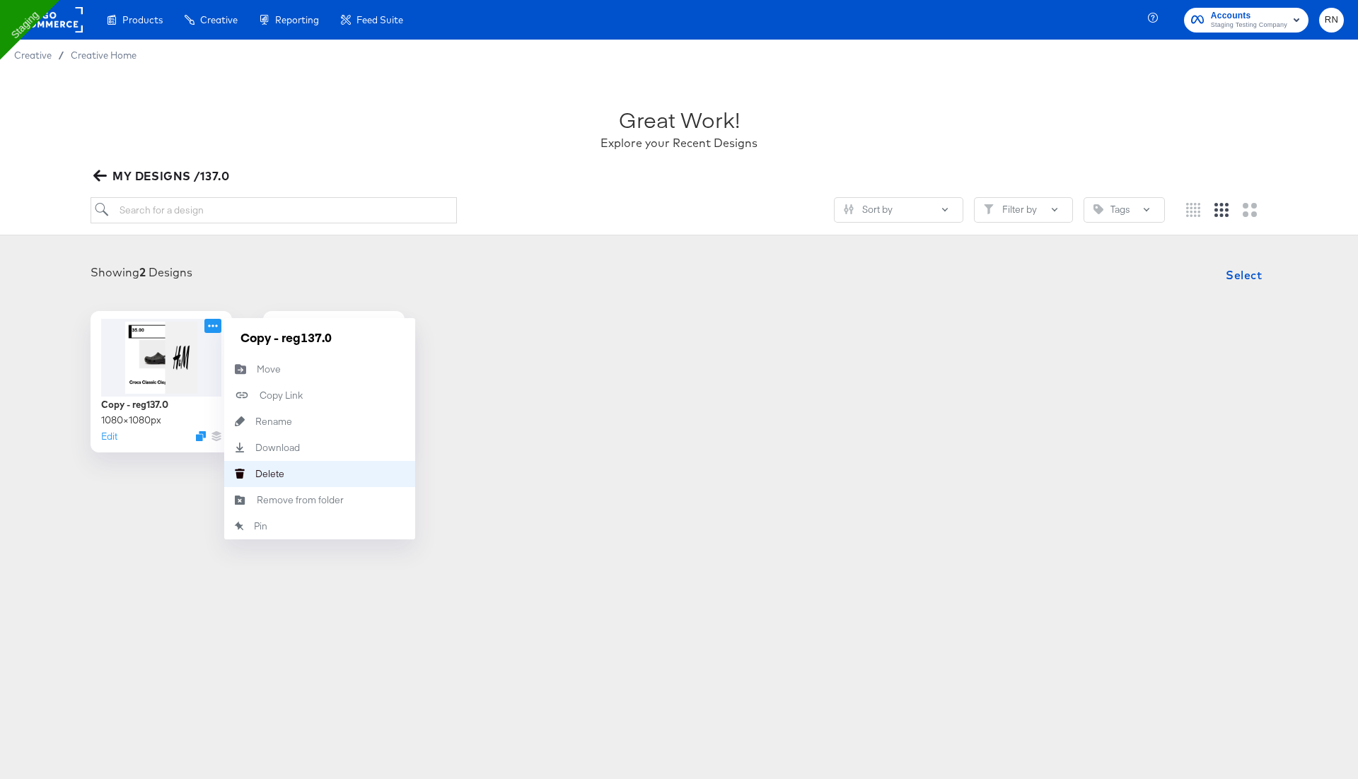
click at [255, 474] on div "[PERSON_NAME]" at bounding box center [255, 474] width 0 height 0
click at [567, 344] on div "Copy - reg137.0 1080 × 1080 px Edit Copy - reg137.0 Move Move Copy Link Copied!…" at bounding box center [679, 381] width 1330 height 141
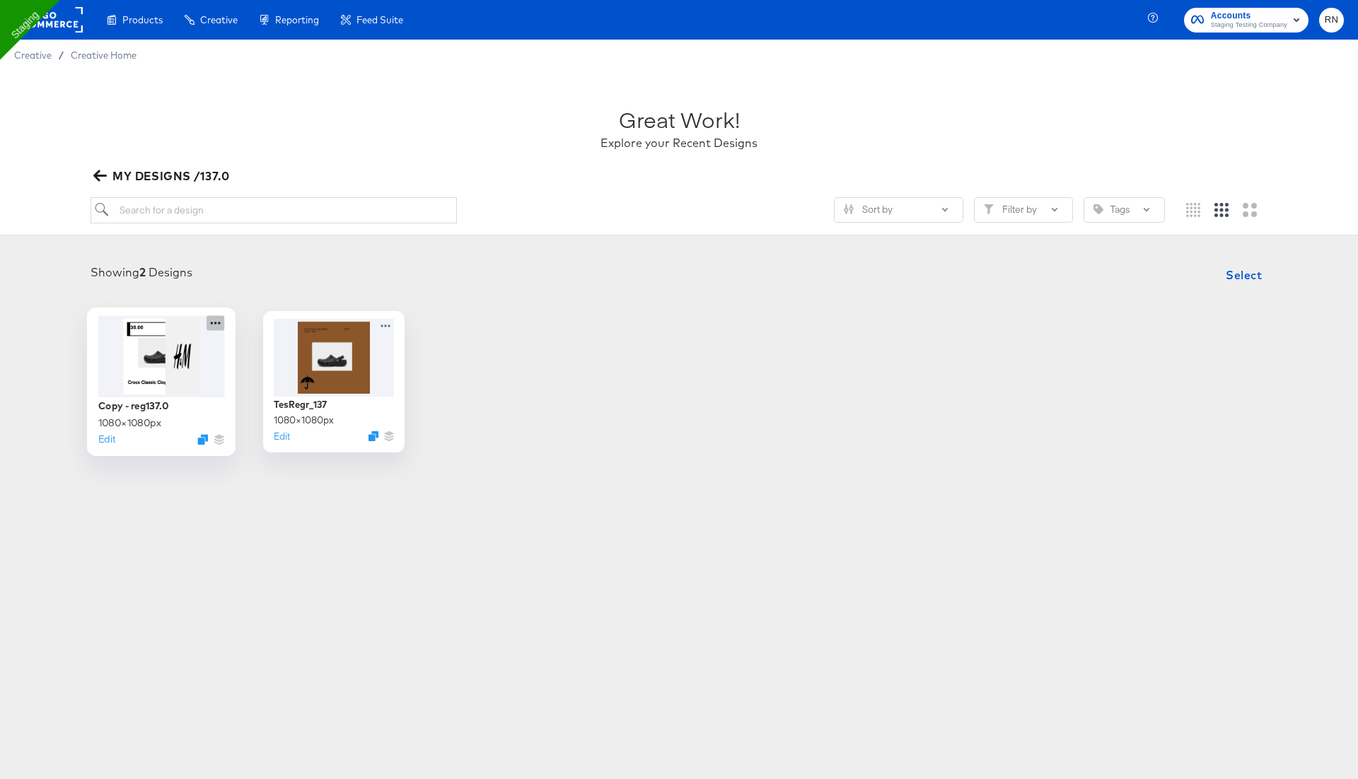
click at [211, 324] on icon at bounding box center [216, 322] width 18 height 15
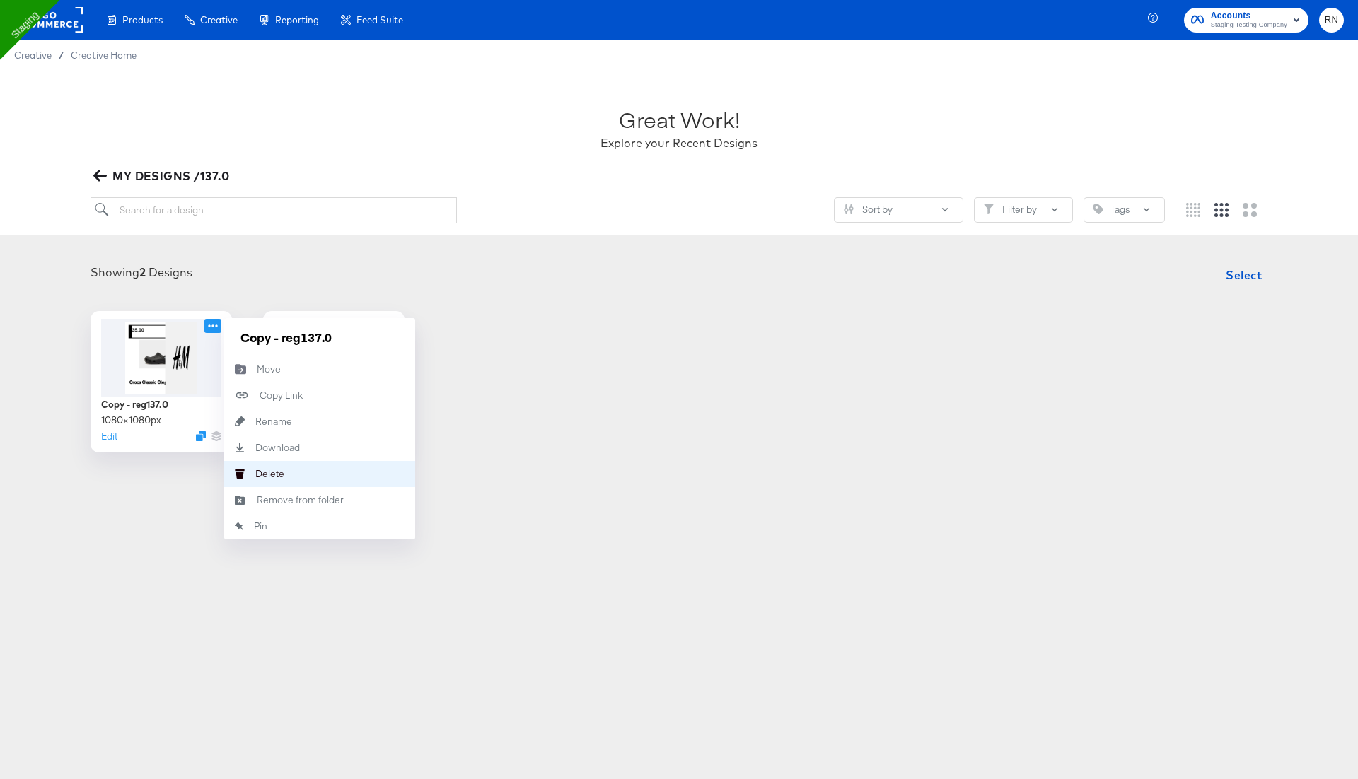
click at [255, 474] on div "[PERSON_NAME]" at bounding box center [255, 474] width 0 height 0
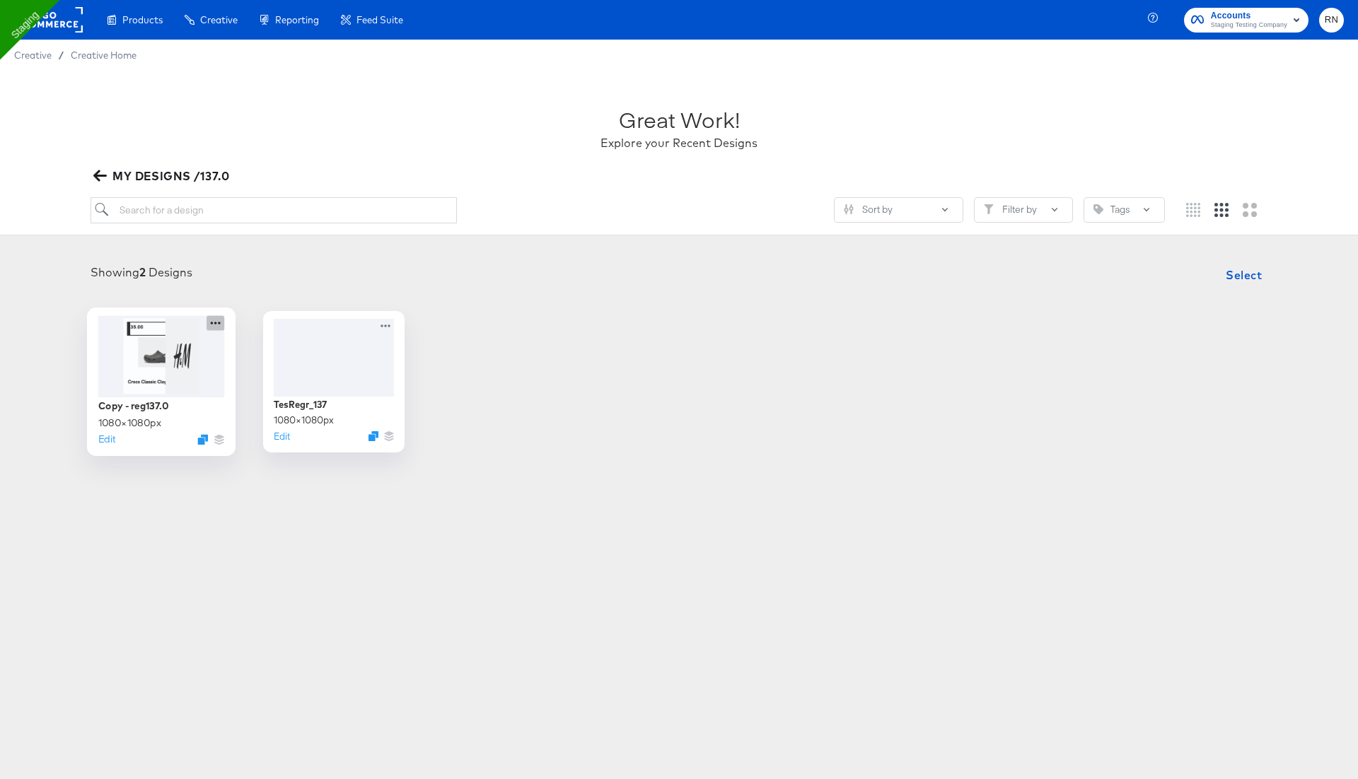
click at [214, 322] on icon at bounding box center [216, 322] width 18 height 15
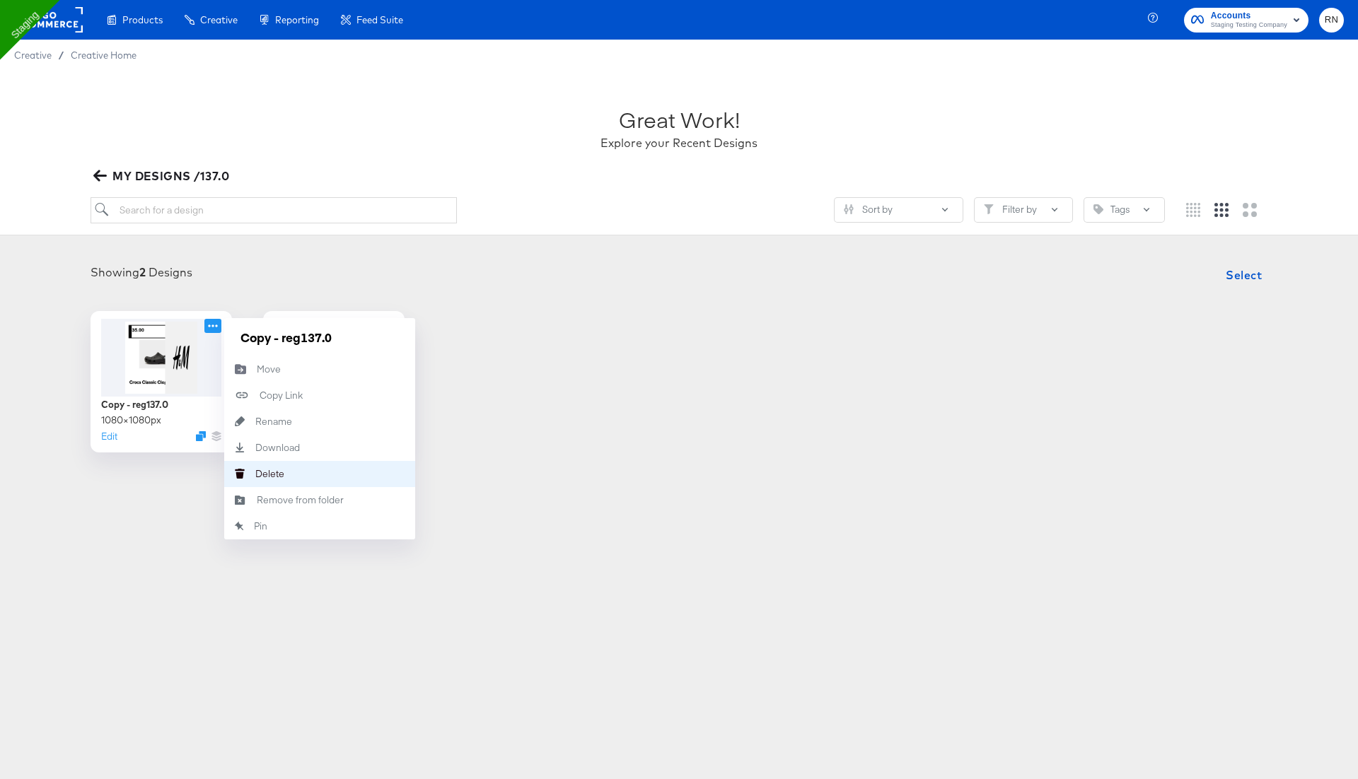
click at [289, 471] on button "[PERSON_NAME]" at bounding box center [319, 474] width 191 height 26
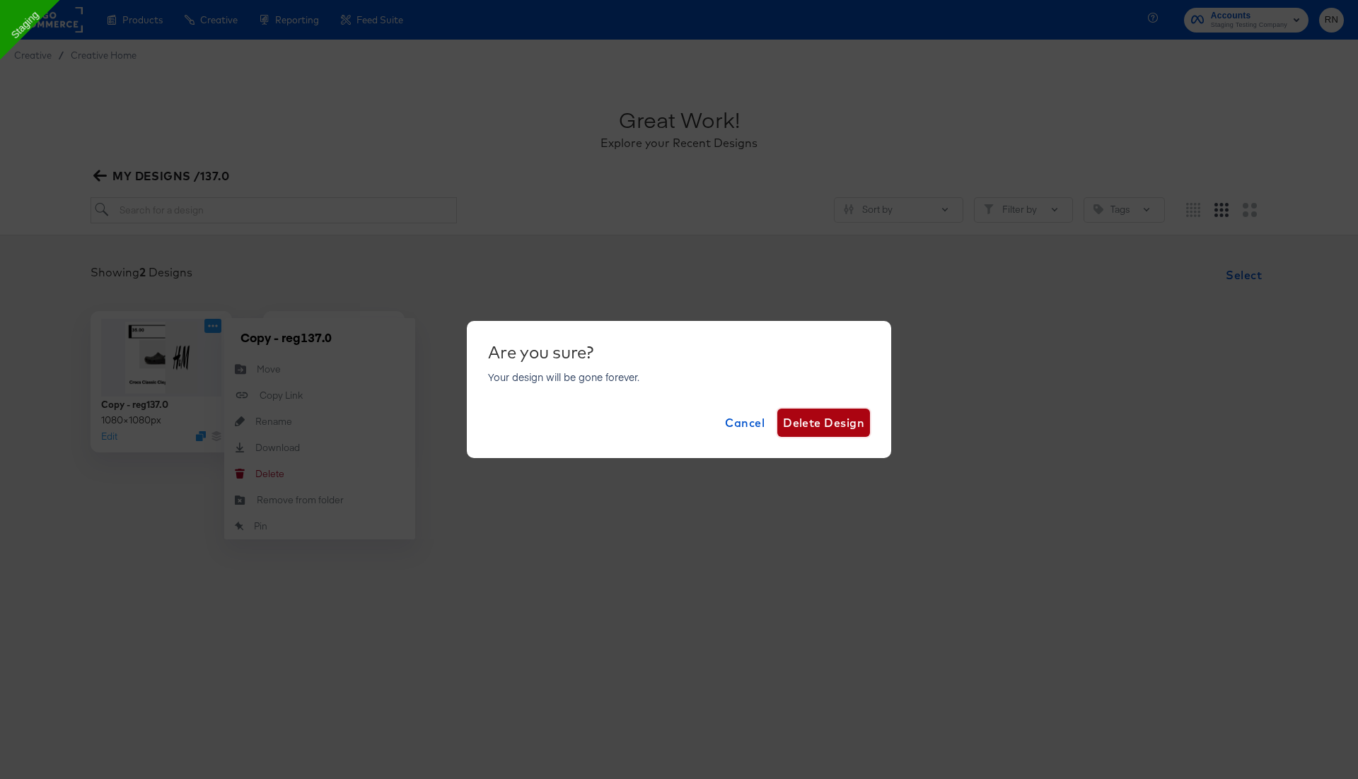
click at [820, 425] on span "Delete Design" at bounding box center [823, 423] width 81 height 20
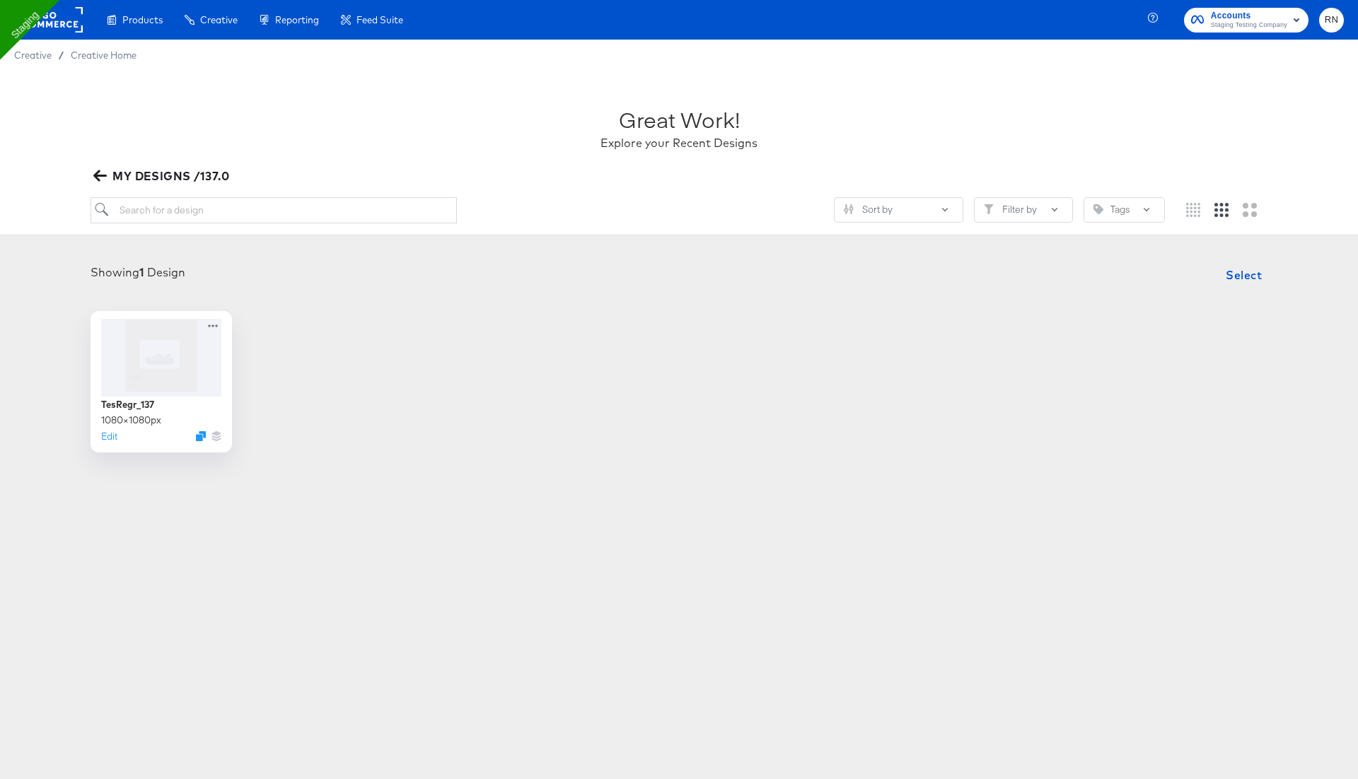
click at [106, 175] on icon "button" at bounding box center [99, 175] width 13 height 13
